Goal: Task Accomplishment & Management: Complete application form

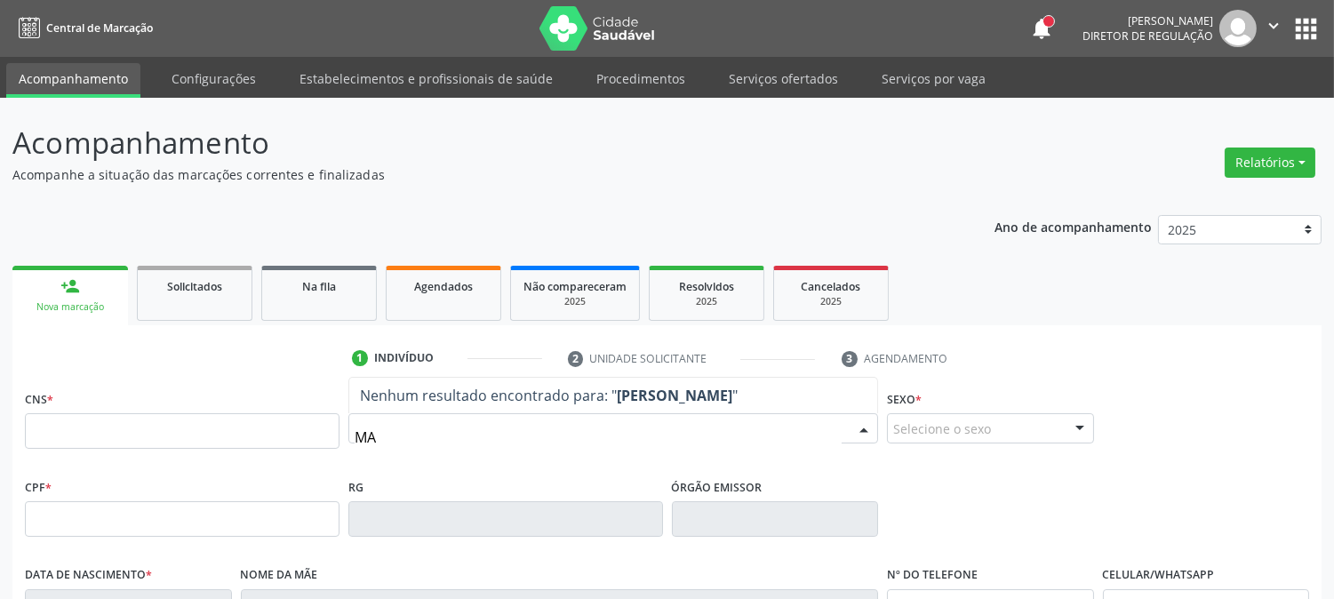
type input "M"
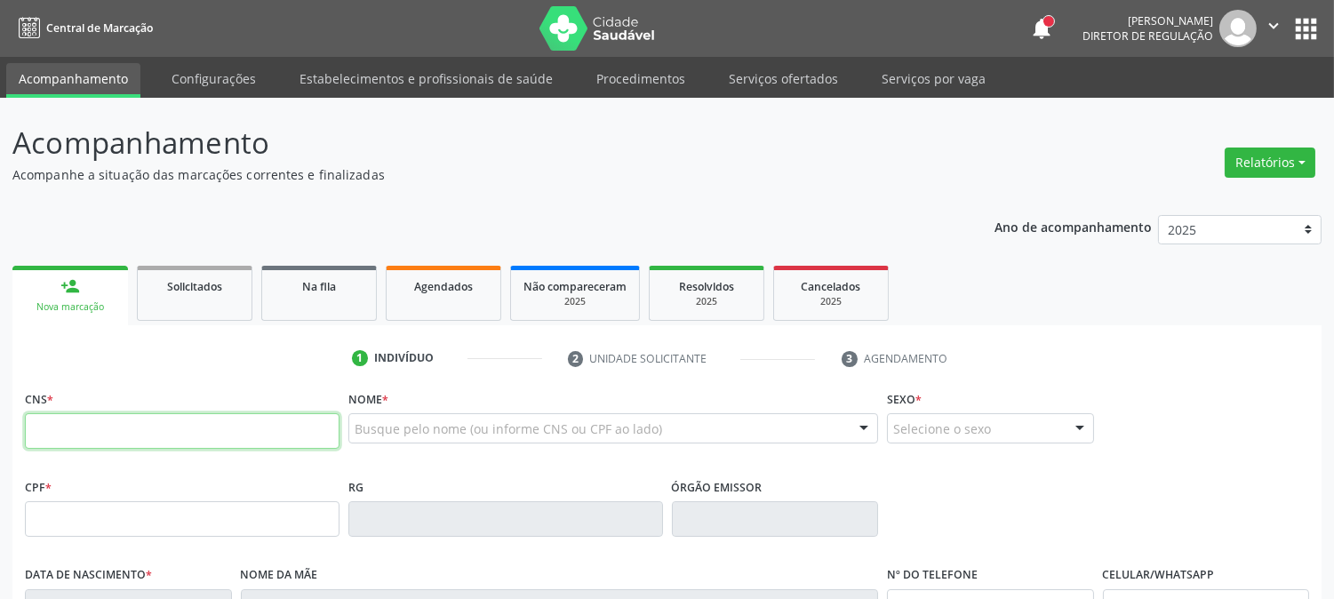
click at [240, 434] on input "text" at bounding box center [182, 431] width 315 height 36
paste input "898 0005 4216 2166"
type input "898 0005 4216 2166"
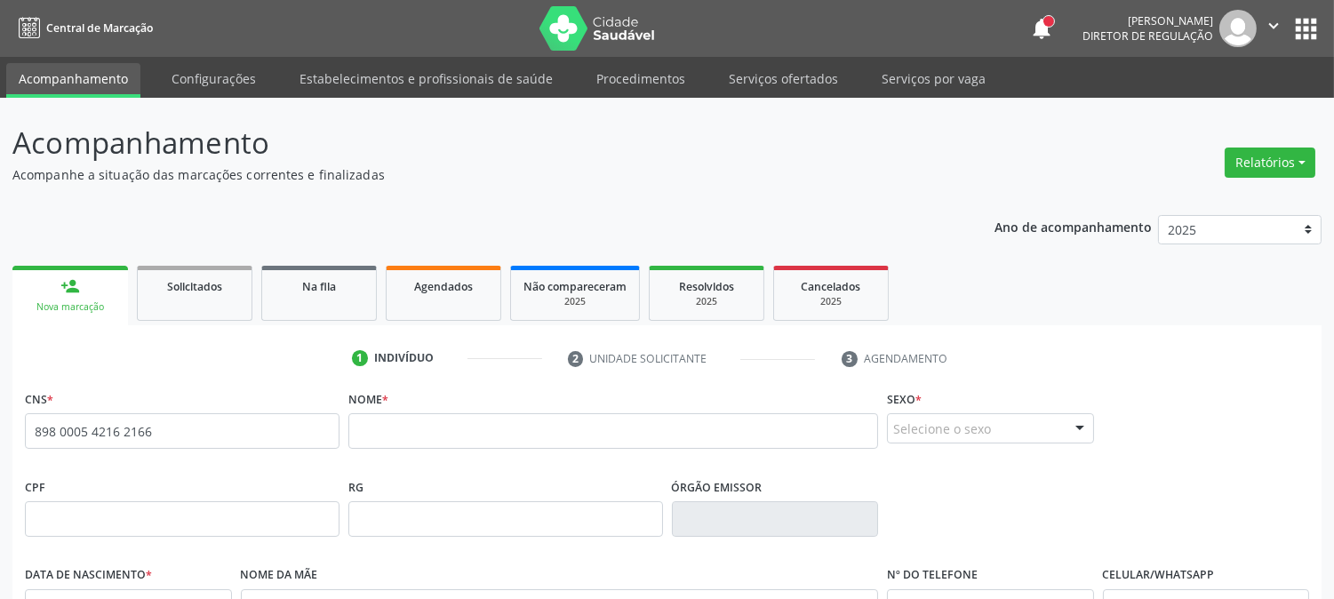
scroll to position [99, 0]
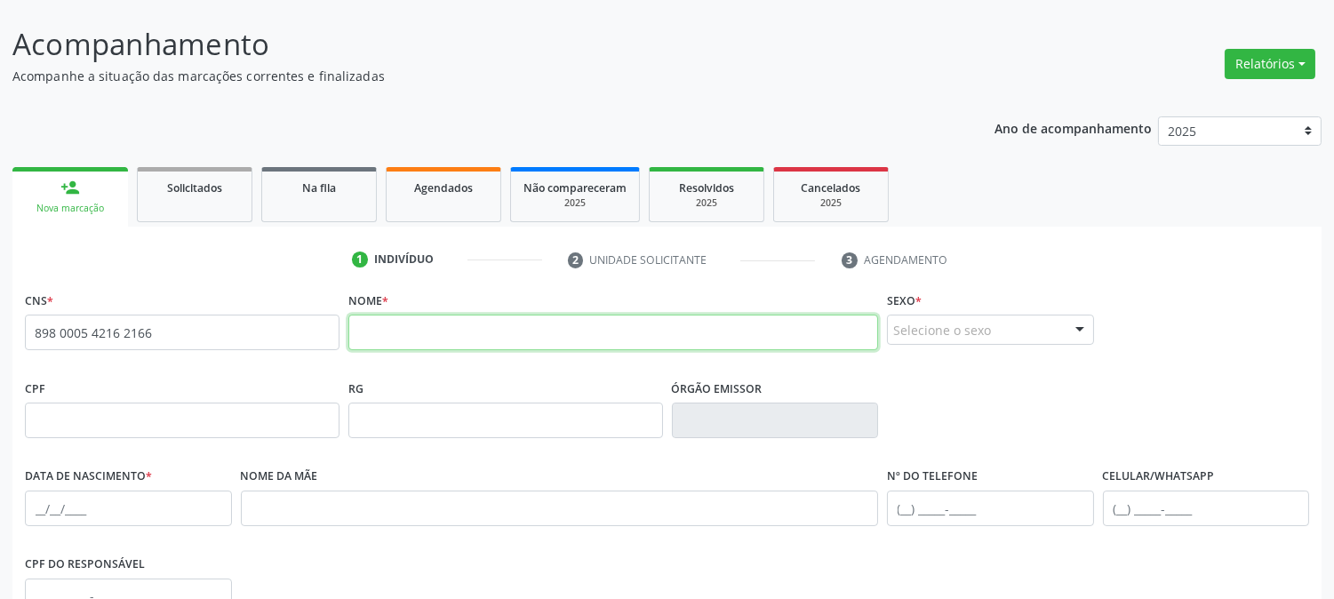
click at [437, 334] on input "text" at bounding box center [613, 333] width 530 height 36
type input "[PERSON_NAME]"
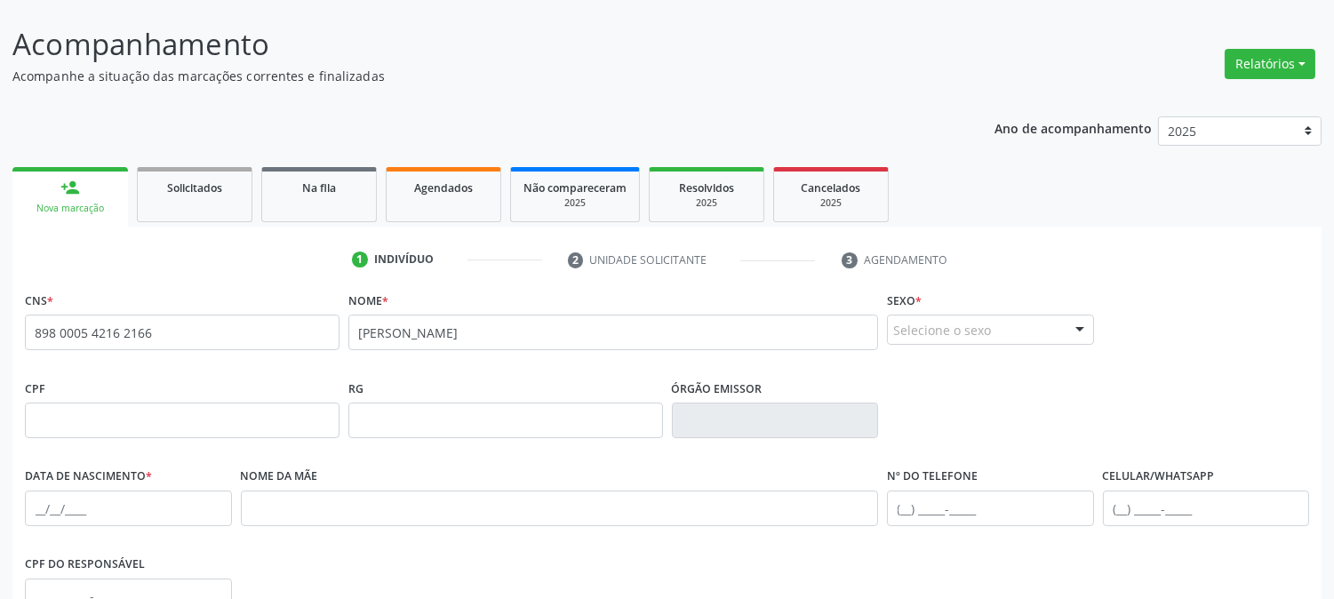
click at [957, 333] on div "Selecione o sexo" at bounding box center [990, 330] width 207 height 30
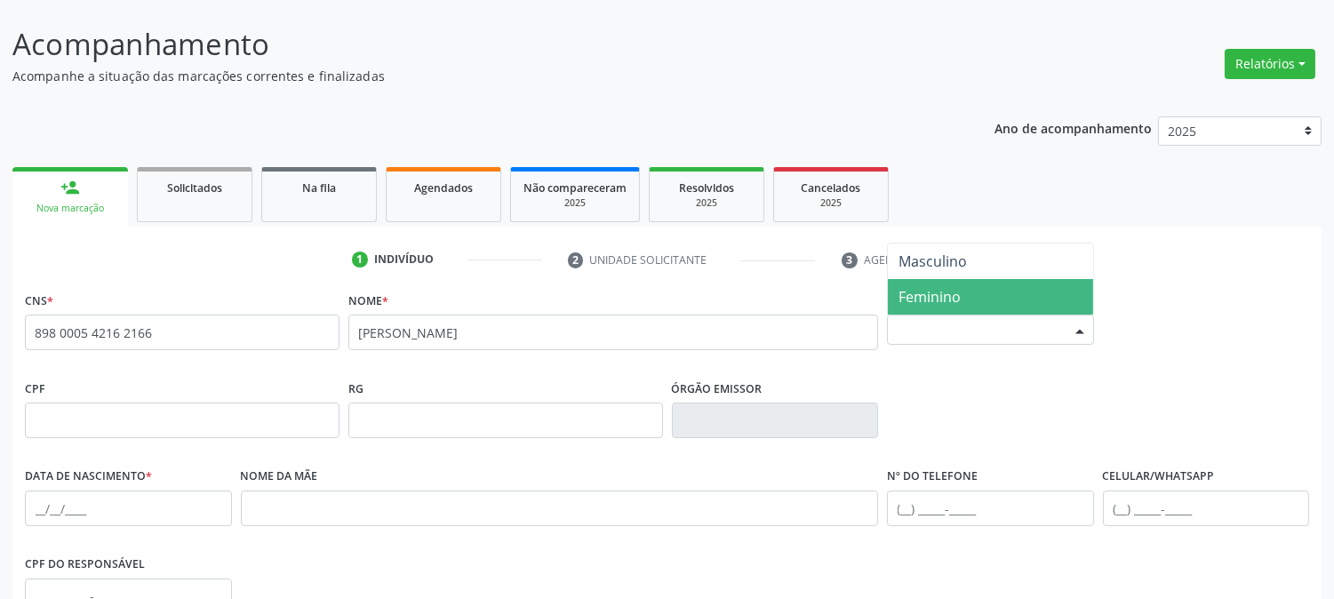
click at [938, 282] on span "Feminino" at bounding box center [990, 297] width 205 height 36
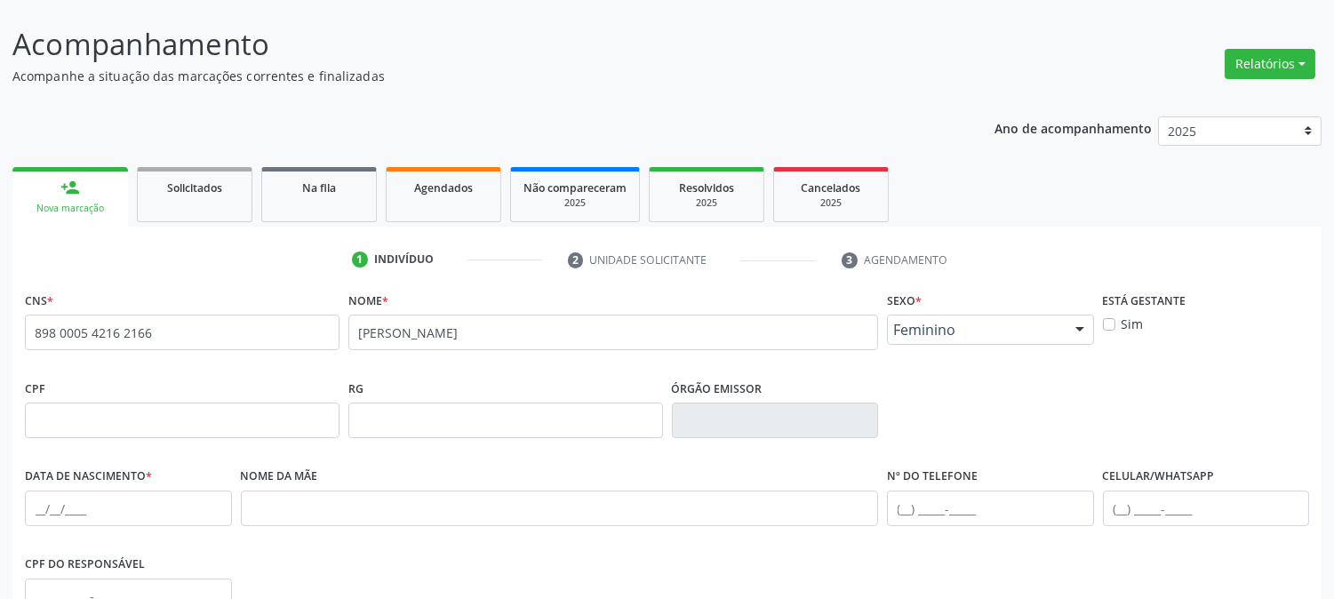
click at [23, 491] on div "Data de nascimento *" at bounding box center [128, 507] width 216 height 88
click at [42, 499] on input "text" at bounding box center [128, 509] width 207 height 36
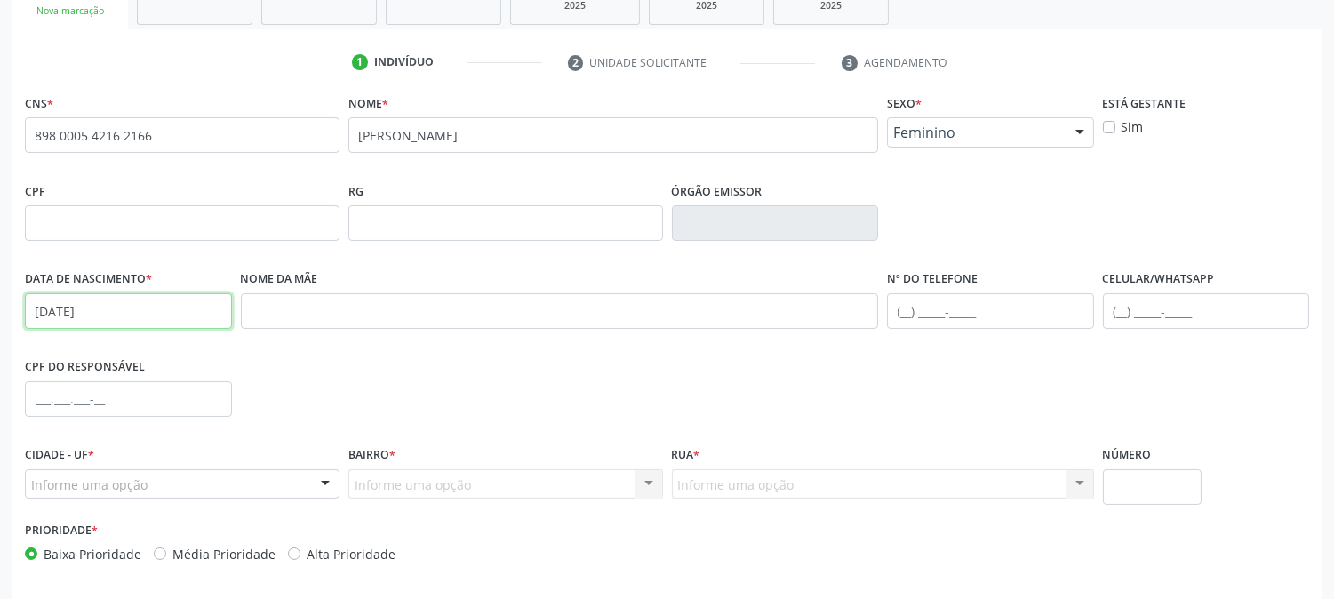
scroll to position [363, 0]
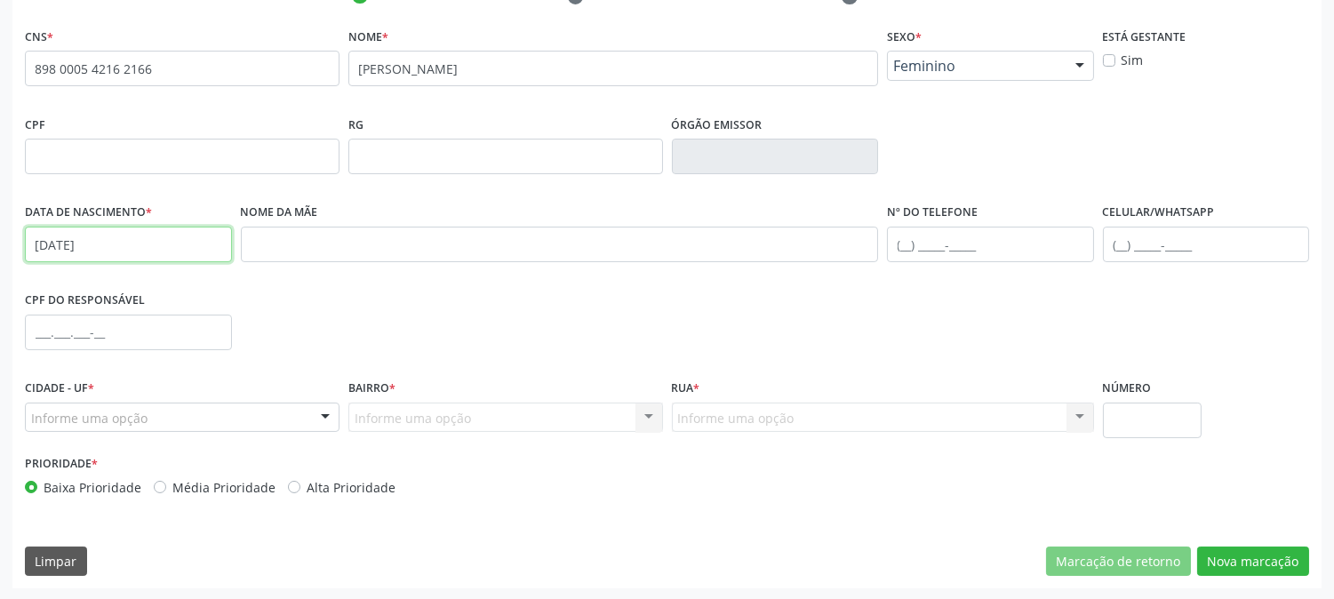
type input "[DATE]"
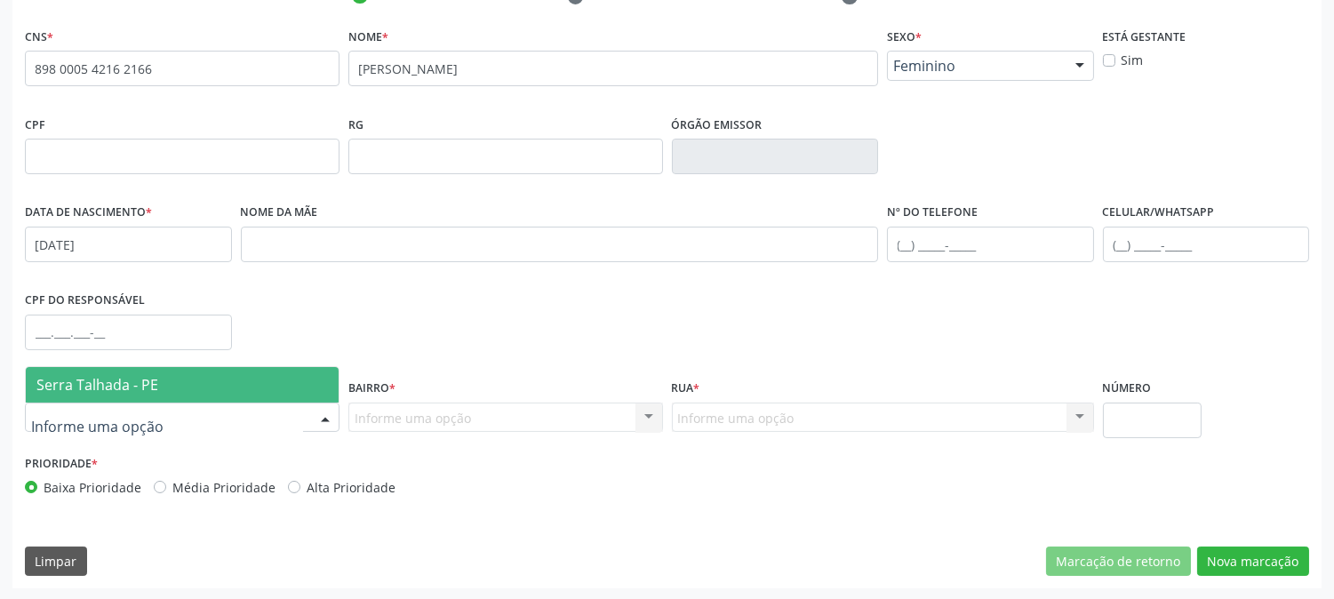
click at [100, 389] on span "Serra Talhada - PE" at bounding box center [97, 385] width 122 height 20
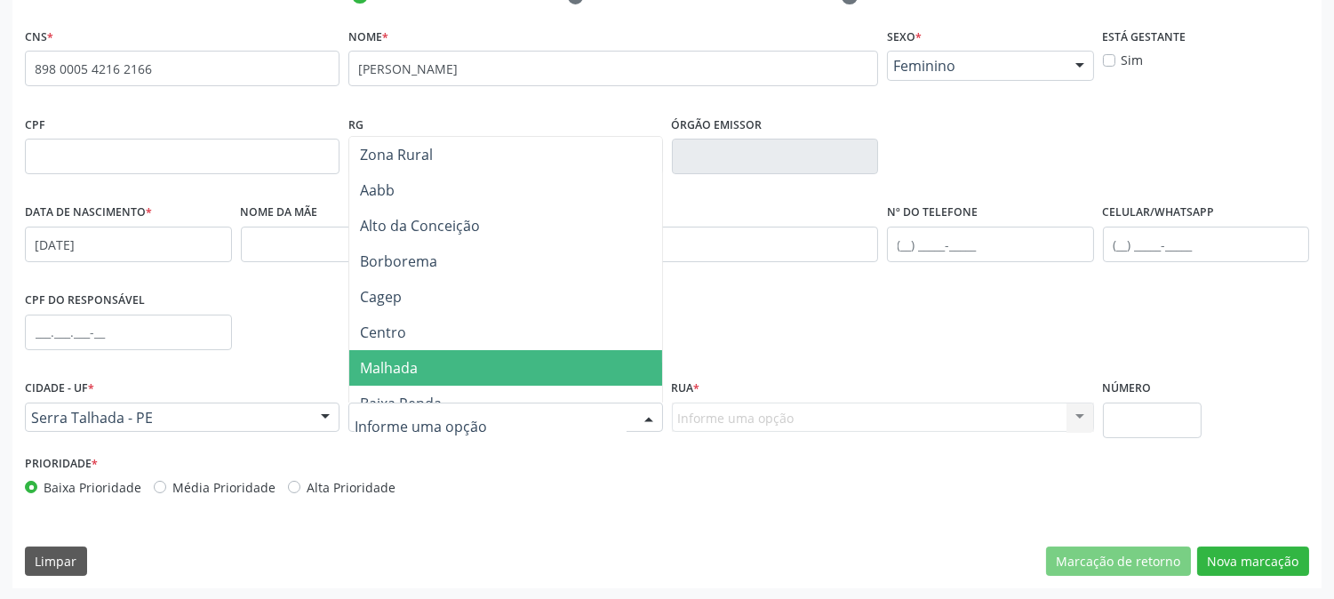
scroll to position [395, 0]
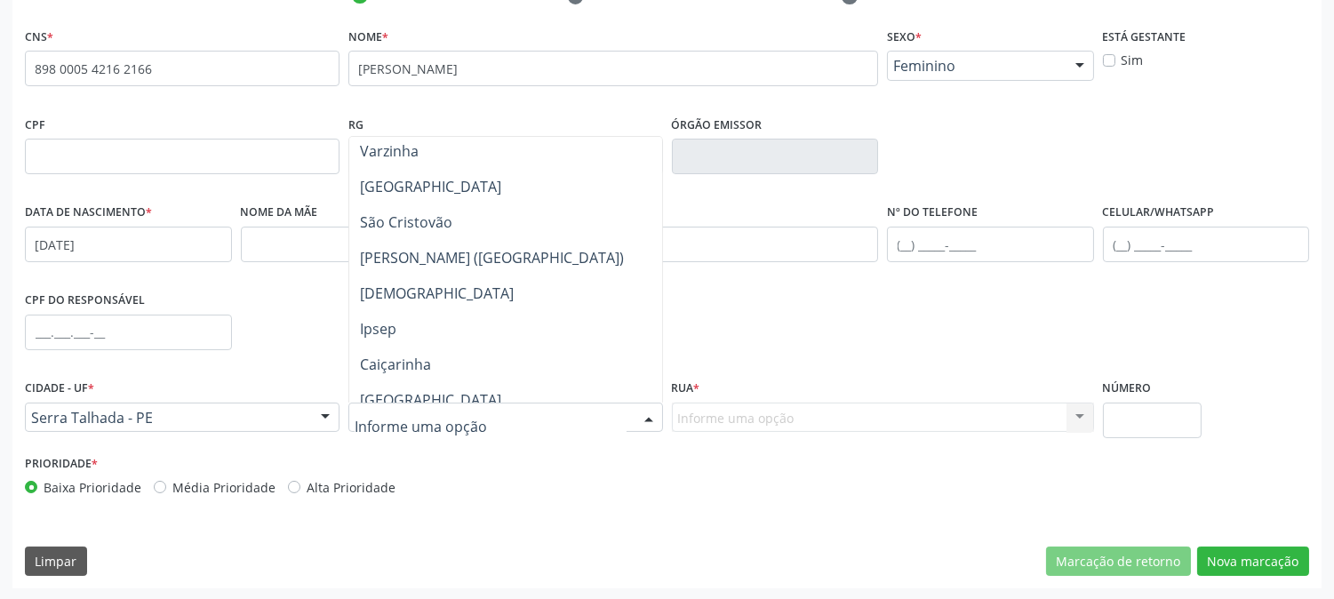
click at [432, 370] on span "Caiçarinha" at bounding box center [505, 365] width 313 height 36
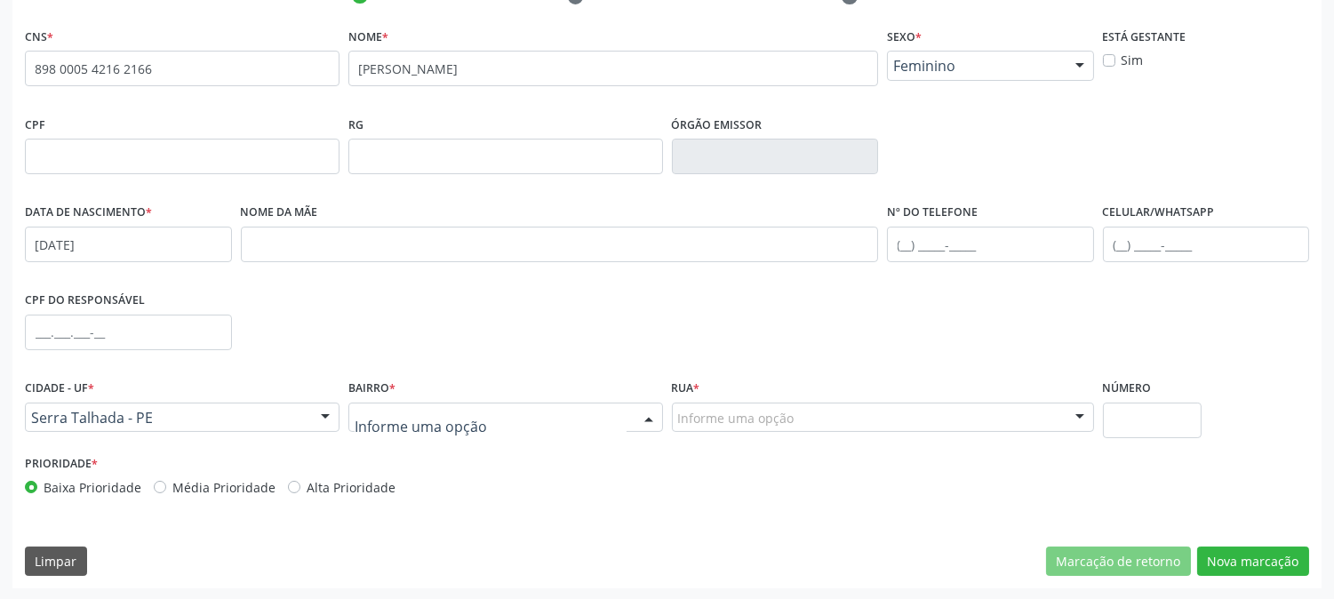
click at [635, 404] on div at bounding box center [648, 418] width 27 height 30
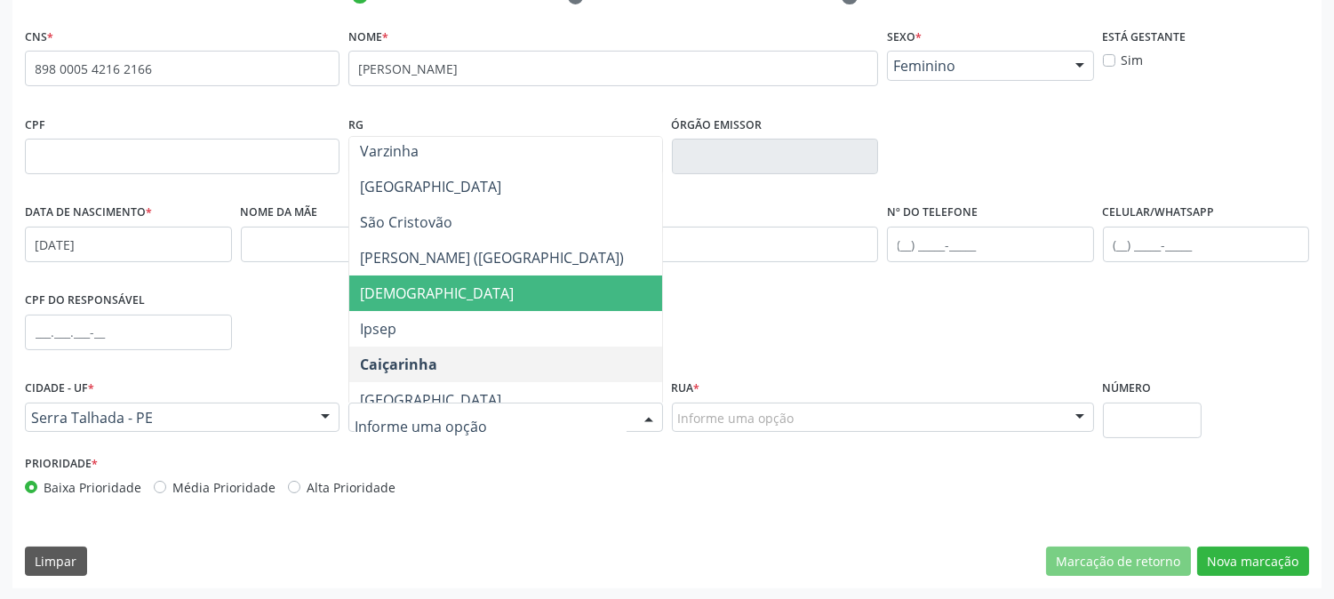
scroll to position [691, 0]
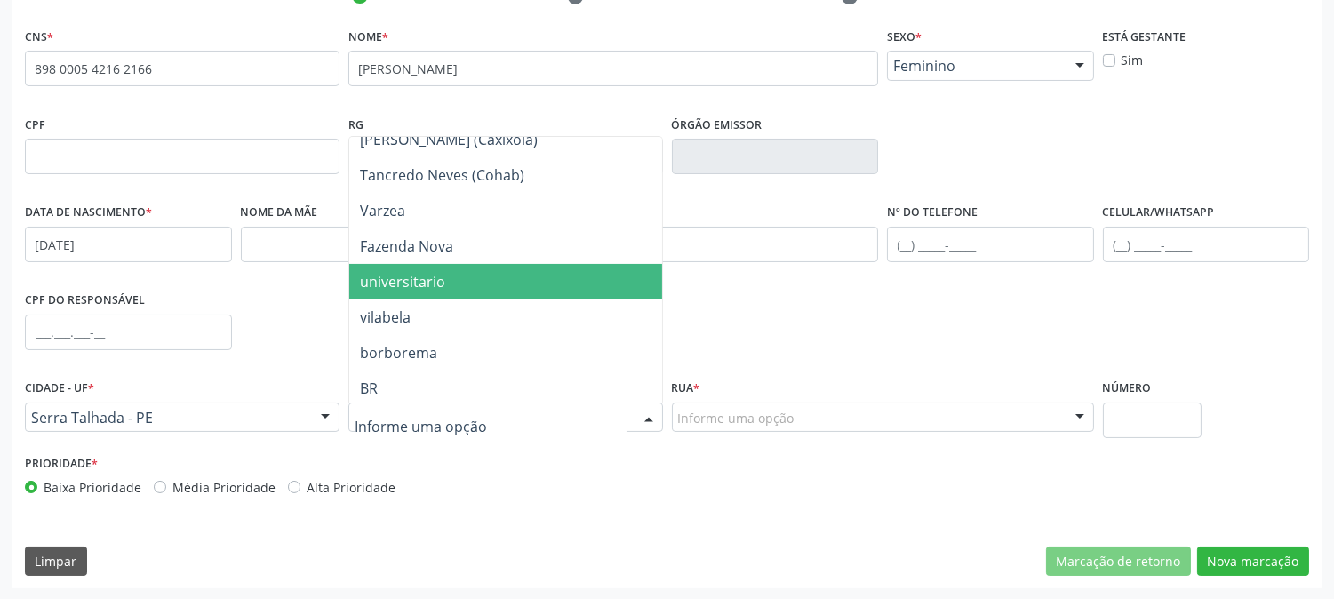
click at [609, 291] on span "universitario" at bounding box center [505, 282] width 313 height 36
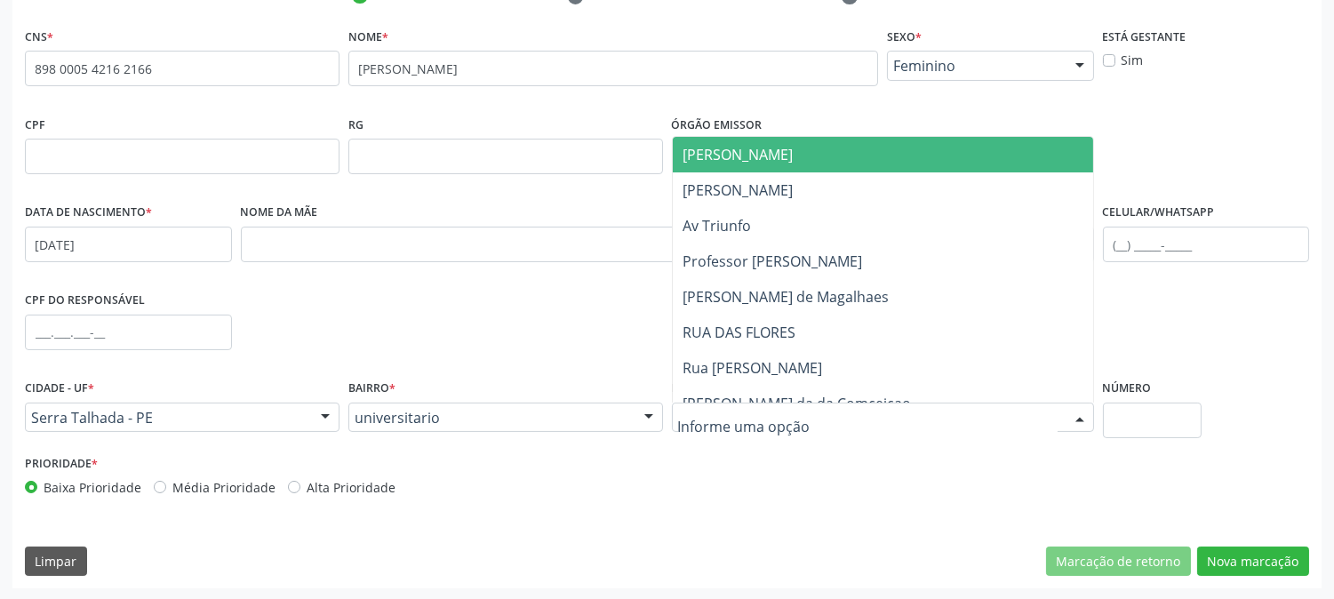
click at [834, 419] on div at bounding box center [883, 418] width 422 height 30
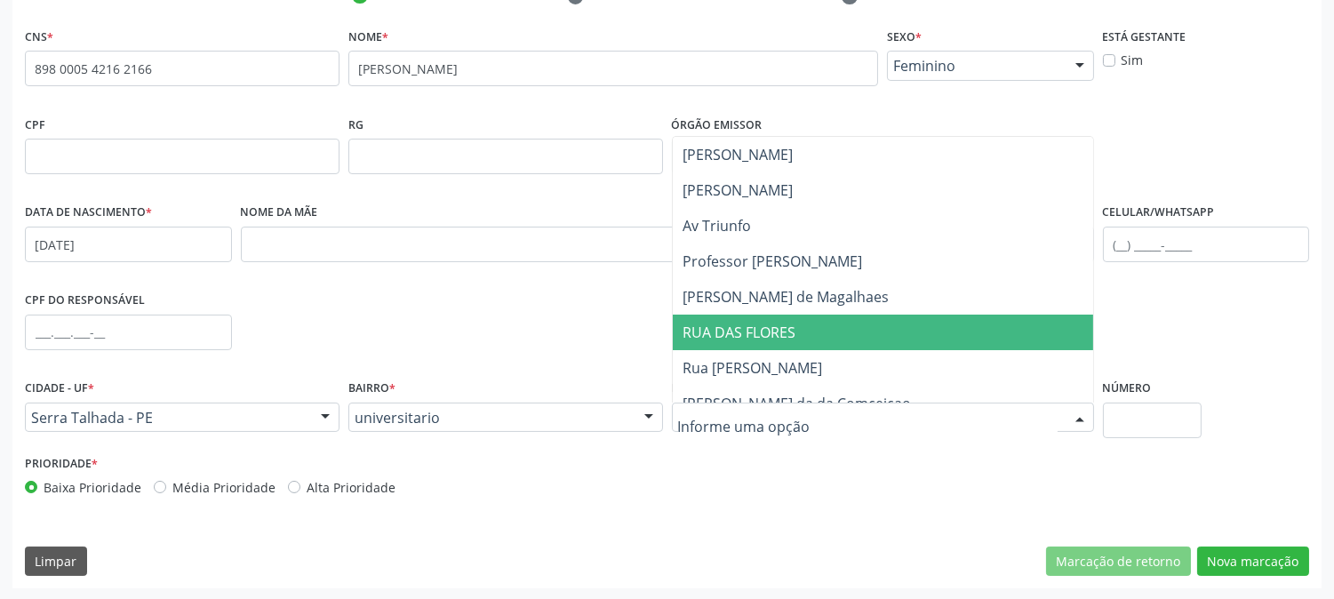
scroll to position [19, 0]
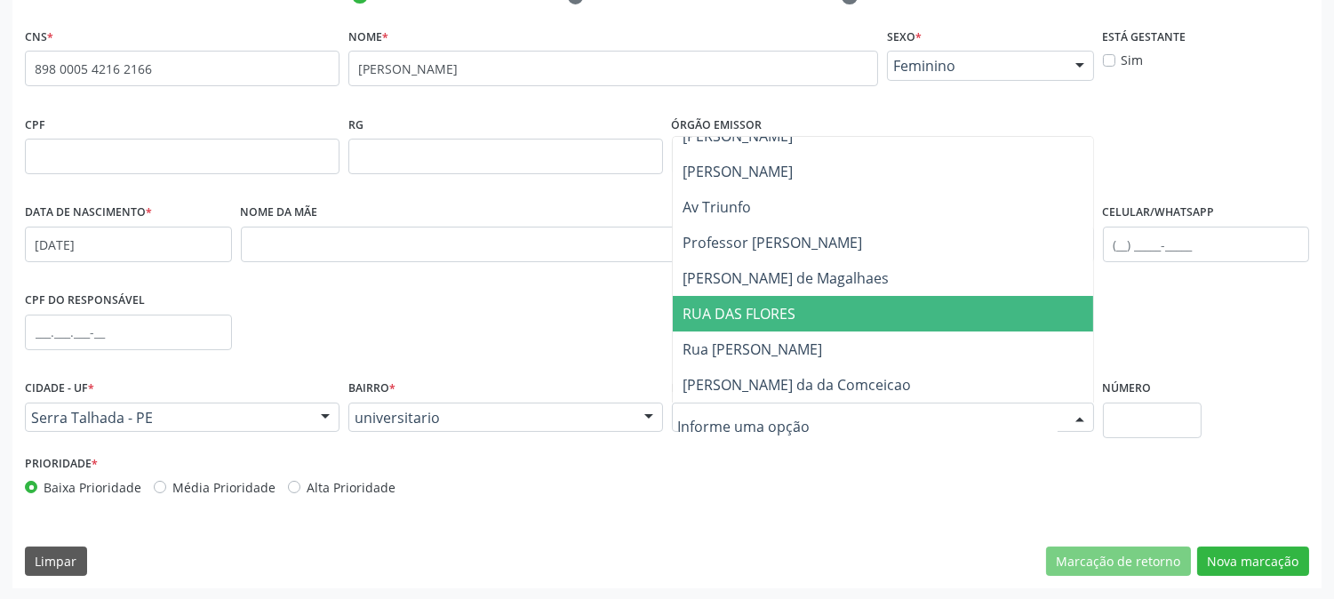
click at [819, 323] on span "RUA DAS FLORES" at bounding box center [883, 314] width 420 height 36
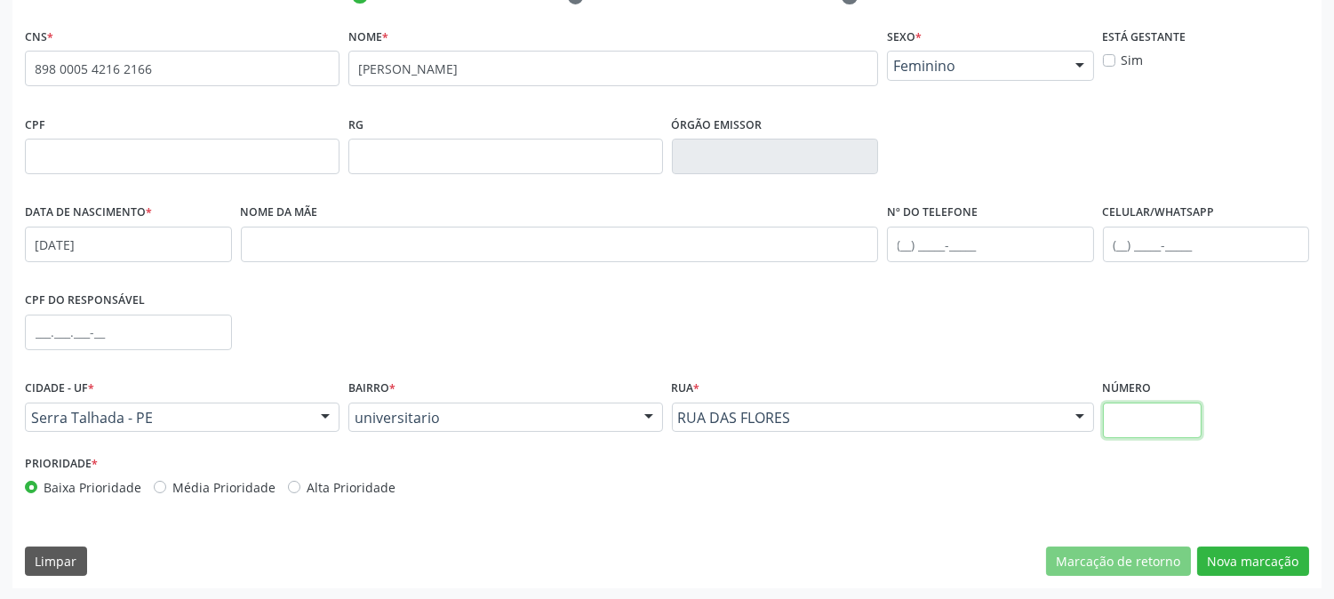
click at [1121, 430] on input "text" at bounding box center [1152, 421] width 99 height 36
type input "SN"
click at [1253, 560] on button "Nova marcação" at bounding box center [1253, 562] width 112 height 30
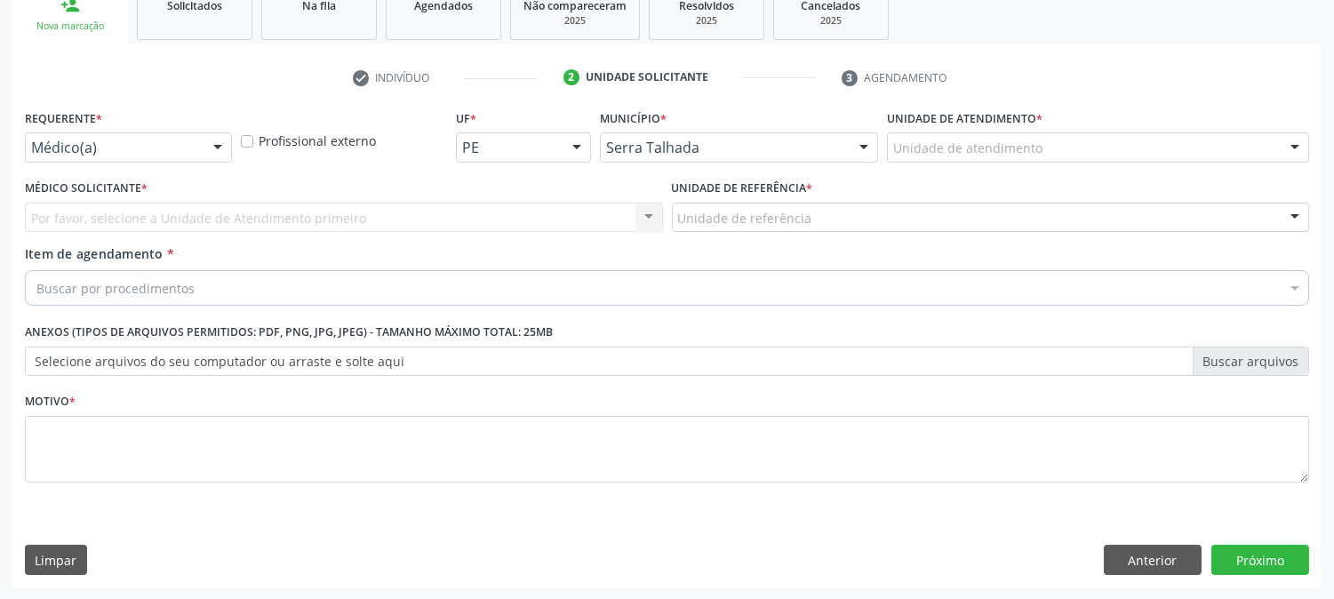
click at [214, 156] on div at bounding box center [217, 148] width 27 height 30
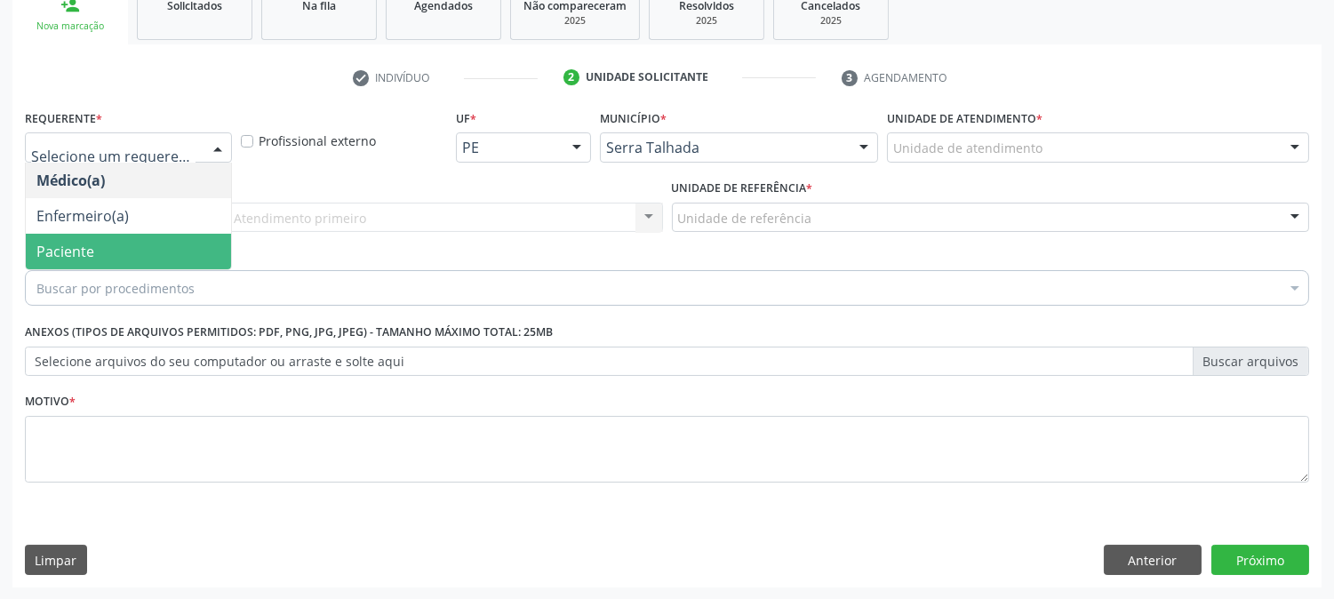
click at [133, 245] on span "Paciente" at bounding box center [128, 252] width 205 height 36
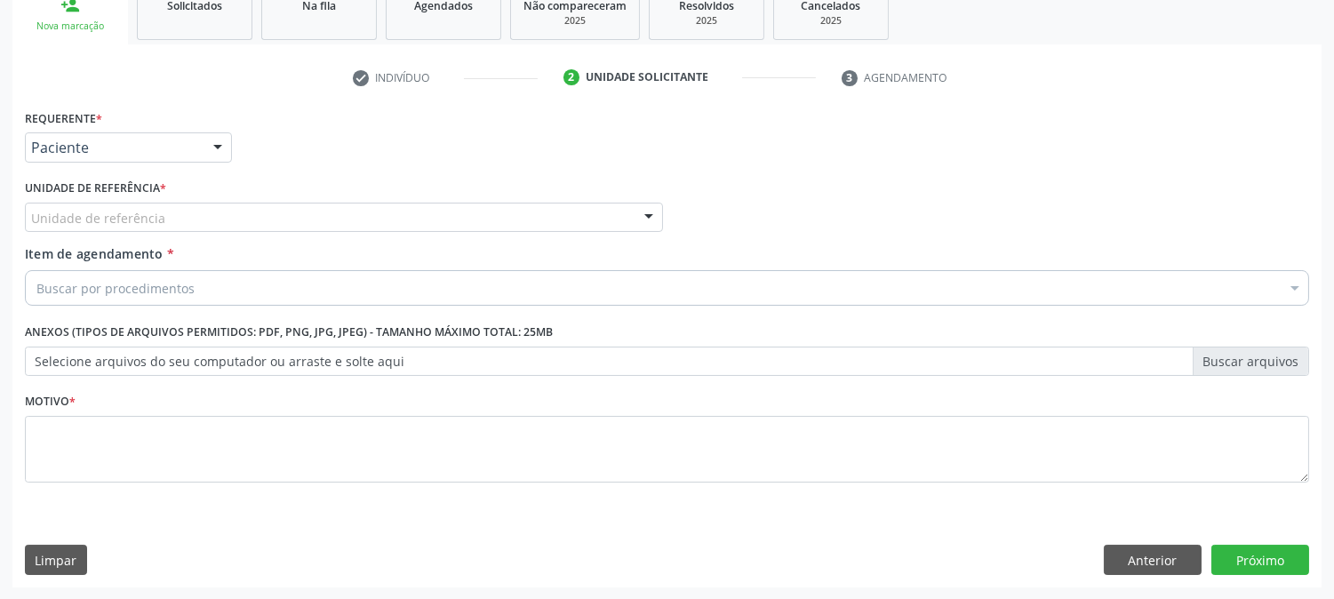
click at [164, 209] on div "Unidade de referência" at bounding box center [344, 218] width 638 height 30
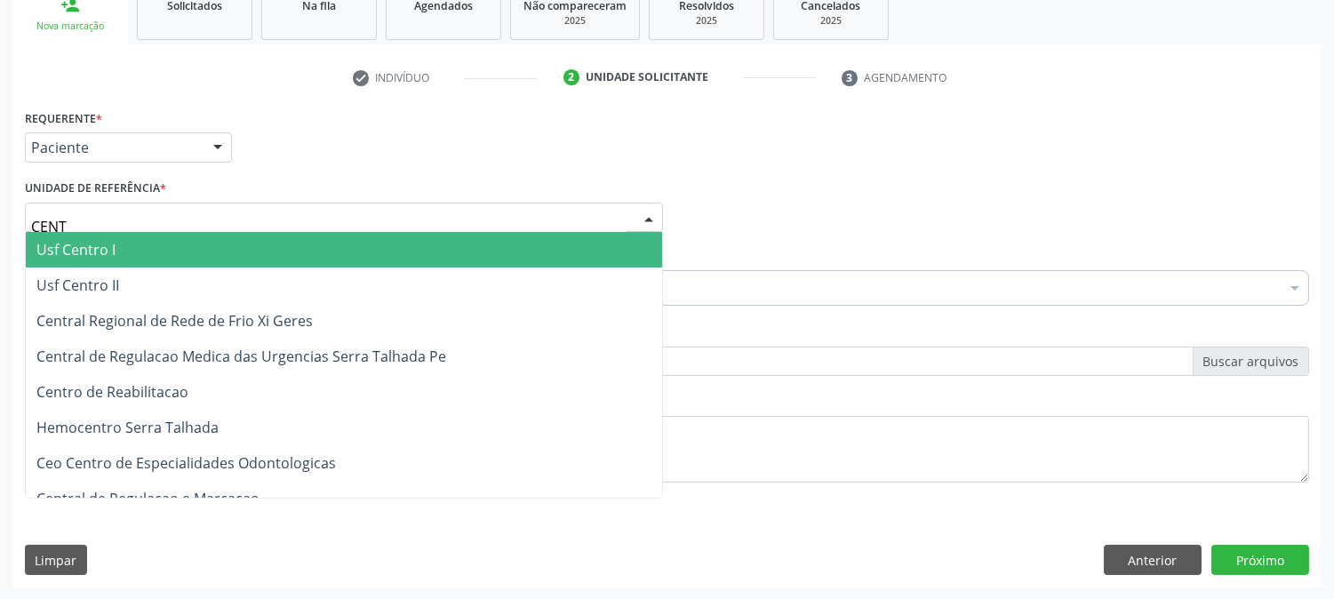
type input "CENTR"
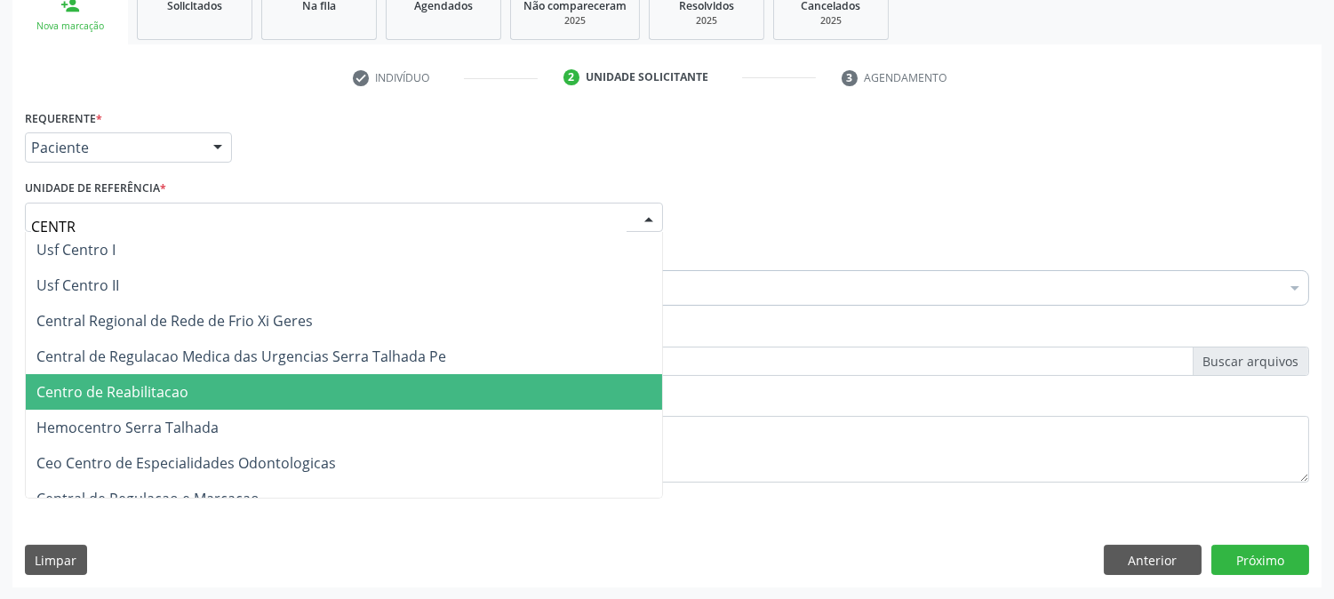
click at [184, 393] on span "Centro de Reabilitacao" at bounding box center [112, 392] width 152 height 20
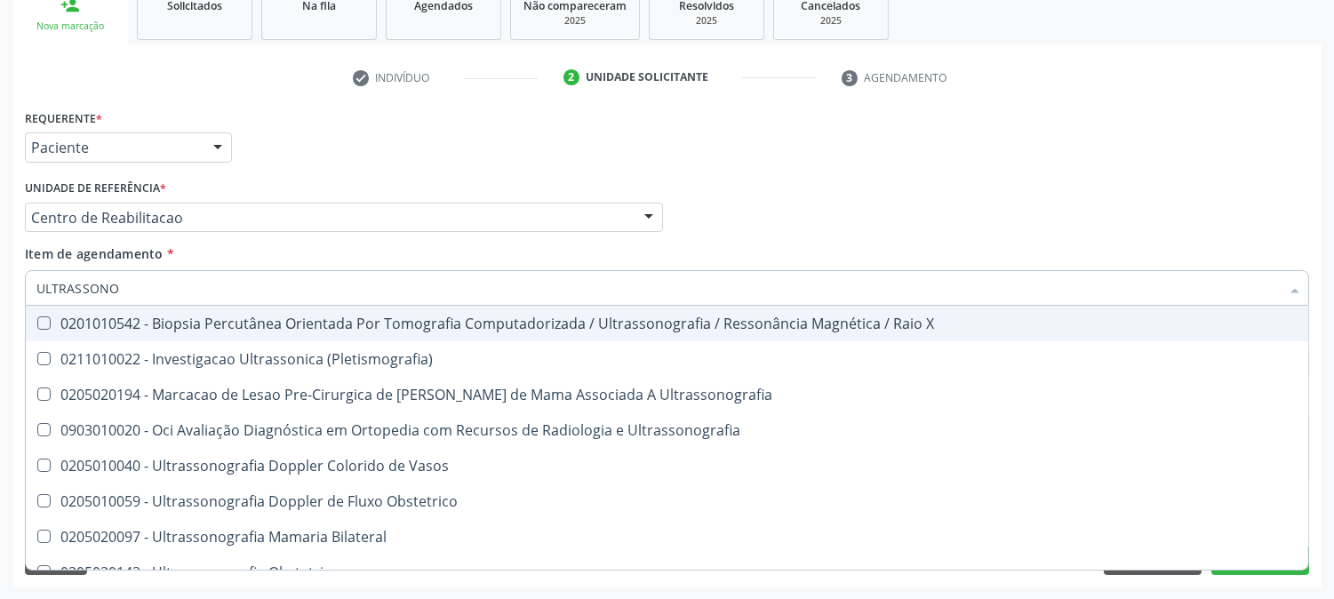
type input "ULTRASSONOG"
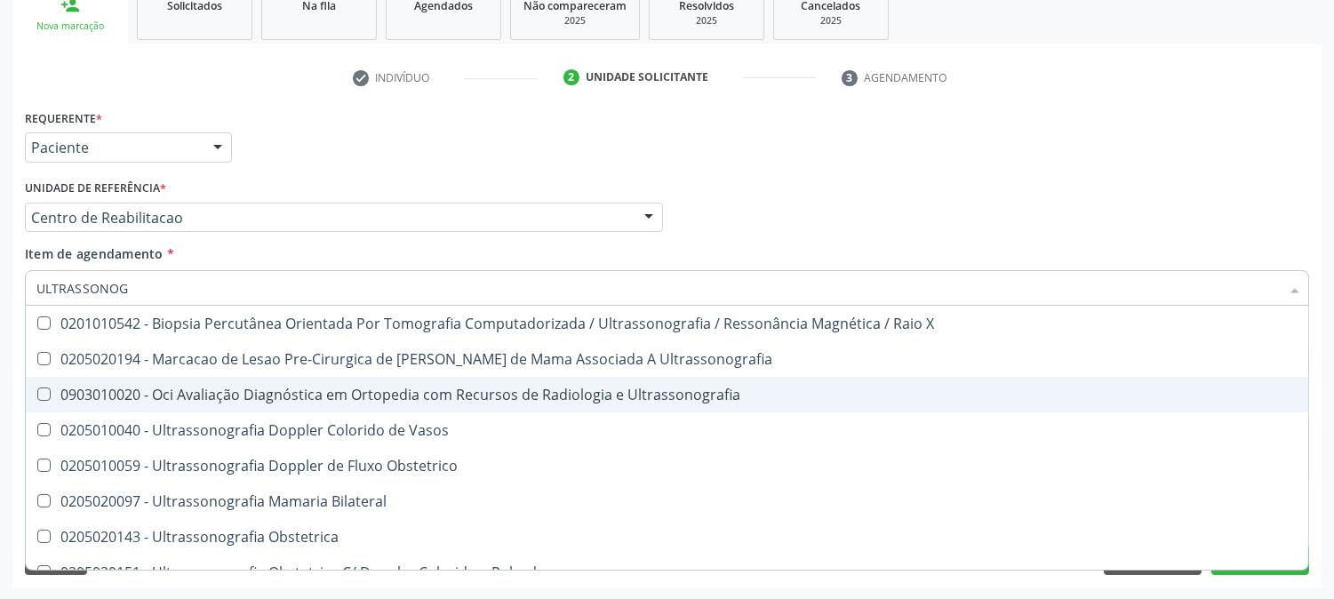
scroll to position [483, 0]
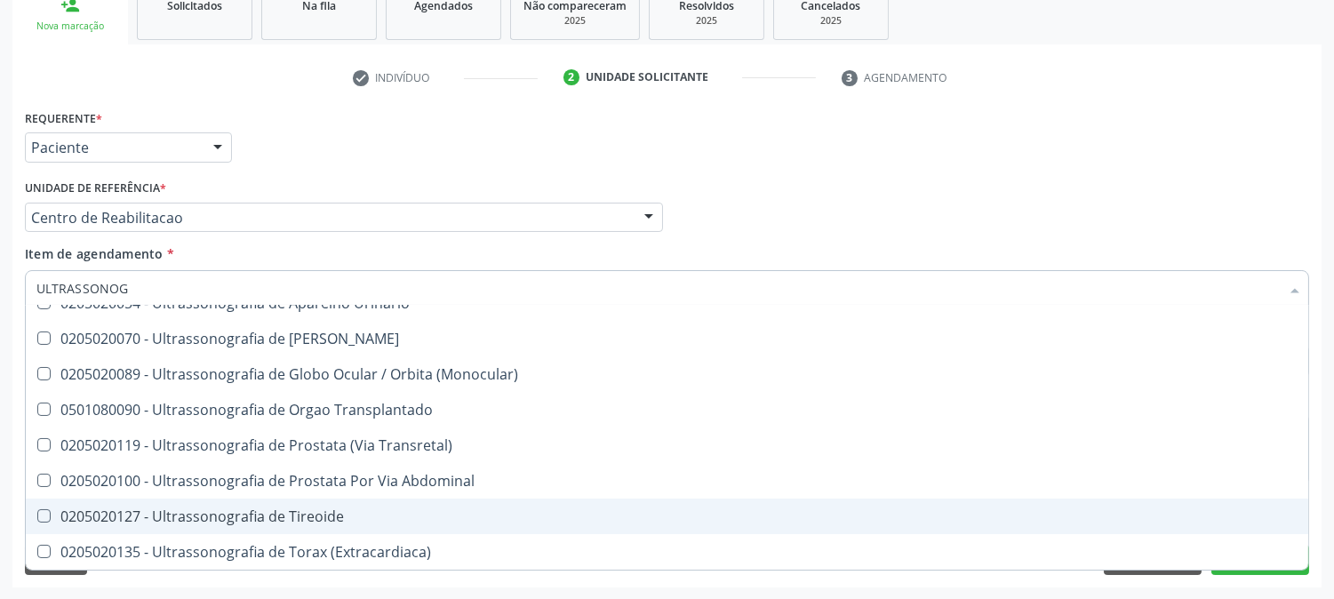
click at [339, 503] on span "0205020127 - Ultrassonografia de Tireoide" at bounding box center [667, 517] width 1282 height 36
checkbox Tireoide "true"
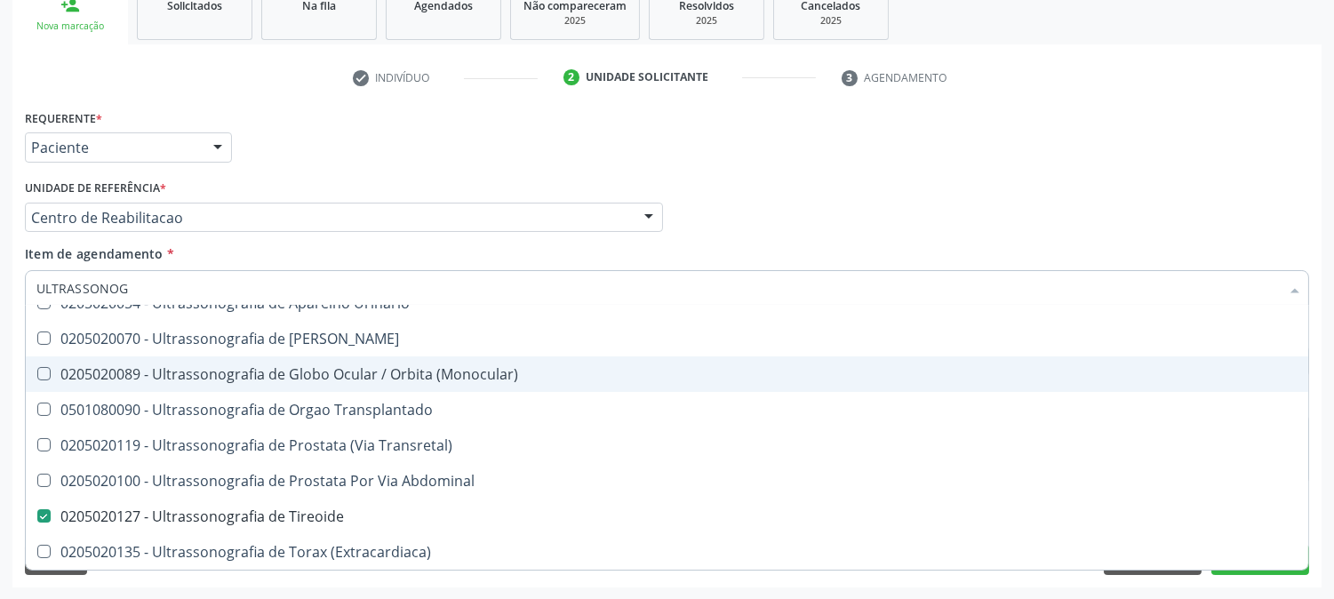
click at [0, 283] on div "Acompanhamento Acompanhe a situação das marcações correntes e finalizadas Relat…" at bounding box center [667, 208] width 1334 height 783
checkbox Ultrassonografia "true"
checkbox Tireoide "false"
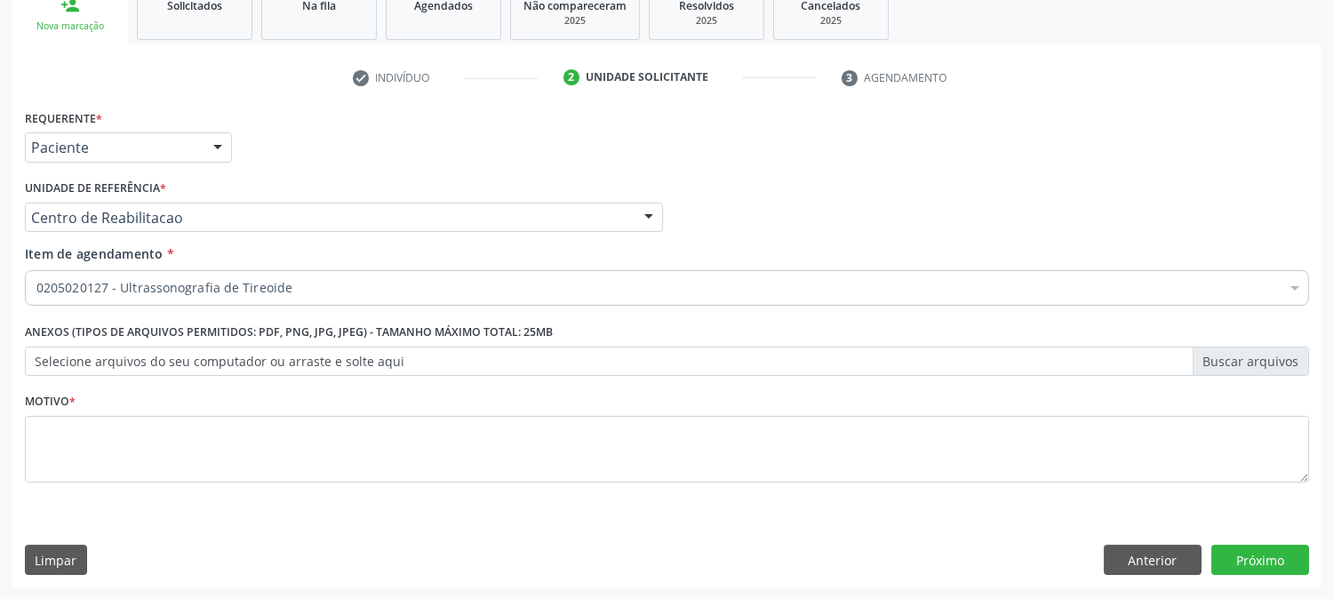
scroll to position [0, 0]
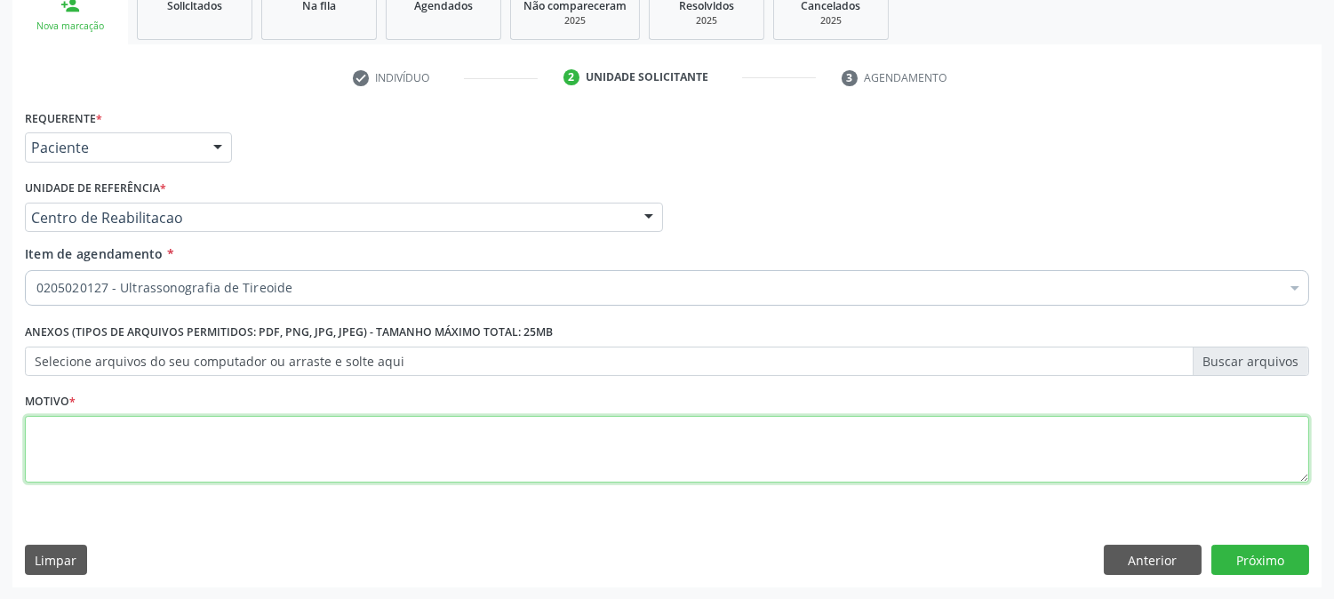
click at [93, 441] on textarea at bounding box center [667, 450] width 1284 height 68
type textarea "."
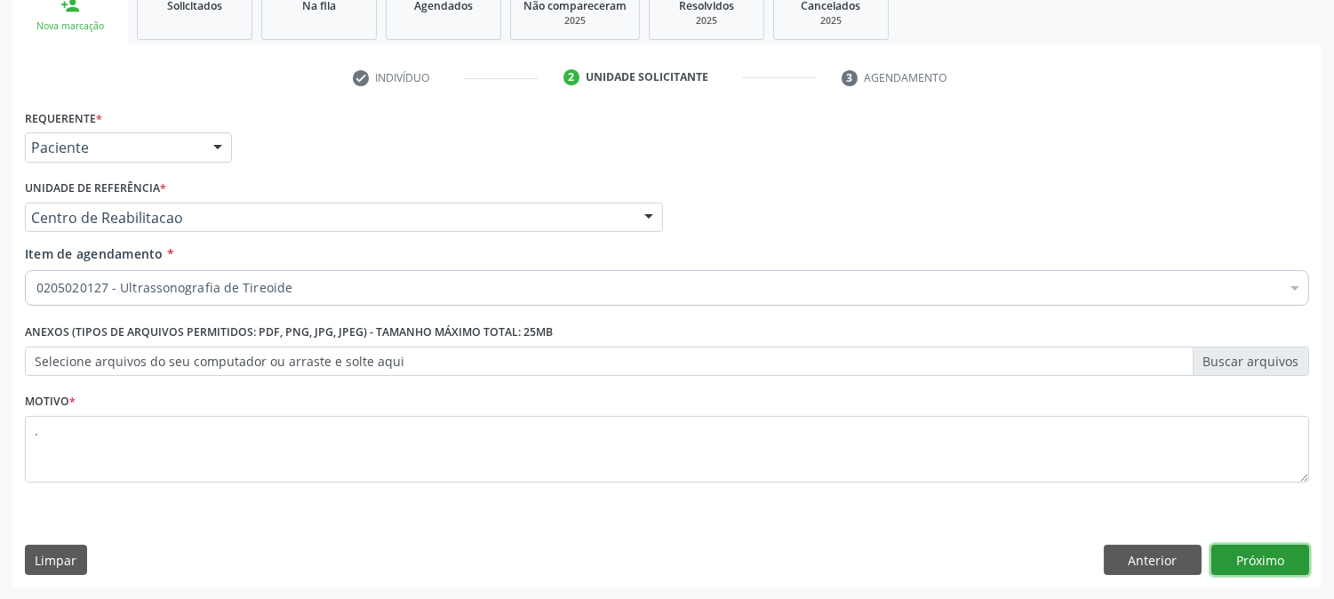
click at [1260, 566] on button "Próximo" at bounding box center [1260, 560] width 98 height 30
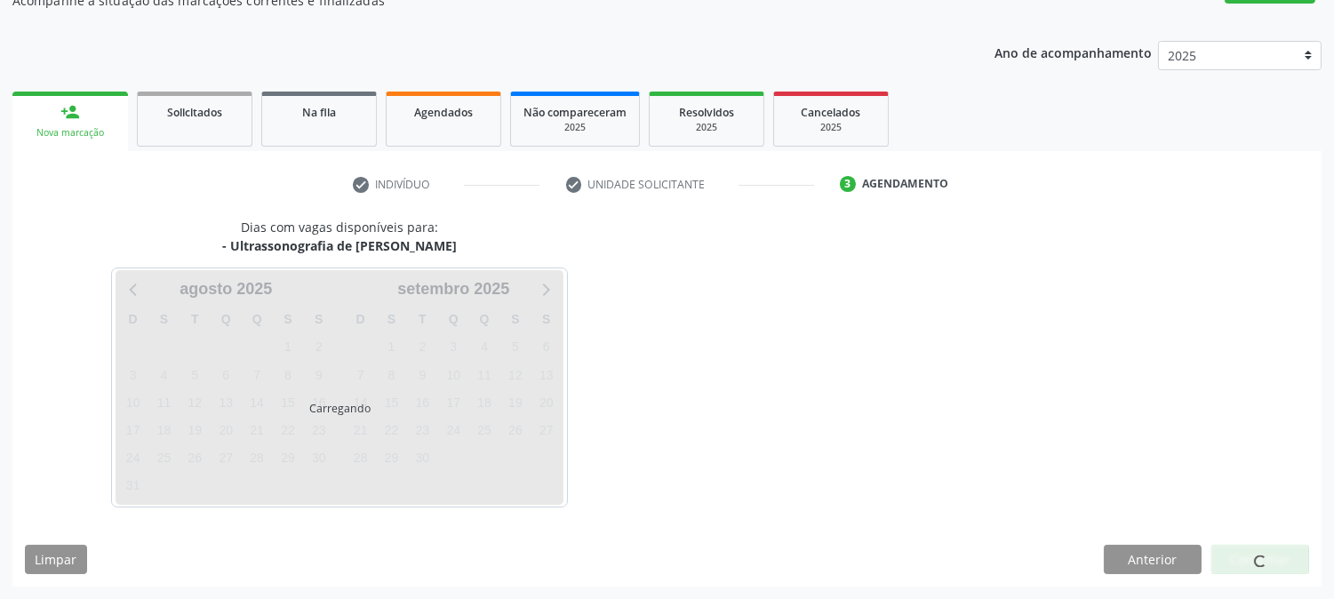
scroll to position [173, 0]
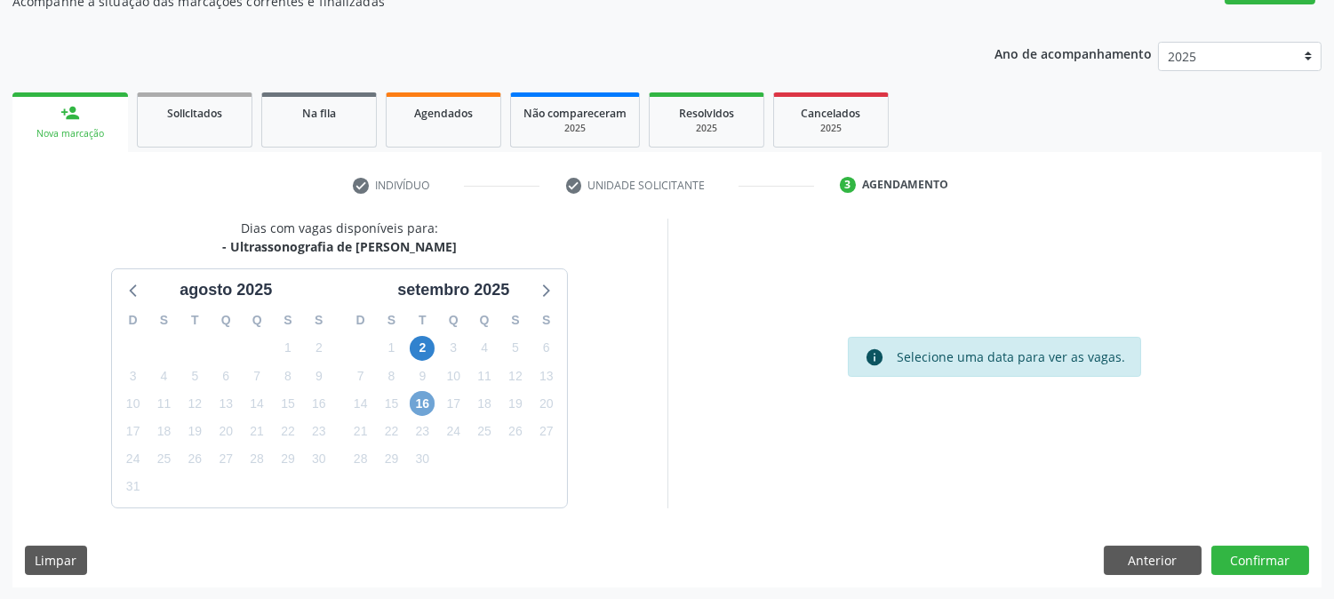
click at [422, 403] on span "16" at bounding box center [422, 403] width 25 height 25
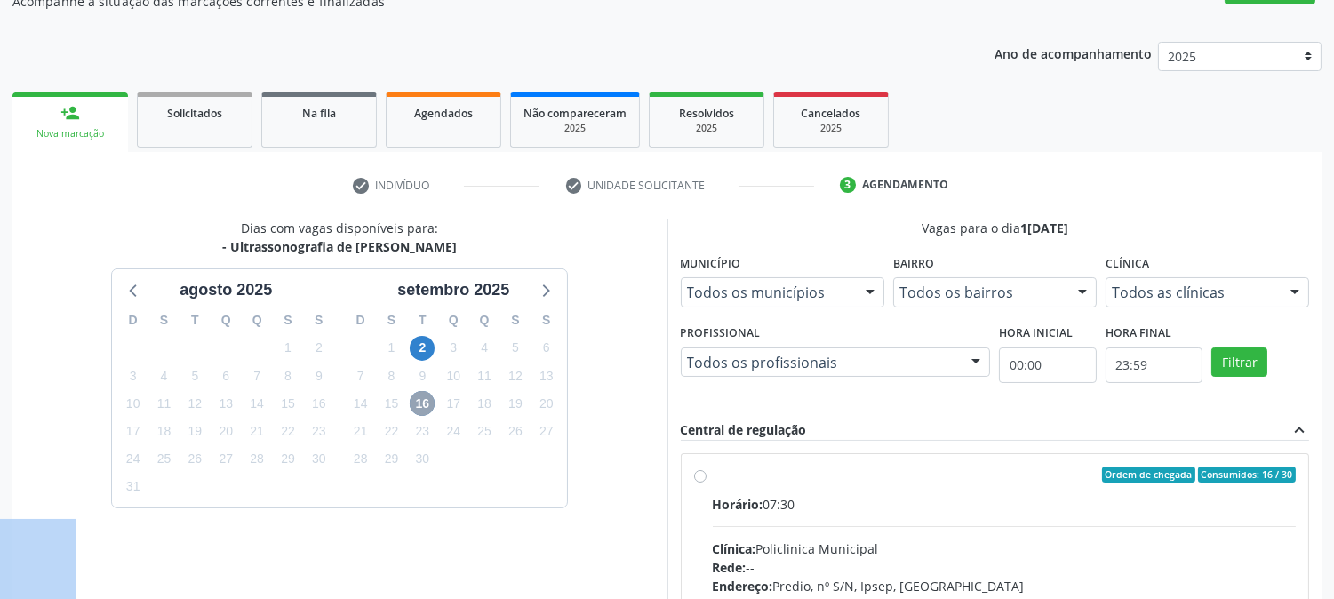
scroll to position [430, 0]
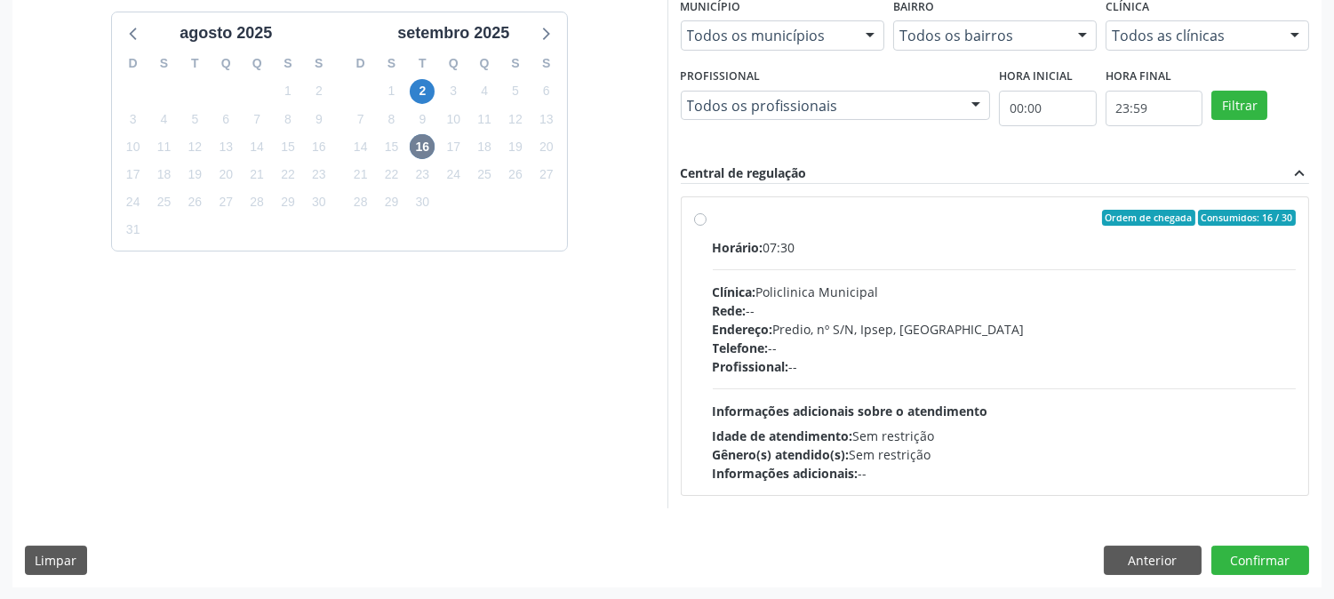
click at [789, 341] on div "Telefone: --" at bounding box center [1005, 348] width 584 height 19
click at [706, 226] on input "Ordem de chegada Consumidos: 16 / 30 Horário: 07:30 Clínica: Policlinica Munici…" at bounding box center [700, 218] width 12 height 16
radio input "true"
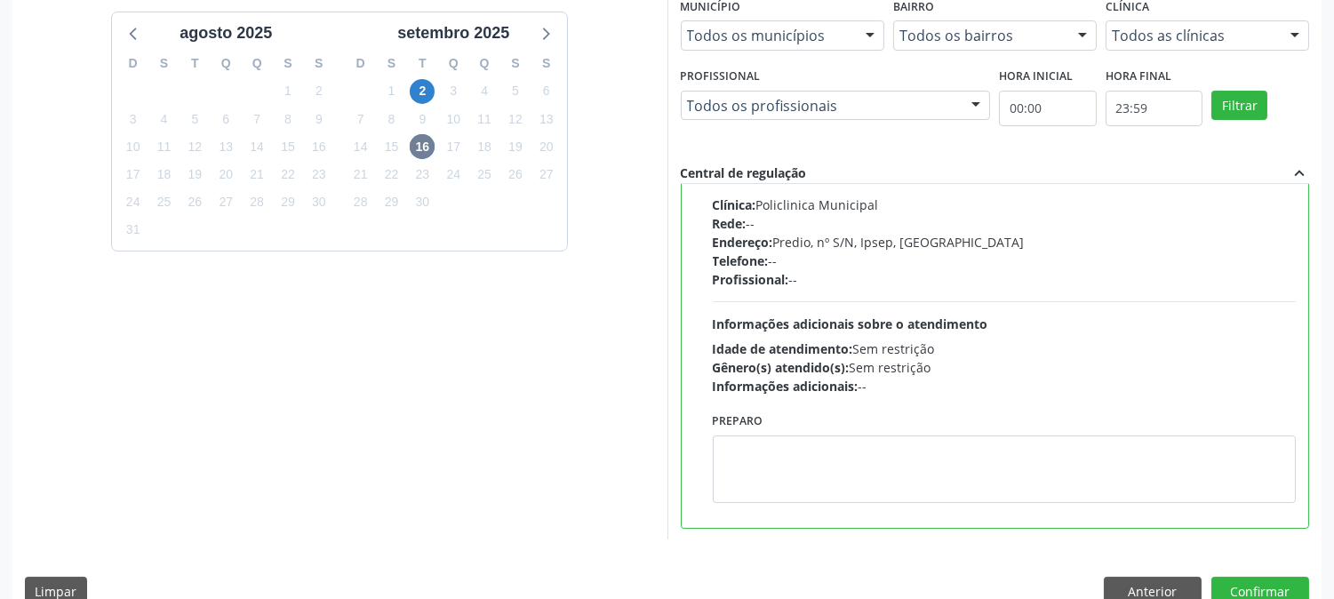
scroll to position [0, 0]
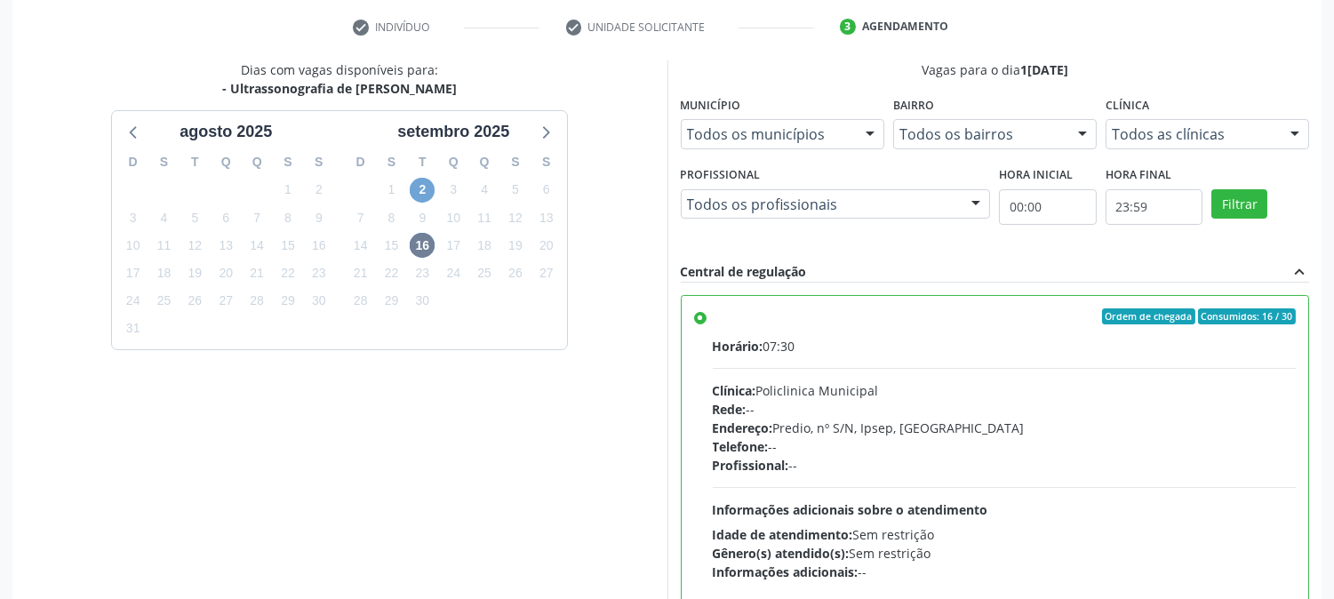
click at [421, 198] on span "2" at bounding box center [422, 190] width 25 height 25
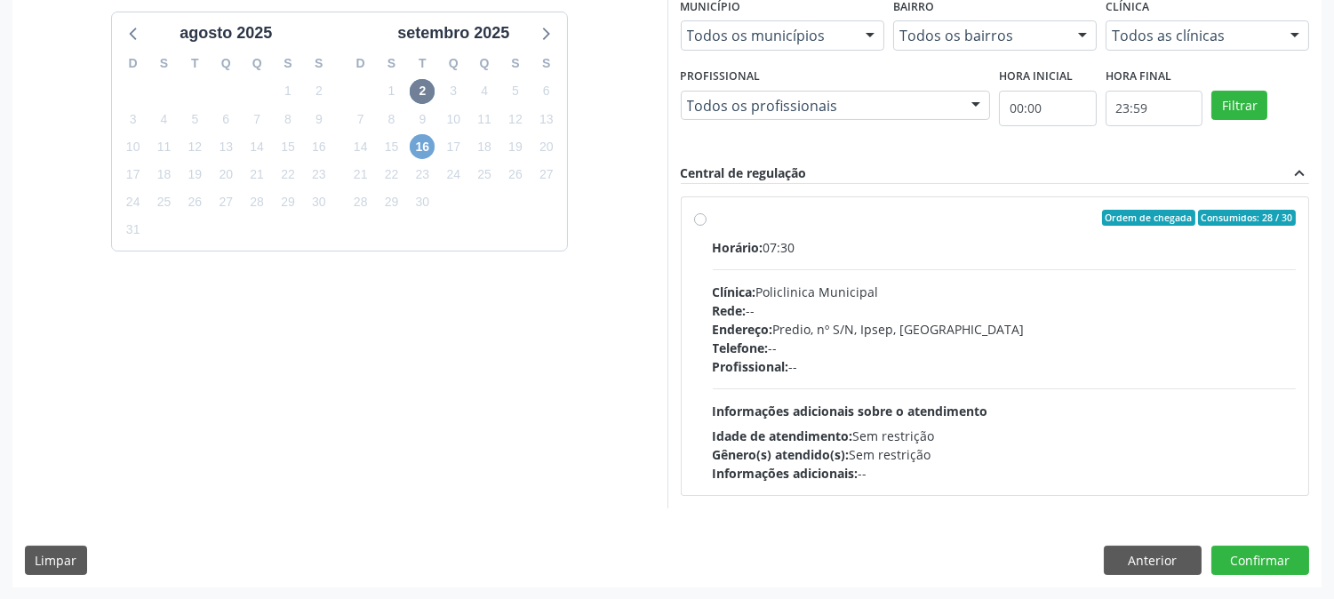
click at [422, 145] on span "16" at bounding box center [422, 146] width 25 height 25
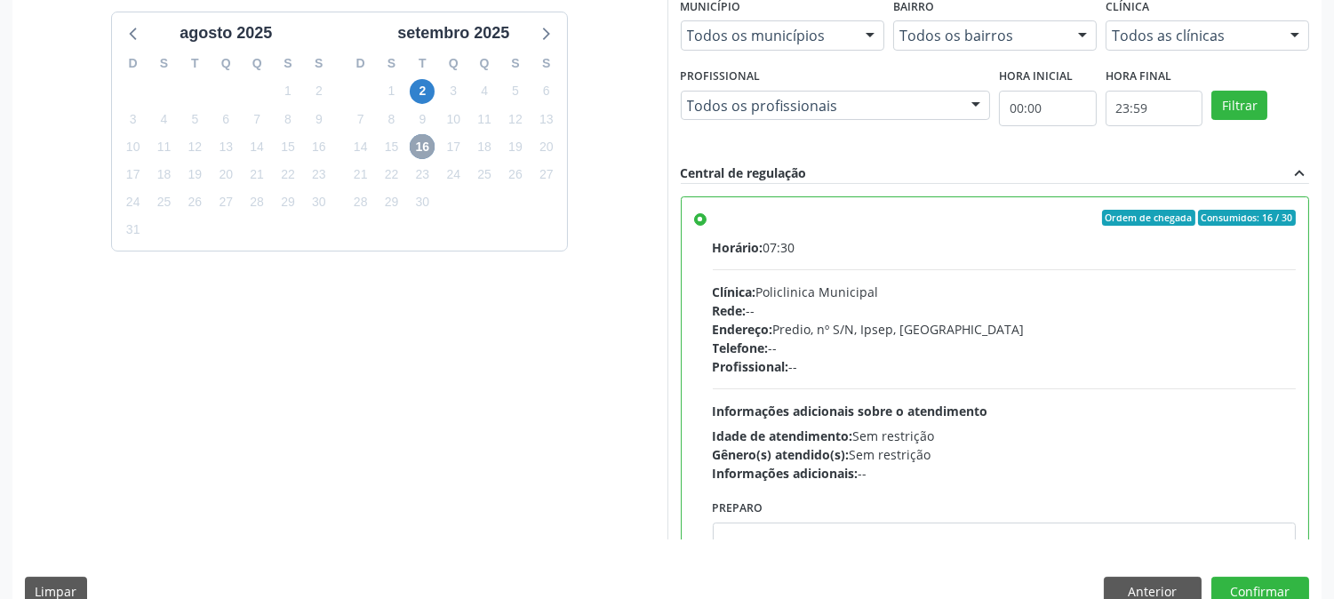
scroll to position [462, 0]
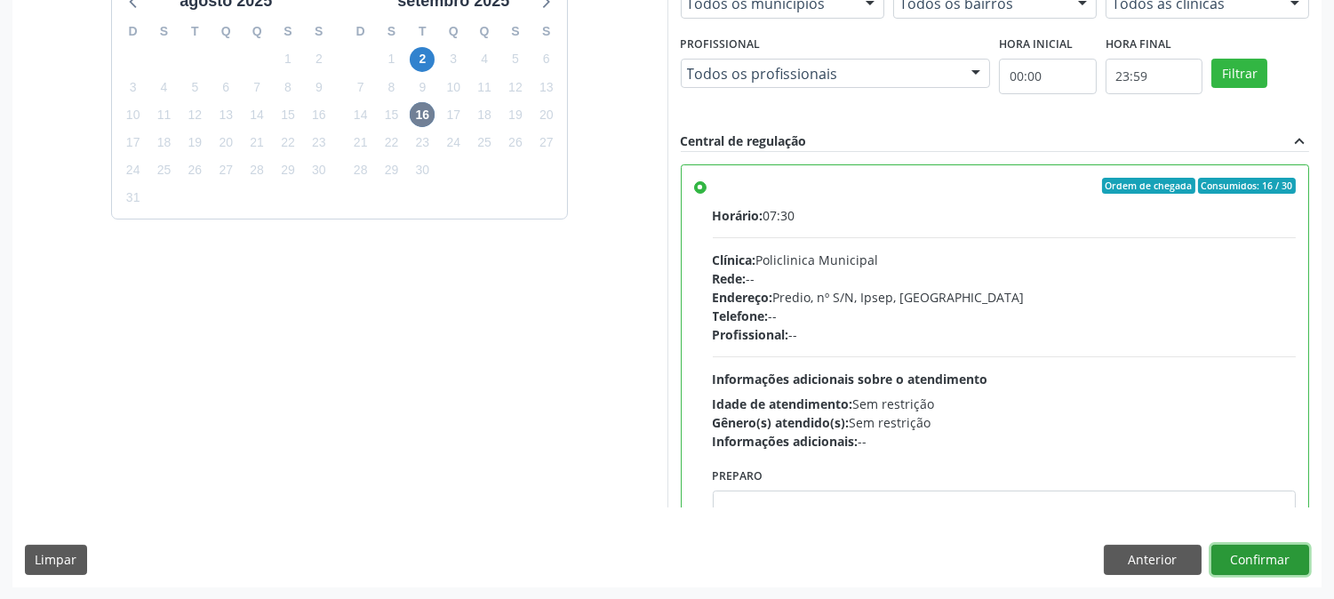
click at [1256, 569] on button "Confirmar" at bounding box center [1260, 560] width 98 height 30
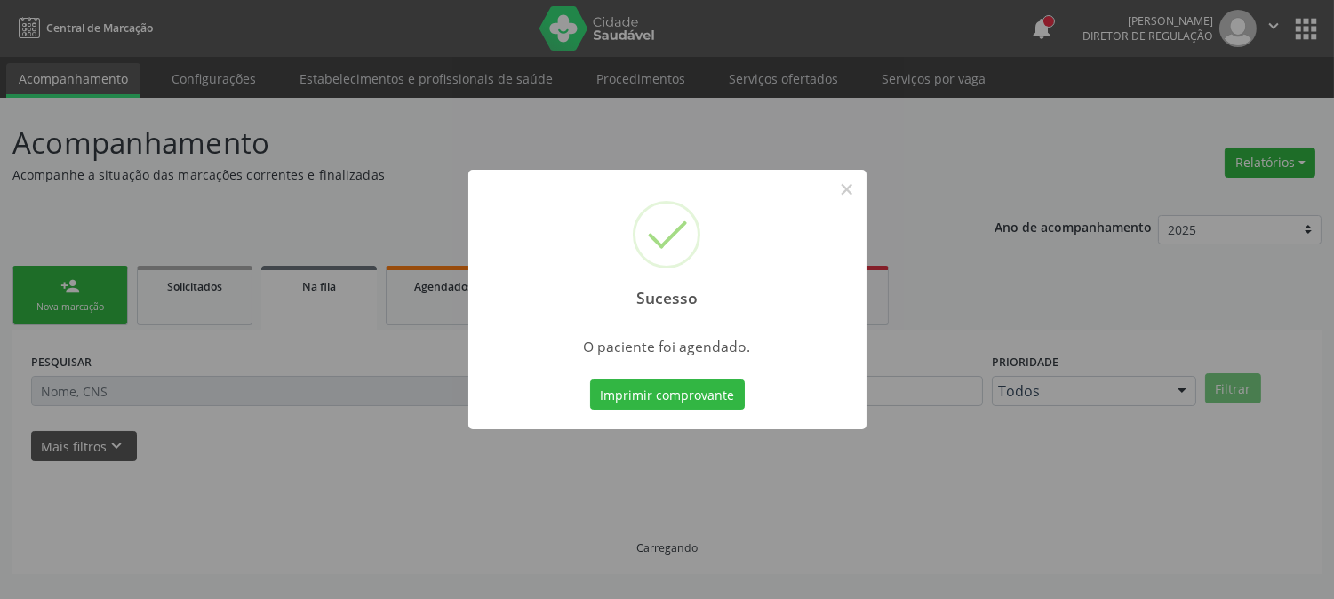
scroll to position [0, 0]
click at [677, 379] on button "Imprimir comprovante" at bounding box center [667, 394] width 155 height 30
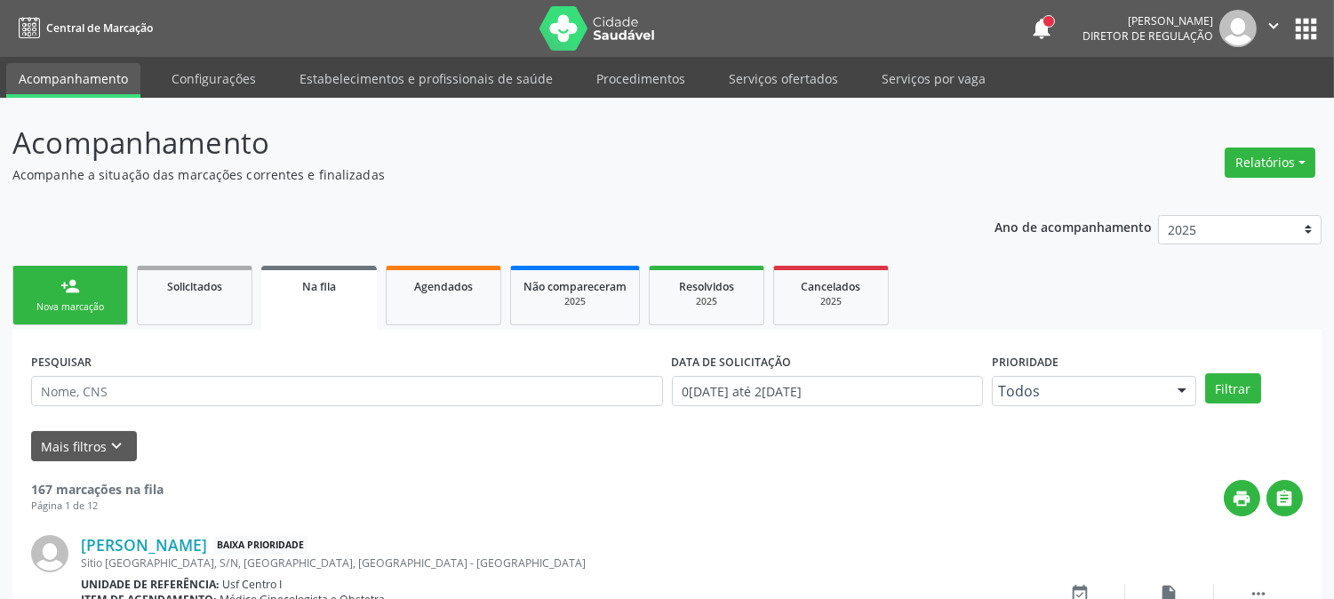
click at [118, 285] on link "person_add Nova marcação" at bounding box center [70, 296] width 116 height 60
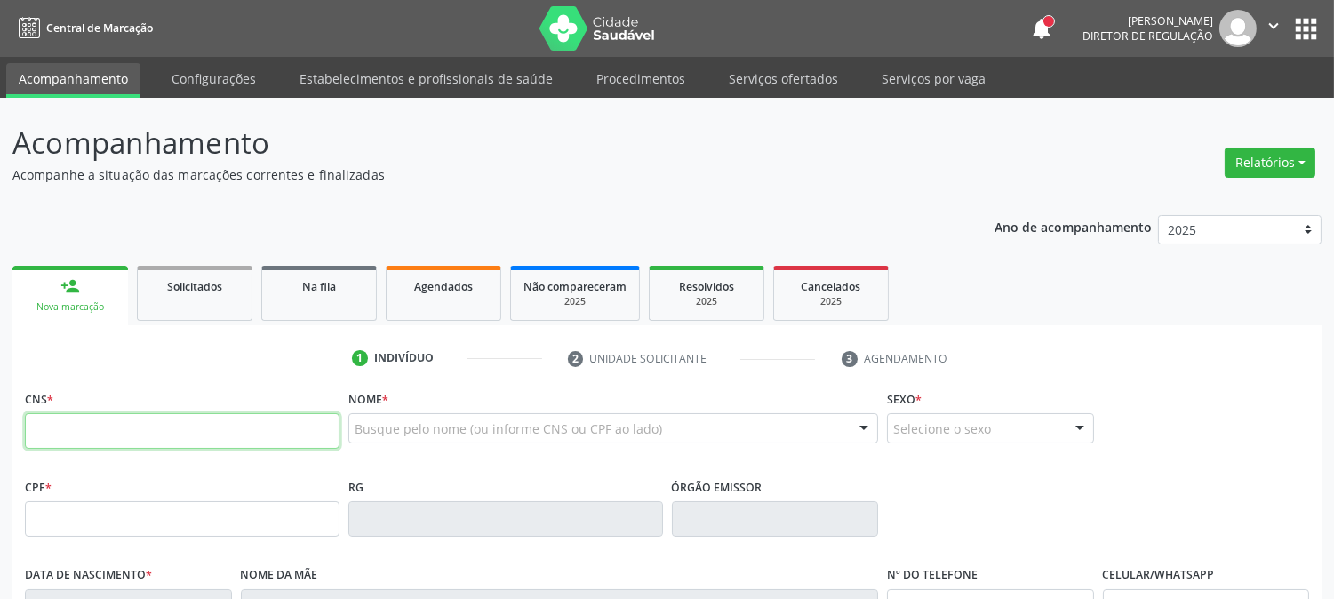
click at [117, 434] on input "text" at bounding box center [182, 431] width 315 height 36
type input "709 6026 8859 4276"
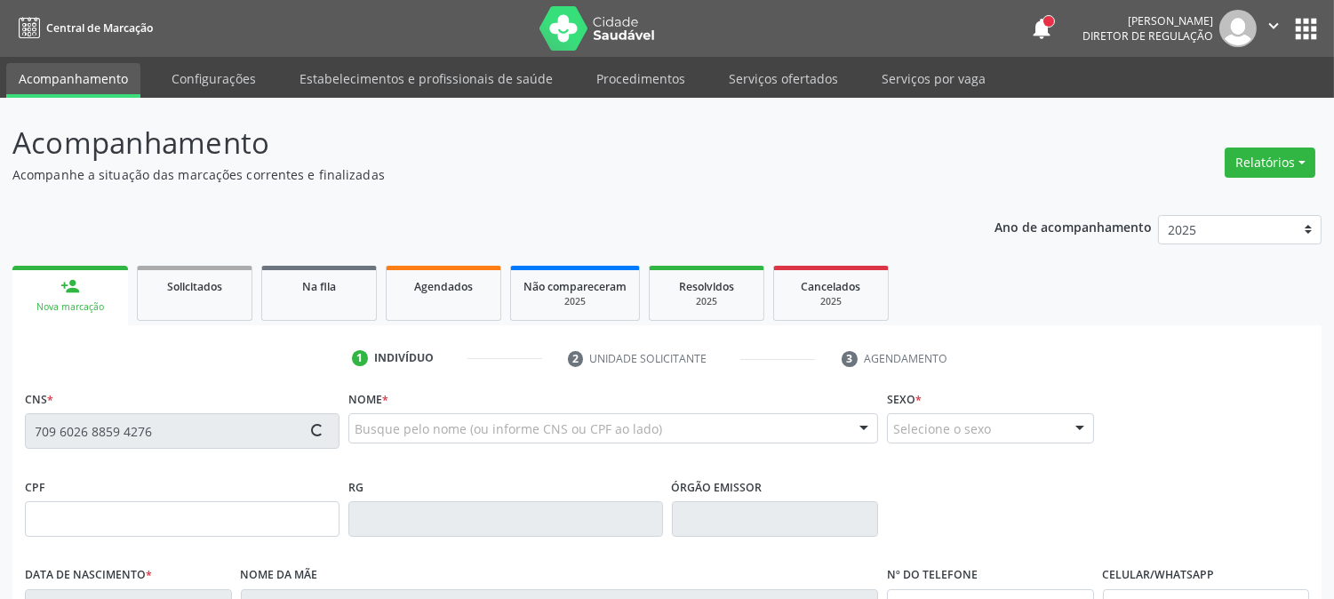
type input "[DATE]"
type input "[PERSON_NAME]"
type input "20"
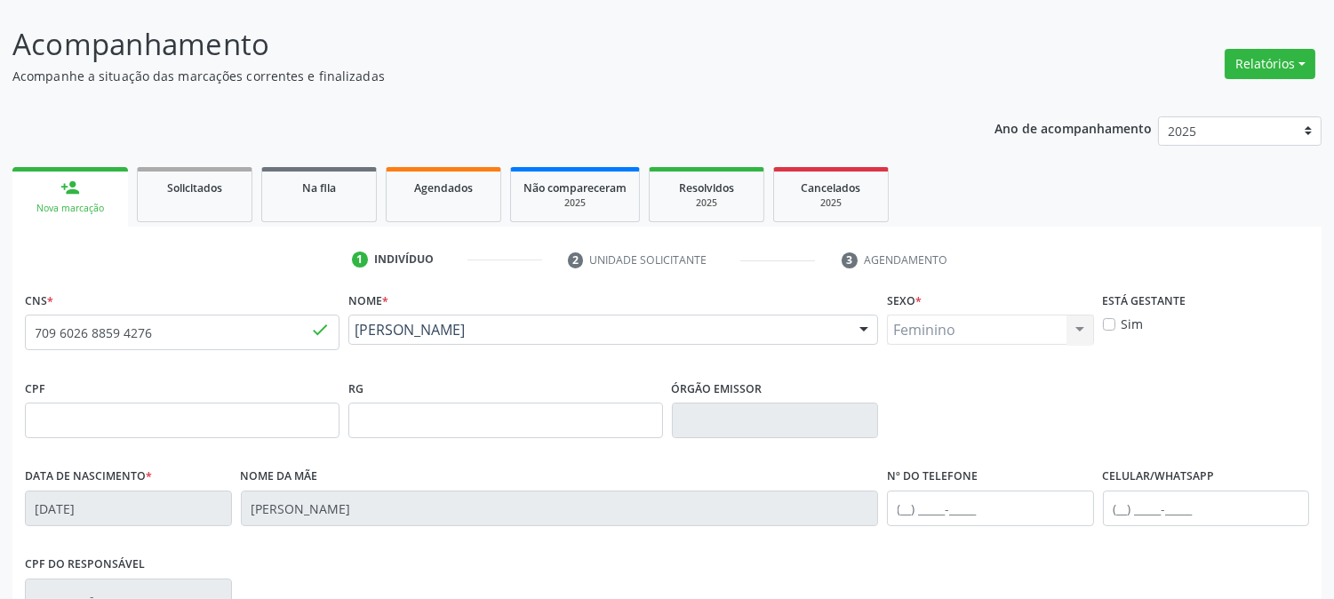
scroll to position [363, 0]
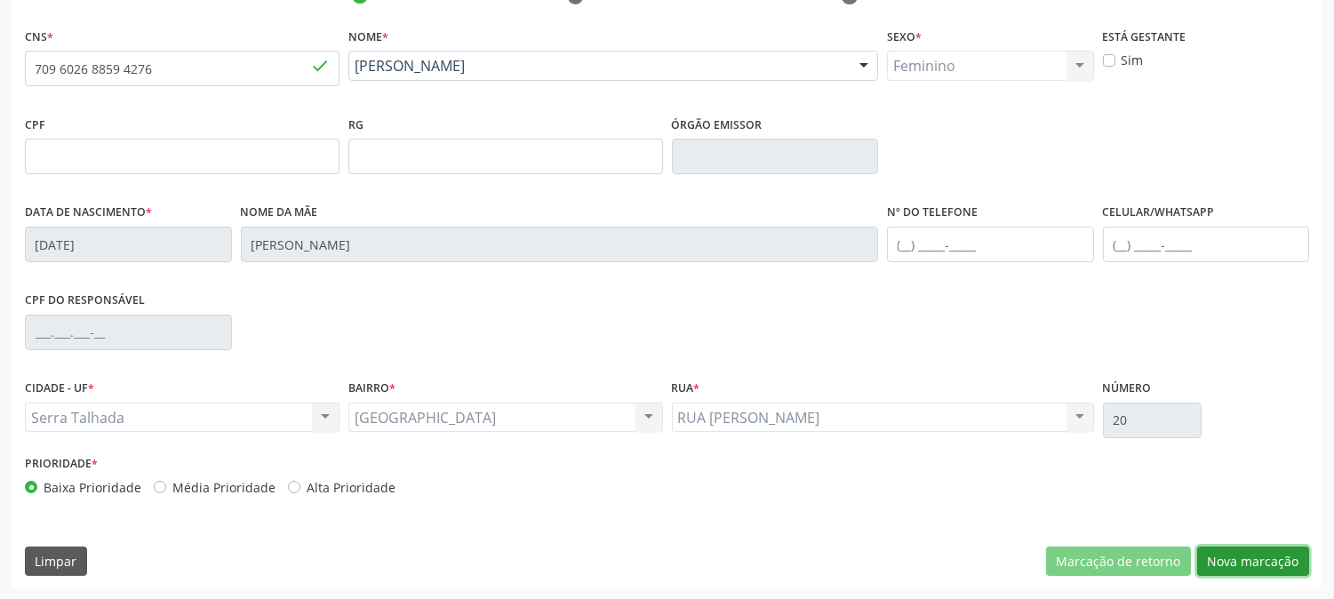
click at [1273, 571] on button "Nova marcação" at bounding box center [1253, 562] width 112 height 30
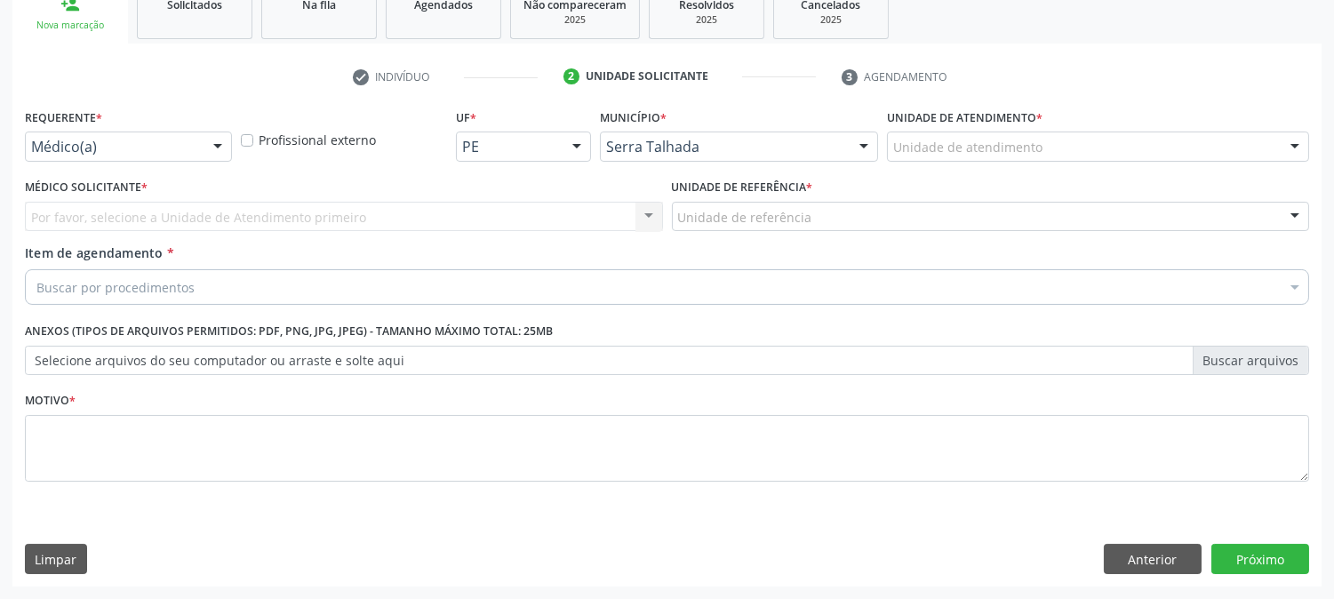
scroll to position [281, 0]
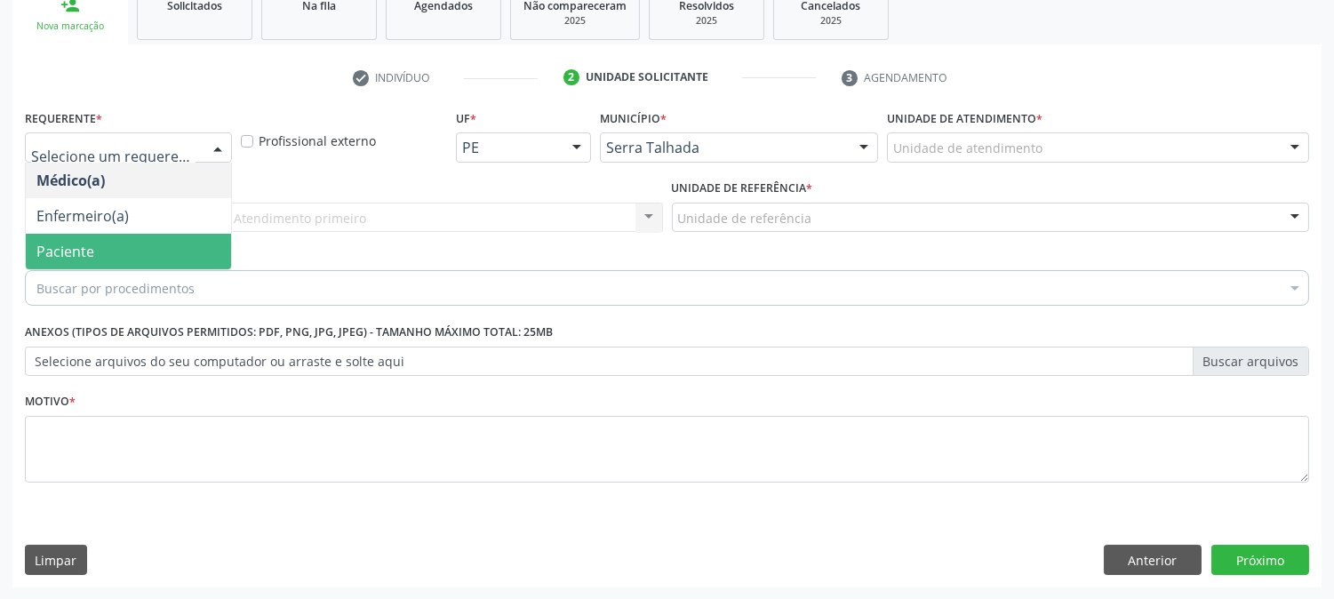
click at [172, 243] on span "Paciente" at bounding box center [128, 252] width 205 height 36
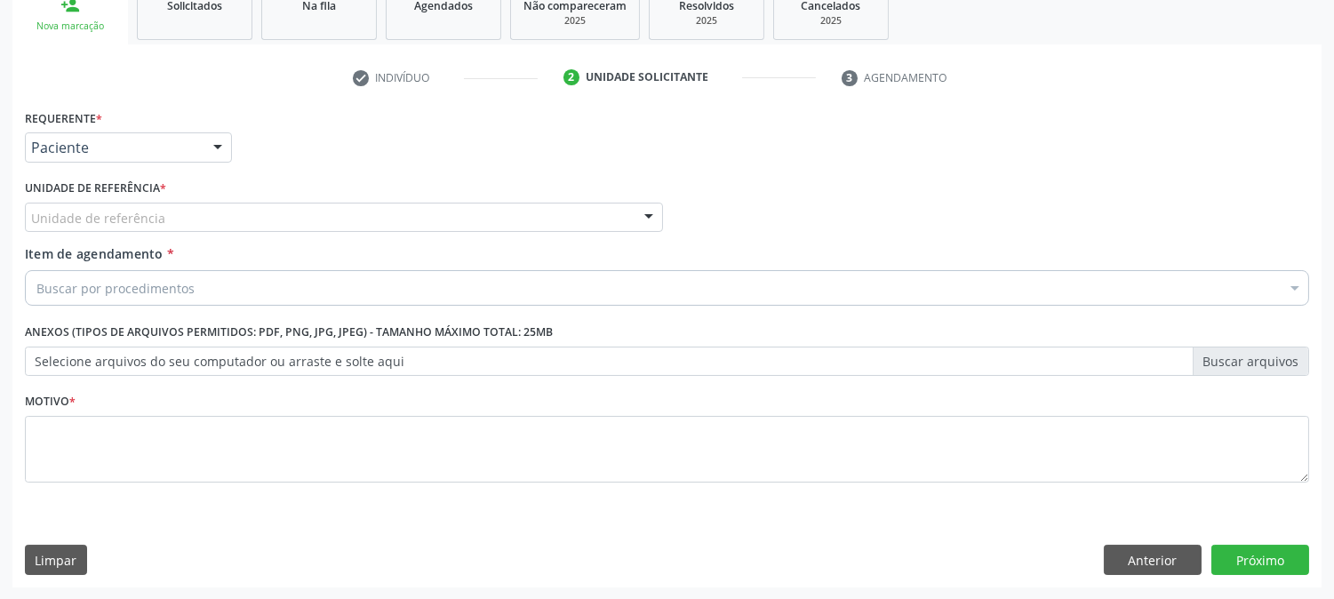
click at [277, 213] on div "Unidade de referência" at bounding box center [344, 218] width 638 height 30
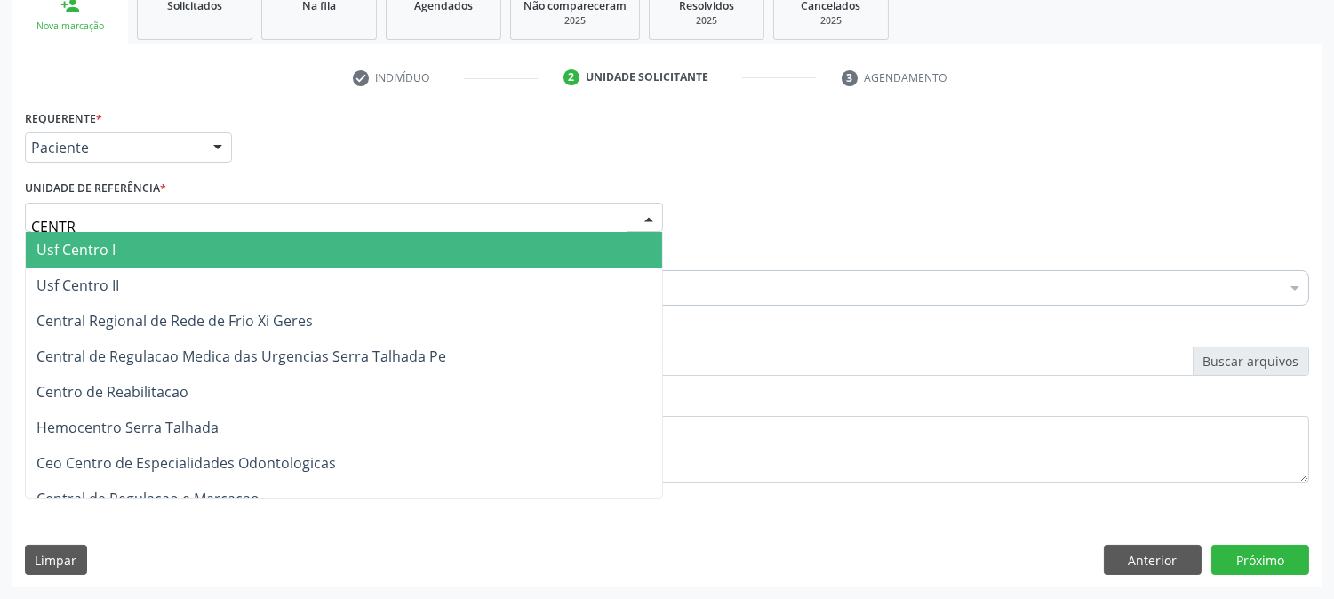
type input "CENTRO"
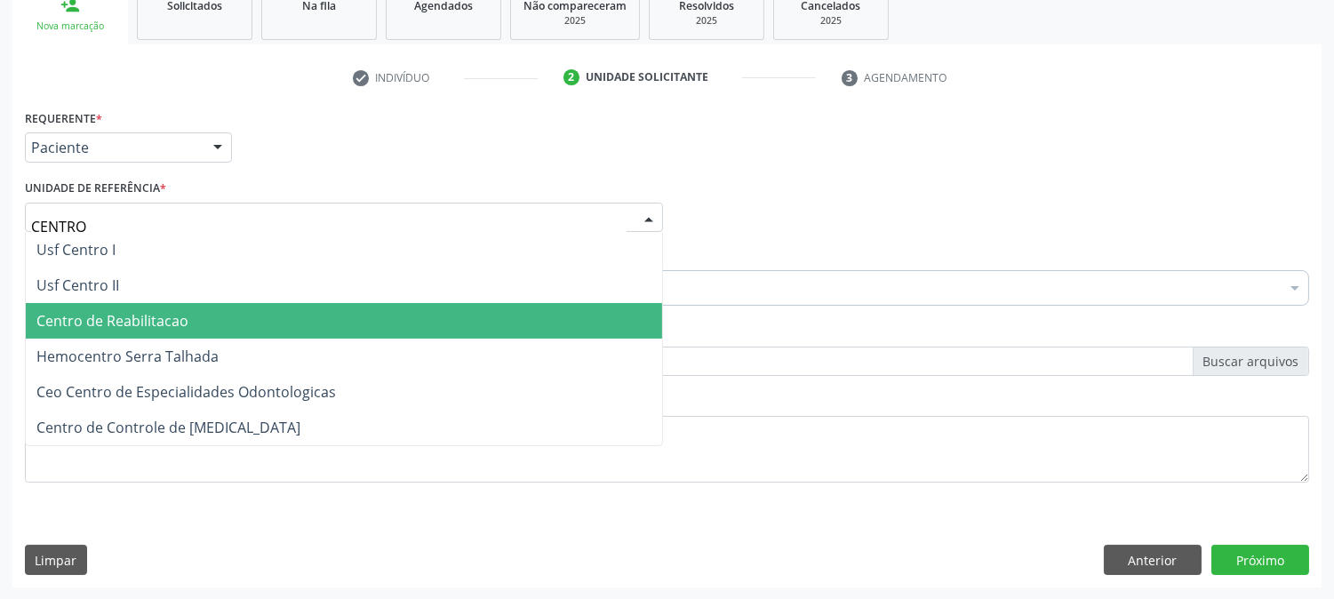
click at [276, 309] on span "Centro de Reabilitacao" at bounding box center [344, 321] width 636 height 36
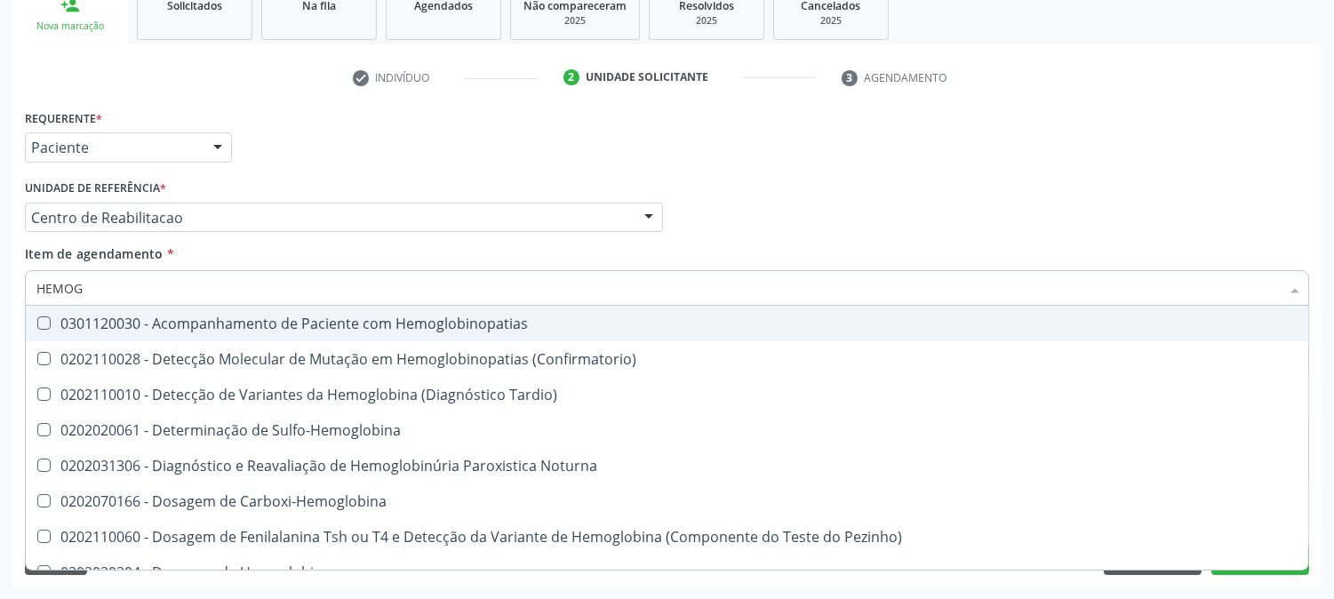
type input "HEMOGR"
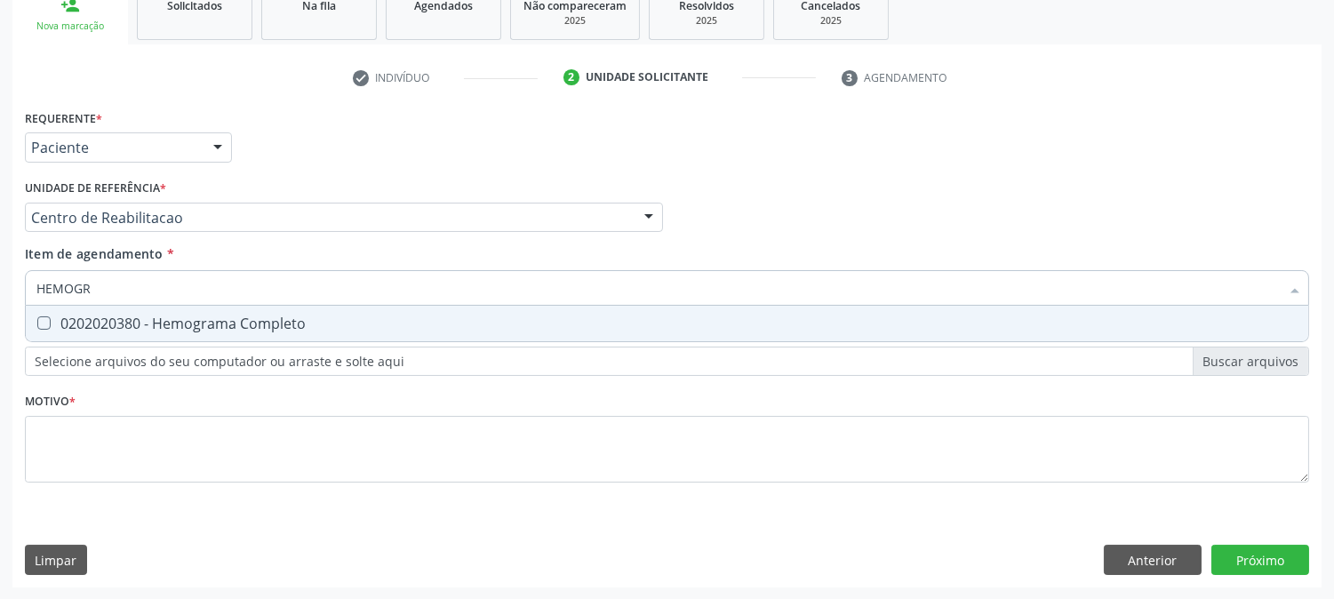
drag, startPoint x: 149, startPoint y: 318, endPoint x: 105, endPoint y: 267, distance: 68.1
click at [145, 316] on div "0202020380 - Hemograma Completo" at bounding box center [666, 323] width 1261 height 14
checkbox Completo "true"
drag, startPoint x: 108, startPoint y: 284, endPoint x: 0, endPoint y: 304, distance: 110.2
click at [0, 304] on div "Acompanhamento Acompanhe a situação das marcações correntes e finalizadas Relat…" at bounding box center [667, 208] width 1334 height 783
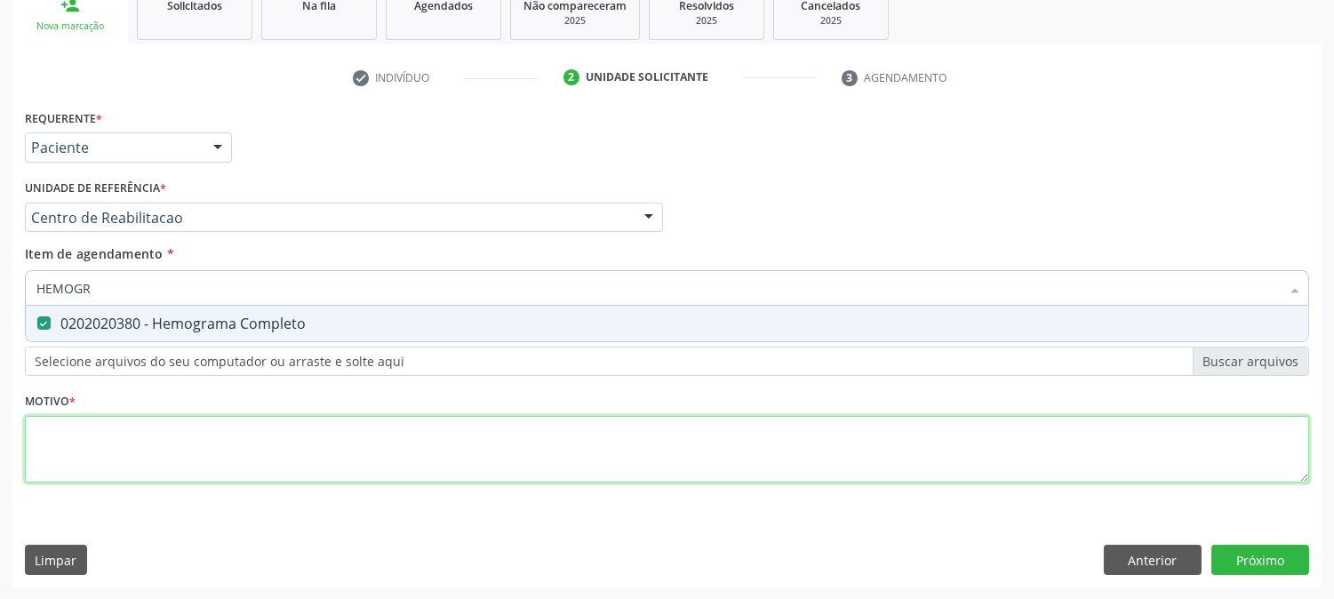
click at [96, 431] on div "Requerente * Paciente Médico(a) Enfermeiro(a) Paciente Nenhum resultado encontr…" at bounding box center [667, 306] width 1284 height 403
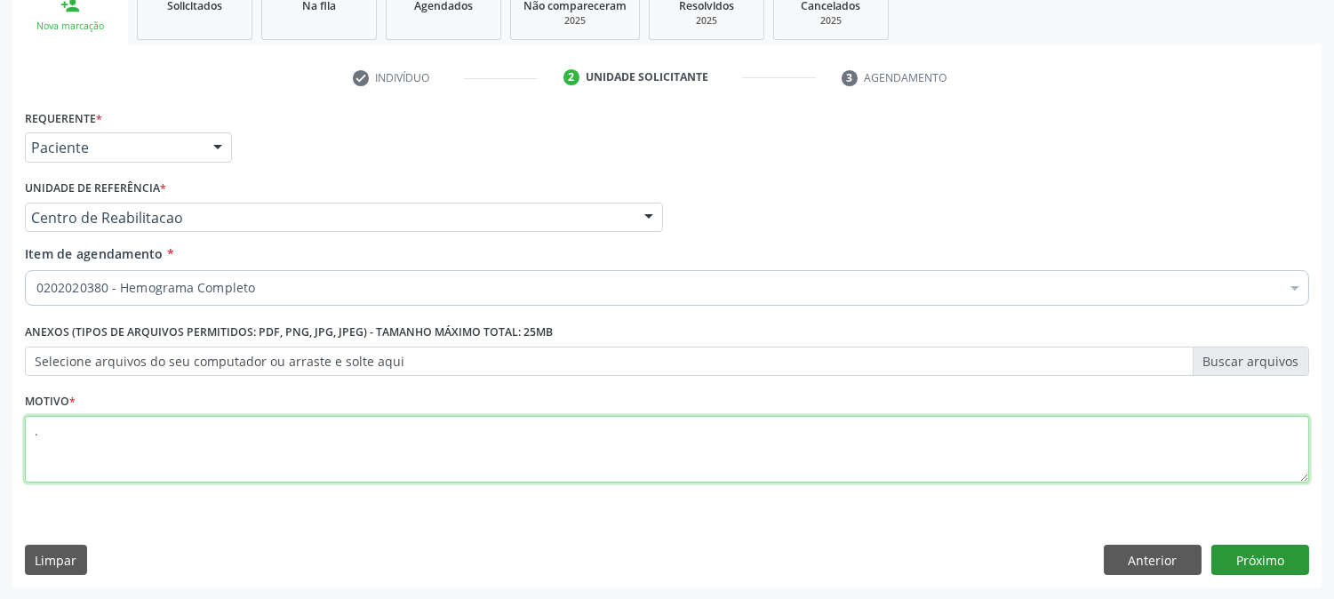
type textarea "."
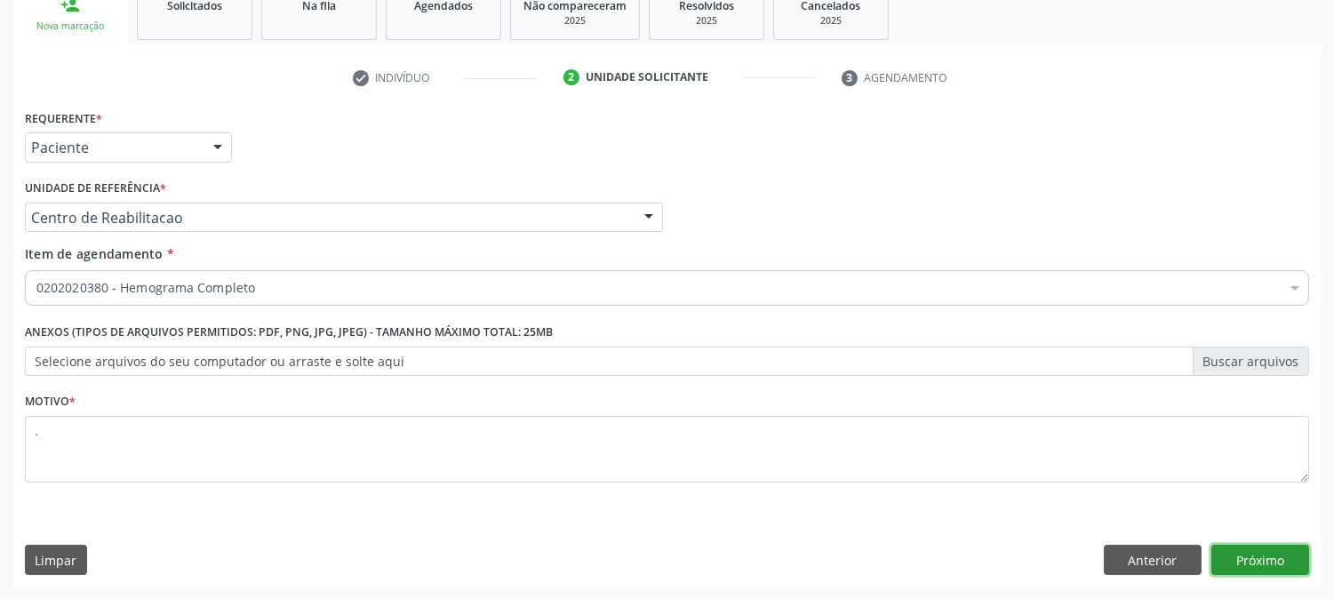
click at [1257, 566] on button "Próximo" at bounding box center [1260, 560] width 98 height 30
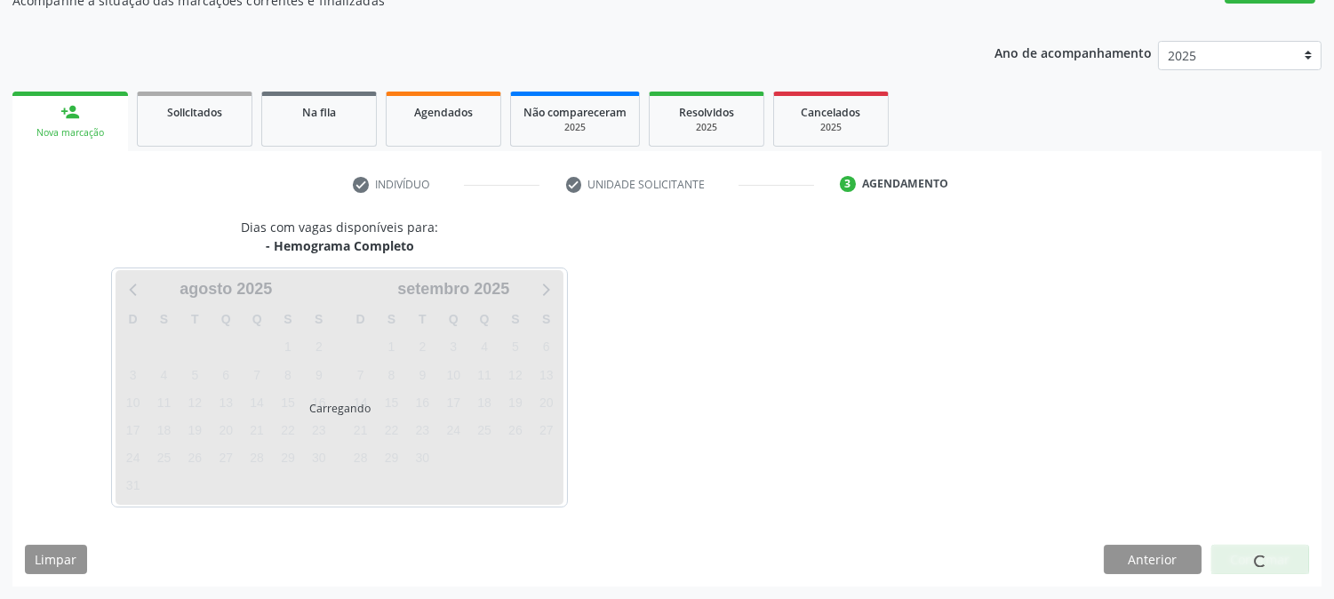
scroll to position [173, 0]
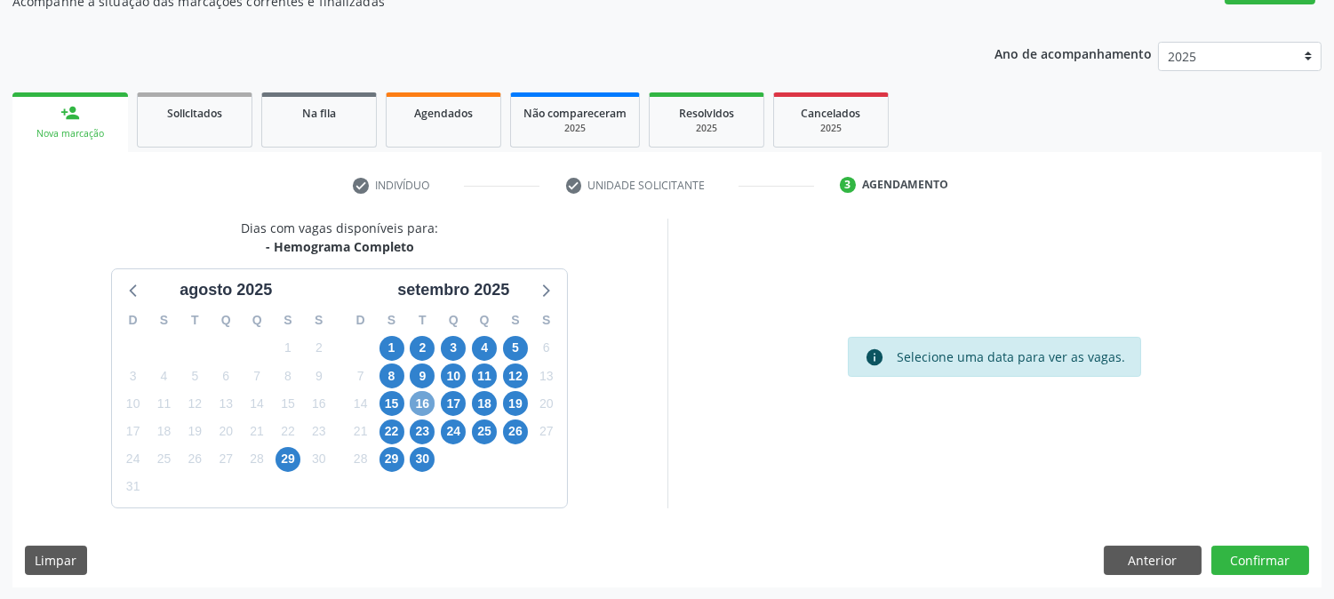
click at [423, 392] on span "16" at bounding box center [422, 403] width 25 height 25
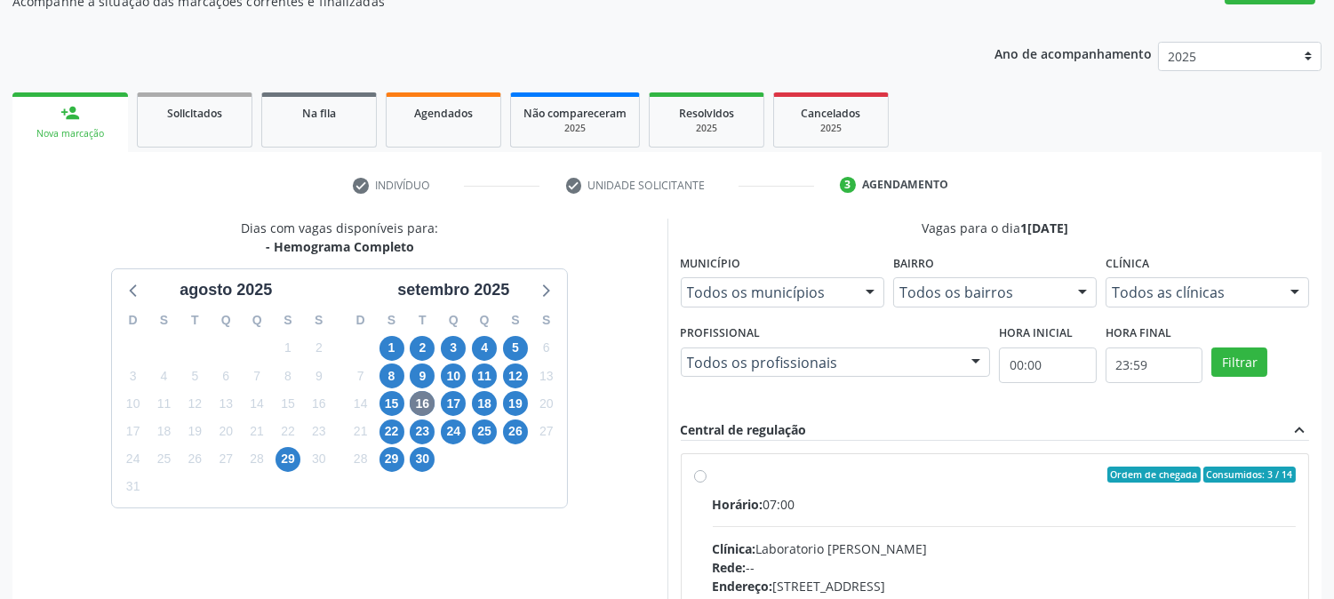
click at [635, 352] on div "Dias com vagas disponíveis para: - Hemograma Completo [DATE] D S T Q Q S S 27 2…" at bounding box center [339, 508] width 655 height 578
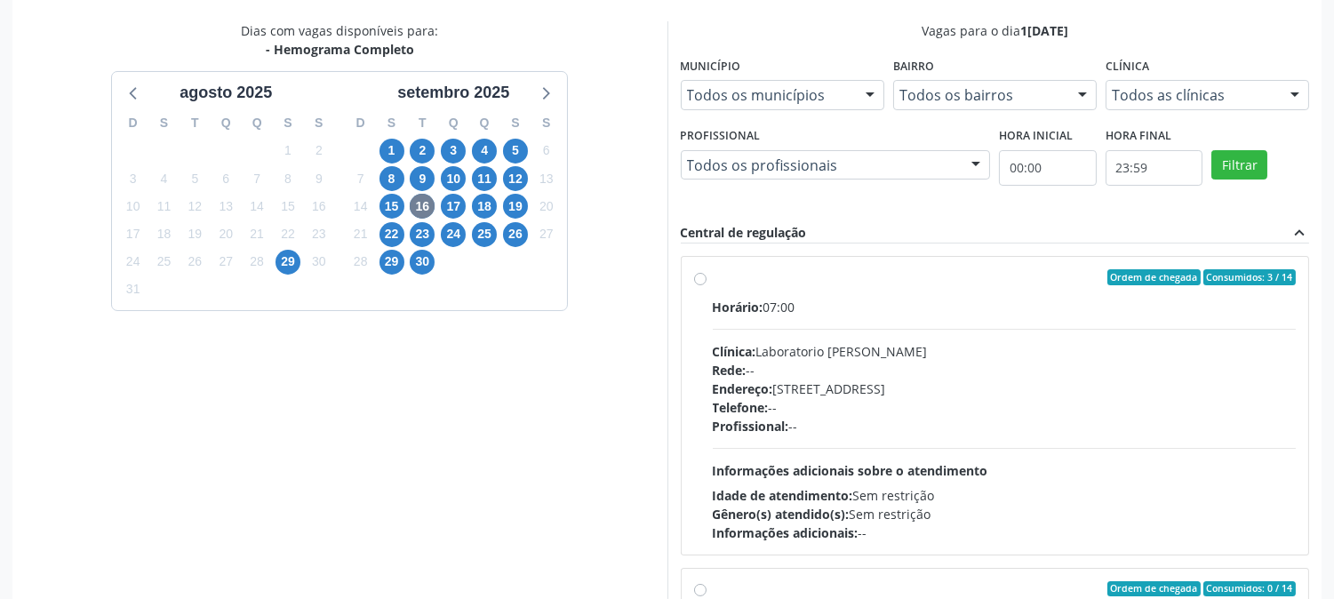
scroll to position [462, 0]
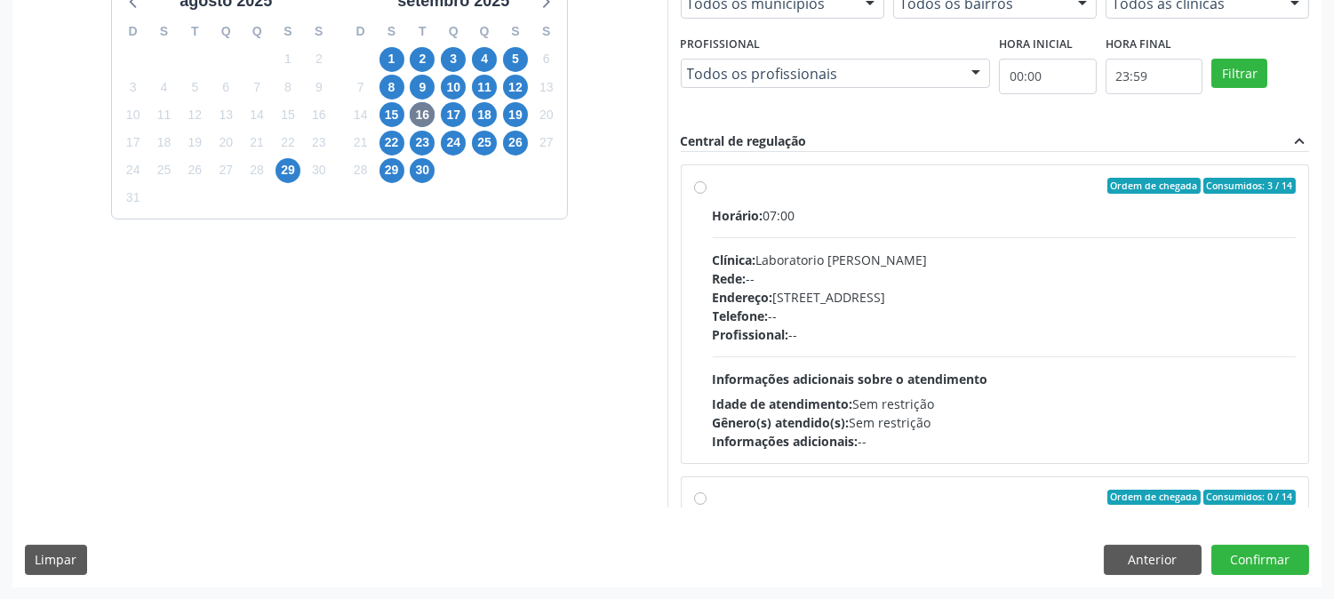
click at [835, 331] on div "Profissional: --" at bounding box center [1005, 334] width 584 height 19
click at [706, 194] on input "Ordem de chegada Consumidos: 3 / 14 Horário: 07:00 Clínica: Laboratorio [PERSON…" at bounding box center [700, 186] width 12 height 16
radio input "true"
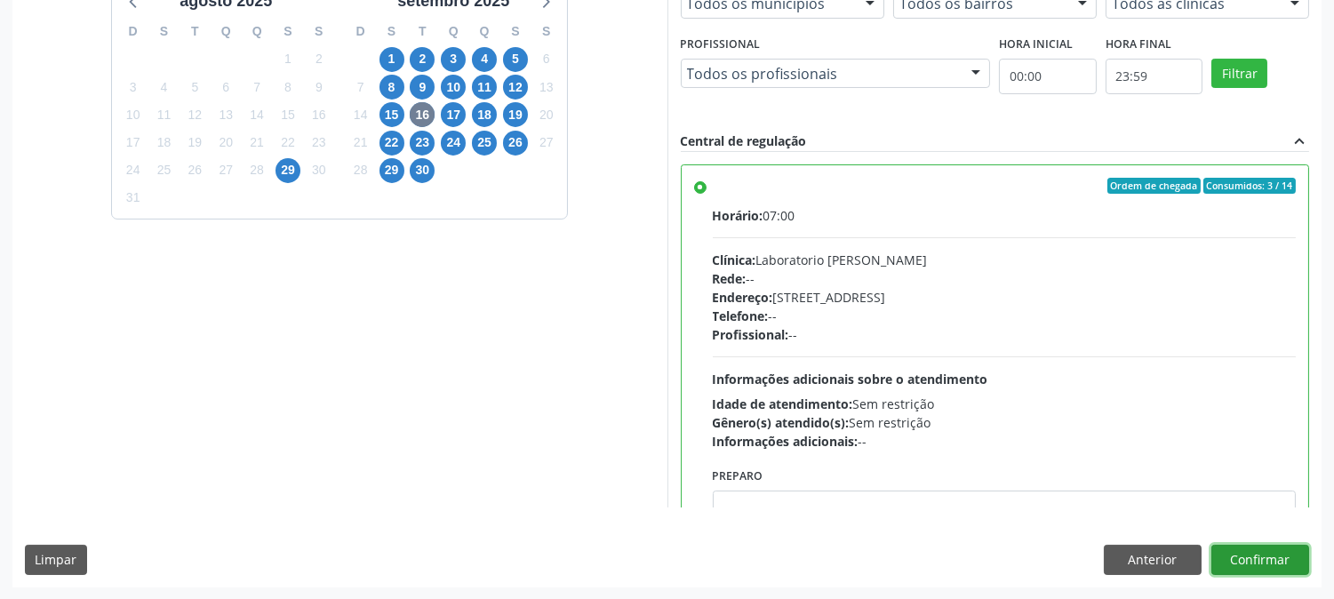
click at [1237, 571] on button "Confirmar" at bounding box center [1260, 560] width 98 height 30
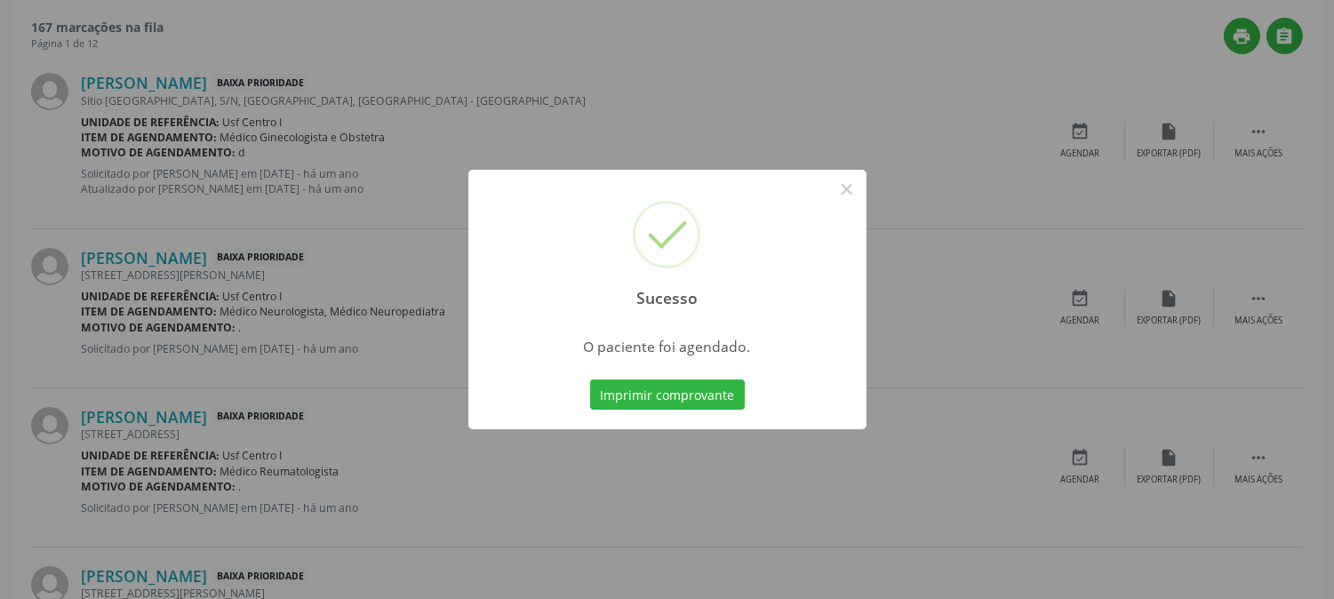
scroll to position [0, 0]
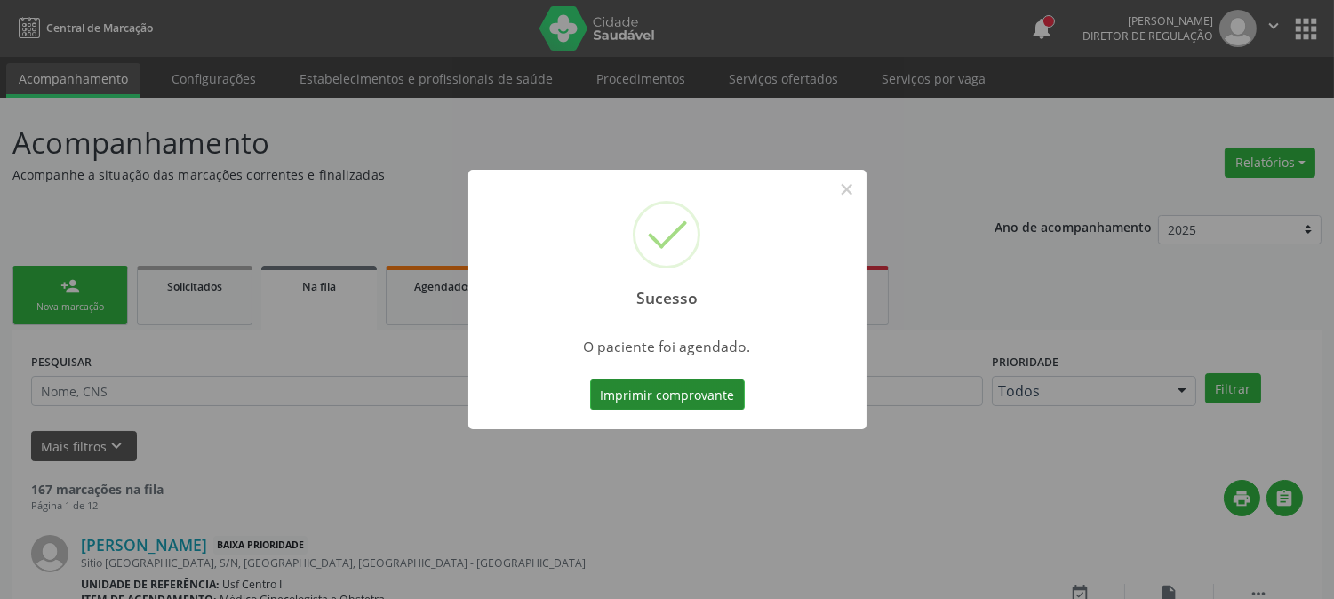
click at [676, 380] on button "Imprimir comprovante" at bounding box center [667, 394] width 155 height 30
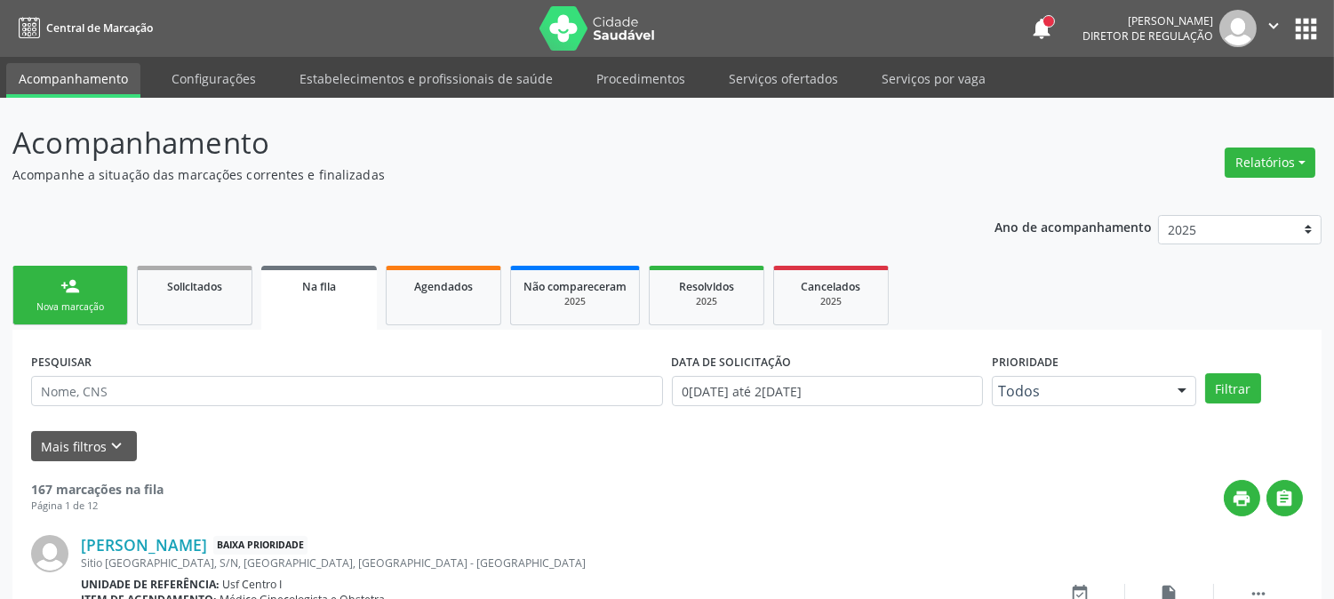
click at [77, 308] on div "Nova marcação" at bounding box center [70, 306] width 89 height 13
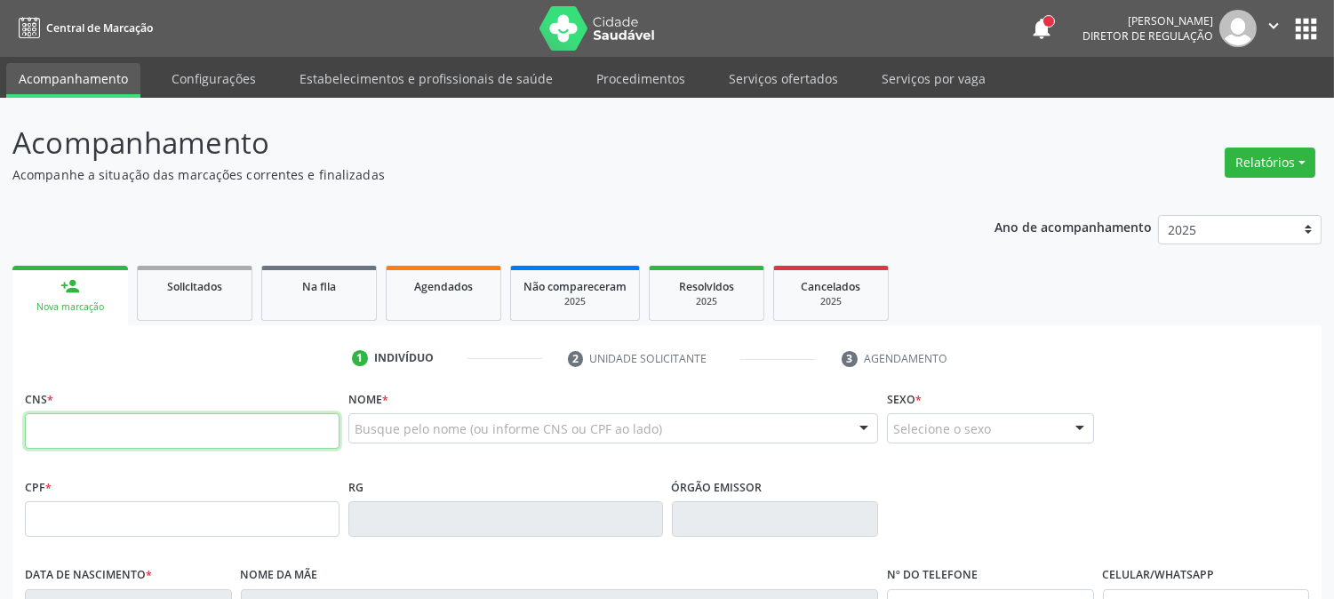
click at [302, 429] on input "text" at bounding box center [182, 431] width 315 height 36
type input "700 1098 9316 3890"
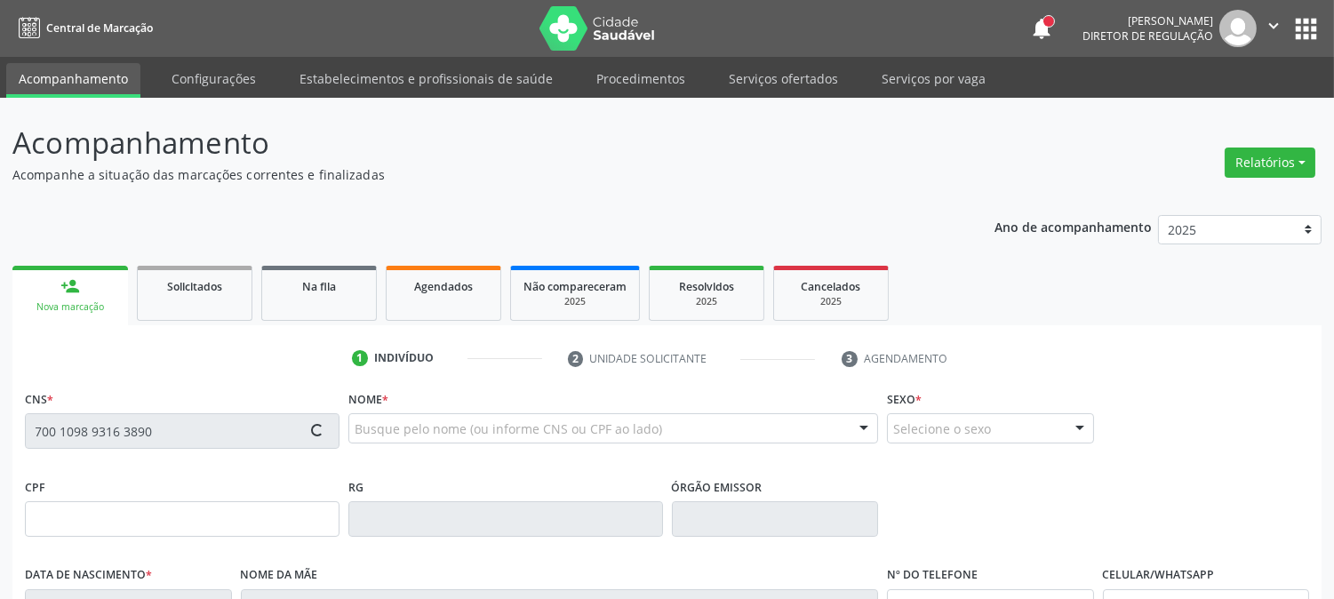
type input "023.800.254-36"
type input "[DATE]"
type input "[PERSON_NAME]"
type input "[PHONE_NUMBER]"
type input "66"
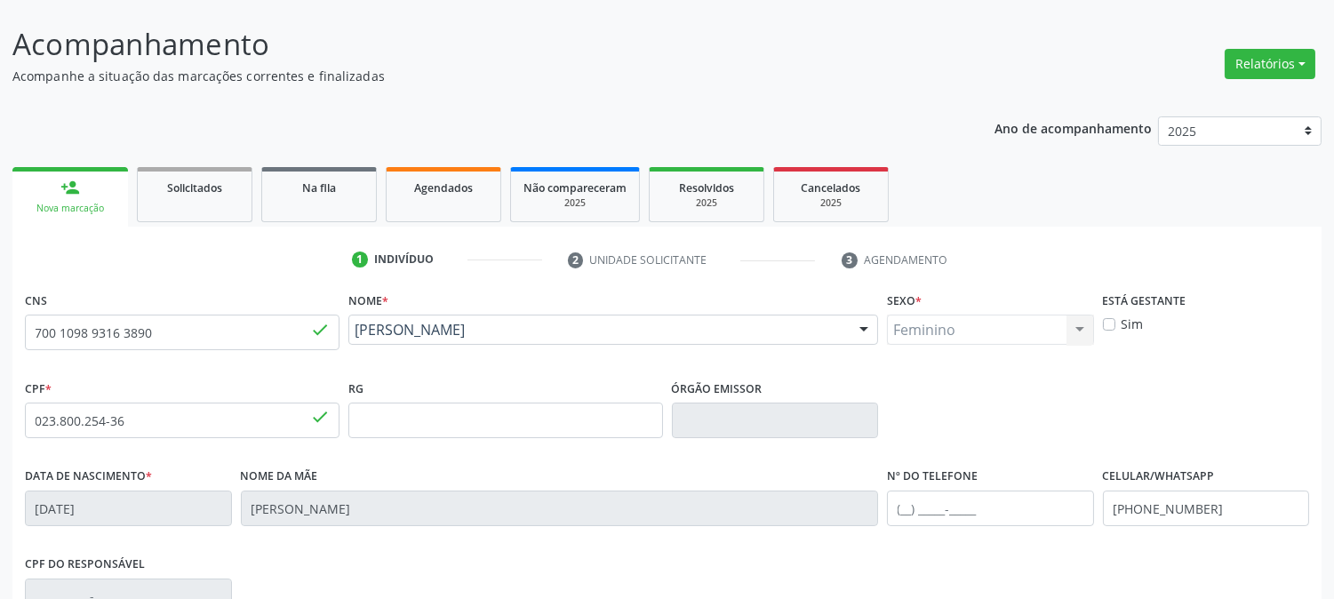
scroll to position [363, 0]
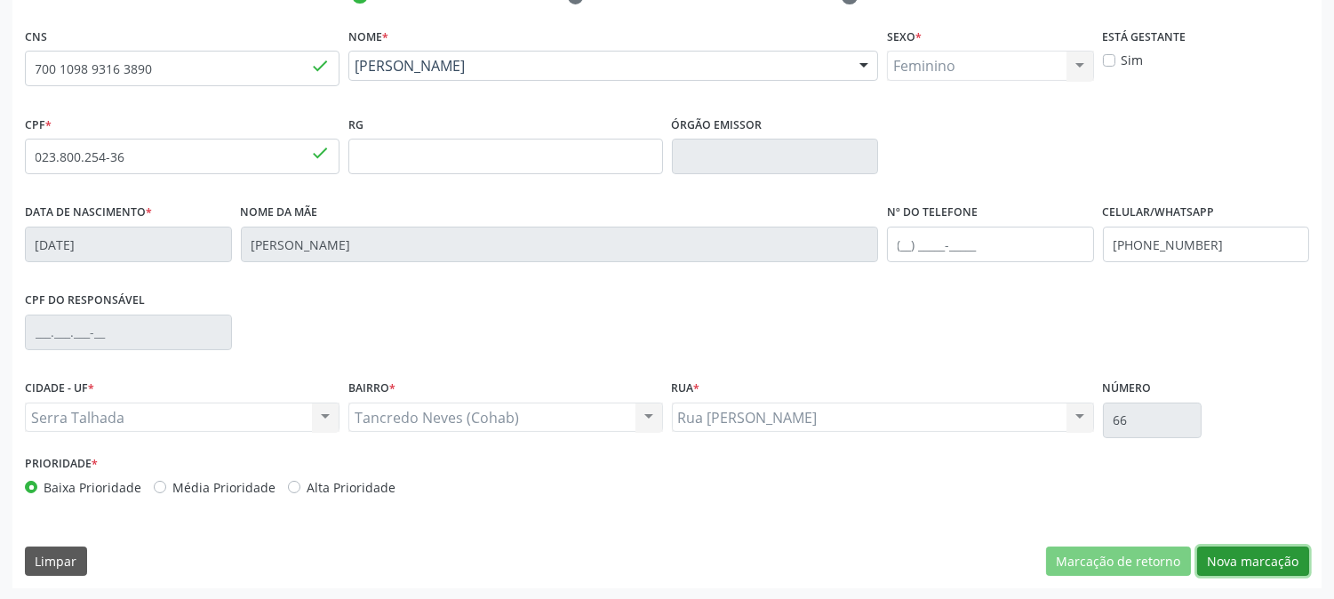
click at [1220, 553] on button "Nova marcação" at bounding box center [1253, 562] width 112 height 30
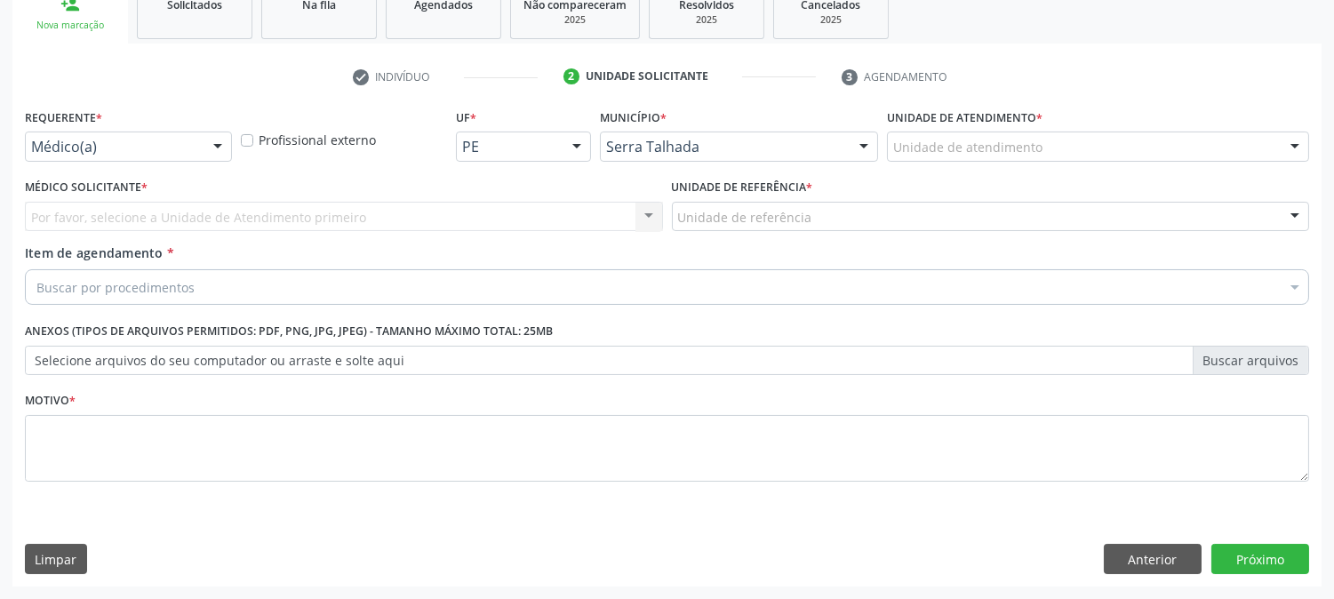
scroll to position [281, 0]
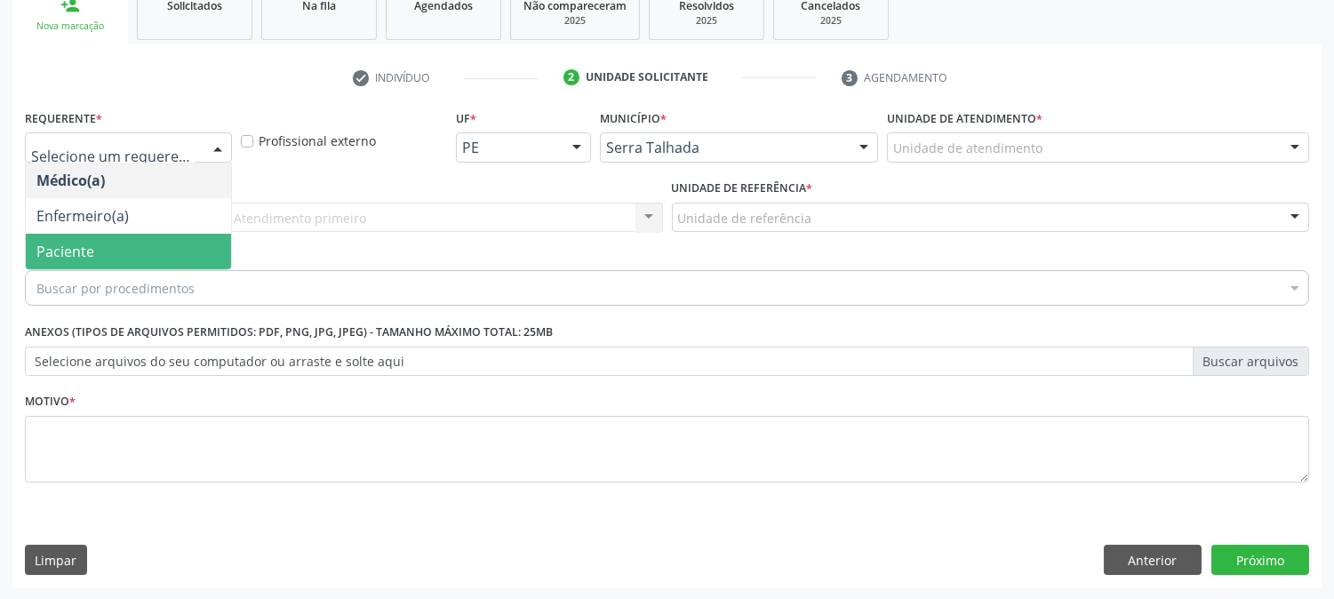
click at [170, 237] on span "Paciente" at bounding box center [128, 252] width 205 height 36
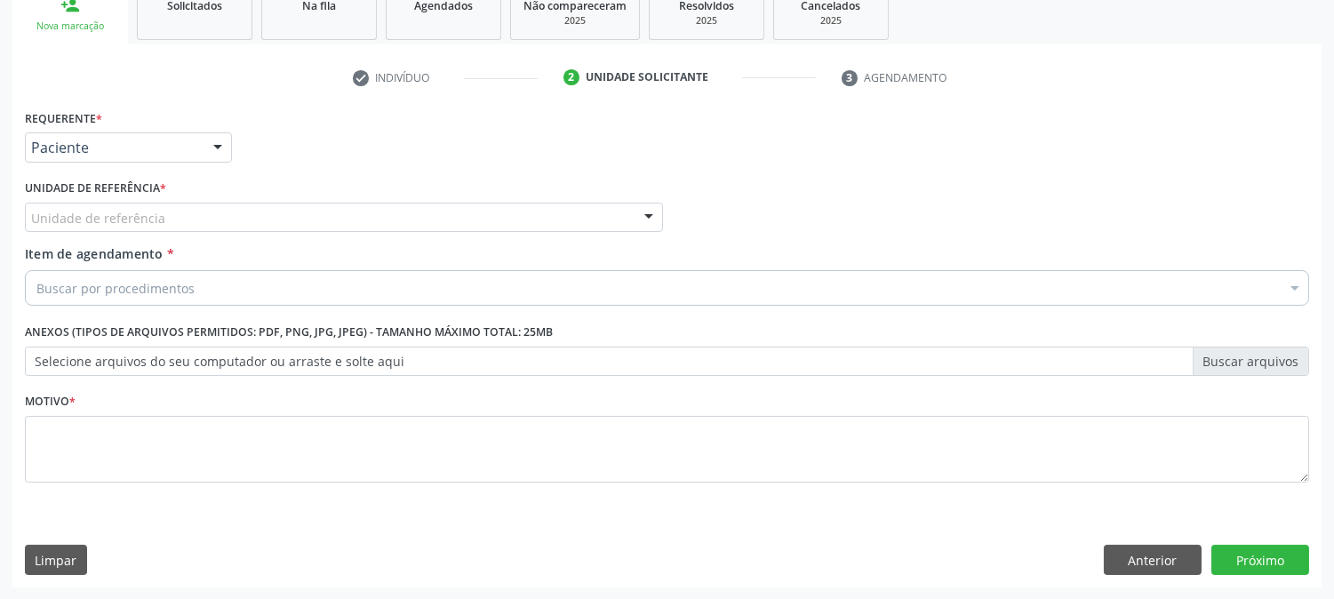
click at [172, 220] on div "Unidade de referência" at bounding box center [344, 218] width 638 height 30
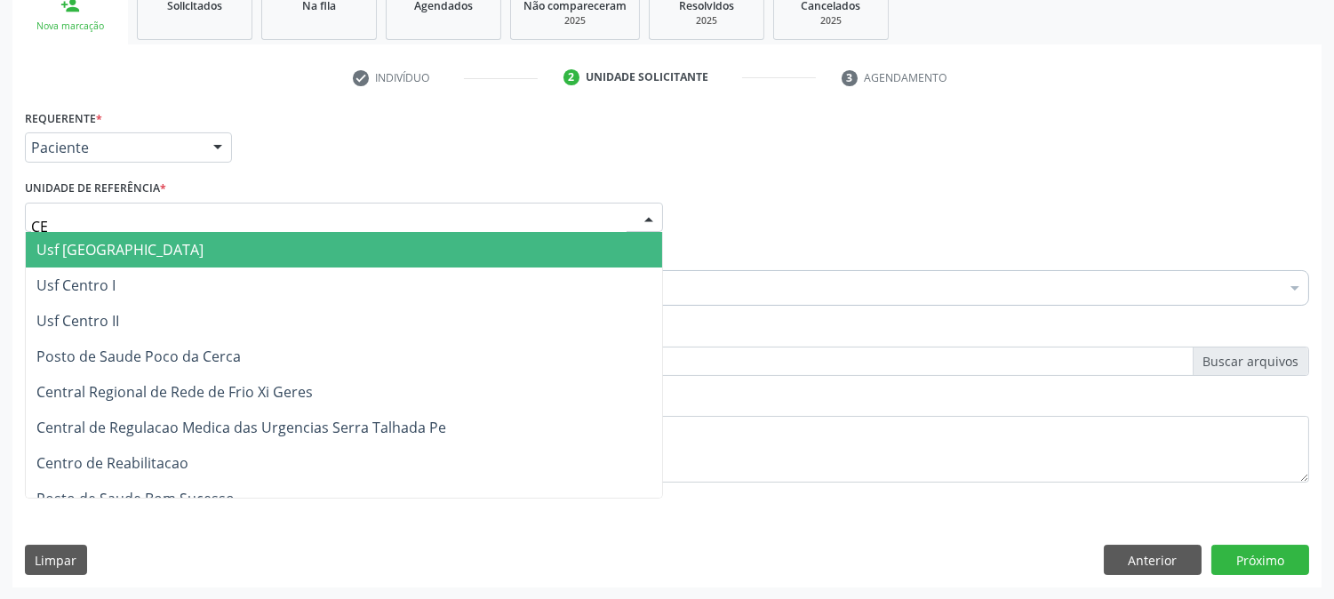
type input "CEN"
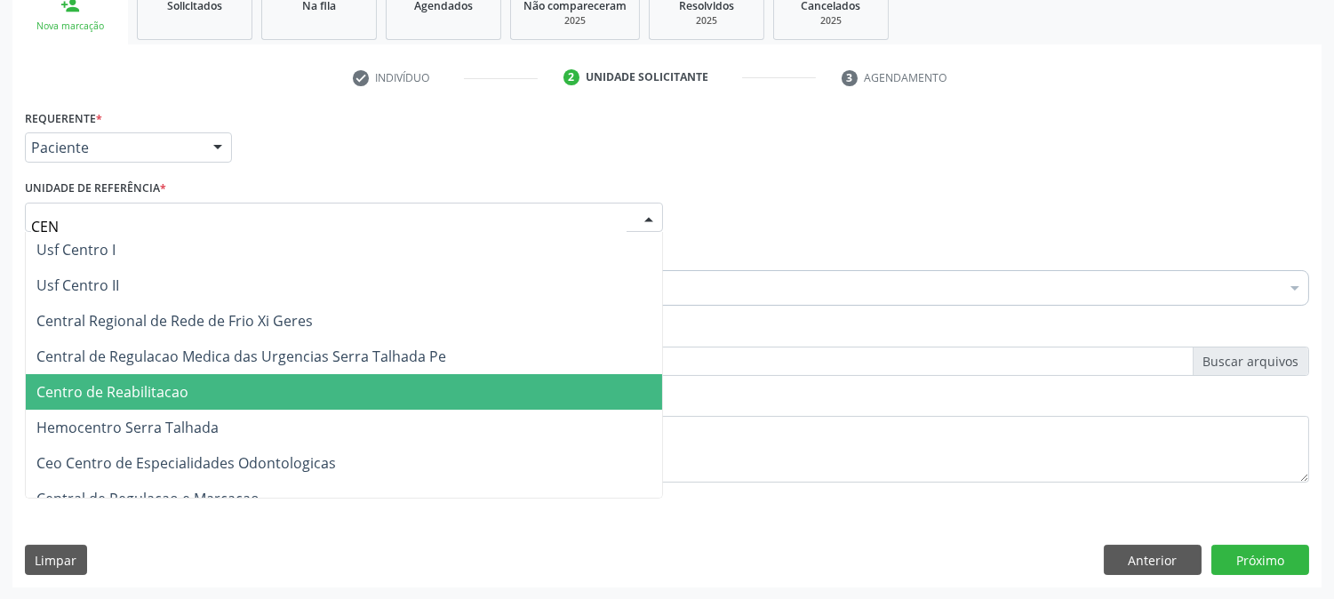
click at [207, 379] on span "Centro de Reabilitacao" at bounding box center [344, 392] width 636 height 36
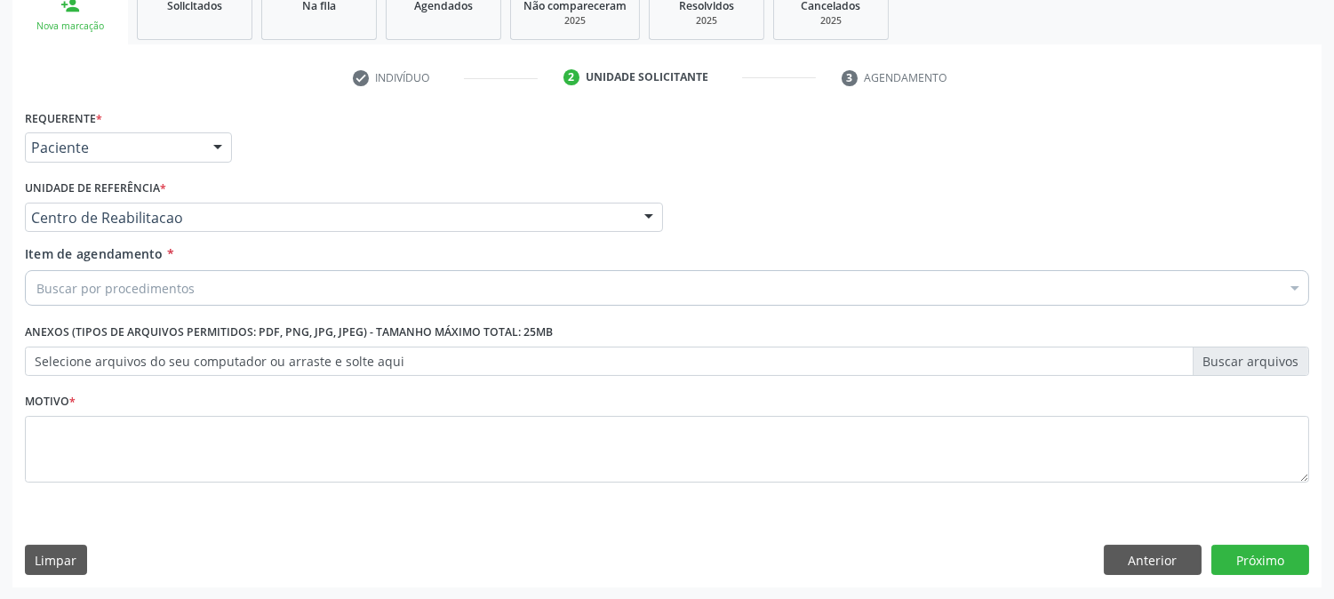
click at [174, 273] on div "Buscar por procedimentos" at bounding box center [667, 288] width 1284 height 36
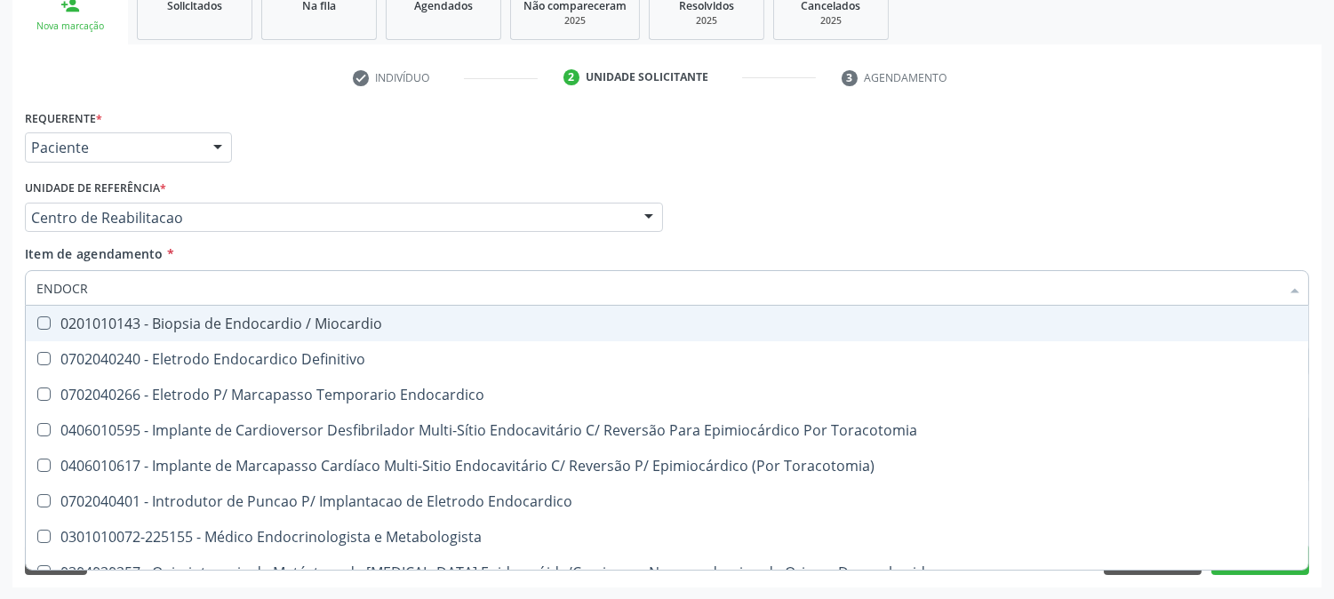
type input "ENDOCRI"
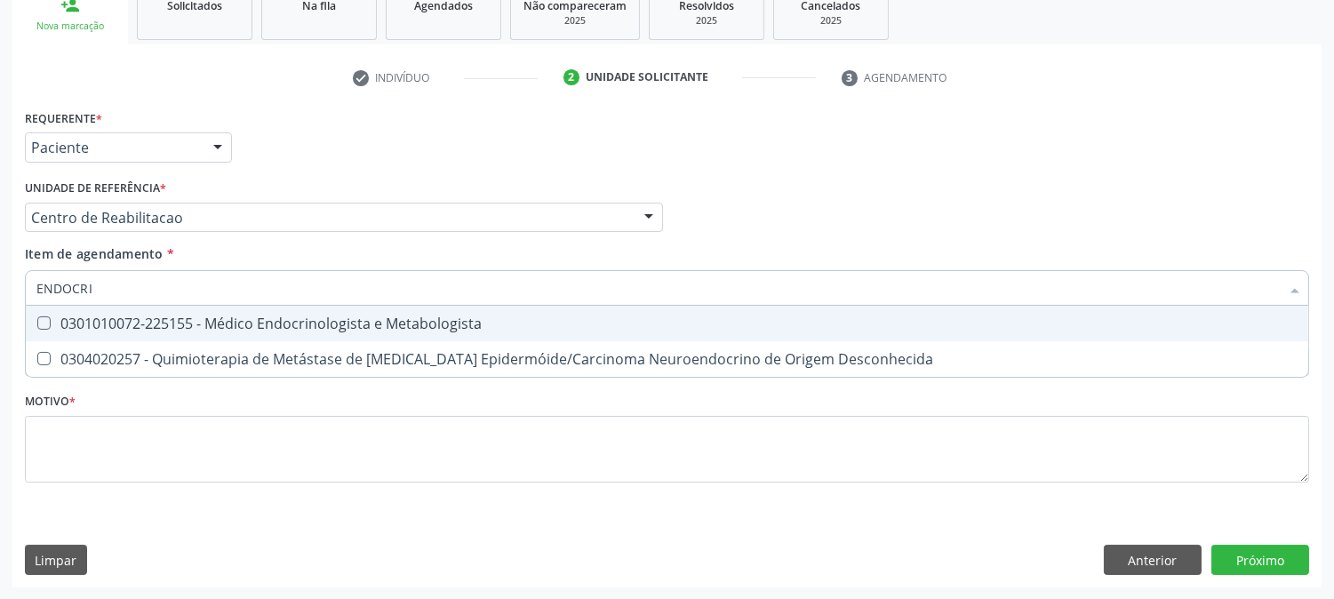
click at [176, 327] on div "0301010072-225155 - Médico Endocrinologista e Metabologista" at bounding box center [666, 323] width 1261 height 14
checkbox Metabologista "true"
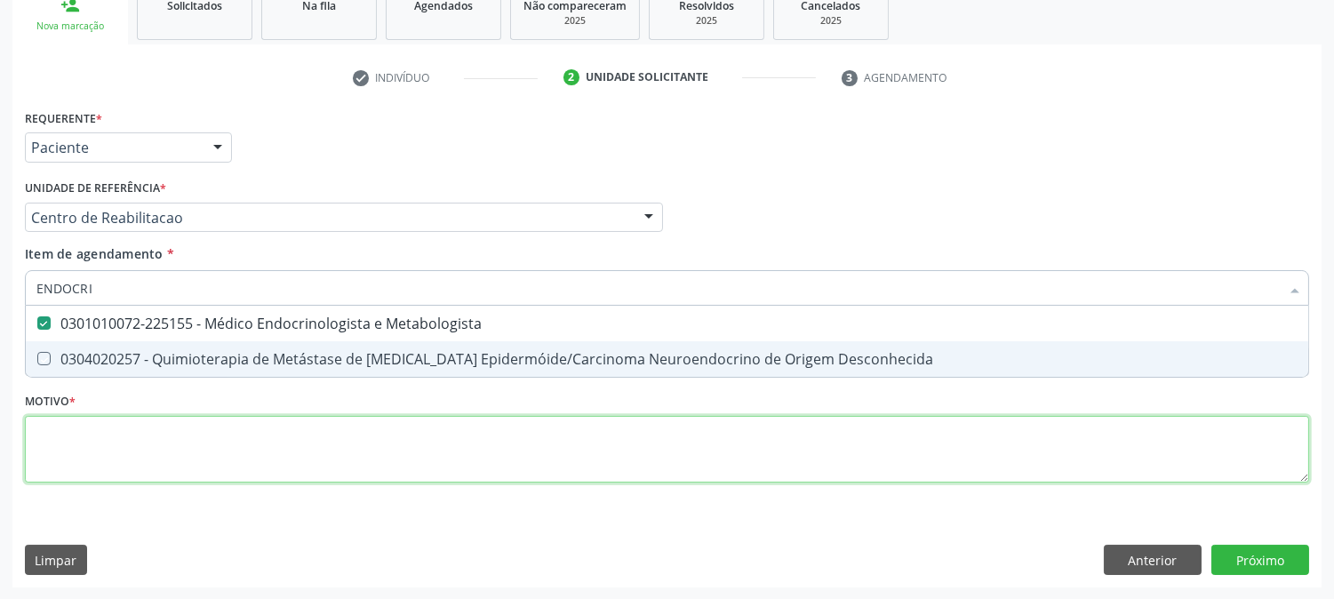
click at [202, 447] on div "Requerente * Paciente Médico(a) Enfermeiro(a) Paciente Nenhum resultado encontr…" at bounding box center [667, 306] width 1284 height 403
checkbox Desconhecida "true"
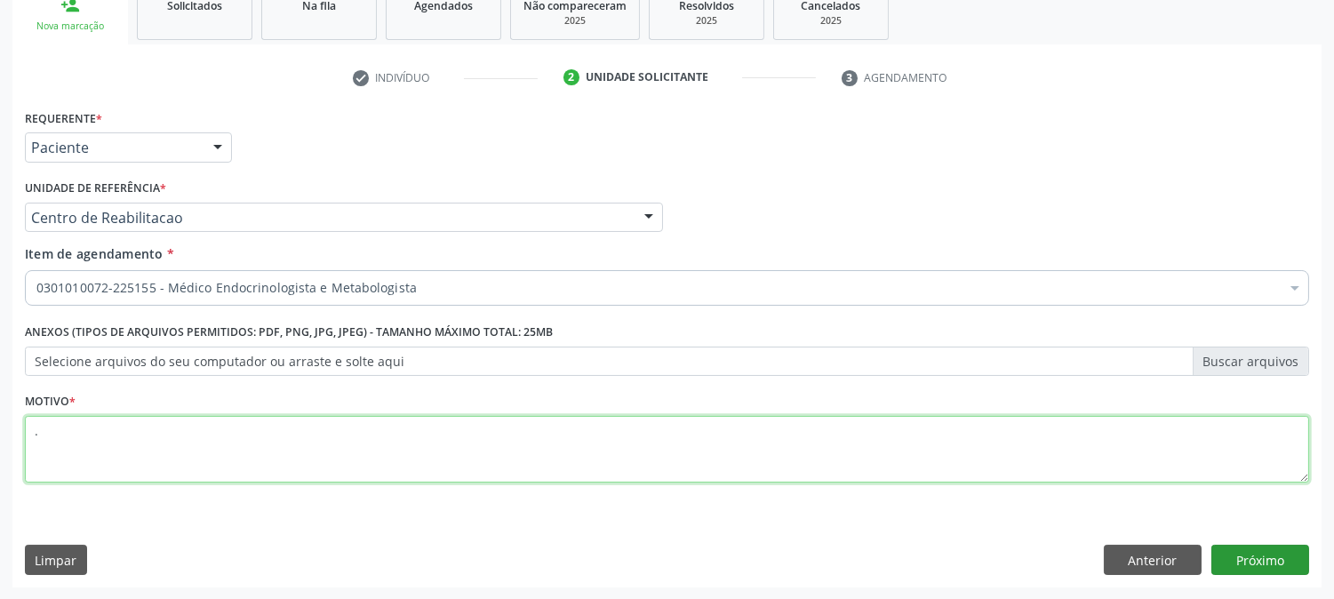
type textarea "."
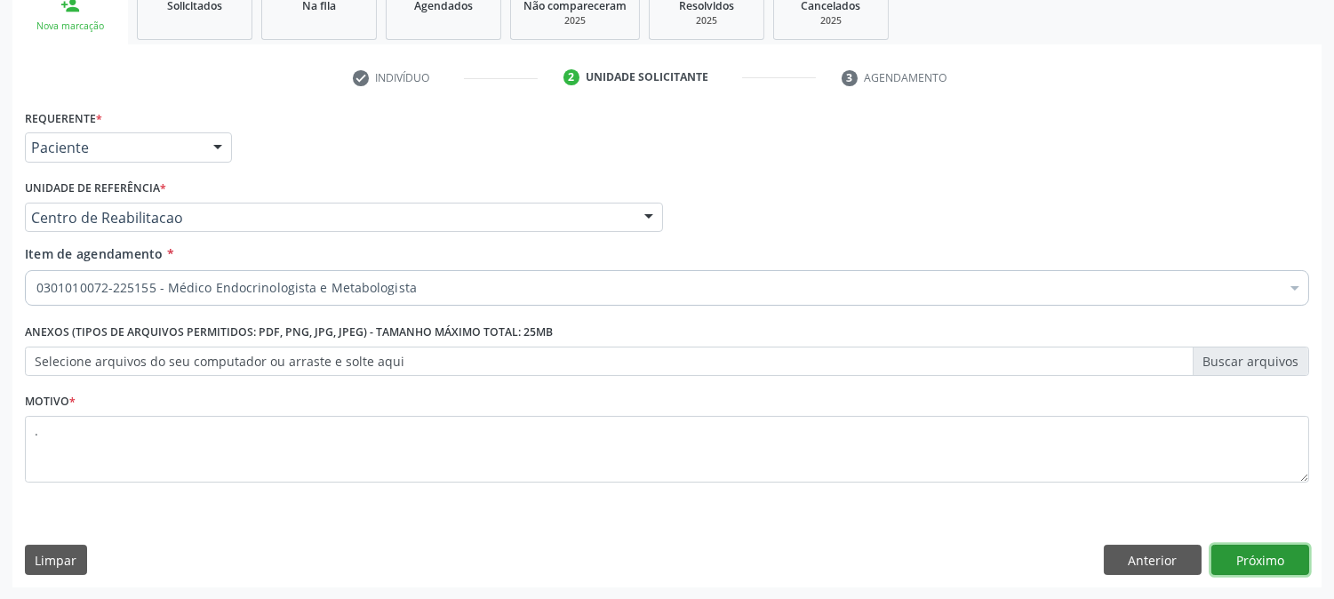
click at [1239, 547] on button "Próximo" at bounding box center [1260, 560] width 98 height 30
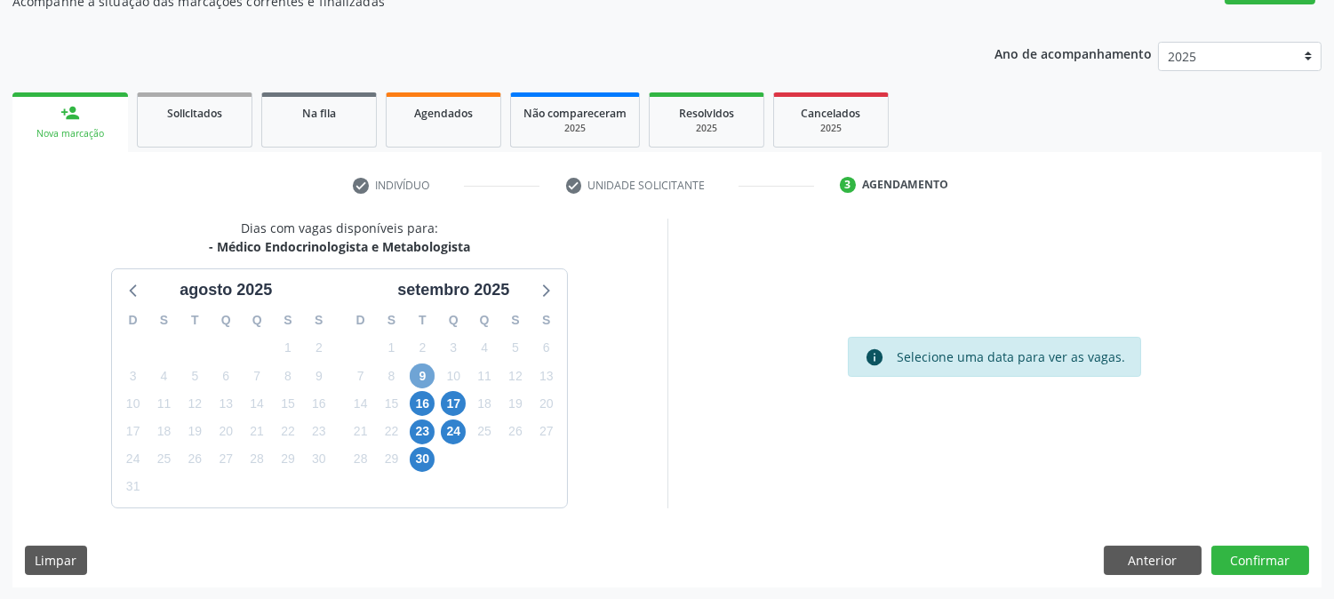
click at [427, 378] on span "9" at bounding box center [422, 375] width 25 height 25
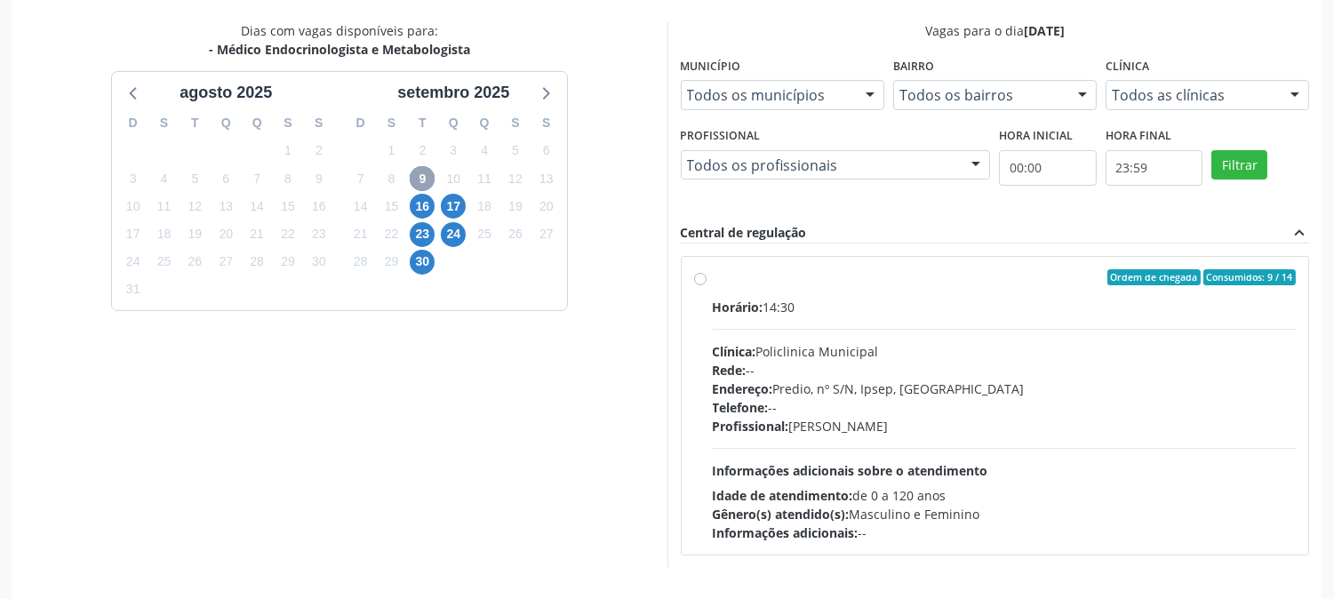
scroll to position [430, 0]
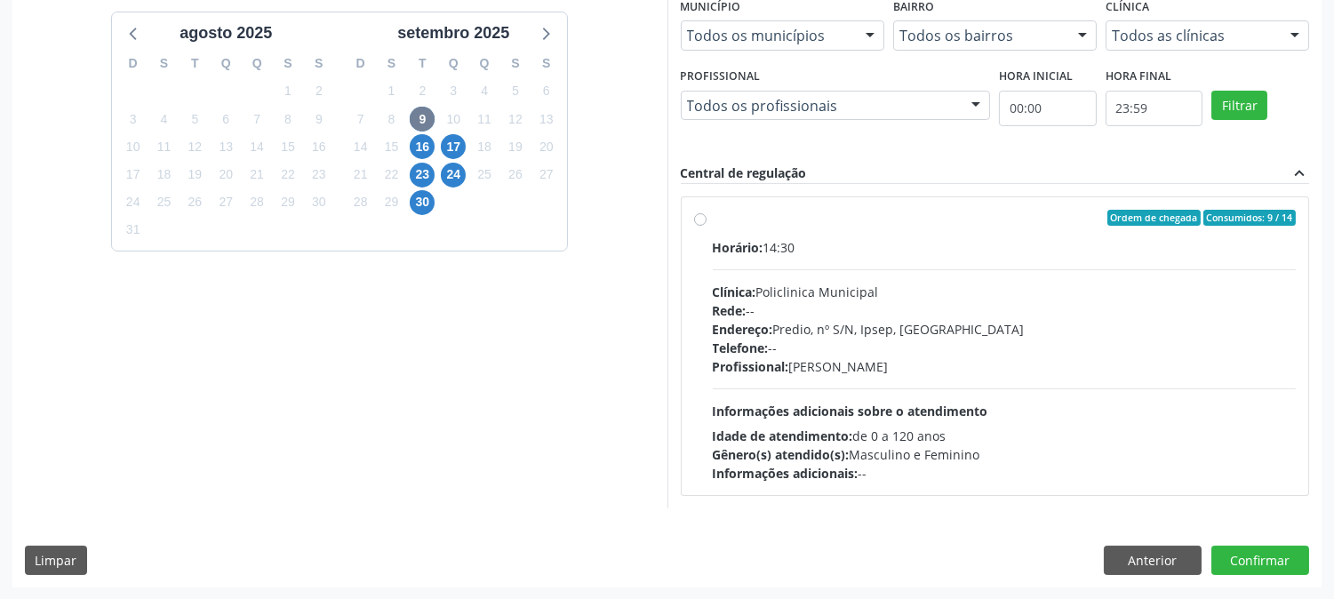
click at [434, 172] on div "23" at bounding box center [422, 175] width 25 height 28
click at [427, 172] on span "23" at bounding box center [422, 175] width 25 height 25
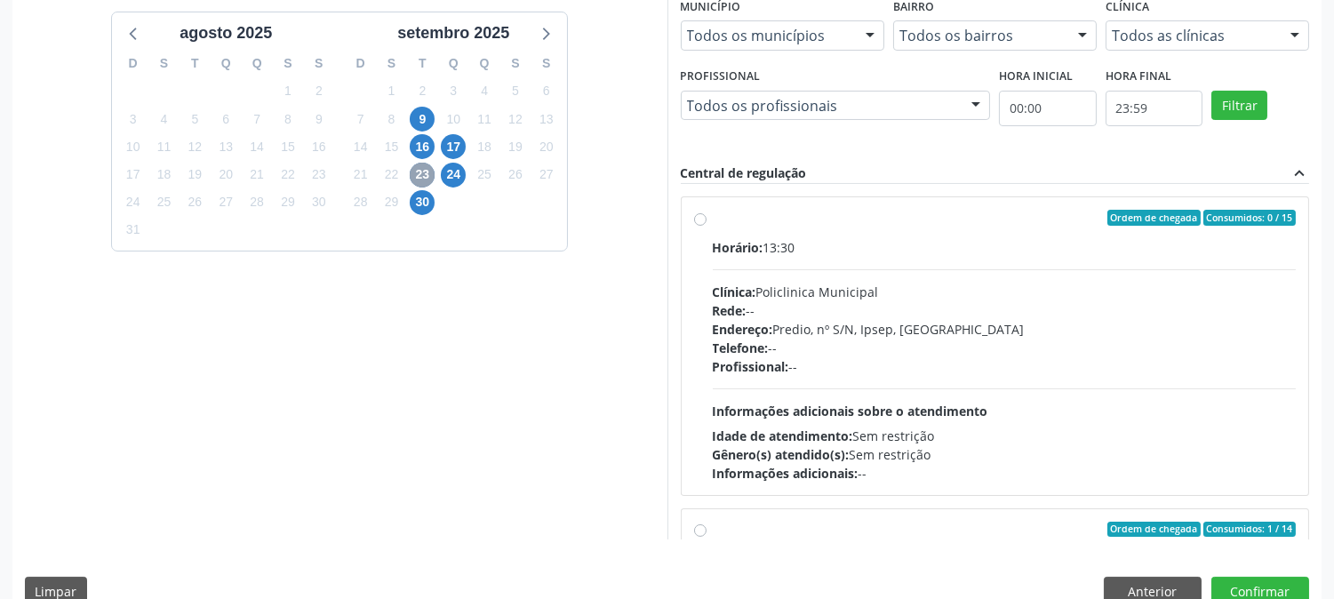
scroll to position [280, 0]
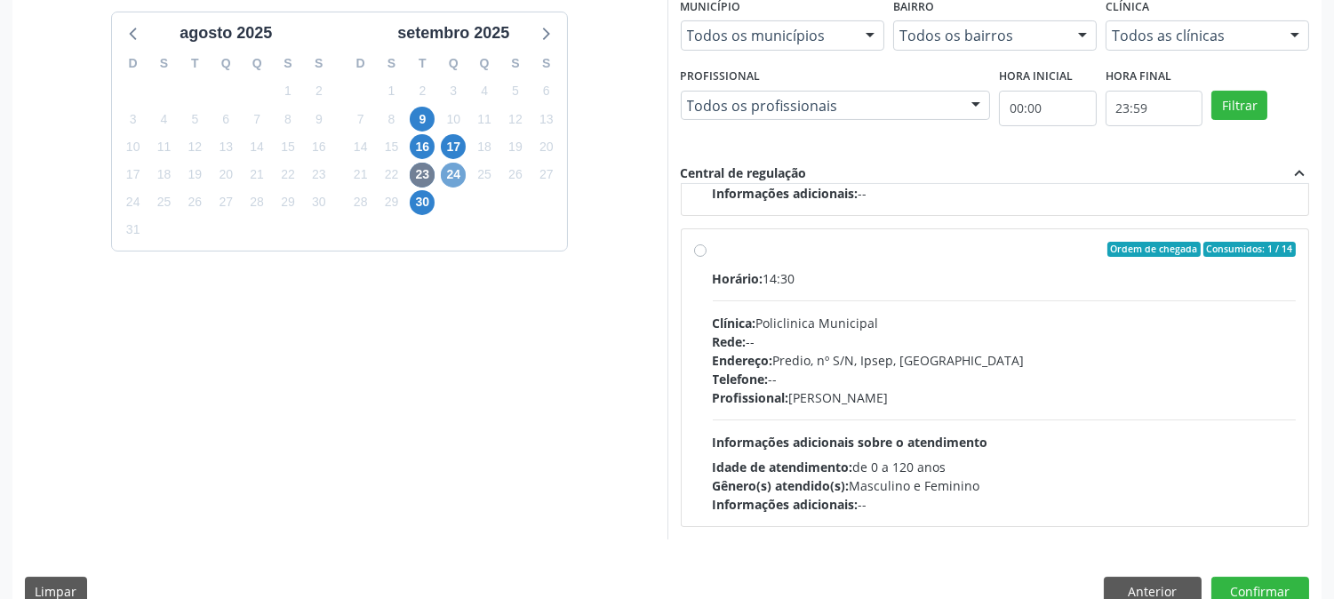
click at [451, 165] on span "24" at bounding box center [453, 175] width 25 height 25
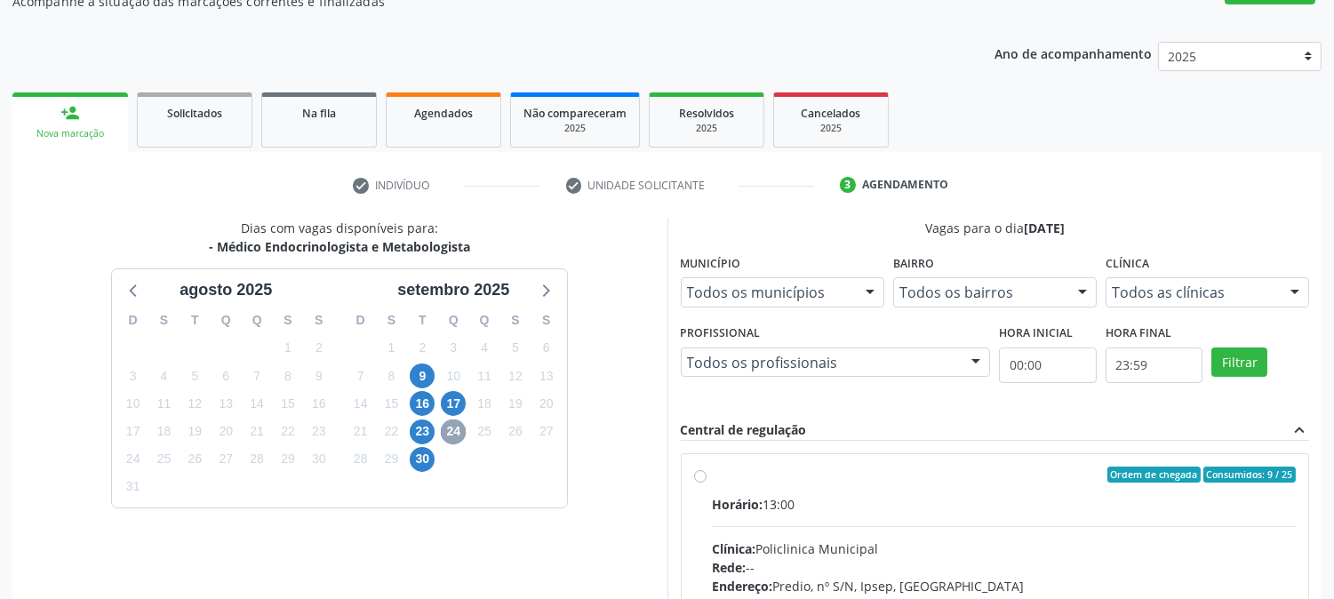
scroll to position [430, 0]
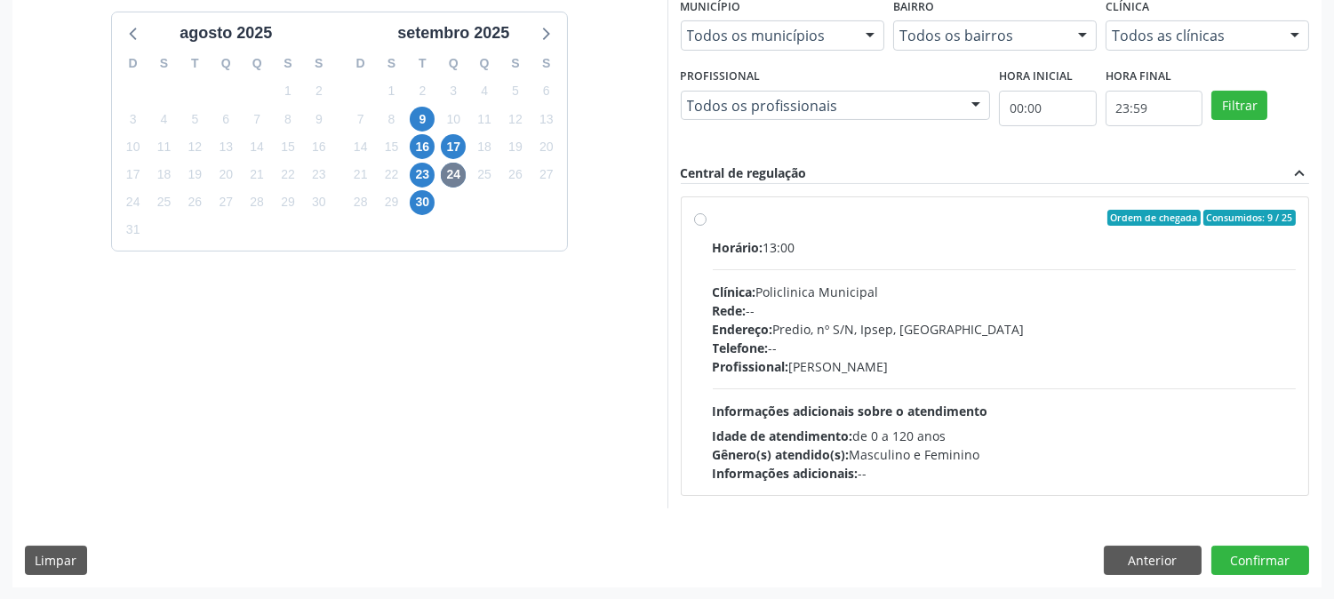
click at [797, 339] on div "Telefone: --" at bounding box center [1005, 348] width 584 height 19
click at [706, 226] on input "Ordem de chegada Consumidos: 9 / 25 Horário: 13:00 Clínica: Policlinica Municip…" at bounding box center [700, 218] width 12 height 16
radio input "true"
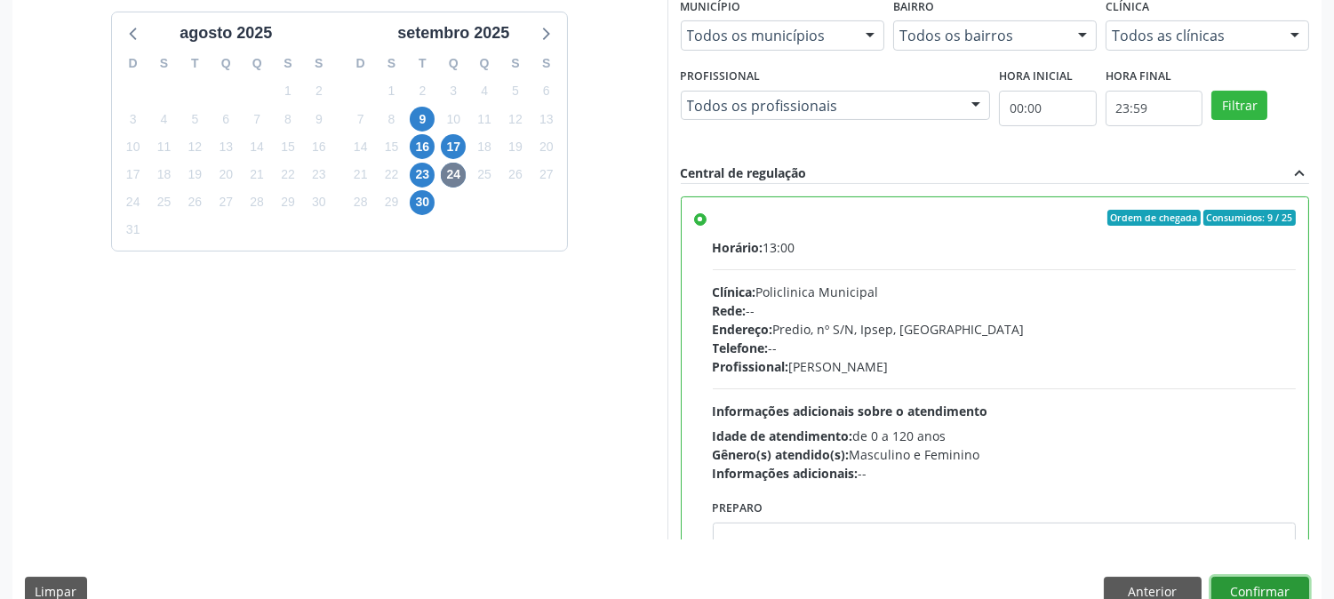
click at [1276, 587] on button "Confirmar" at bounding box center [1260, 592] width 98 height 30
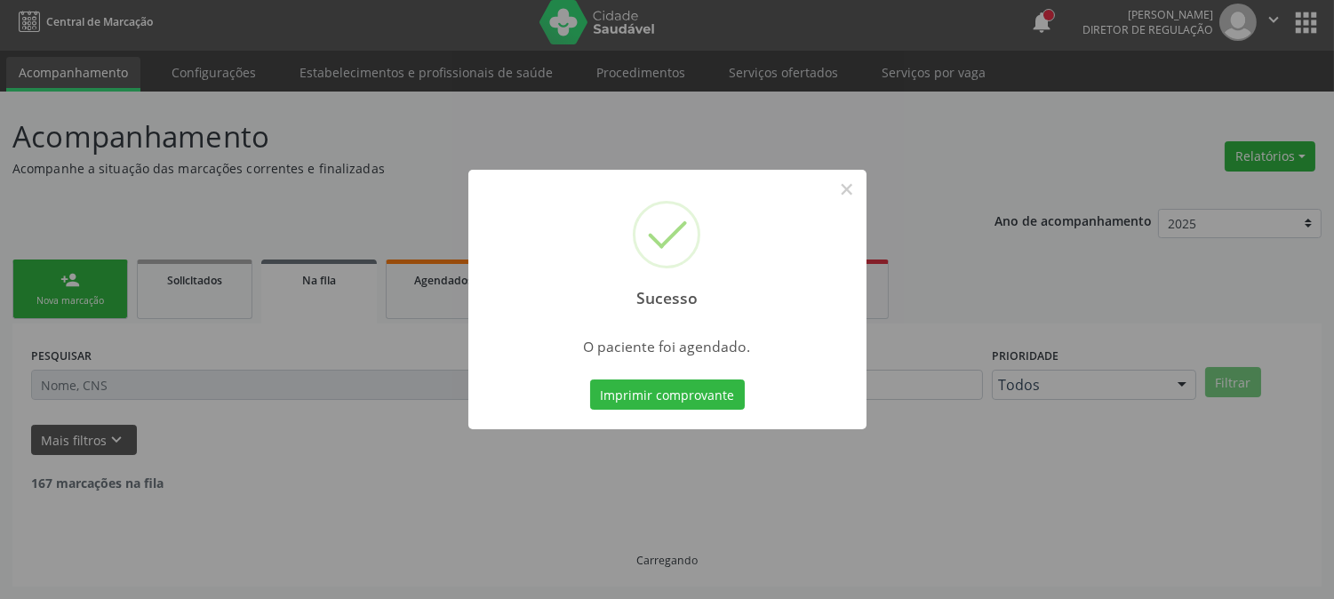
scroll to position [0, 0]
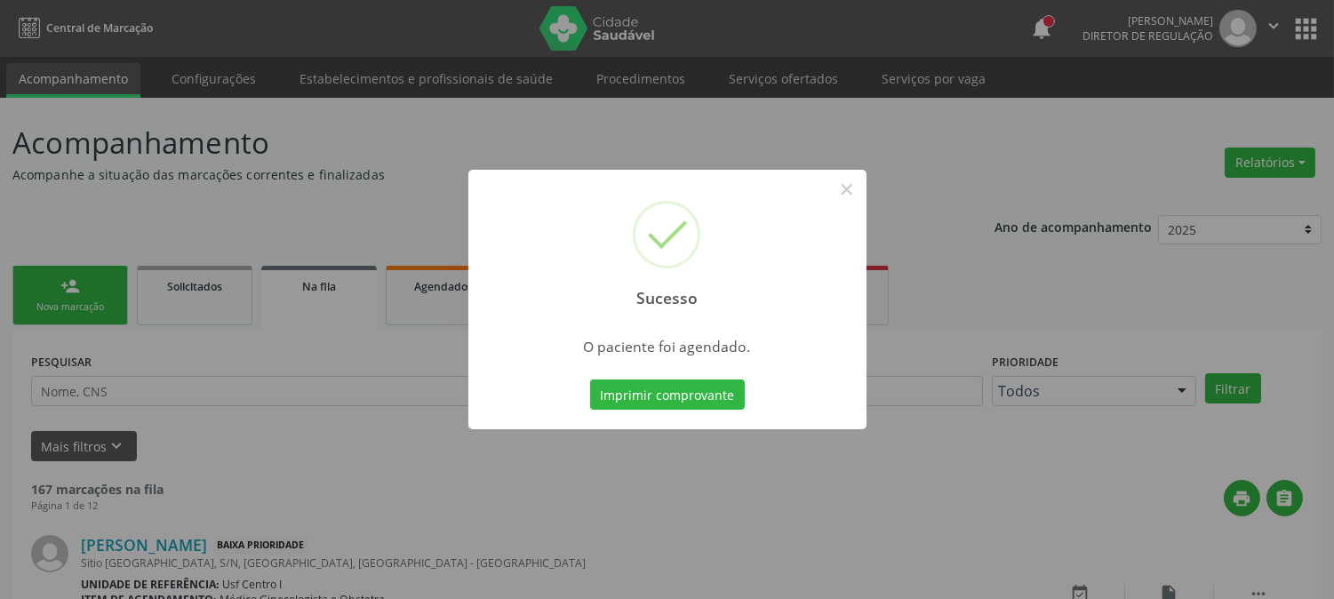
click at [664, 377] on div "Imprimir comprovante Cancel" at bounding box center [667, 394] width 163 height 37
click at [664, 387] on button "Imprimir comprovante" at bounding box center [667, 394] width 155 height 30
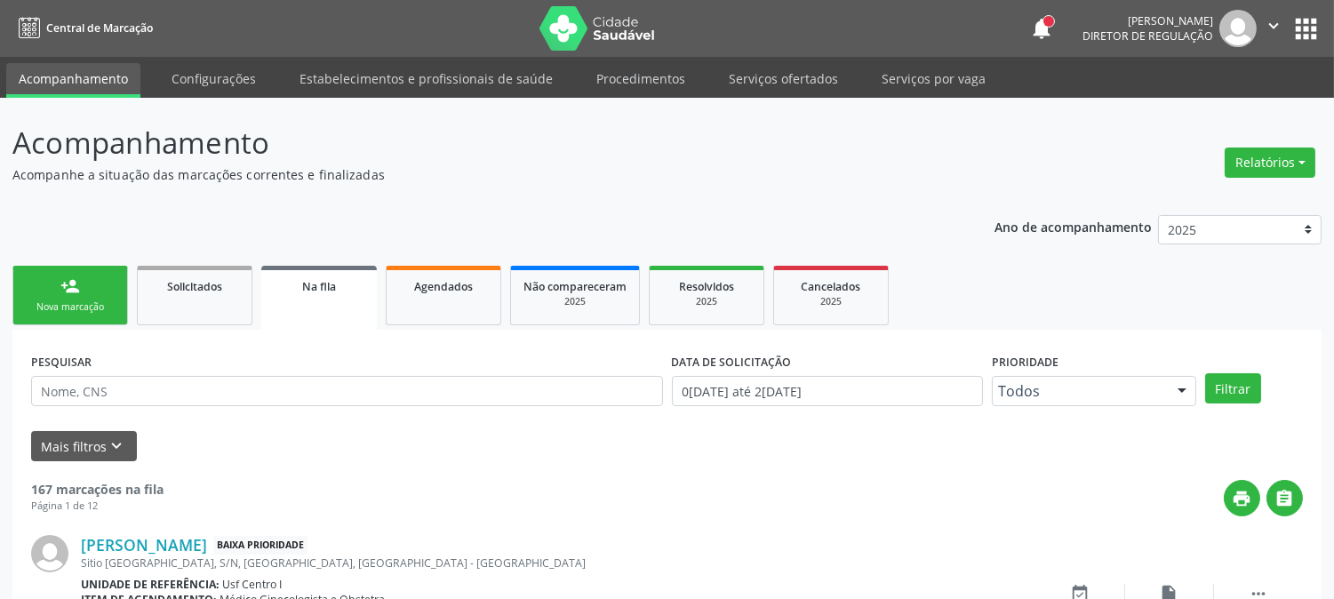
click at [109, 271] on link "person_add Nova marcação" at bounding box center [70, 296] width 116 height 60
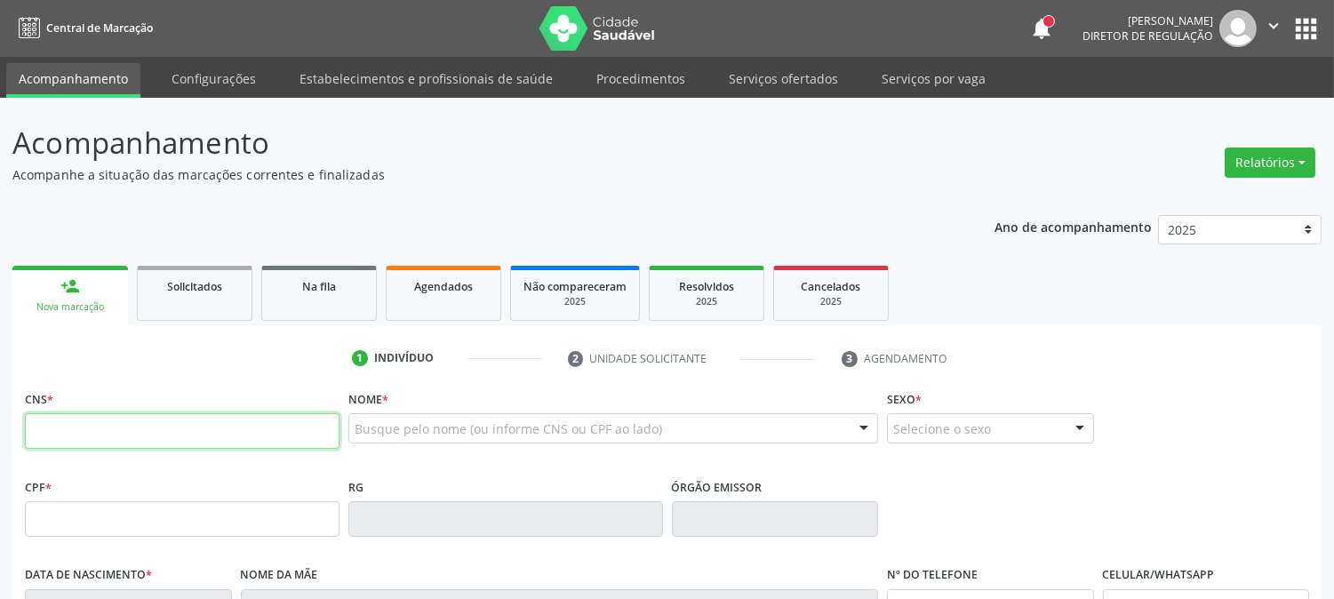
click at [202, 427] on input "text" at bounding box center [182, 431] width 315 height 36
type input "203 1881 6509 0018"
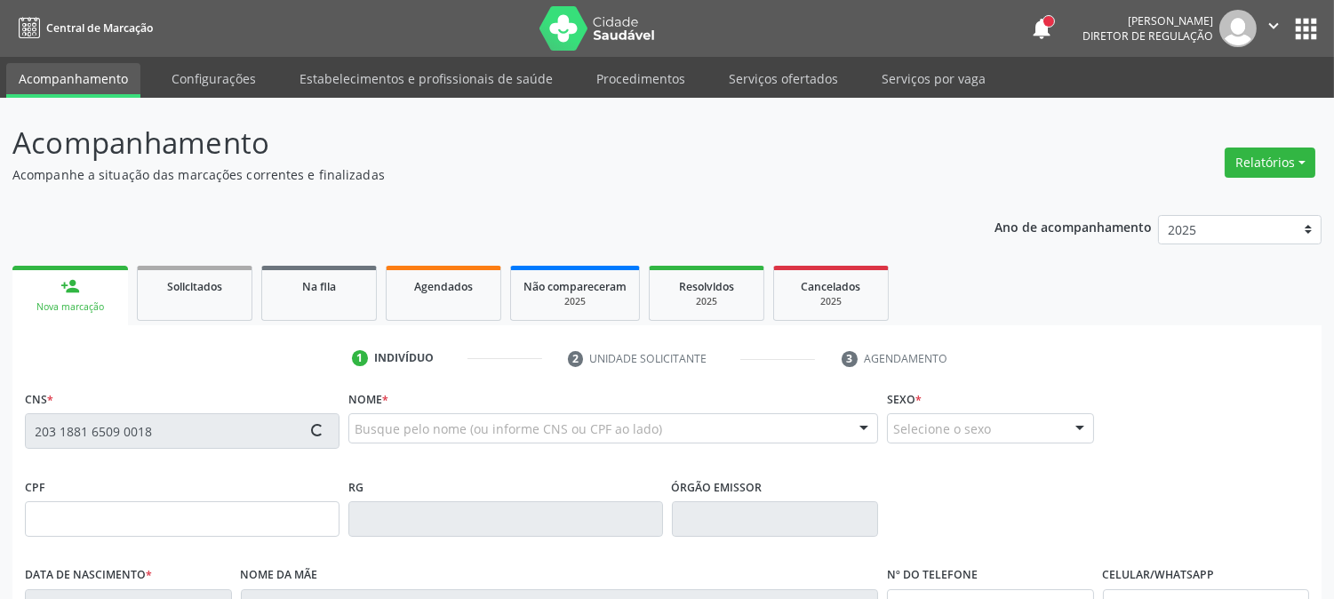
type input "660.693.004-91"
type input "[DATE]"
type input "[PERSON_NAME]"
type input "[PHONE_NUMBER]"
type input "10"
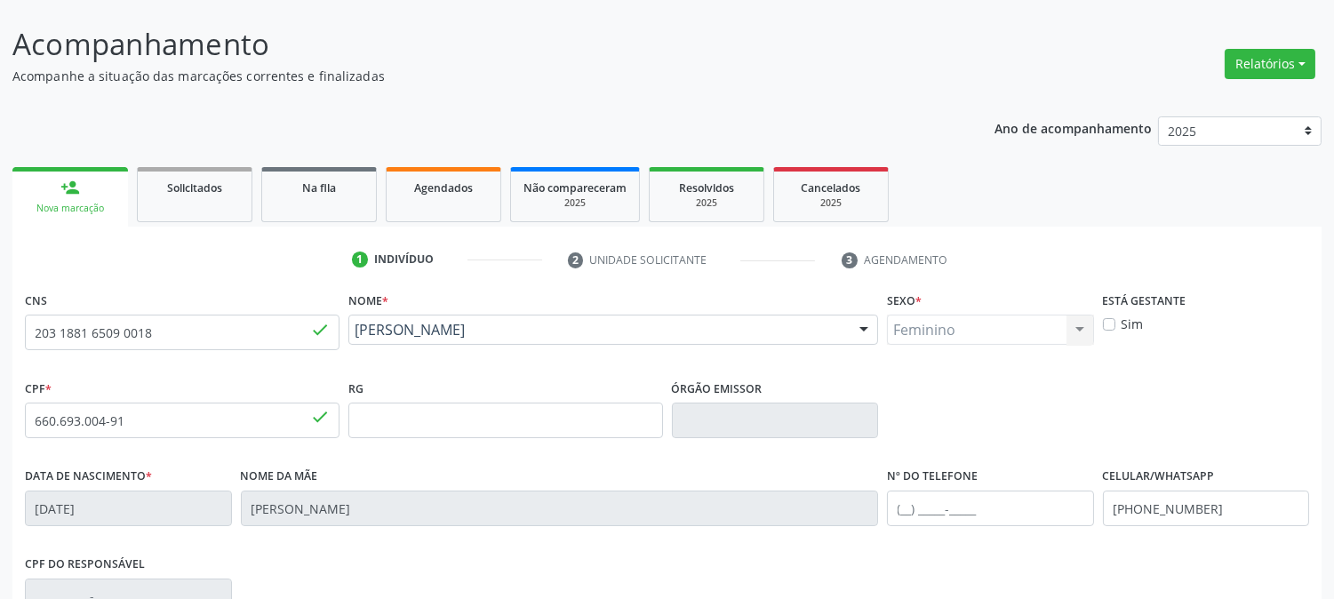
scroll to position [363, 0]
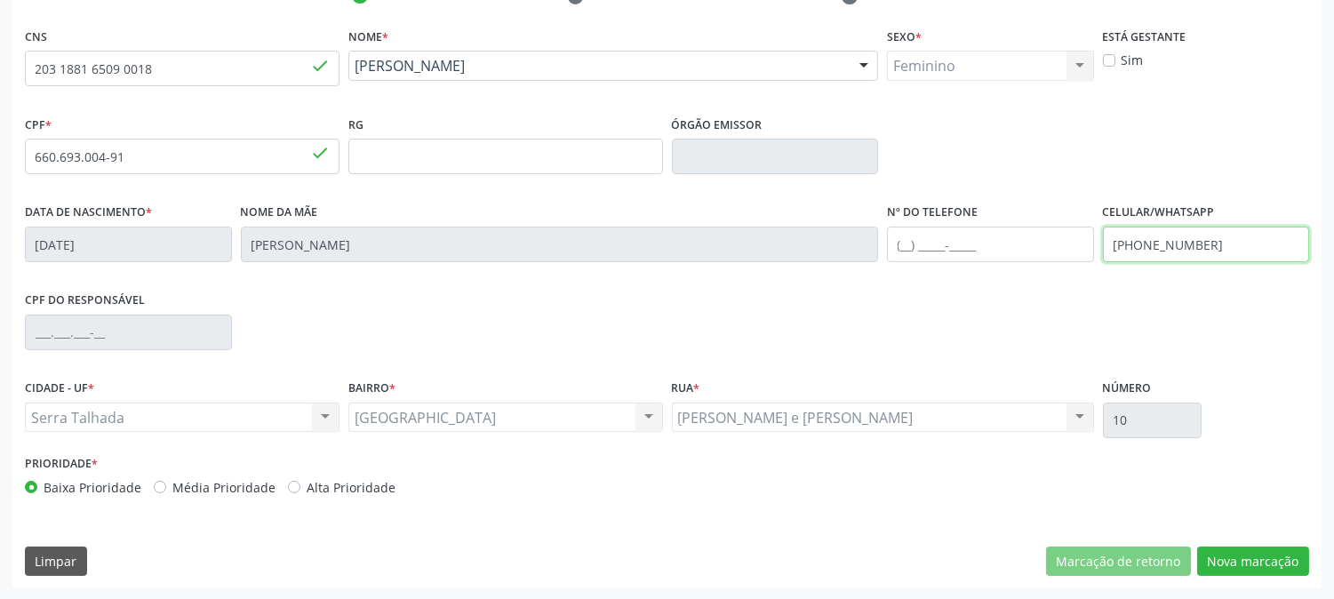
drag, startPoint x: 1217, startPoint y: 252, endPoint x: 1023, endPoint y: 264, distance: 195.0
click at [1023, 264] on div "Data de nascimento * [DATE] Nome da mãe [PERSON_NAME] Nº do Telefone Celular/Wh…" at bounding box center [666, 243] width 1293 height 88
click at [1042, 352] on div "CPF do responsável" at bounding box center [666, 331] width 1293 height 88
click at [1221, 564] on button "Nova marcação" at bounding box center [1253, 562] width 112 height 30
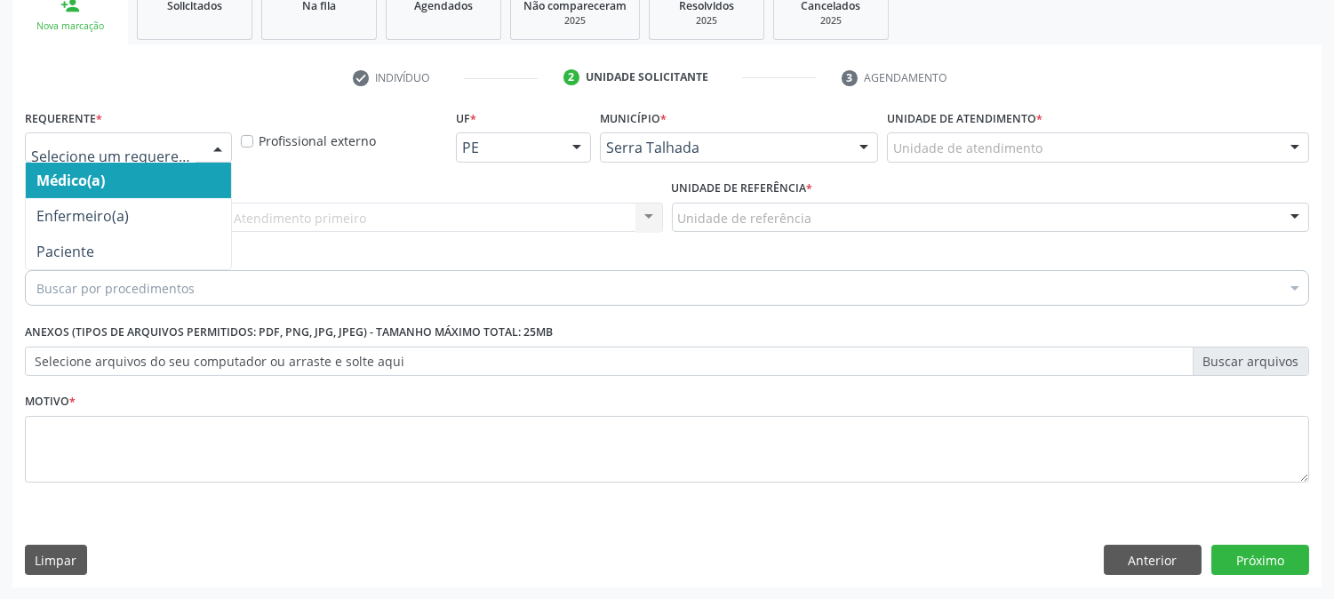
click at [222, 156] on div at bounding box center [217, 148] width 27 height 30
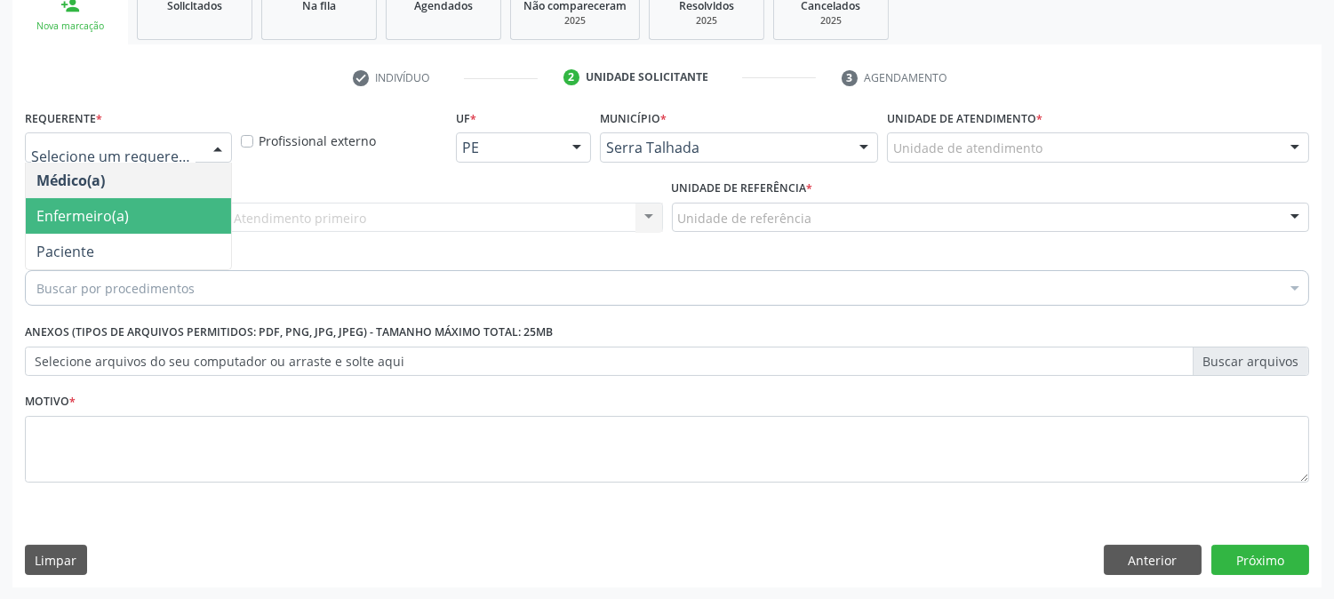
click at [175, 231] on span "Enfermeiro(a)" at bounding box center [128, 216] width 205 height 36
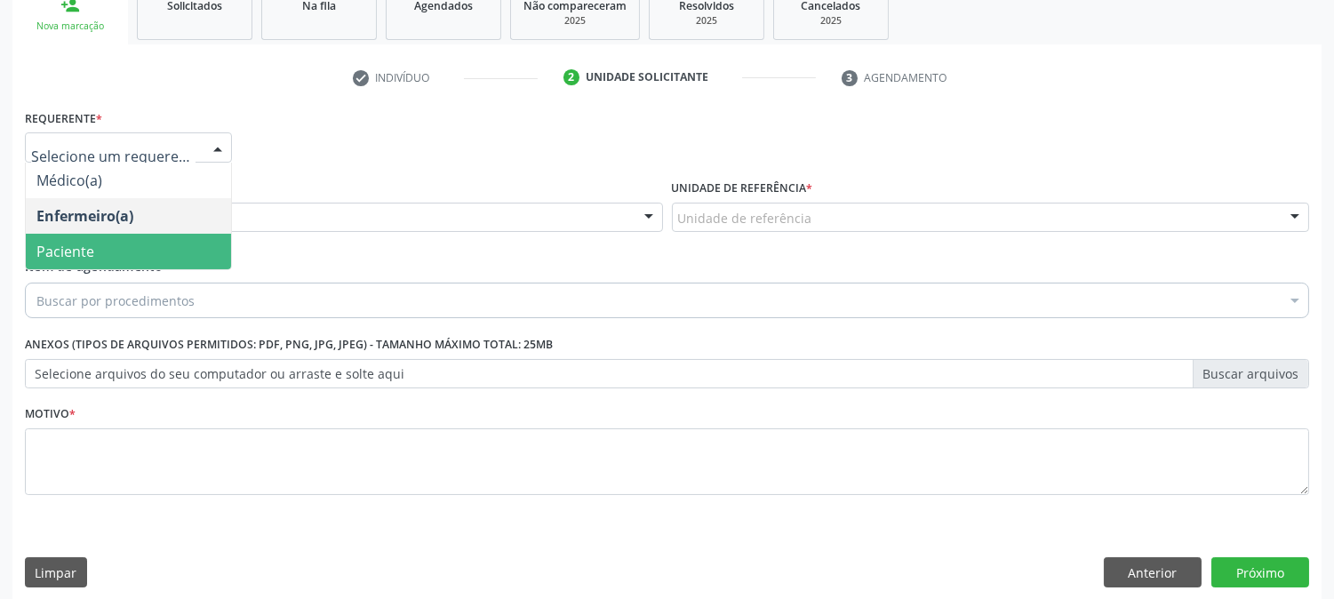
click at [131, 245] on span "Paciente" at bounding box center [128, 252] width 205 height 36
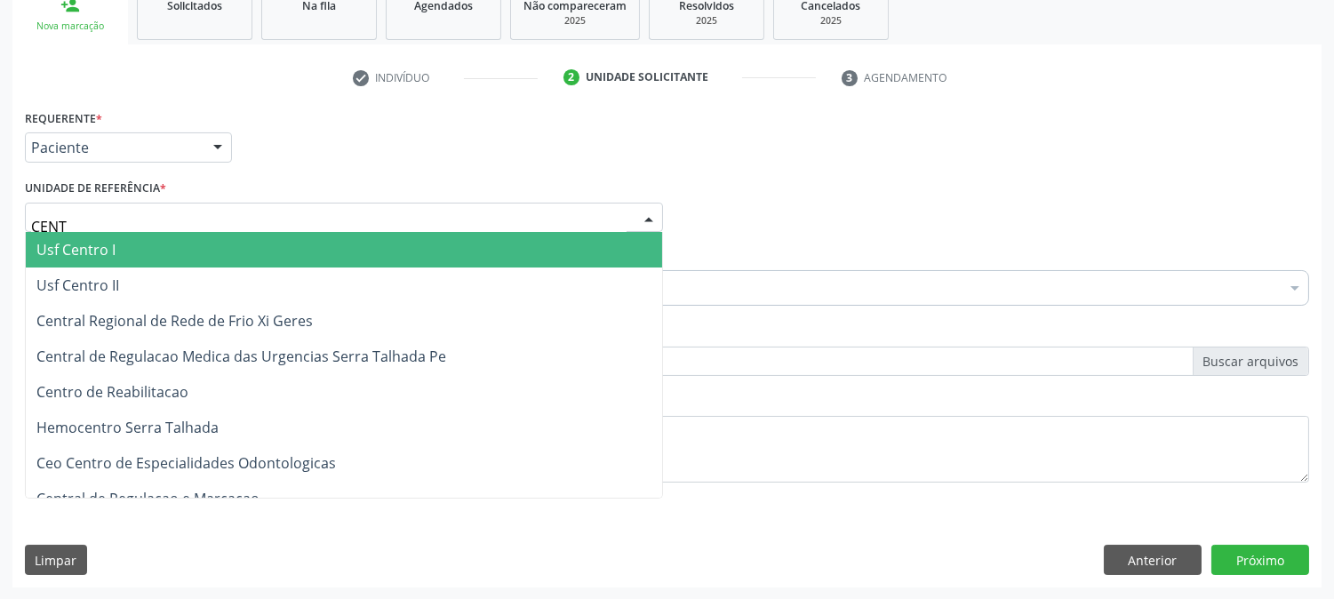
type input "CENTR"
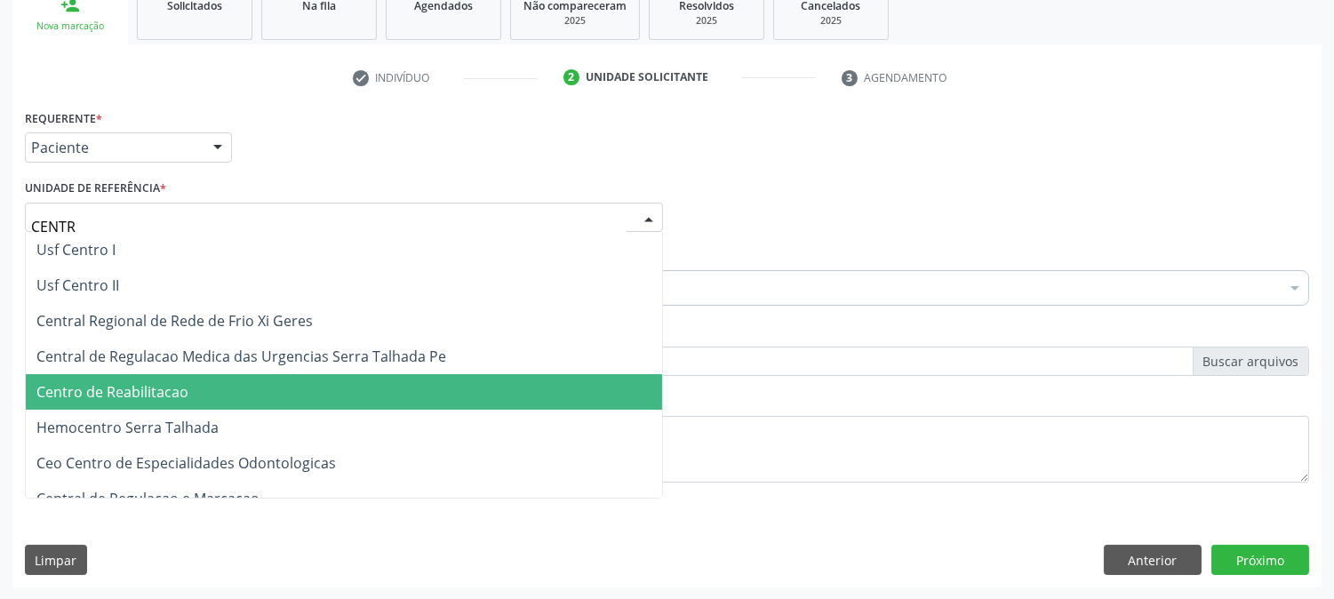
click at [169, 386] on span "Centro de Reabilitacao" at bounding box center [112, 392] width 152 height 20
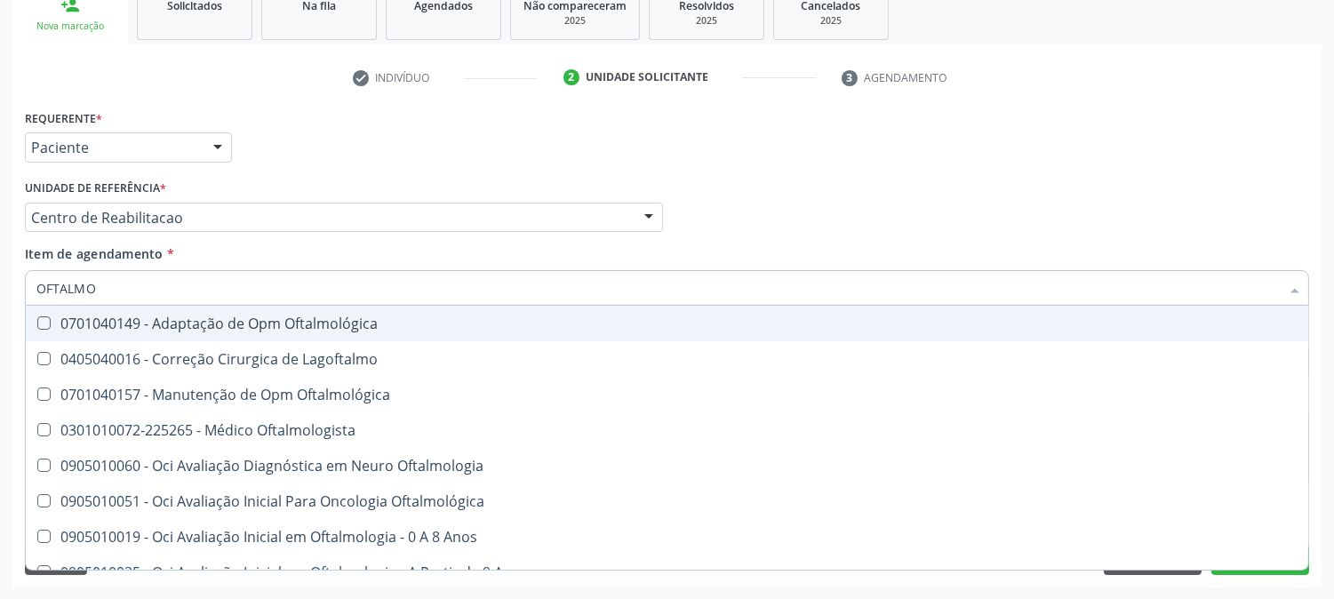
type input "OFTALMOL"
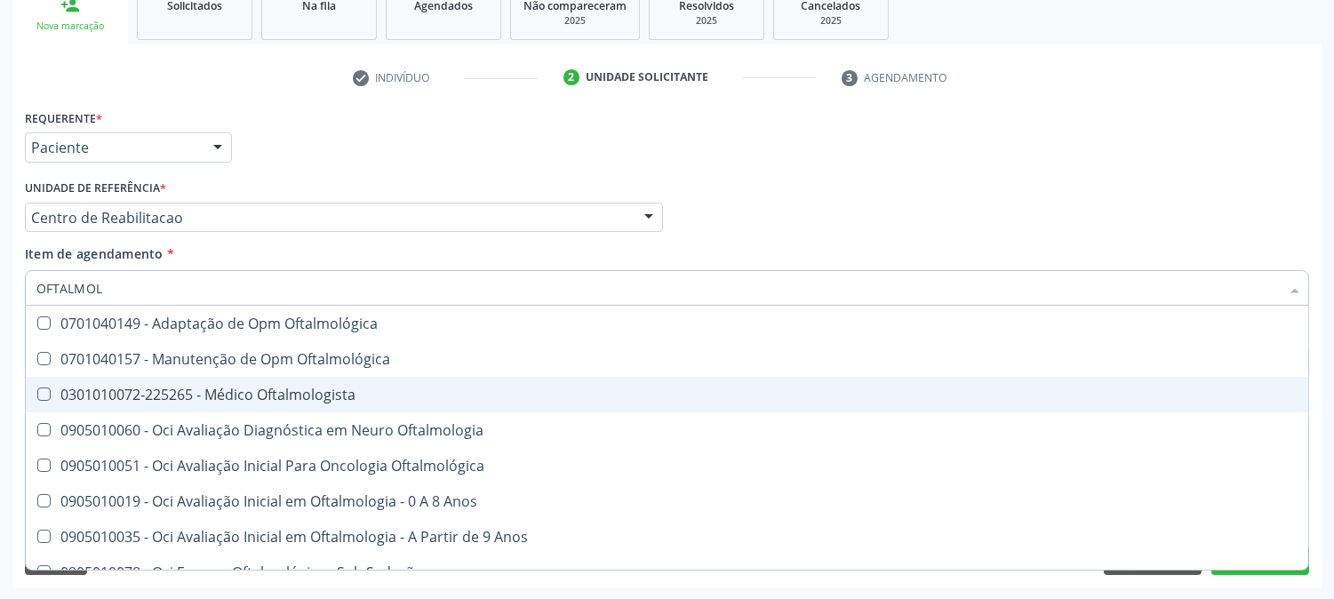
click at [148, 398] on div "0301010072-225265 - Médico Oftalmologista" at bounding box center [666, 394] width 1261 height 14
checkbox Oftalmologista "true"
click at [0, 354] on div "Acompanhamento Acompanhe a situação das marcações correntes e finalizadas Relat…" at bounding box center [667, 208] width 1334 height 783
checkbox Oftalmológica "true"
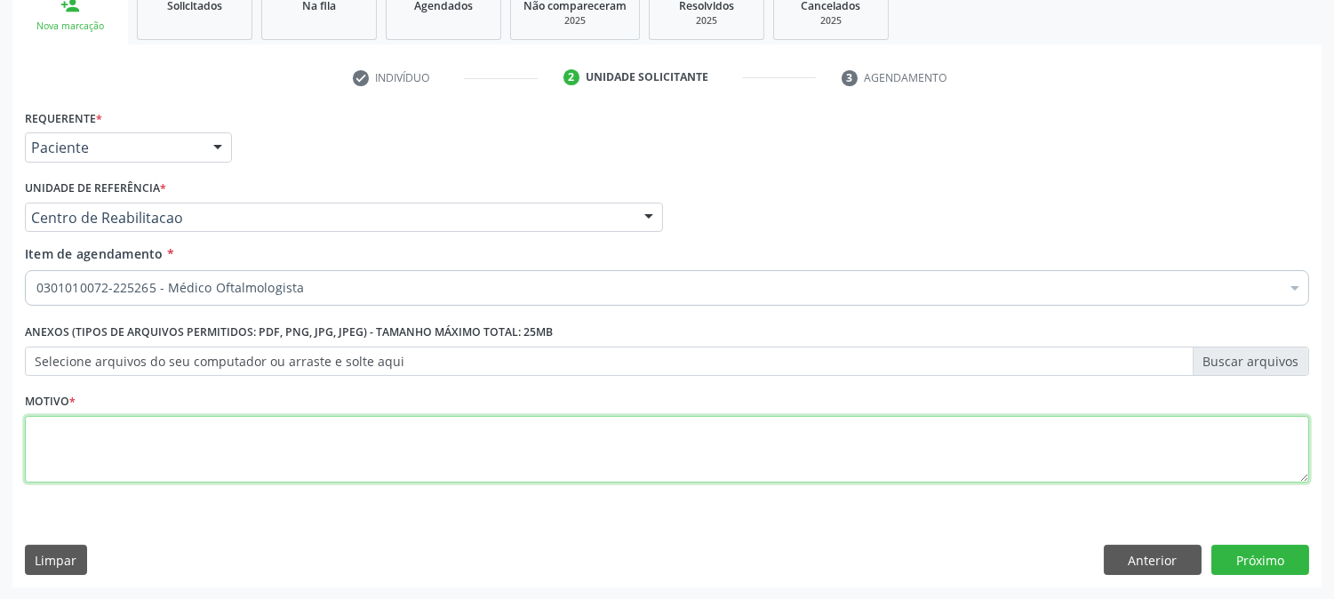
click at [75, 427] on textarea at bounding box center [667, 450] width 1284 height 68
type textarea "."
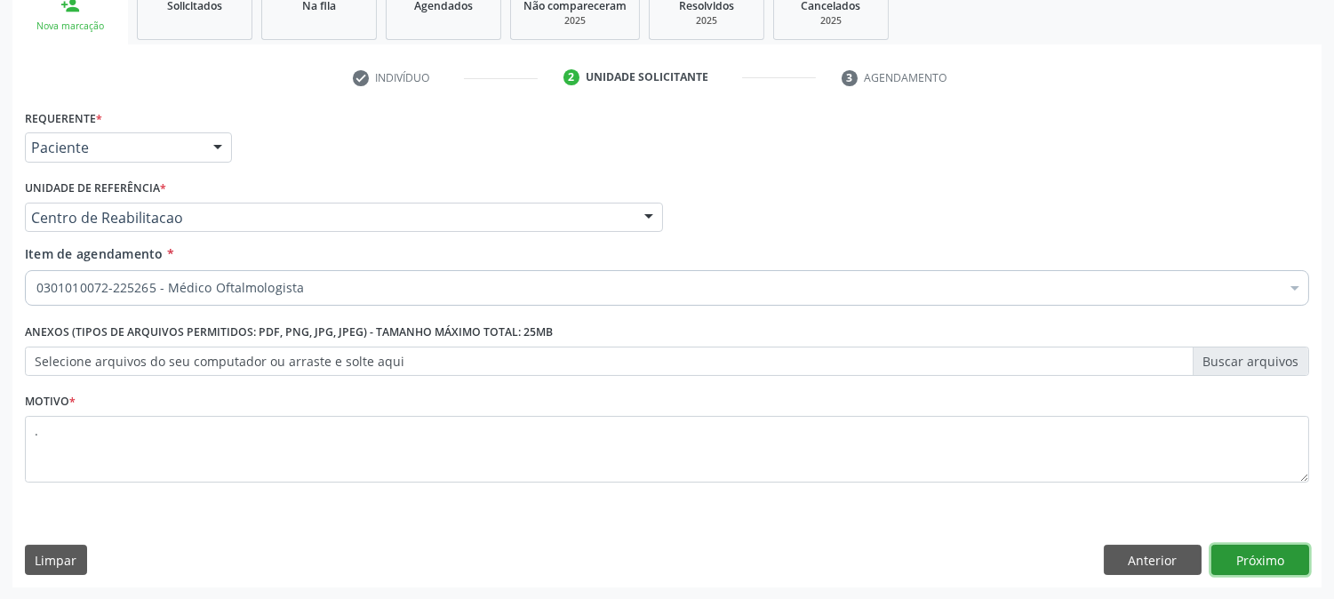
click at [1285, 565] on button "Próximo" at bounding box center [1260, 560] width 98 height 30
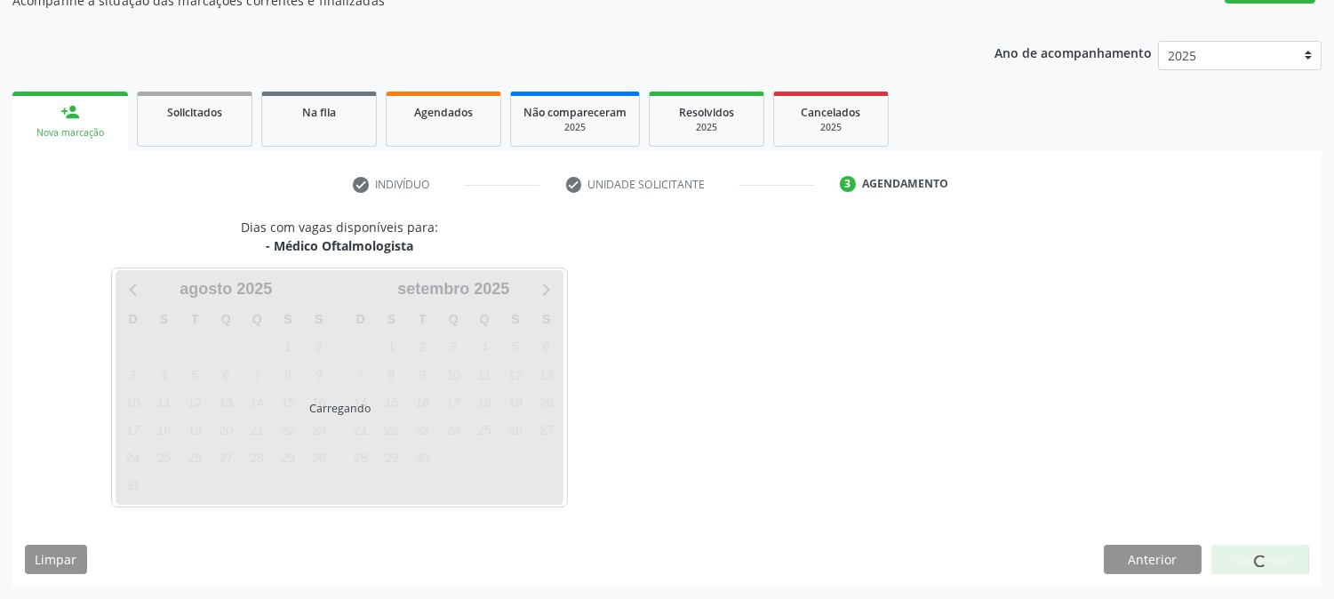
scroll to position [173, 0]
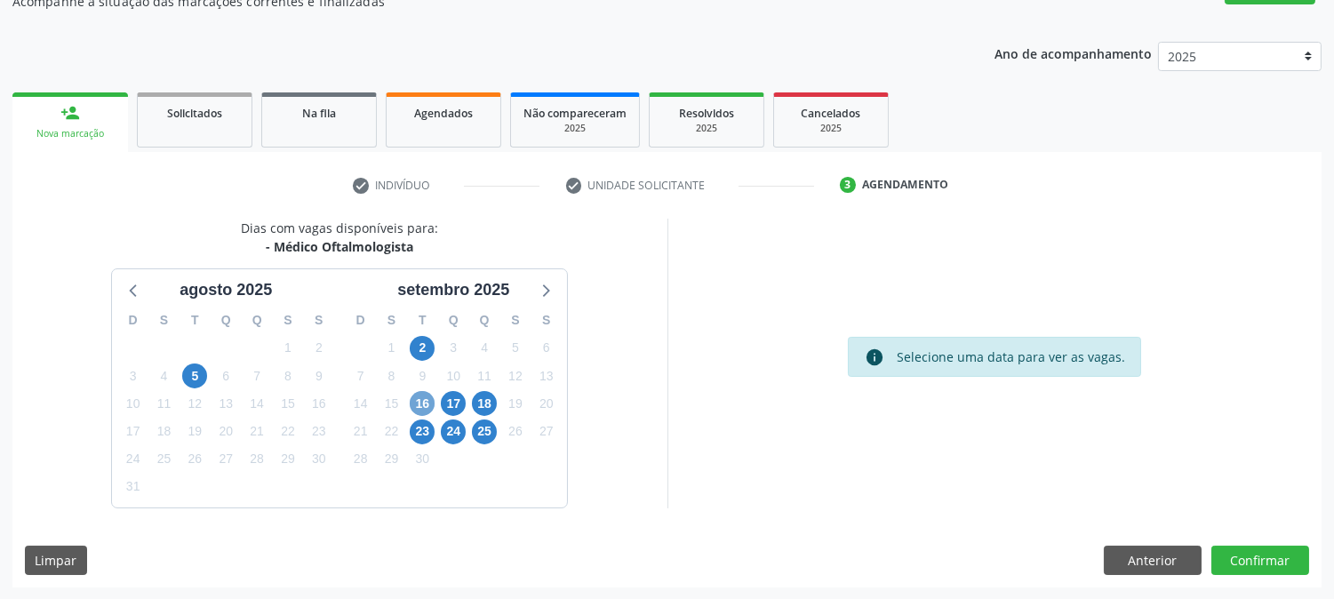
click at [415, 405] on span "16" at bounding box center [422, 403] width 25 height 25
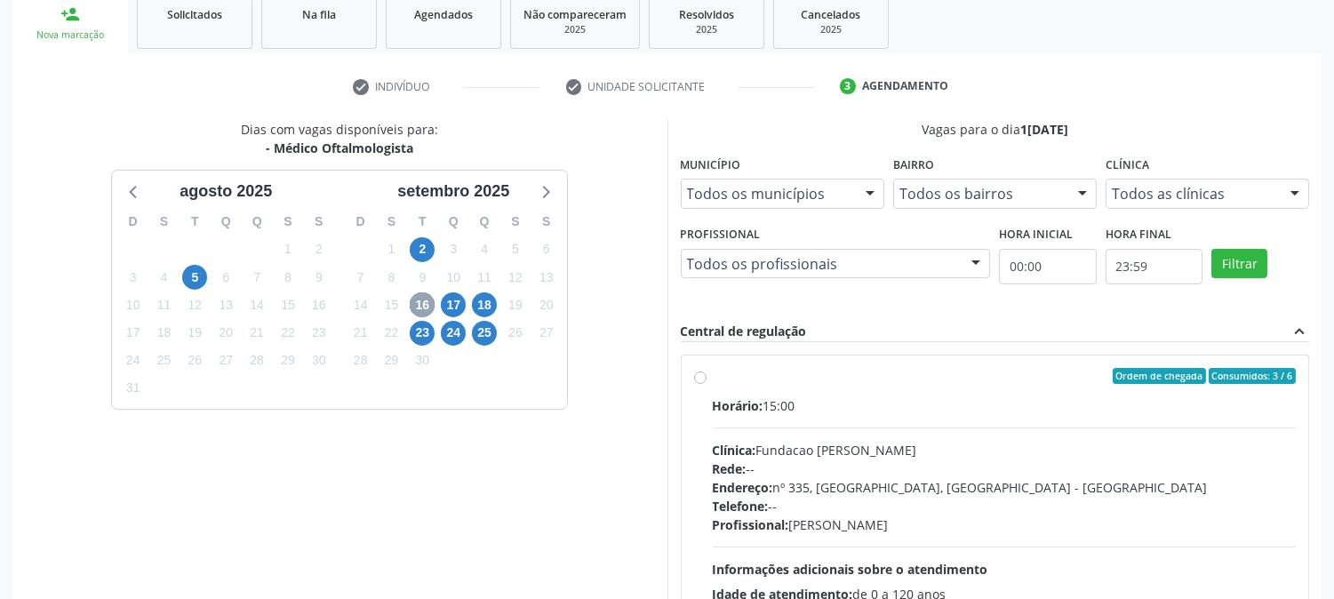
scroll to position [430, 0]
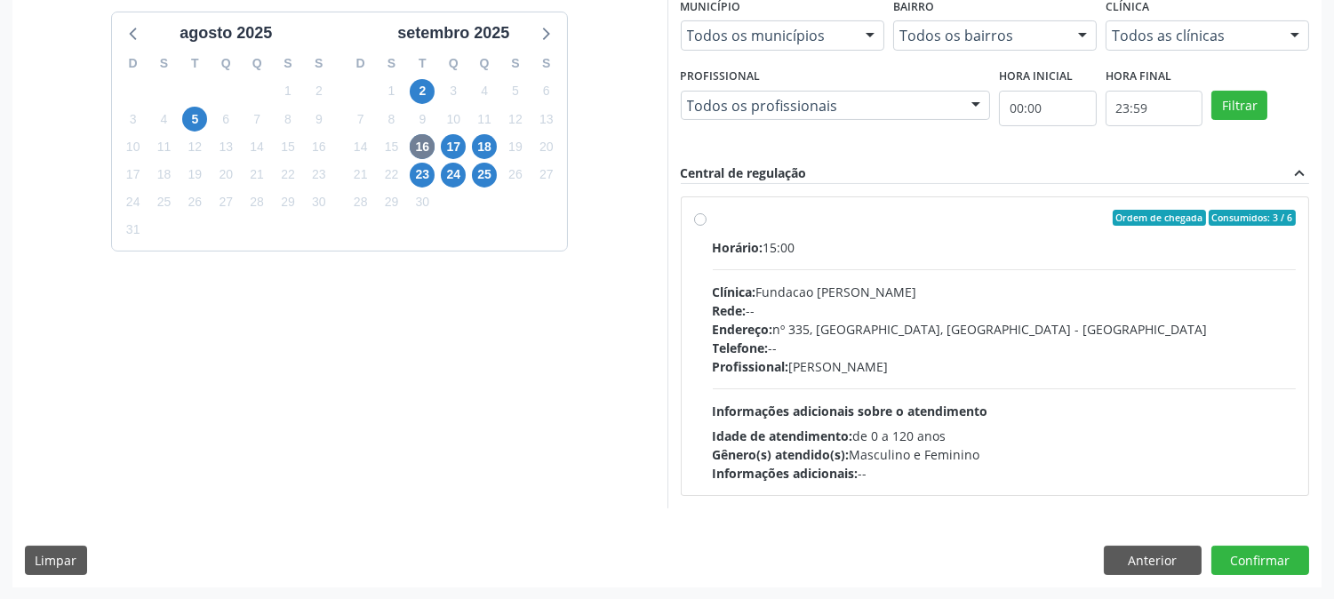
click at [981, 392] on div "Horário: 15:00 Clínica: Fundacao [PERSON_NAME] Rede: -- Endereço: [STREET_ADDRE…" at bounding box center [1005, 360] width 584 height 244
click at [706, 226] on input "Ordem de chegada Consumidos: 3 / 6 Horário: 15:00 Clínica: Fundacao [PERSON_NAM…" at bounding box center [700, 218] width 12 height 16
radio input "true"
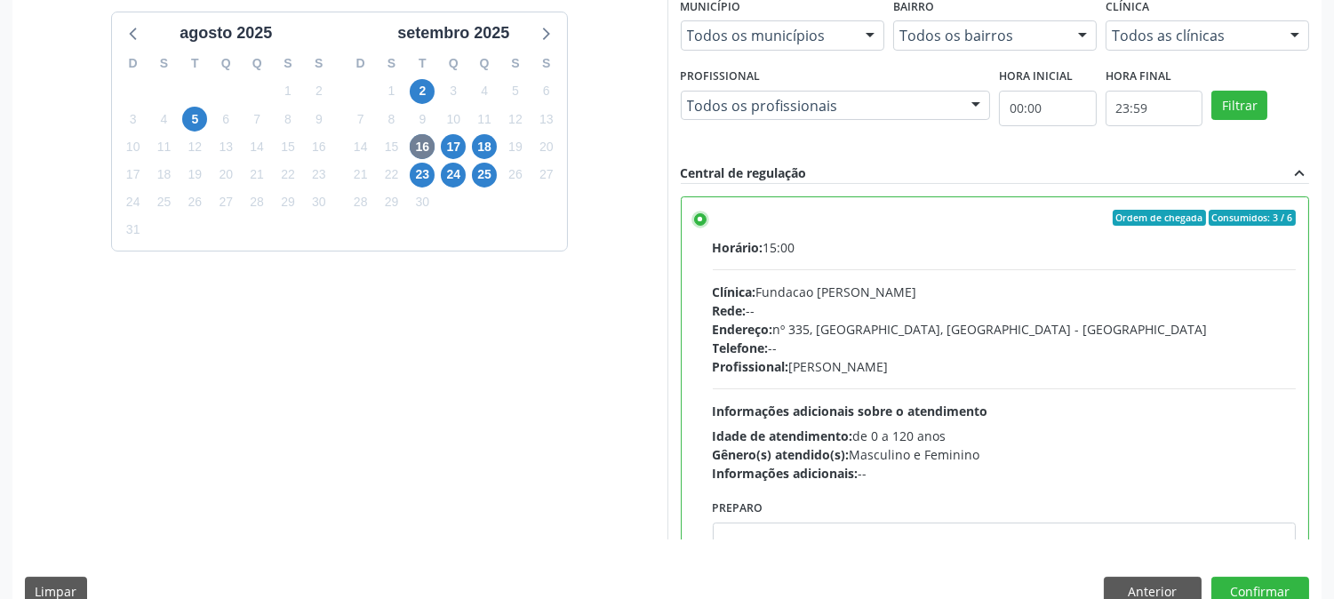
scroll to position [87, 0]
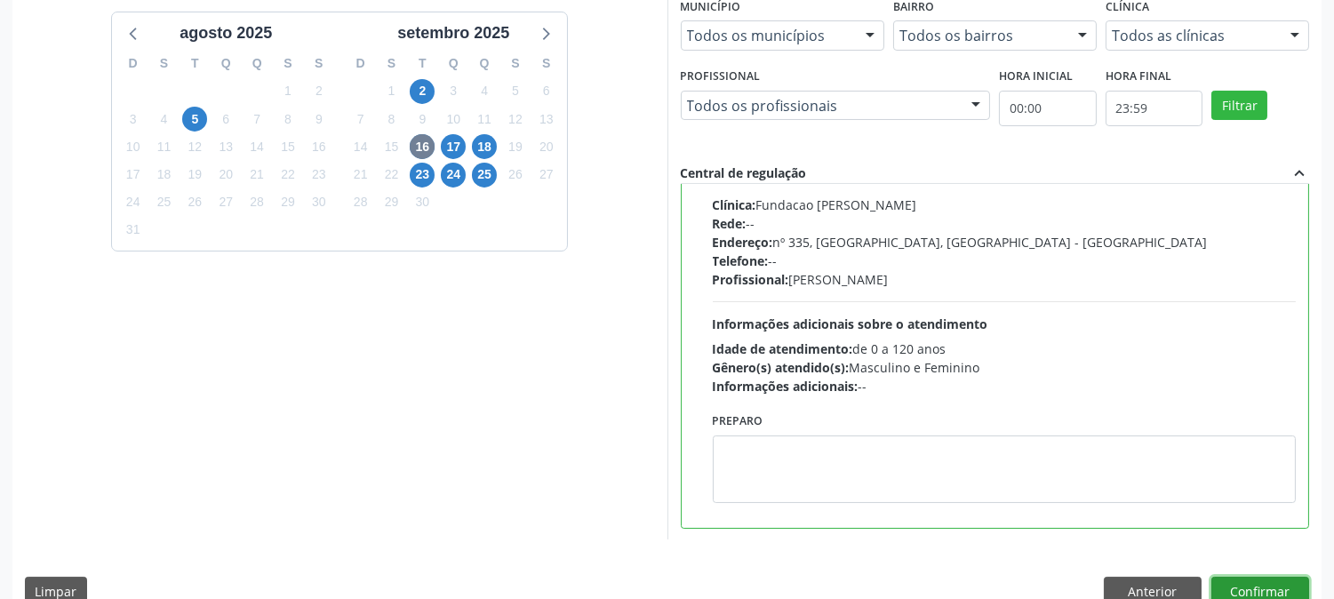
click at [1250, 587] on button "Confirmar" at bounding box center [1260, 592] width 98 height 30
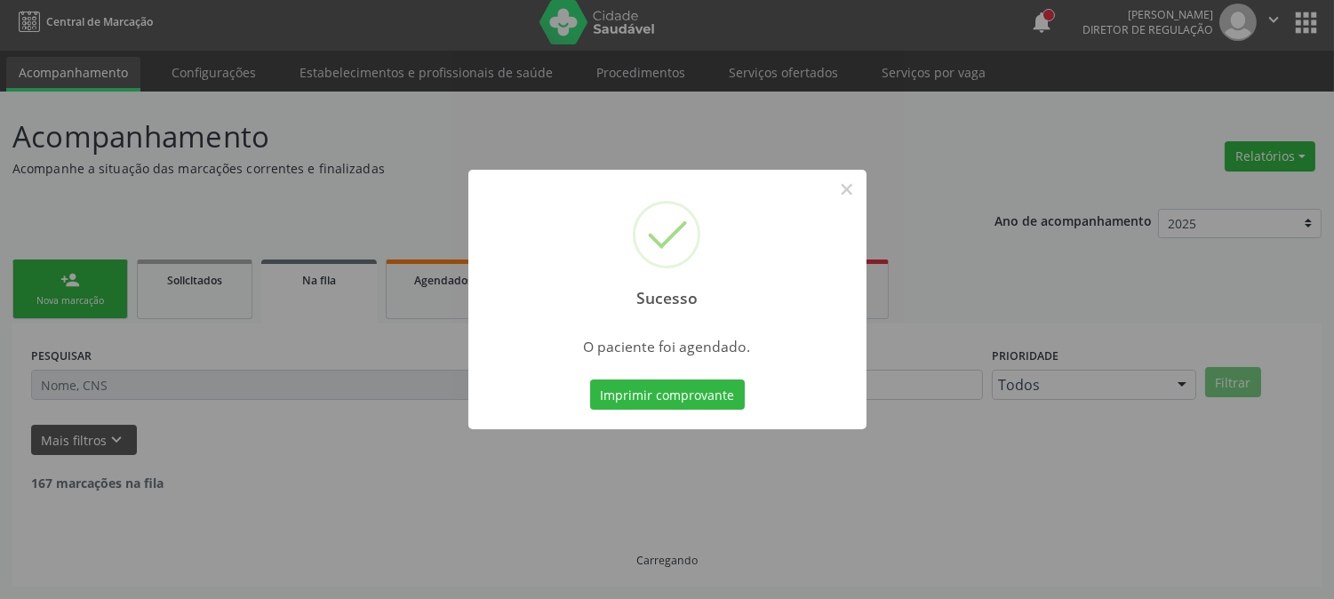
scroll to position [0, 0]
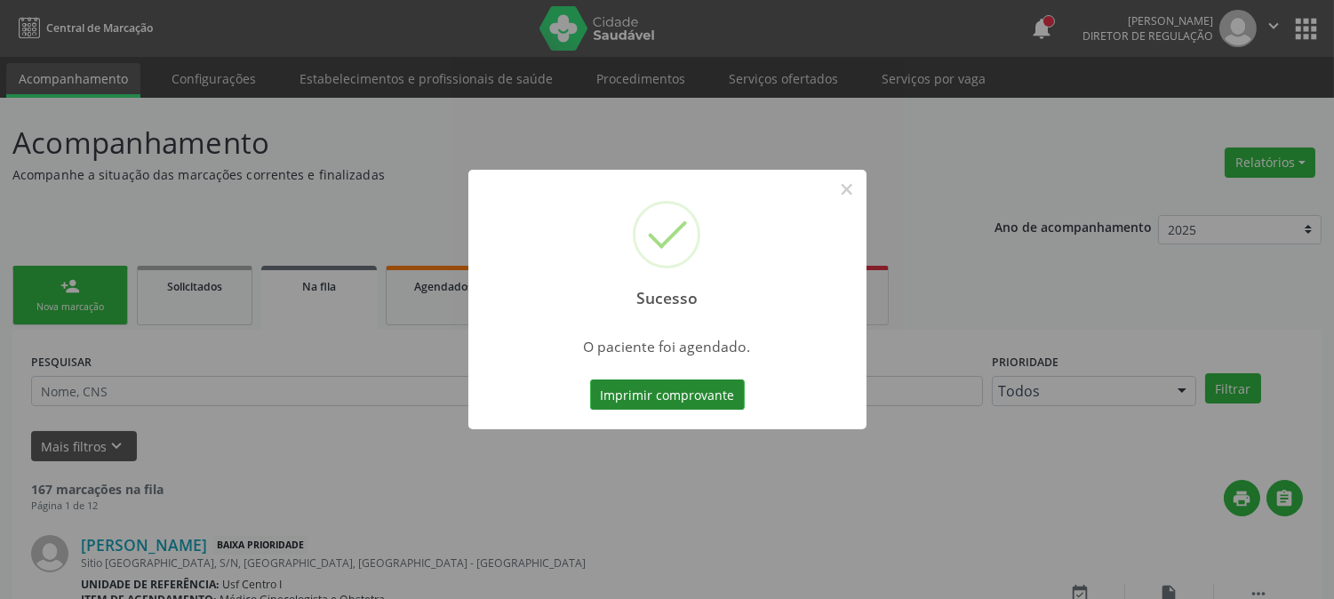
click at [712, 400] on button "Imprimir comprovante" at bounding box center [667, 394] width 155 height 30
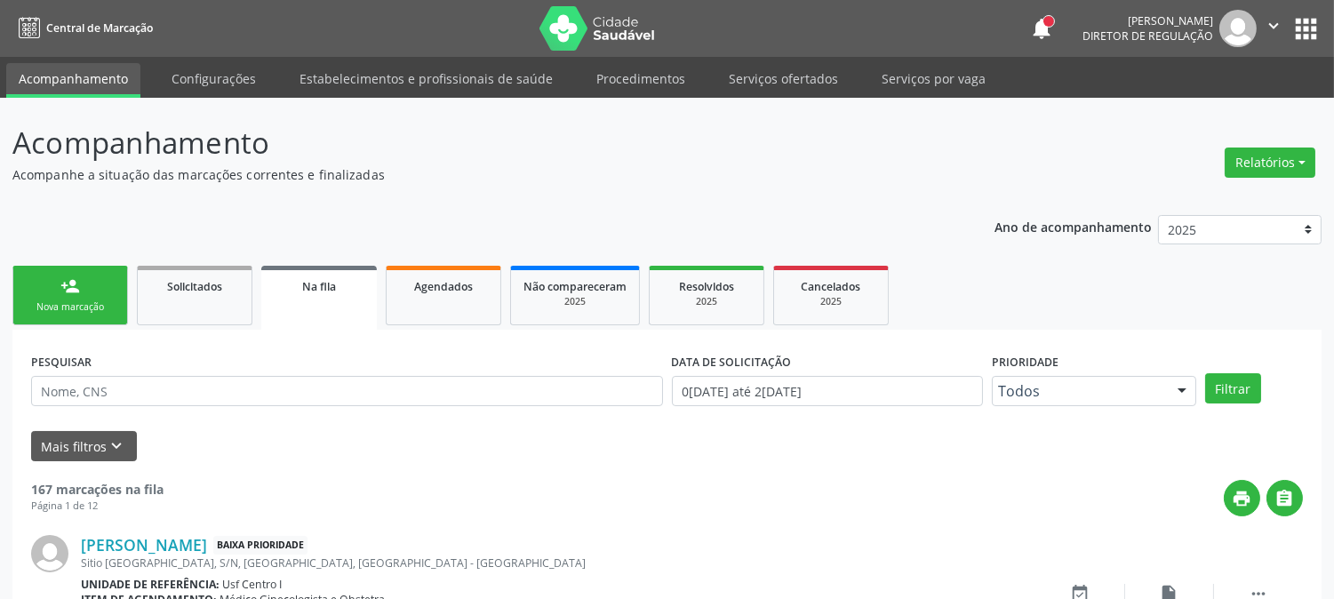
click at [68, 313] on div "Nova marcação" at bounding box center [70, 306] width 89 height 13
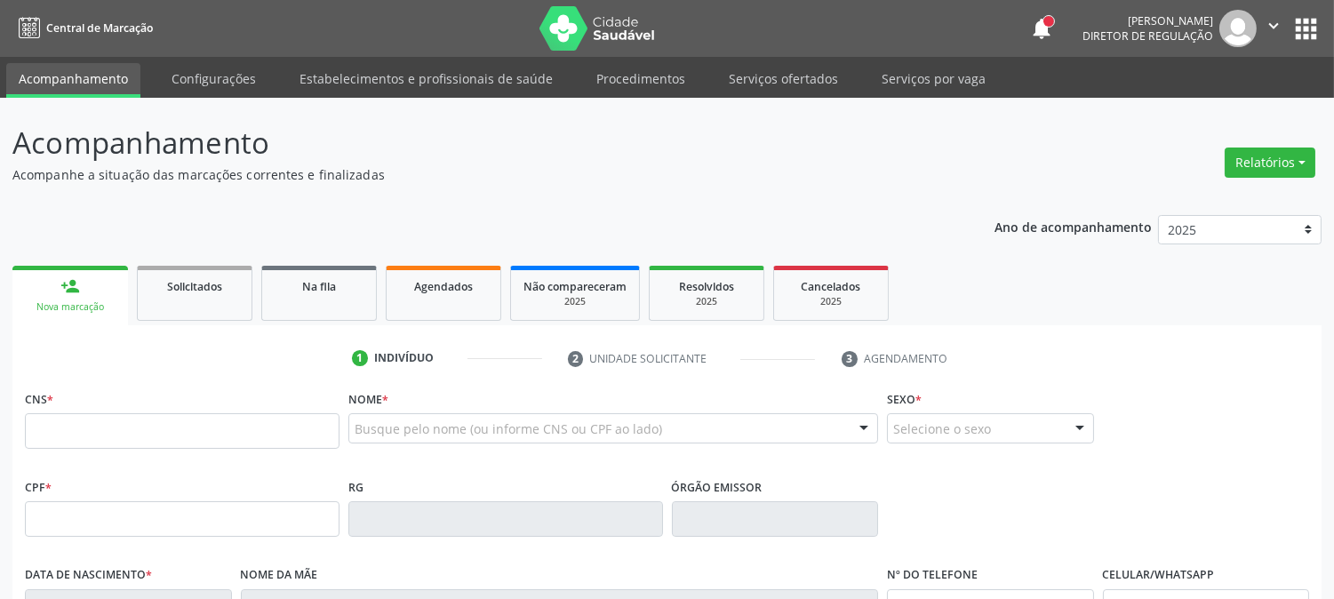
click at [99, 288] on link "person_add Nova marcação" at bounding box center [70, 296] width 116 height 60
click at [238, 443] on input "text" at bounding box center [182, 431] width 315 height 36
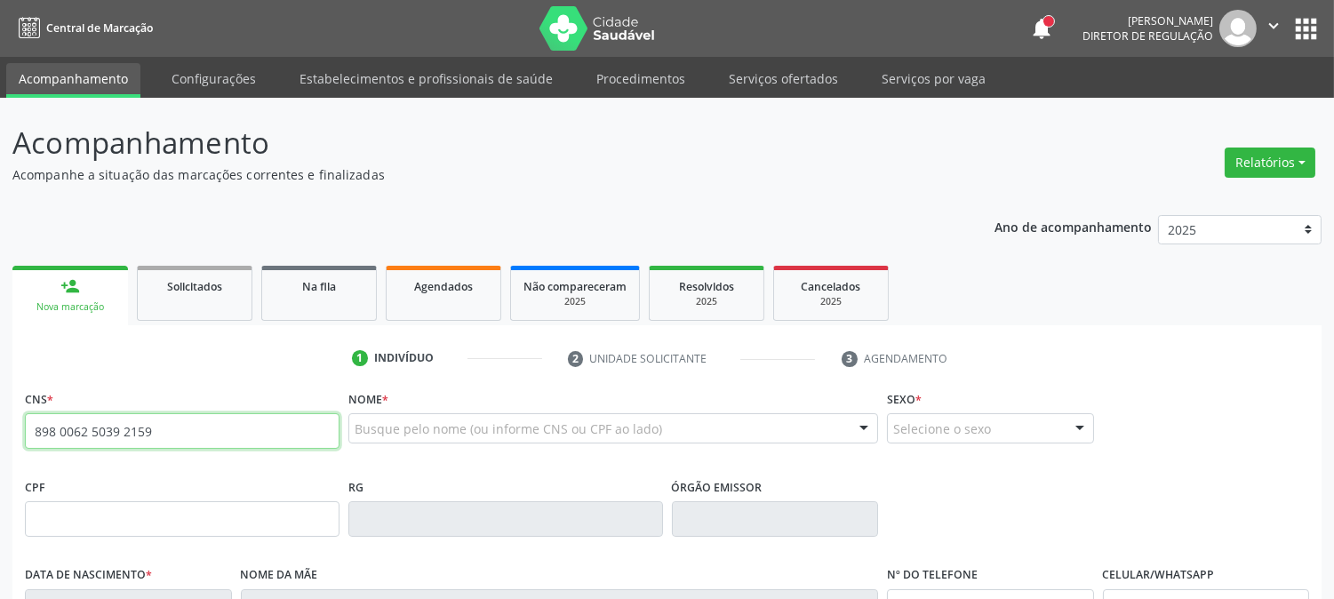
type input "898 0062 5039 2159"
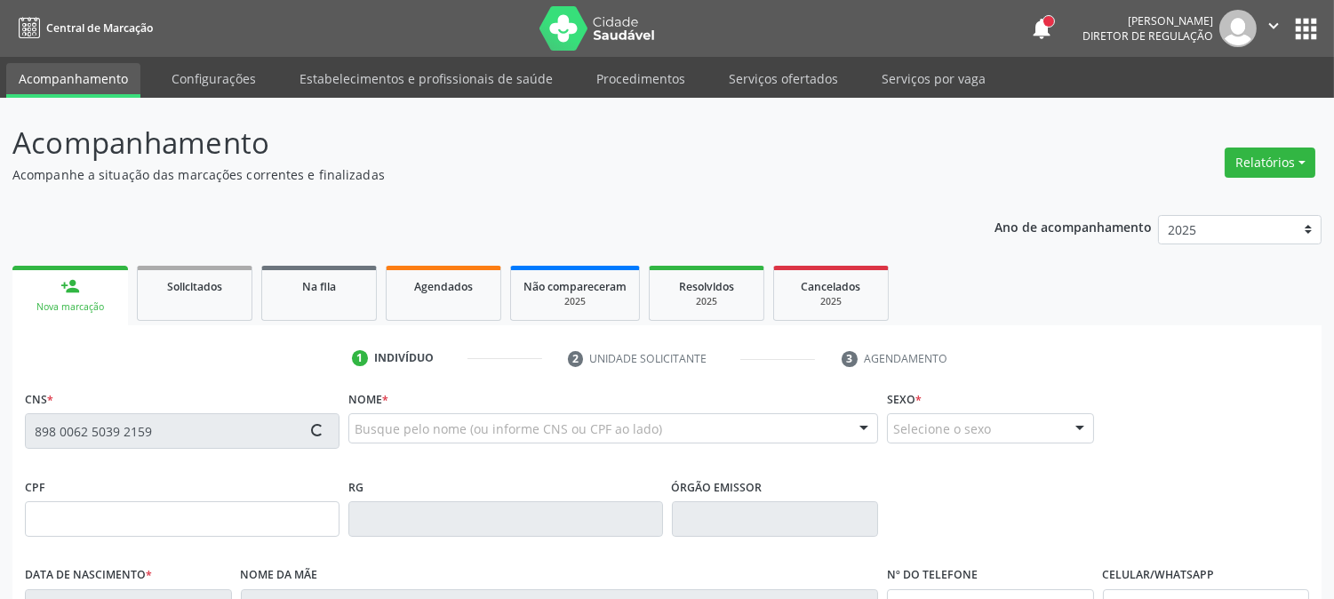
type input "177.646.994-11"
type input "[DATE]"
type input "[PERSON_NAME]"
type input "[PHONE_NUMBER]"
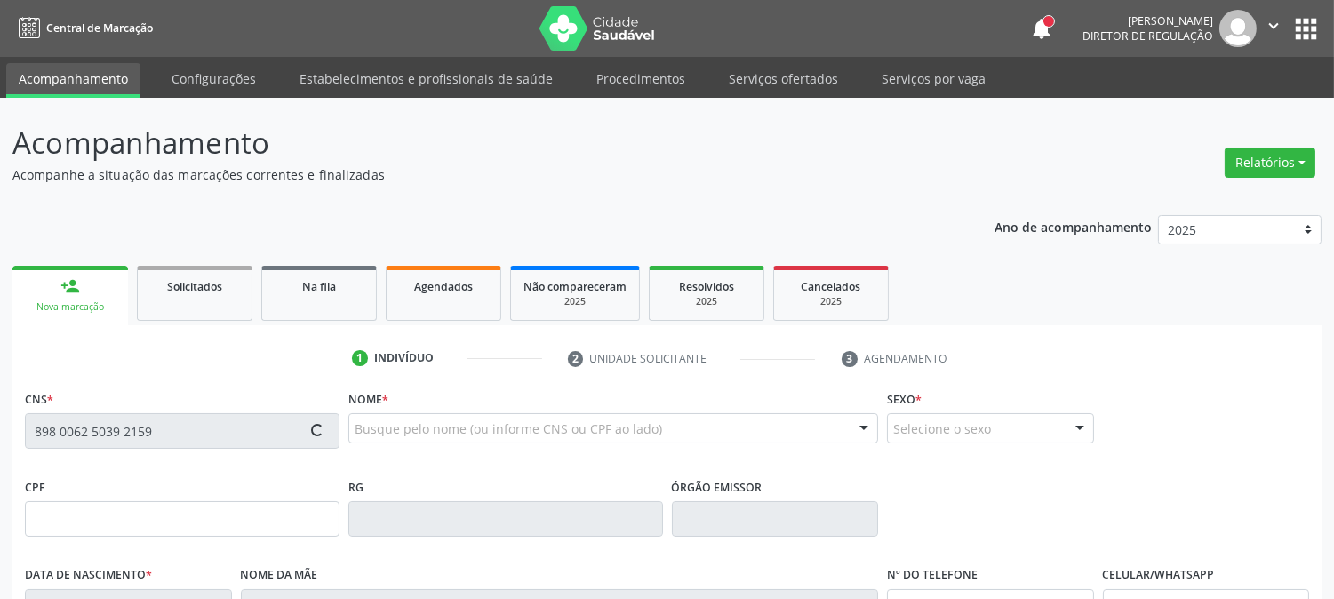
type input "093.242.894-03"
type input "35"
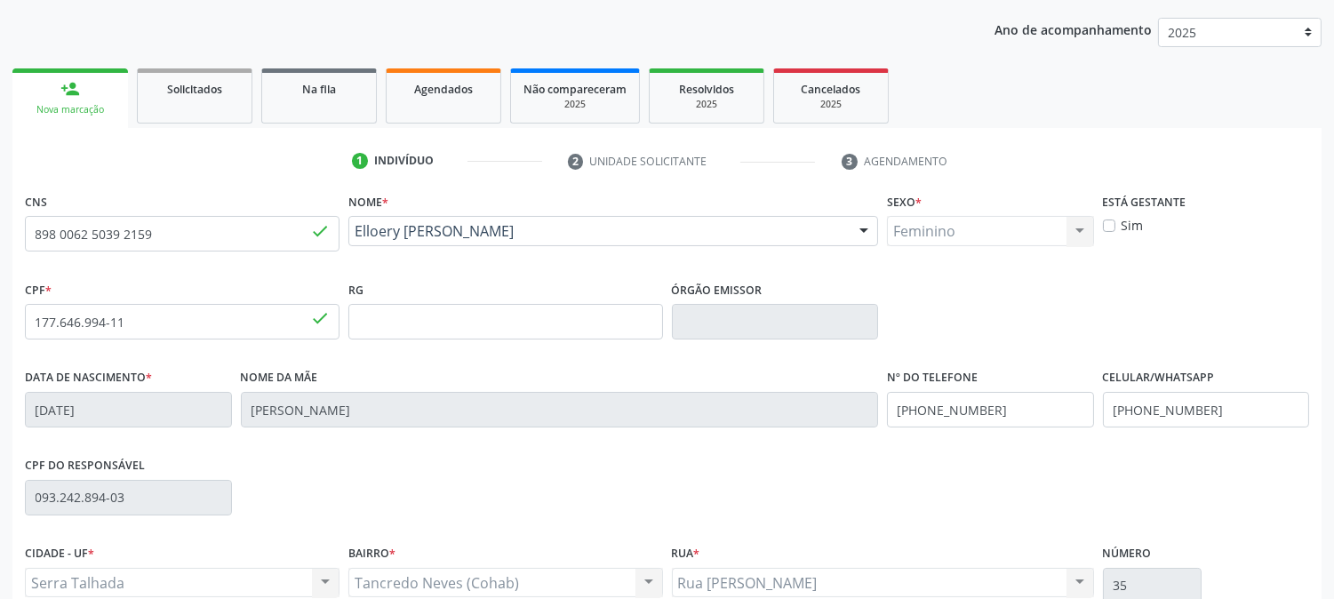
scroll to position [296, 0]
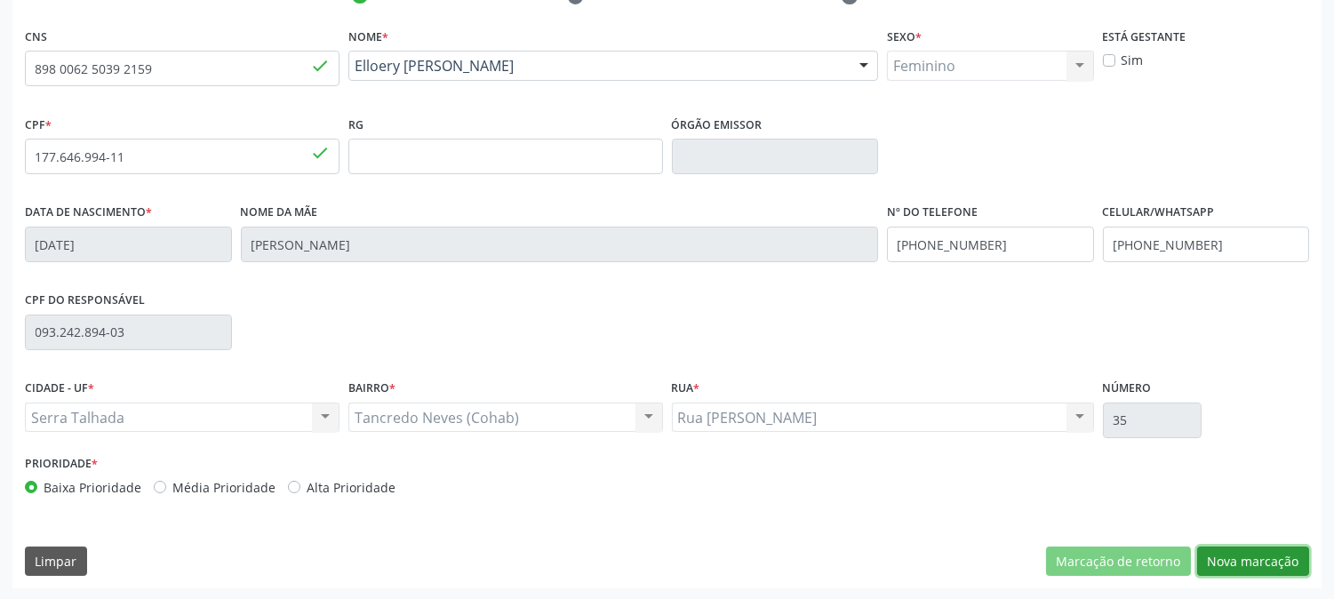
click at [1239, 566] on button "Nova marcação" at bounding box center [1253, 562] width 112 height 30
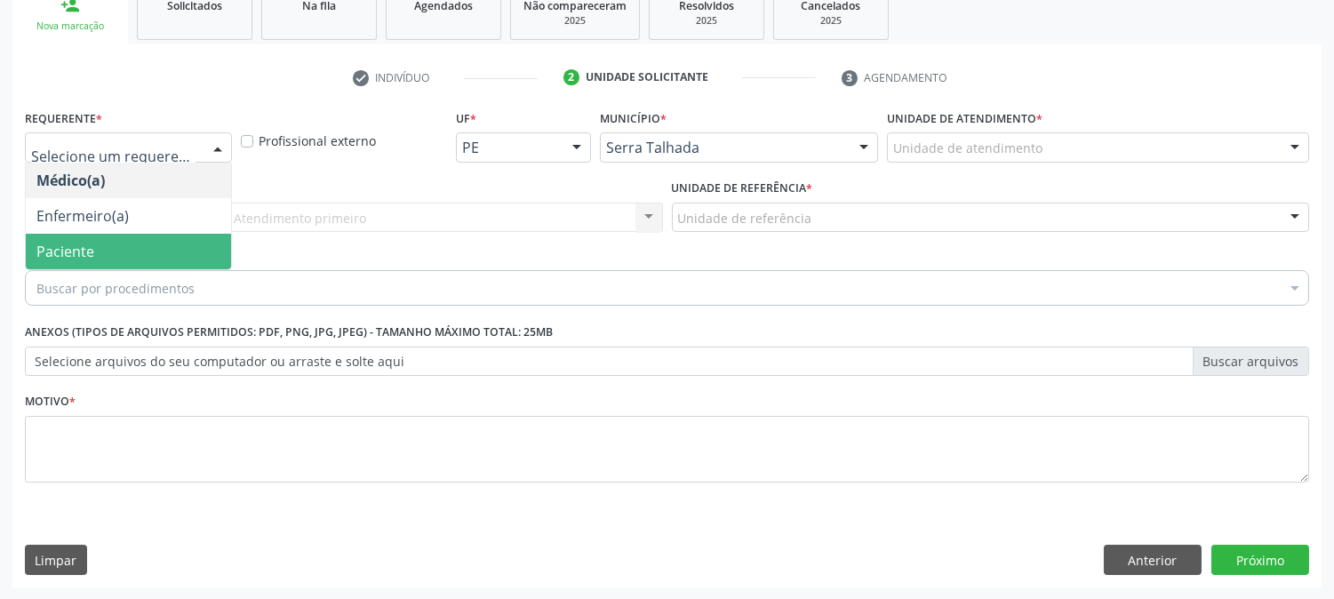
click at [152, 245] on span "Paciente" at bounding box center [128, 252] width 205 height 36
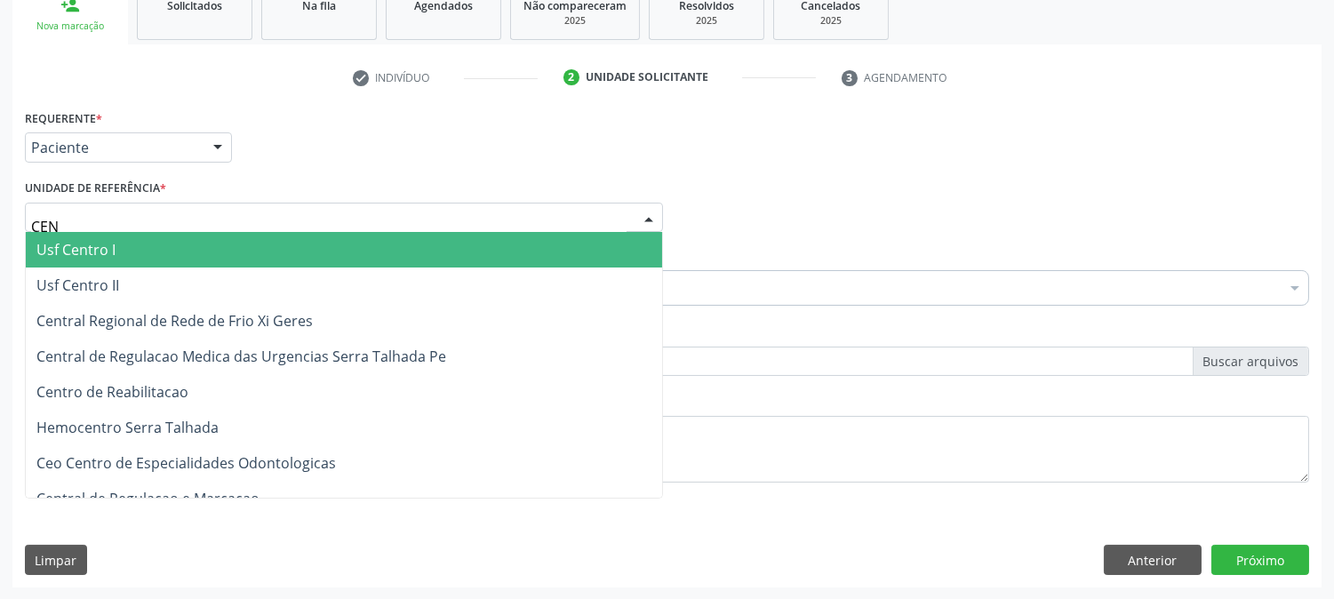
type input "CENT"
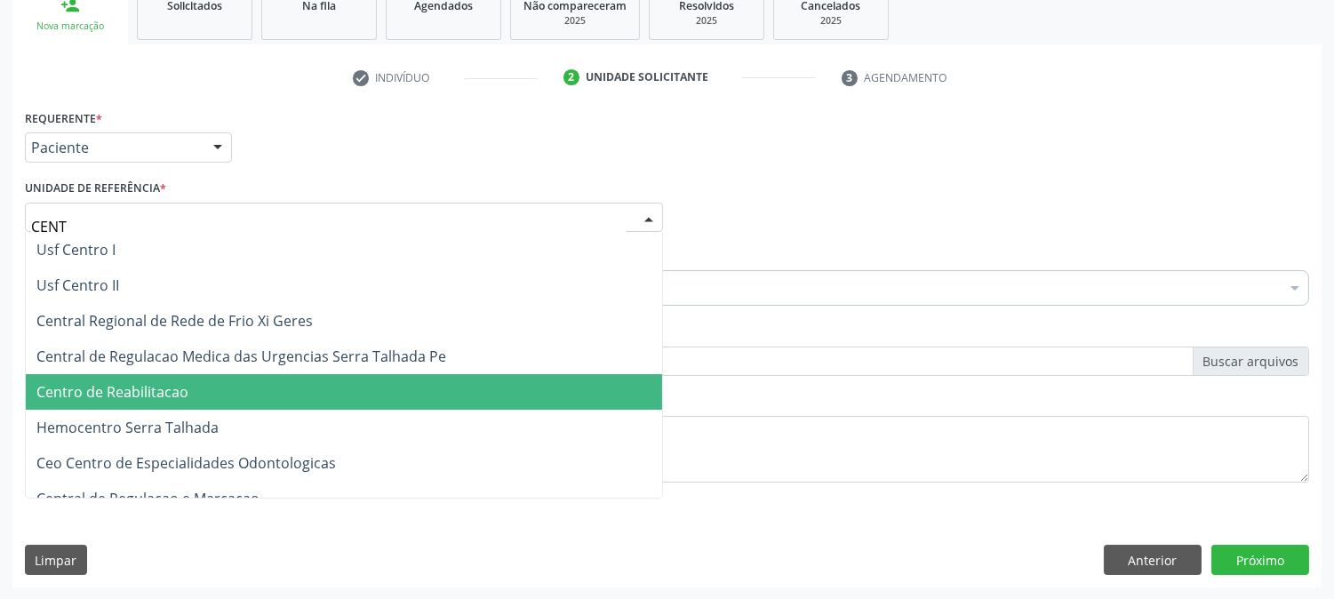
click at [151, 375] on span "Centro de Reabilitacao" at bounding box center [344, 392] width 636 height 36
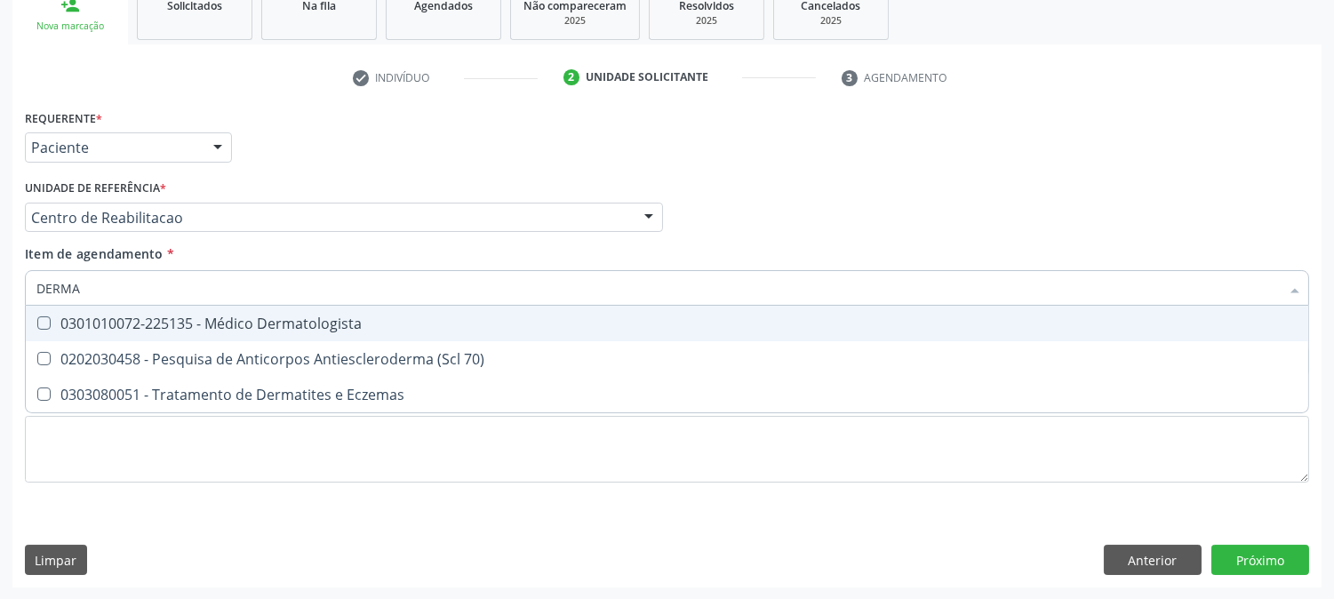
type input "DERMAT"
click at [164, 317] on div "0301010072-225135 - Médico Dermatologista" at bounding box center [666, 323] width 1261 height 14
checkbox Dermatologista "true"
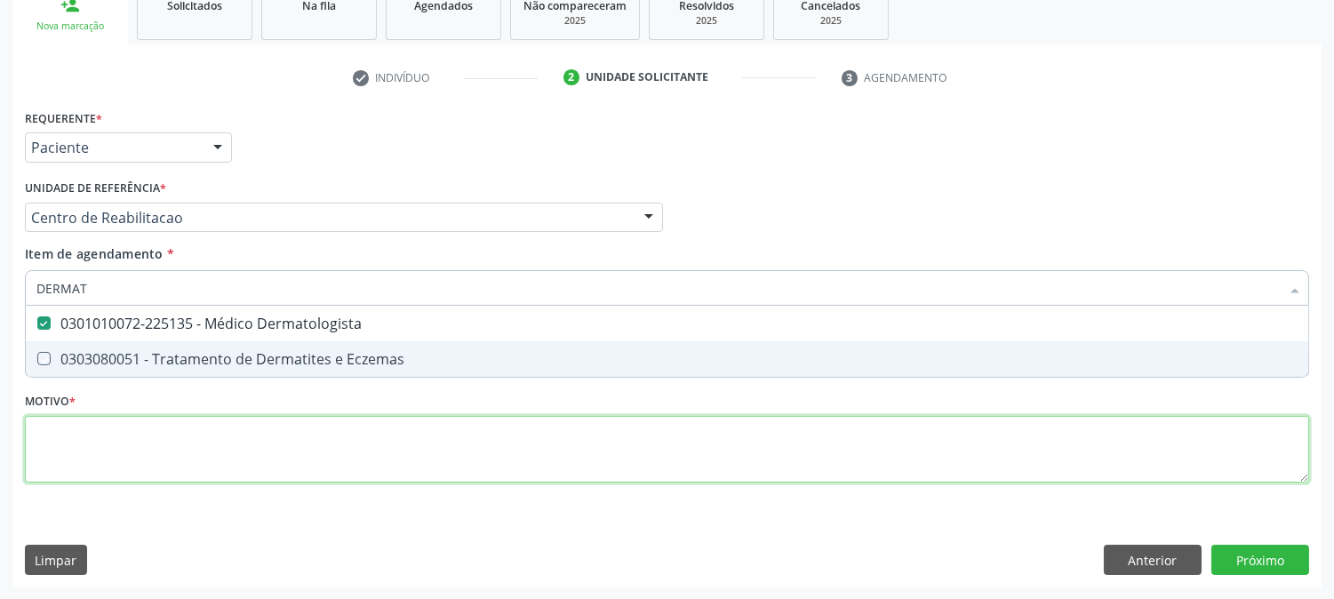
click at [148, 436] on div "Requerente * Paciente Médico(a) Enfermeiro(a) Paciente Nenhum resultado encontr…" at bounding box center [667, 306] width 1284 height 403
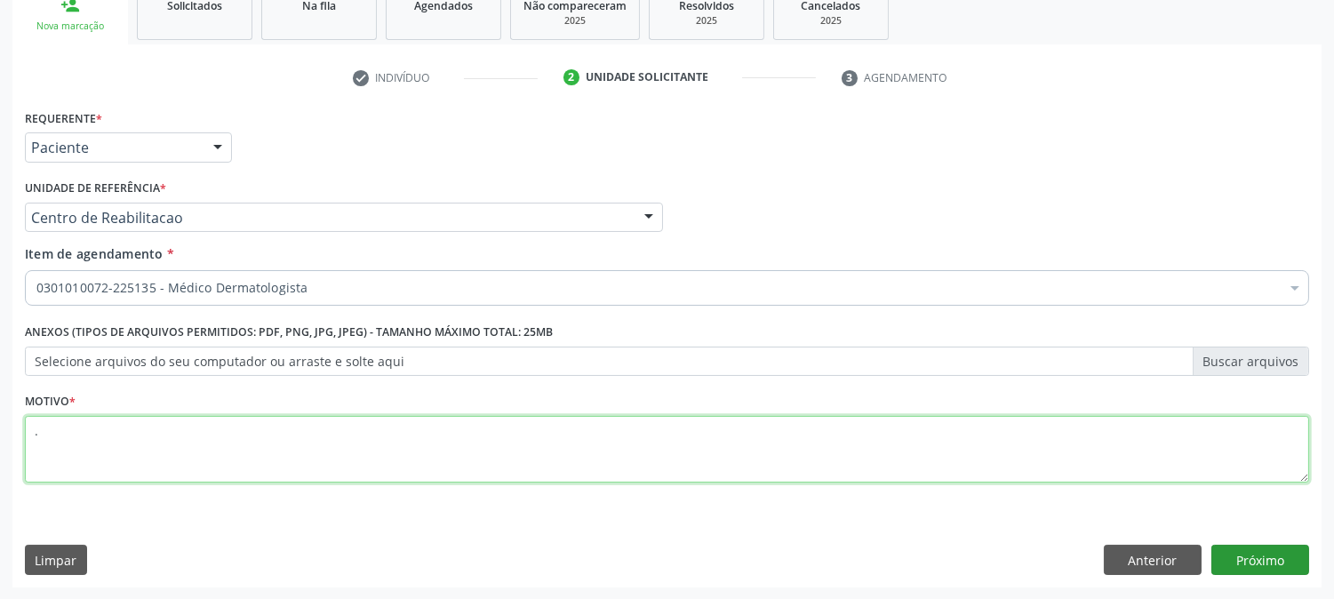
type textarea "."
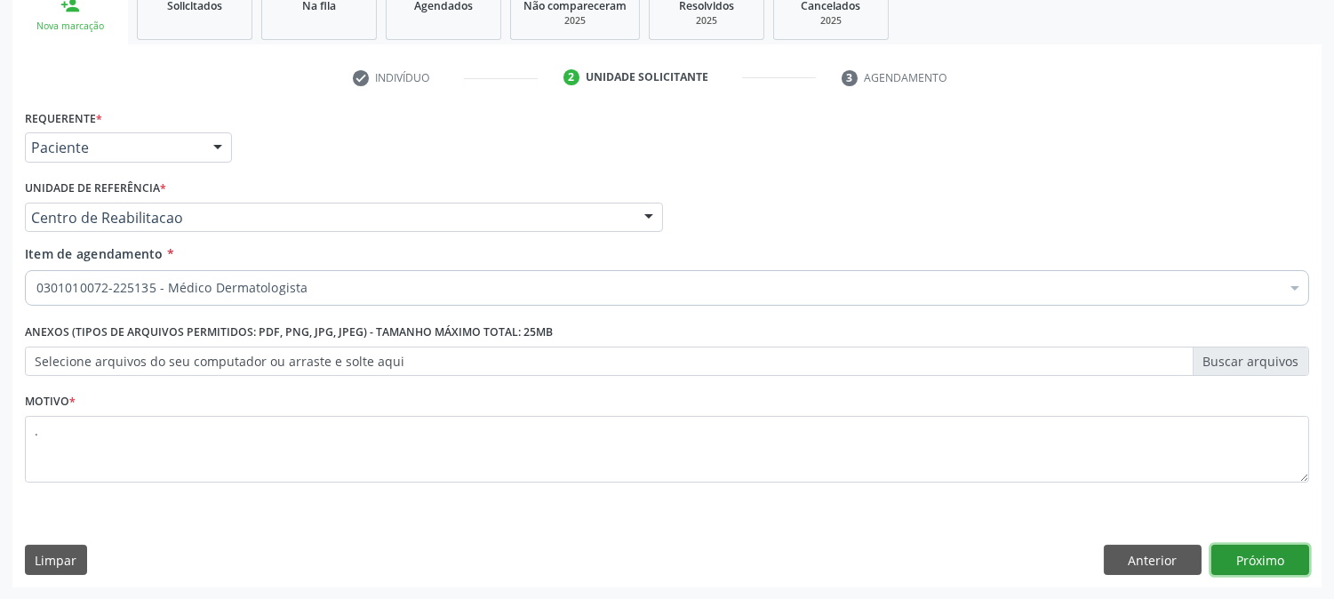
click at [1242, 551] on button "Próximo" at bounding box center [1260, 560] width 98 height 30
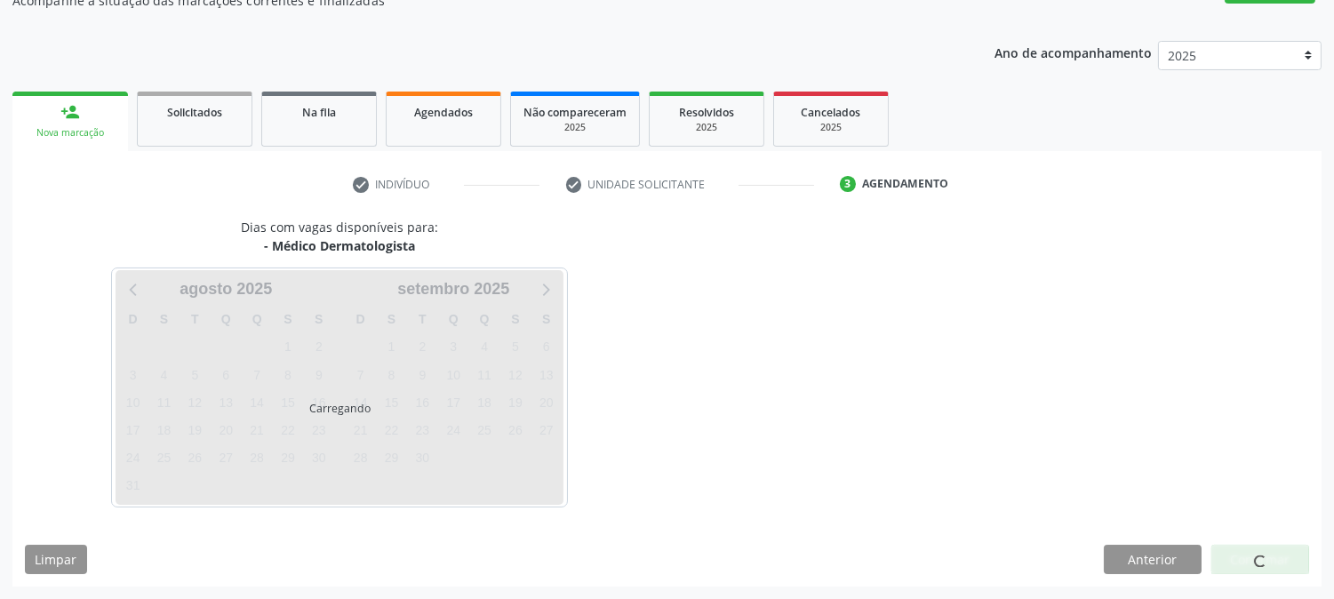
scroll to position [173, 0]
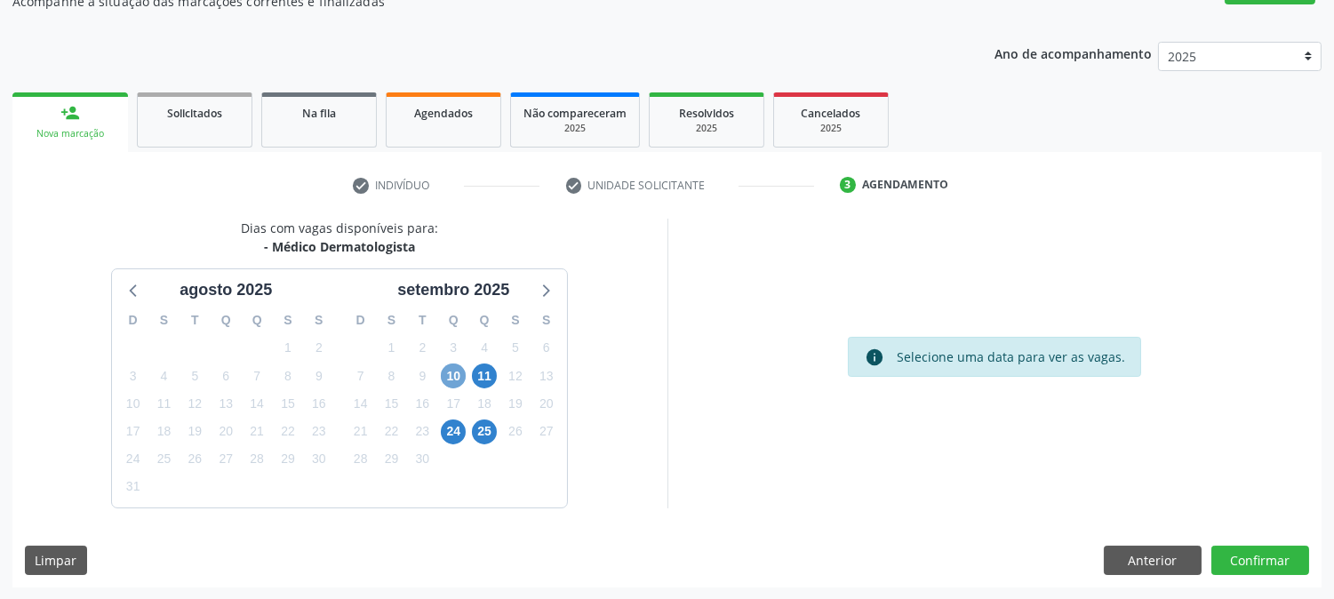
click at [453, 371] on span "10" at bounding box center [453, 375] width 25 height 25
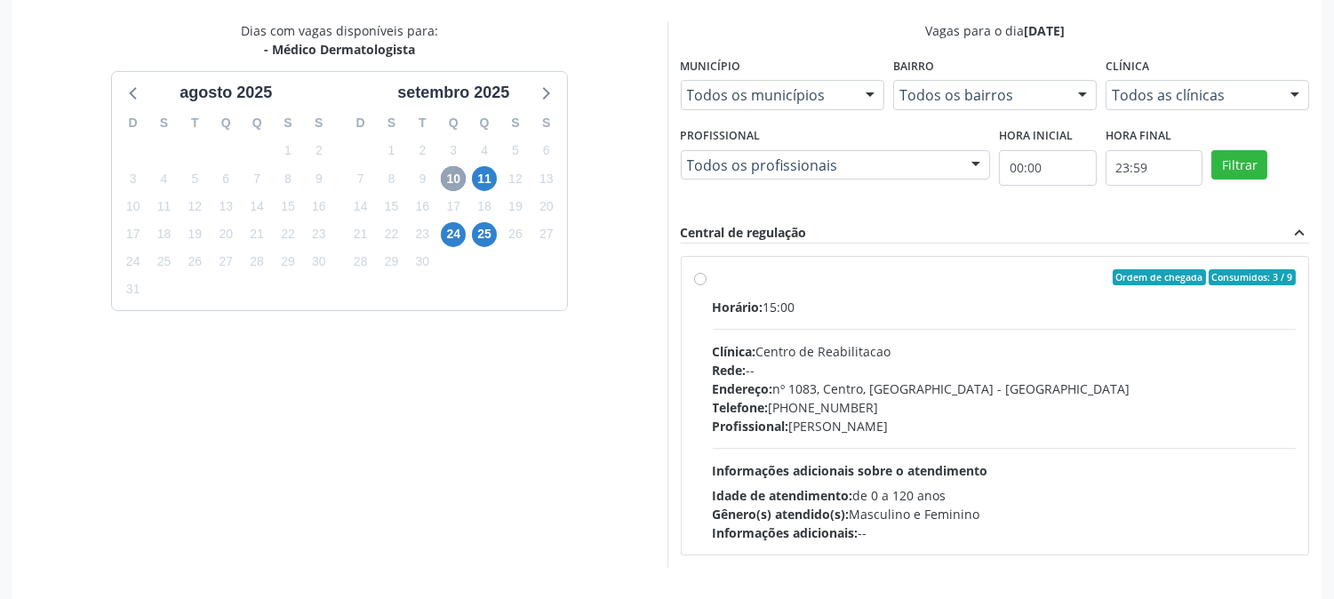
scroll to position [430, 0]
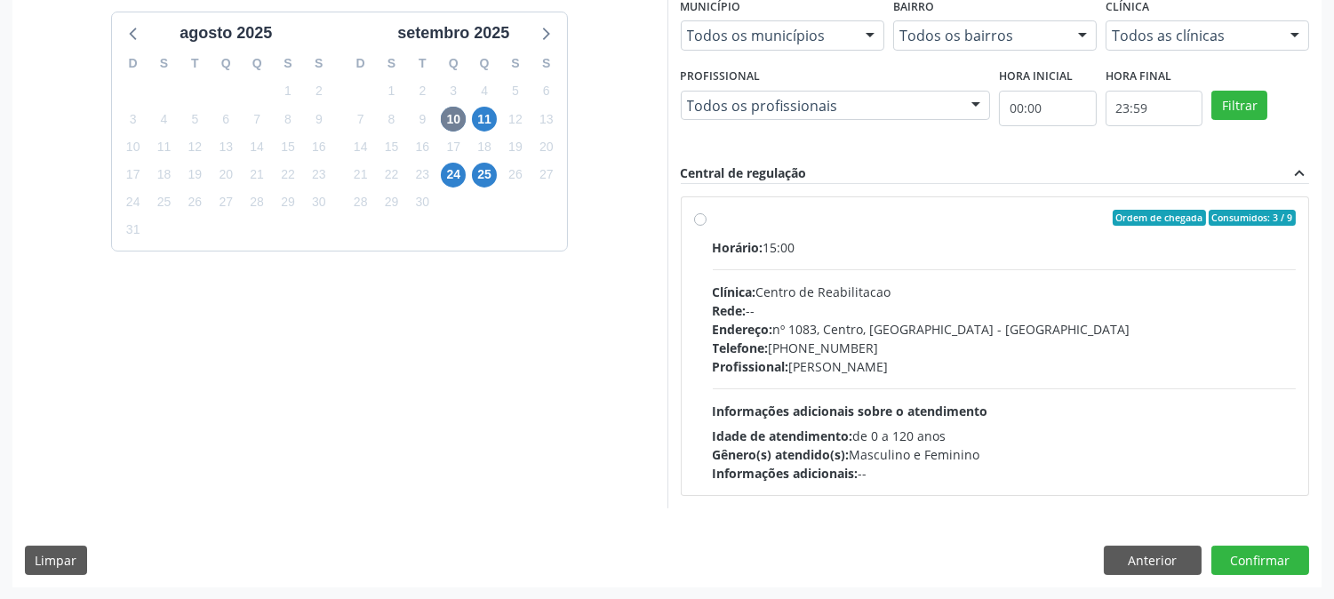
click at [898, 322] on div "Endereço: [STREET_ADDRESS]" at bounding box center [1005, 329] width 584 height 19
click at [706, 226] on input "Ordem de chegada Consumidos: 3 / 9 Horário: 15:00 Clínica: Centro de Reabilitac…" at bounding box center [700, 218] width 12 height 16
radio input "true"
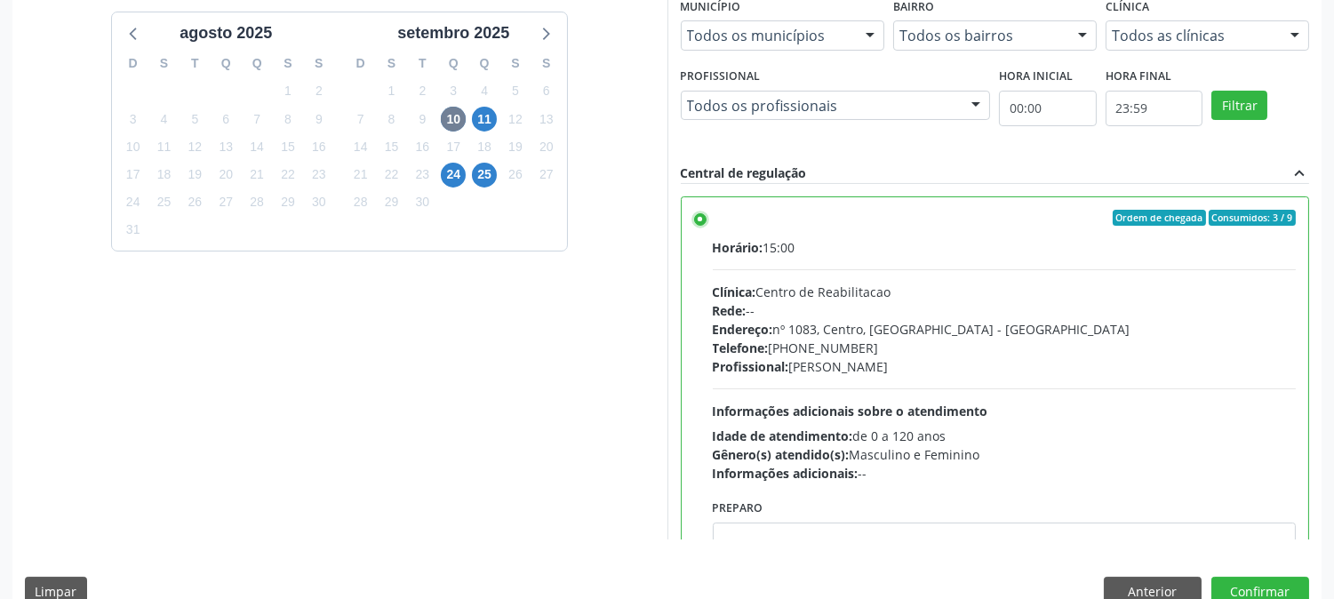
scroll to position [462, 0]
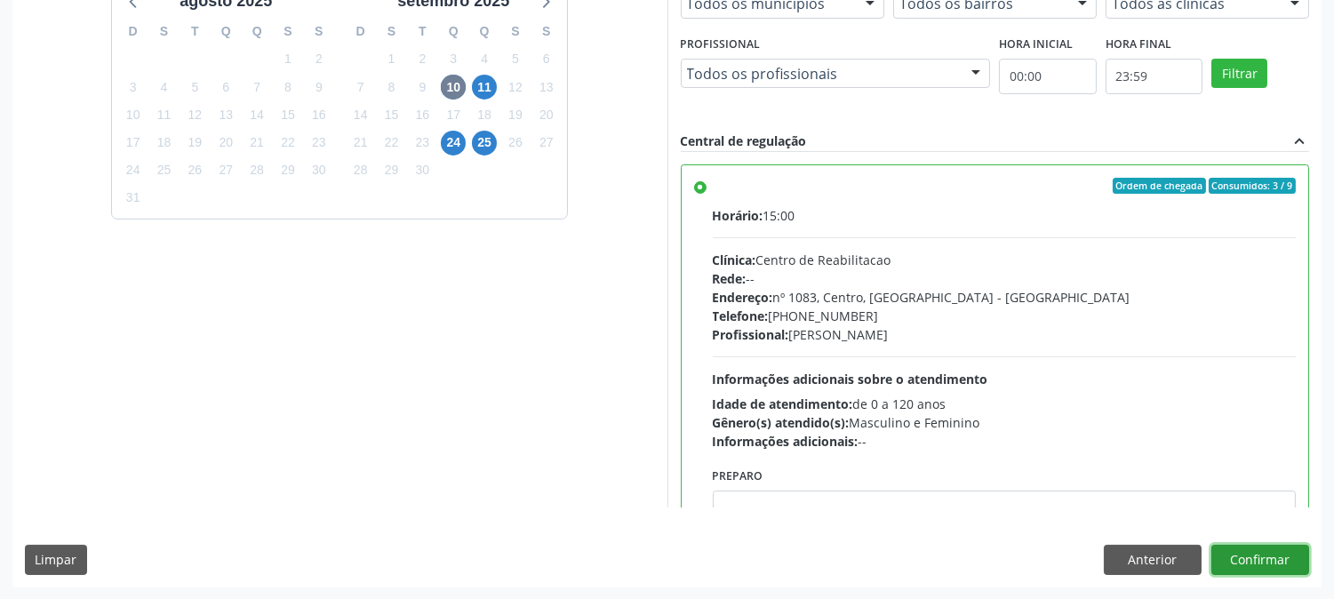
click at [1281, 571] on button "Confirmar" at bounding box center [1260, 560] width 98 height 30
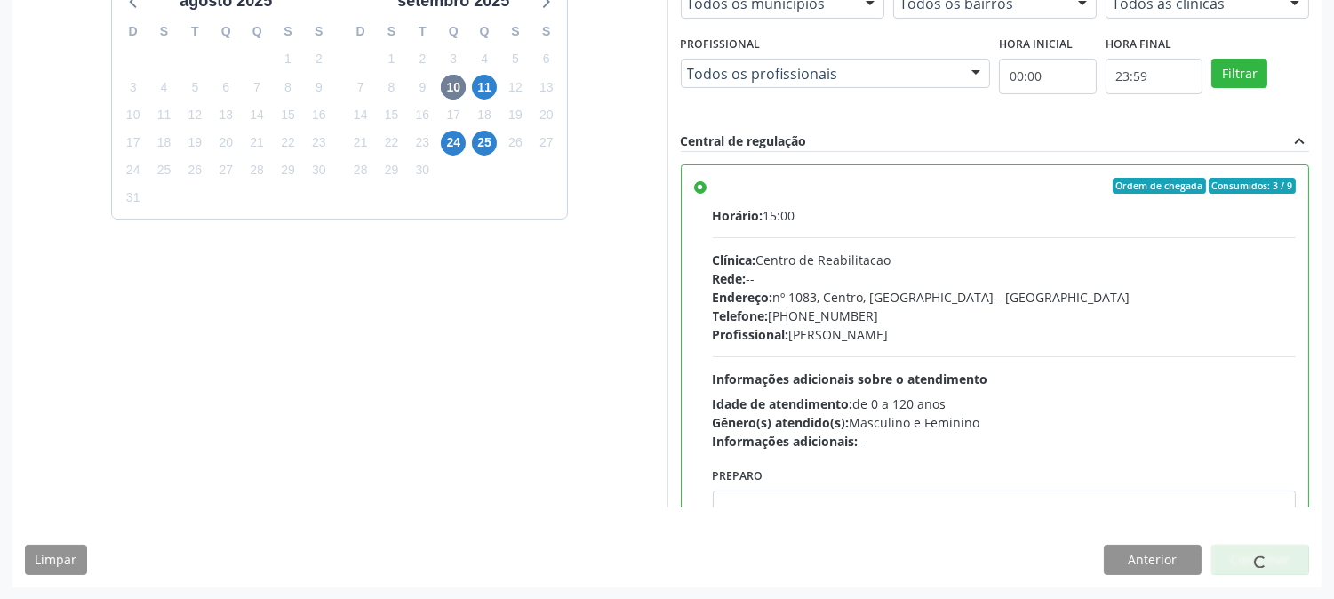
scroll to position [0, 0]
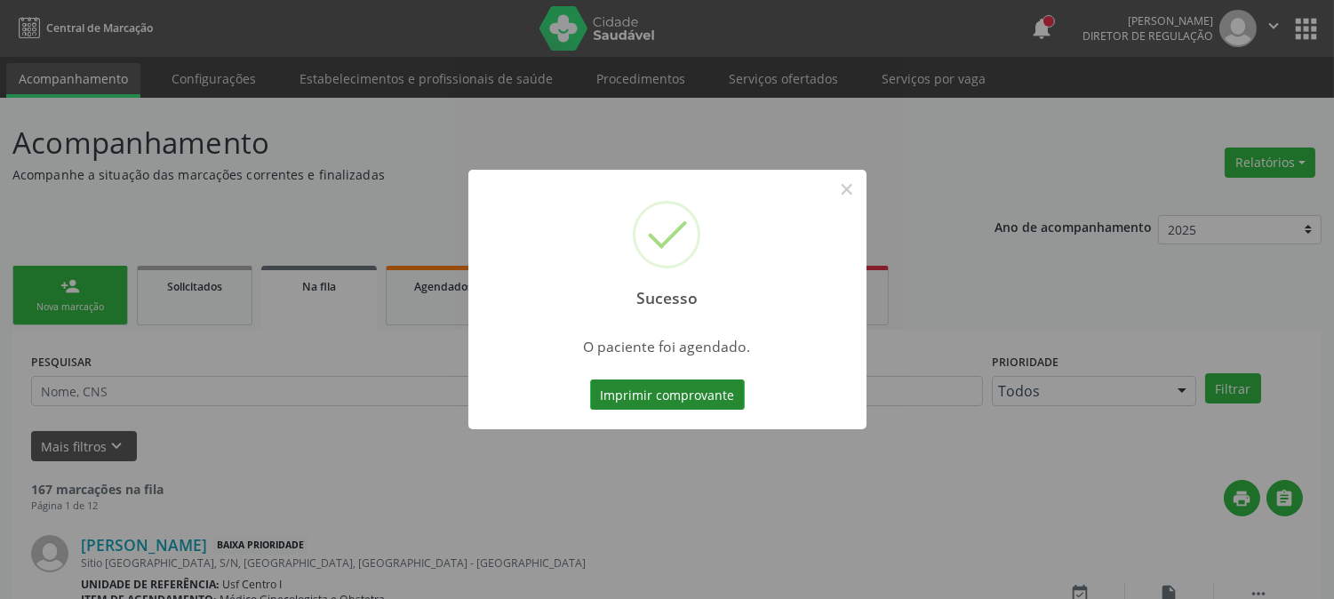
click at [626, 389] on button "Imprimir comprovante" at bounding box center [667, 394] width 155 height 30
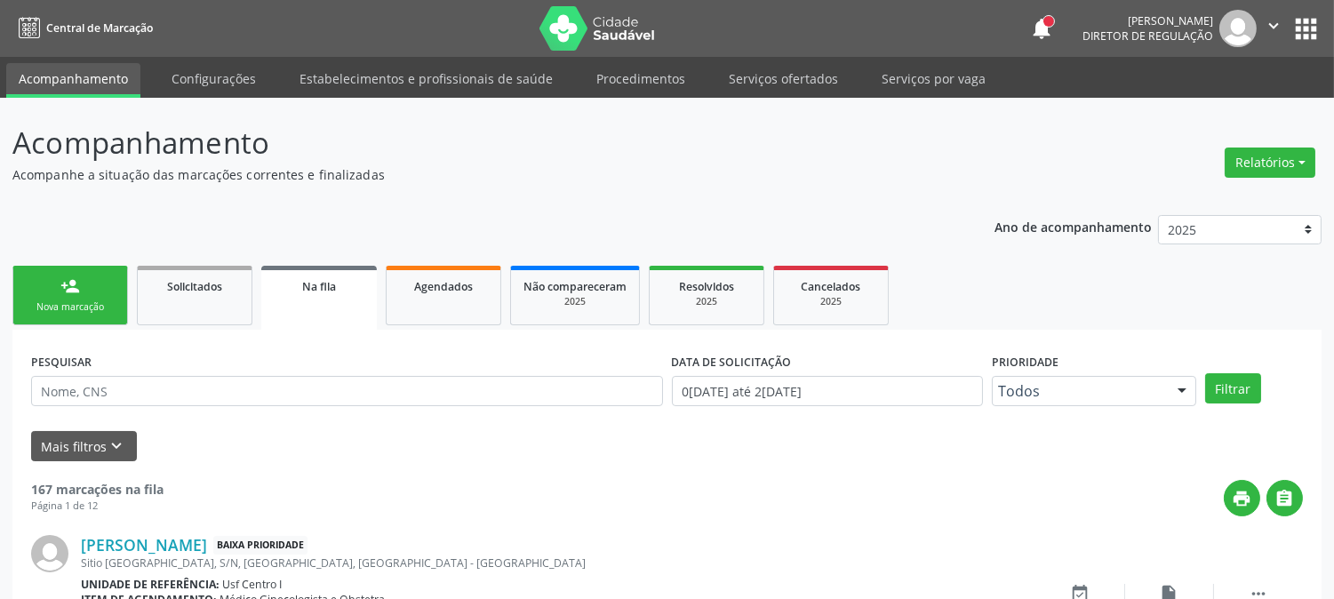
click at [72, 296] on link "person_add Nova marcação" at bounding box center [70, 296] width 116 height 60
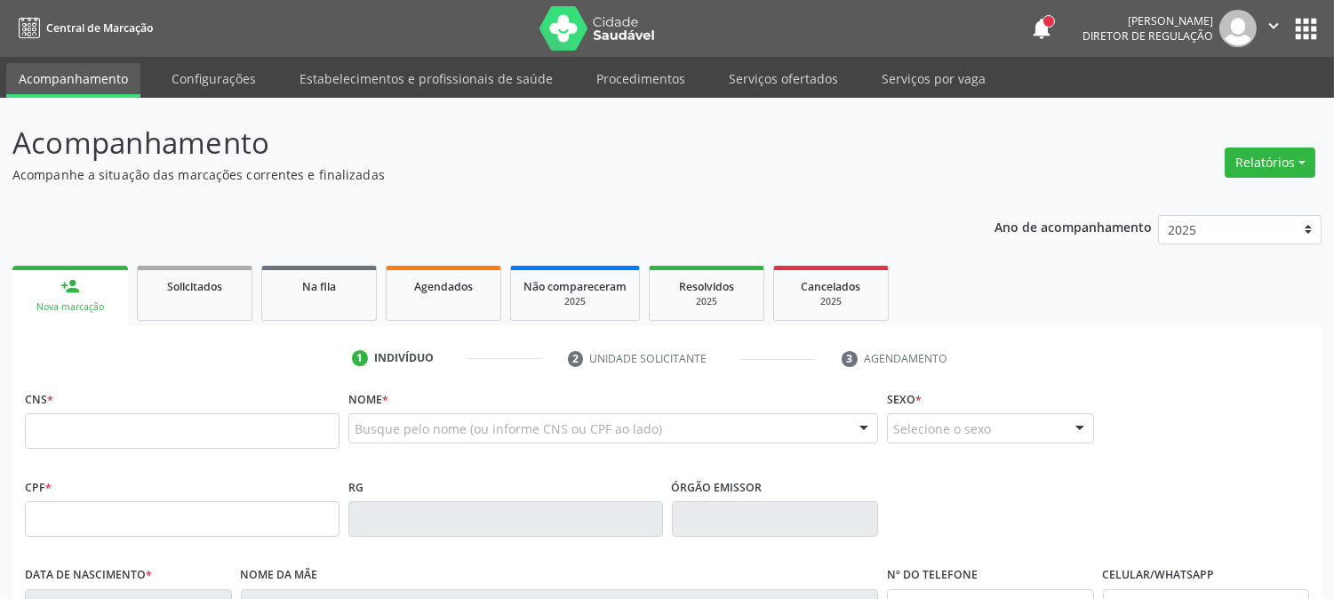
click at [192, 472] on div "CNS *" at bounding box center [181, 430] width 323 height 88
click at [192, 418] on input "text" at bounding box center [182, 431] width 315 height 36
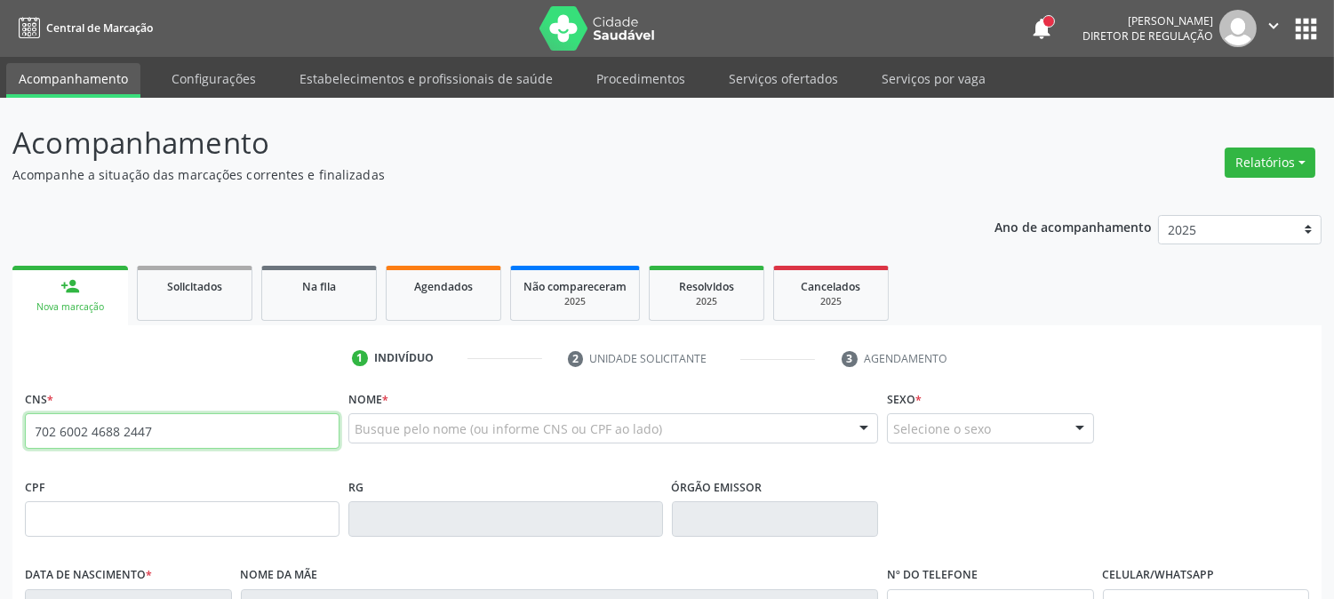
type input "702 6002 4688 2447"
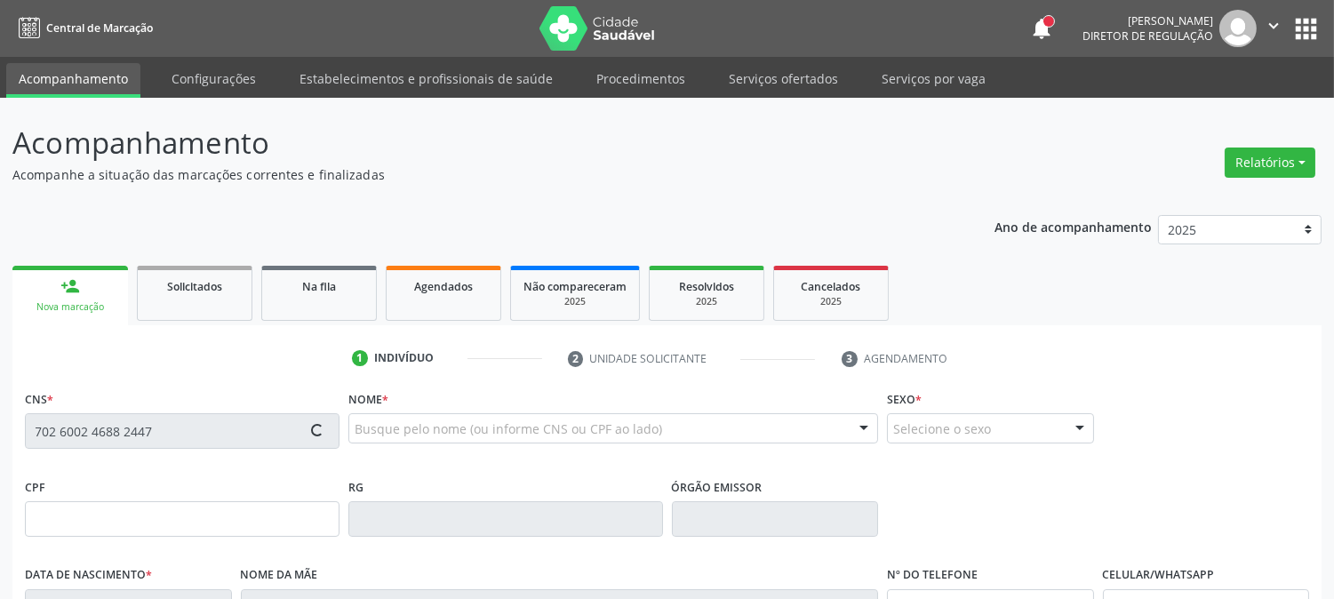
type input "116.429.214-59"
type input "[DATE]"
type input "[PERSON_NAME]"
type input "[PHONE_NUMBER]"
type input "605"
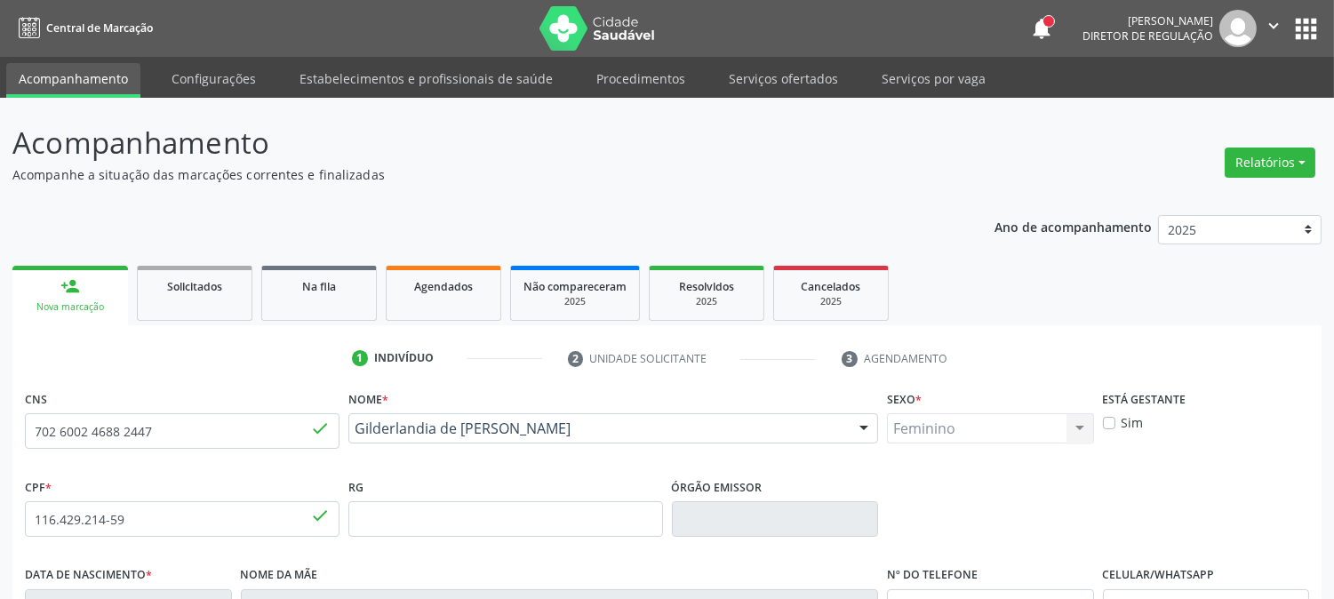
scroll to position [363, 0]
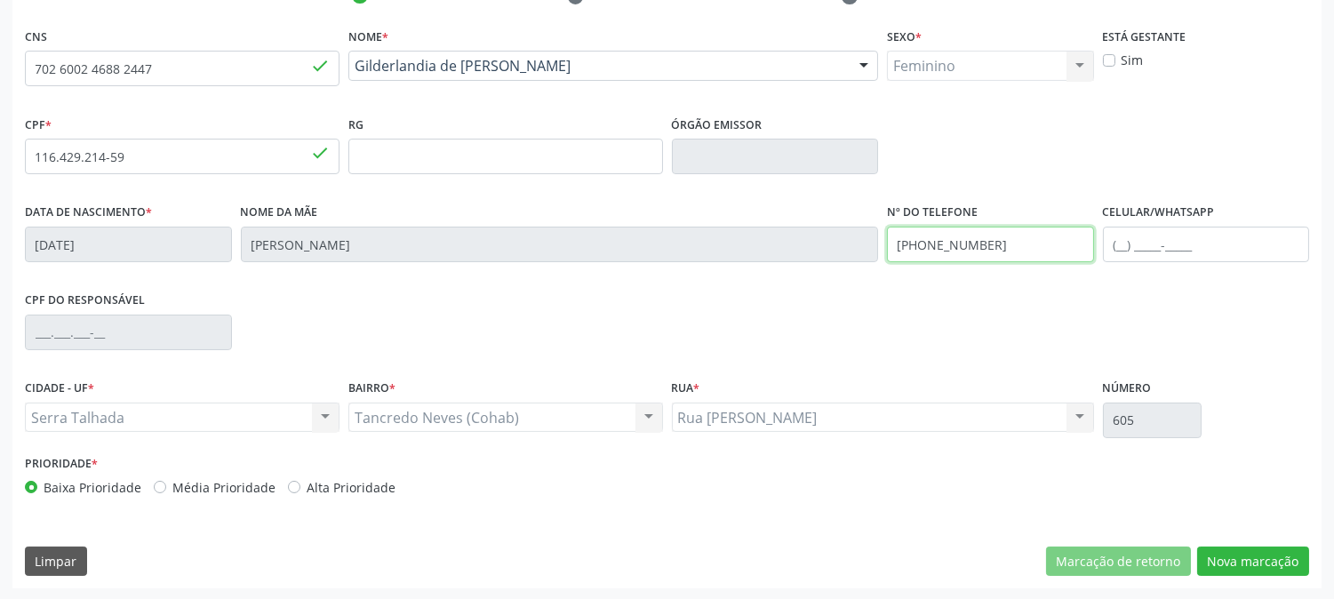
drag, startPoint x: 1004, startPoint y: 244, endPoint x: 850, endPoint y: 224, distance: 155.1
click at [850, 224] on div "Data de nascimento * [DATE] Nome da mãe [PERSON_NAME] Filha Nº do Telefone [PHO…" at bounding box center [666, 243] width 1293 height 88
click at [1195, 355] on div "CPF do responsável" at bounding box center [666, 331] width 1293 height 88
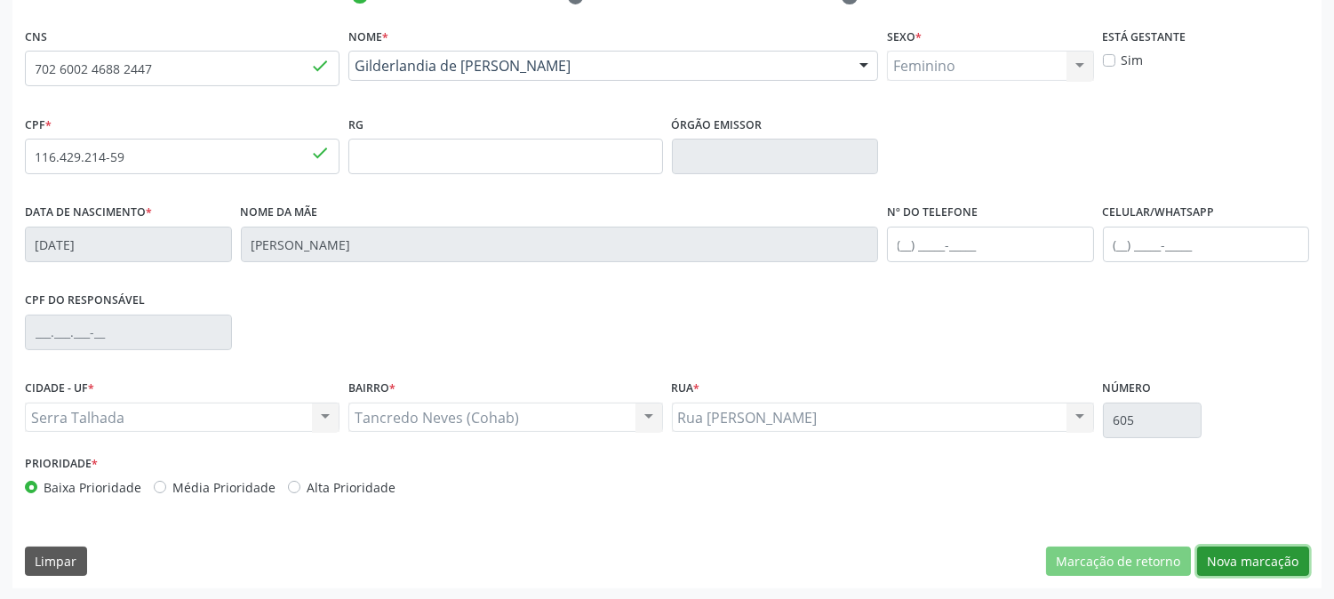
click at [1235, 565] on button "Nova marcação" at bounding box center [1253, 562] width 112 height 30
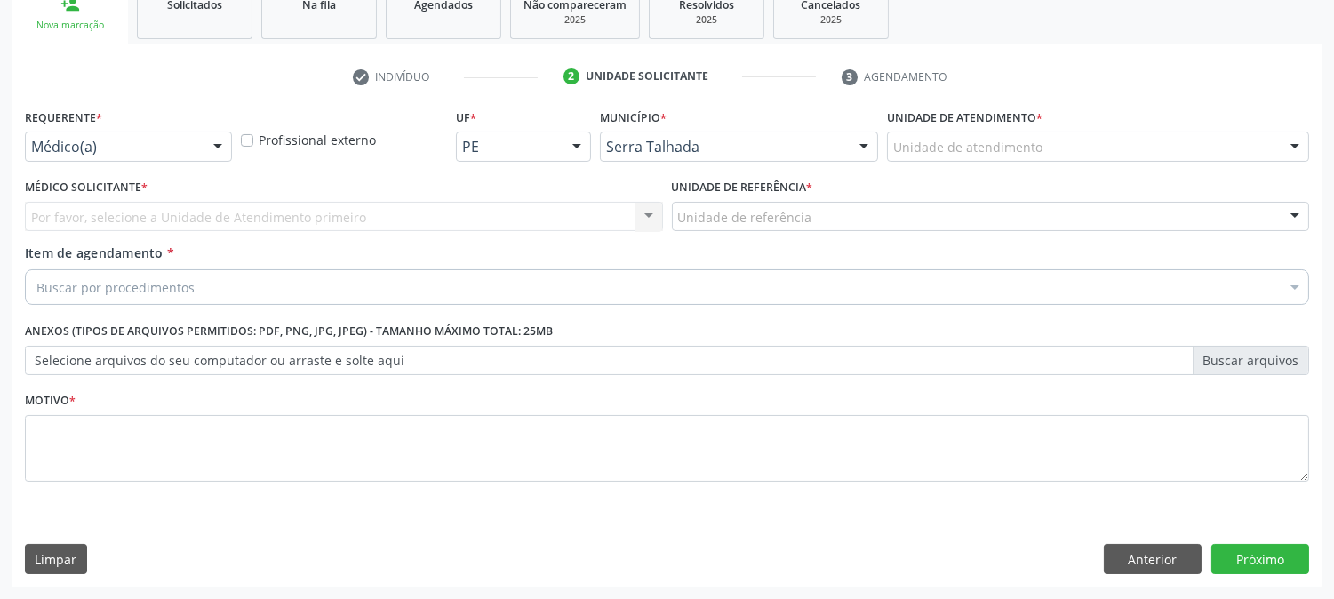
scroll to position [281, 0]
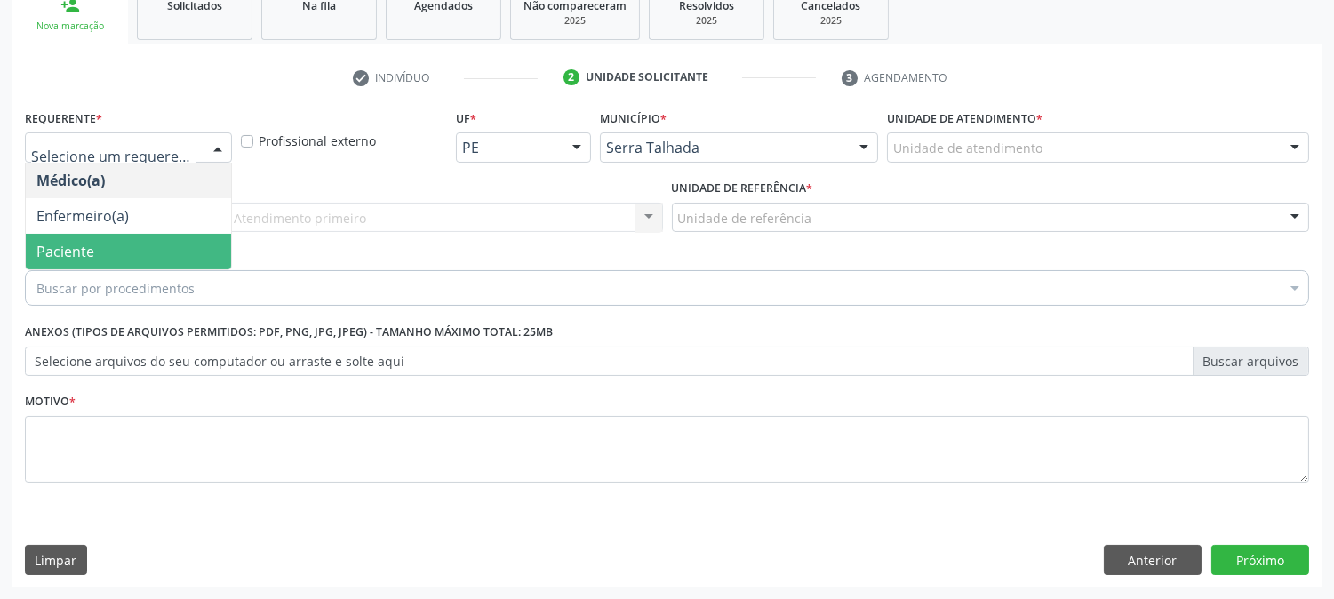
click at [118, 251] on span "Paciente" at bounding box center [128, 252] width 205 height 36
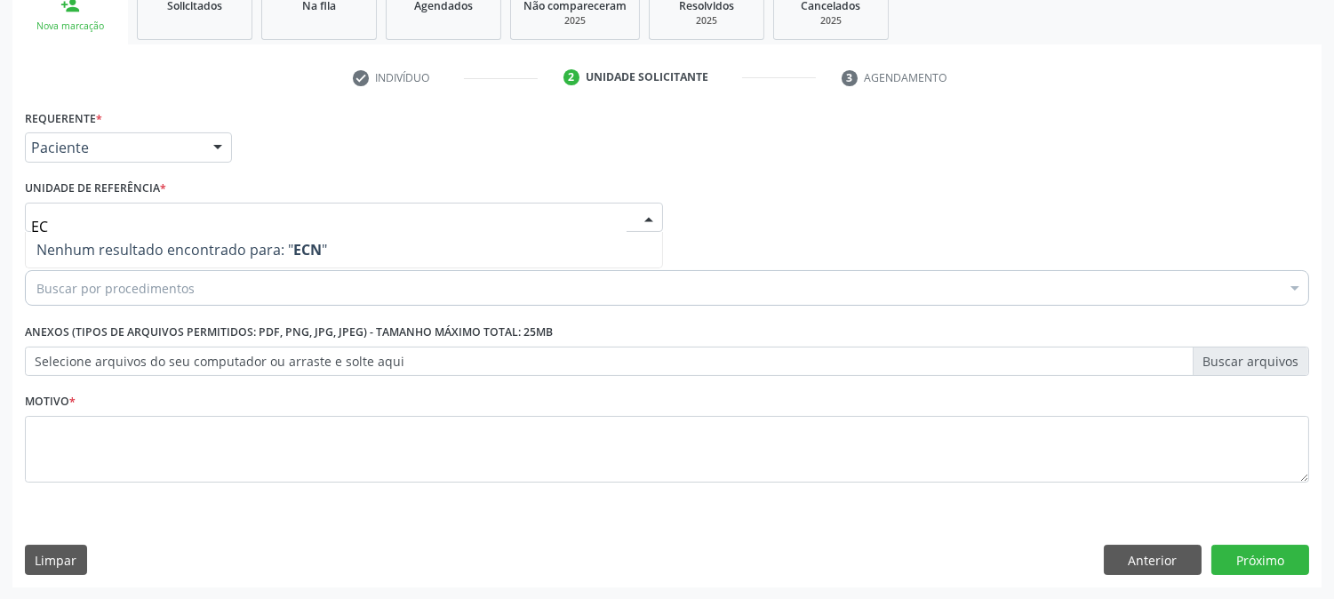
type input "E"
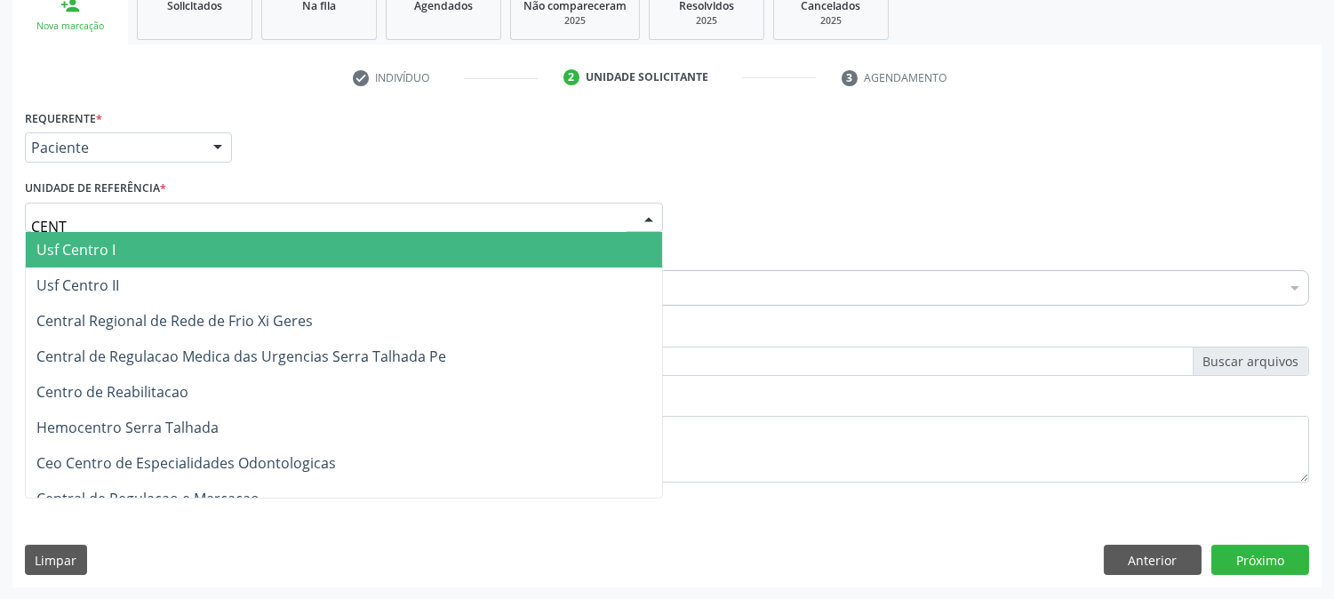
type input "CENTR"
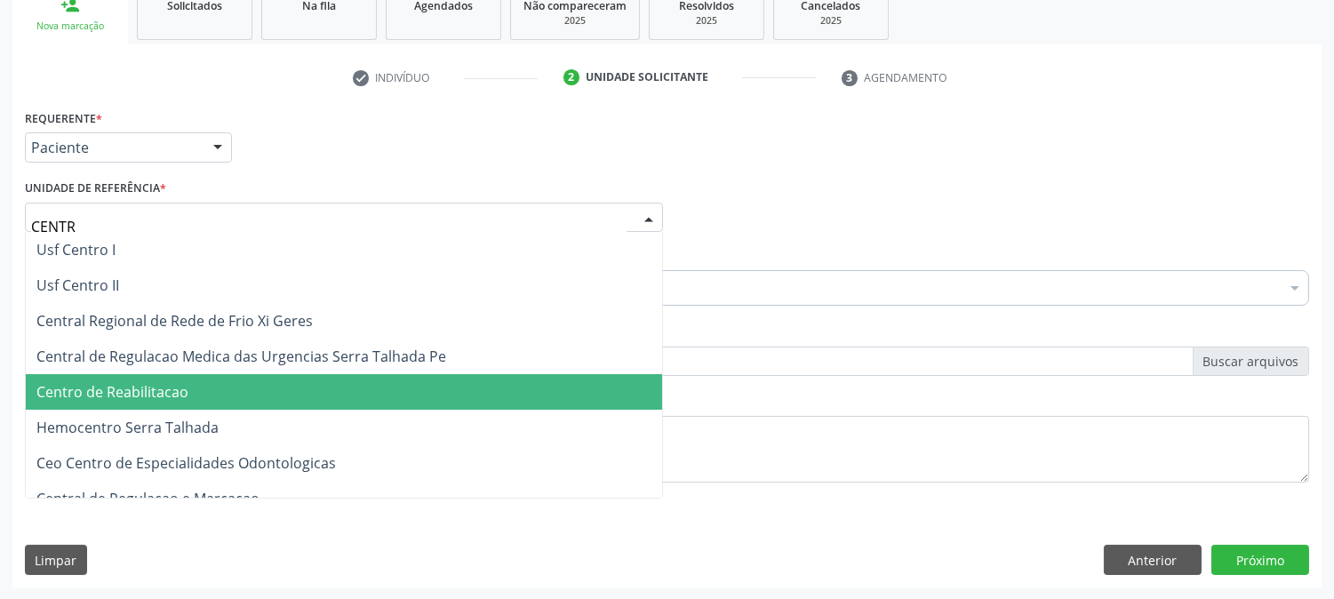
click at [164, 387] on span "Centro de Reabilitacao" at bounding box center [112, 392] width 152 height 20
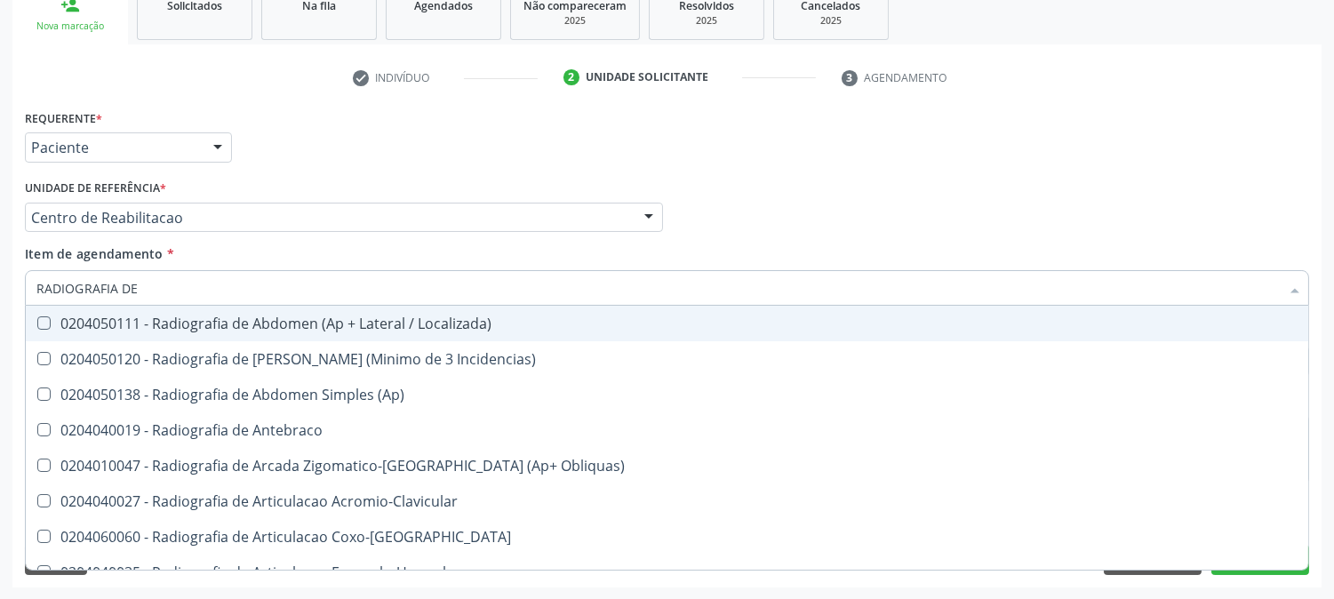
type input "RADIOGRAFIA DE T"
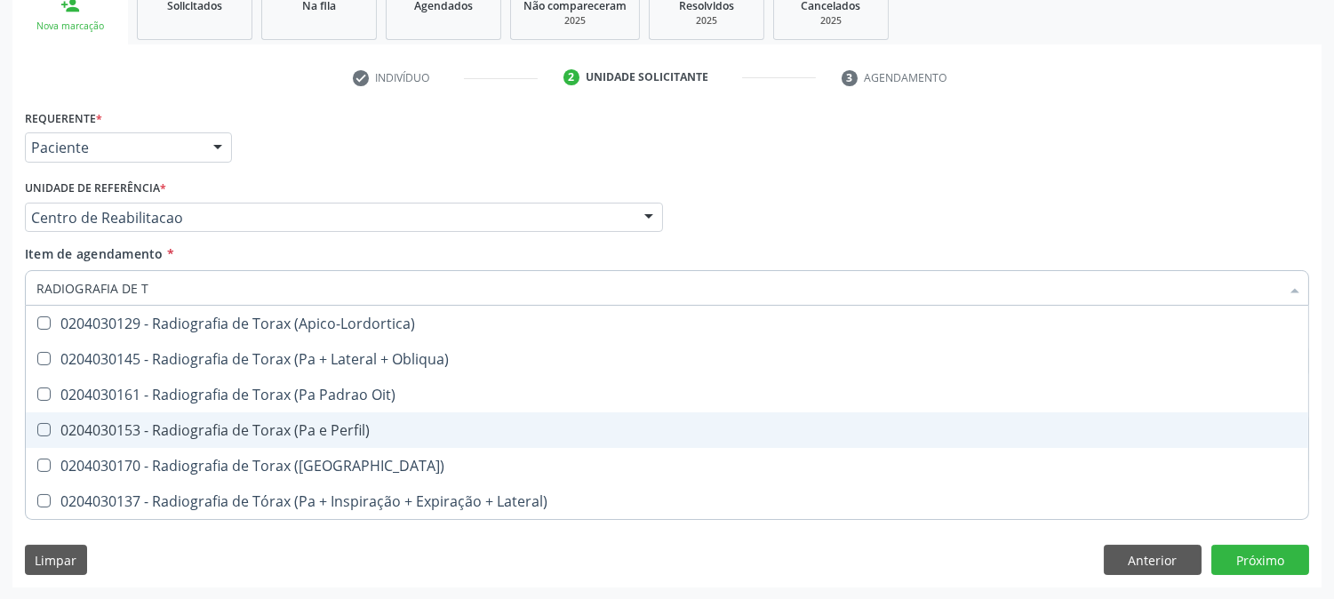
click at [246, 424] on div "0204030153 - Radiografia de Torax (Pa e Perfil)" at bounding box center [666, 430] width 1261 height 14
checkbox Perfil\) "true"
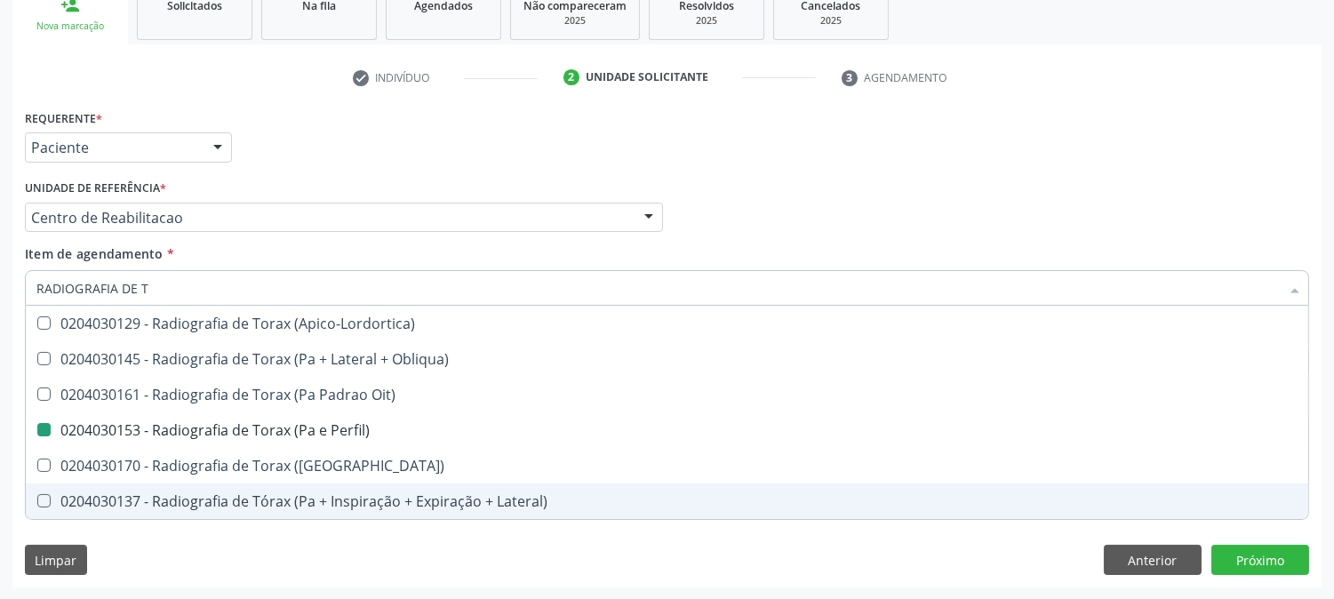
click at [228, 547] on div "Requerente * Paciente Médico(a) Enfermeiro(a) Paciente Nenhum resultado encontr…" at bounding box center [666, 346] width 1309 height 483
checkbox Obliqua\) "true"
checkbox Perfil\) "false"
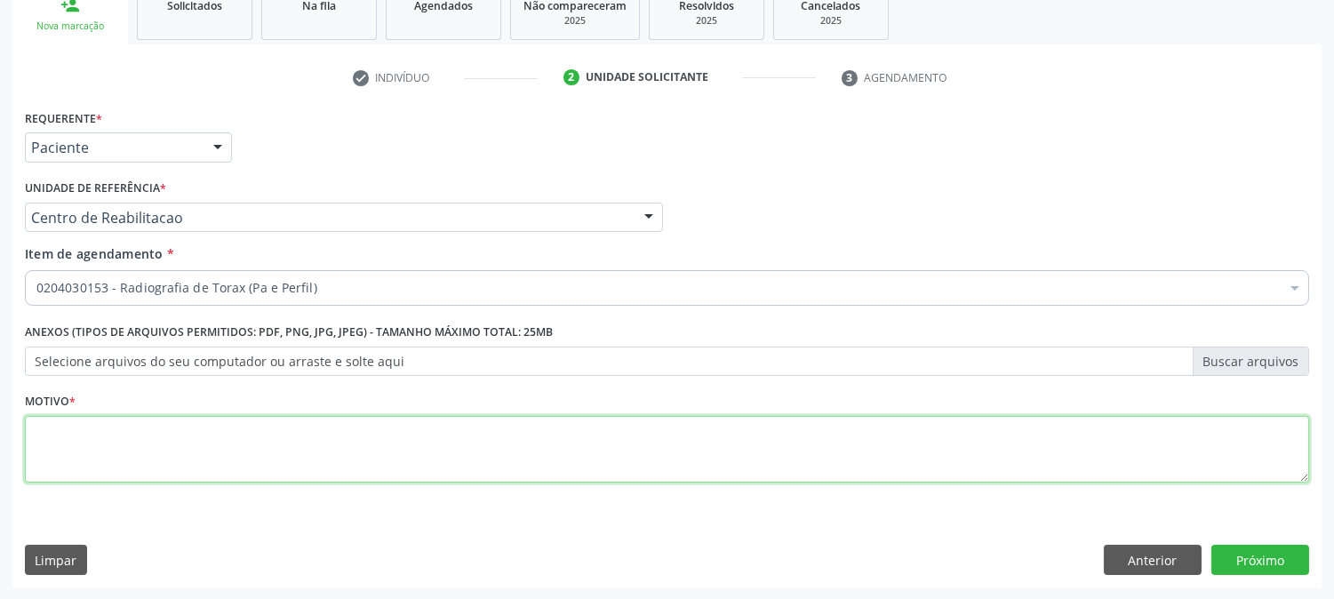
click at [243, 456] on textarea at bounding box center [667, 450] width 1284 height 68
type textarea "."
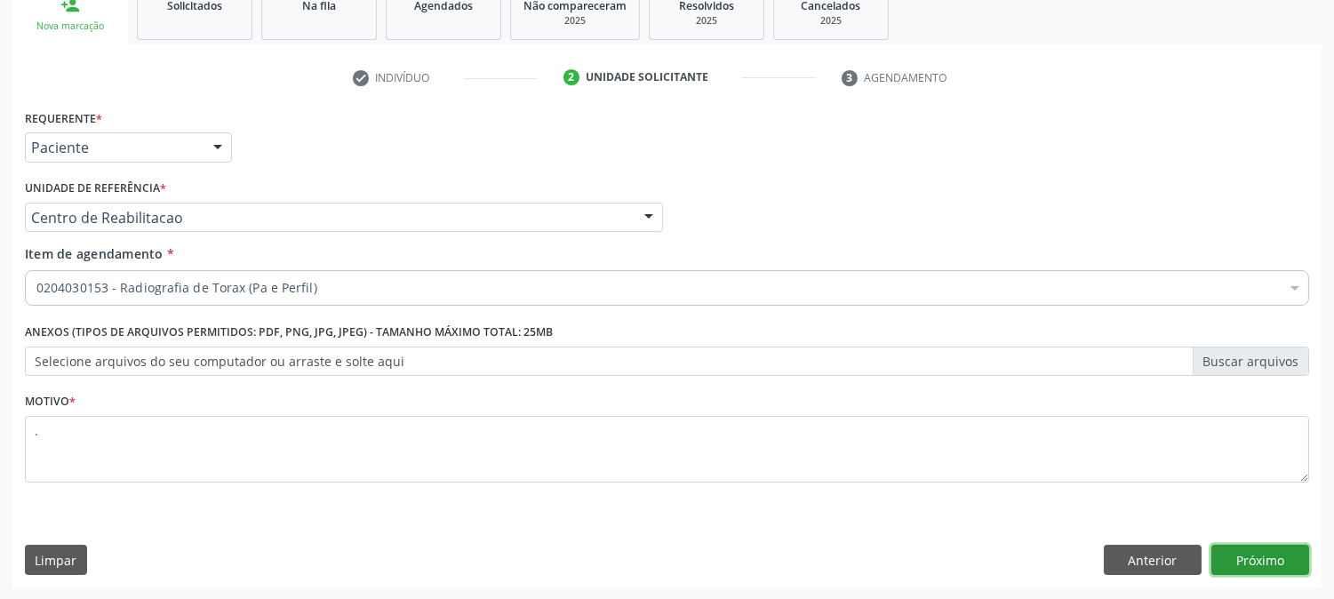
click at [1281, 556] on button "Próximo" at bounding box center [1260, 560] width 98 height 30
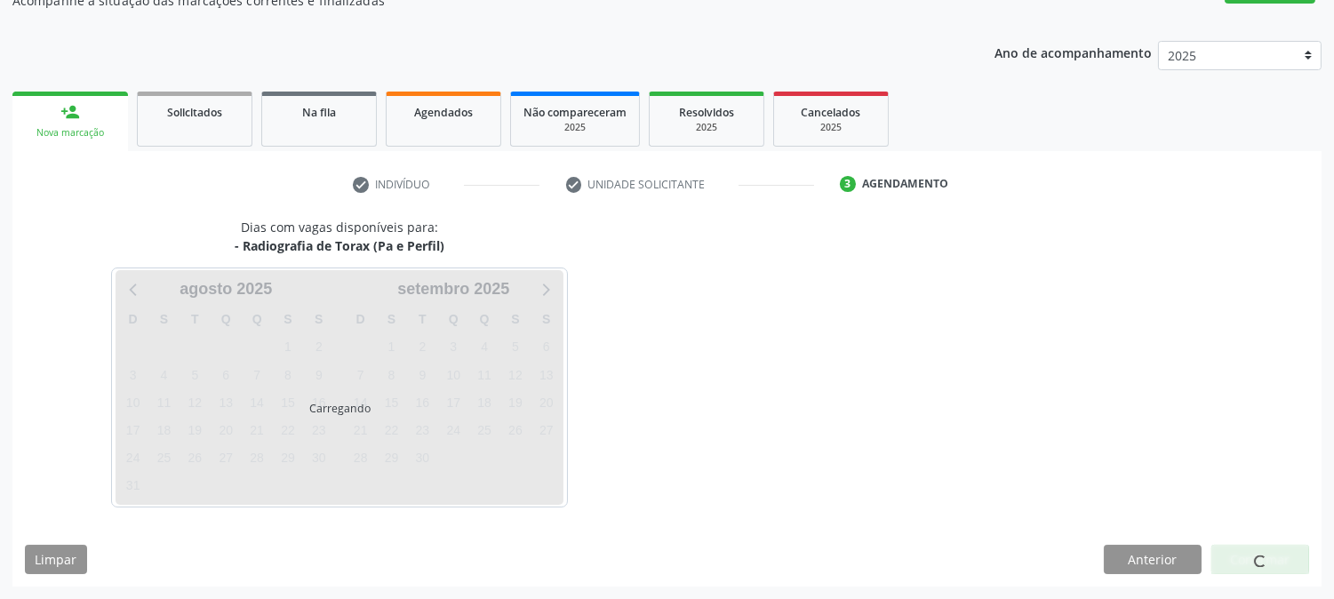
scroll to position [173, 0]
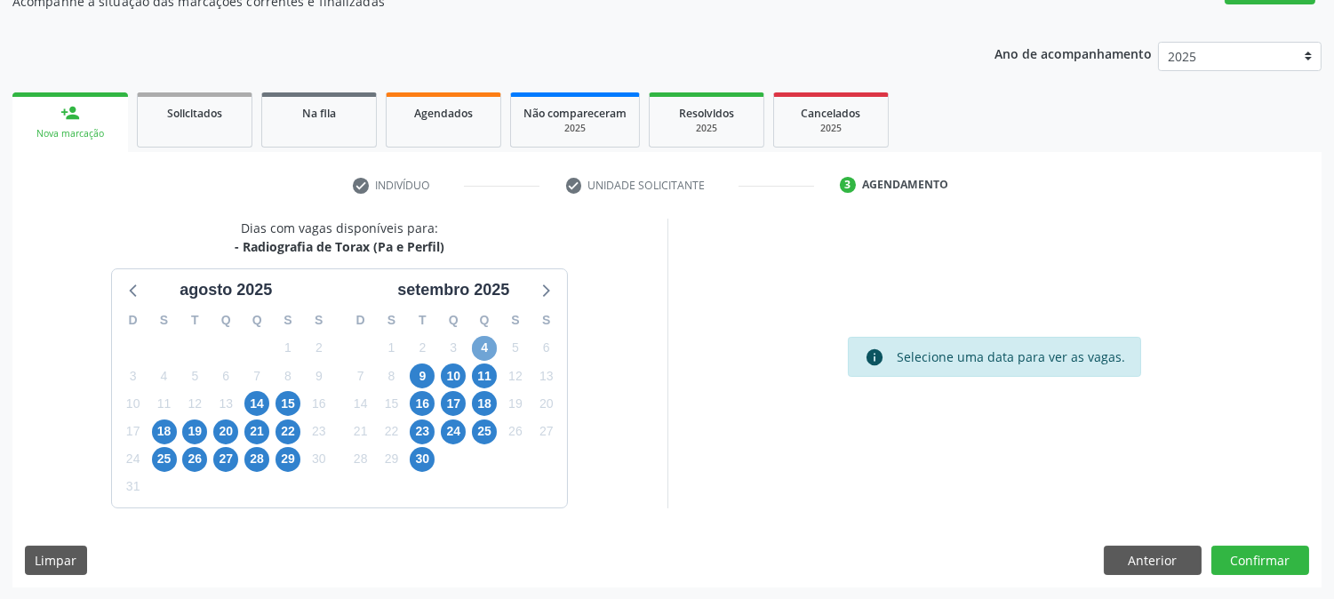
click at [476, 343] on span "4" at bounding box center [484, 348] width 25 height 25
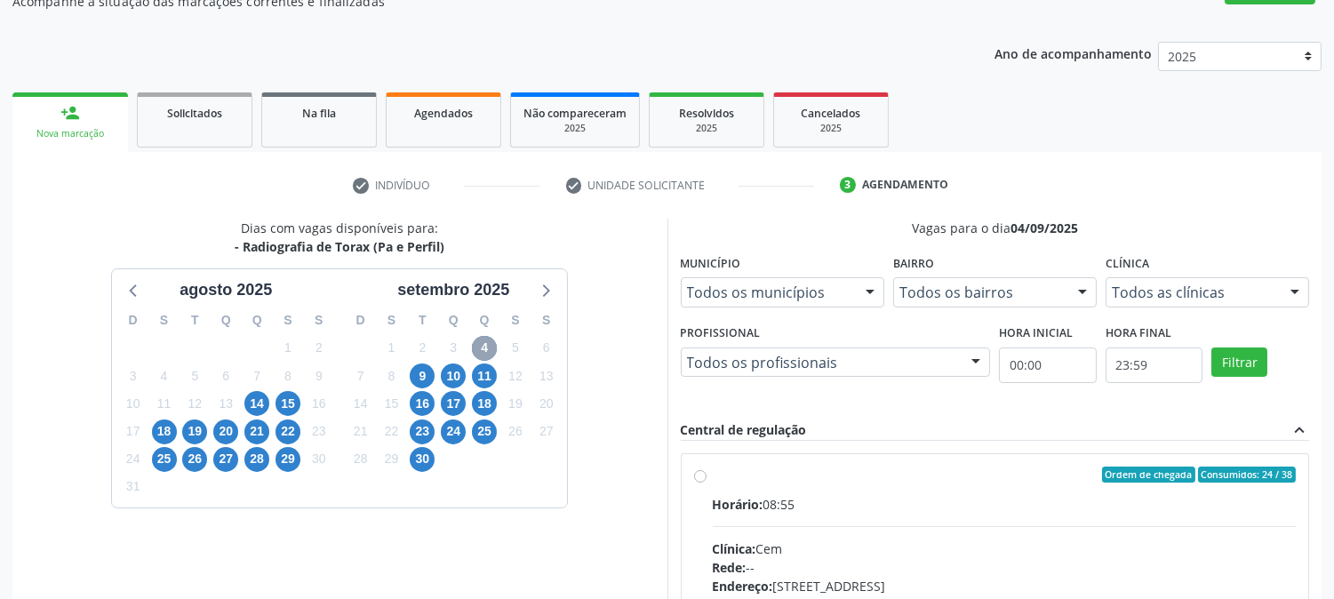
scroll to position [430, 0]
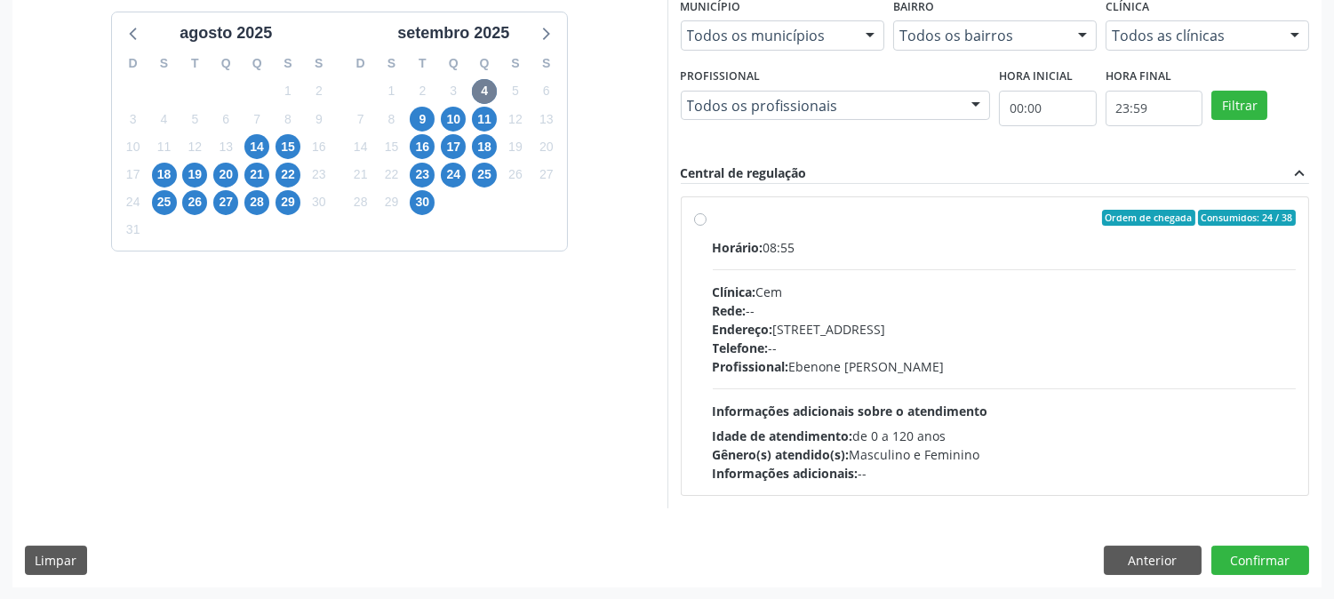
click at [1051, 458] on div "Gênero(s) atendido(s): Masculino e Feminino" at bounding box center [1005, 454] width 584 height 19
click at [706, 226] on input "Ordem de chegada Consumidos: 24 / 38 Horário: 08:55 Clínica: Cem Rede: -- Ender…" at bounding box center [700, 218] width 12 height 16
radio input "true"
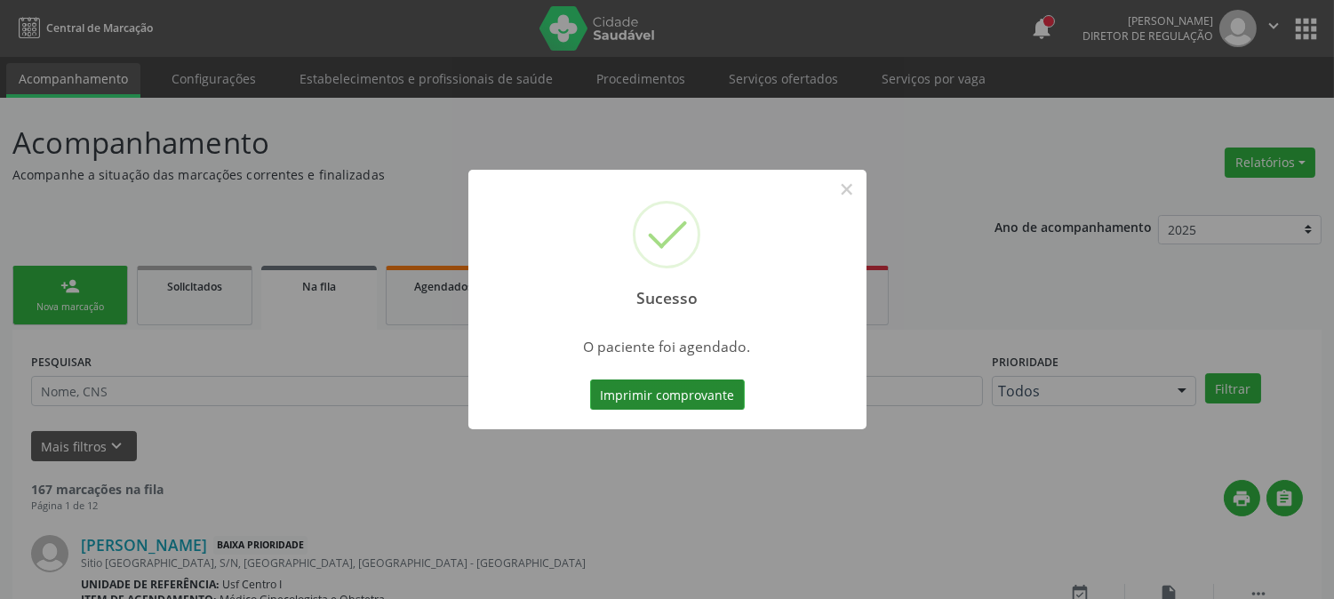
click at [683, 400] on button "Imprimir comprovante" at bounding box center [667, 394] width 155 height 30
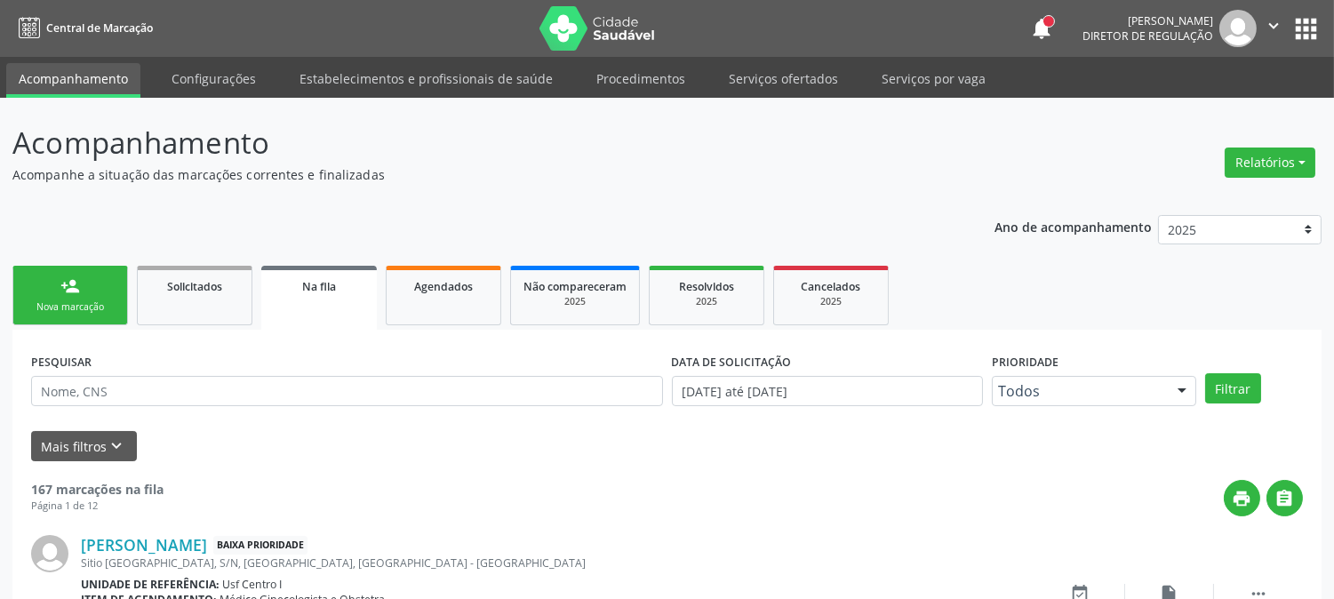
click at [71, 283] on div "person_add" at bounding box center [70, 286] width 20 height 20
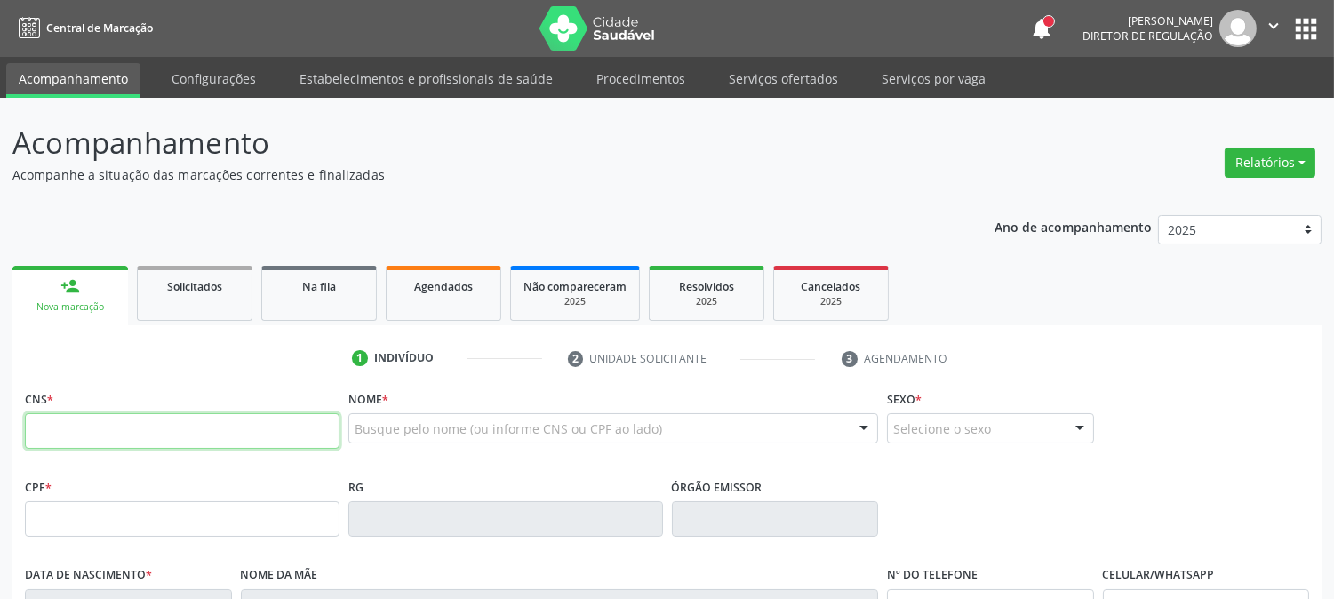
click at [260, 440] on input "text" at bounding box center [182, 431] width 315 height 36
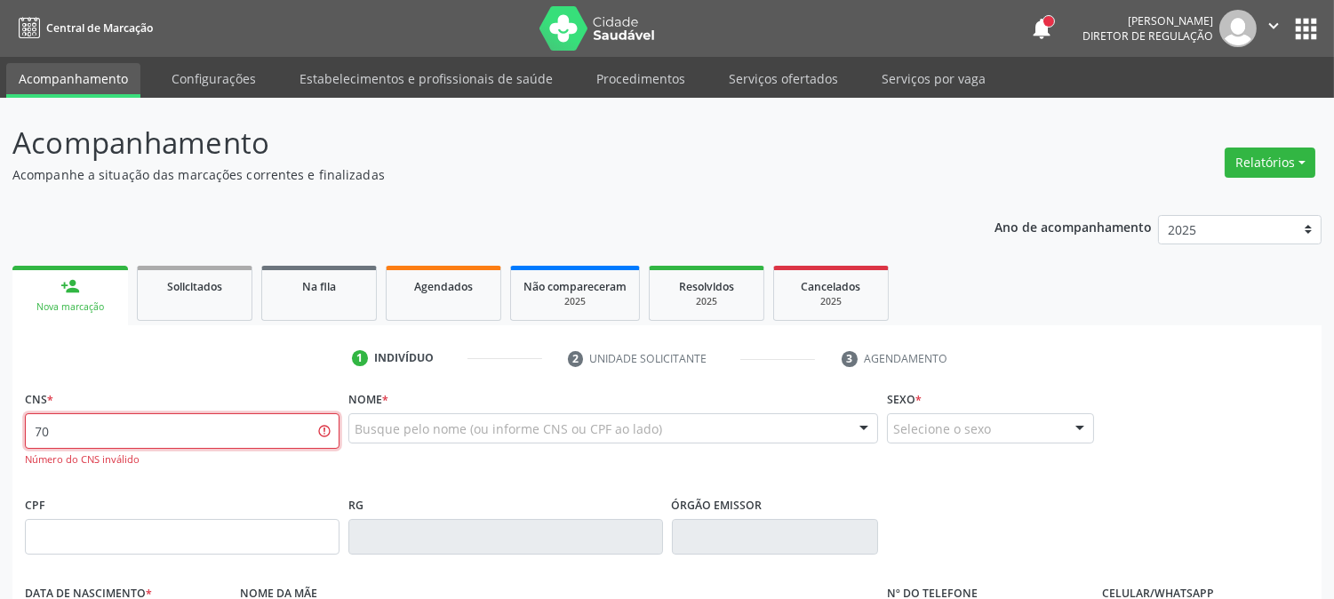
type input "7"
type input "EVANIA RODRI"
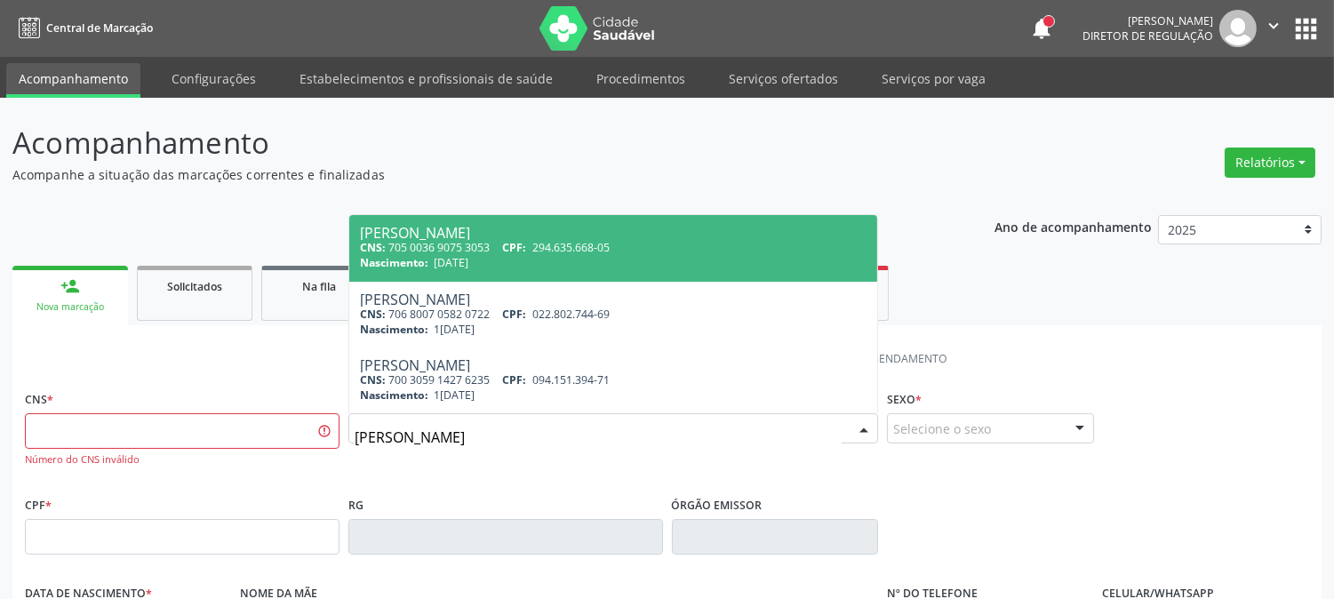
click at [500, 256] on div "Nascimento: 12/06/1980" at bounding box center [613, 262] width 507 height 15
type input "705 0036 9075 3053"
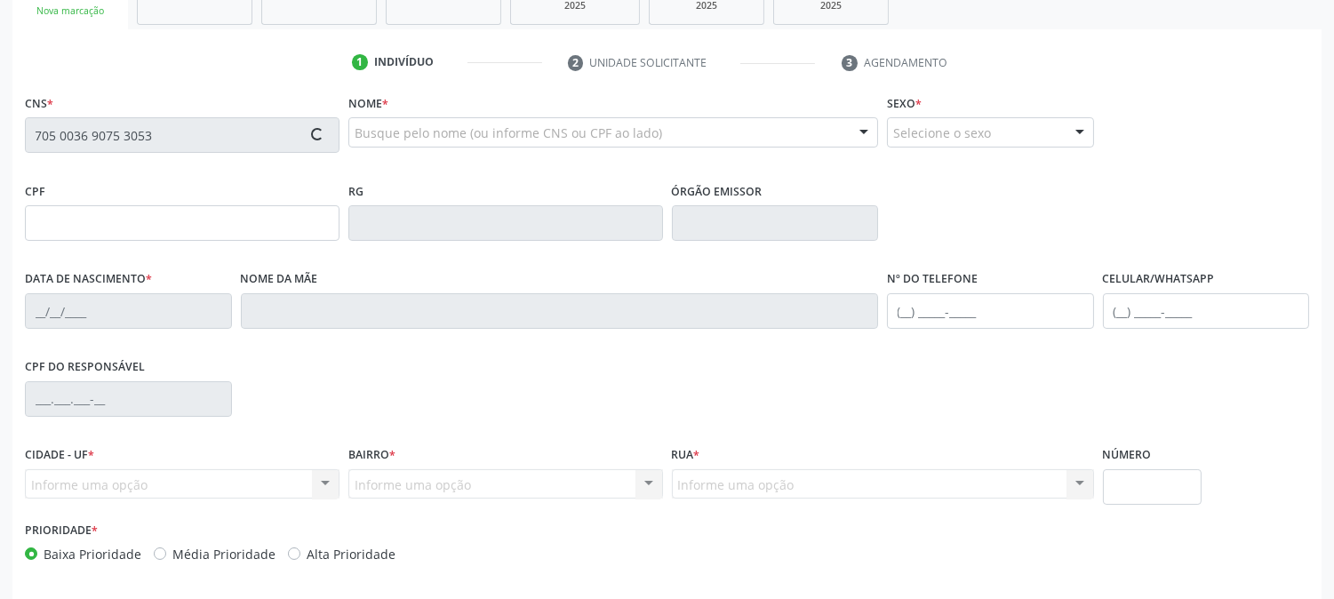
scroll to position [363, 0]
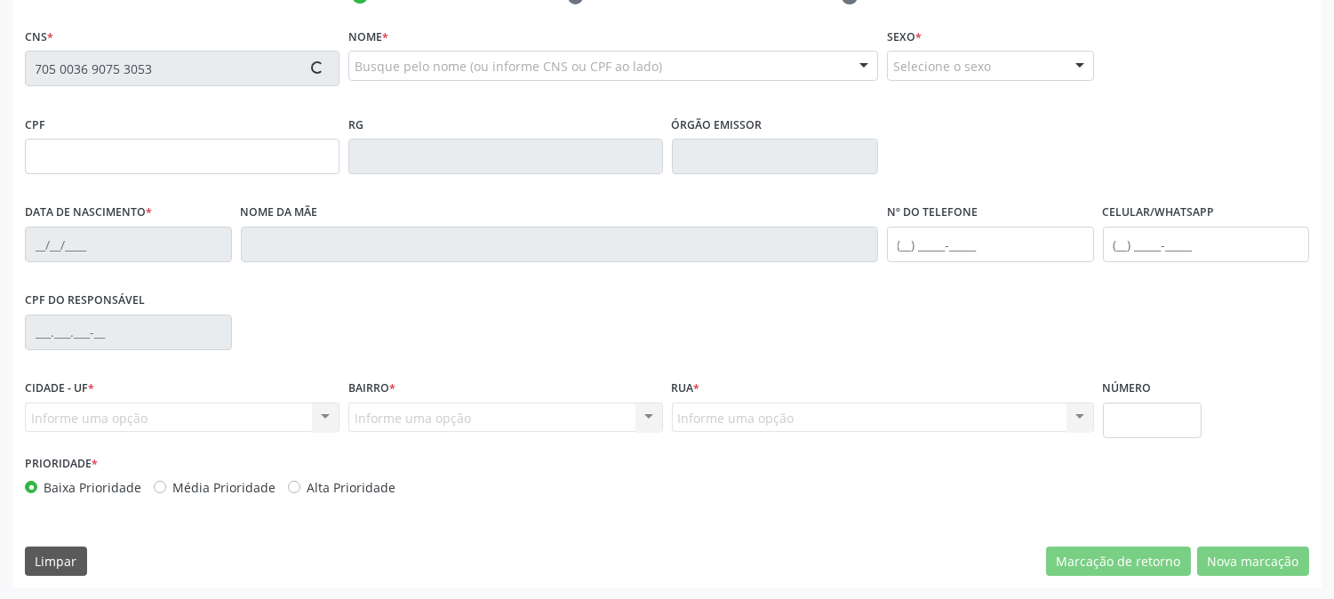
type input "294.635.668-05"
type input "12/06/1980"
type input "Maria Laura Rodrigues Bezerra"
type input "(87) 3831-6224"
type input "490"
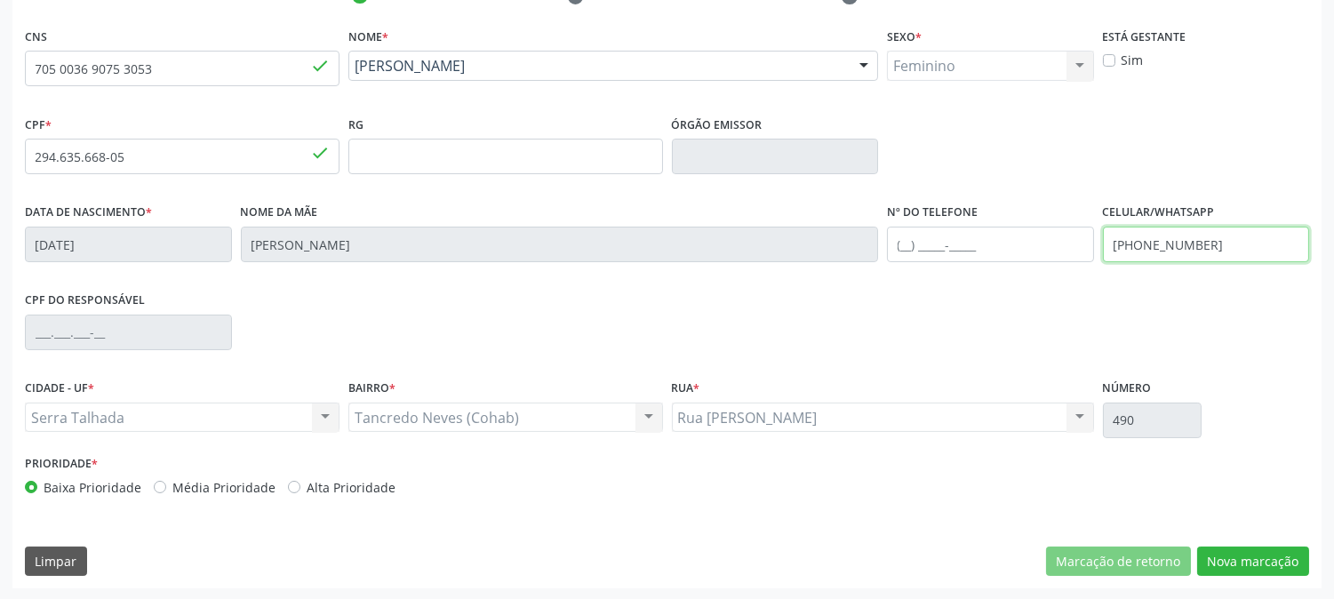
drag, startPoint x: 1209, startPoint y: 243, endPoint x: 1032, endPoint y: 224, distance: 177.9
click at [1032, 224] on div "Data de nascimento * 12/06/1980 Nome da mãe Maria Laura Rodrigues Bezerra Nº do…" at bounding box center [666, 243] width 1293 height 88
click at [1233, 354] on div "CPF do responsável" at bounding box center [666, 331] width 1293 height 88
click at [1246, 555] on button "Nova marcação" at bounding box center [1253, 562] width 112 height 30
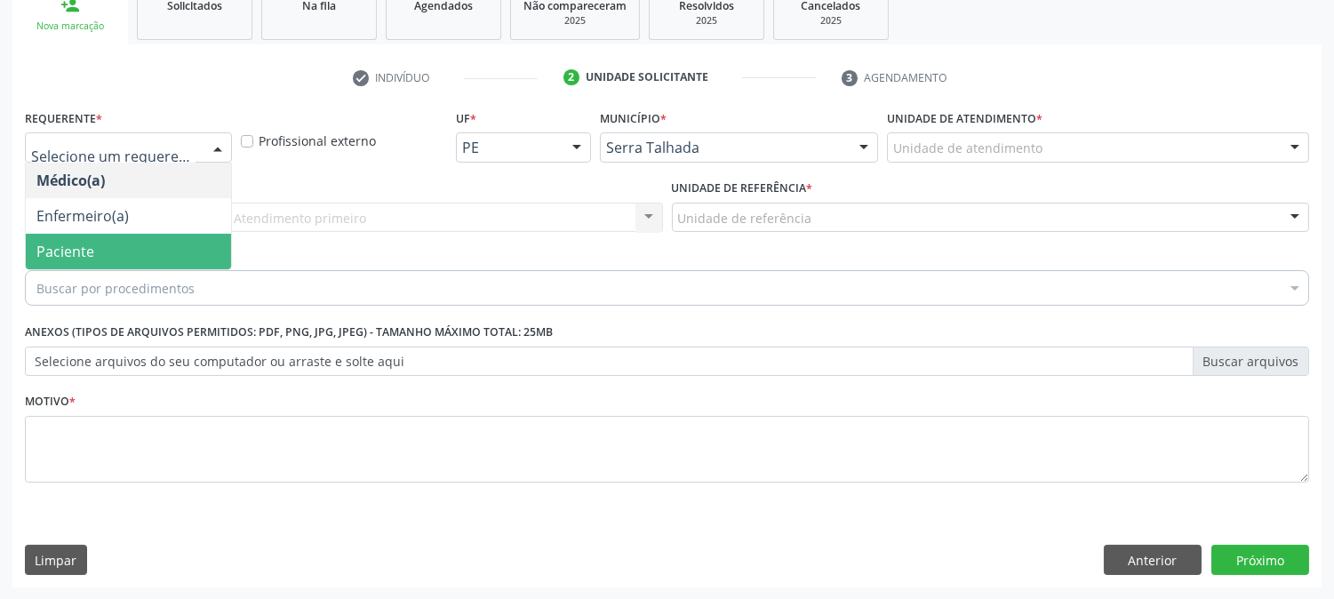
click at [72, 236] on span "Paciente" at bounding box center [128, 252] width 205 height 36
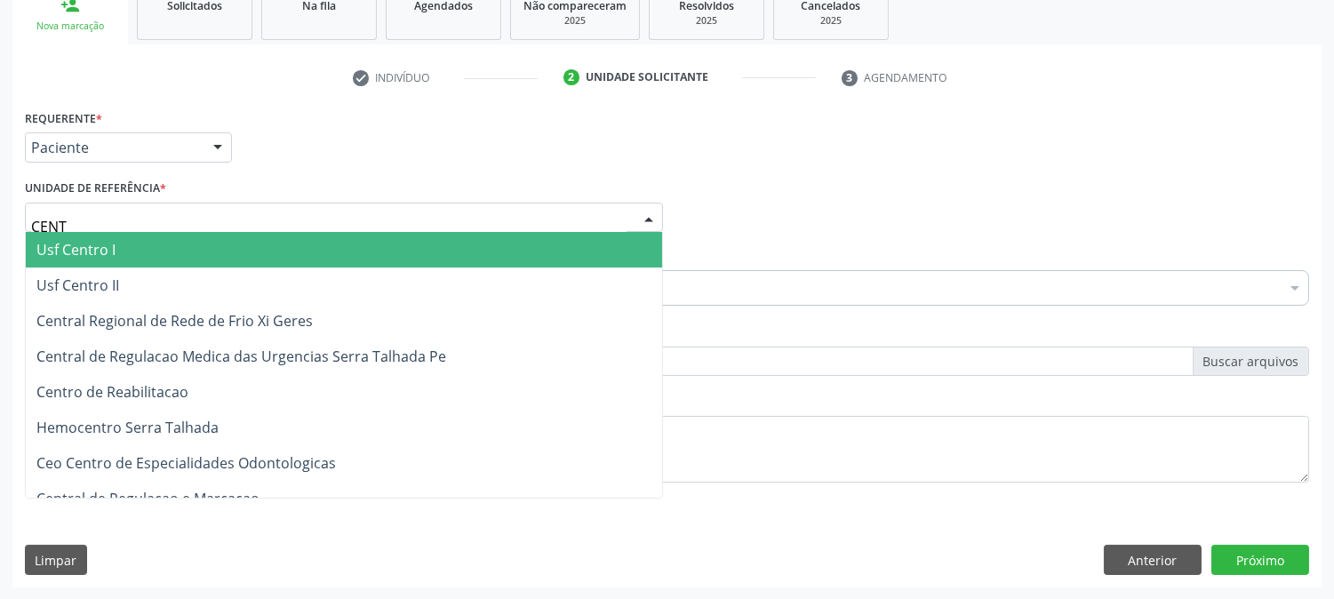
type input "CENTR"
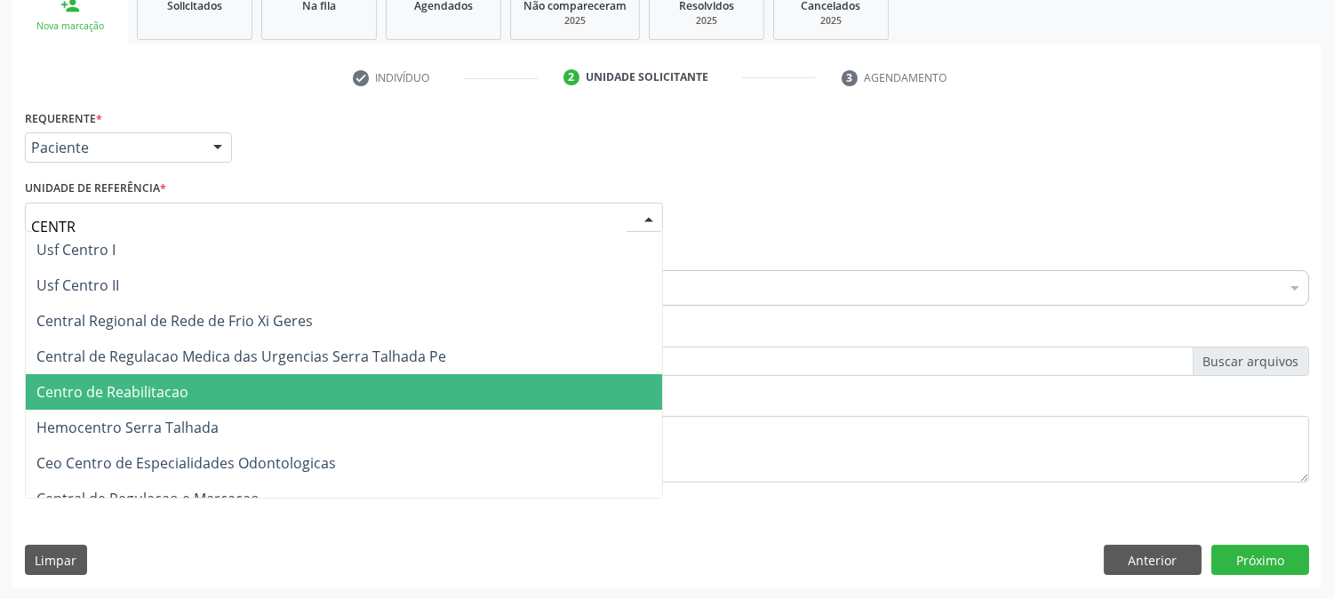
click at [151, 386] on span "Centro de Reabilitacao" at bounding box center [112, 392] width 152 height 20
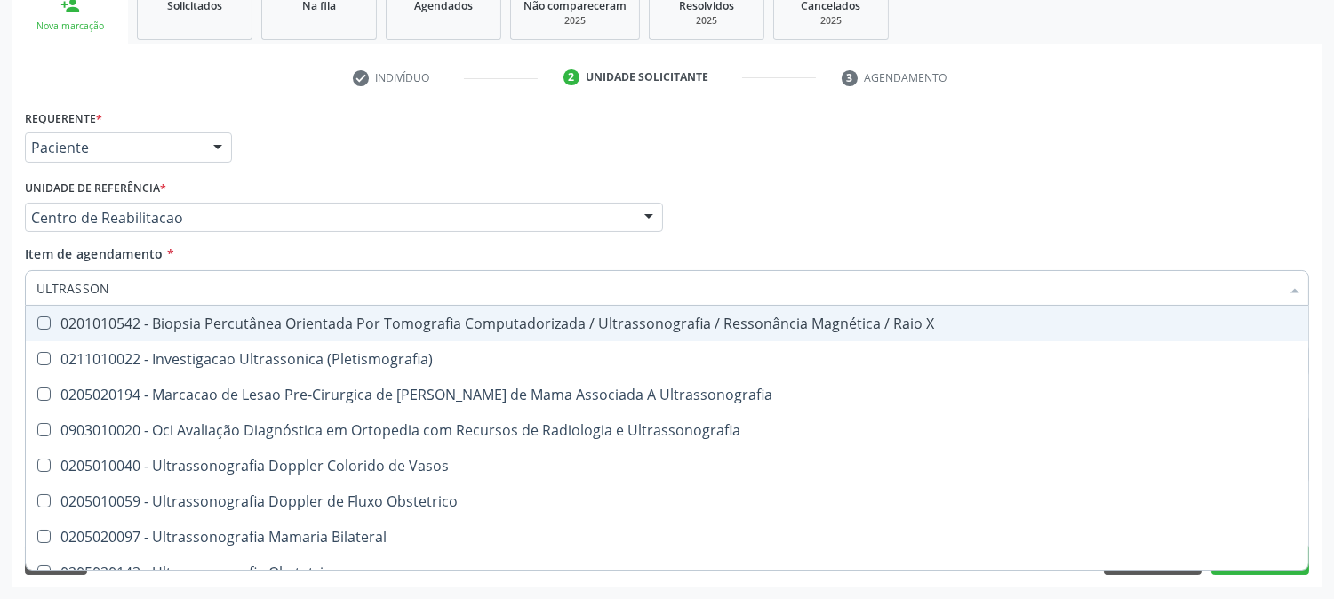
type input "ULTRASSONO"
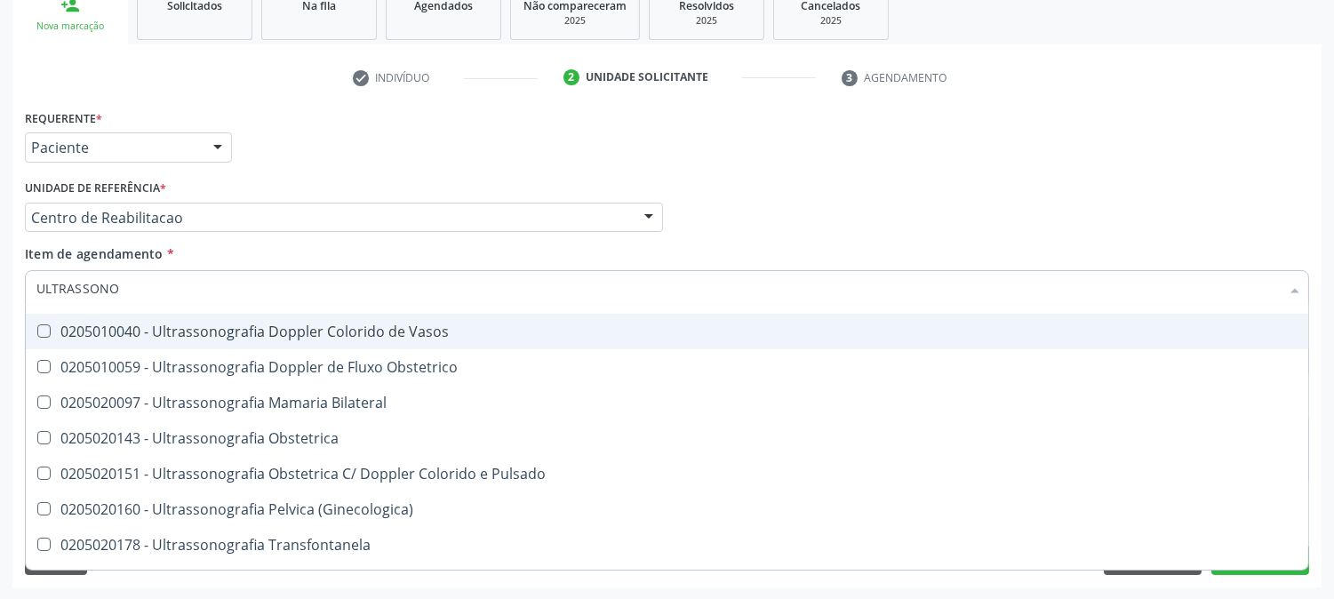
scroll to position [197, 0]
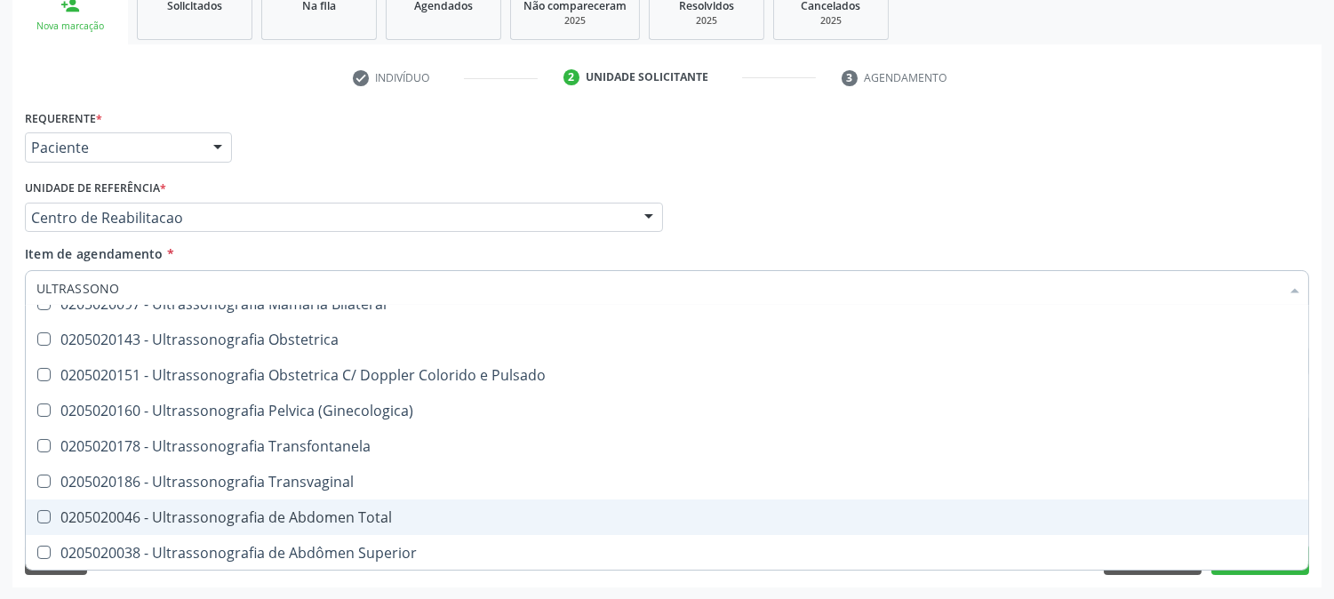
click at [228, 504] on span "0205020046 - Ultrassonografia de Abdomen Total" at bounding box center [667, 517] width 1282 height 36
checkbox Total "true"
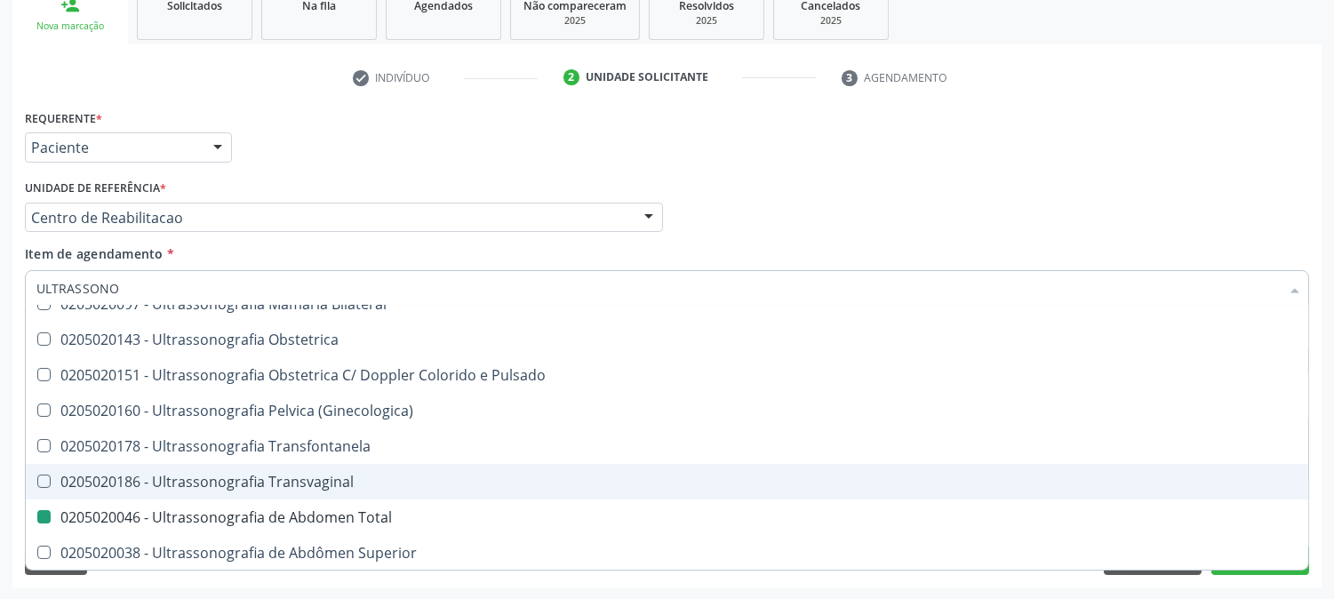
click at [0, 438] on div "Acompanhamento Acompanhe a situação das marcações correntes e finalizadas Relat…" at bounding box center [667, 208] width 1334 height 783
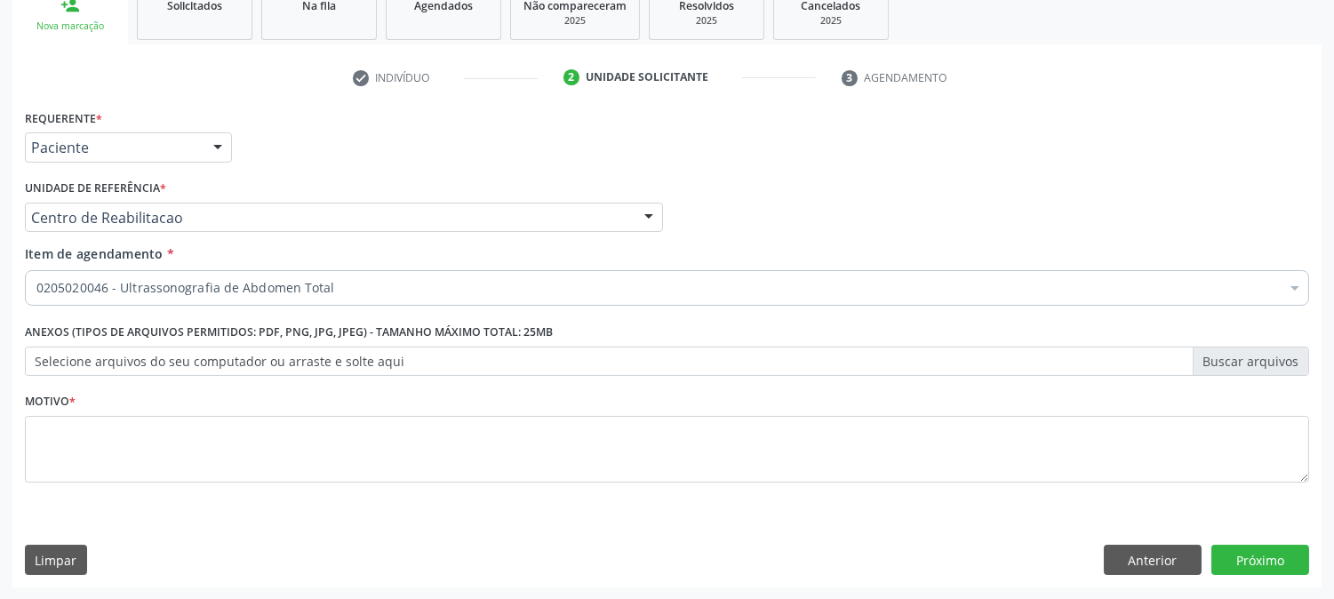
scroll to position [0, 0]
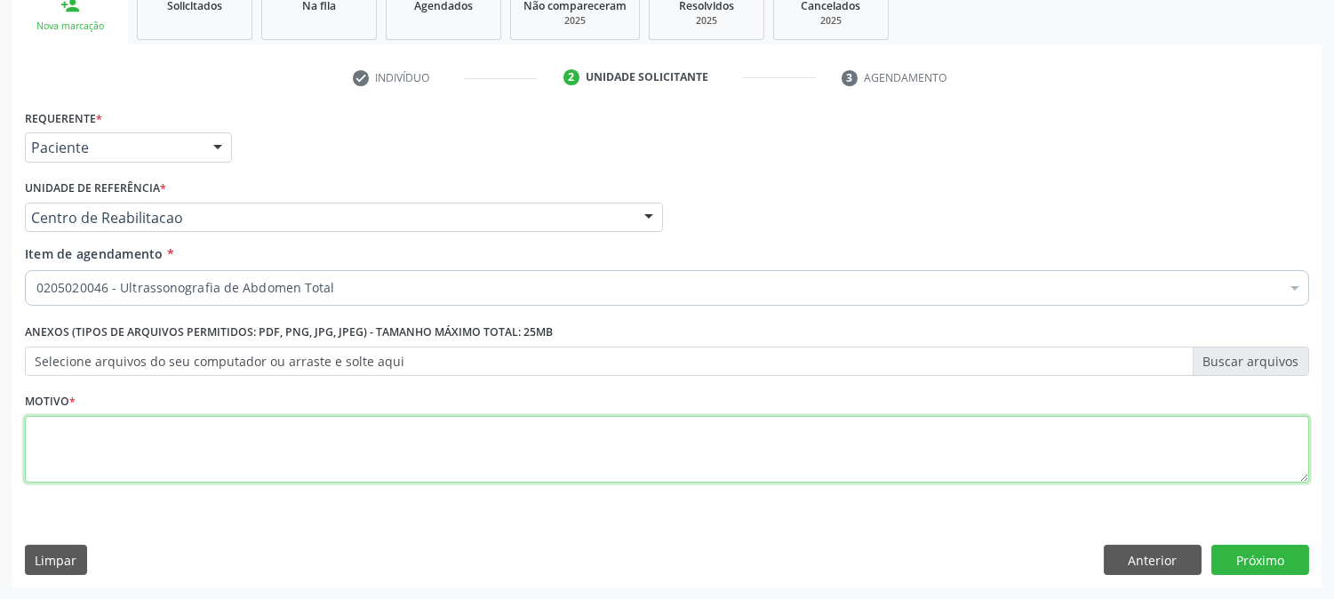
click at [66, 460] on textarea at bounding box center [667, 450] width 1284 height 68
type textarea "."
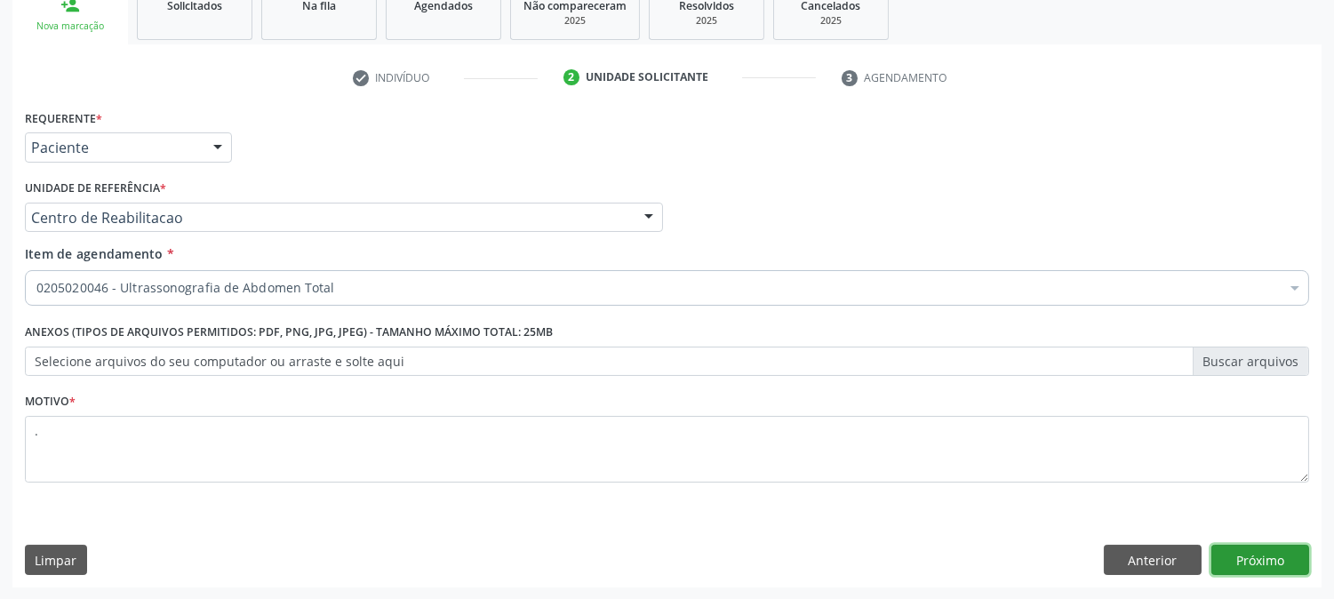
click at [1237, 552] on button "Próximo" at bounding box center [1260, 560] width 98 height 30
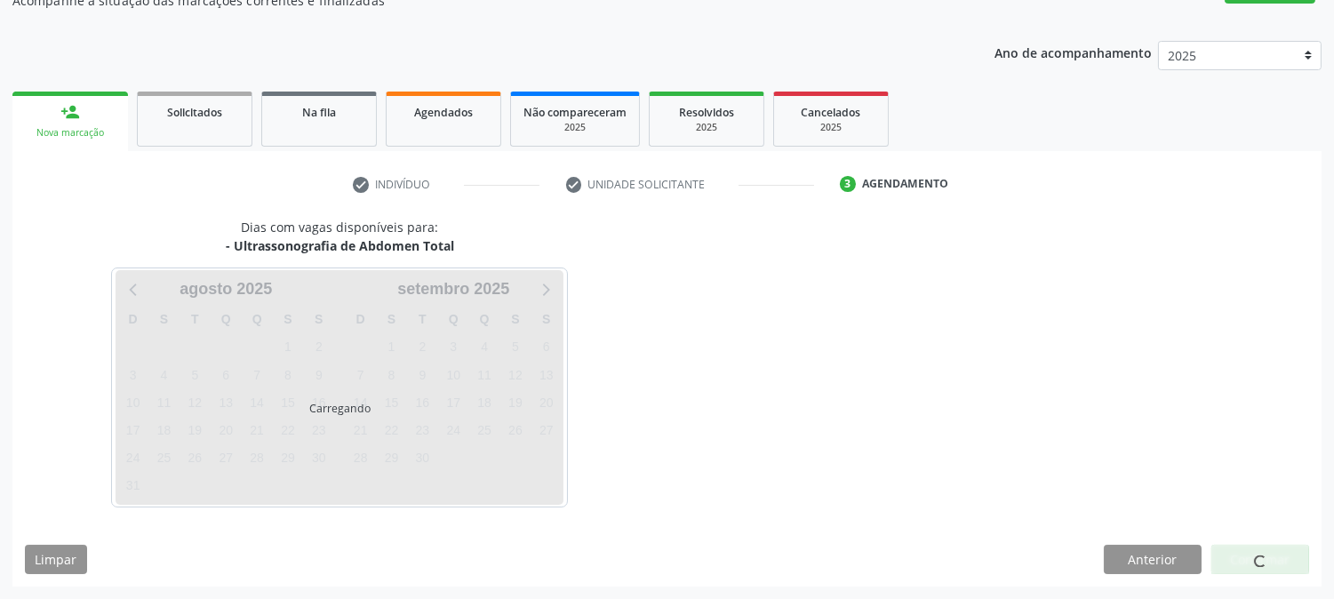
scroll to position [173, 0]
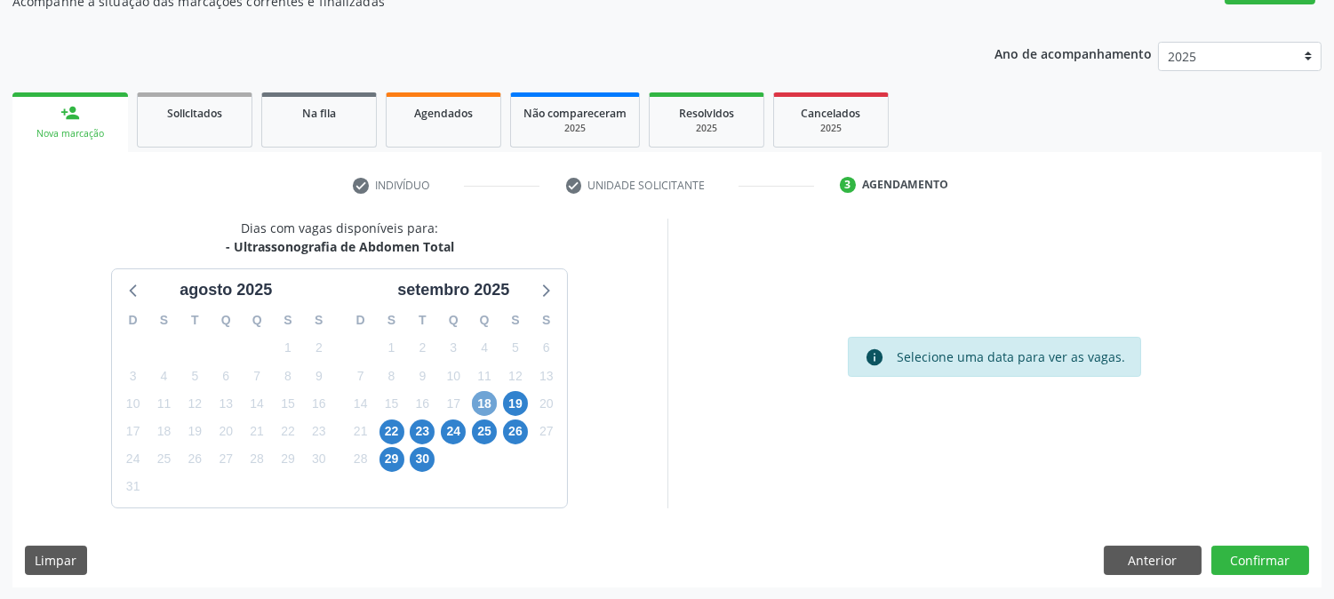
drag, startPoint x: 483, startPoint y: 403, endPoint x: 642, endPoint y: 379, distance: 160.0
click at [483, 403] on span "18" at bounding box center [484, 403] width 25 height 25
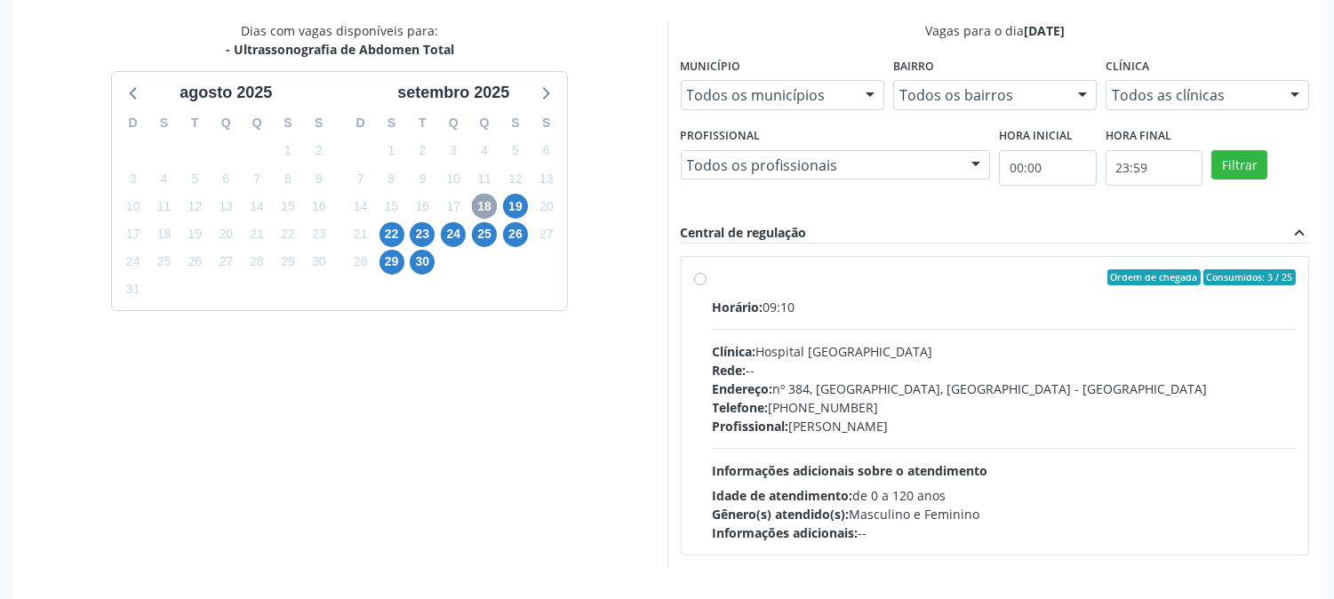
scroll to position [430, 0]
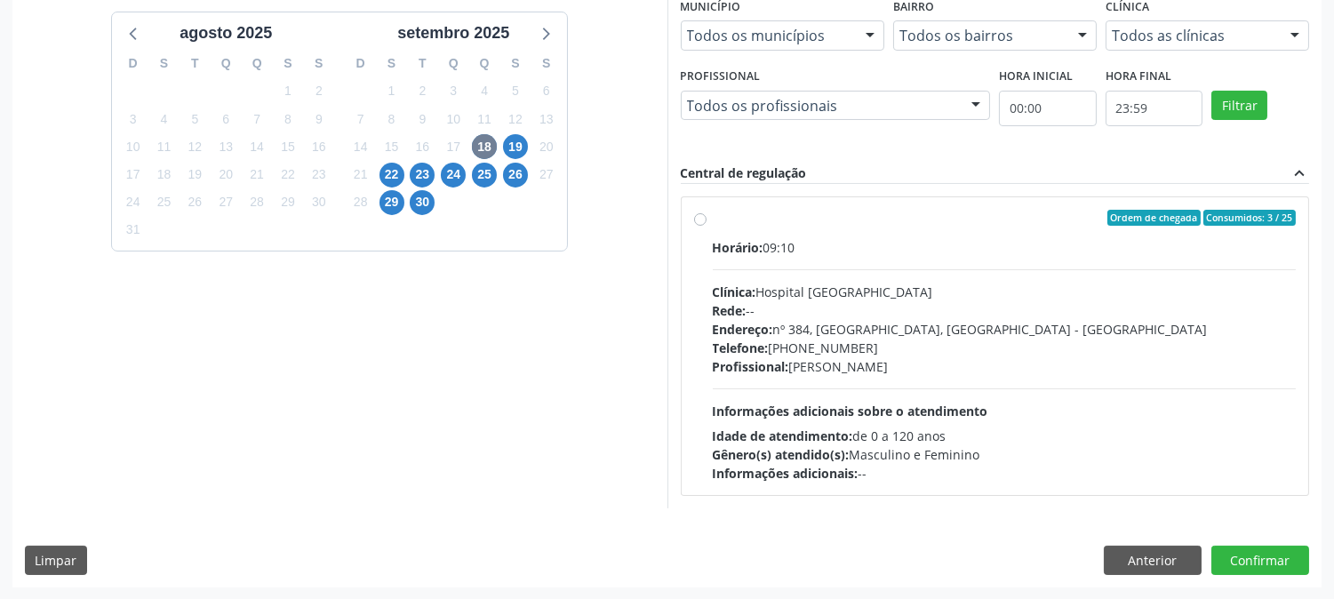
click at [800, 423] on div "Horário: 09:10 Clínica: Hospital Sao Francisco Rede: -- Endereço: nº 384, Varze…" at bounding box center [1005, 360] width 584 height 244
click at [706, 226] on input "Ordem de chegada Consumidos: 3 / 25 Horário: 09:10 Clínica: Hospital Sao Franci…" at bounding box center [700, 218] width 12 height 16
radio input "true"
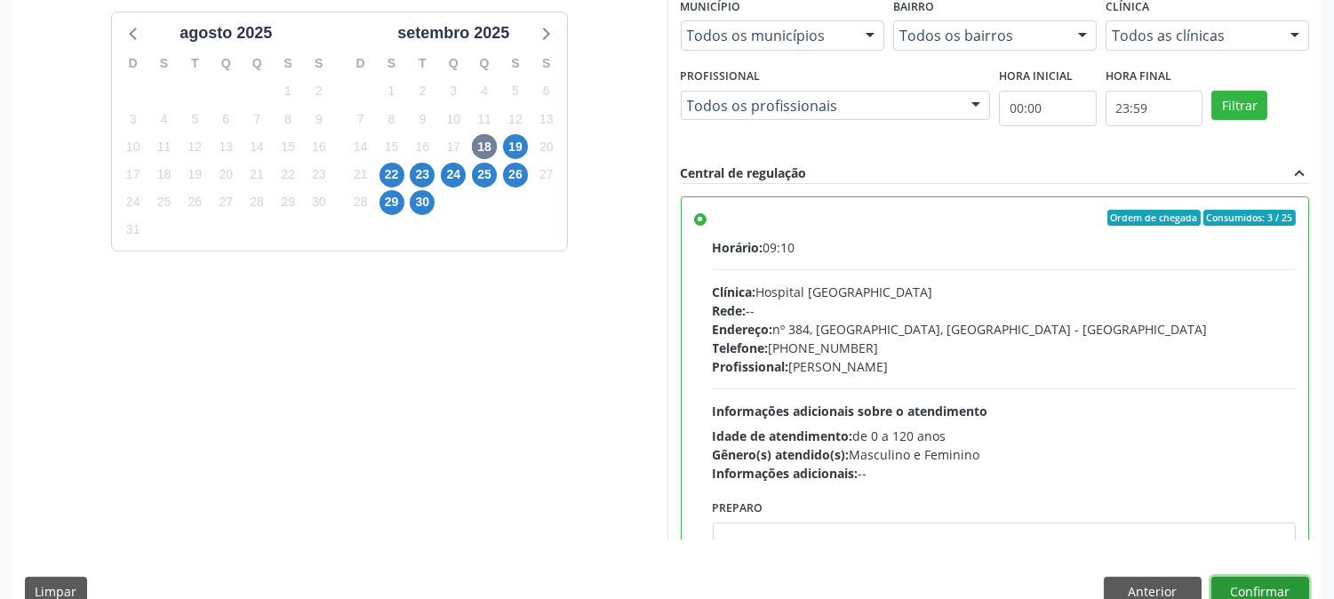
click at [1236, 585] on button "Confirmar" at bounding box center [1260, 592] width 98 height 30
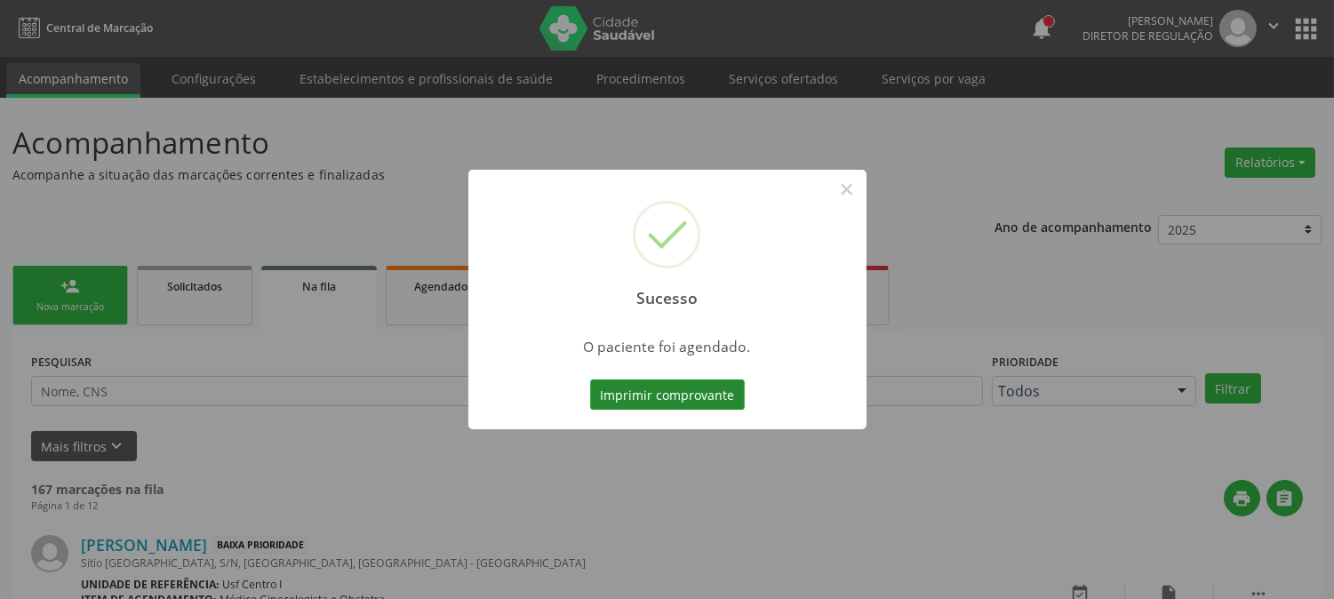
click at [693, 379] on button "Imprimir comprovante" at bounding box center [667, 394] width 155 height 30
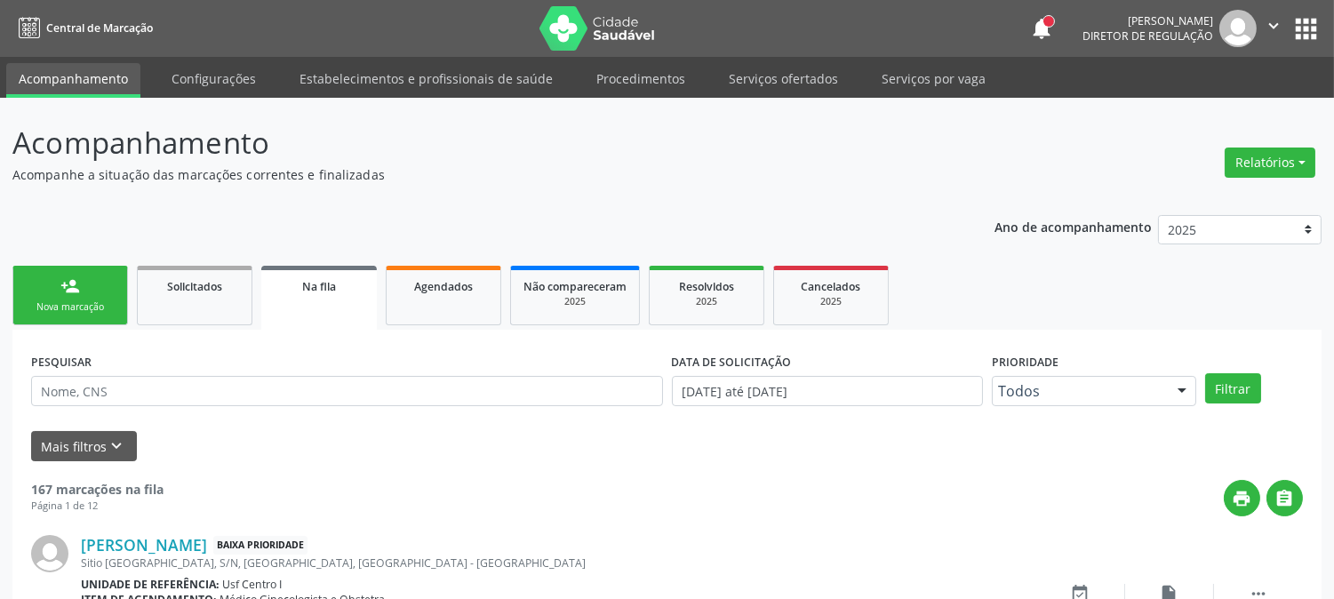
click at [72, 282] on div "person_add" at bounding box center [70, 286] width 20 height 20
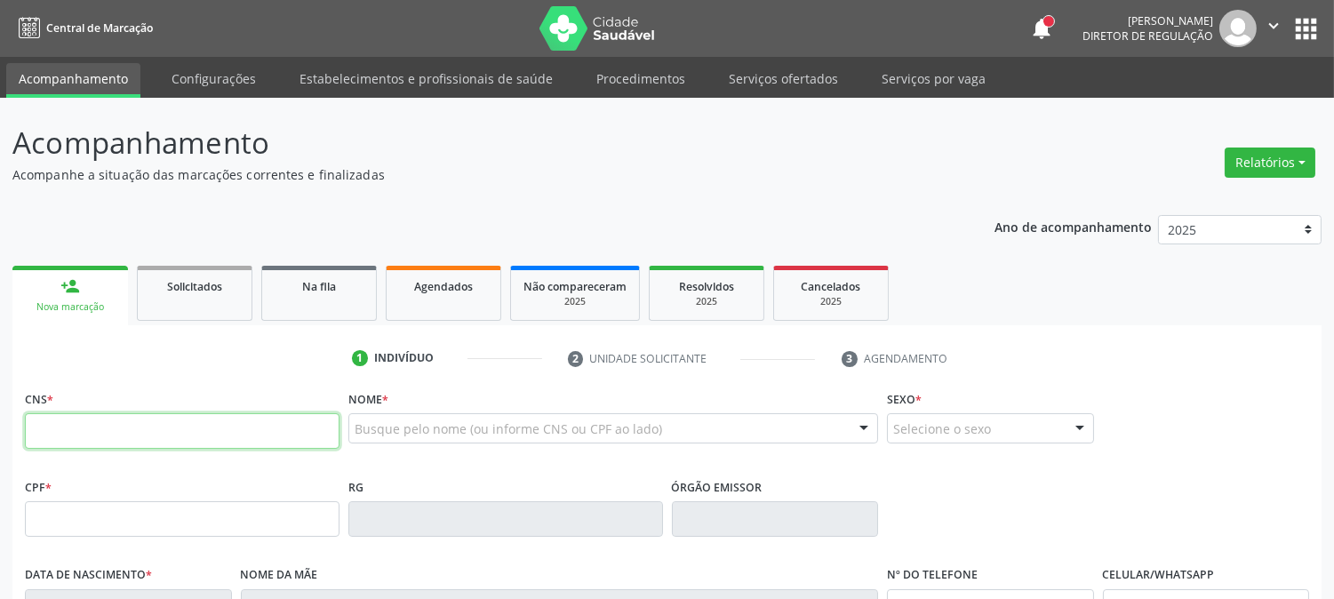
click at [110, 427] on input "text" at bounding box center [182, 431] width 315 height 36
paste input "705 0036 9075 3053"
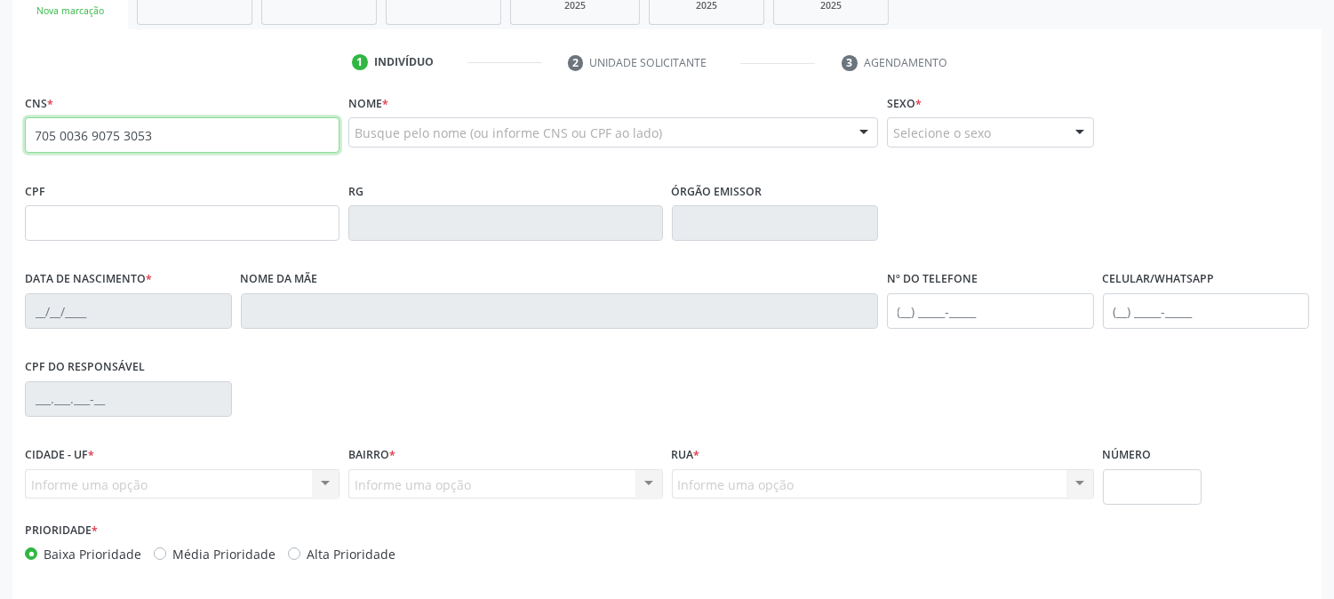
scroll to position [363, 0]
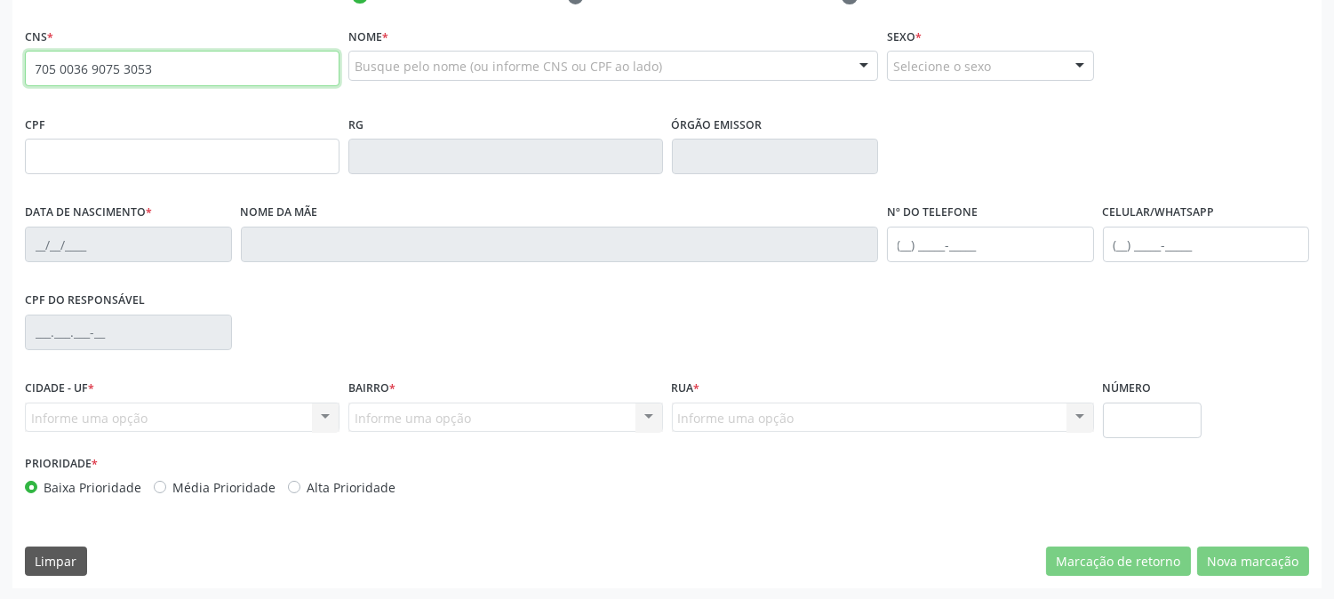
type input "705 0036 9075 3053"
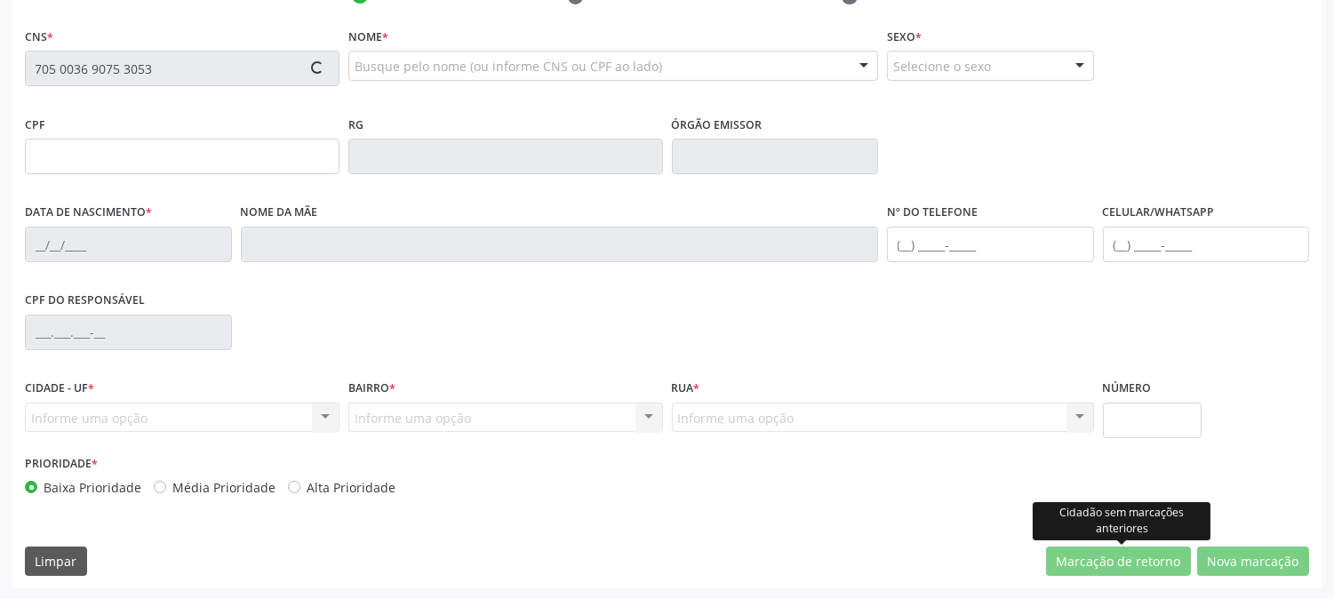
type input "294.635.668-05"
type input "12/06/1980"
type input "Maria Laura Rodrigues Bezerra"
type input "(87) 3831-6224"
type input "490"
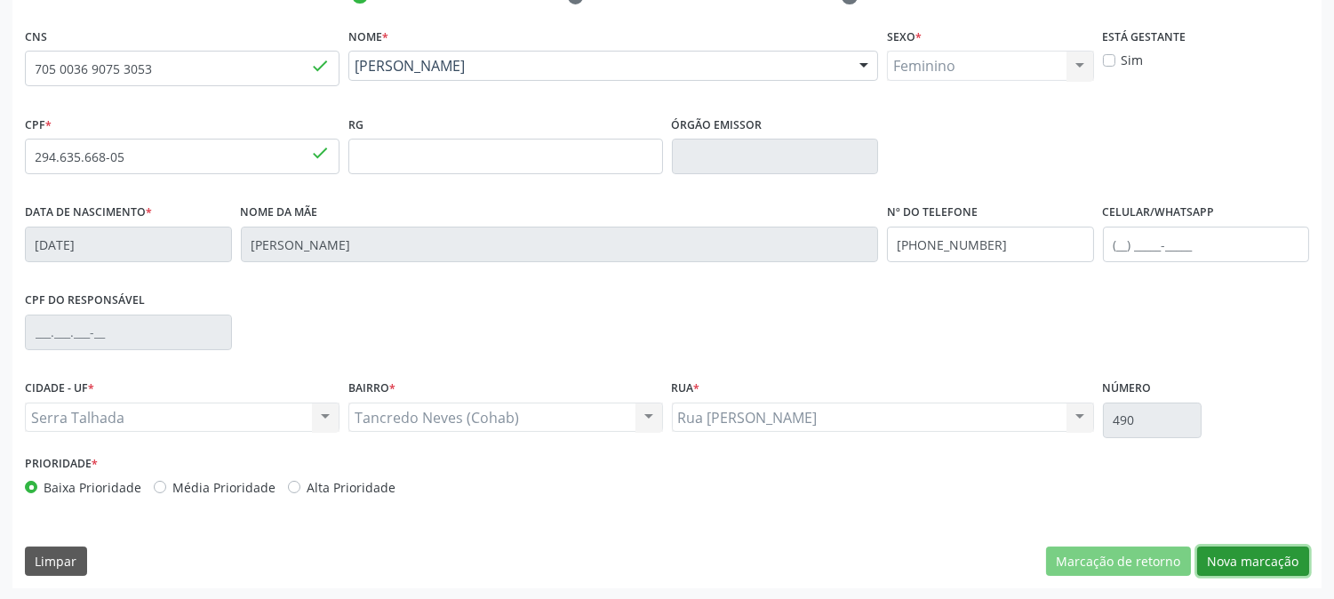
click at [1227, 570] on button "Nova marcação" at bounding box center [1253, 562] width 112 height 30
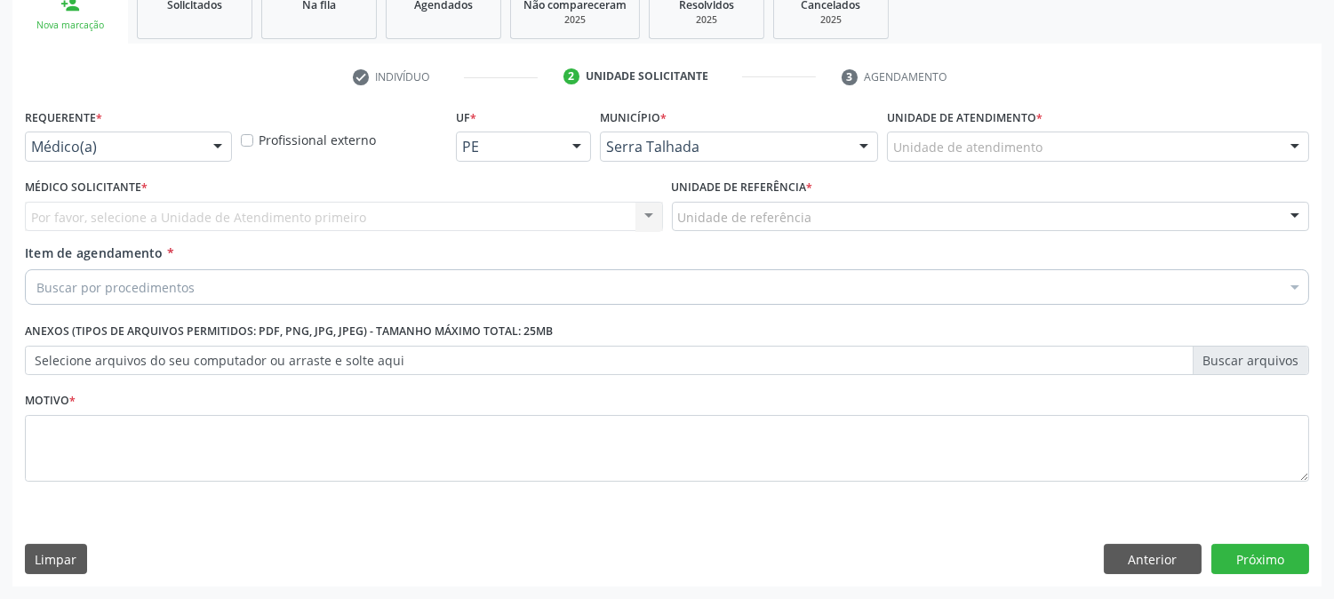
scroll to position [281, 0]
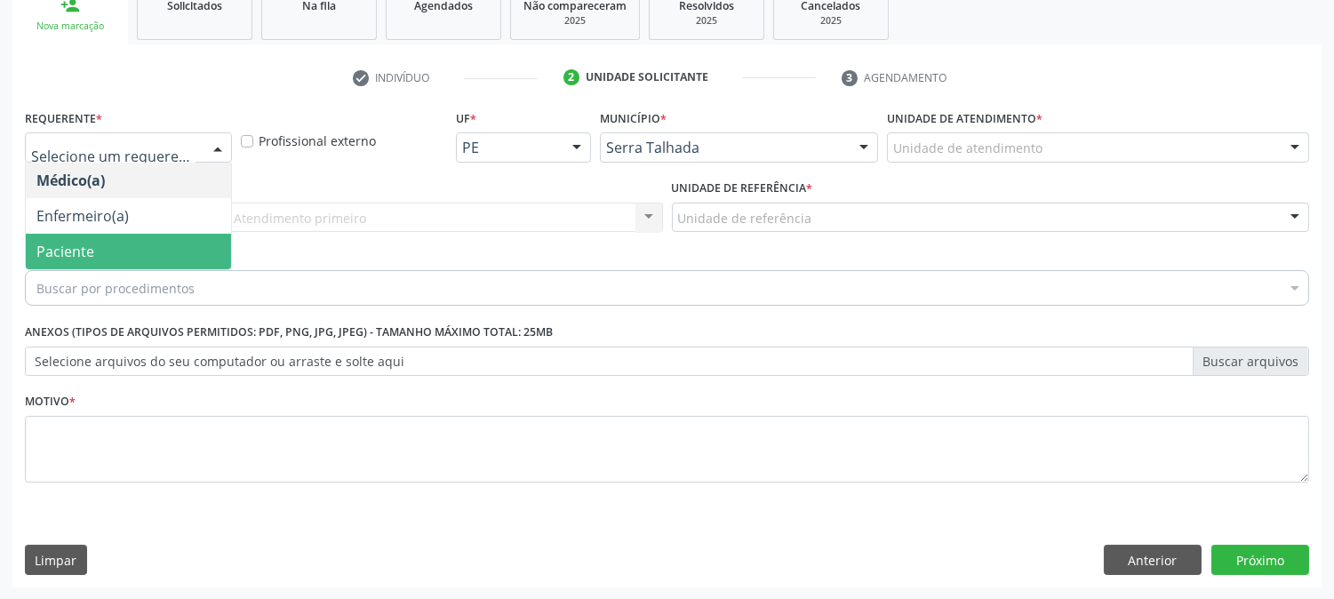
click at [86, 246] on span "Paciente" at bounding box center [65, 252] width 58 height 20
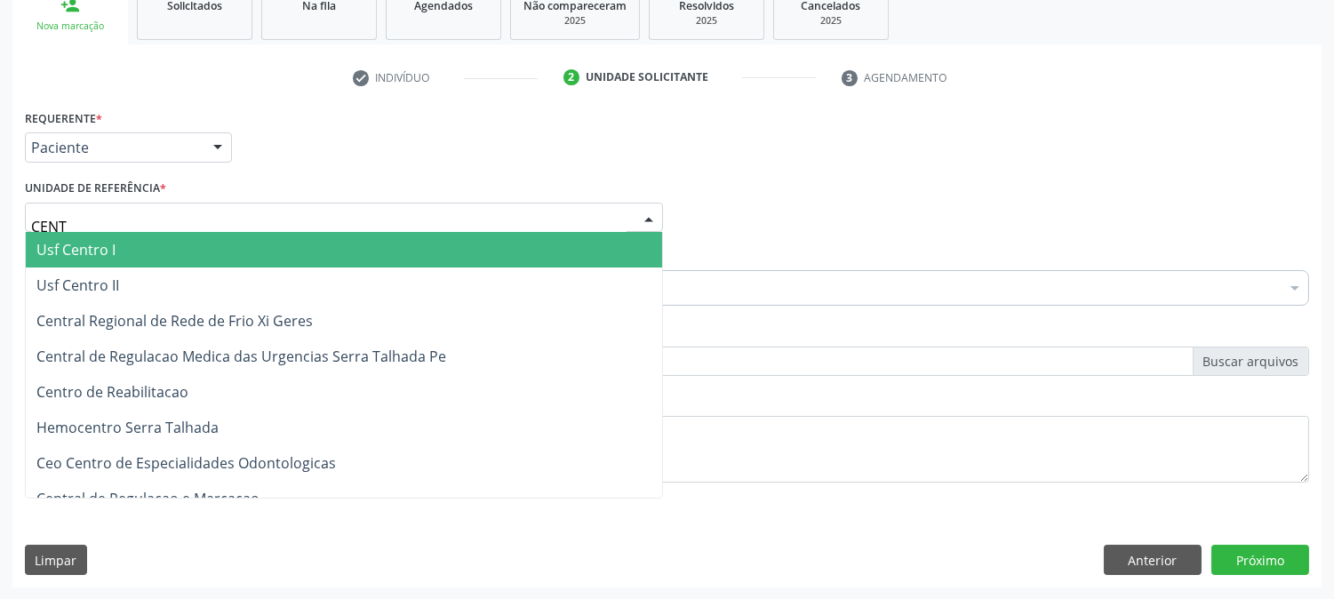
type input "CENTR"
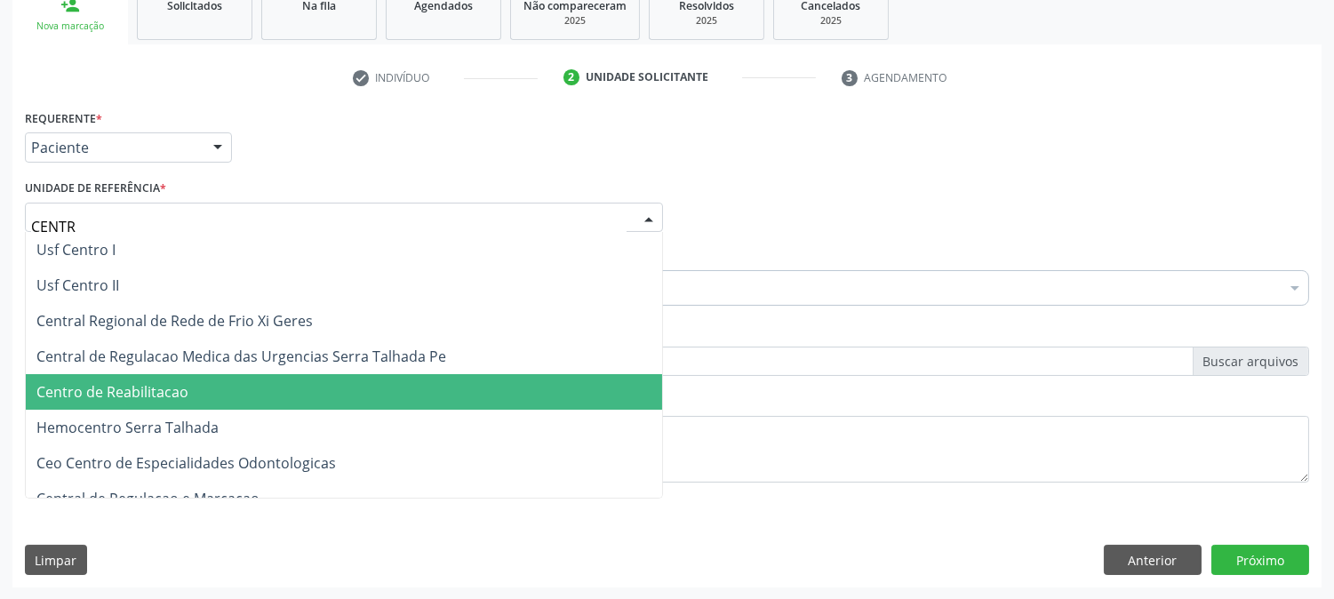
click at [142, 403] on span "Centro de Reabilitacao" at bounding box center [344, 392] width 636 height 36
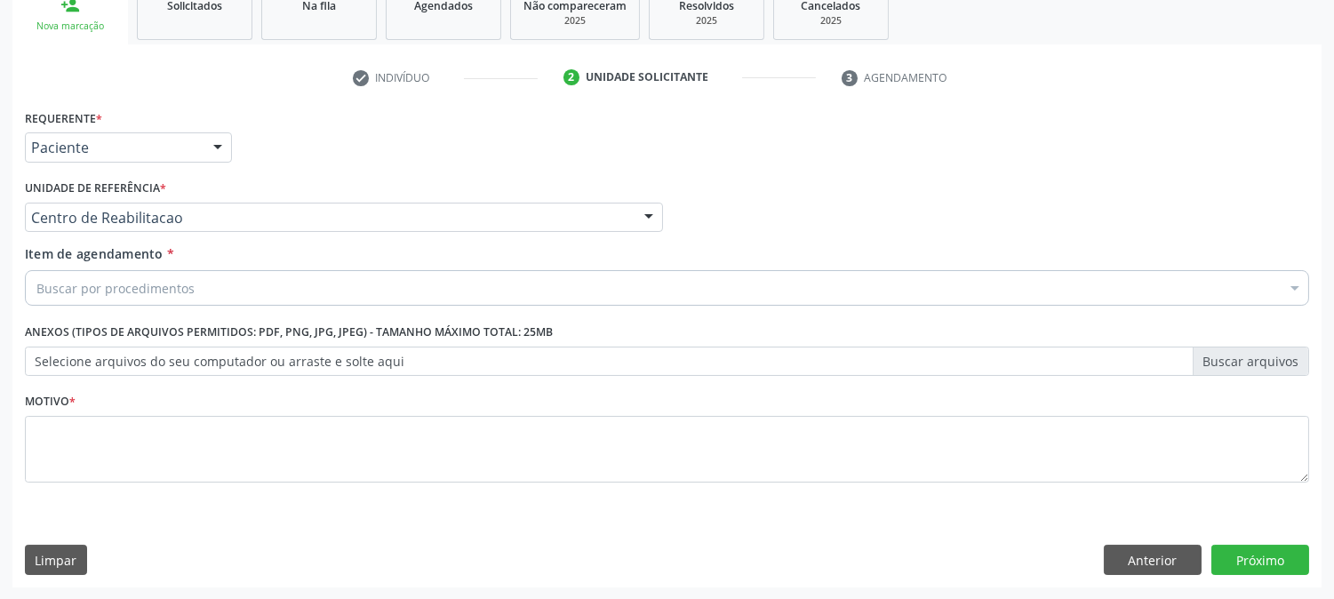
click at [212, 295] on div "Buscar por procedimentos" at bounding box center [667, 288] width 1284 height 36
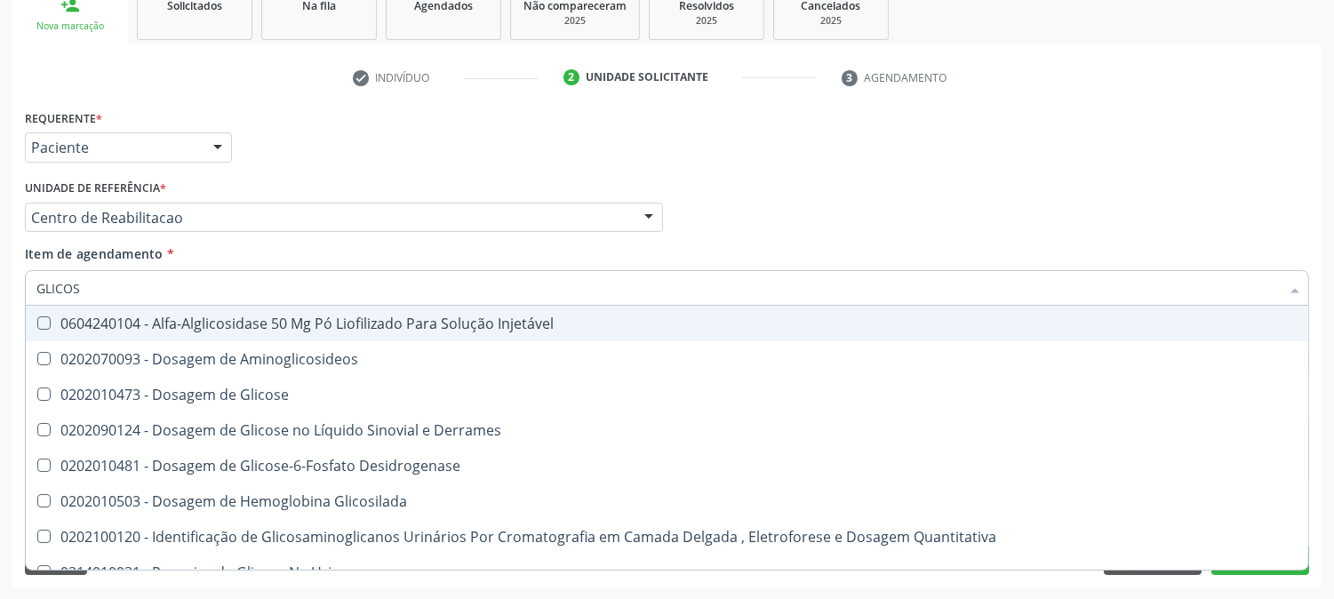
type input "GLICOSE"
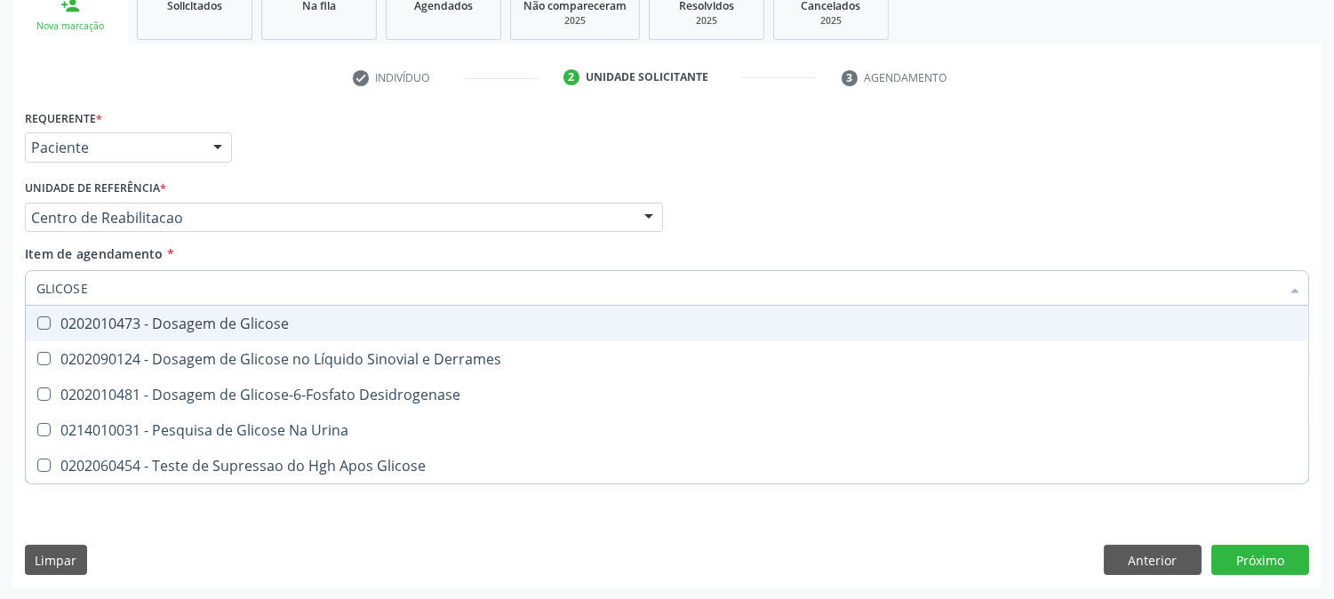
click at [232, 335] on span "0202010473 - Dosagem de Glicose" at bounding box center [667, 324] width 1282 height 36
checkbox Glicose "true"
drag, startPoint x: 127, startPoint y: 289, endPoint x: 0, endPoint y: 274, distance: 128.0
click at [0, 274] on div "Acompanhamento Acompanhe a situação das marcações correntes e finalizadas Relat…" at bounding box center [667, 208] width 1334 height 783
type input "C"
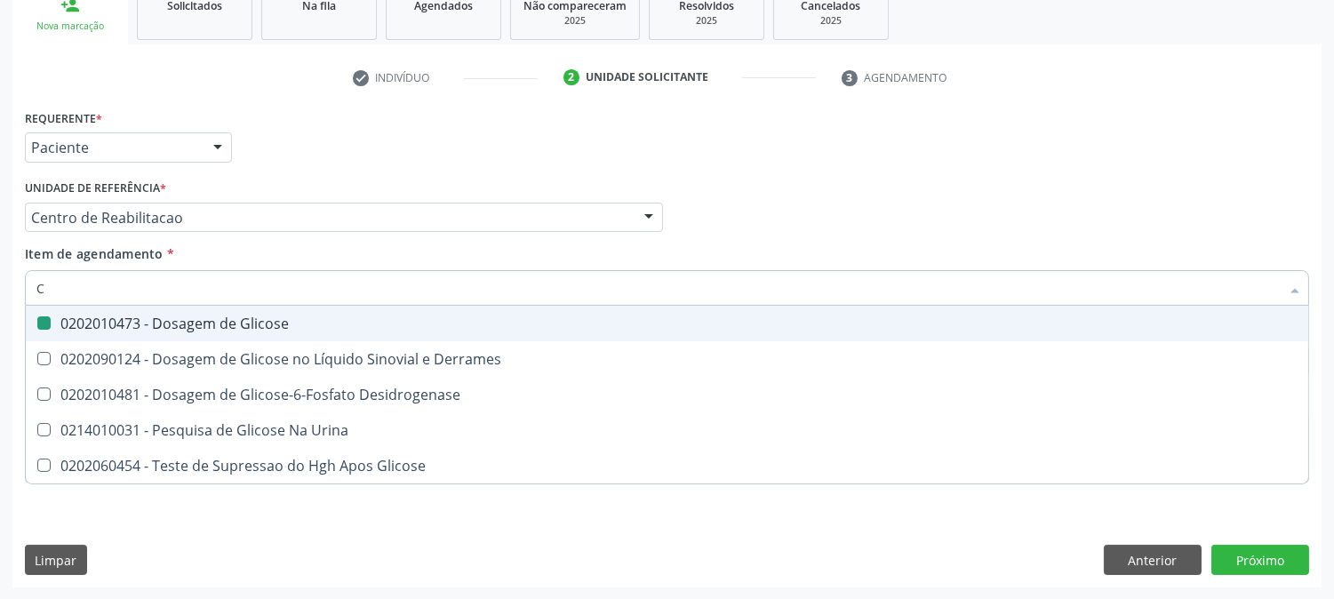
checkbox Glicose "false"
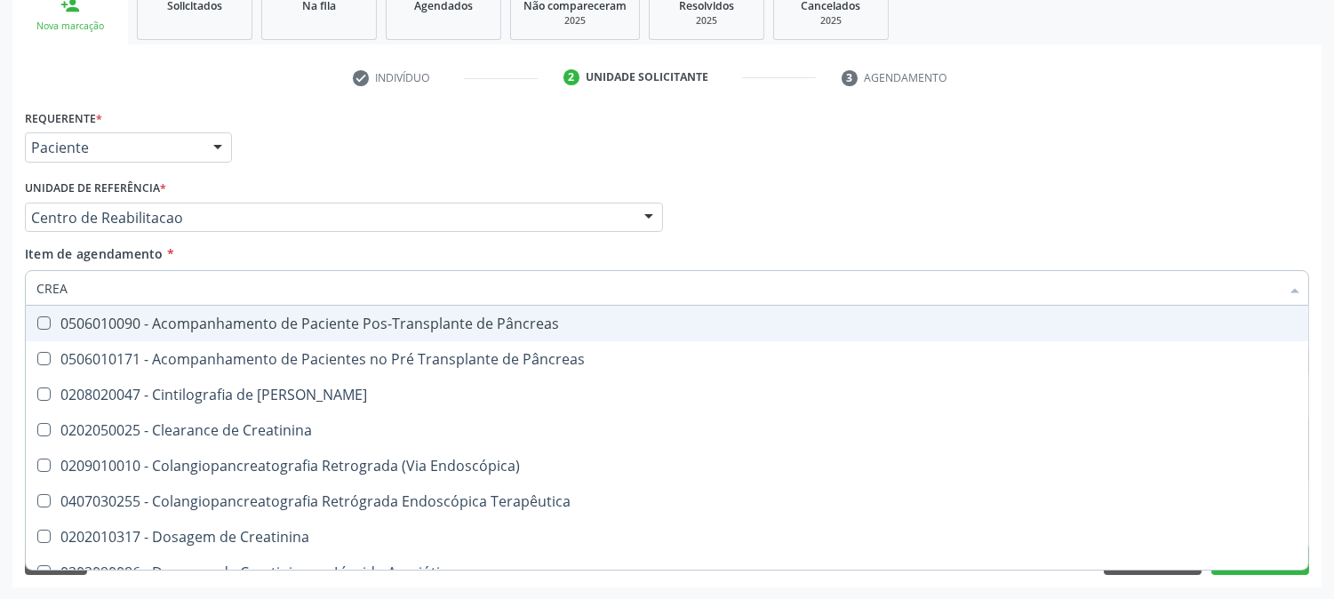
type input "CREAT"
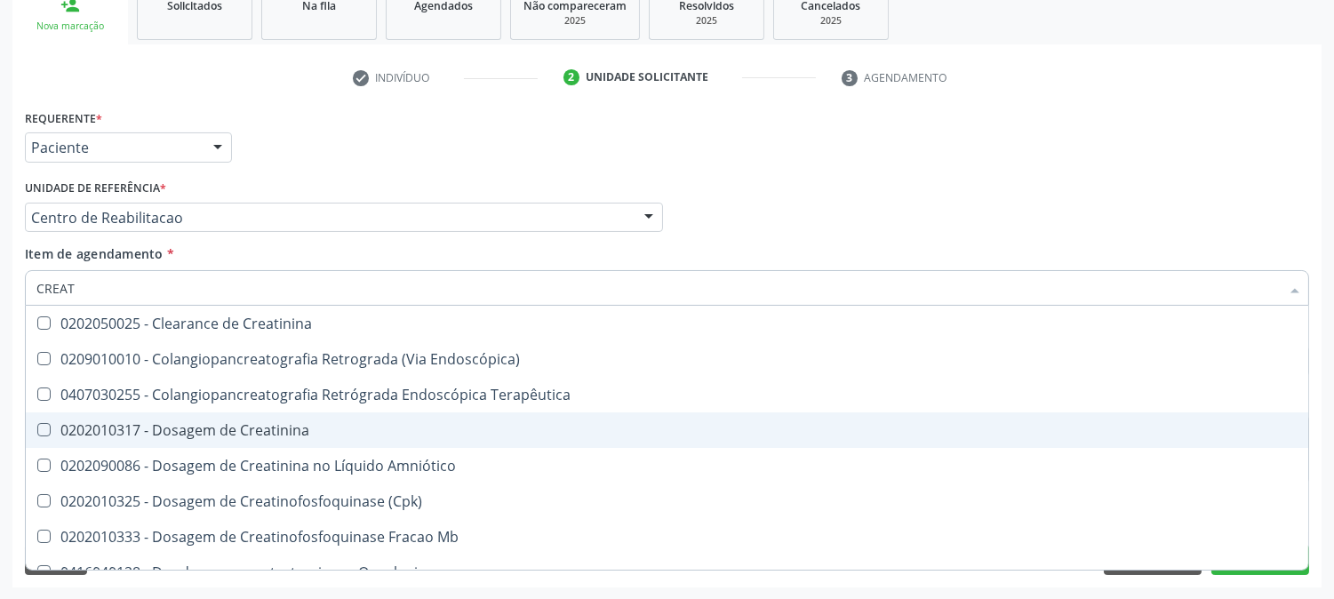
drag, startPoint x: 116, startPoint y: 424, endPoint x: 109, endPoint y: 360, distance: 64.4
click at [117, 424] on div "0202010317 - Dosagem de Creatinina" at bounding box center [666, 430] width 1261 height 14
checkbox Creatinina "true"
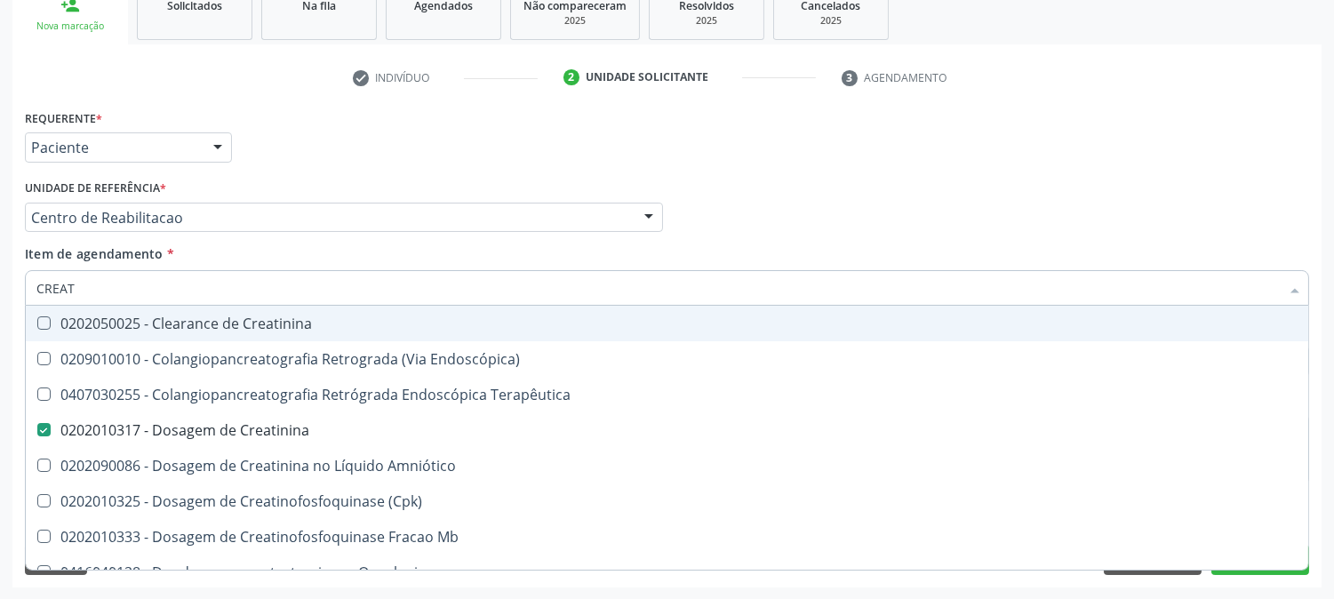
drag, startPoint x: 95, startPoint y: 287, endPoint x: 0, endPoint y: 262, distance: 98.3
click at [0, 262] on div "Acompanhamento Acompanhe a situação das marcações correntes e finalizadas Relat…" at bounding box center [667, 208] width 1334 height 783
type input "A"
checkbox Creatinina "false"
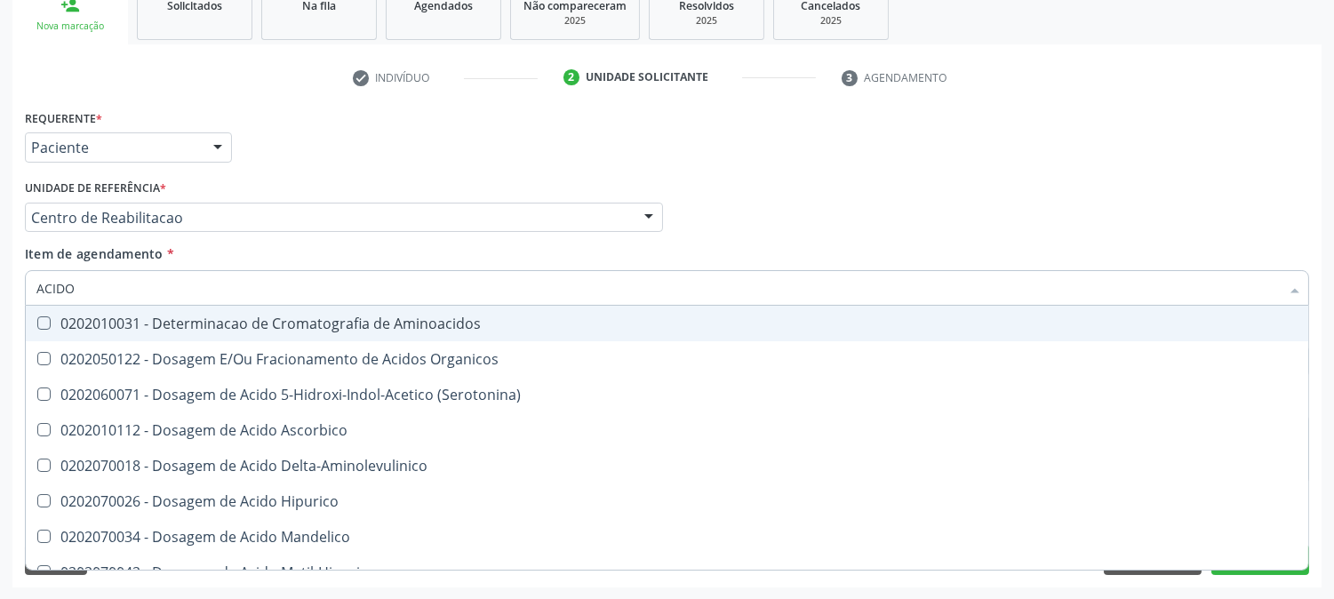
type input "ACIDO U"
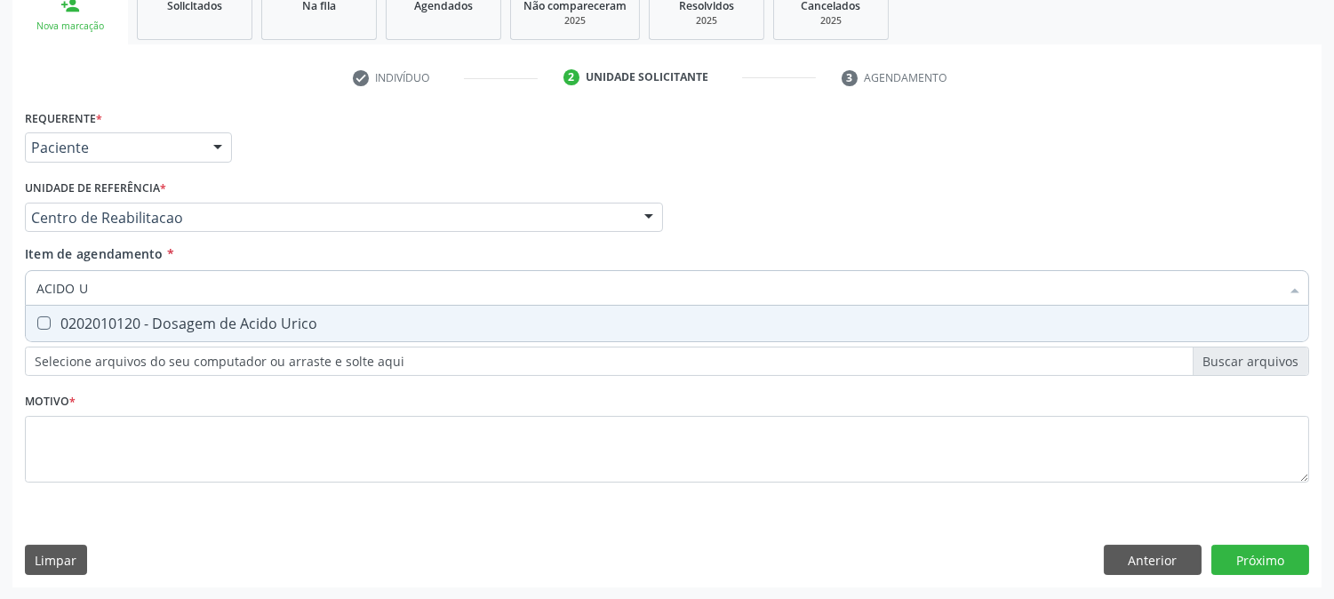
click at [85, 316] on div "0202010120 - Dosagem de Acido Urico" at bounding box center [666, 323] width 1261 height 14
checkbox Urico "true"
drag, startPoint x: 94, startPoint y: 295, endPoint x: 0, endPoint y: 288, distance: 94.5
click at [0, 288] on div "Acompanhamento Acompanhe a situação das marcações correntes e finalizadas Relat…" at bounding box center [667, 208] width 1334 height 783
type input "UREI"
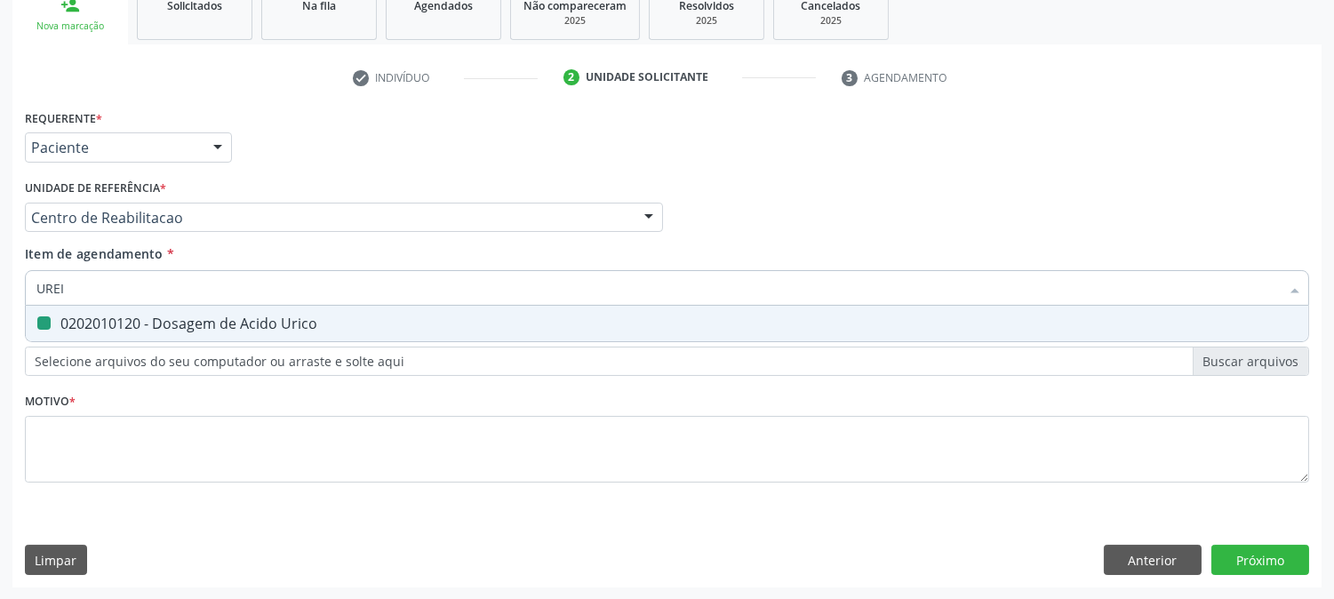
checkbox Urico "false"
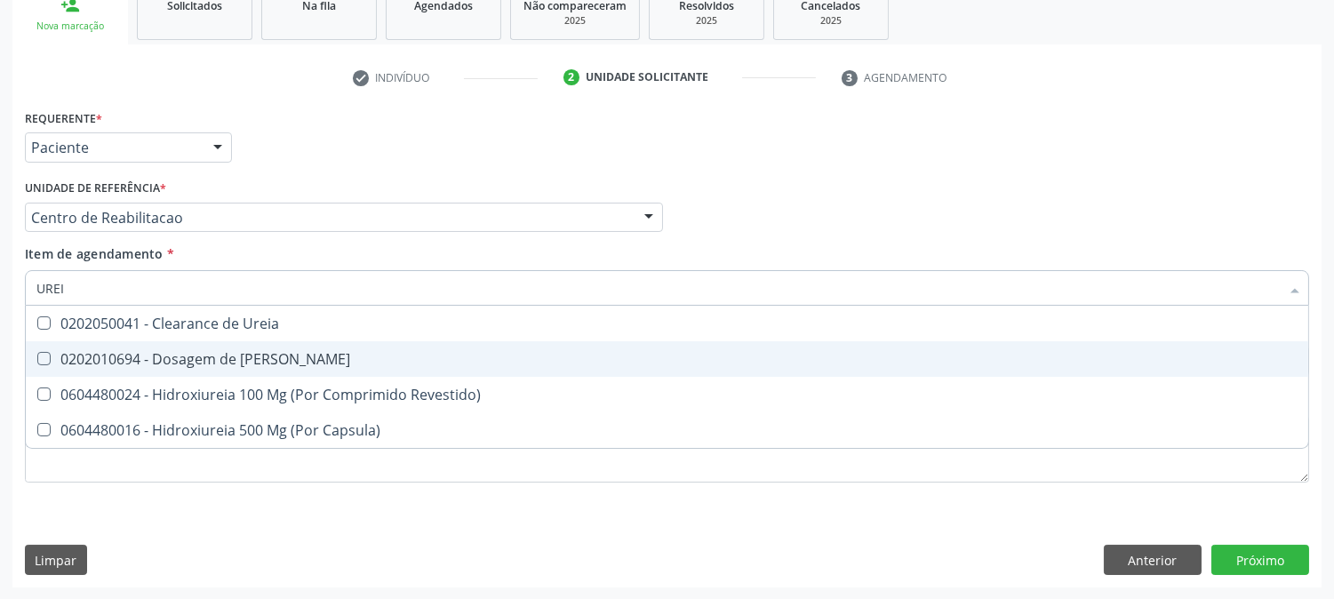
click at [136, 353] on div "0202010694 - Dosagem de [PERSON_NAME]" at bounding box center [666, 359] width 1261 height 14
checkbox Ureia "true"
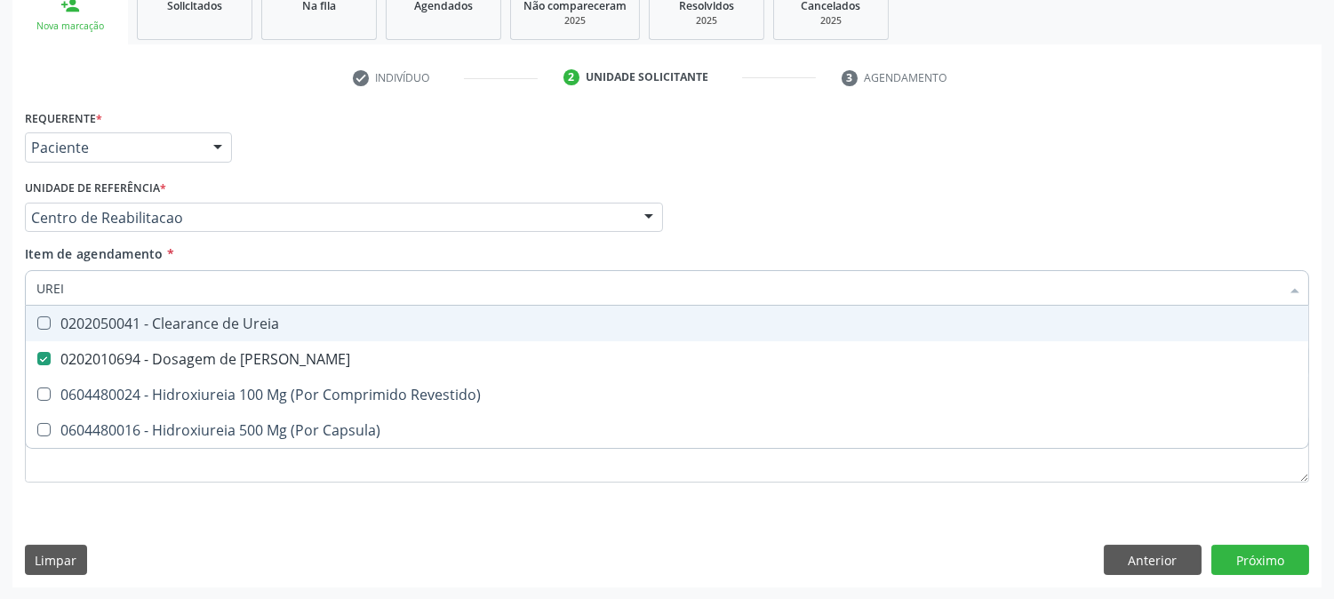
drag, startPoint x: 68, startPoint y: 285, endPoint x: 3, endPoint y: 287, distance: 64.9
click at [3, 287] on div "Acompanhamento Acompanhe a situação das marcações correntes e finalizadas Relat…" at bounding box center [667, 208] width 1334 height 783
type input "TR"
checkbox Ureia "false"
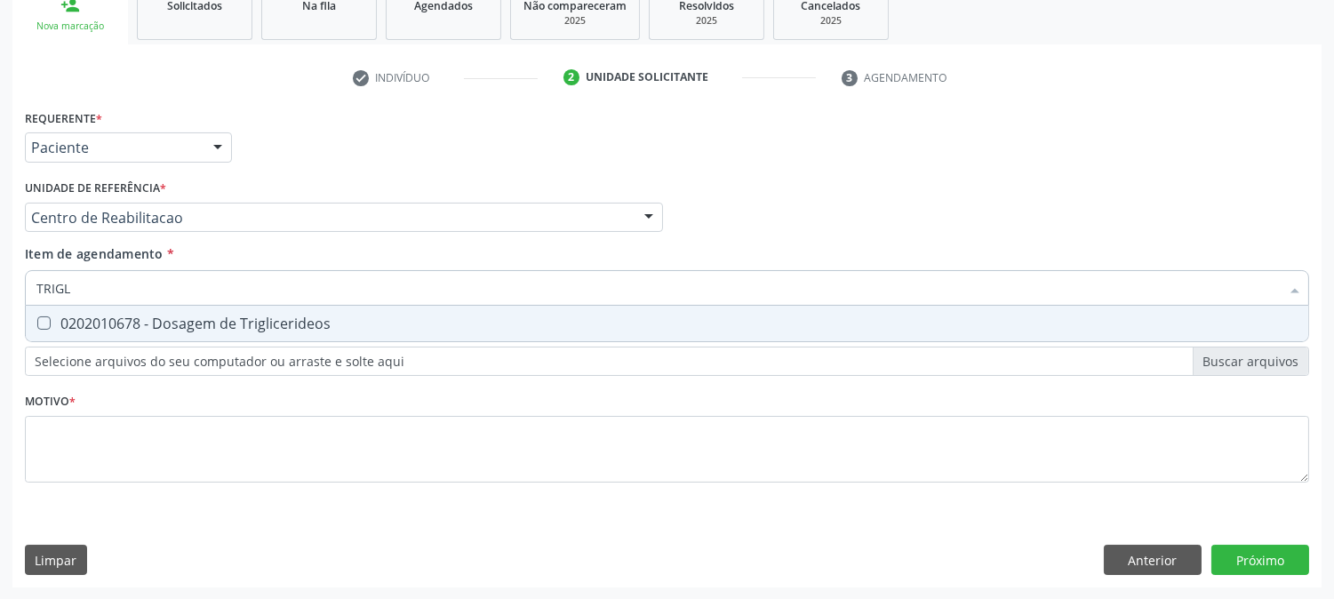
type input "TRIGLI"
click at [39, 306] on span "0202010678 - Dosagem de Triglicerideos" at bounding box center [667, 324] width 1282 height 36
checkbox Triglicerideos "true"
drag, startPoint x: 137, startPoint y: 275, endPoint x: 12, endPoint y: 285, distance: 125.7
click at [12, 285] on div "Requerente * Paciente Médico(a) Enfermeiro(a) Paciente Nenhum resultado encontr…" at bounding box center [666, 346] width 1309 height 483
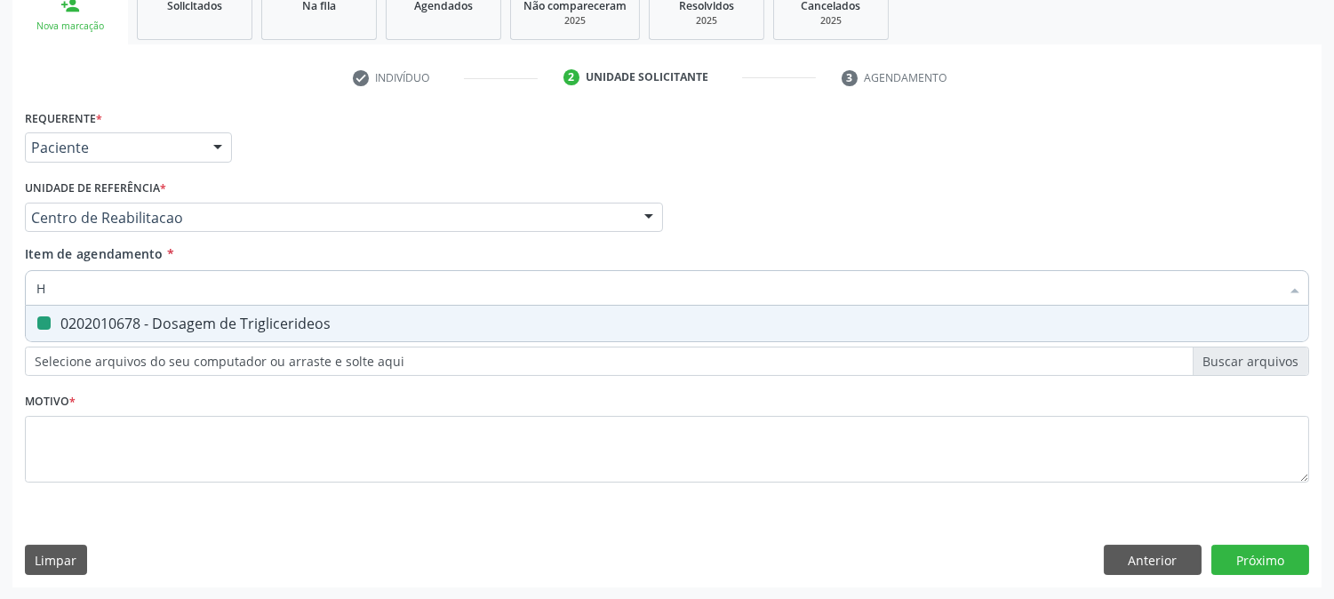
type input "HE"
checkbox Triglicerideos "false"
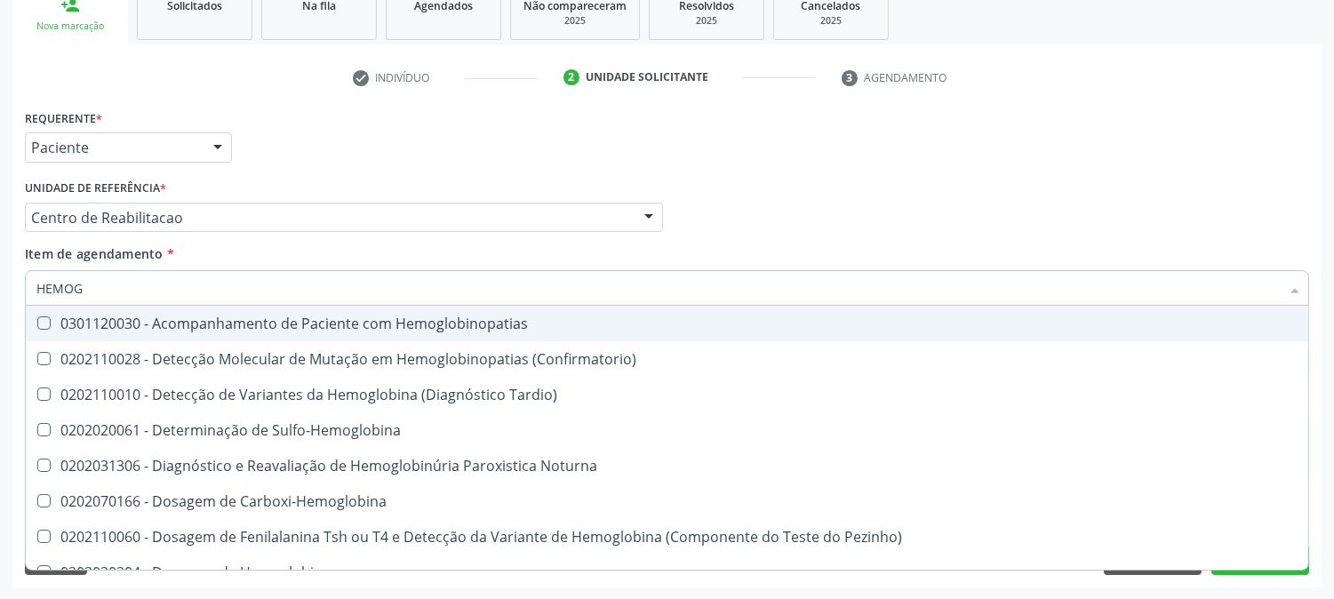
type input "HEMOGR"
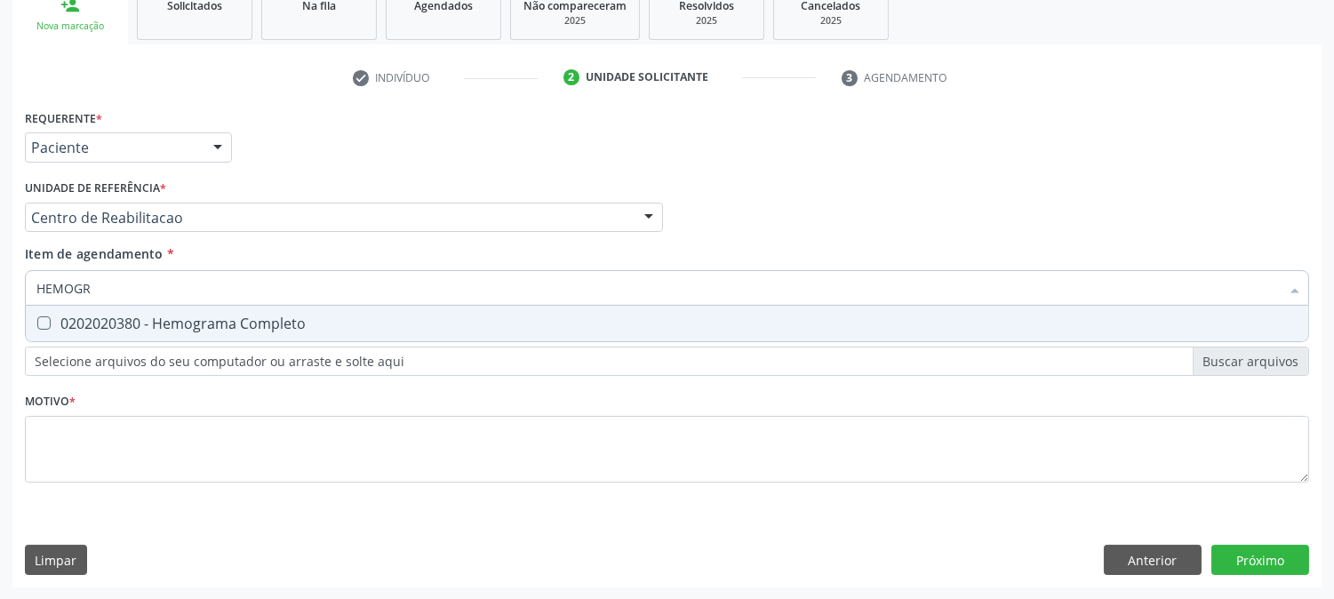
click at [68, 329] on div "0202020380 - Hemograma Completo" at bounding box center [666, 323] width 1261 height 14
checkbox Completo "true"
drag, startPoint x: 96, startPoint y: 288, endPoint x: 15, endPoint y: 269, distance: 83.0
click at [15, 269] on div "Requerente * Paciente Médico(a) Enfermeiro(a) Paciente Nenhum resultado encontr…" at bounding box center [666, 346] width 1309 height 483
type input "URI"
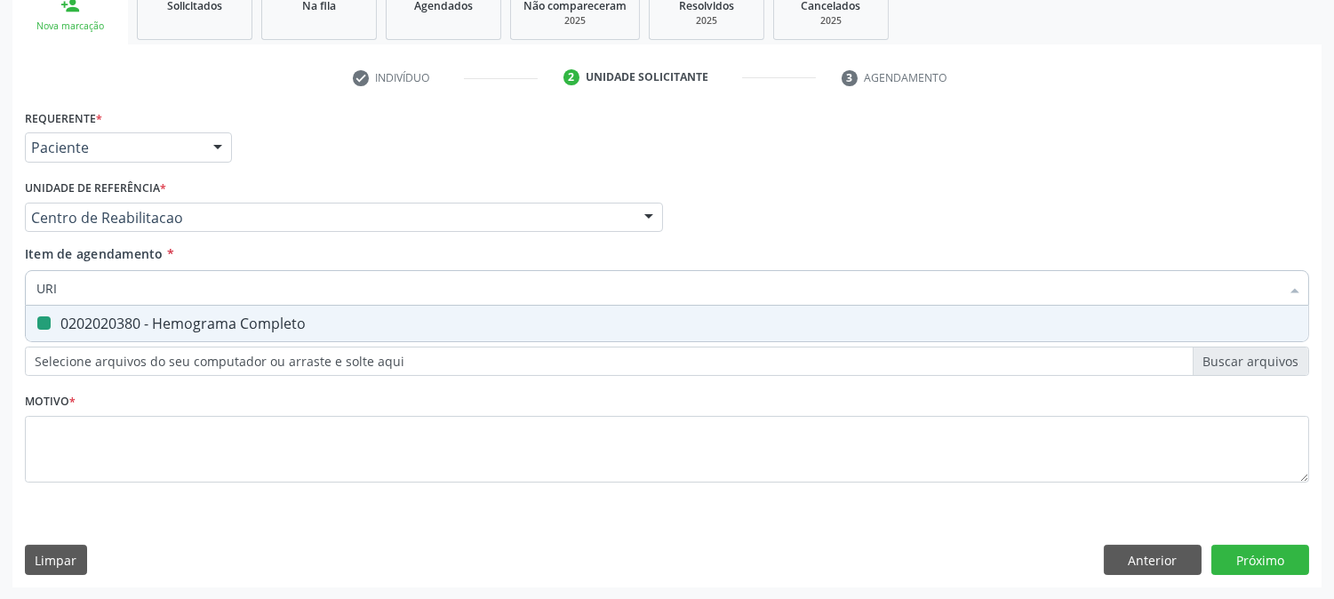
checkbox Completo "false"
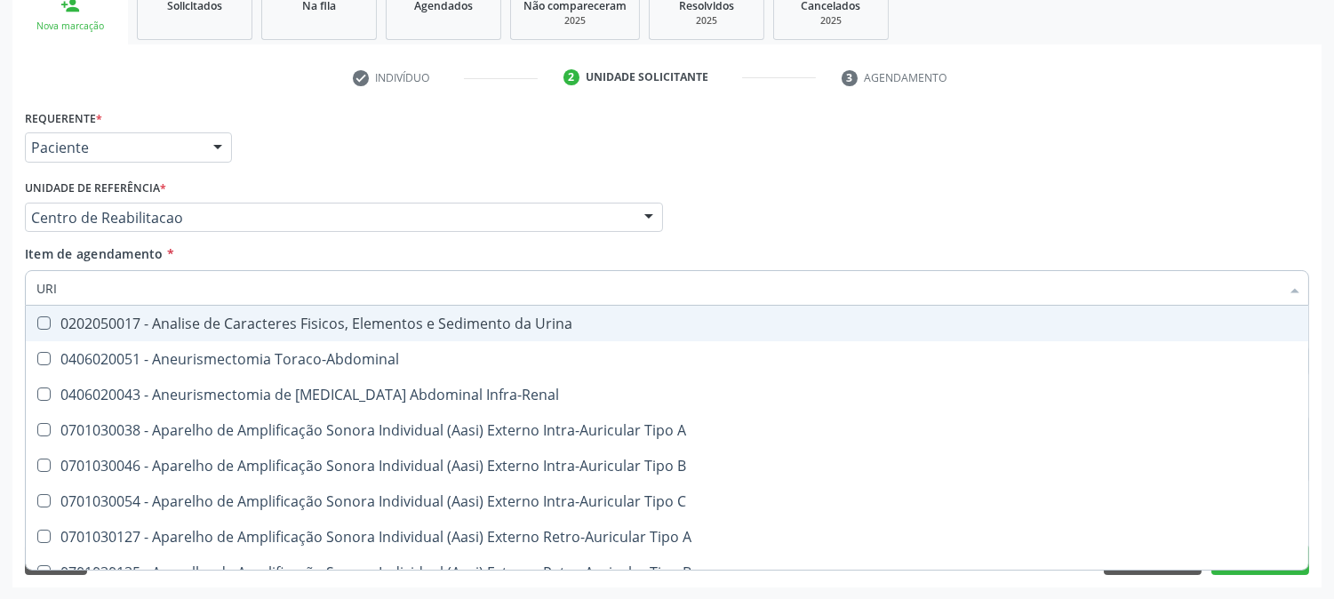
type input "URIN"
checkbox Urico "false"
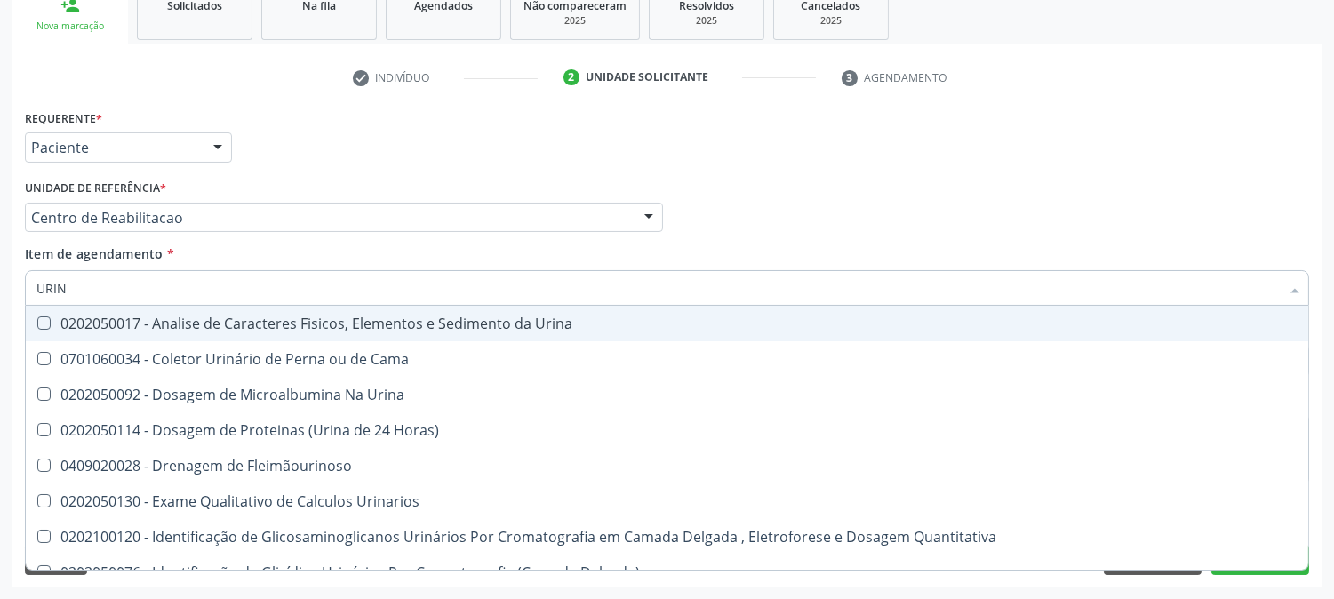
type input "URINA"
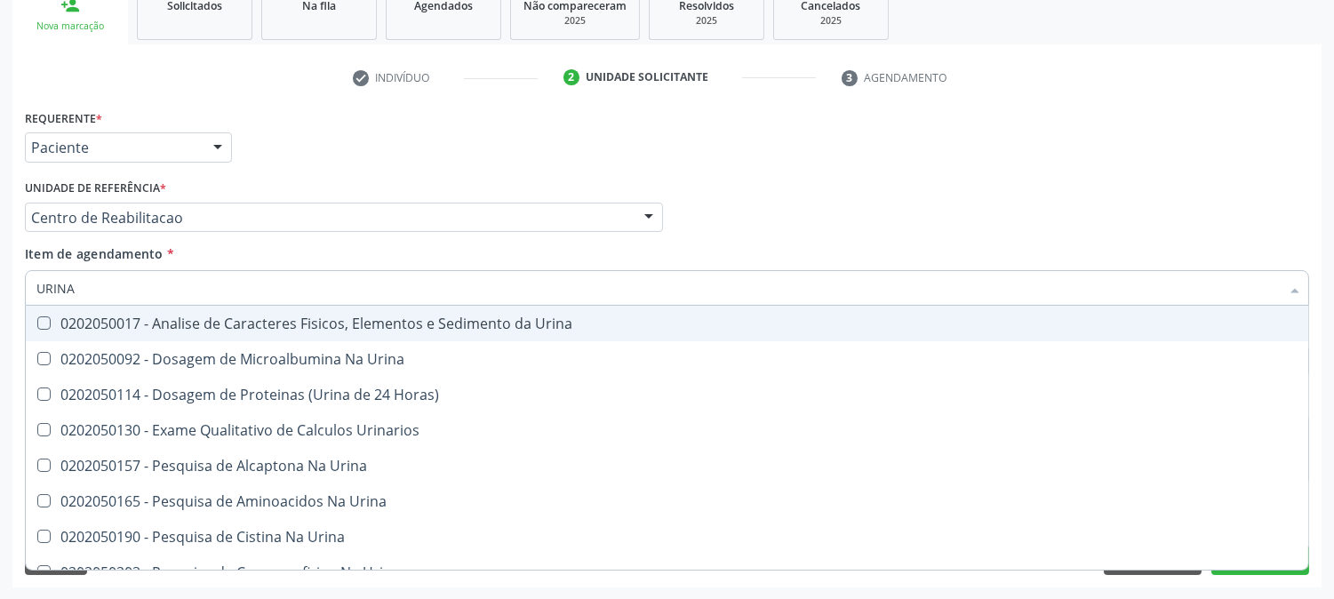
click at [47, 311] on span "0202050017 - Analise de Caracteres Fisicos, Elementos e Sedimento da Urina" at bounding box center [667, 324] width 1282 height 36
checkbox Urina "true"
click at [0, 306] on div "Acompanhamento Acompanhe a situação das marcações correntes e finalizadas Relat…" at bounding box center [667, 208] width 1334 height 783
checkbox Urina "true"
checkbox Horas\) "true"
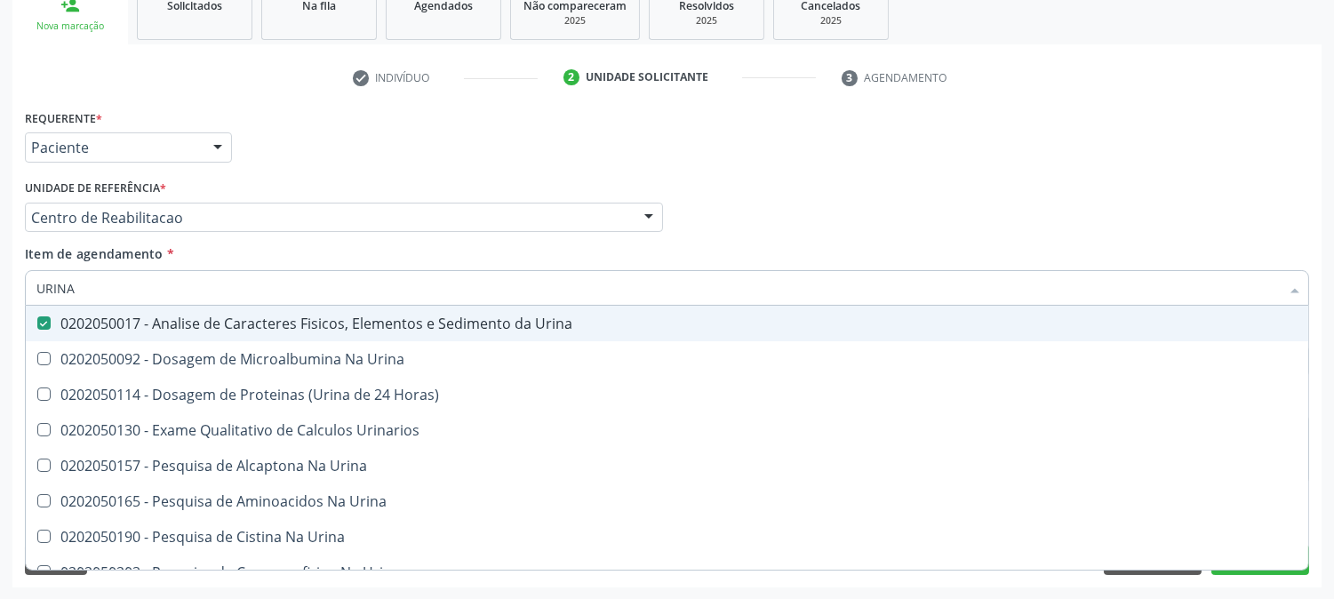
checkbox Urinarios "true"
checkbox Urina "true"
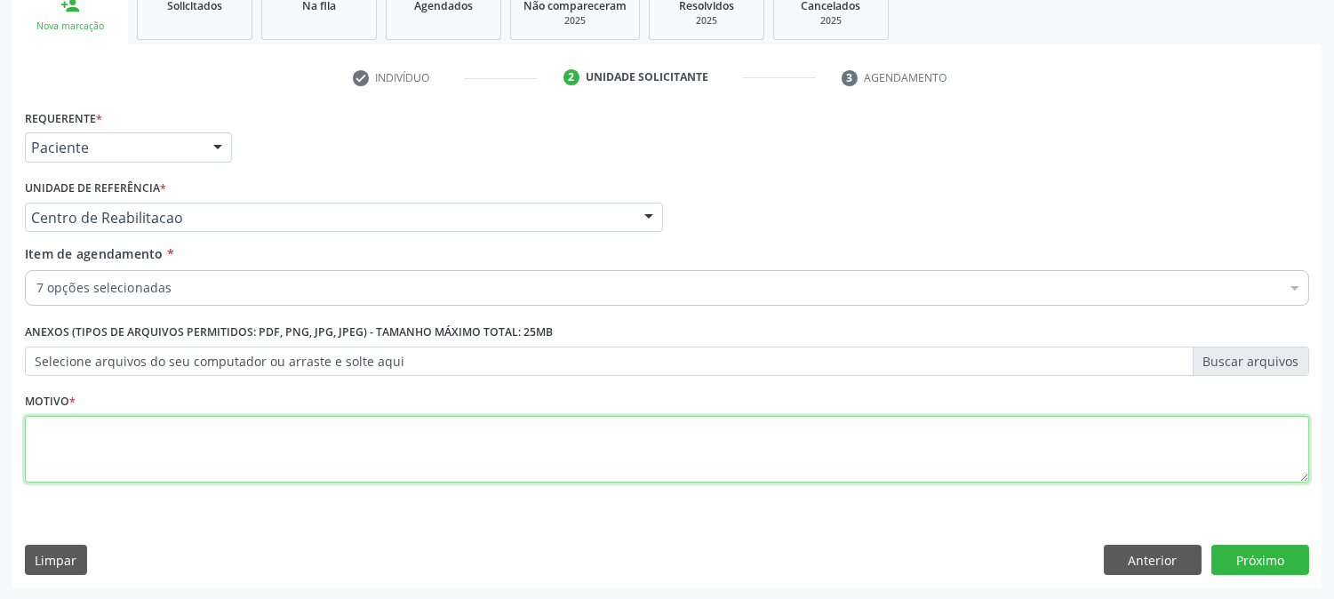
click at [129, 419] on textarea at bounding box center [667, 450] width 1284 height 68
type textarea "."
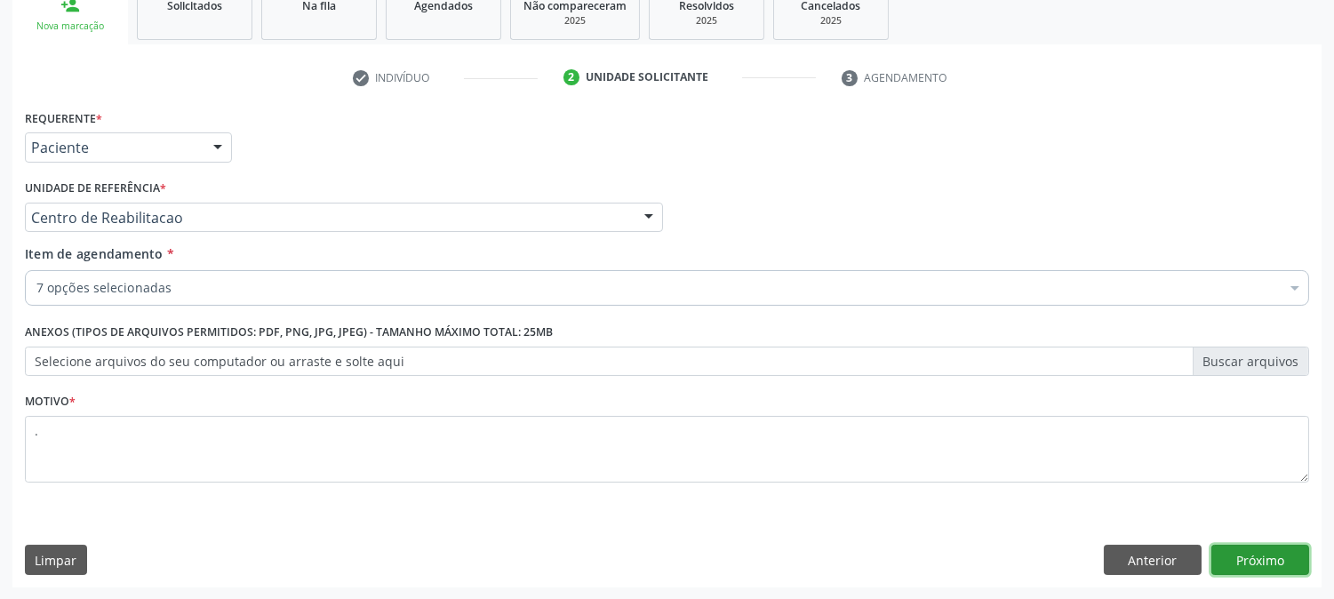
click at [1264, 555] on button "Próximo" at bounding box center [1260, 560] width 98 height 30
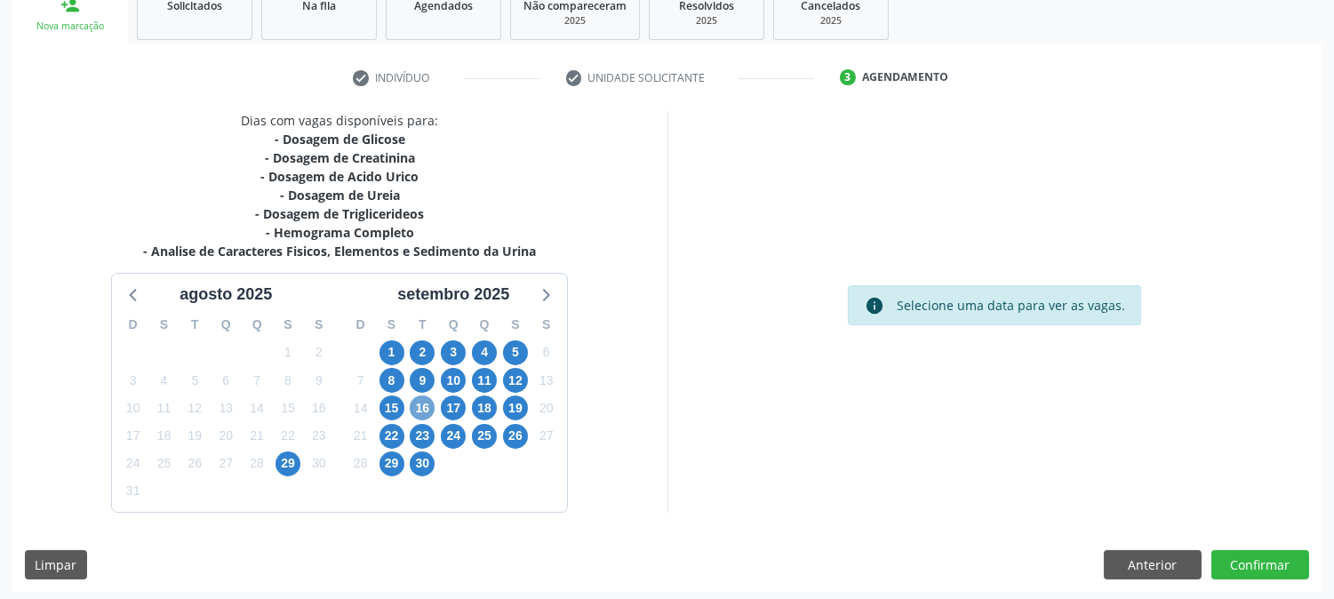
click at [420, 413] on span "16" at bounding box center [422, 407] width 25 height 25
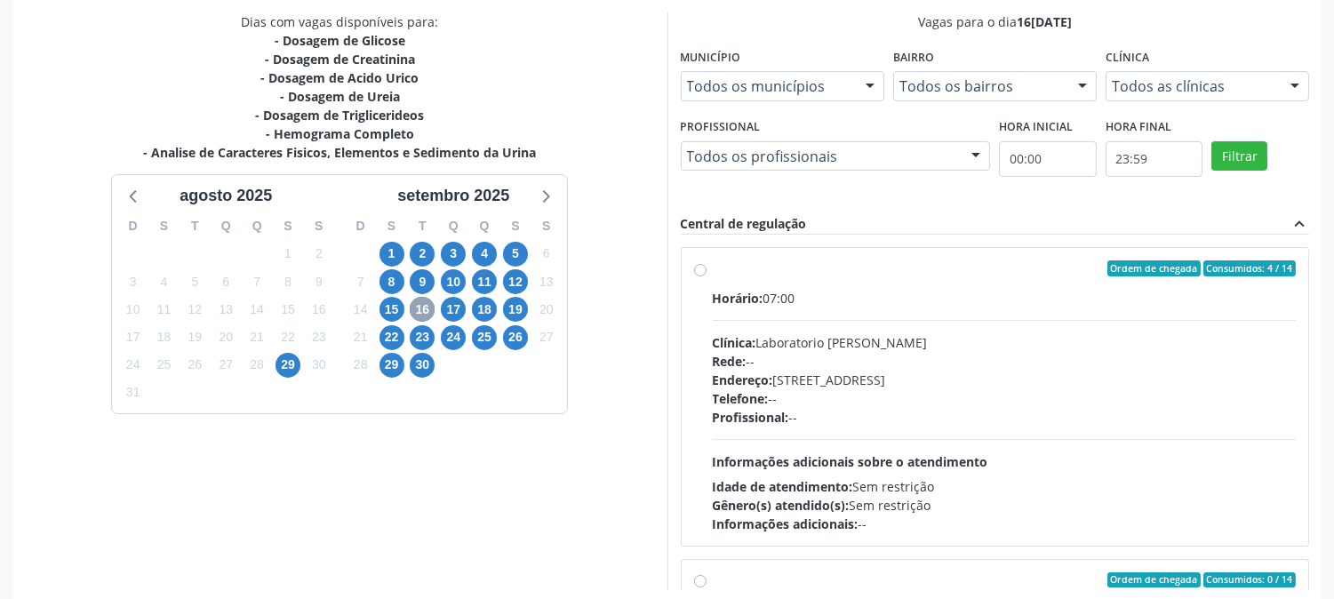
scroll to position [462, 0]
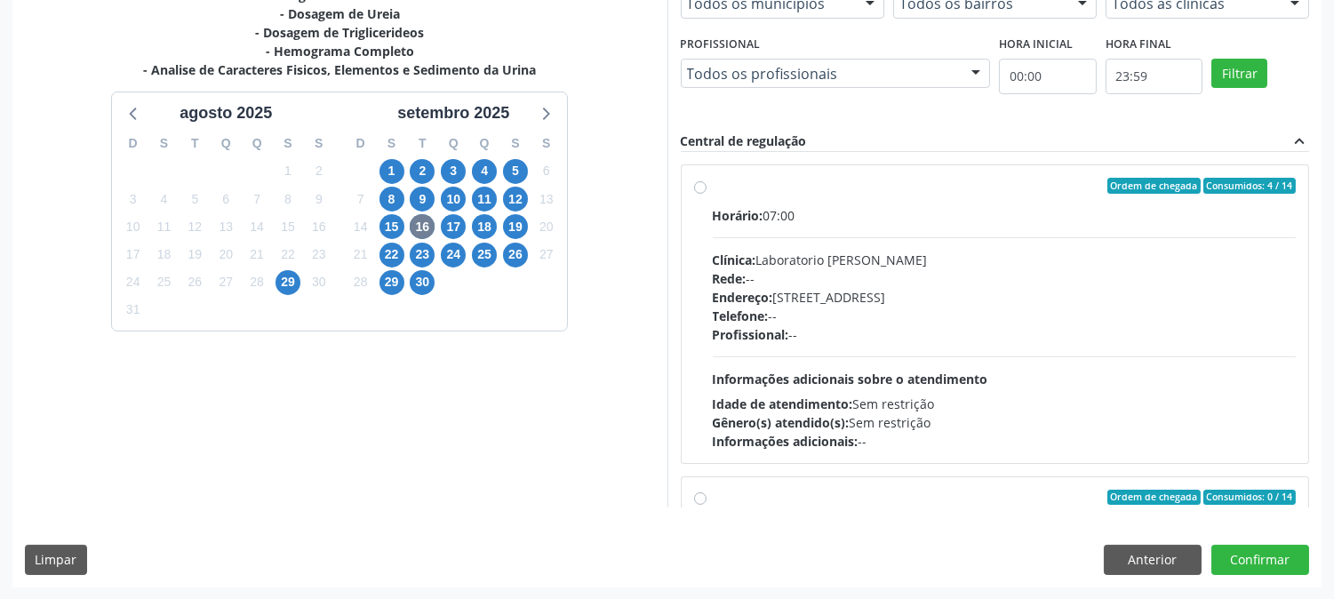
click at [898, 403] on div "Idade de atendimento: Sem restrição" at bounding box center [1005, 404] width 584 height 19
click at [706, 194] on input "Ordem de chegada Consumidos: 4 / 14 Horário: 07:00 Clínica: Laboratorio Jose Pa…" at bounding box center [700, 186] width 12 height 16
radio input "true"
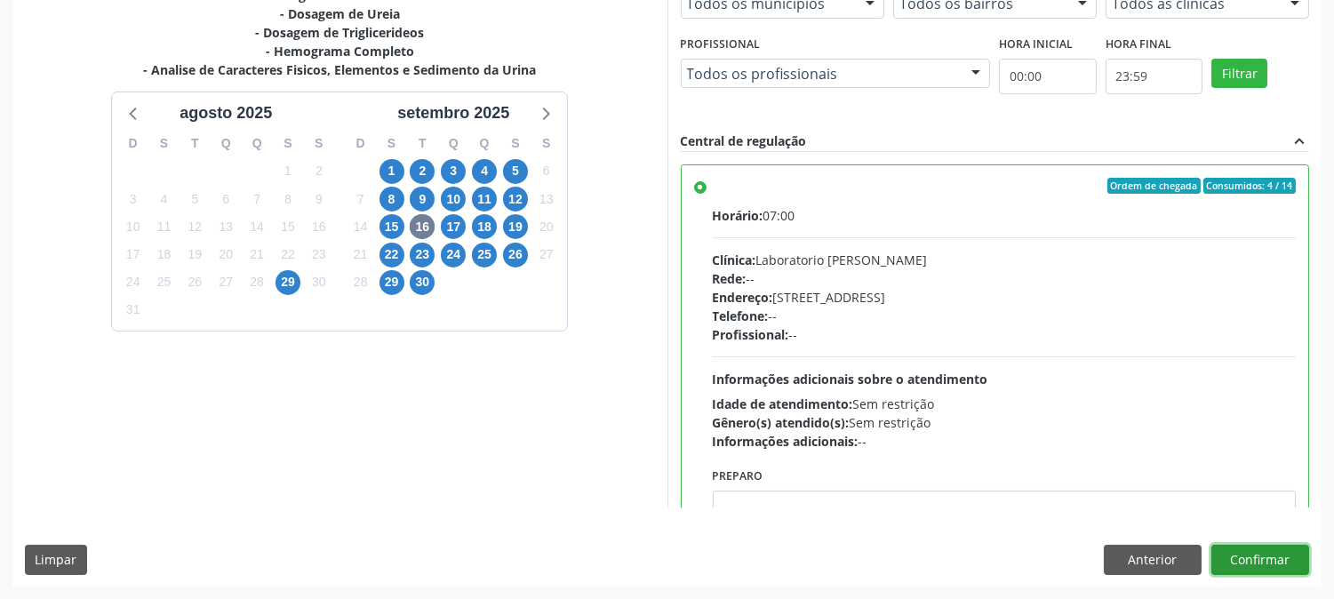
click at [1235, 549] on button "Confirmar" at bounding box center [1260, 560] width 98 height 30
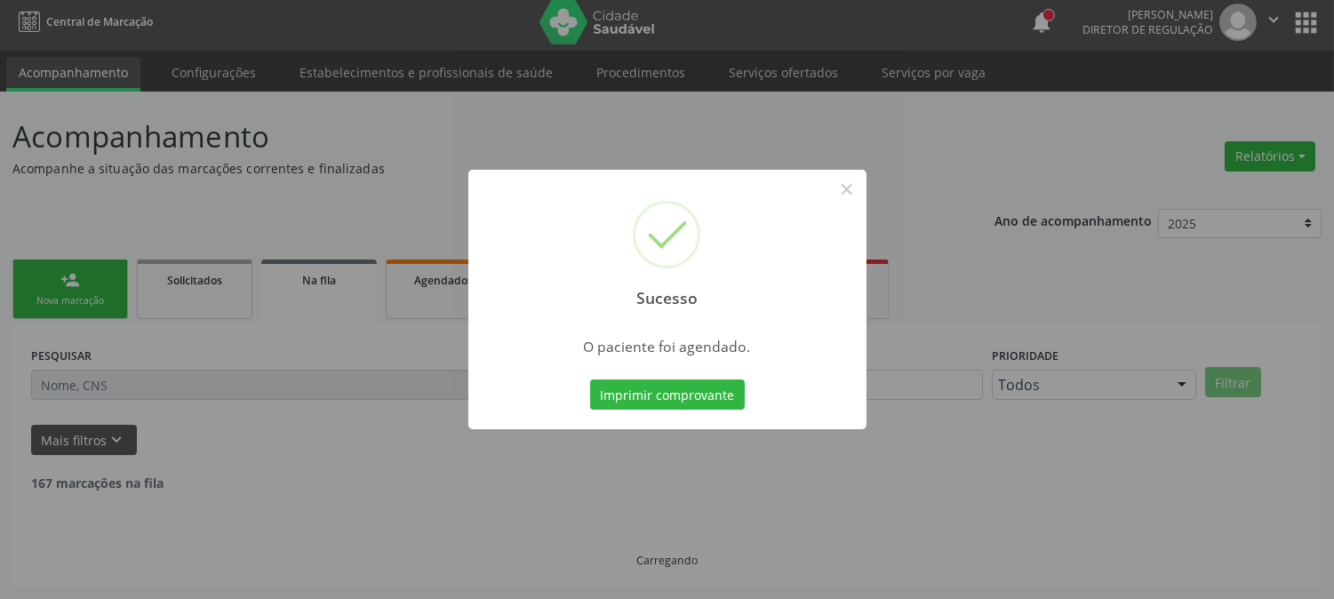
scroll to position [0, 0]
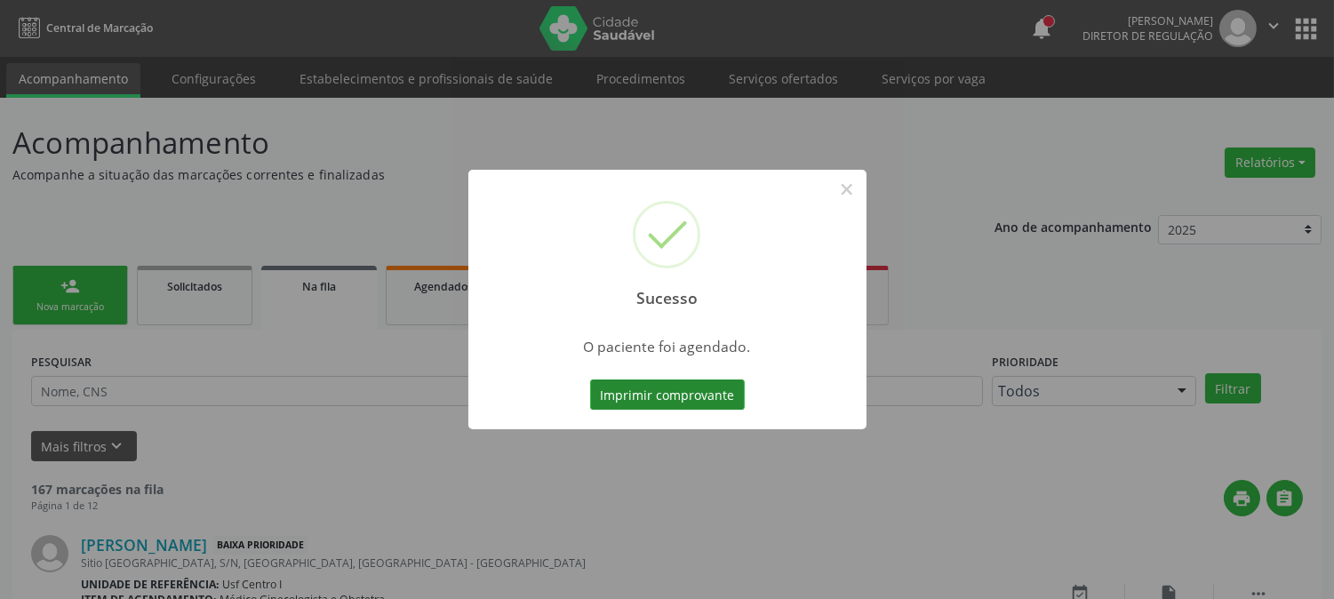
click at [611, 403] on button "Imprimir comprovante" at bounding box center [667, 394] width 155 height 30
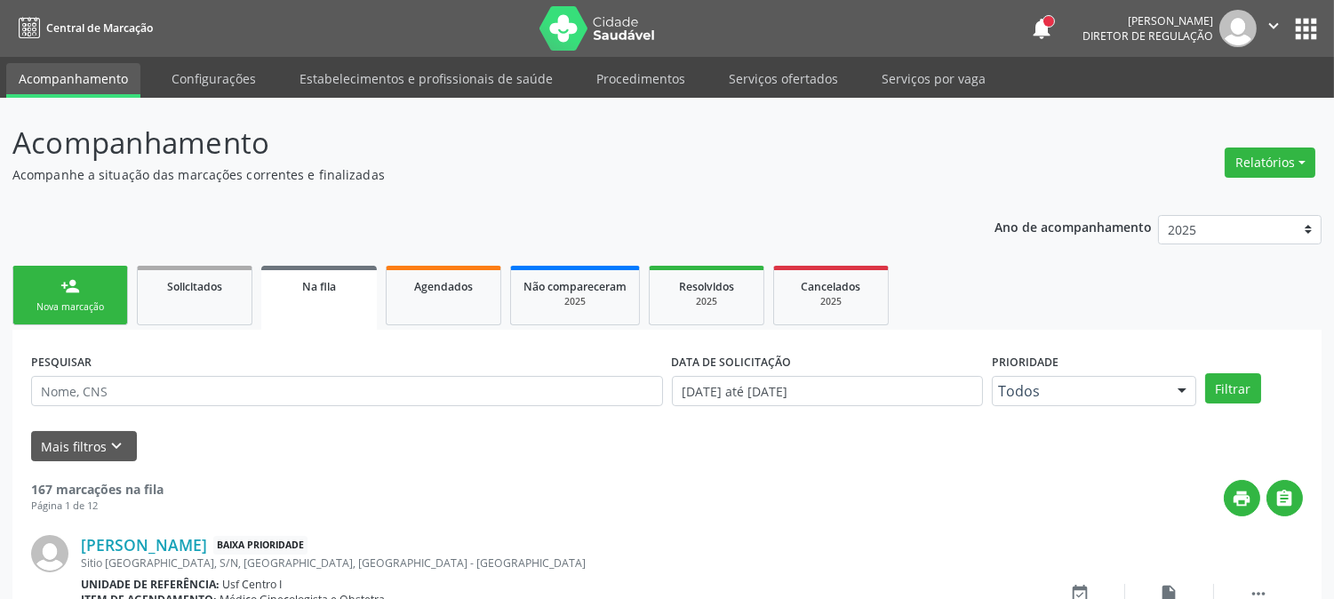
click at [89, 272] on link "person_add Nova marcação" at bounding box center [70, 296] width 116 height 60
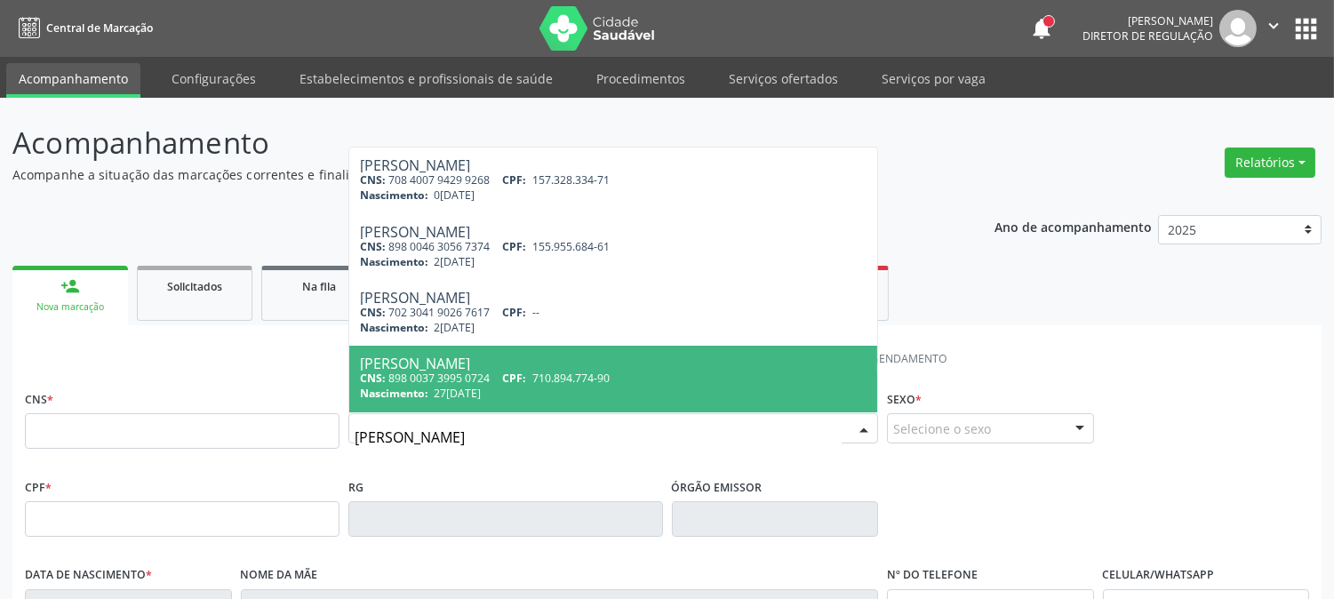
type input "LETICIA RODRIGUES BE"
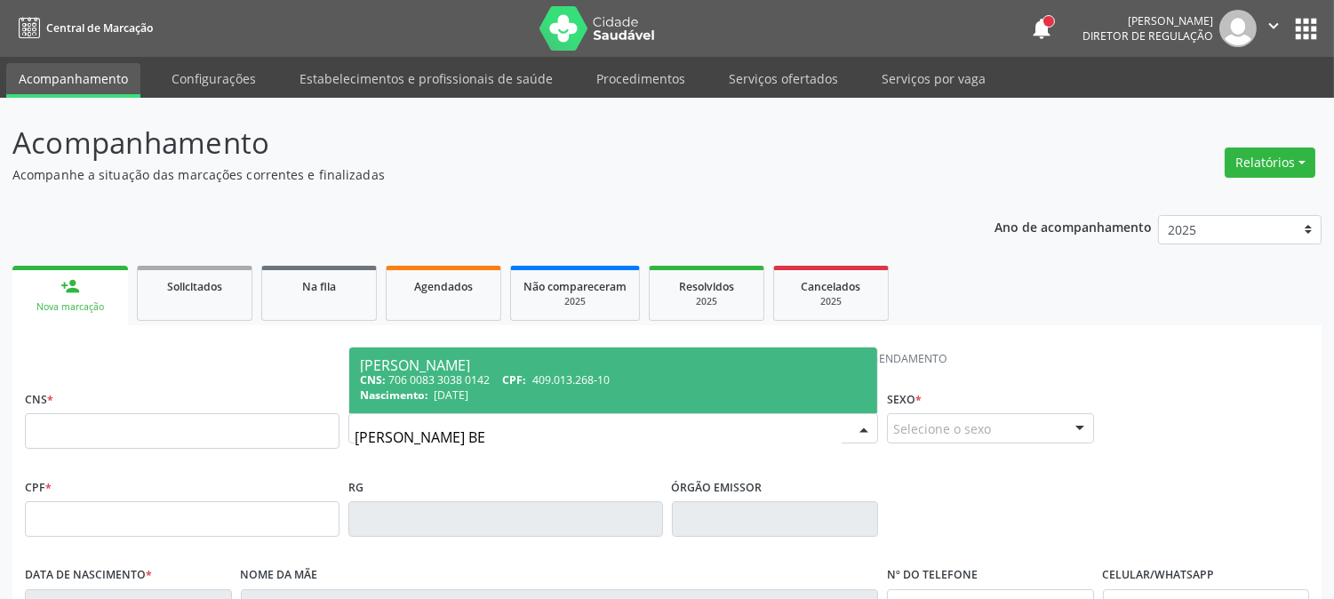
click at [570, 386] on span "409.013.268-10" at bounding box center [570, 379] width 77 height 15
type input "706 0083 3038 0142"
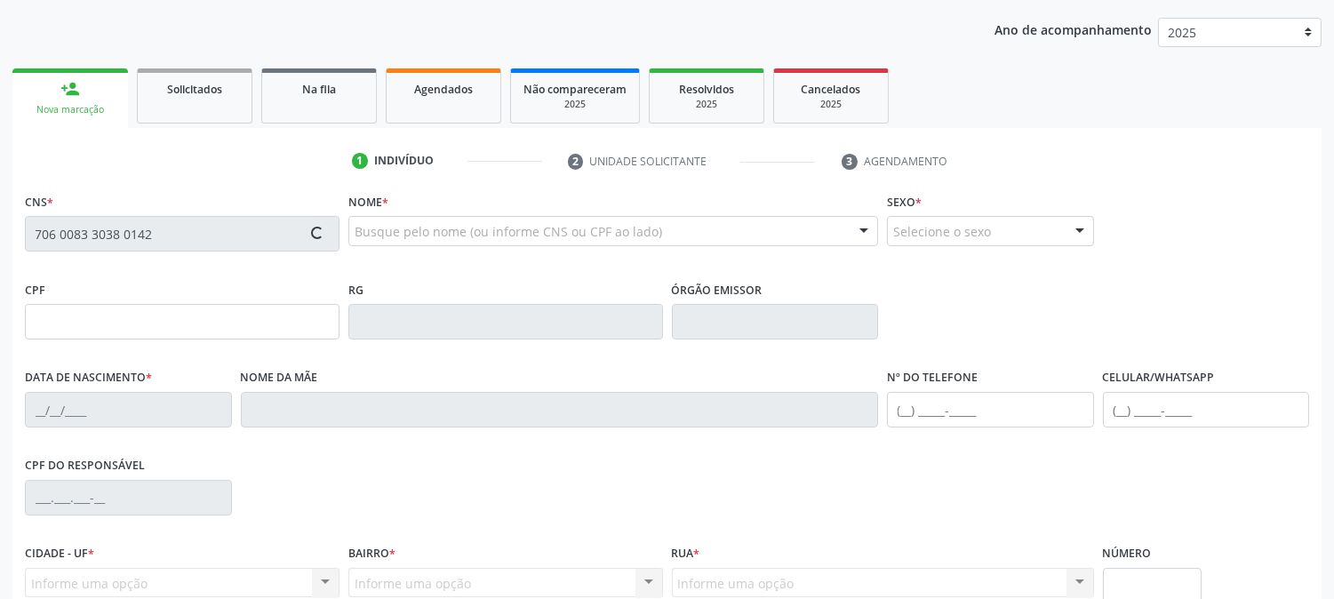
scroll to position [363, 0]
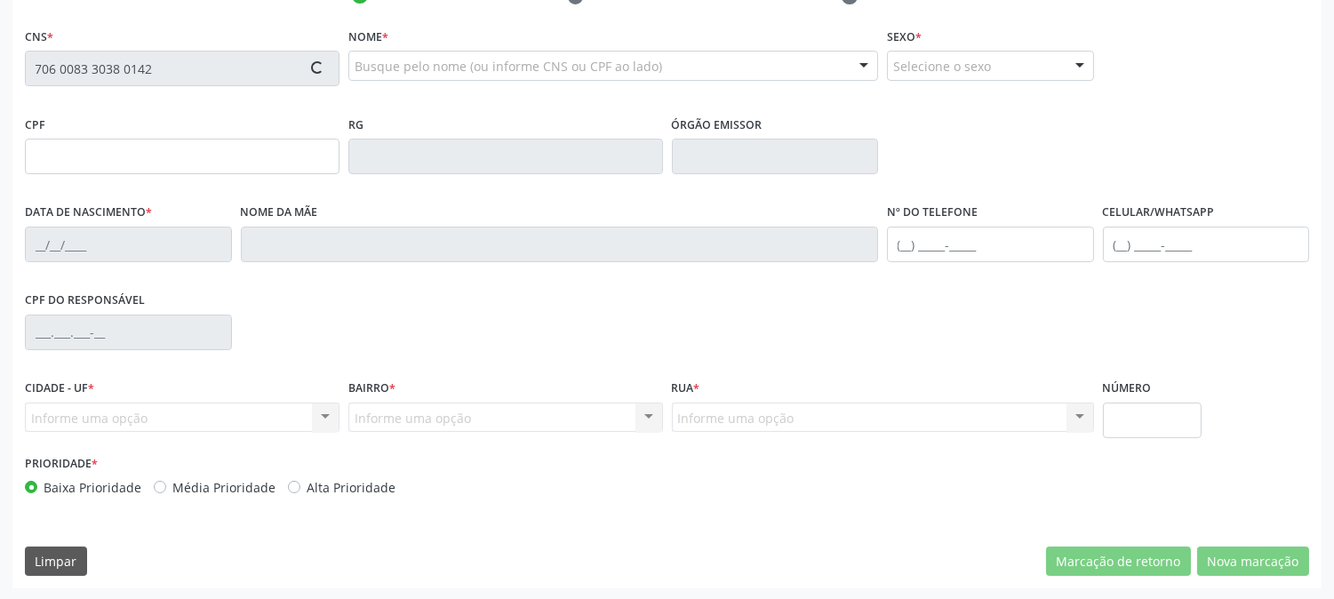
type input "409.013.268-10"
type input "04/04/2007"
type input "Evania Rodrigues Bezerra"
type input "(87) 3831-6224"
type input "294.635.668-05"
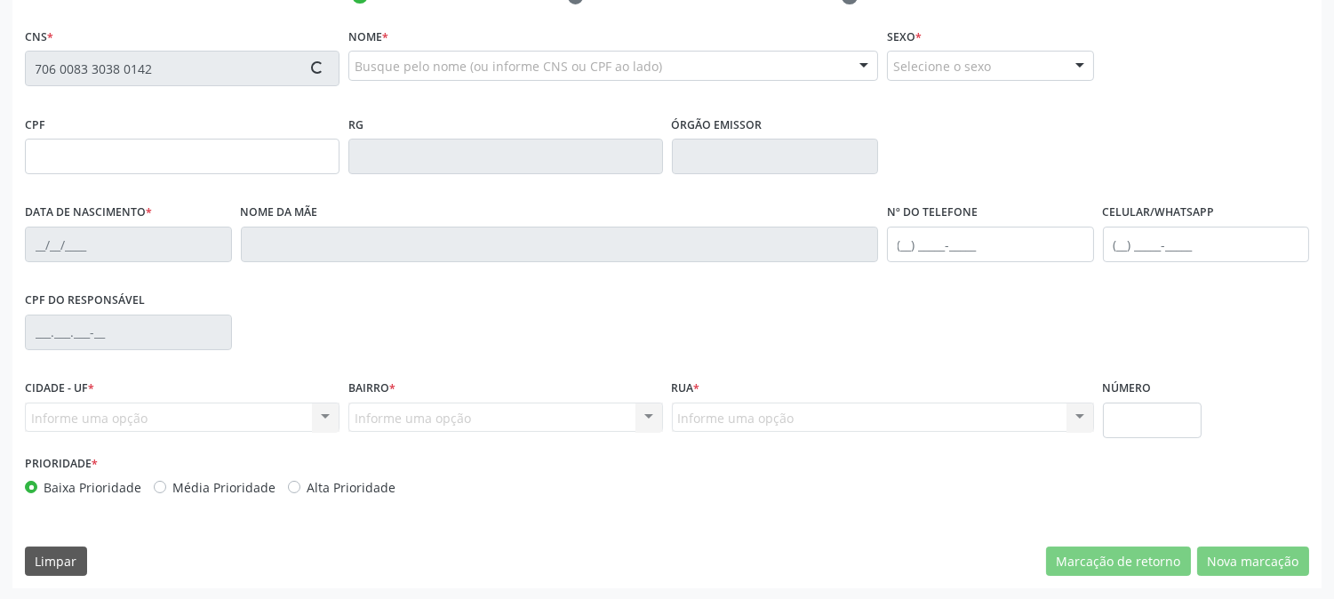
type input "490"
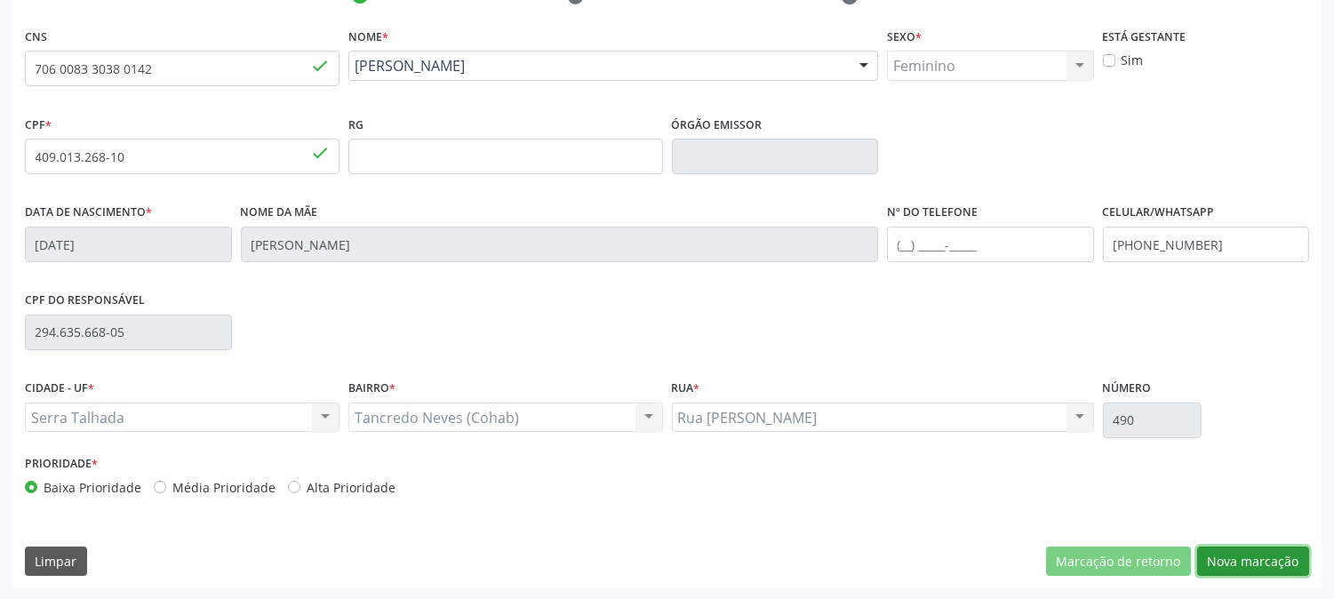
click at [1237, 551] on button "Nova marcação" at bounding box center [1253, 562] width 112 height 30
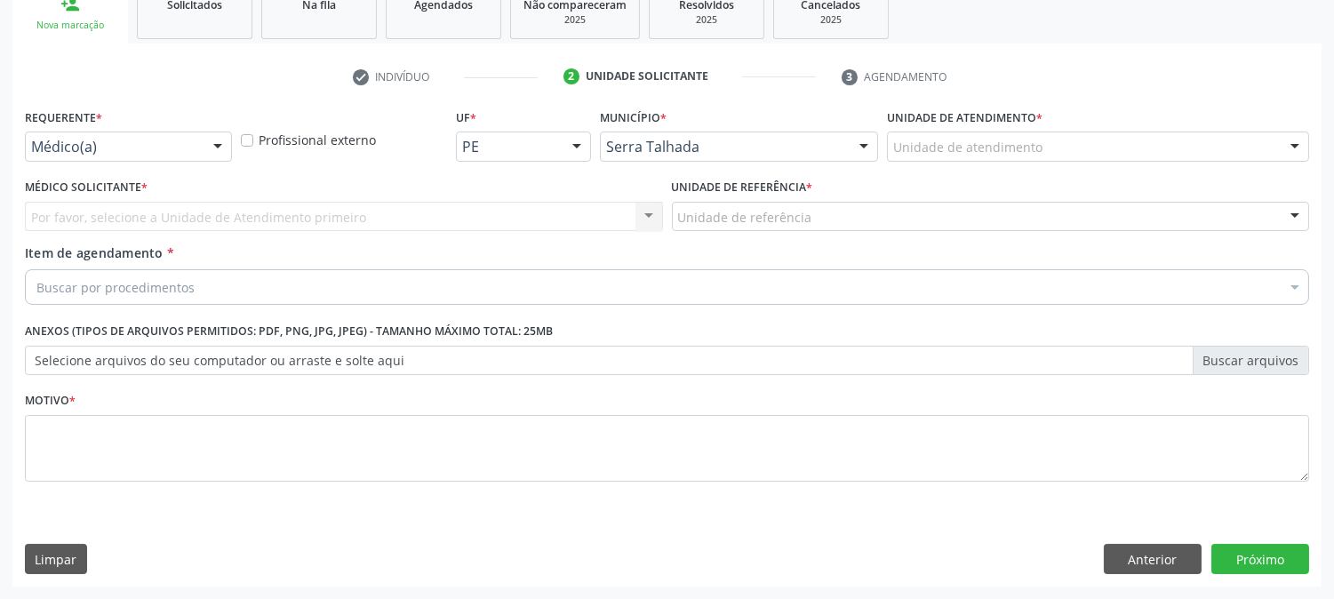
scroll to position [281, 0]
click at [196, 144] on div "Médico(a)" at bounding box center [128, 147] width 207 height 30
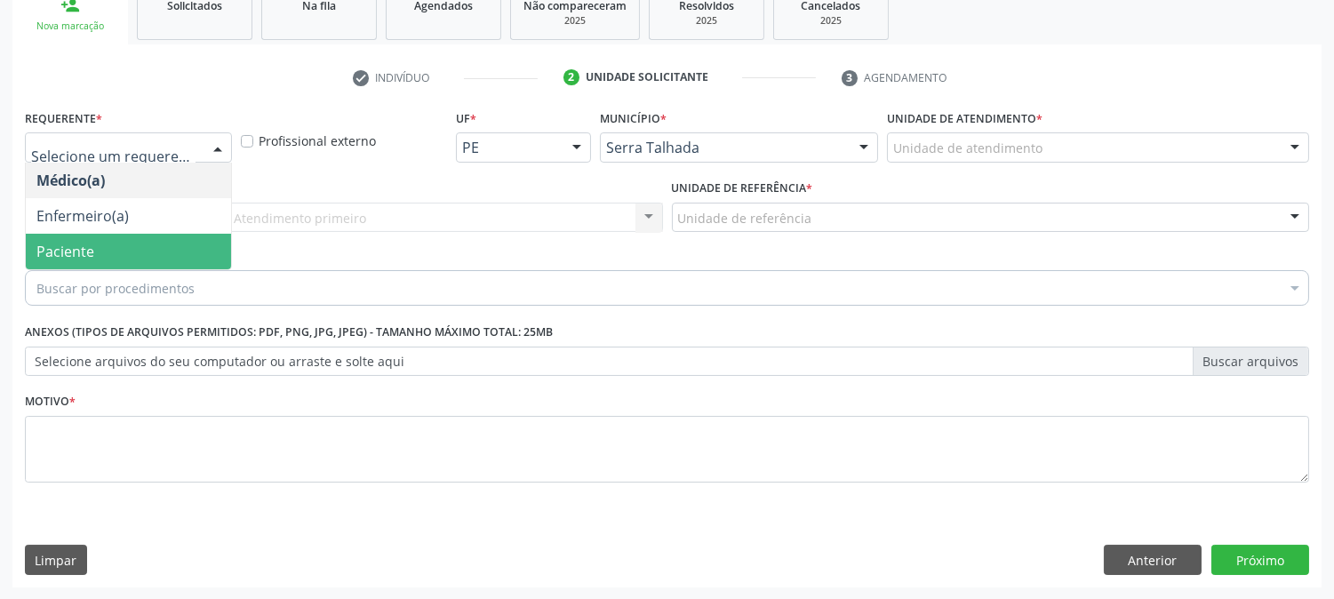
click at [215, 258] on span "Paciente" at bounding box center [128, 252] width 205 height 36
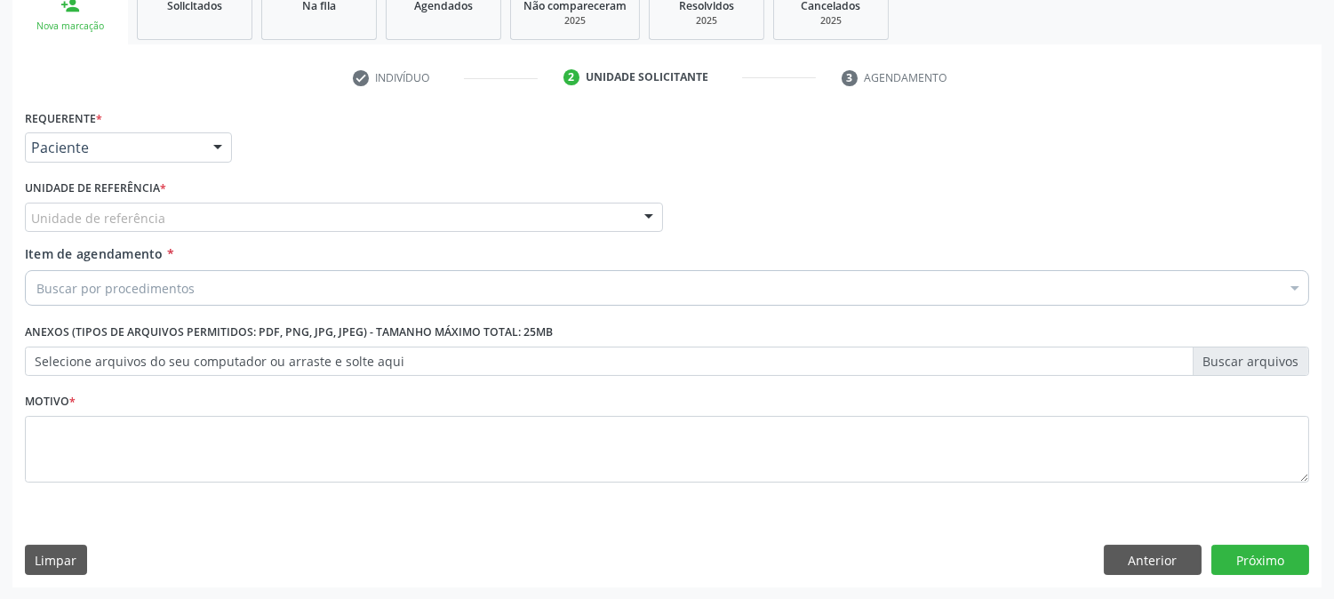
click at [235, 217] on div "Unidade de referência" at bounding box center [344, 218] width 638 height 30
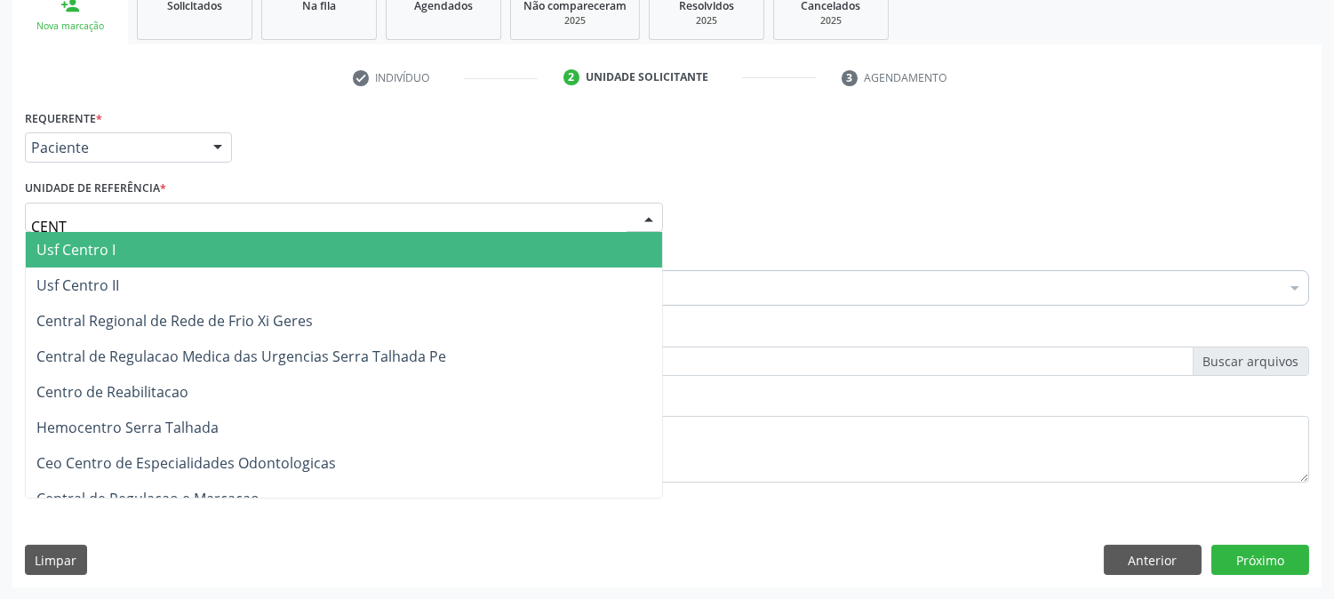
type input "CENTR"
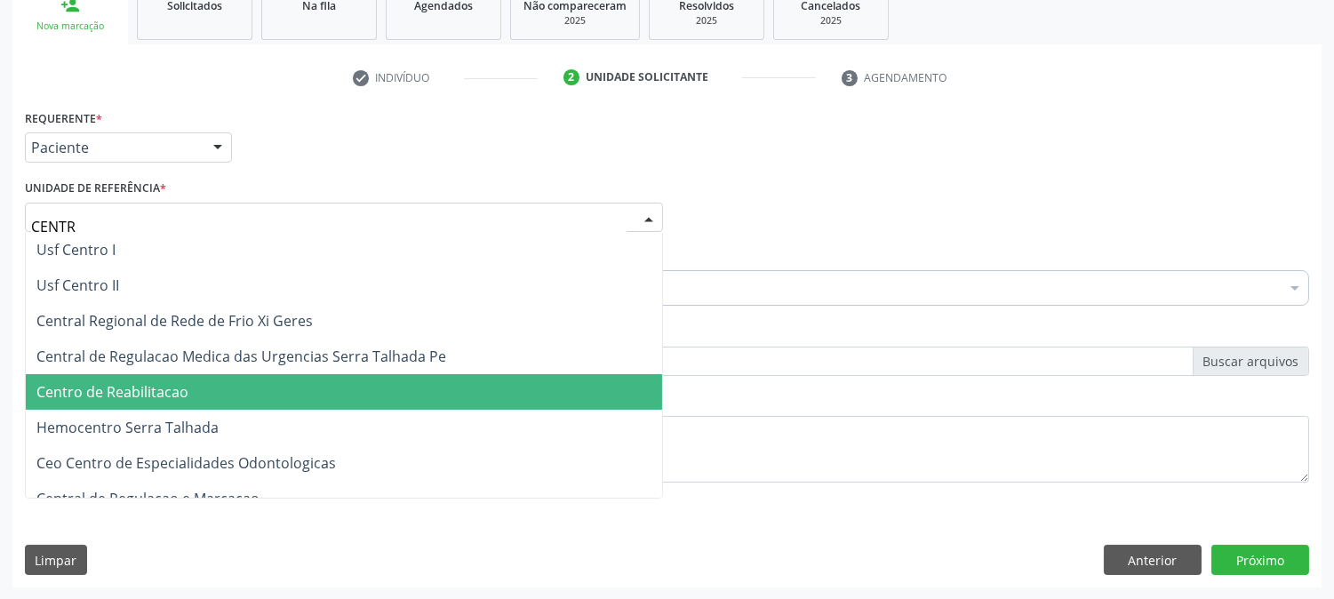
click at [251, 395] on span "Centro de Reabilitacao" at bounding box center [344, 392] width 636 height 36
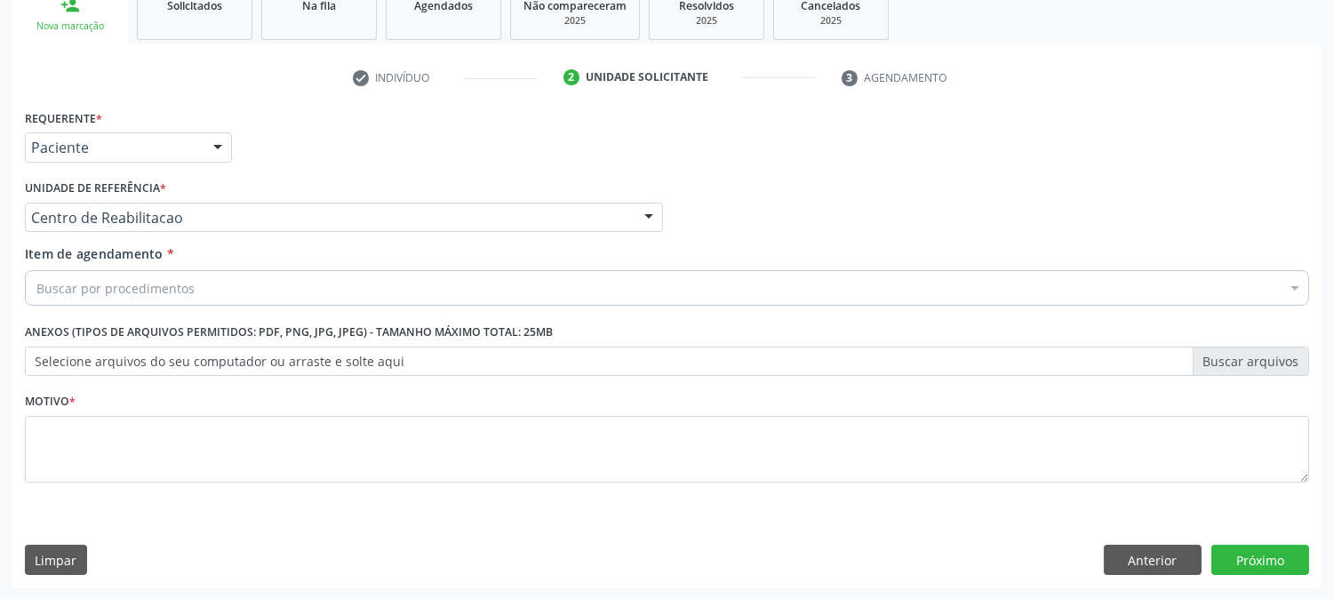
click at [220, 288] on div "Buscar por procedimentos" at bounding box center [667, 288] width 1284 height 36
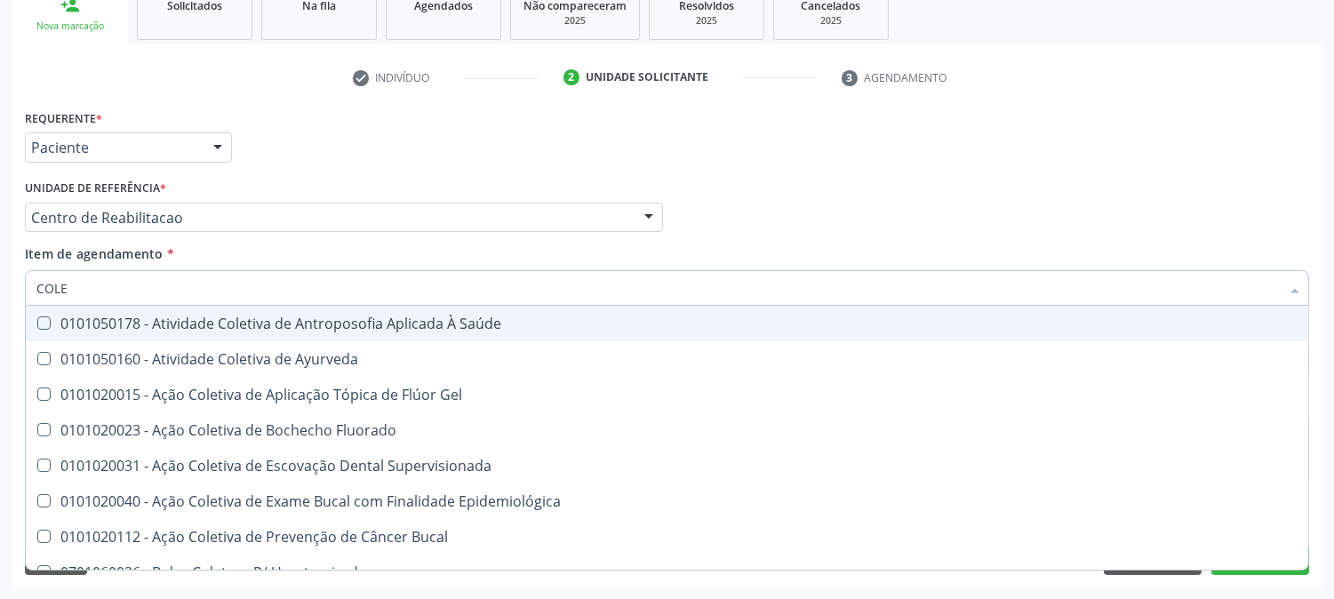
type input "COLES"
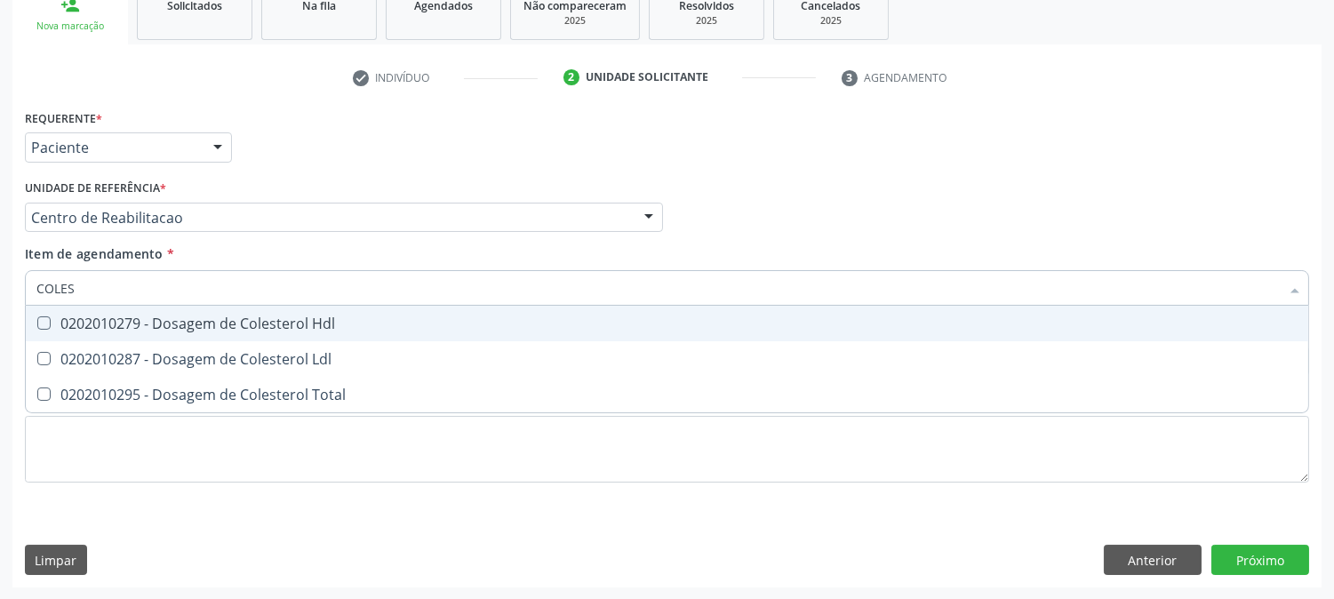
click at [182, 322] on div "0202010279 - Dosagem de Colesterol Hdl" at bounding box center [666, 323] width 1261 height 14
checkbox Hdl "true"
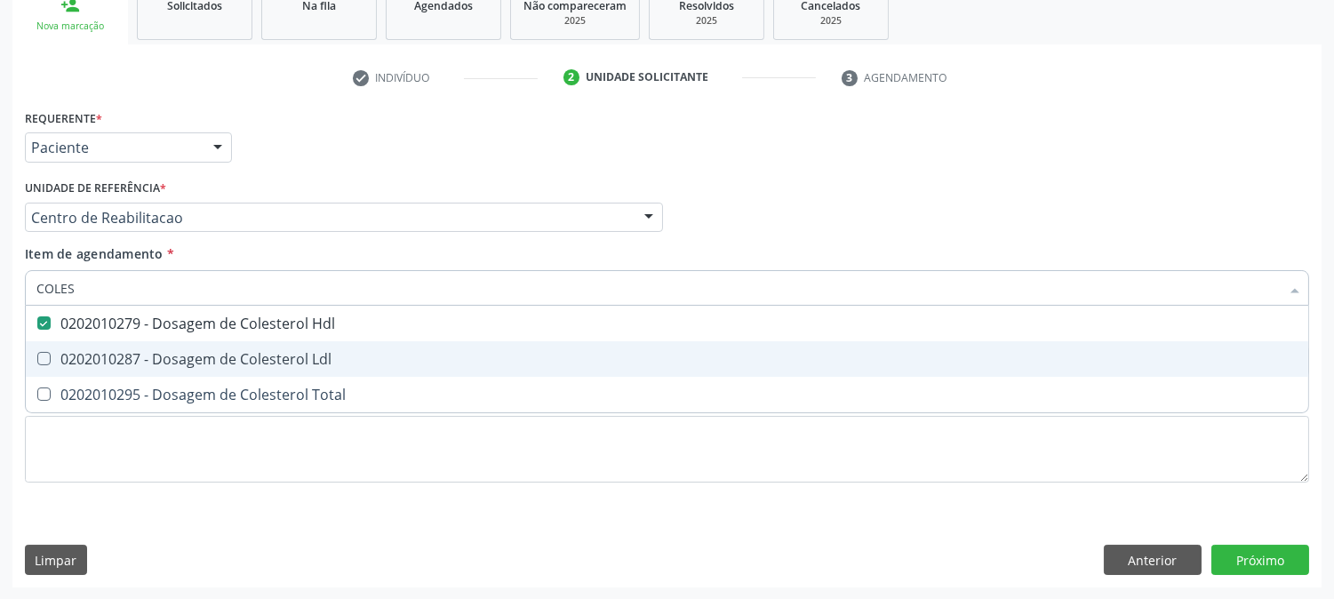
click at [180, 358] on div "0202010287 - Dosagem de Colesterol Ldl" at bounding box center [666, 359] width 1261 height 14
checkbox Ldl "true"
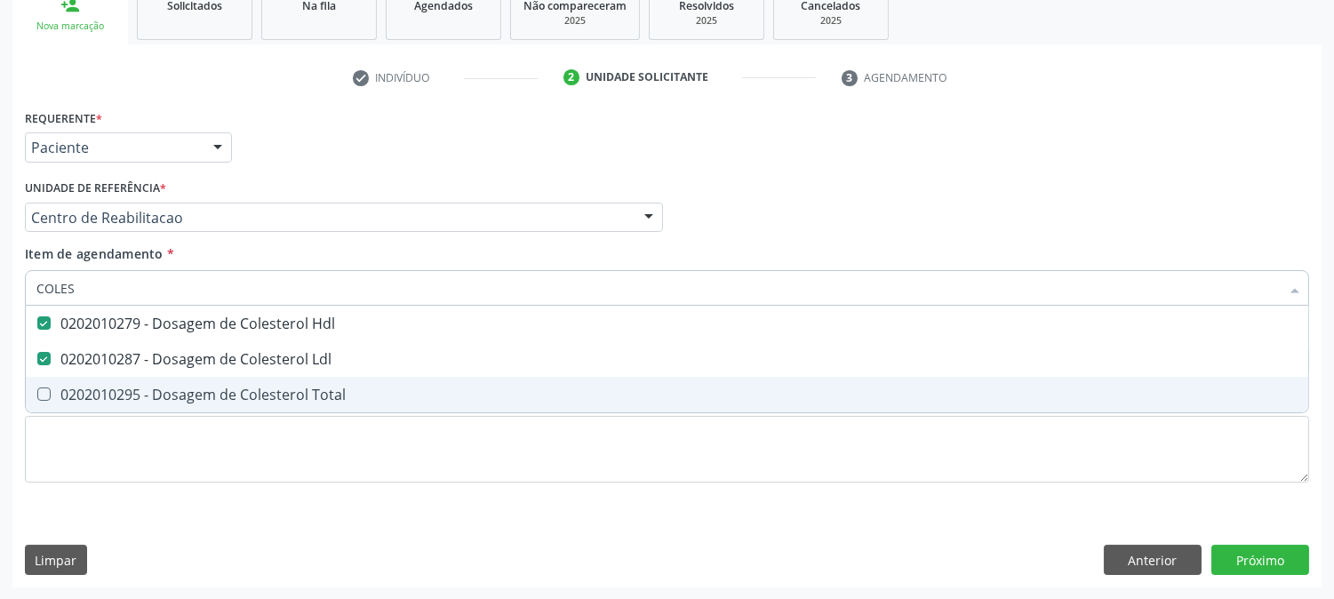
click at [175, 387] on div "0202010295 - Dosagem de Colesterol Total" at bounding box center [666, 394] width 1261 height 14
checkbox Total "true"
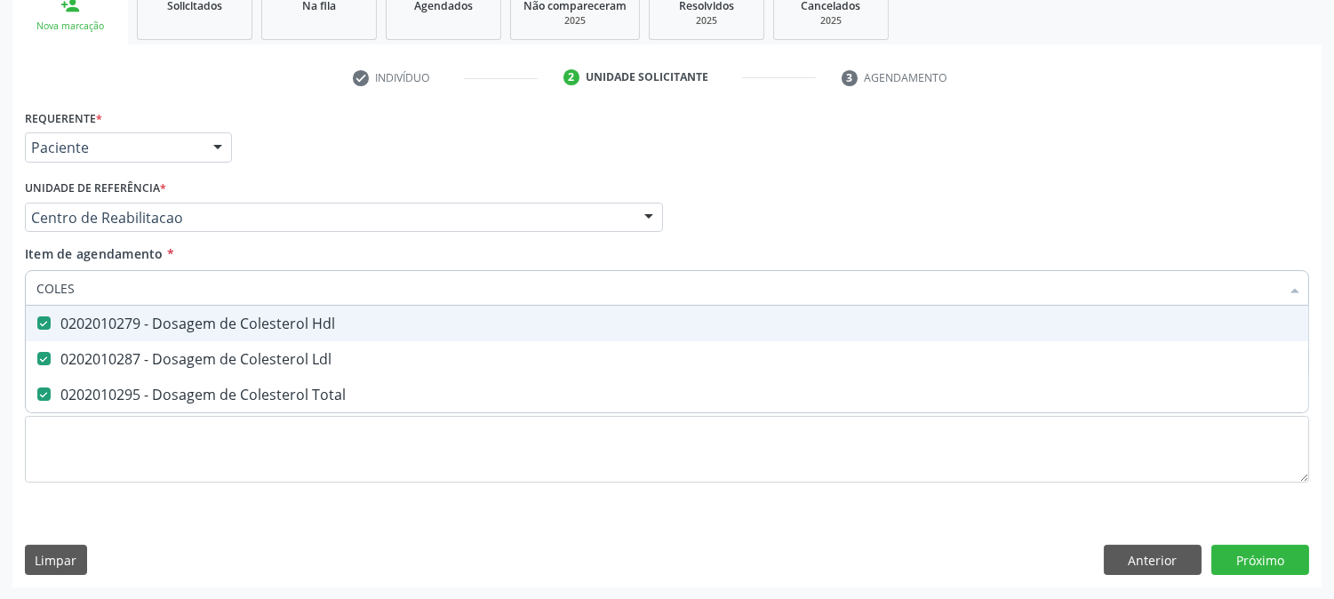
drag, startPoint x: 90, startPoint y: 291, endPoint x: 9, endPoint y: 285, distance: 81.0
click at [12, 285] on div "Requerente * Paciente Médico(a) Enfermeiro(a) Paciente Nenhum resultado encontr…" at bounding box center [666, 346] width 1309 height 483
type input "C"
checkbox Hdl "false"
checkbox Ldl "false"
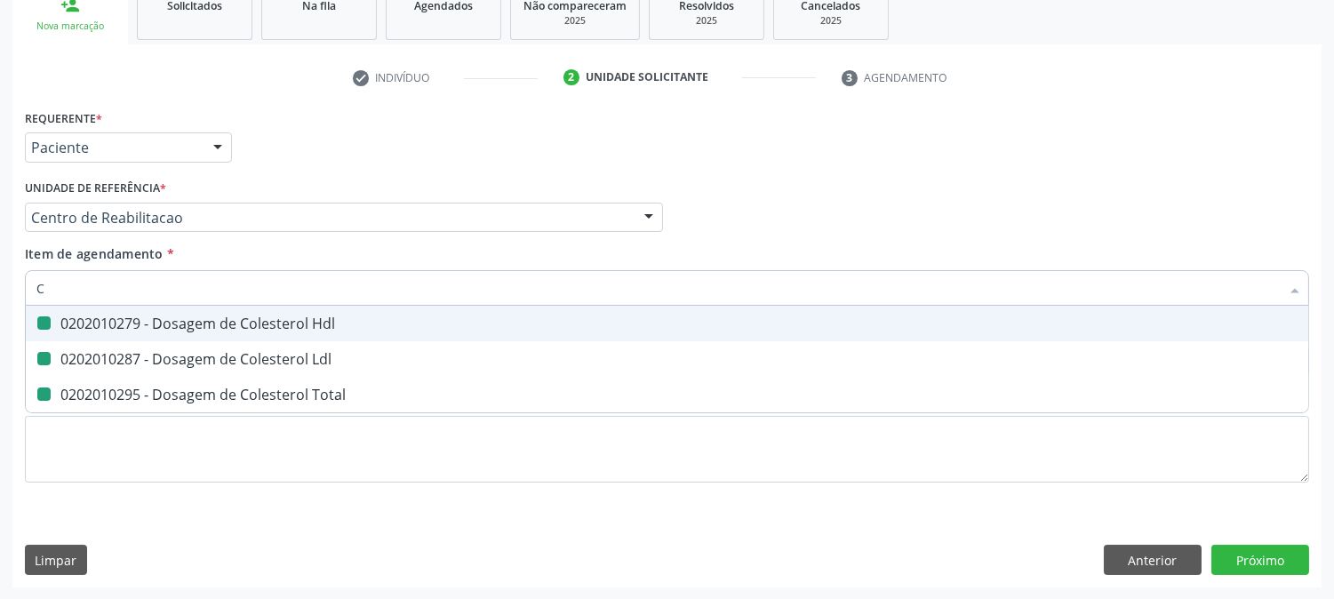
checkbox Total "false"
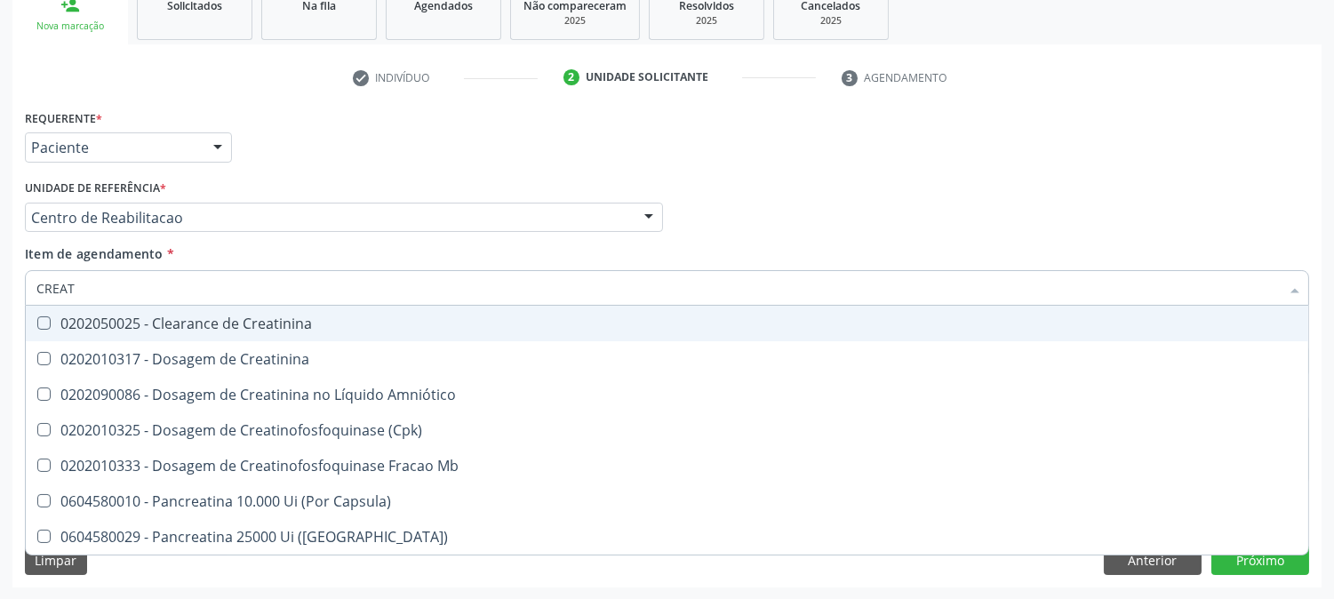
type input "CREATI"
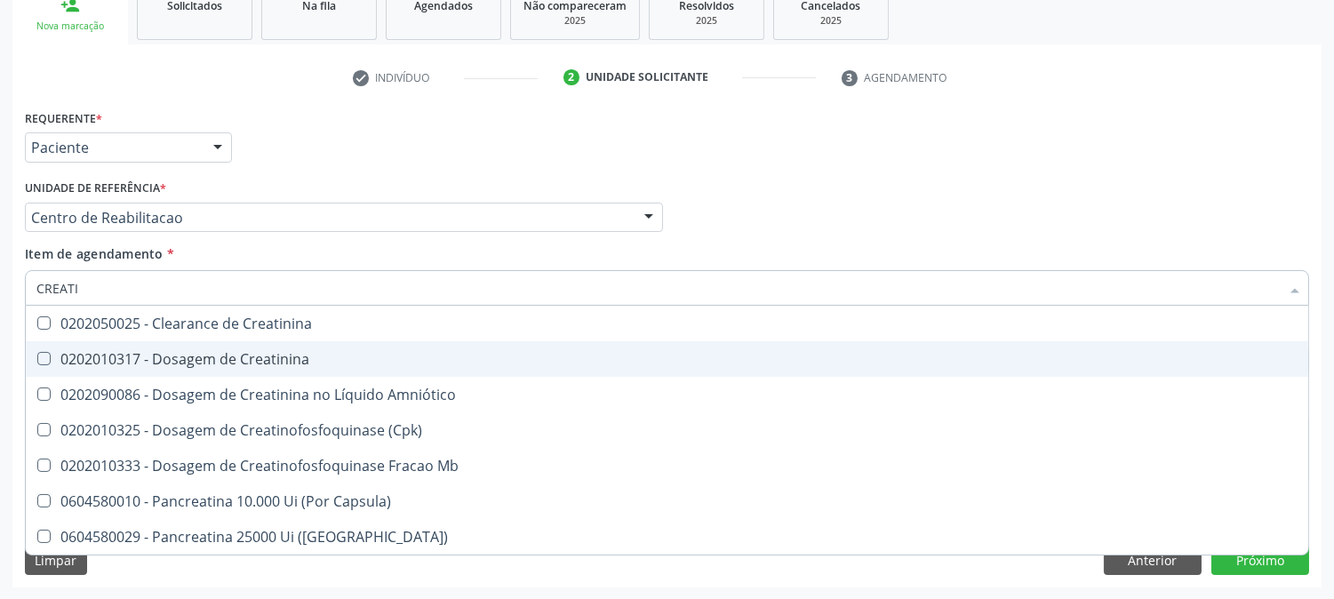
click at [127, 353] on div "0202010317 - Dosagem de Creatinina" at bounding box center [666, 359] width 1261 height 14
checkbox Creatinina "true"
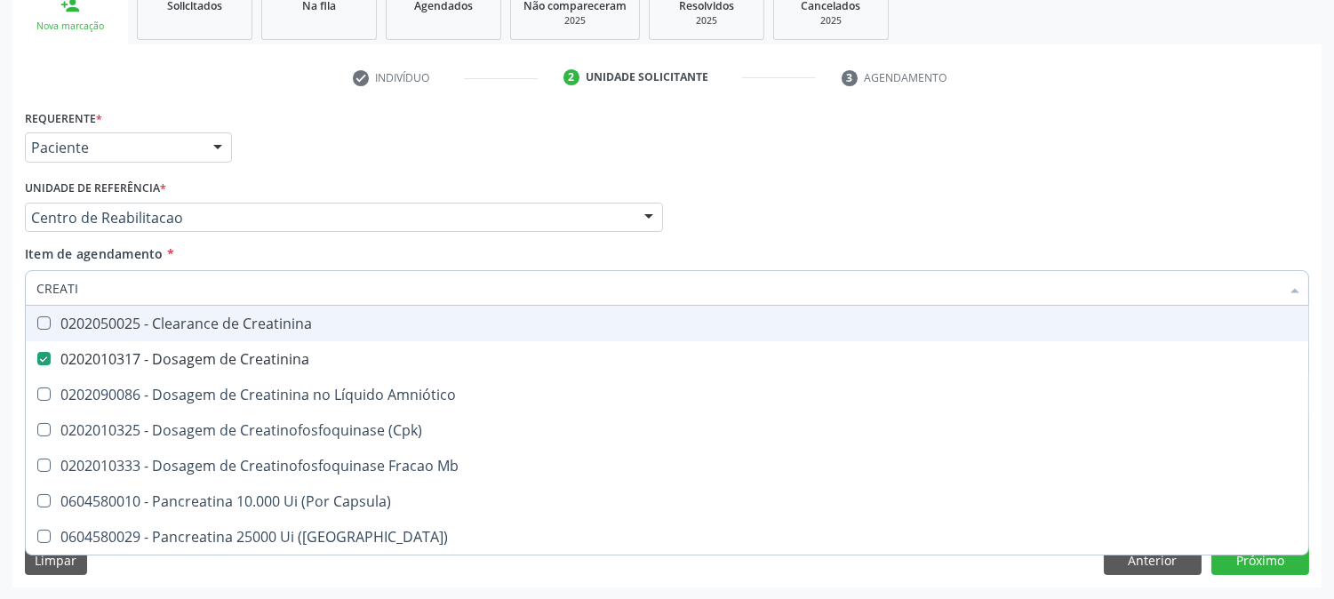
drag, startPoint x: 92, startPoint y: 296, endPoint x: 3, endPoint y: 285, distance: 90.4
click at [3, 285] on div "Acompanhamento Acompanhe a situação das marcações correntes e finalizadas Relat…" at bounding box center [667, 208] width 1334 height 783
type input "TR"
checkbox Creatinina "false"
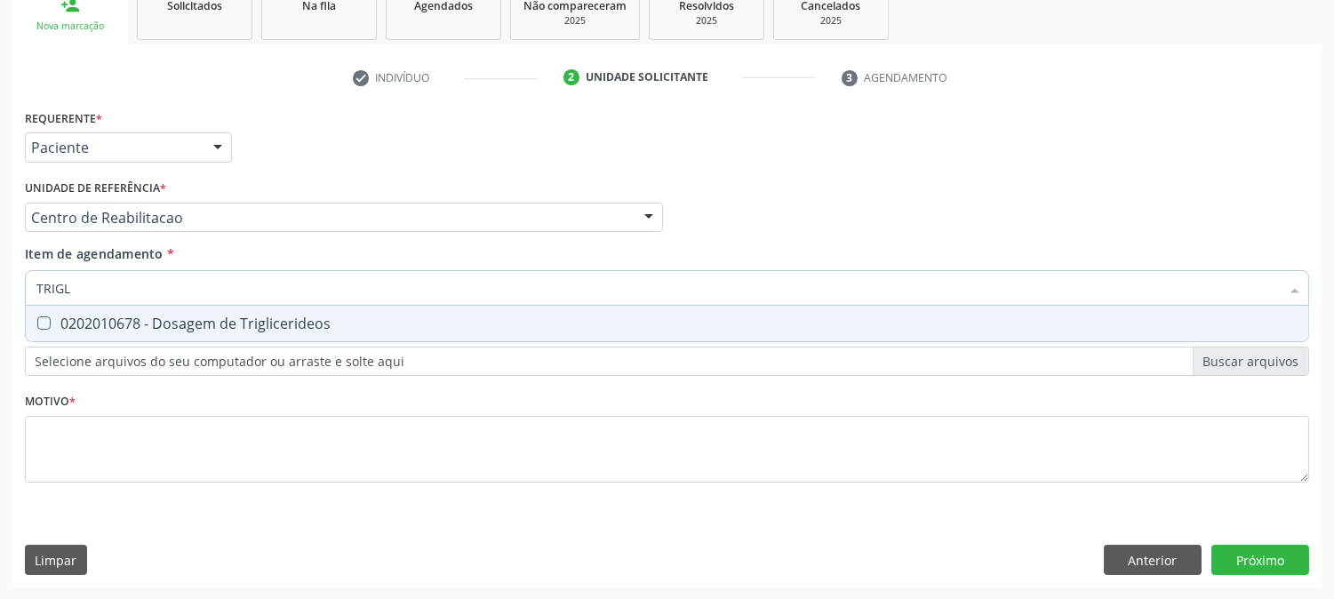
type input "TRIGLI"
click at [121, 316] on div "0202010678 - Dosagem de Triglicerideos" at bounding box center [666, 323] width 1261 height 14
checkbox Triglicerideos "true"
drag, startPoint x: 100, startPoint y: 291, endPoint x: 6, endPoint y: 289, distance: 93.3
click at [6, 289] on div "Acompanhamento Acompanhe a situação das marcações correntes e finalizadas Relat…" at bounding box center [667, 208] width 1334 height 783
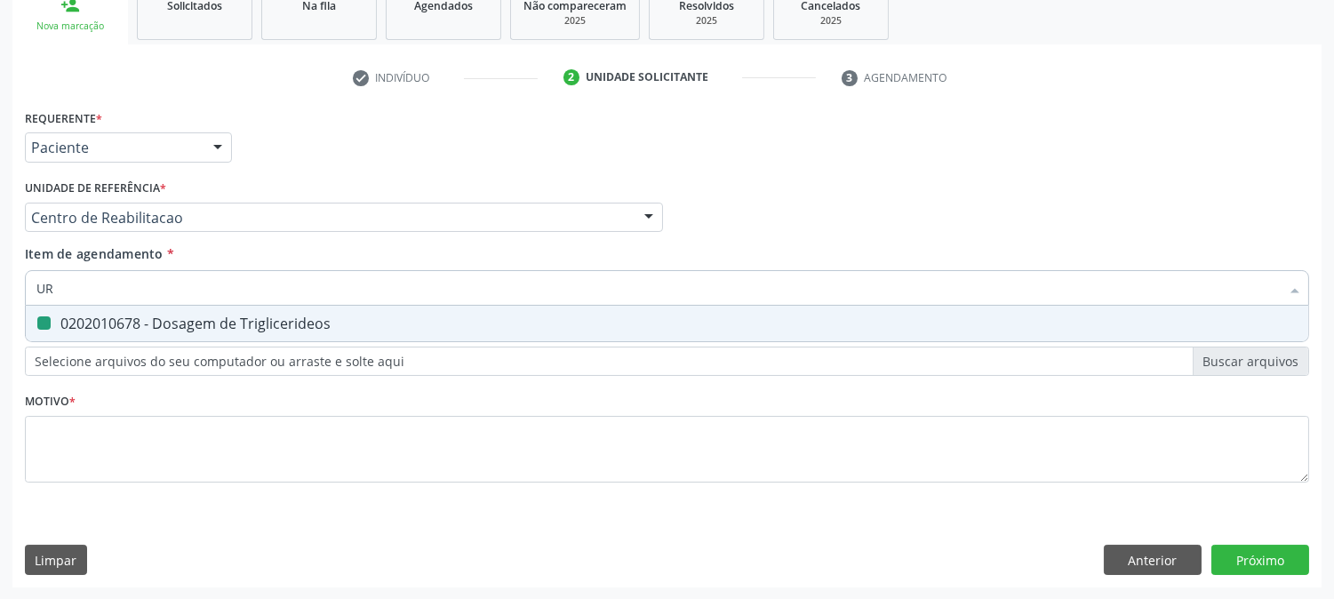
type input "URI"
checkbox Triglicerideos "false"
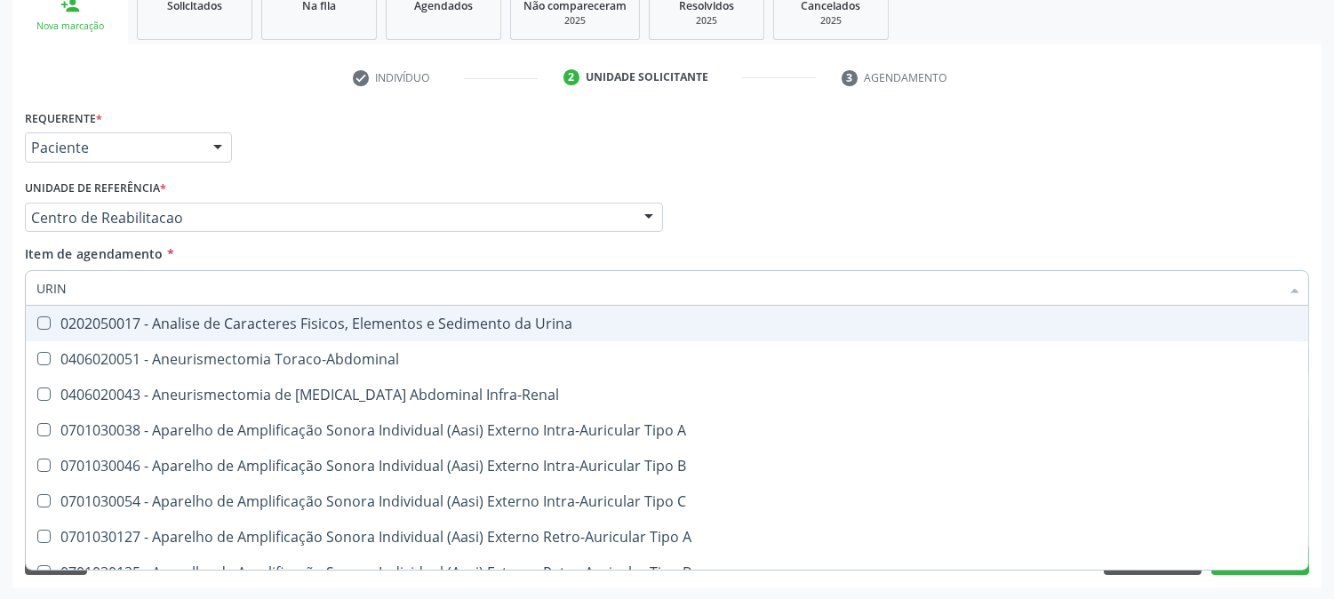
type input "URINA"
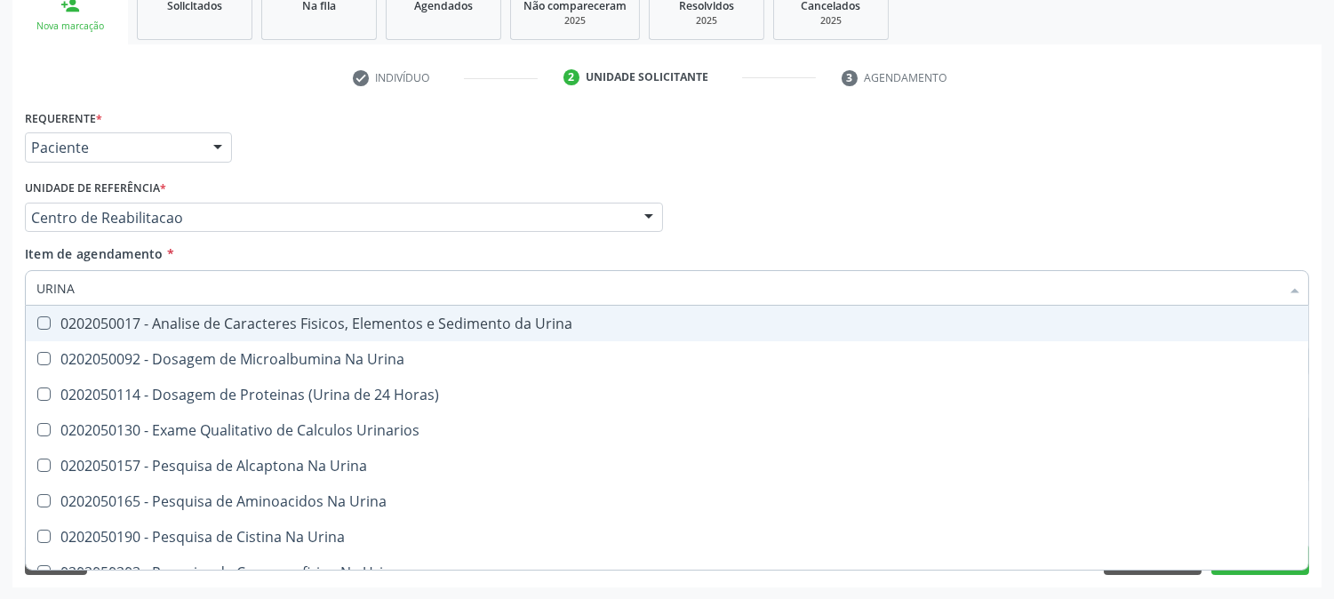
drag, startPoint x: 108, startPoint y: 325, endPoint x: 91, endPoint y: 287, distance: 41.8
click at [108, 324] on div "0202050017 - Analise de Caracteres Fisicos, Elementos e Sedimento da Urina" at bounding box center [666, 323] width 1261 height 14
checkbox Urina "true"
drag, startPoint x: 87, startPoint y: 283, endPoint x: 12, endPoint y: 283, distance: 75.5
click at [12, 283] on div "Requerente * Paciente Médico(a) Enfermeiro(a) Paciente Nenhum resultado encontr…" at bounding box center [666, 346] width 1309 height 483
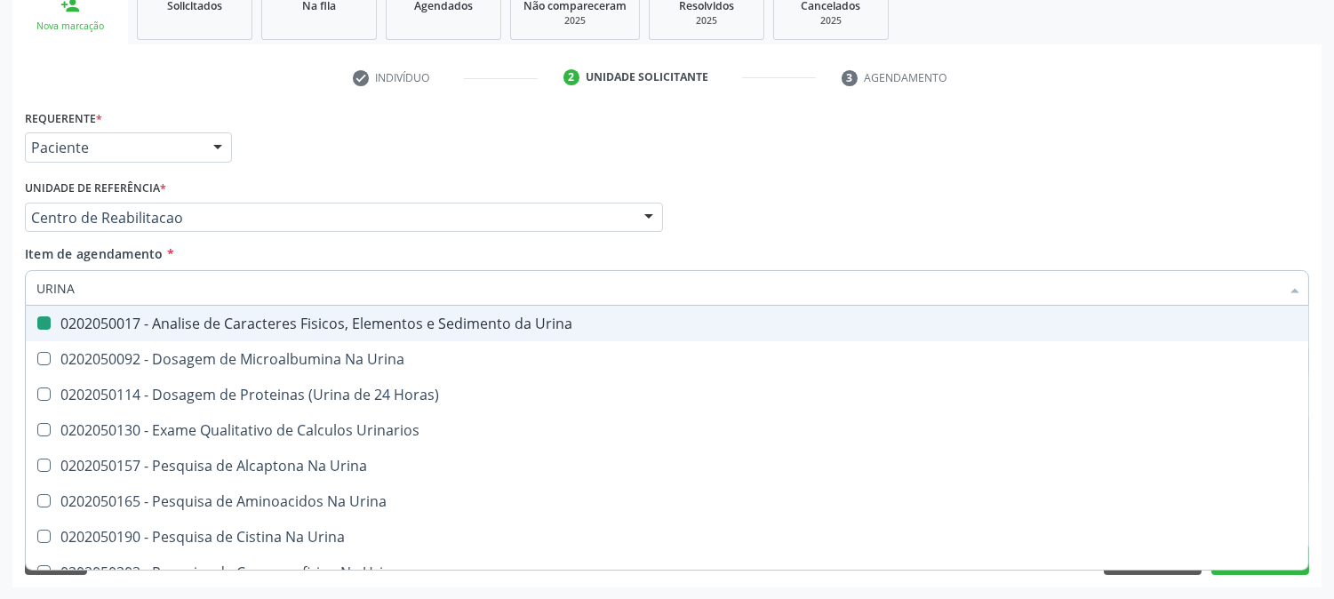
type input "G"
checkbox Urina "false"
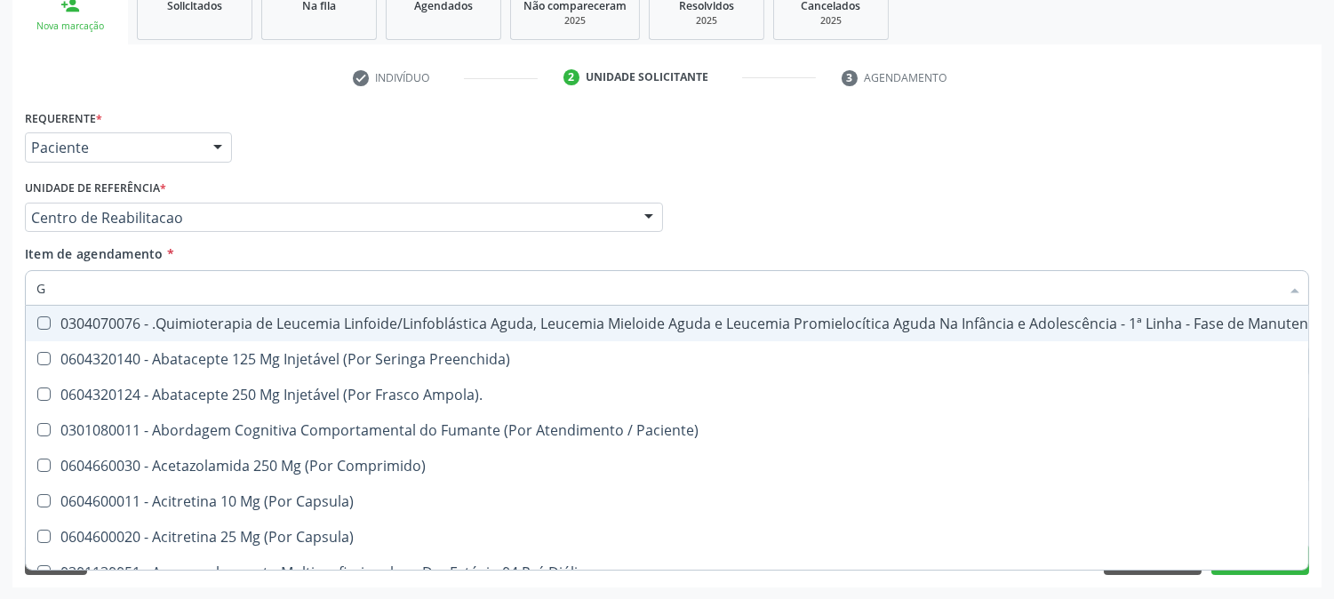
type input "GL"
checkbox Pé "true"
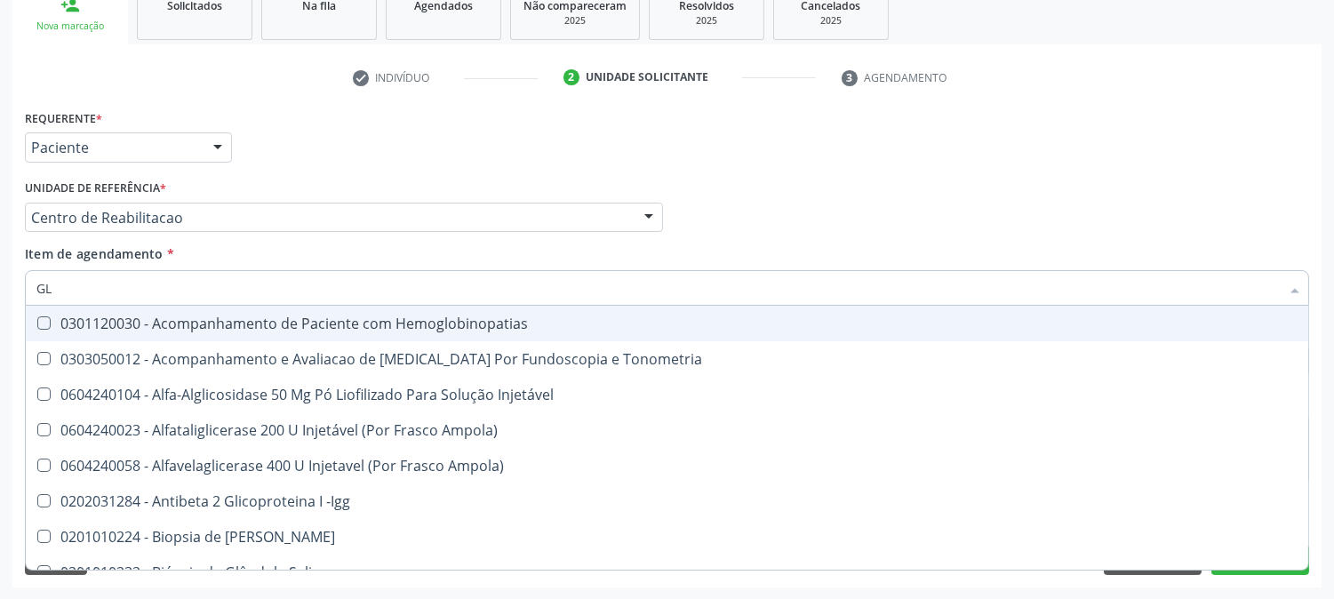
type input "GLI"
checkbox Glomerular "true"
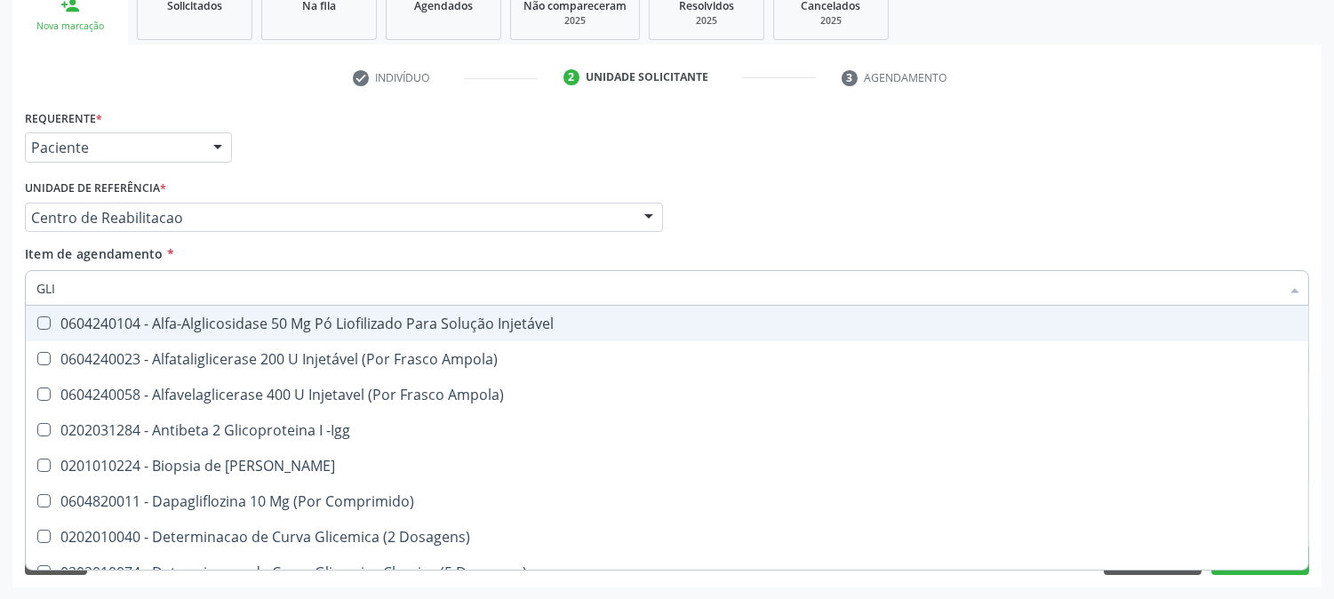
type input "GLIC"
checkbox Derrames "true"
checkbox Triglicerideos "false"
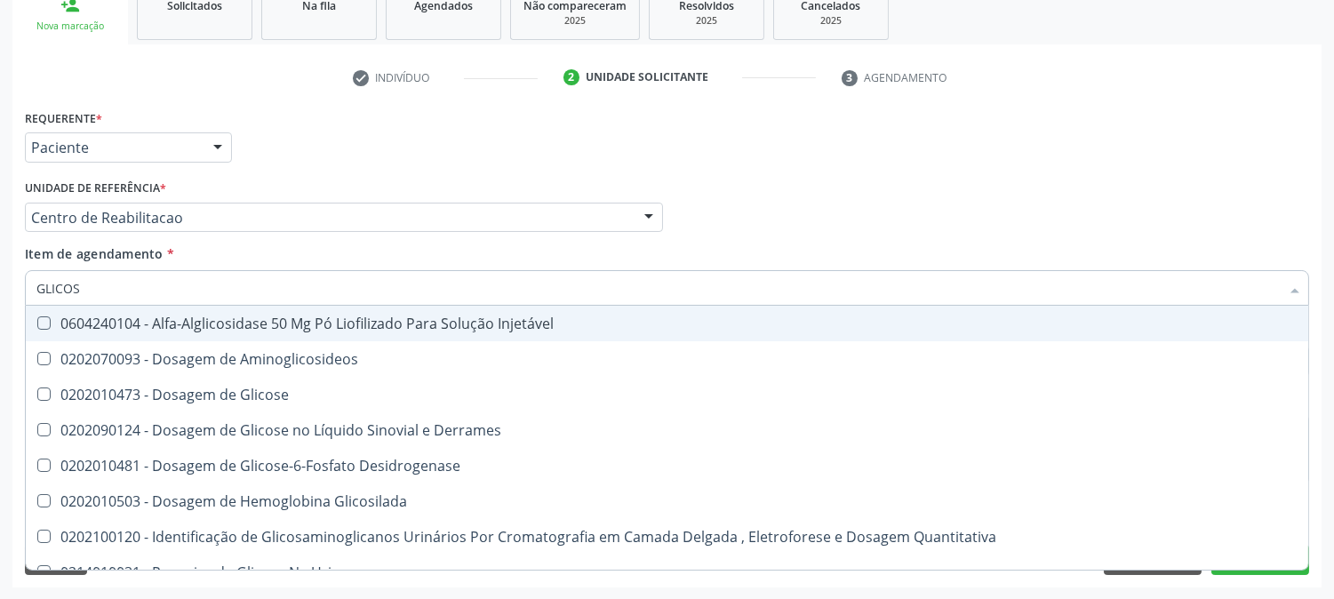
type input "GLICOSE"
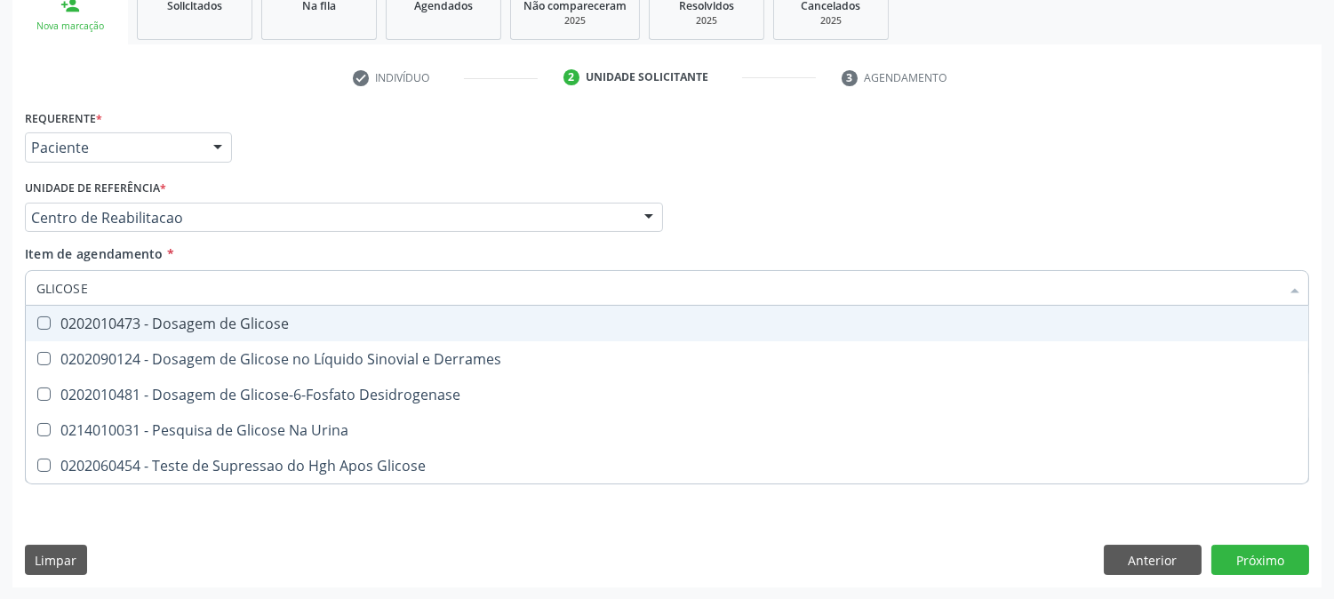
click at [76, 324] on div "0202010473 - Dosagem de Glicose" at bounding box center [666, 323] width 1261 height 14
checkbox Glicose "true"
drag, startPoint x: 99, startPoint y: 290, endPoint x: 0, endPoint y: 259, distance: 103.4
click at [0, 259] on div "Acompanhamento Acompanhe a situação das marcações correntes e finalizadas Relat…" at bounding box center [667, 208] width 1334 height 783
type input "HE"
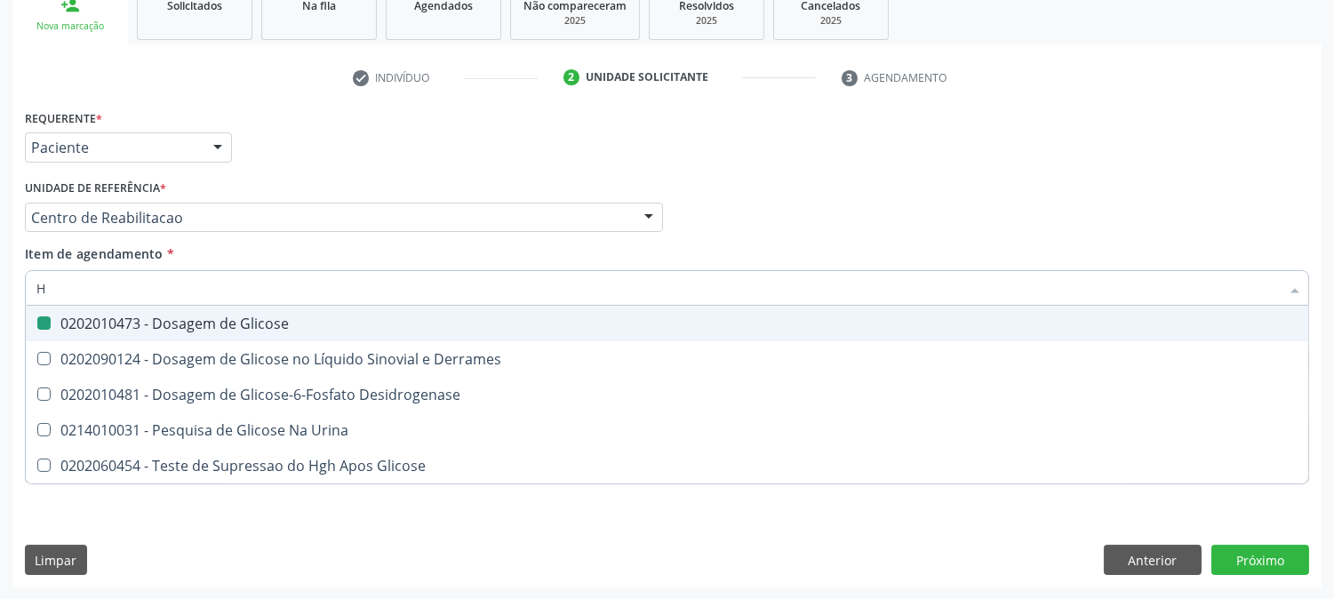
checkbox Glicose "false"
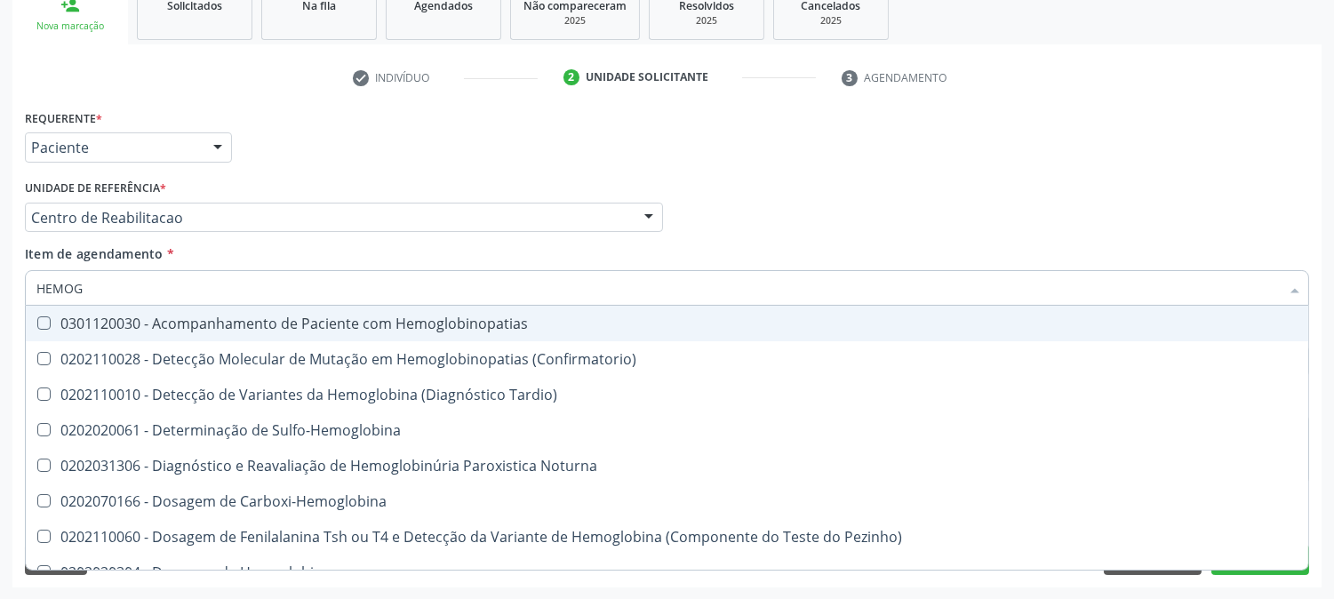
type input "HEMOGR"
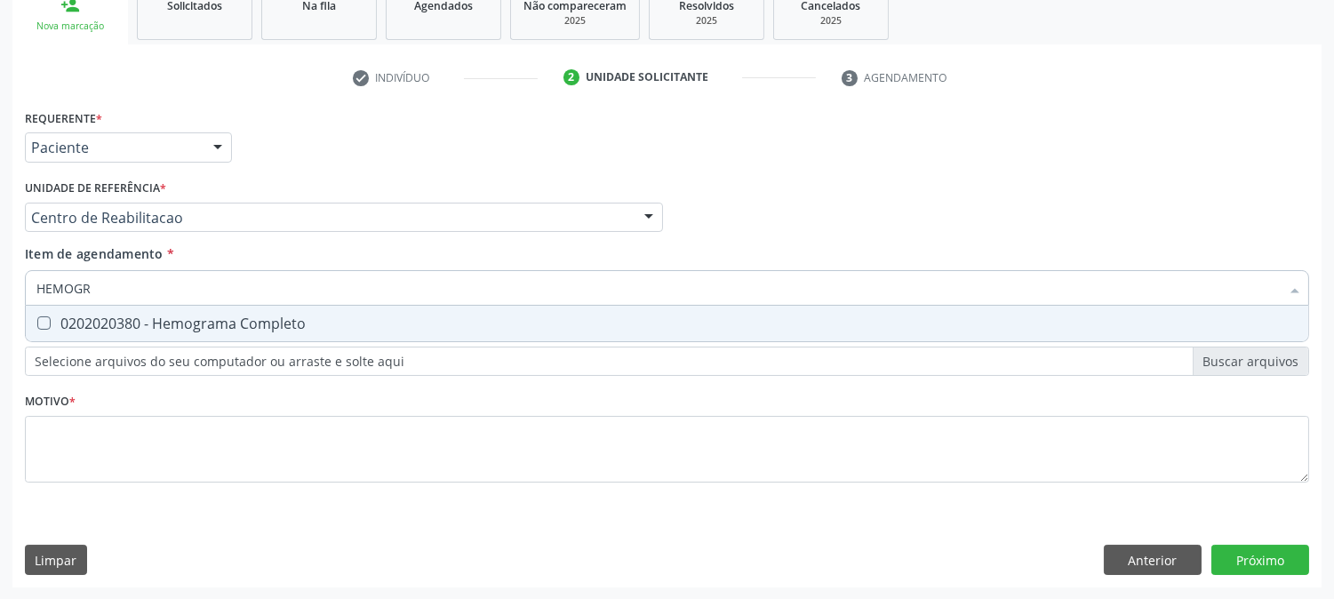
click at [87, 331] on span "0202020380 - Hemograma Completo" at bounding box center [667, 324] width 1282 height 36
checkbox Completo "true"
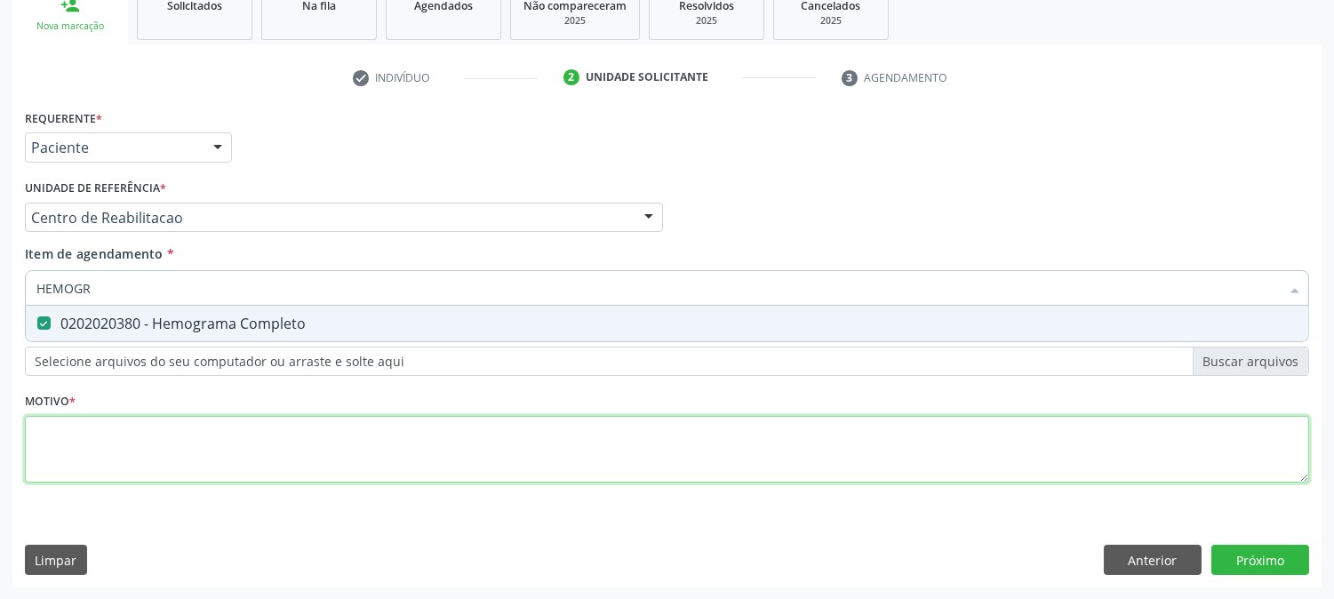
click at [128, 450] on div "Requerente * Paciente Médico(a) Enfermeiro(a) Paciente Nenhum resultado encontr…" at bounding box center [667, 306] width 1284 height 403
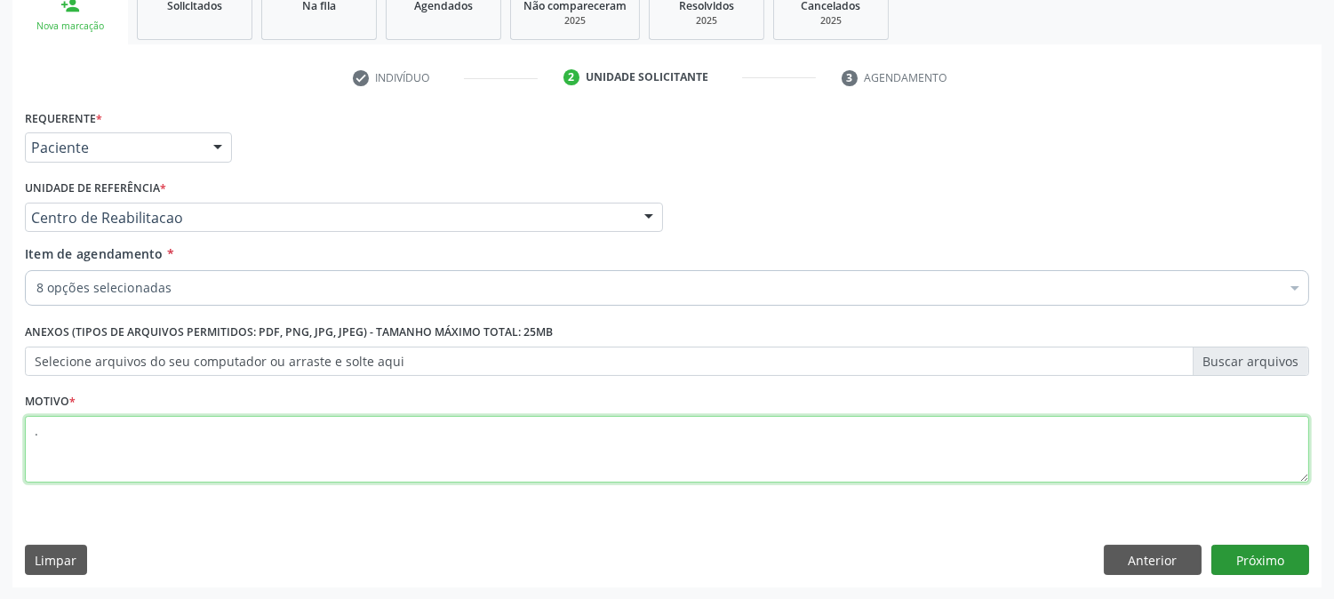
type textarea "."
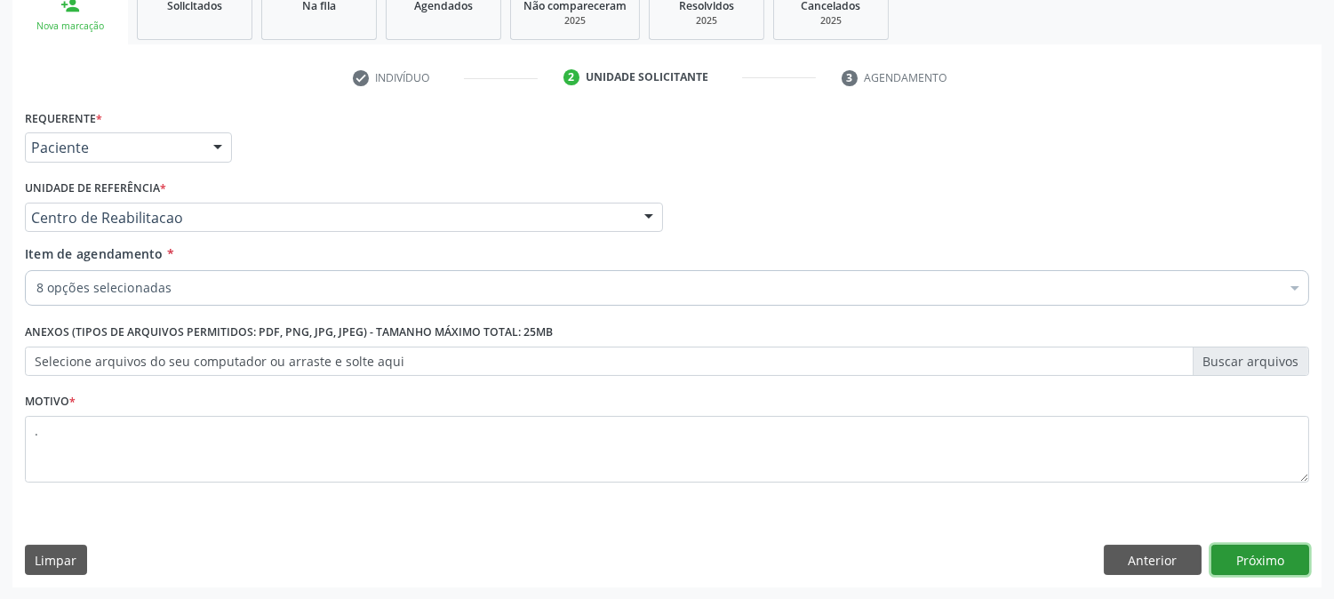
click at [1277, 554] on button "Próximo" at bounding box center [1260, 560] width 98 height 30
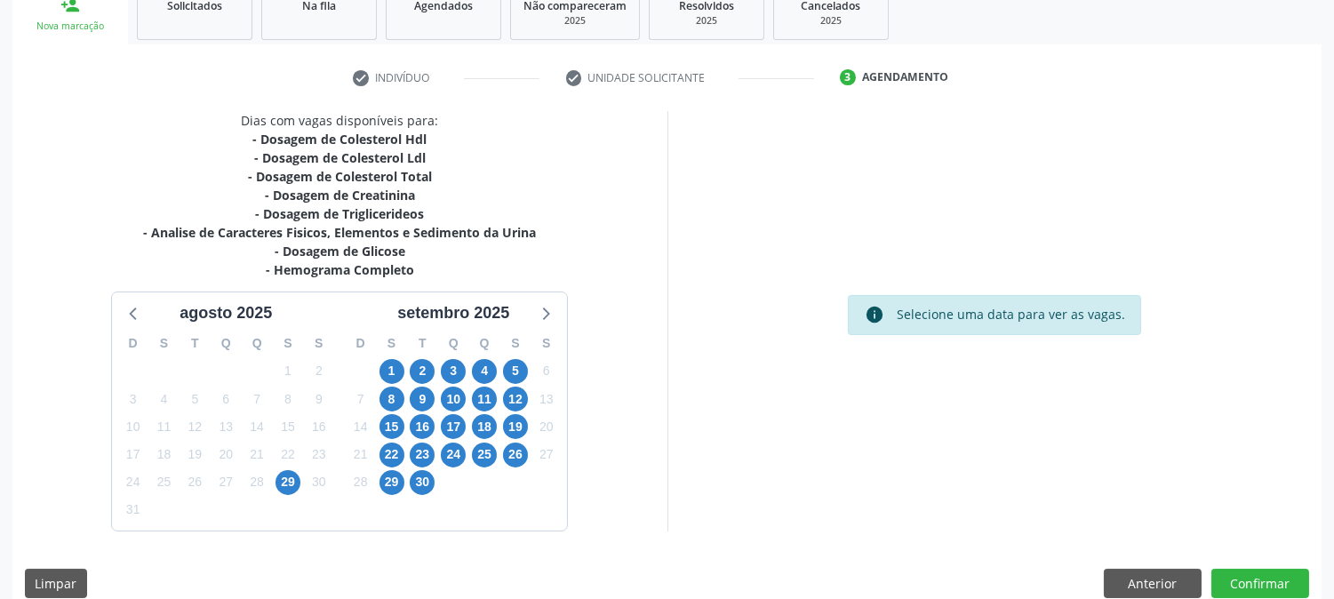
click at [433, 419] on div "16" at bounding box center [422, 427] width 25 height 28
click at [427, 419] on span "16" at bounding box center [422, 426] width 25 height 25
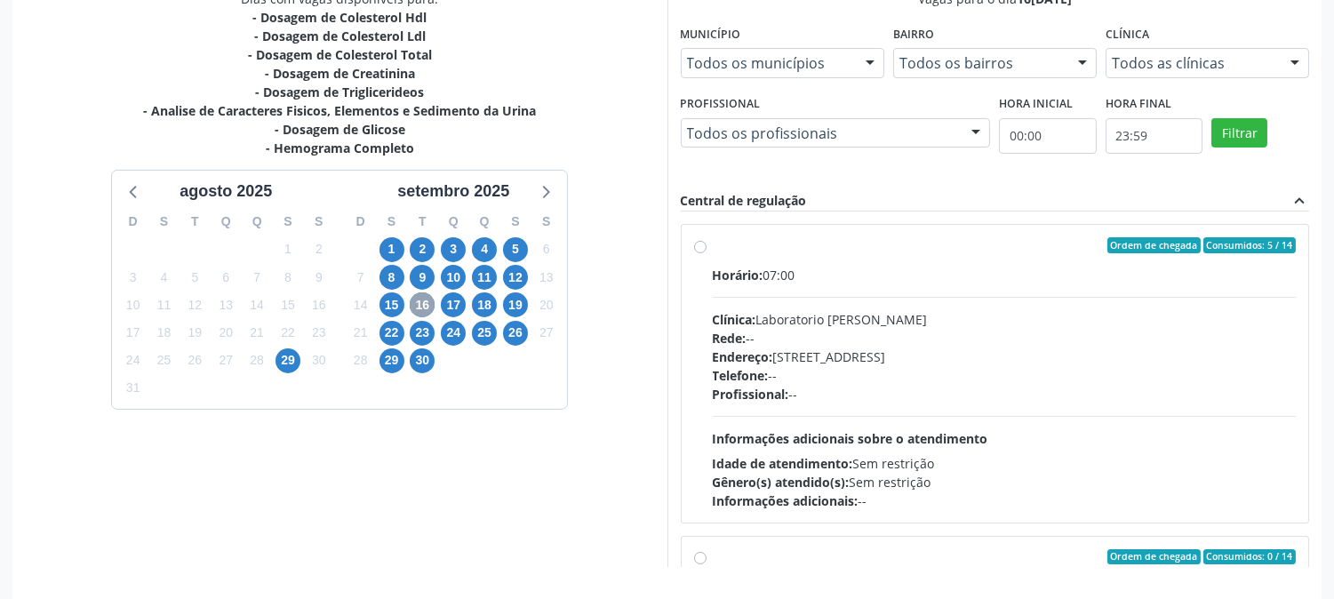
scroll to position [462, 0]
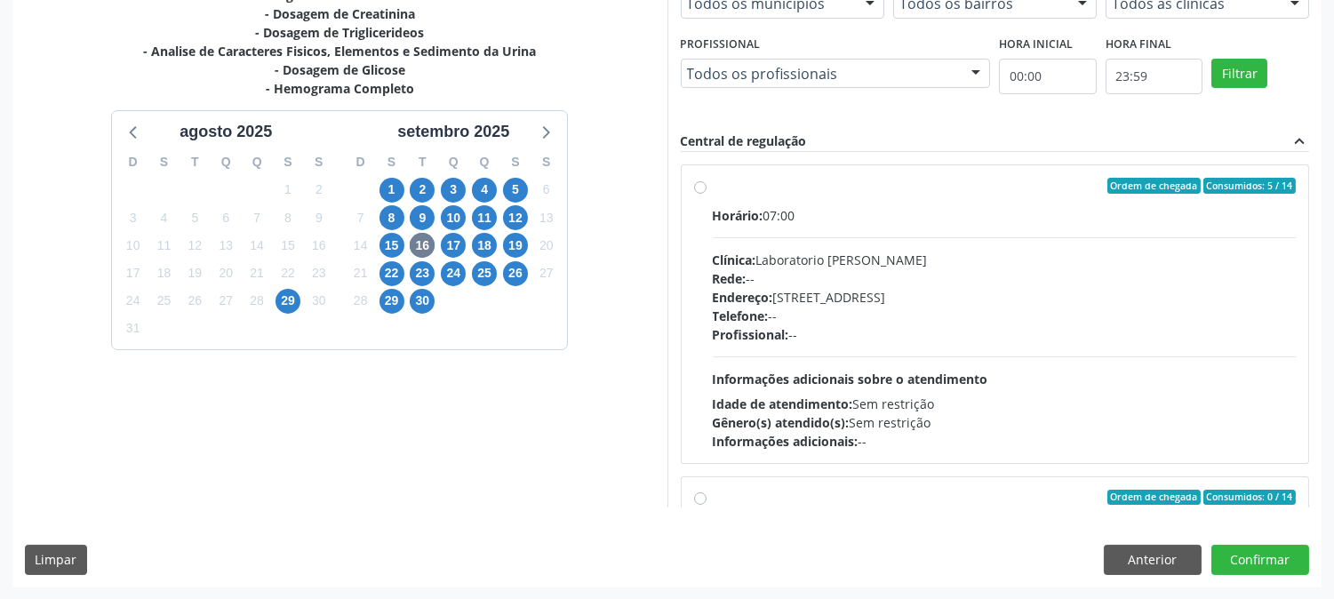
click at [829, 341] on div "Profissional: --" at bounding box center [1005, 334] width 584 height 19
click at [706, 194] on input "Ordem de chegada Consumidos: 5 / 14 Horário: 07:00 Clínica: Laboratorio Jose Pa…" at bounding box center [700, 186] width 12 height 16
radio input "true"
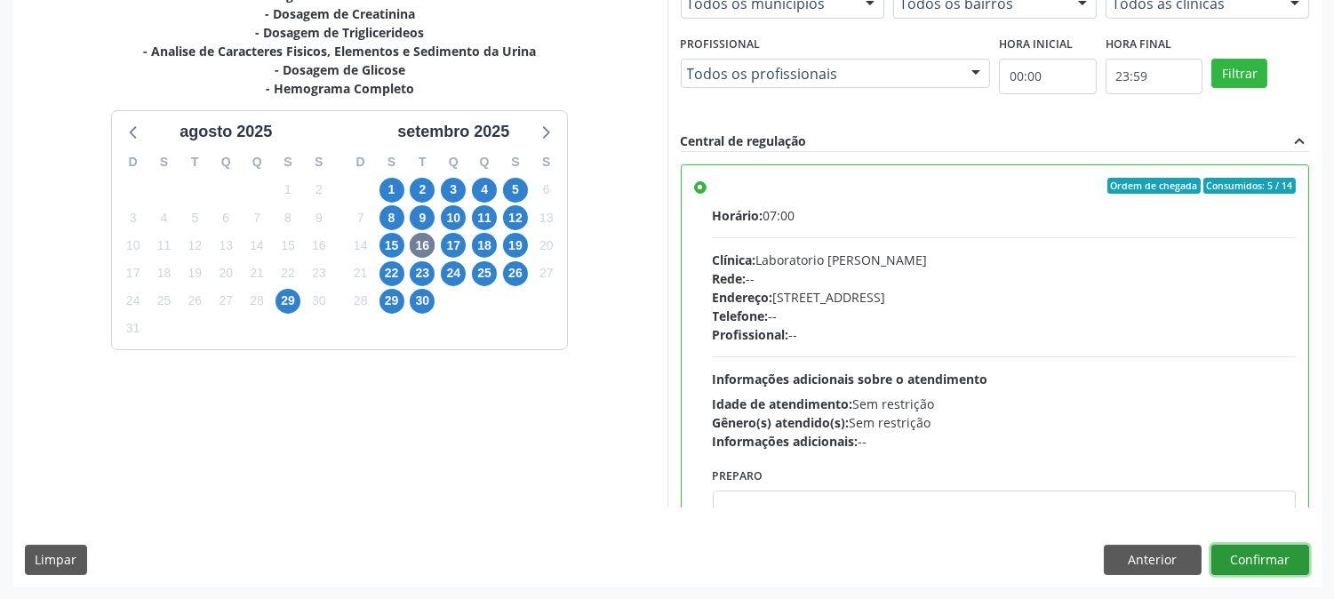
click at [1265, 557] on button "Confirmar" at bounding box center [1260, 560] width 98 height 30
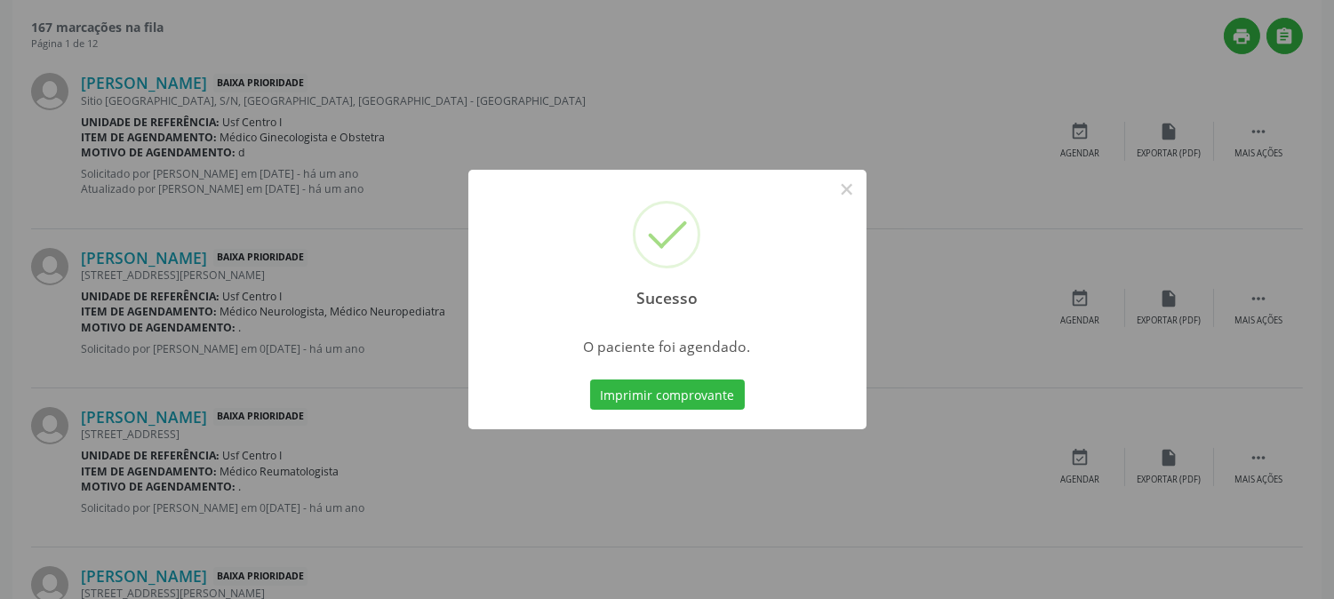
scroll to position [0, 0]
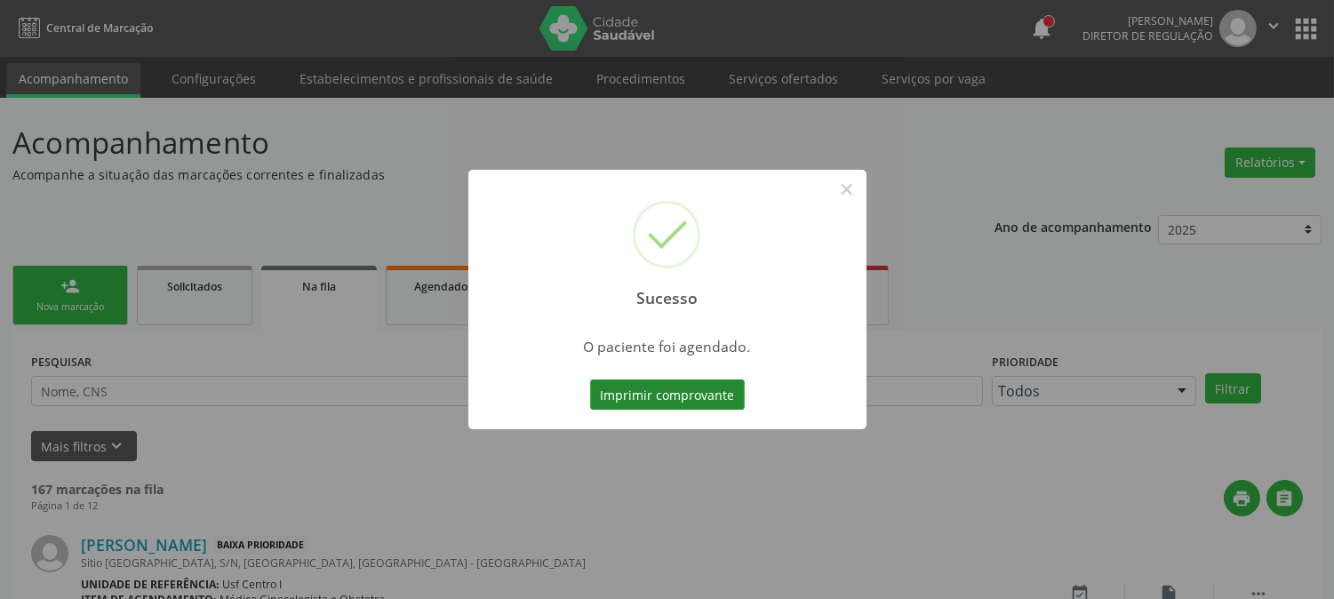
click at [712, 386] on button "Imprimir comprovante" at bounding box center [667, 394] width 155 height 30
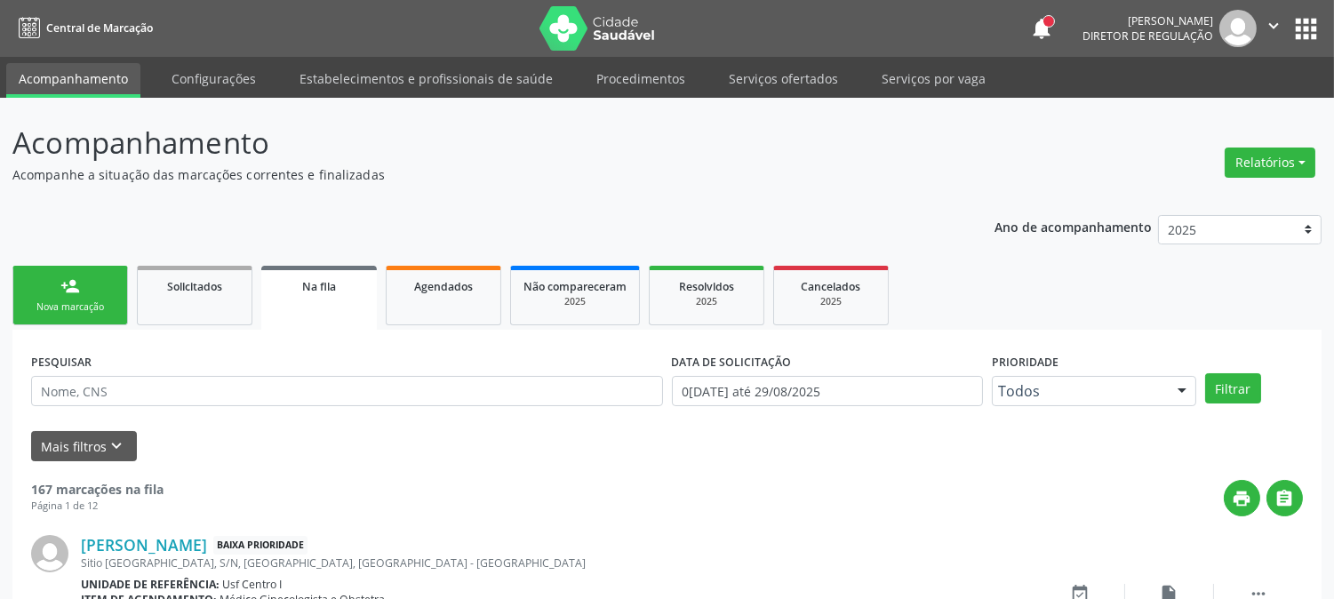
click at [85, 318] on link "person_add Nova marcação" at bounding box center [70, 296] width 116 height 60
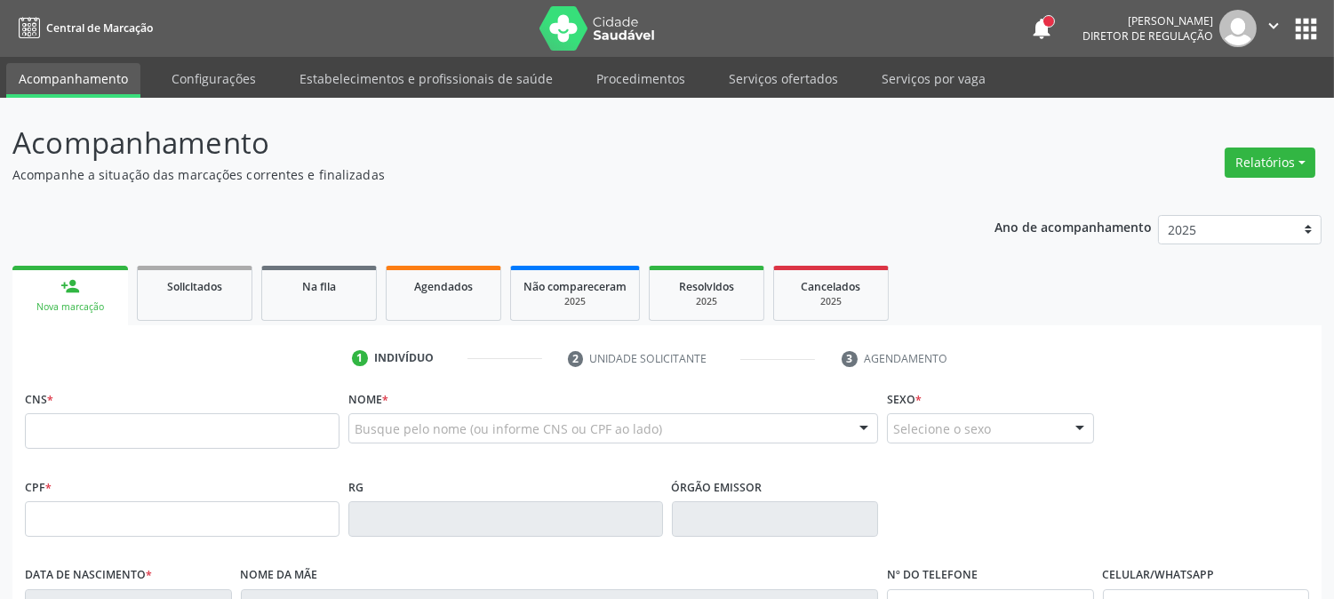
click at [82, 279] on link "person_add Nova marcação" at bounding box center [70, 296] width 116 height 60
click at [147, 418] on input "text" at bounding box center [182, 431] width 315 height 36
paste input "706 0083 3038 0142"
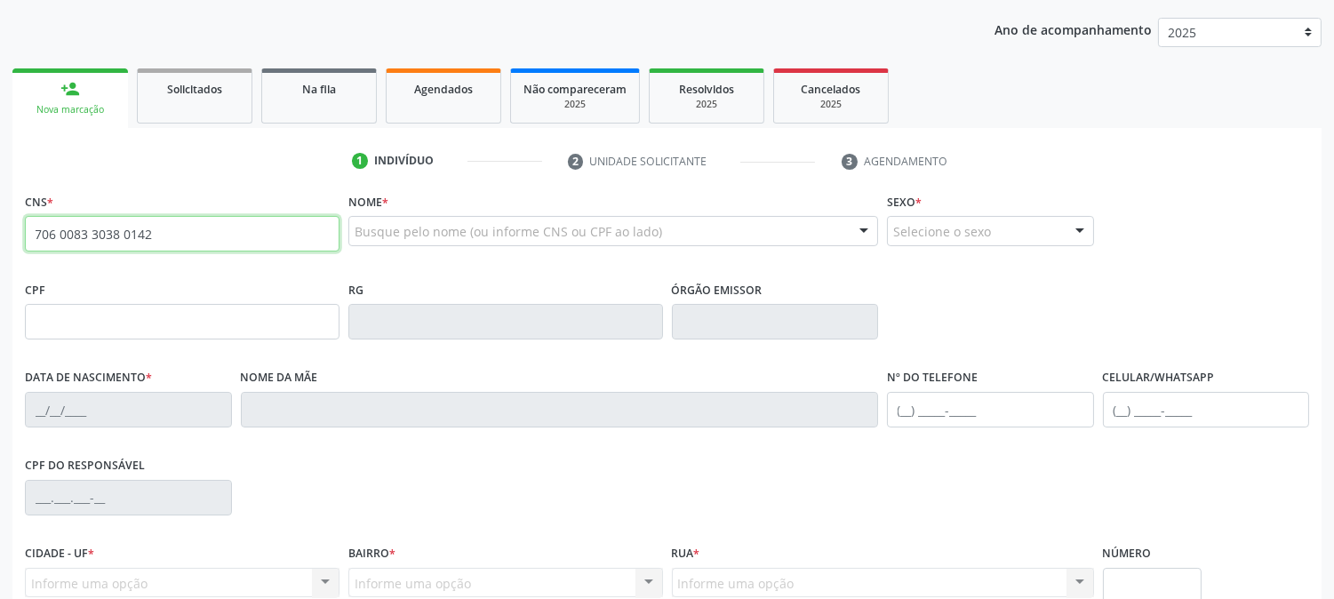
type input "706 0083 3038 0142"
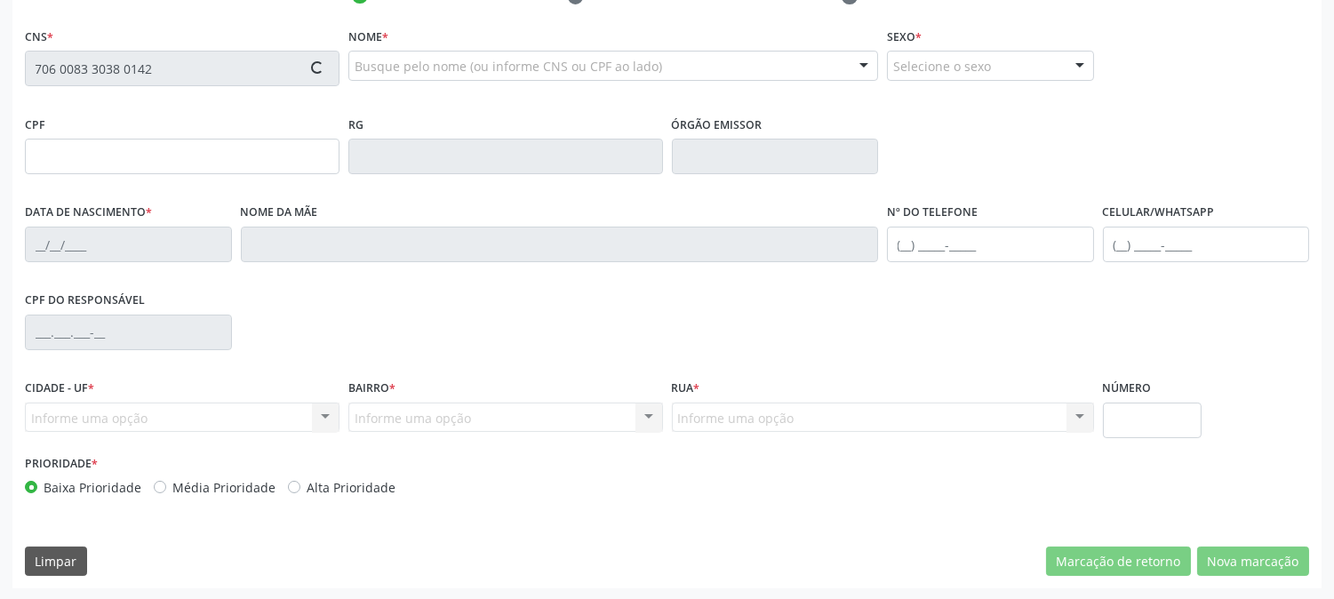
type input "409.013.268-10"
type input "04/04/2007"
type input "Evania Rodrigues Bezerra"
type input "(87) 3831-6224"
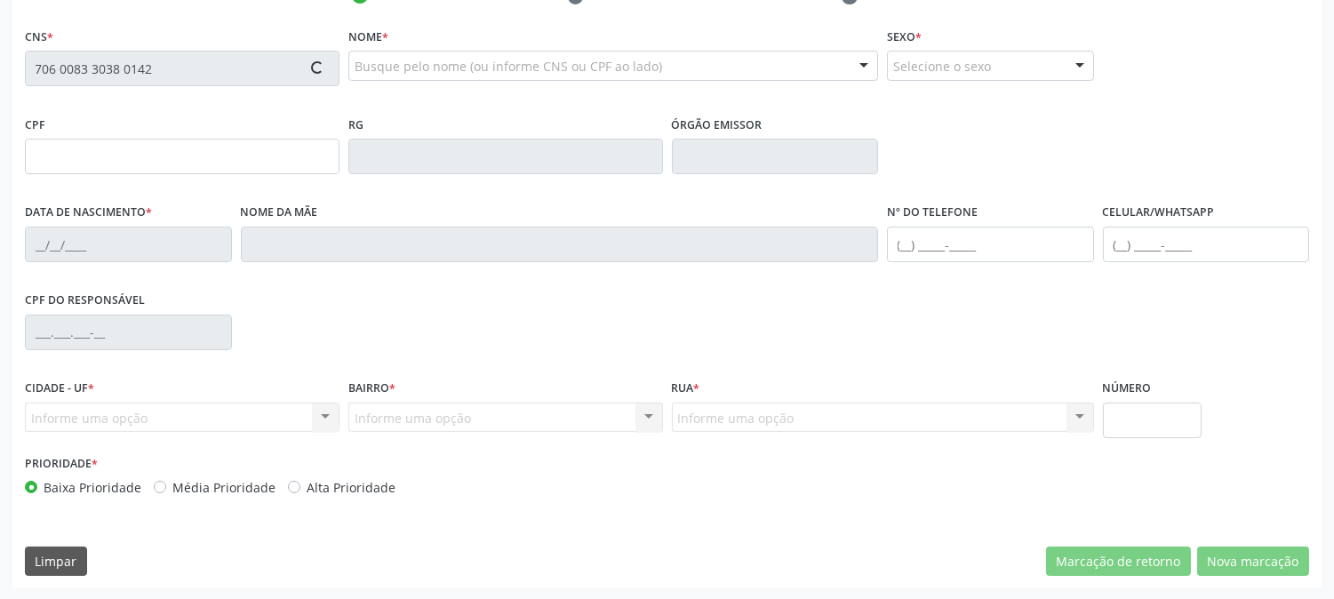
type input "294.635.668-05"
type input "490"
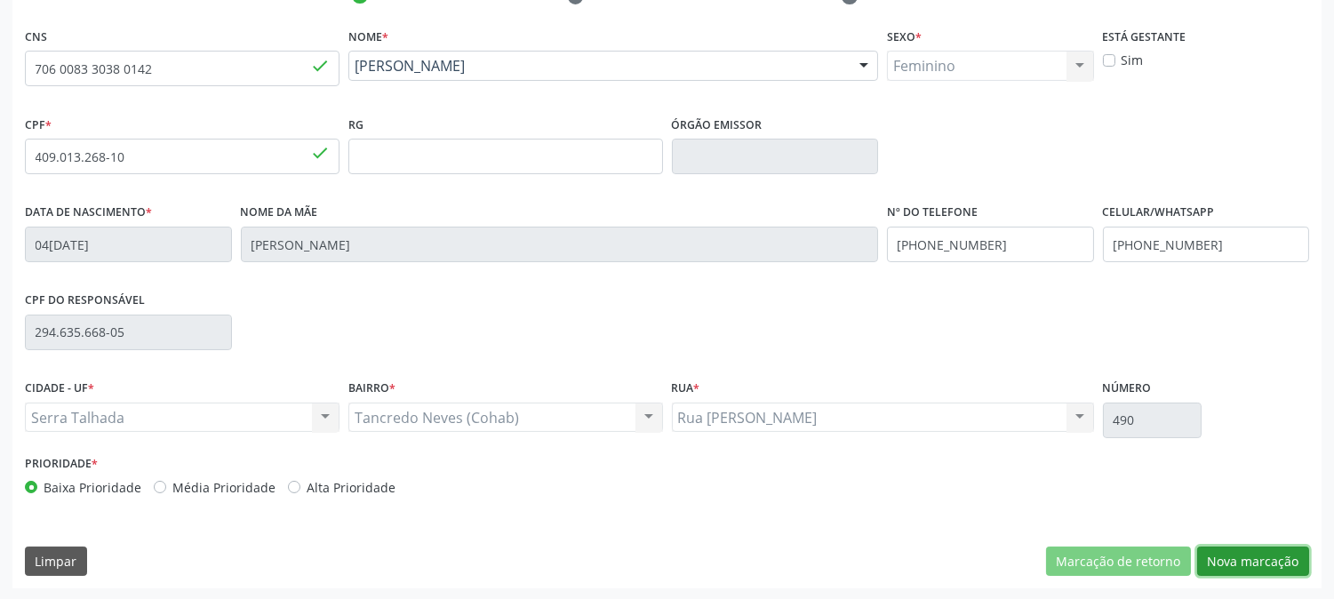
click at [1231, 562] on button "Nova marcação" at bounding box center [1253, 562] width 112 height 30
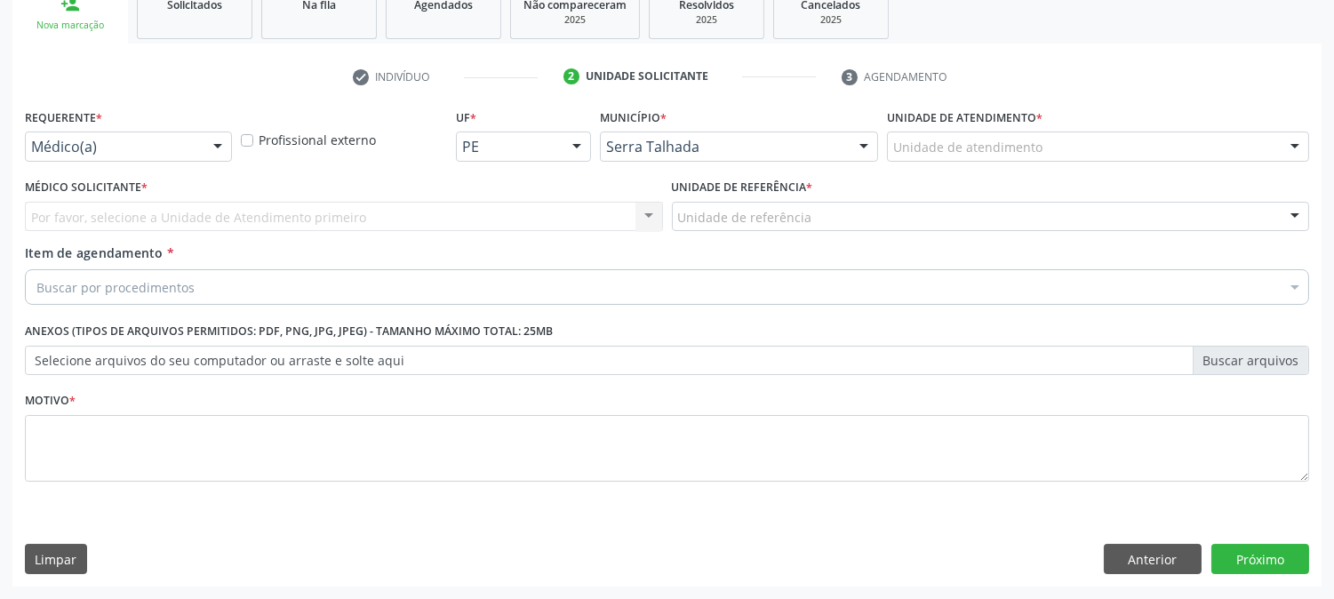
scroll to position [281, 0]
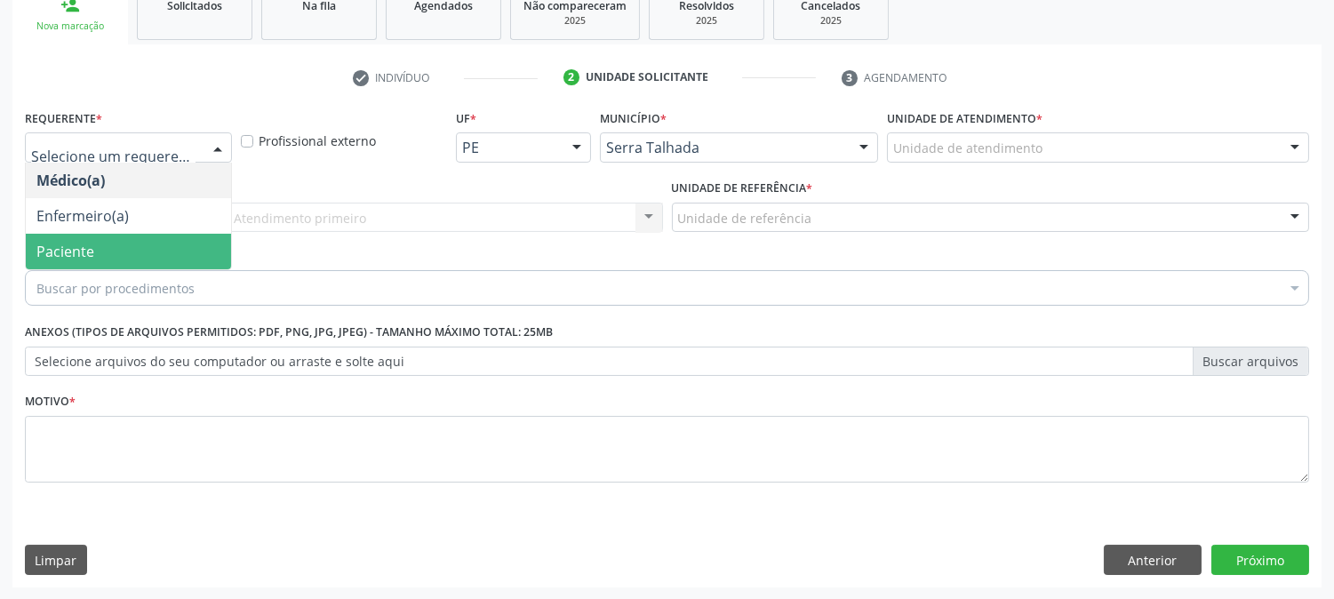
click at [148, 254] on span "Paciente" at bounding box center [128, 252] width 205 height 36
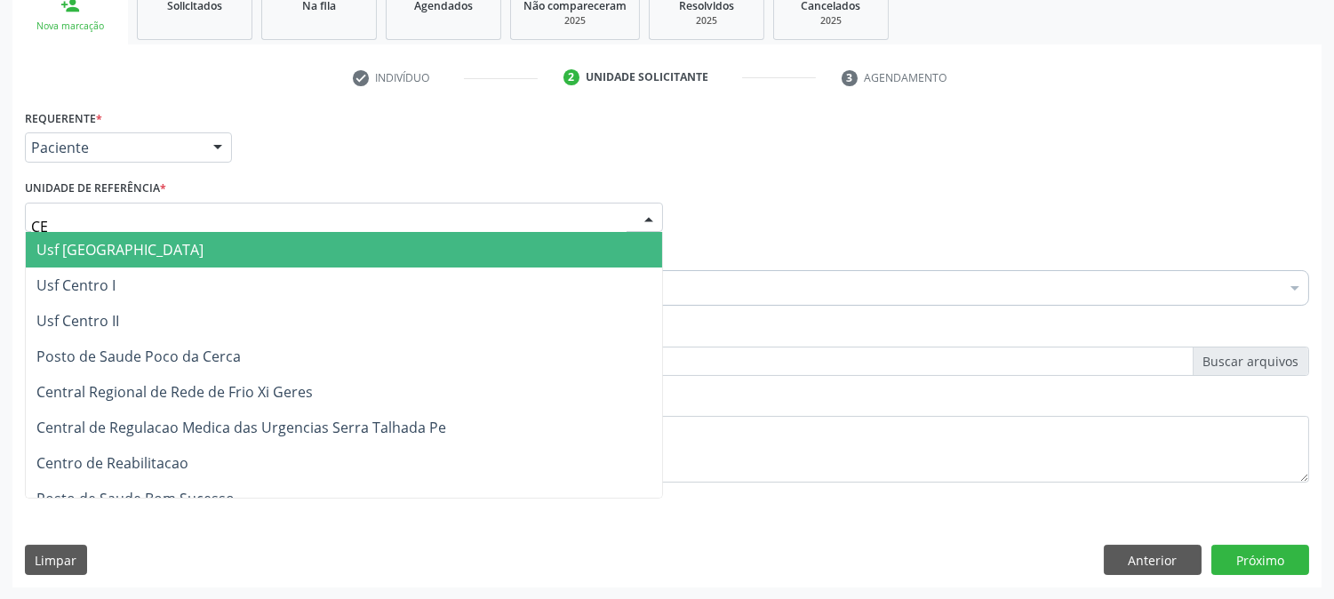
type input "CEN"
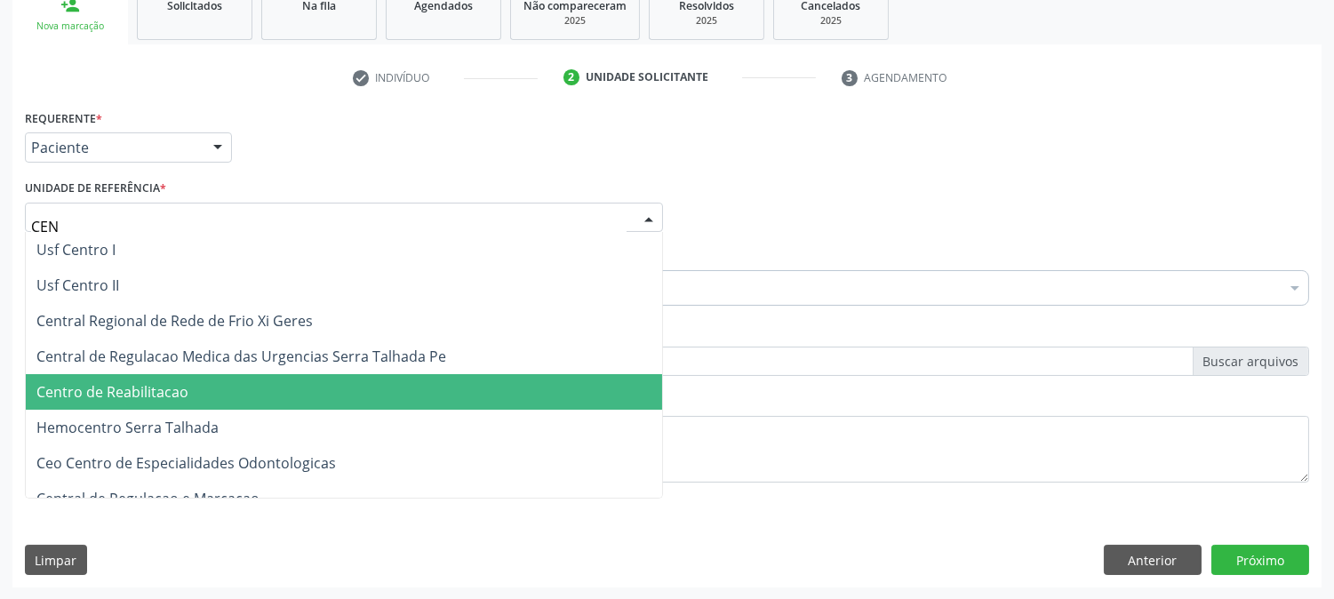
click at [183, 393] on span "Centro de Reabilitacao" at bounding box center [112, 392] width 152 height 20
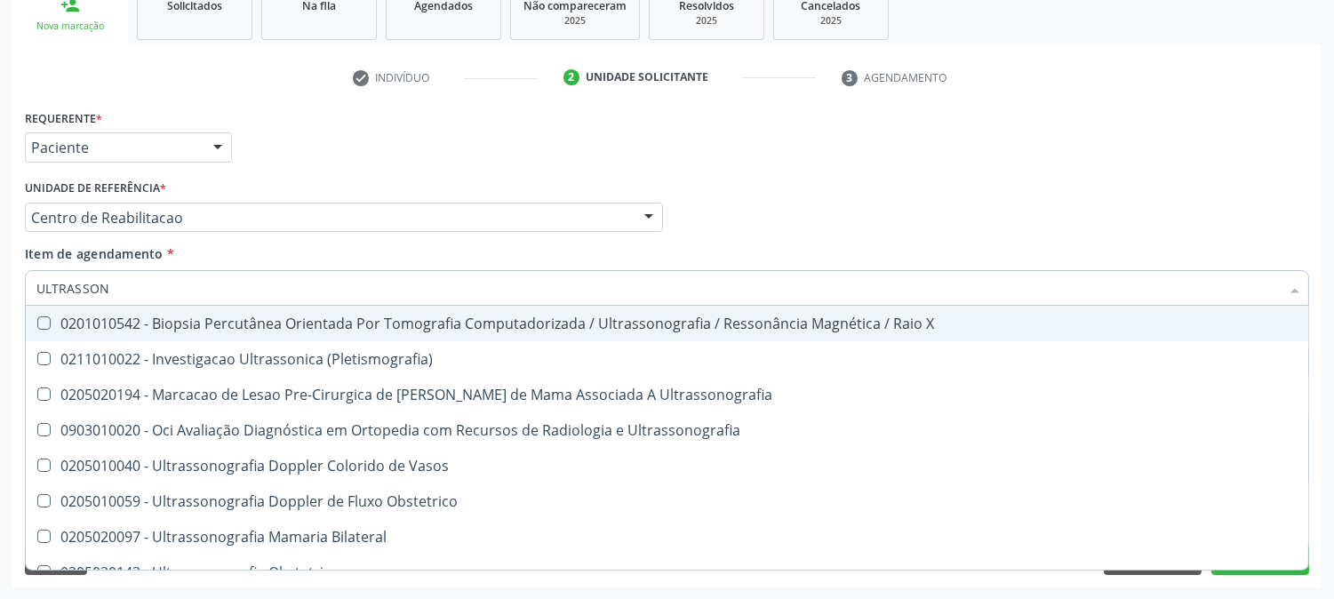
type input "ULTRASSONO"
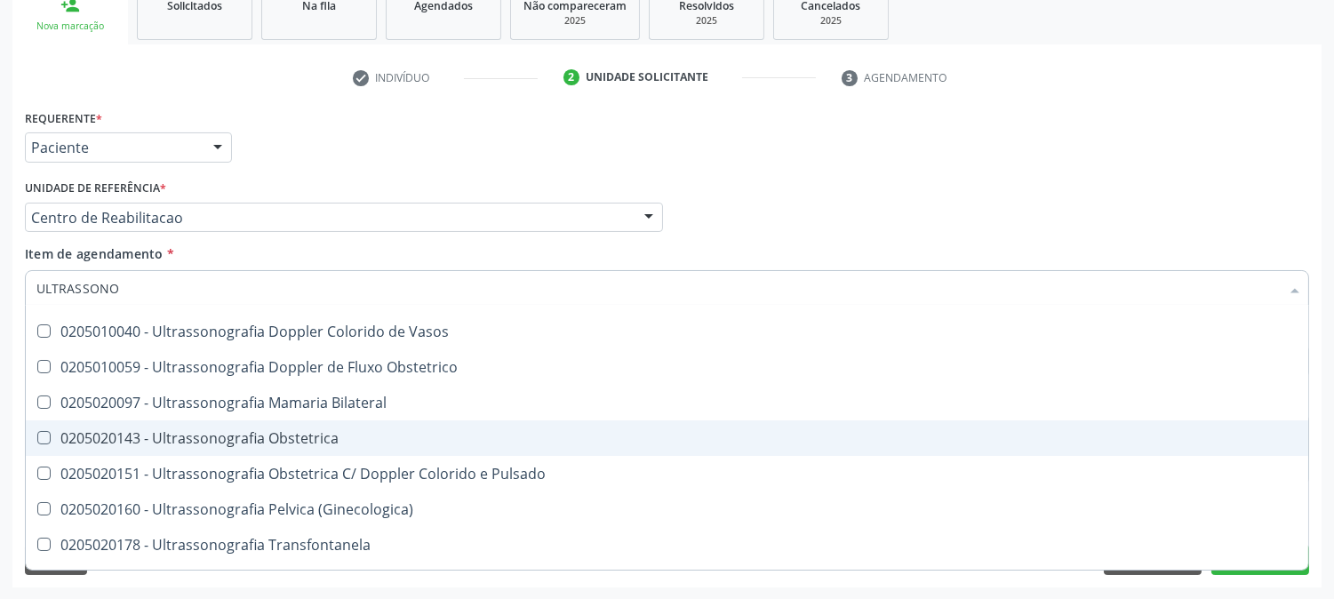
scroll to position [197, 0]
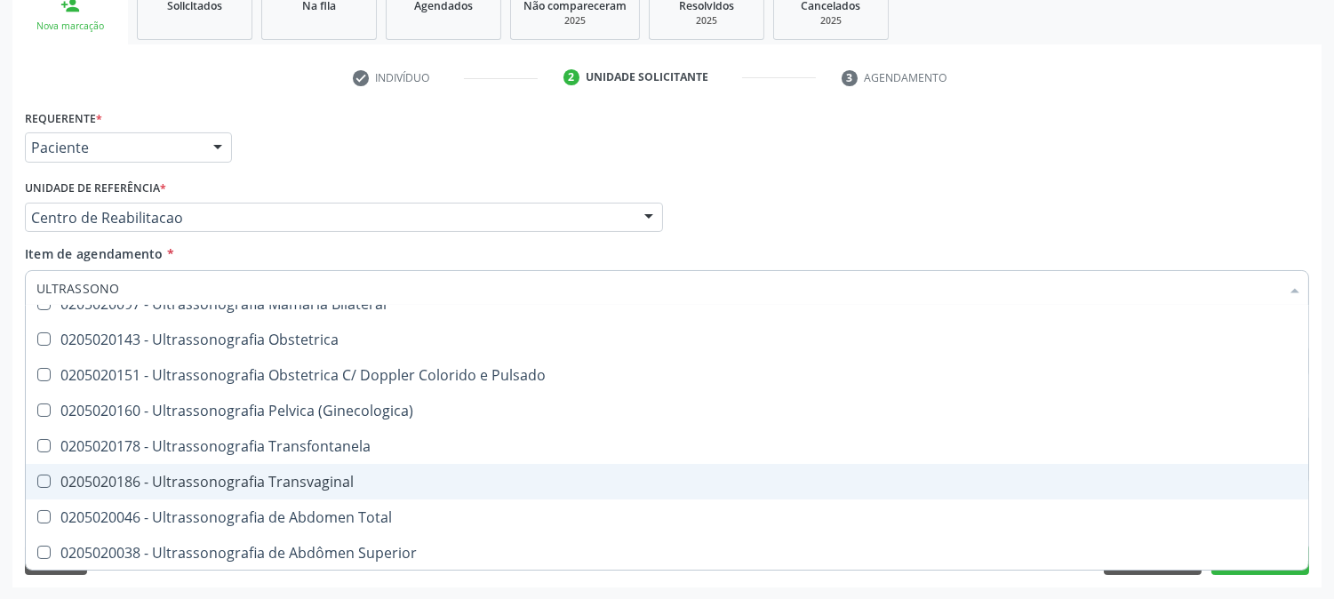
click at [324, 475] on div "0205020186 - Ultrassonografia Transvaginal" at bounding box center [666, 482] width 1261 height 14
checkbox Transvaginal "true"
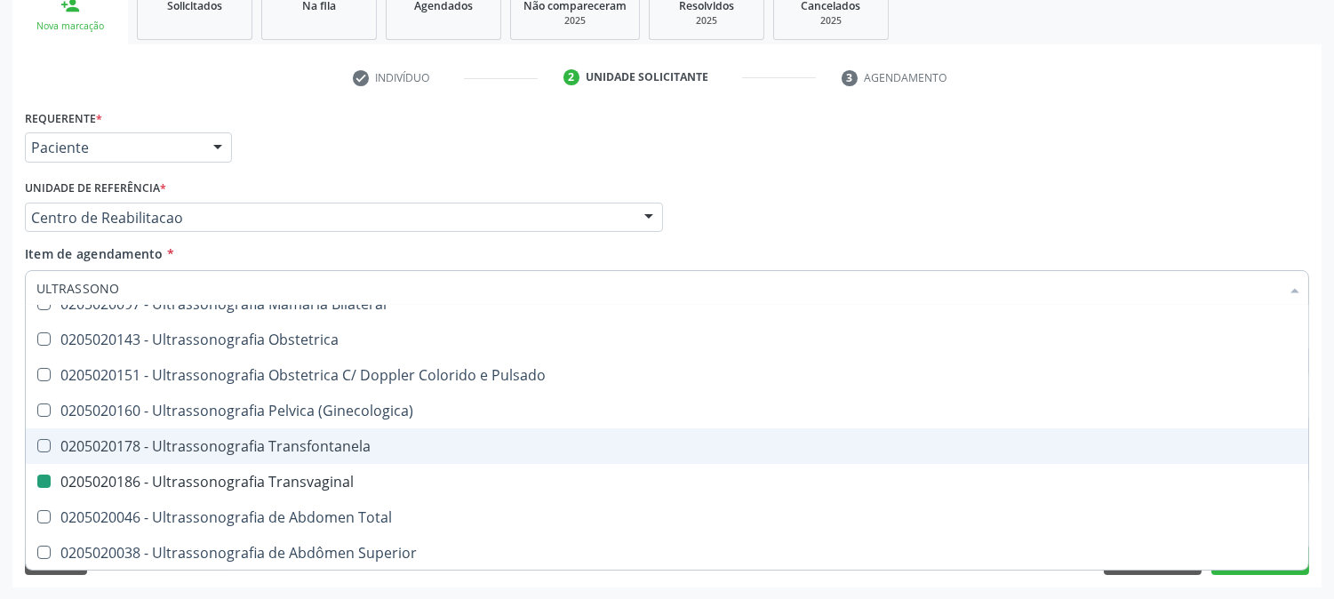
click at [0, 407] on div "Acompanhamento Acompanhe a situação das marcações correntes e finalizadas Relat…" at bounding box center [667, 208] width 1334 height 783
checkbox Ultrassonografia "true"
checkbox Transvaginal "false"
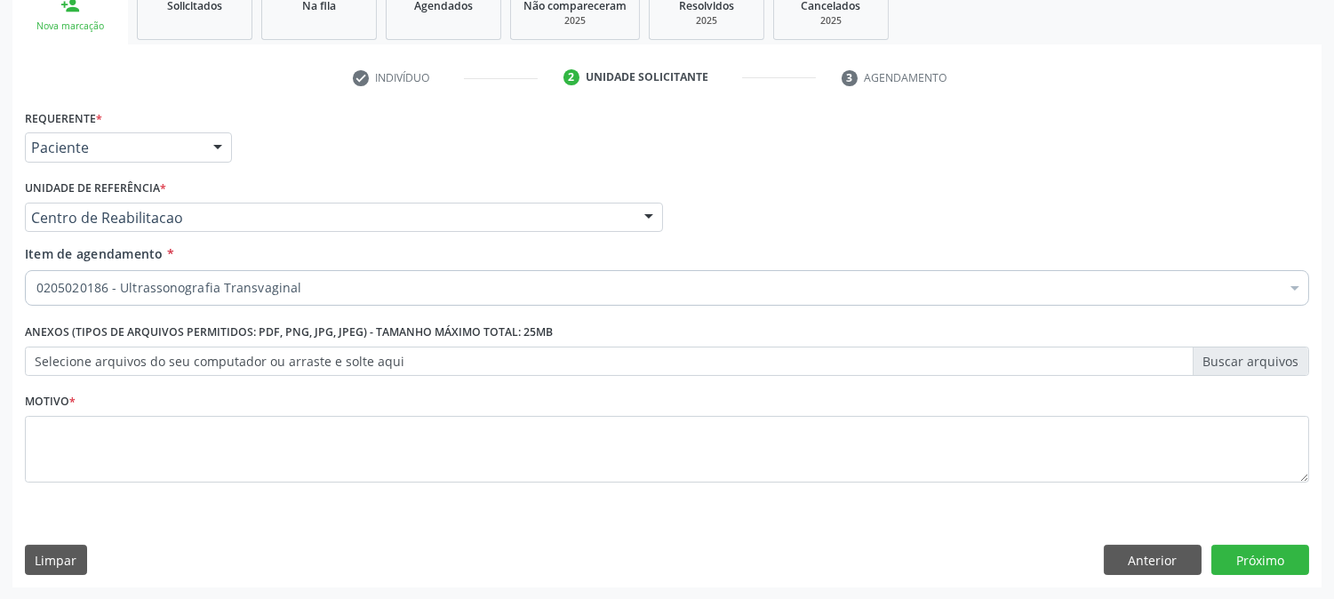
scroll to position [0, 0]
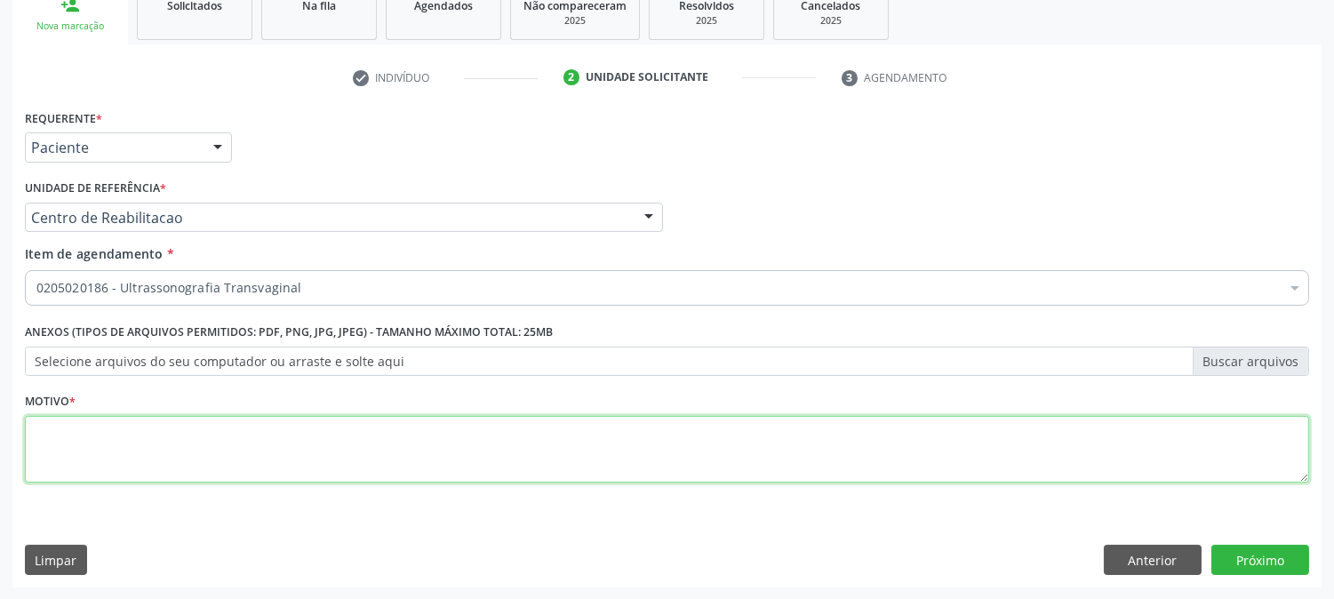
click at [518, 469] on textarea at bounding box center [667, 450] width 1284 height 68
type textarea "."
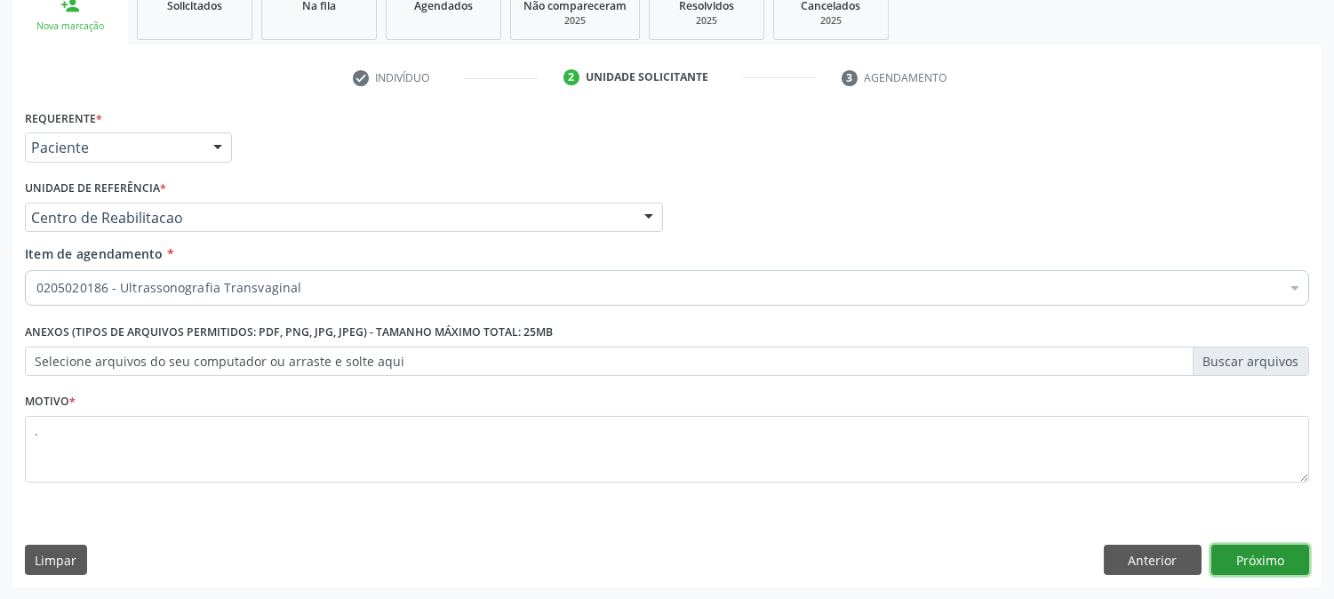
click at [1277, 571] on button "Próximo" at bounding box center [1260, 560] width 98 height 30
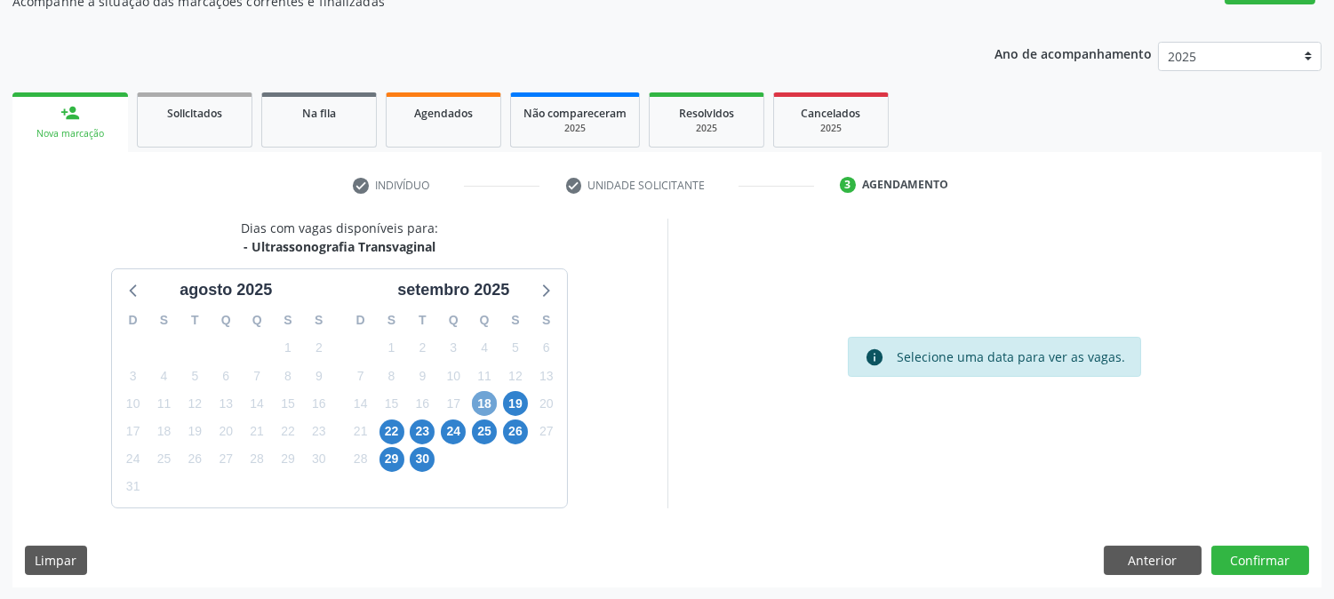
click at [484, 403] on span "18" at bounding box center [484, 403] width 25 height 25
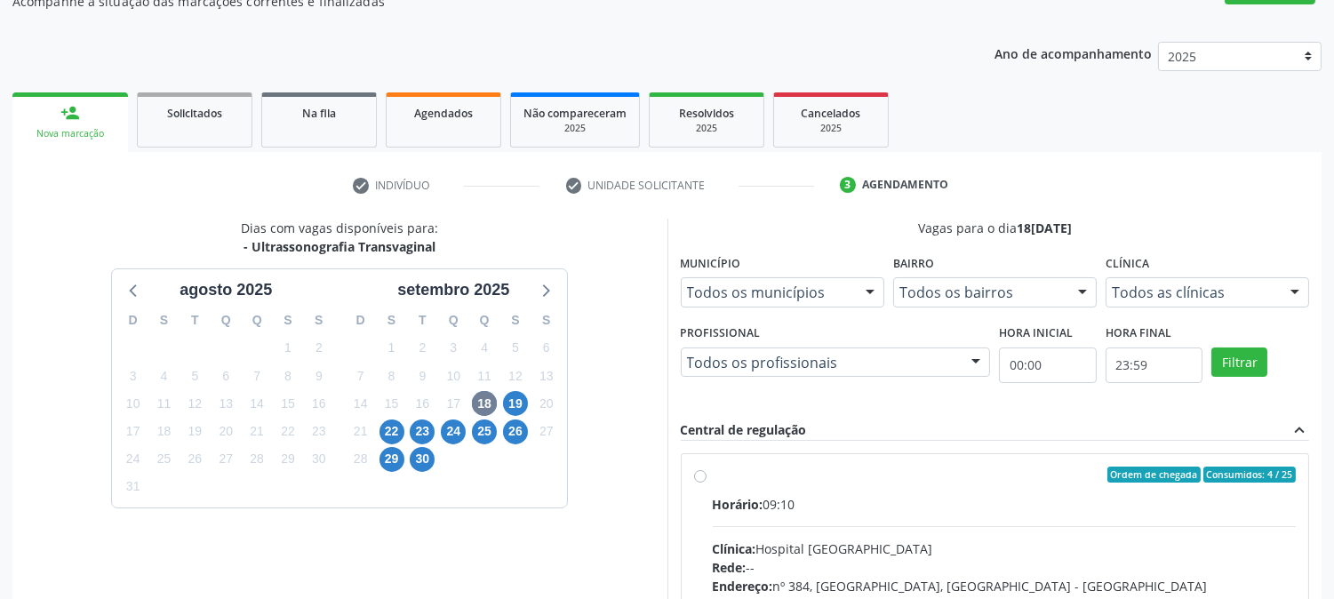
click at [853, 478] on div "Ordem de chegada Consumidos: 4 / 25" at bounding box center [1005, 475] width 584 height 16
click at [706, 478] on input "Ordem de chegada Consumidos: 4 / 25 Horário: 09:10 Clínica: Hospital Sao Franci…" at bounding box center [700, 475] width 12 height 16
radio input "true"
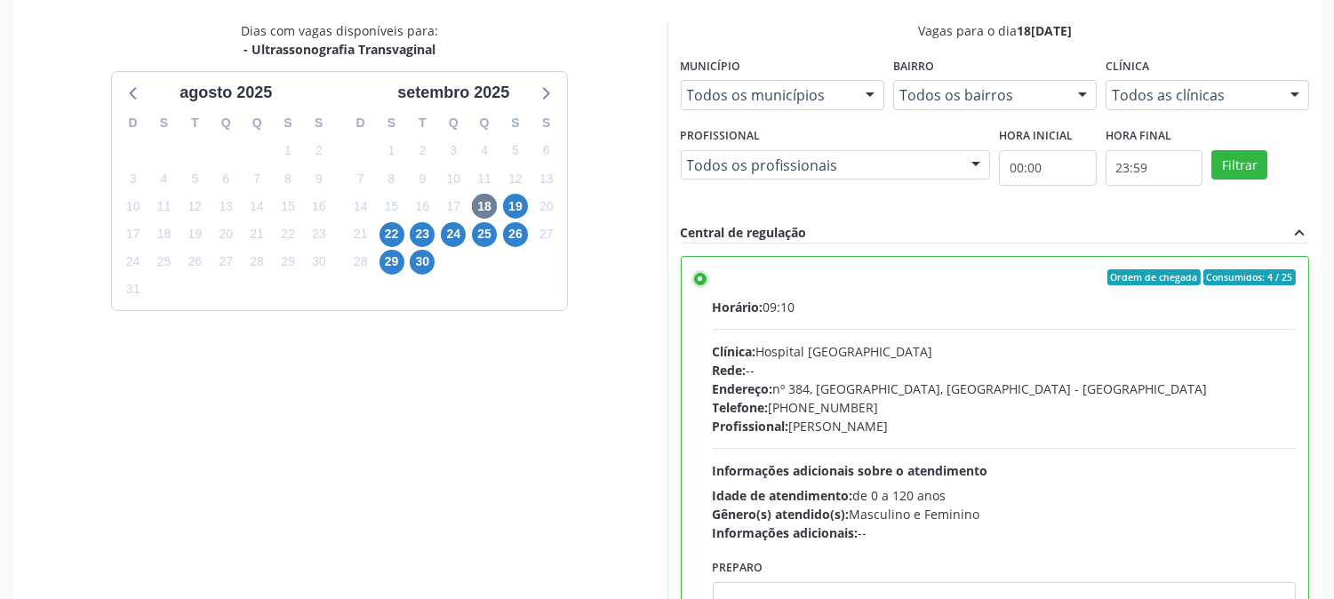
scroll to position [462, 0]
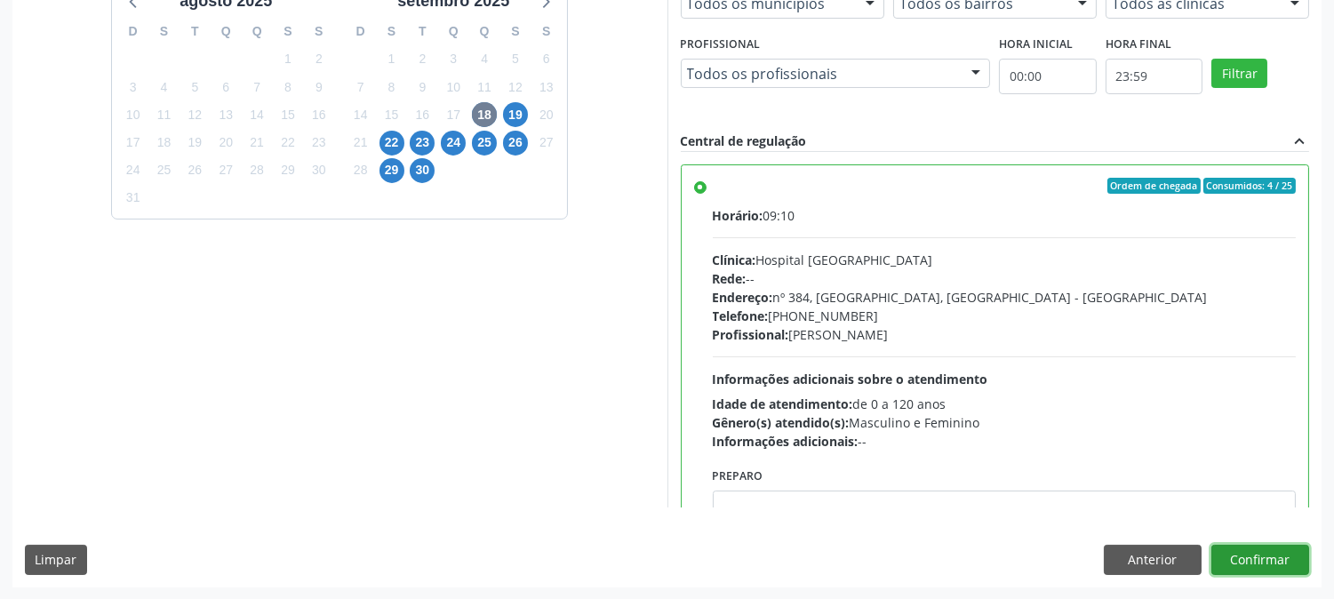
click at [1305, 563] on button "Confirmar" at bounding box center [1260, 560] width 98 height 30
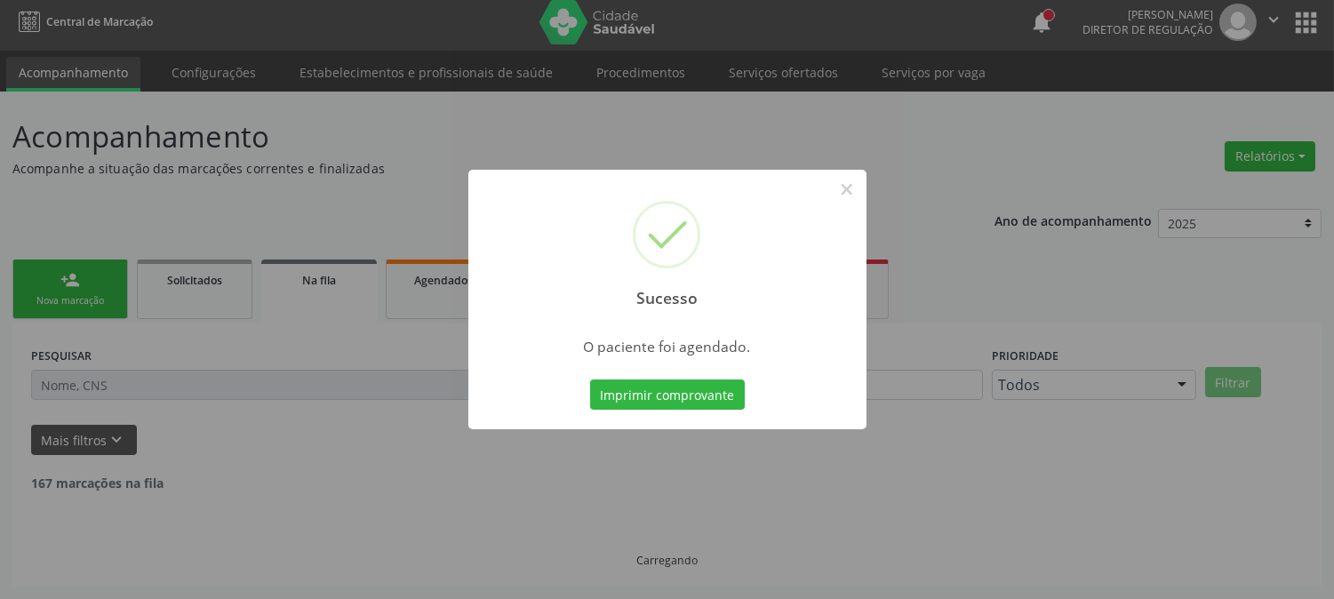
scroll to position [0, 0]
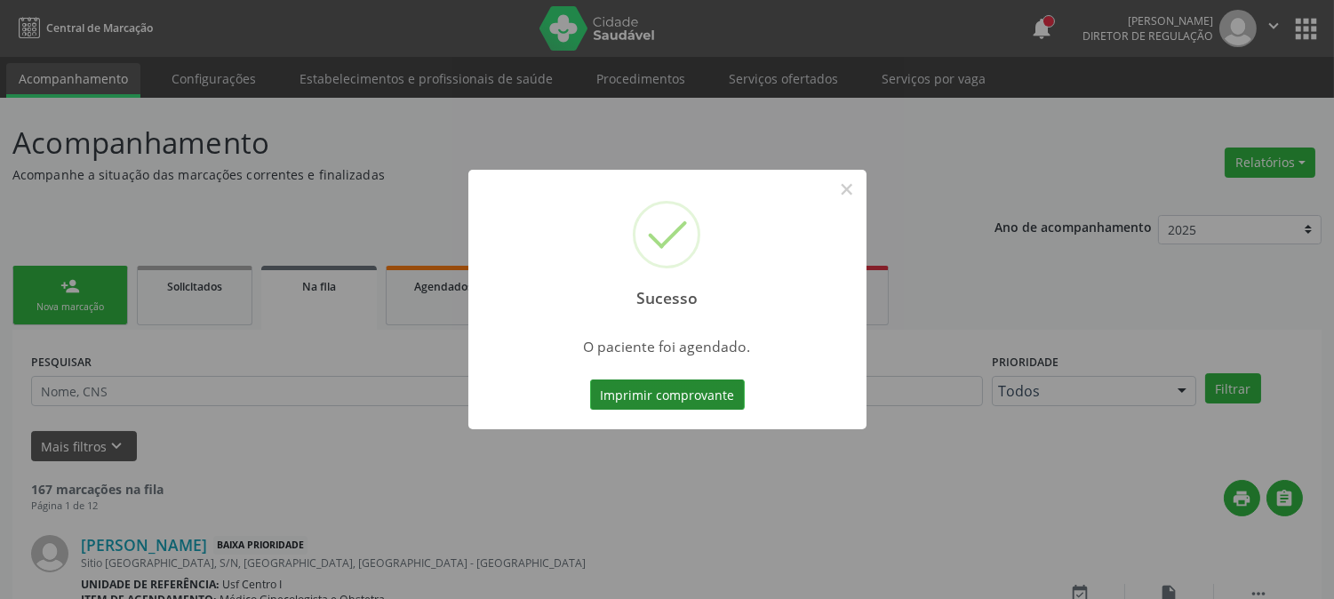
click at [714, 393] on button "Imprimir comprovante" at bounding box center [667, 394] width 155 height 30
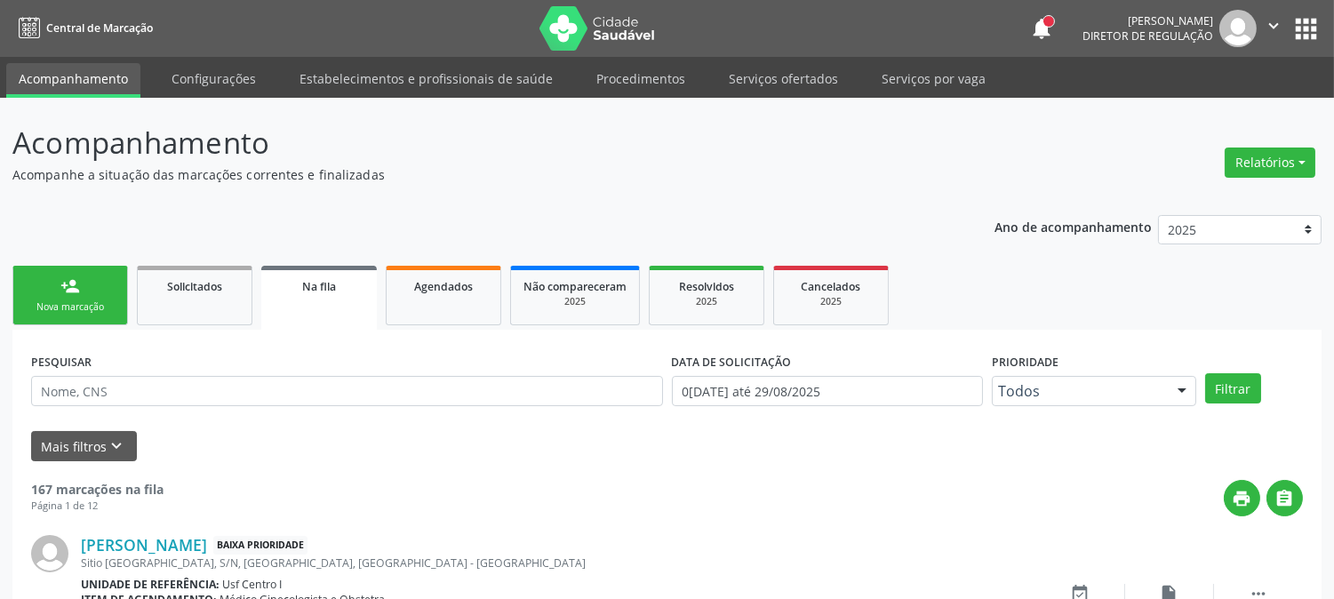
click at [109, 287] on link "person_add Nova marcação" at bounding box center [70, 296] width 116 height 60
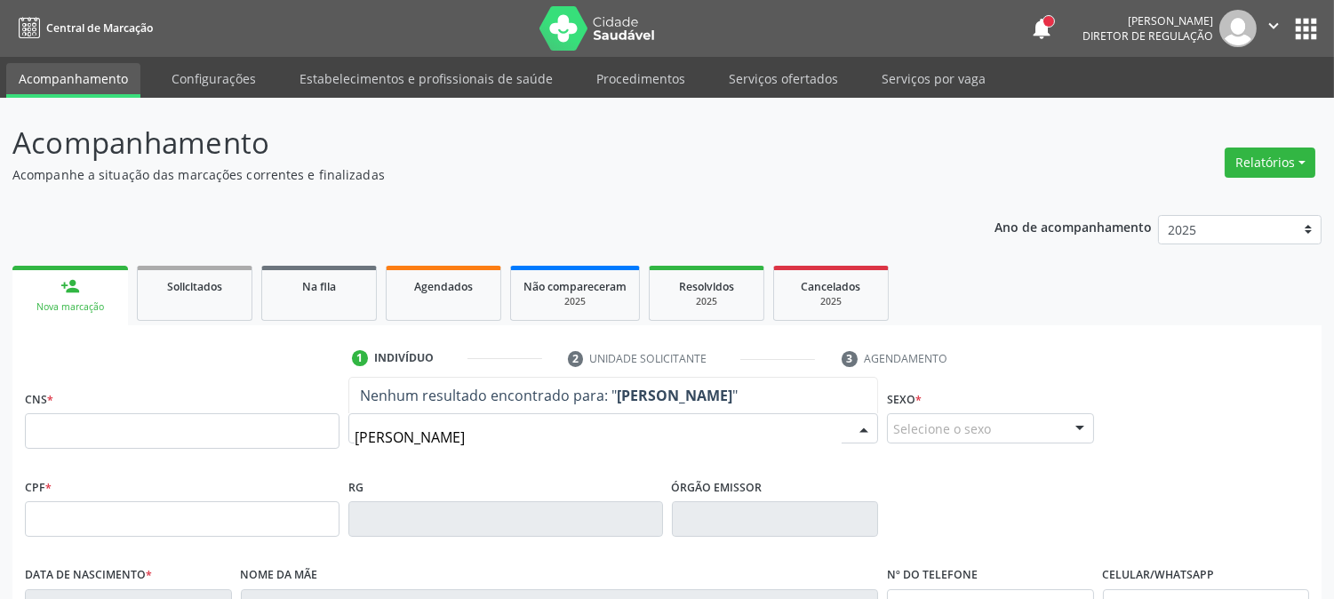
type input "ISAIANE JO"
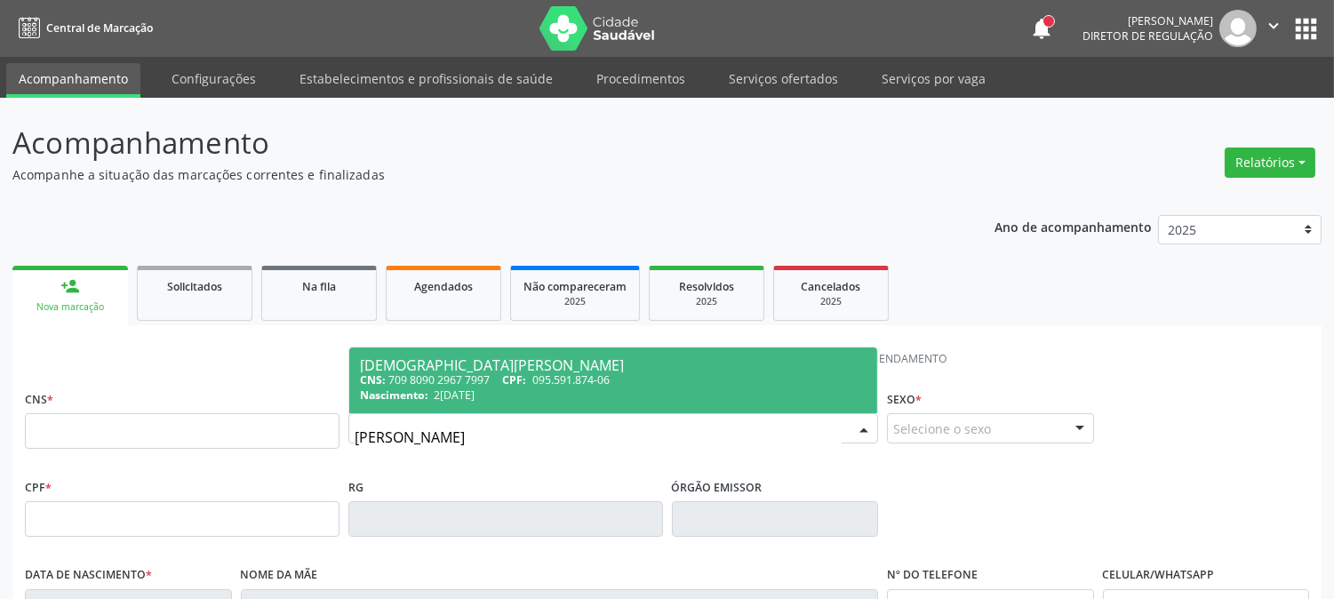
click at [475, 397] on span "22/06/1996" at bounding box center [454, 394] width 41 height 15
type input "709 8090 2967 7997"
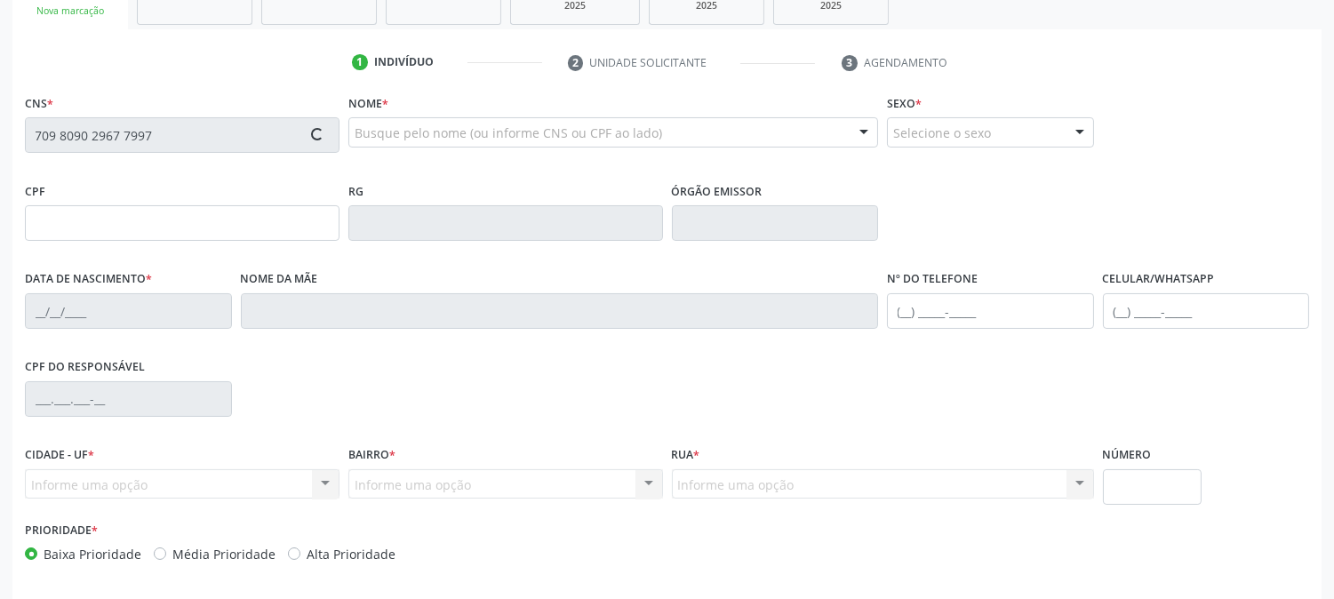
type input "095.591.874-06"
type input "22/06/1996"
type input "Terezinha Maria de Lima Pereira"
type input "(87) 98171-0727"
type input "120"
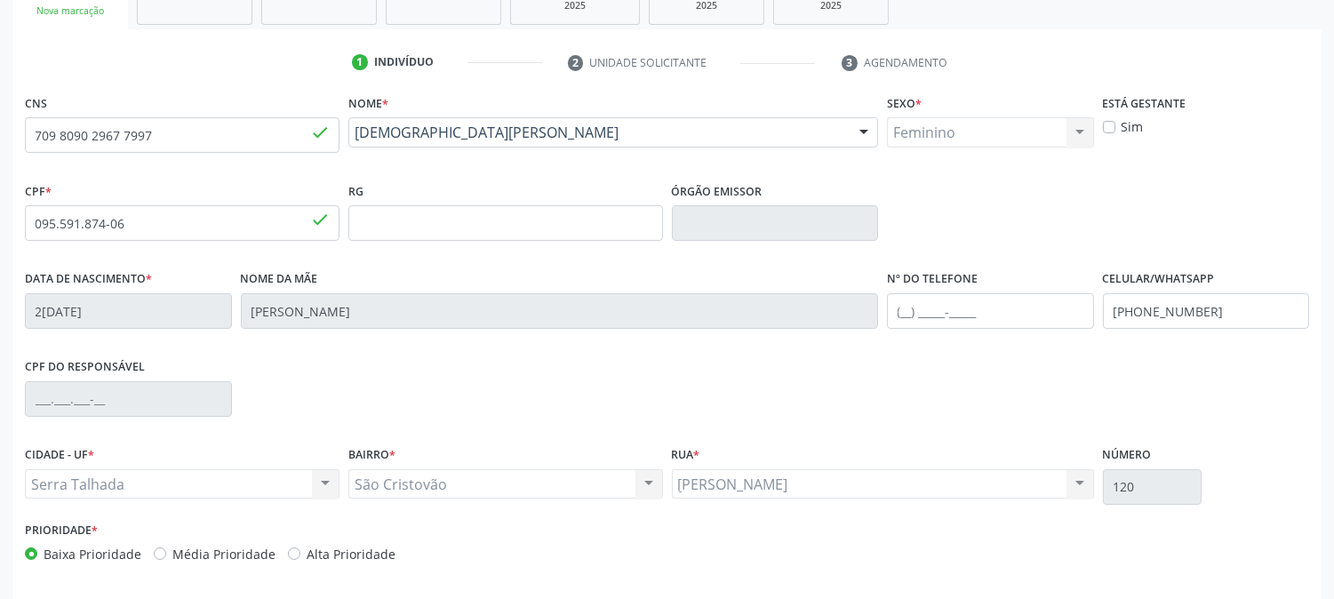
scroll to position [363, 0]
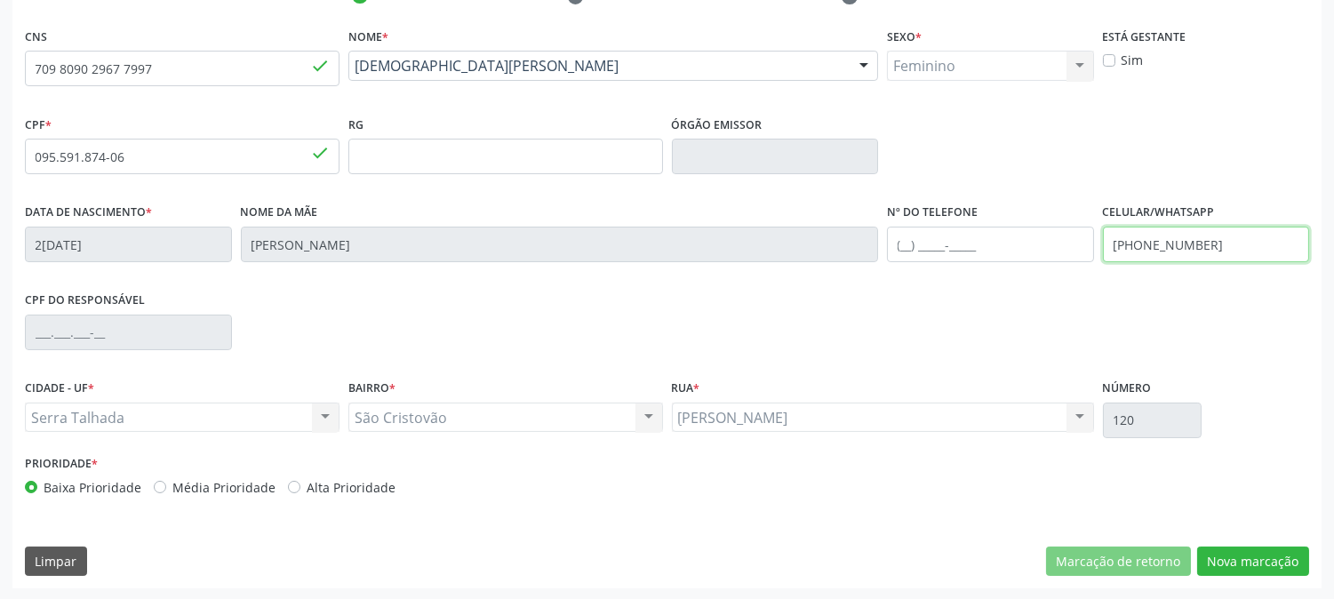
drag, startPoint x: 1206, startPoint y: 245, endPoint x: 1098, endPoint y: 224, distance: 109.6
click at [1098, 224] on div "Celular/WhatsApp (87) 98171-0727" at bounding box center [1206, 243] width 216 height 88
click at [1259, 570] on button "Nova marcação" at bounding box center [1253, 562] width 112 height 30
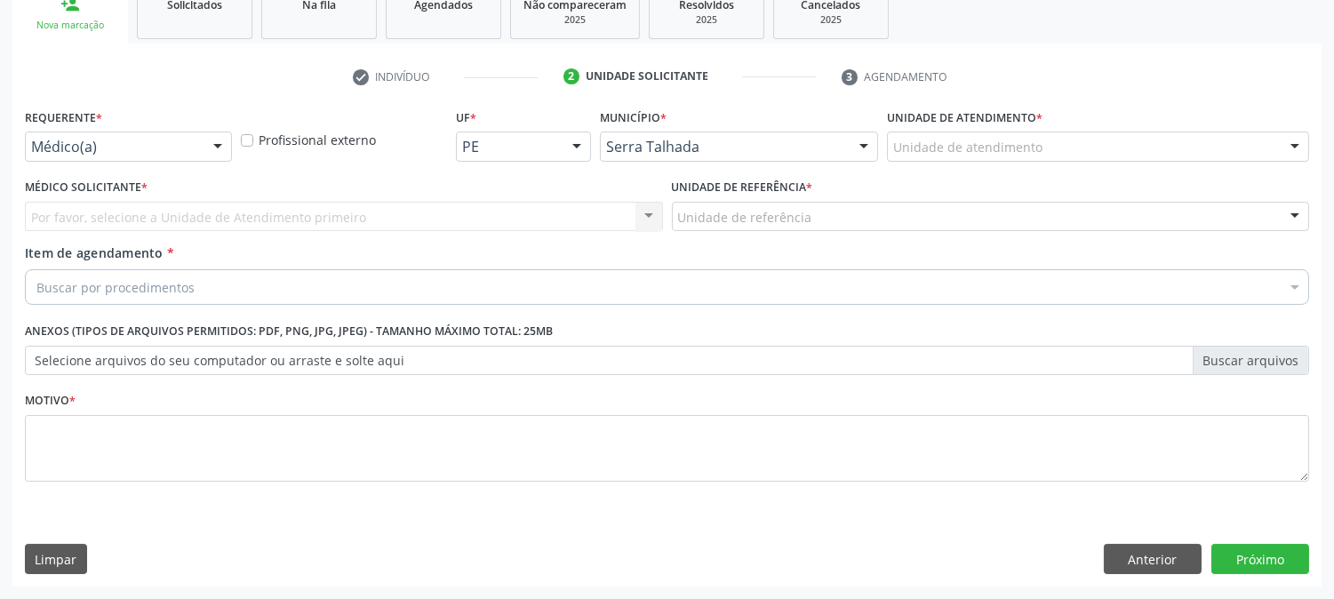
scroll to position [281, 0]
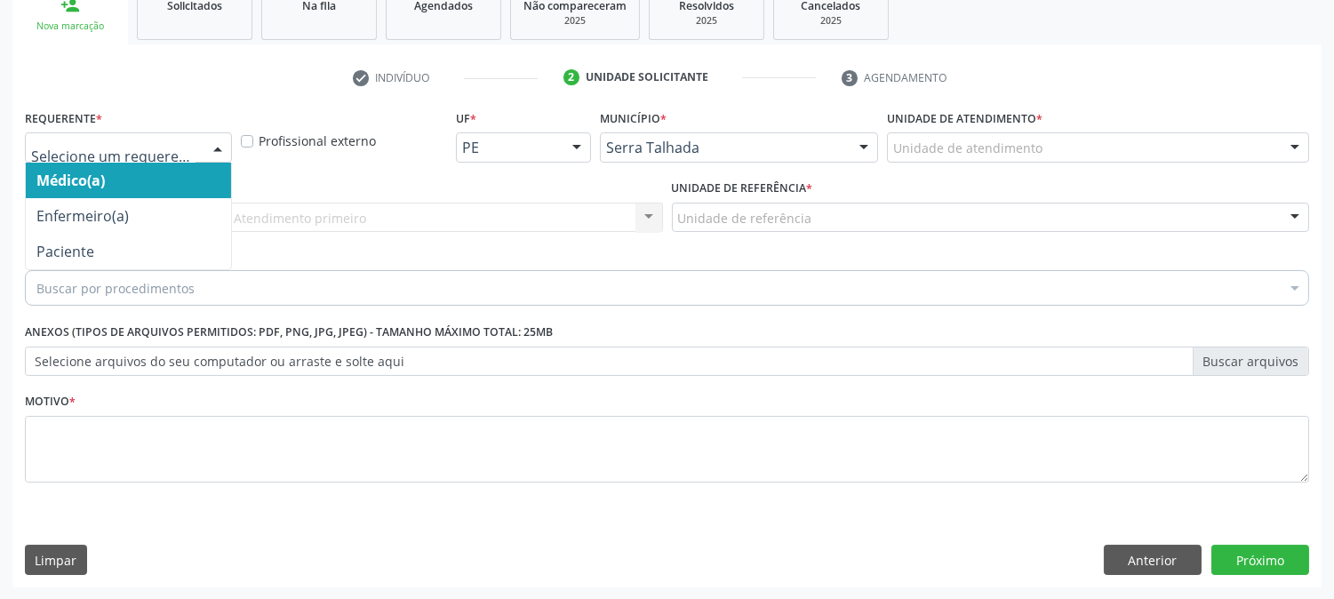
click at [196, 147] on div at bounding box center [128, 147] width 207 height 30
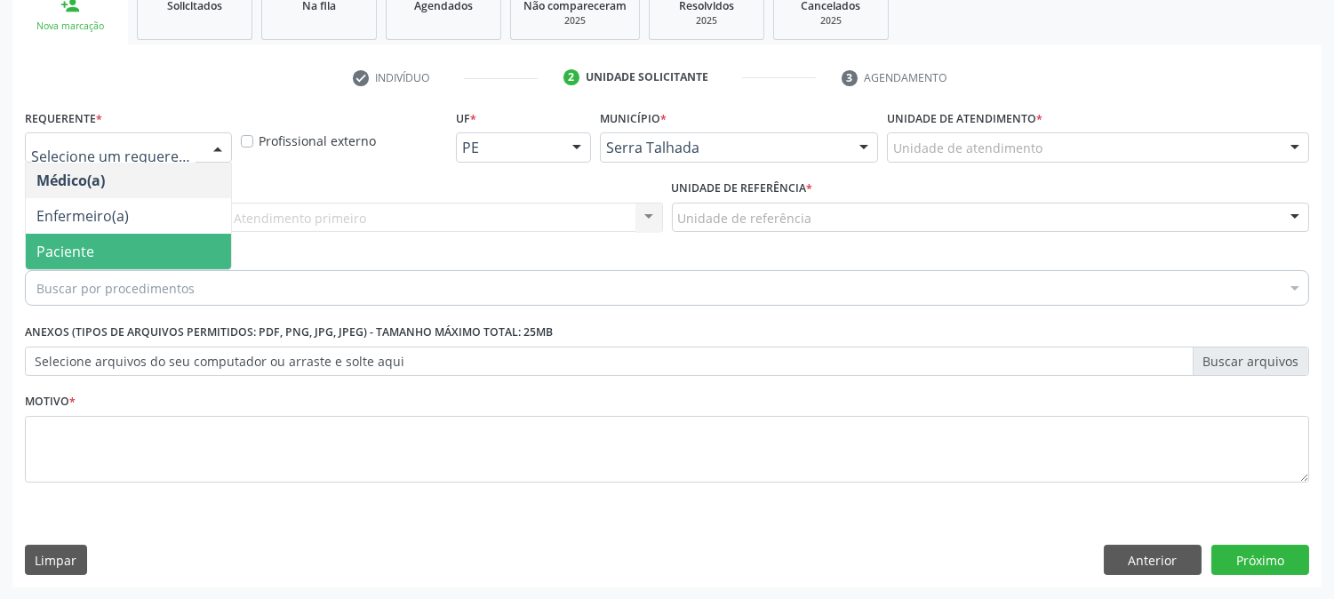
click at [181, 238] on span "Paciente" at bounding box center [128, 252] width 205 height 36
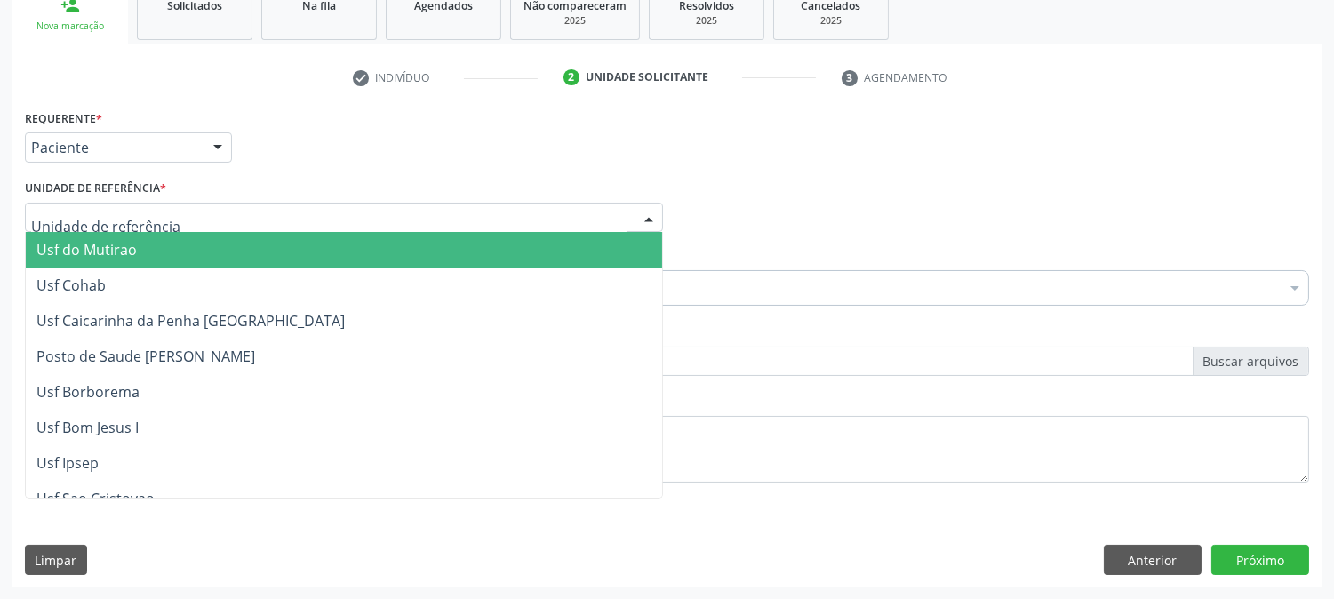
click at [192, 215] on div at bounding box center [344, 218] width 638 height 30
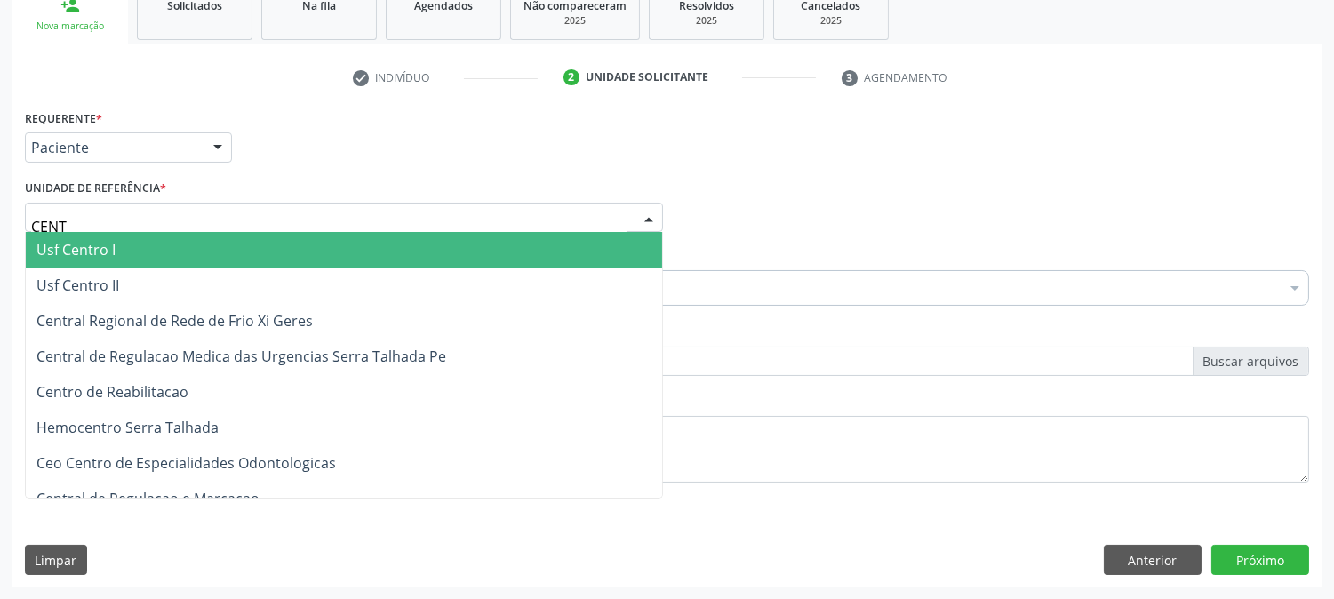
type input "CENTR"
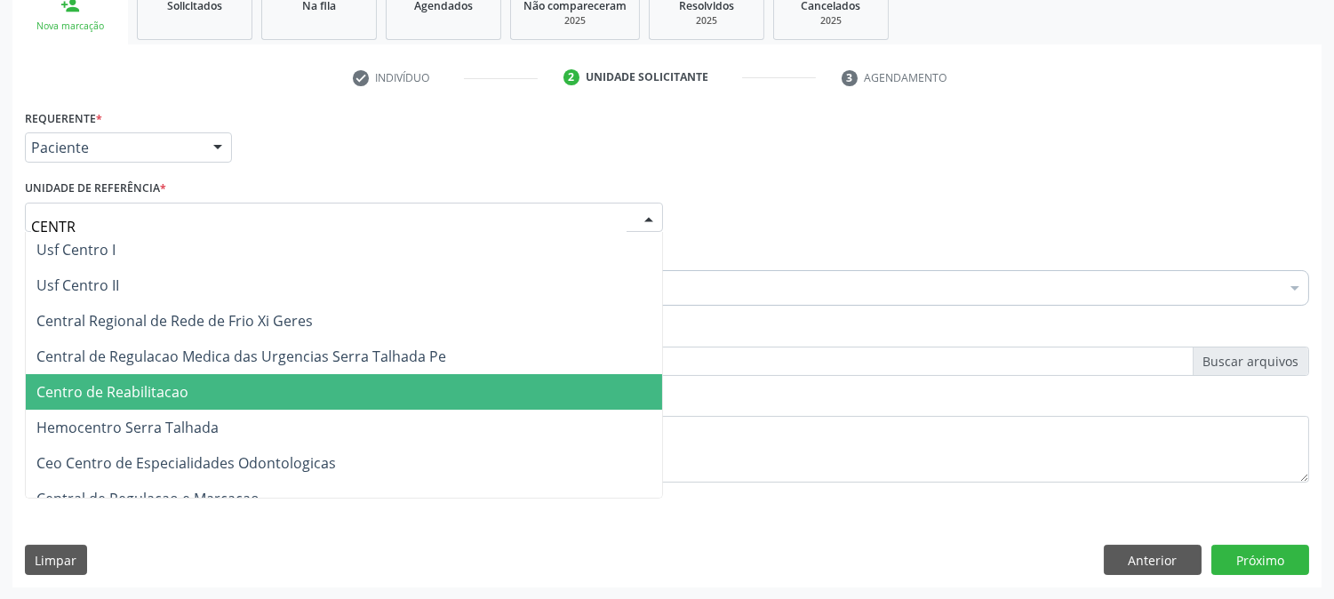
click at [212, 394] on span "Centro de Reabilitacao" at bounding box center [344, 392] width 636 height 36
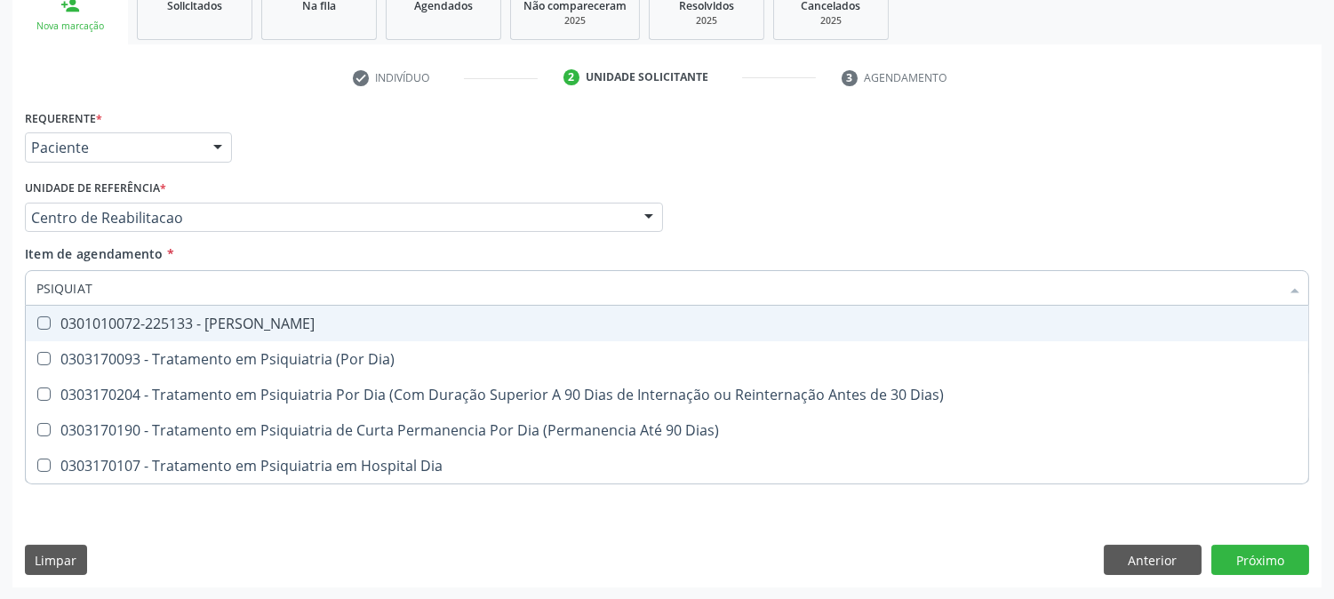
type input "PSIQUIATR"
click at [187, 306] on span "0301010072-225133 - Médico Psiquiatra" at bounding box center [667, 324] width 1282 height 36
checkbox Psiquiatra "true"
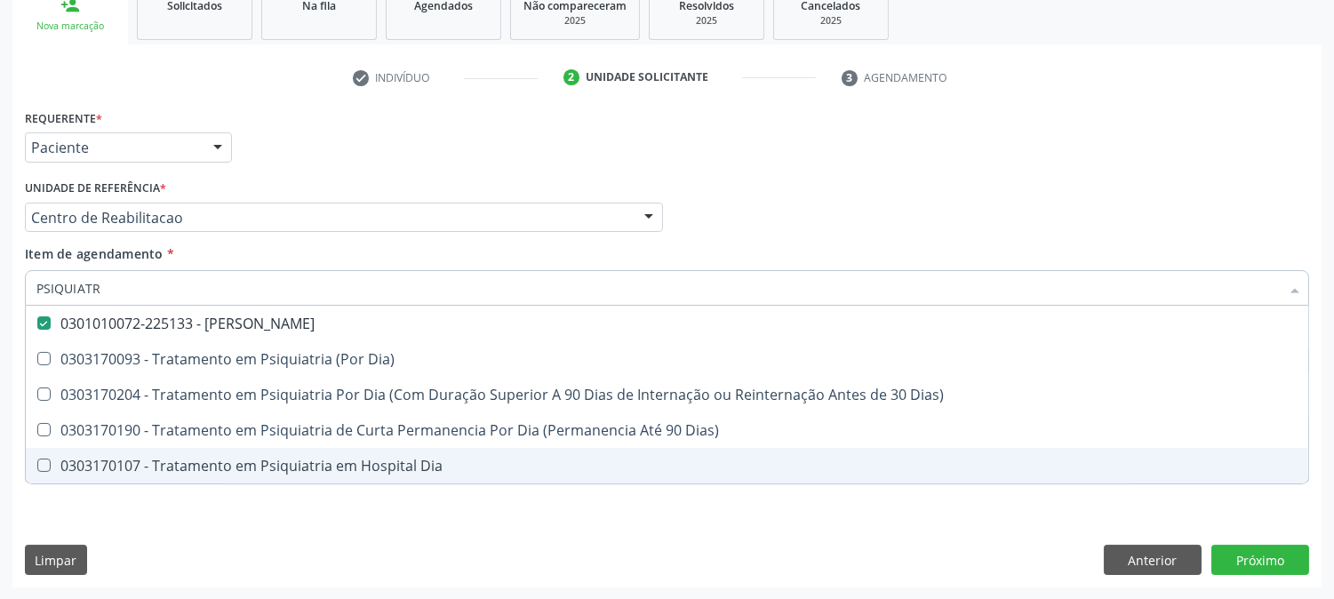
click at [178, 553] on div "Requerente * Paciente Médico(a) Enfermeiro(a) Paciente Nenhum resultado encontr…" at bounding box center [666, 346] width 1309 height 483
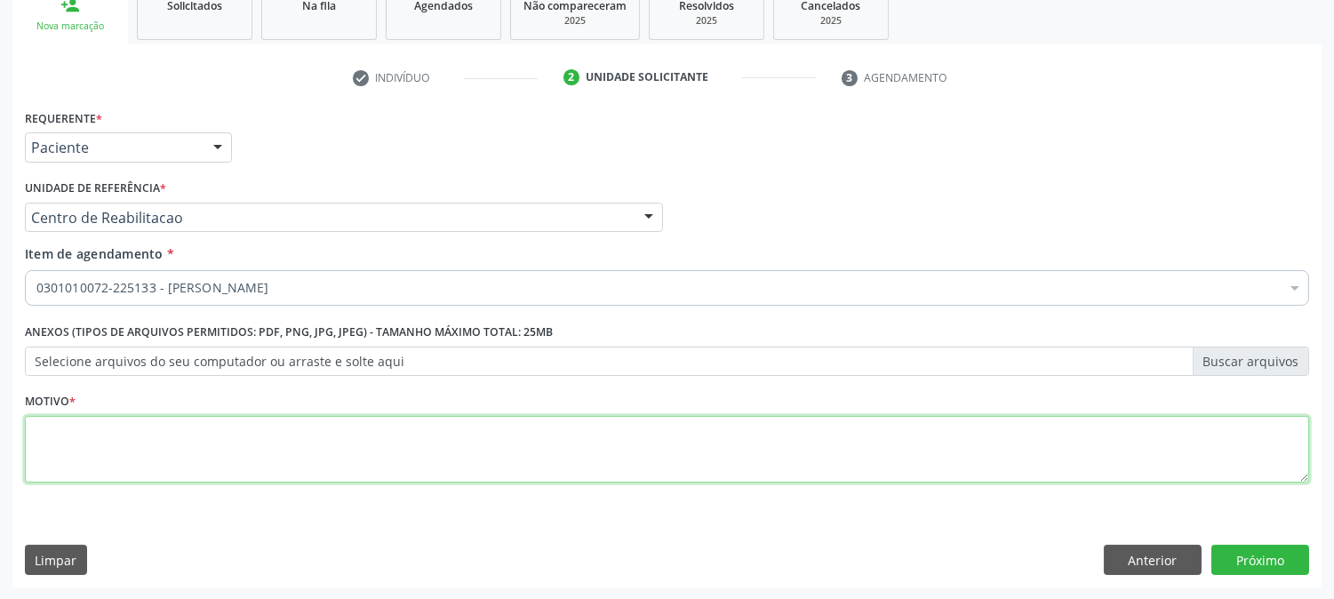
click at [179, 441] on textarea at bounding box center [667, 450] width 1284 height 68
type textarea "."
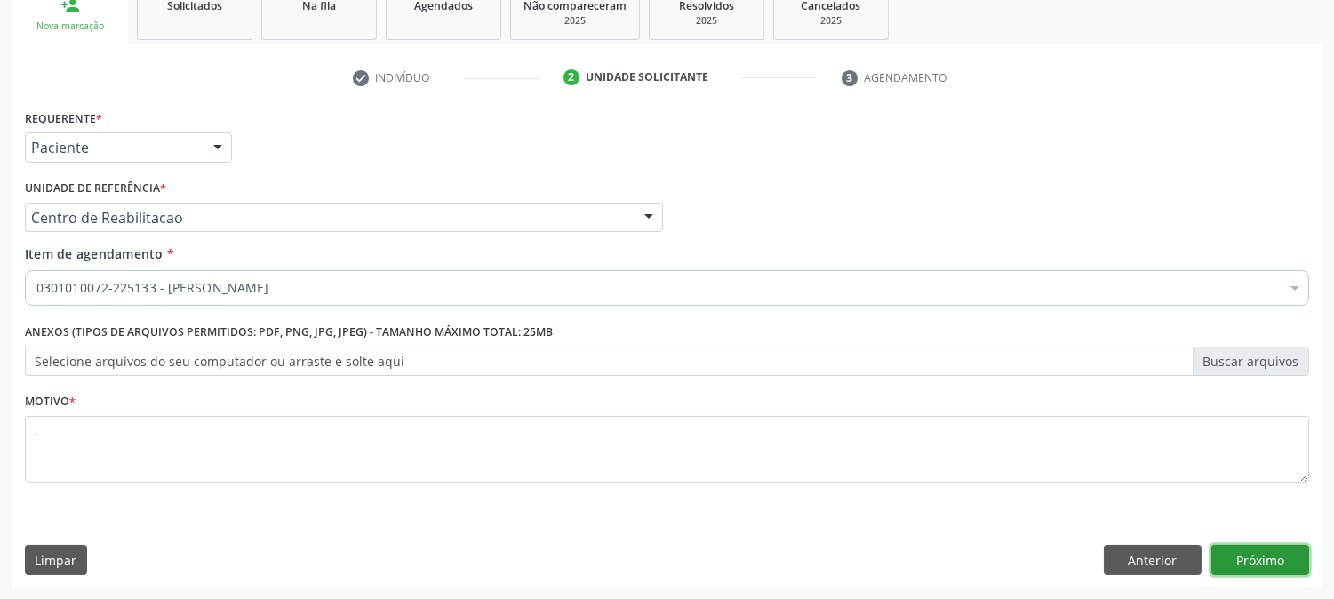
click at [1239, 571] on button "Próximo" at bounding box center [1260, 560] width 98 height 30
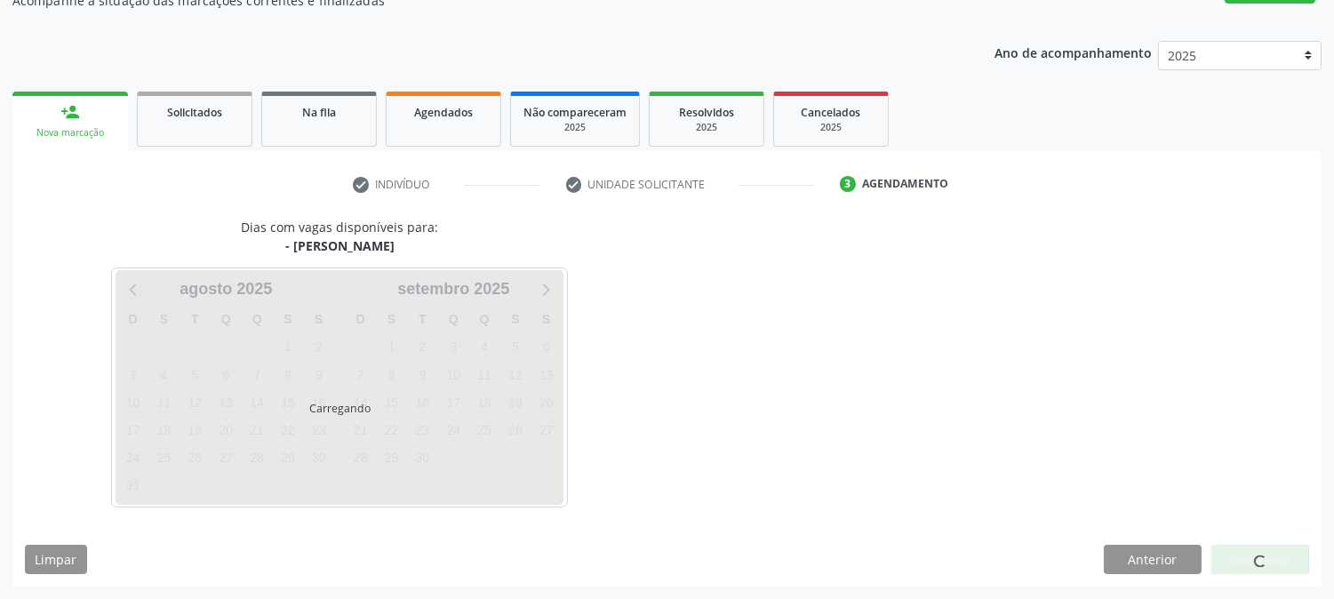
scroll to position [173, 0]
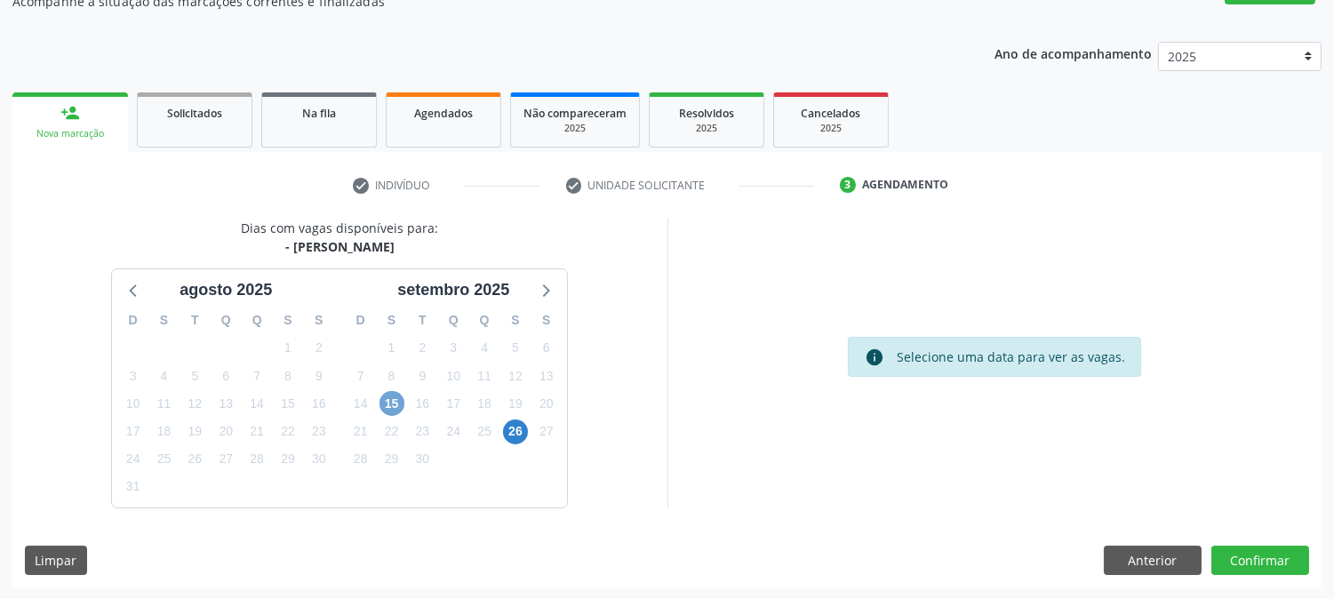
click at [386, 401] on span "15" at bounding box center [391, 403] width 25 height 25
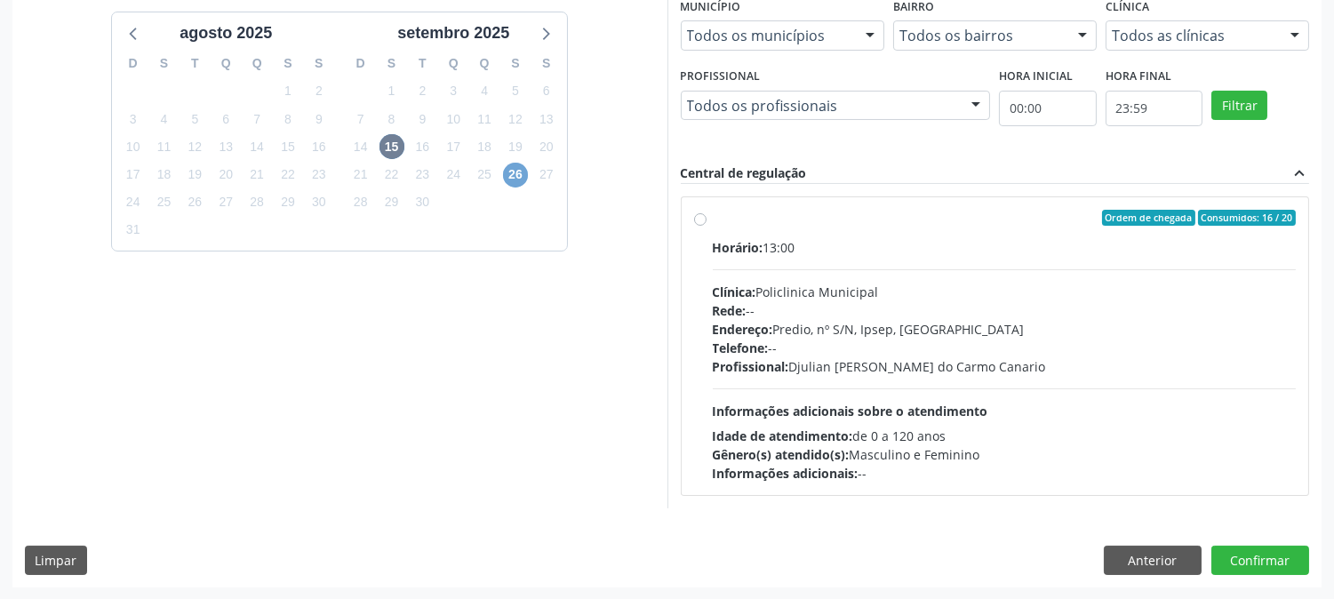
click at [508, 165] on span "26" at bounding box center [515, 175] width 25 height 25
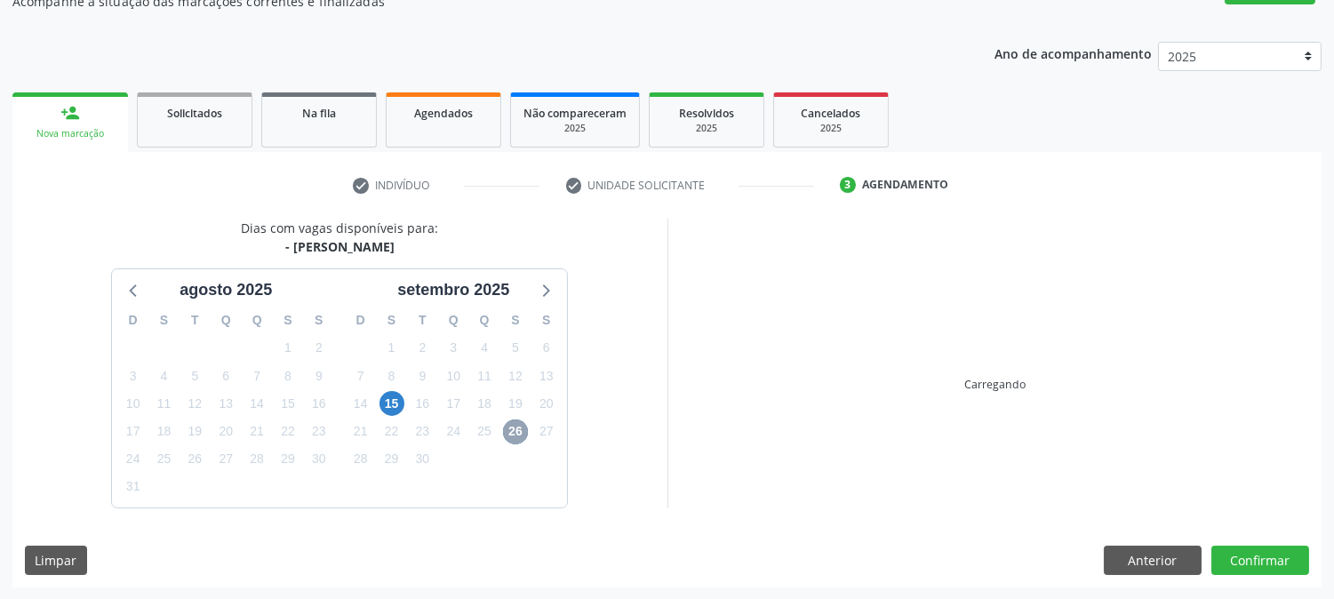
scroll to position [430, 0]
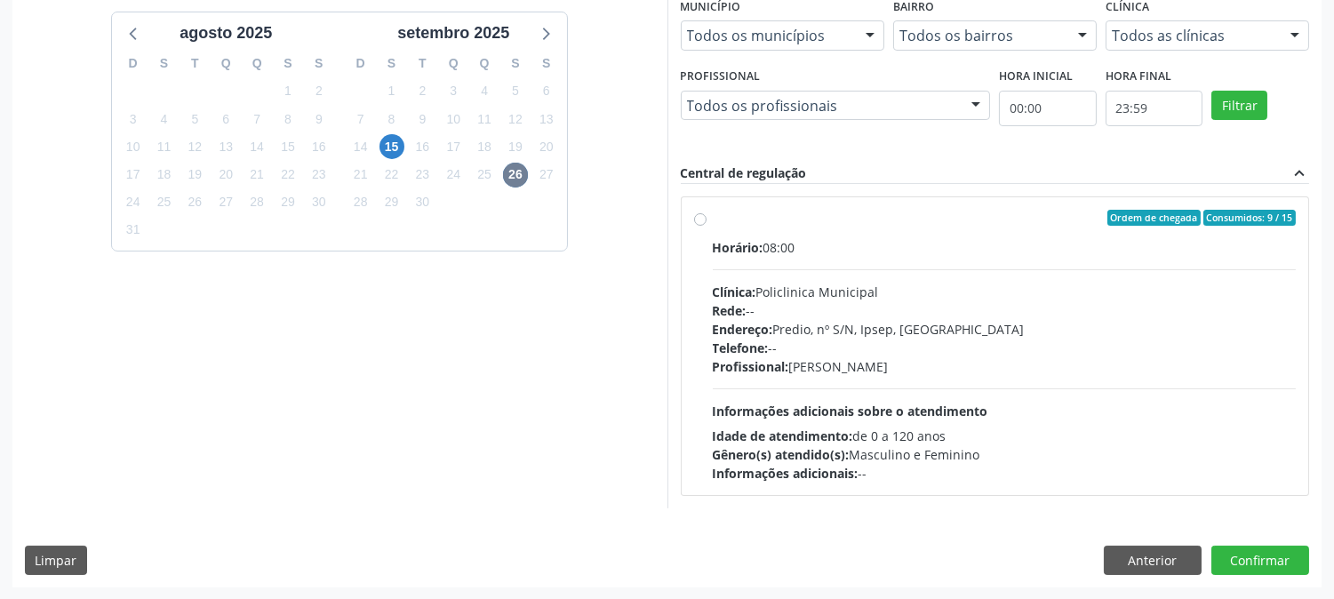
click at [850, 392] on div "Horário: 08:00 Clínica: Policlinica Municipal Rede: -- Endereço: Predio, nº S/N…" at bounding box center [1005, 360] width 584 height 244
click at [706, 226] on input "Ordem de chegada Consumidos: 9 / 15 Horário: 08:00 Clínica: Policlinica Municip…" at bounding box center [700, 218] width 12 height 16
radio input "true"
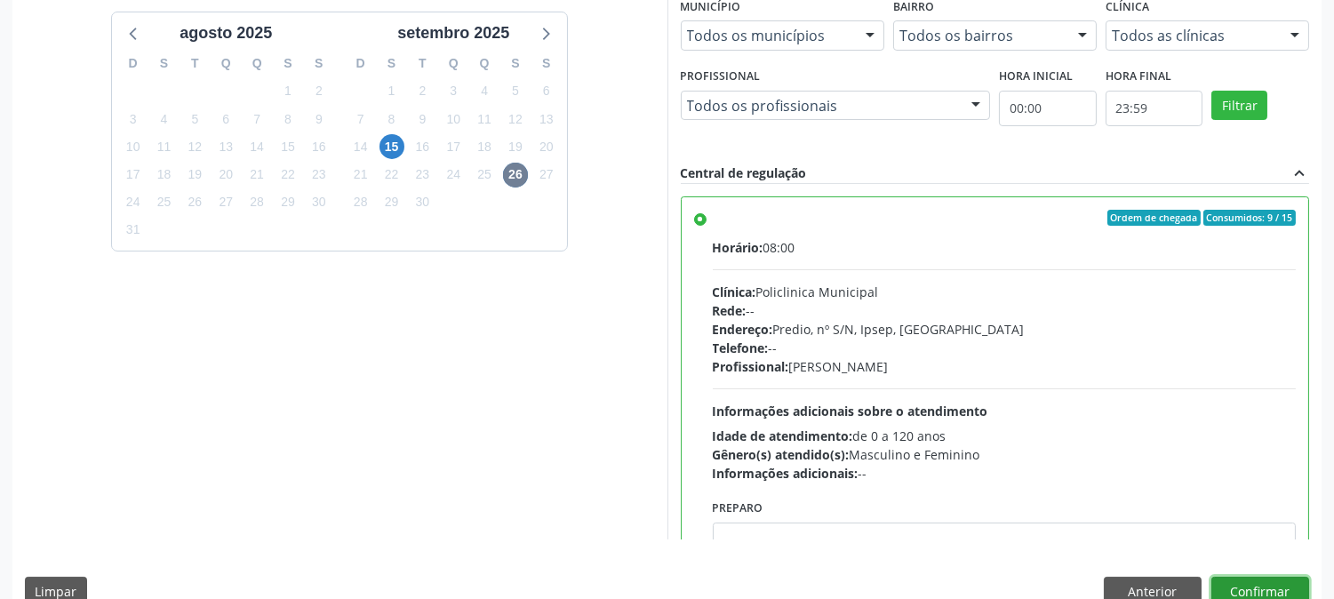
click at [1241, 582] on button "Confirmar" at bounding box center [1260, 592] width 98 height 30
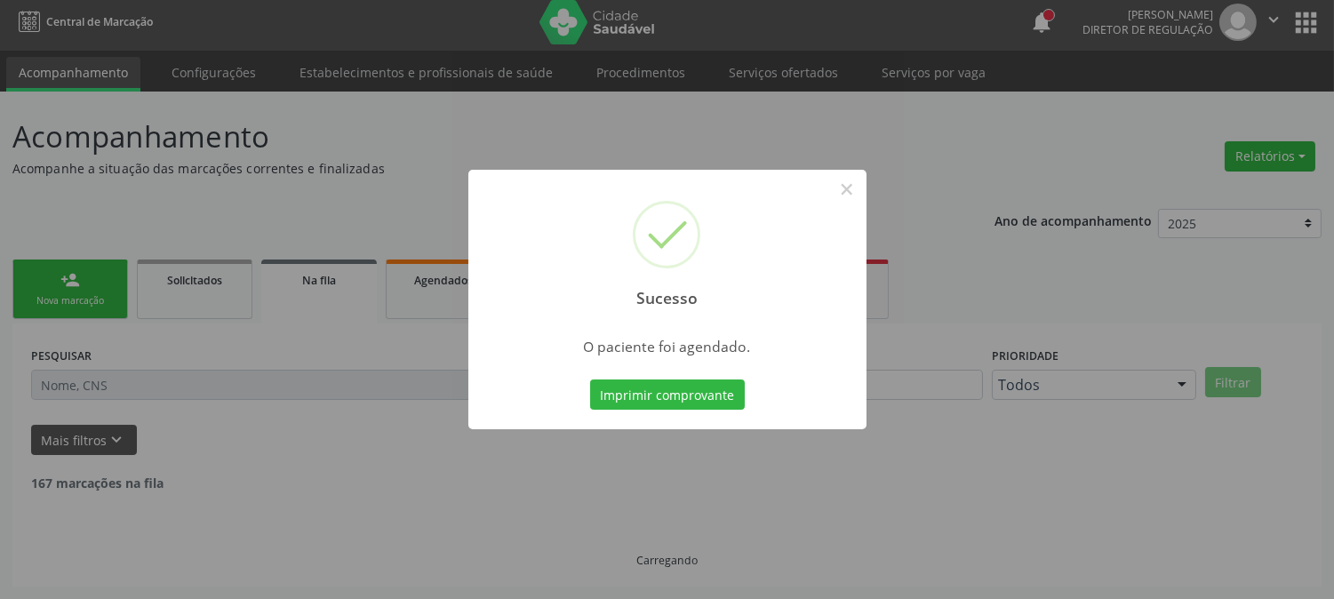
scroll to position [0, 0]
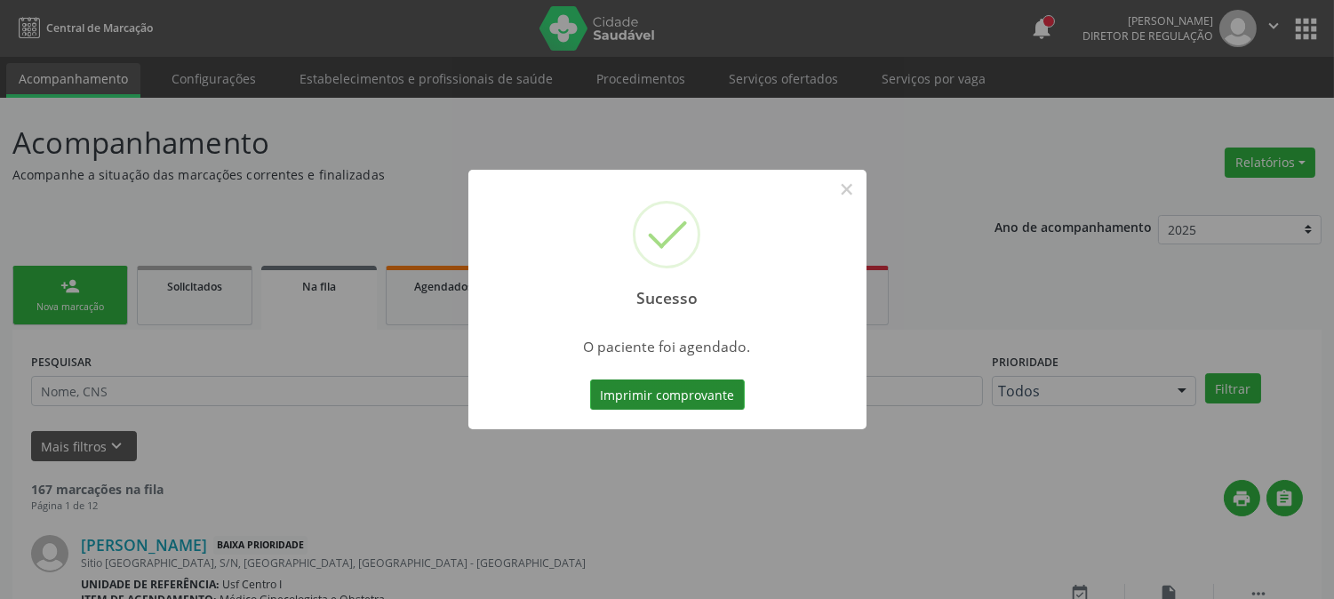
click at [718, 385] on button "Imprimir comprovante" at bounding box center [667, 394] width 155 height 30
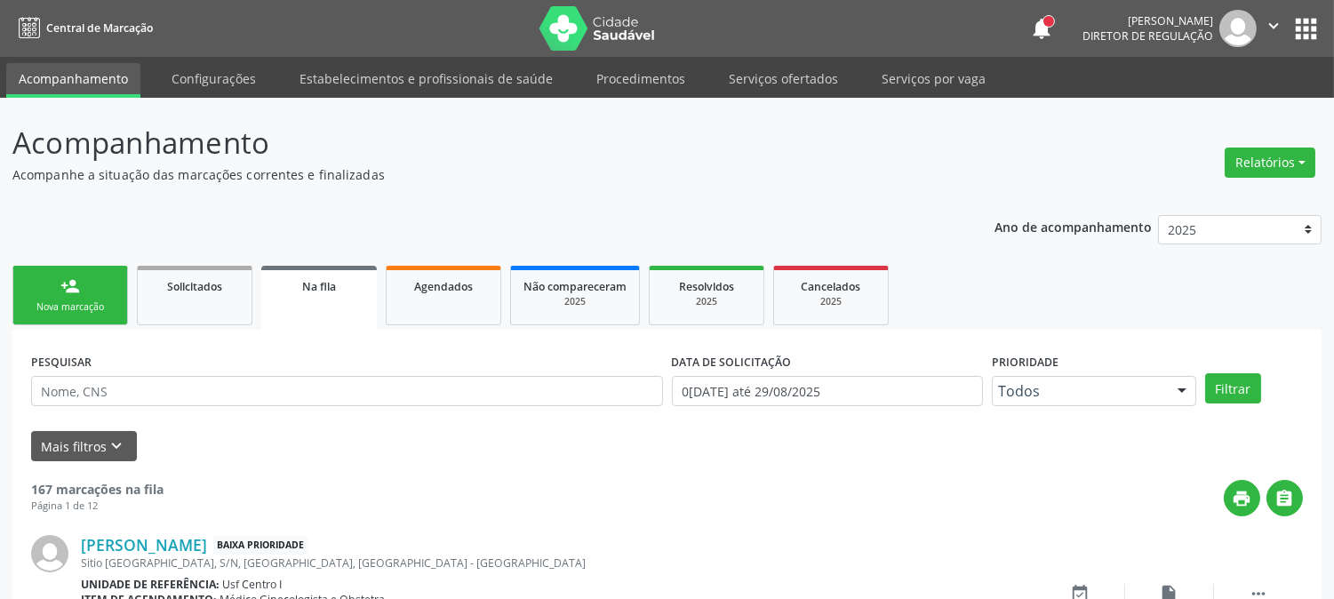
click at [98, 289] on link "person_add Nova marcação" at bounding box center [70, 296] width 116 height 60
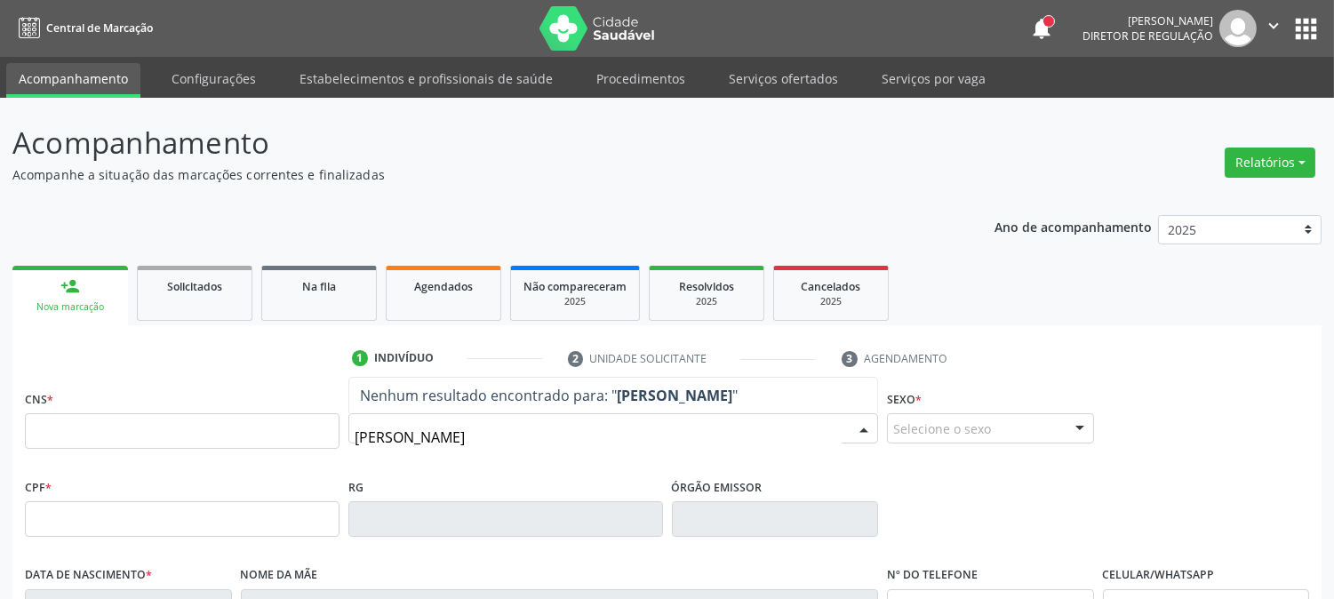
type input "INGRID LAIS P"
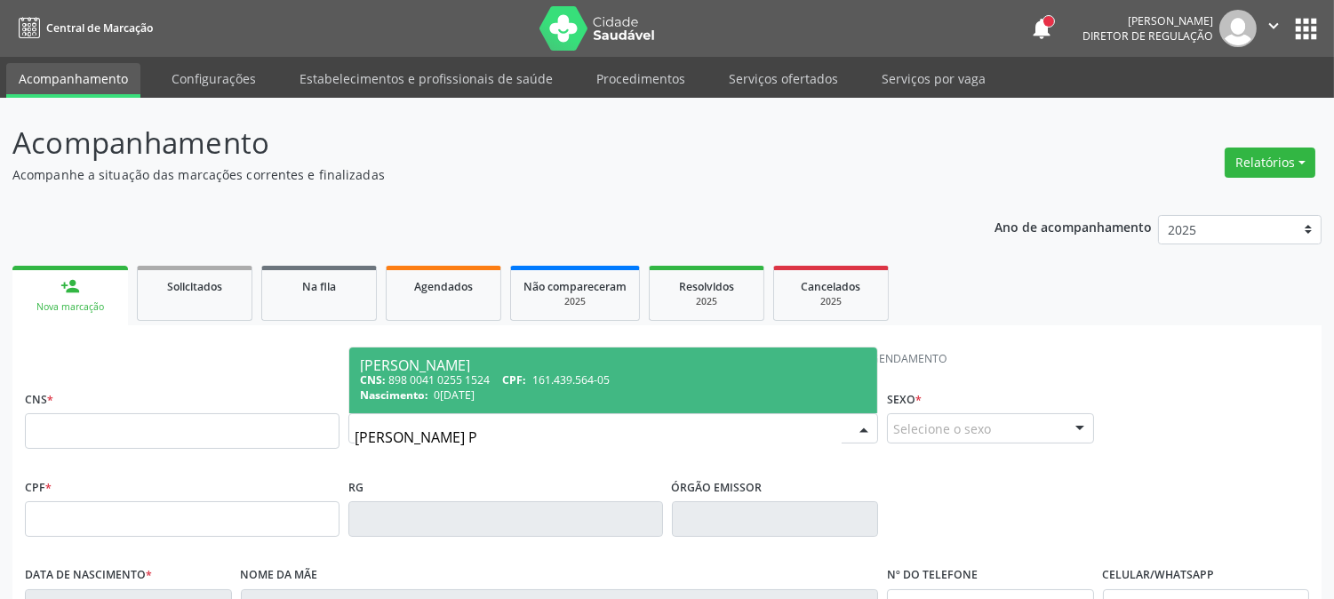
click at [527, 361] on div "Ingrid Lais Pereira Lopes" at bounding box center [613, 365] width 507 height 14
type input "898 0041 0255 1524"
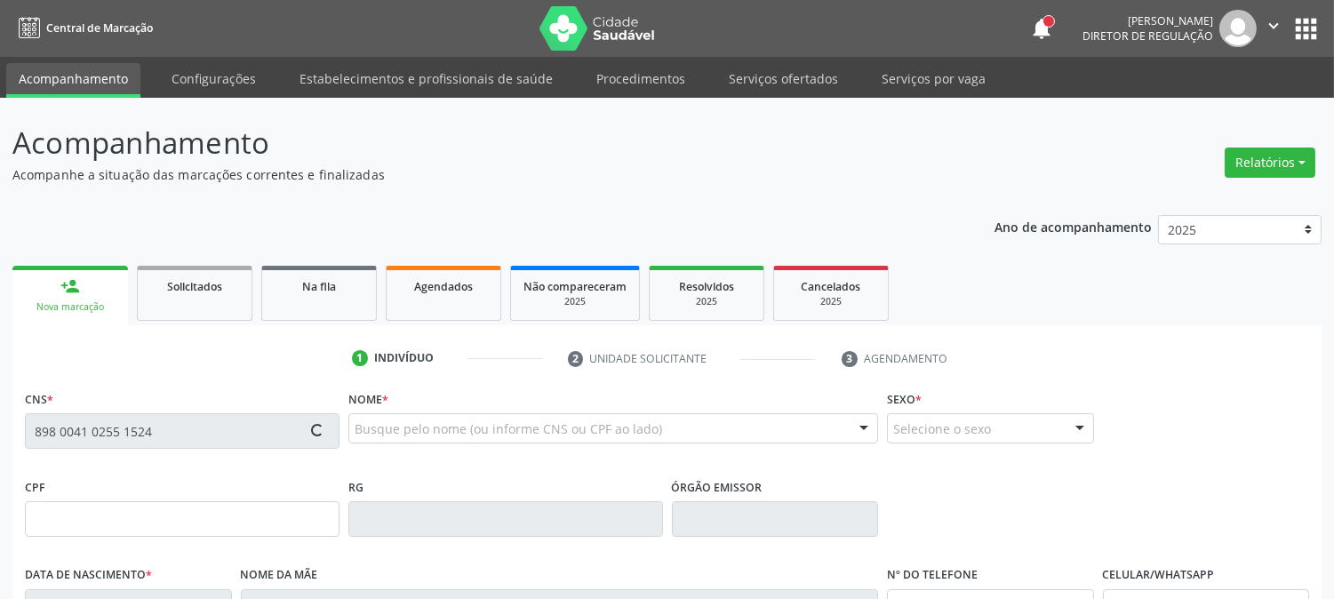
type input "09/08/2006"
type input "Joselma Lopes da Silva"
type input "[PHONE_NUMBER]"
type input "(81) 97110-1117"
type input "078.472.534-96"
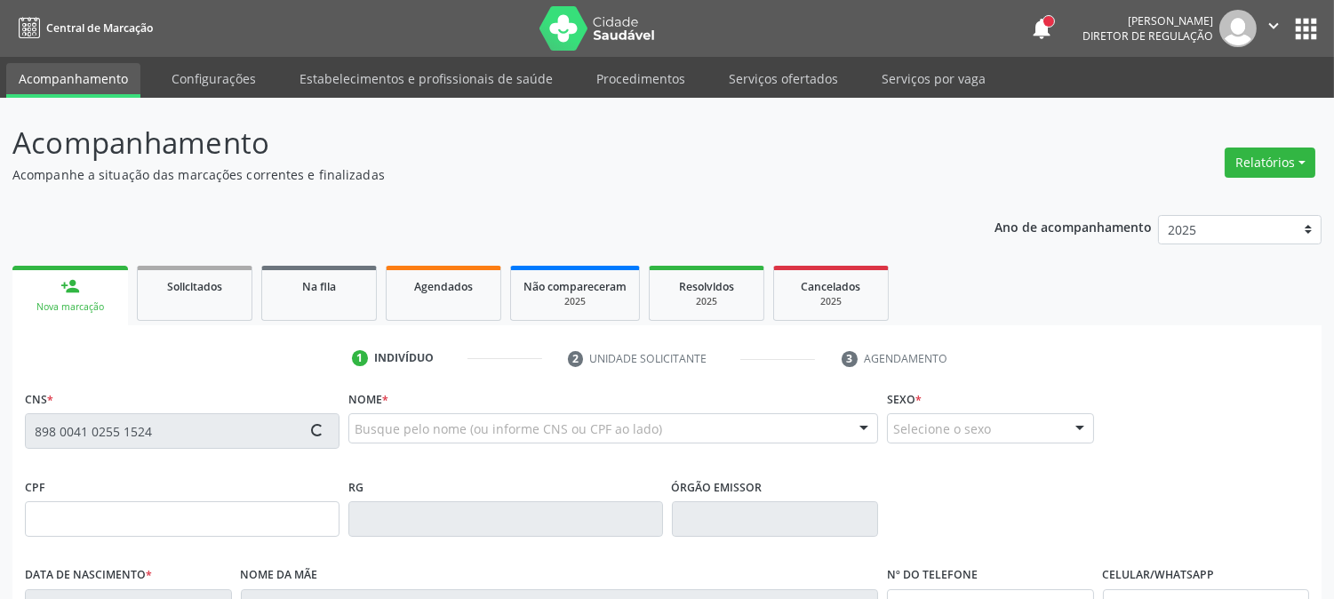
type input "S/N"
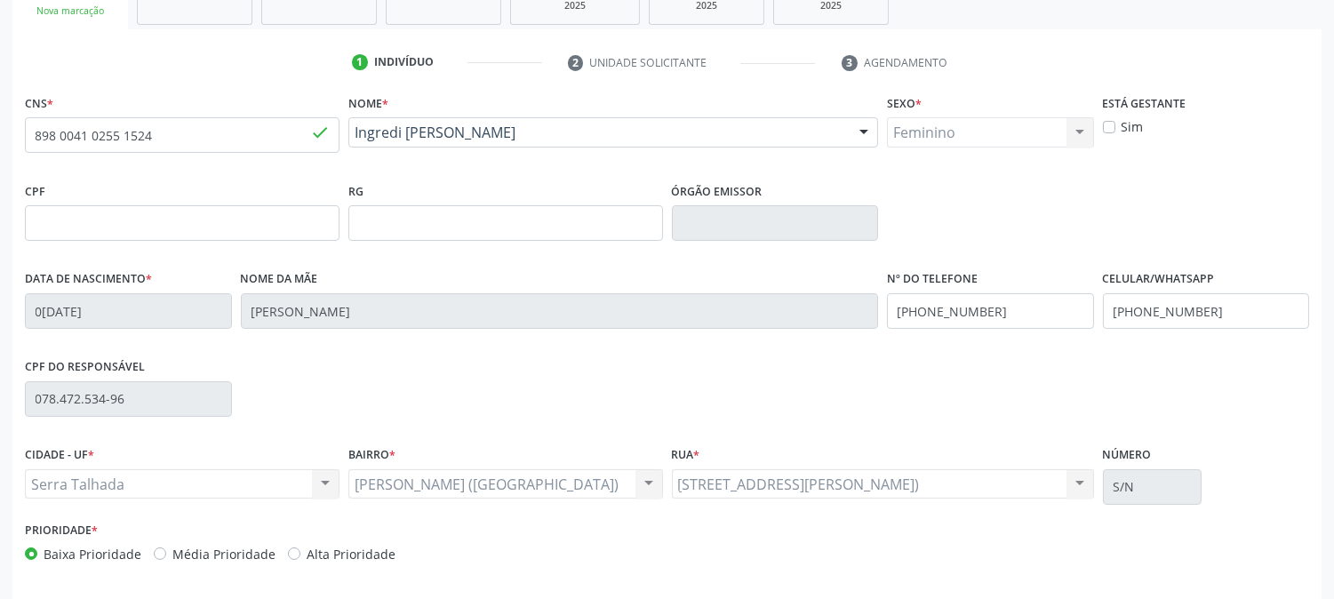
scroll to position [363, 0]
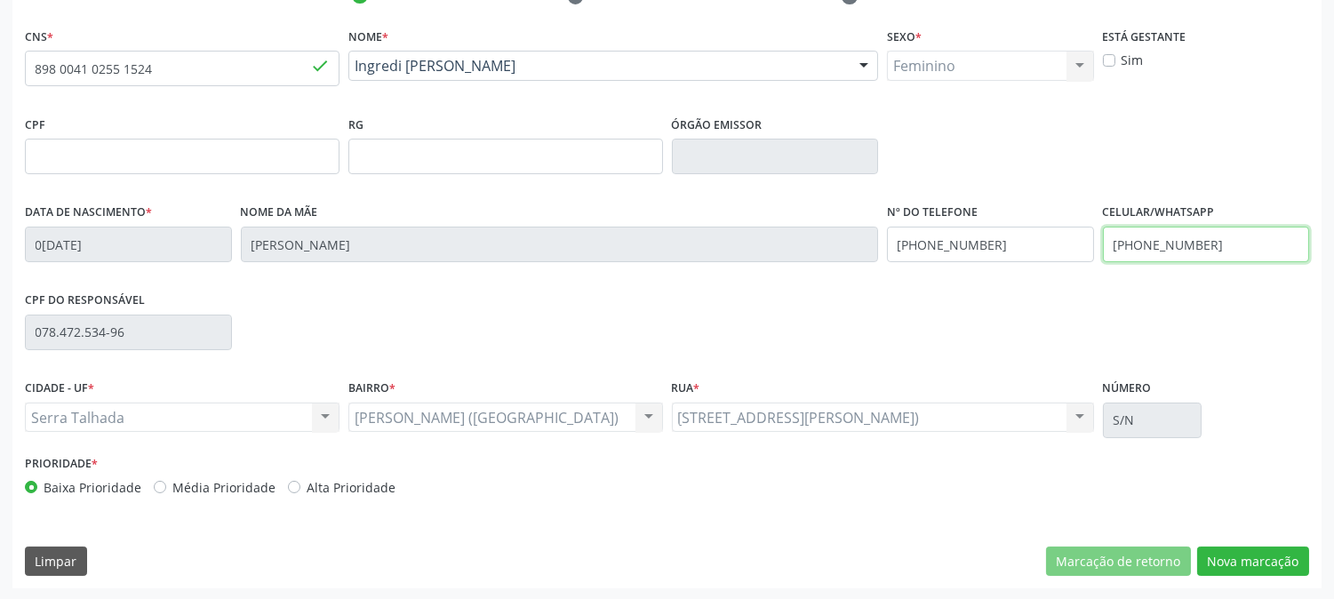
drag, startPoint x: 1214, startPoint y: 247, endPoint x: 1062, endPoint y: 253, distance: 152.1
click at [1062, 253] on div "Data de nascimento * 09/08/2006 Nome da mãe Joselma Lopes da Silva Nº do Telefo…" at bounding box center [666, 243] width 1293 height 88
click at [1224, 394] on div "CIDADE - UF * Serra Talhada Serra Talhada Nenhum resultado encontrado para: " "…" at bounding box center [666, 413] width 1293 height 76
click at [1241, 567] on button "Nova marcação" at bounding box center [1253, 562] width 112 height 30
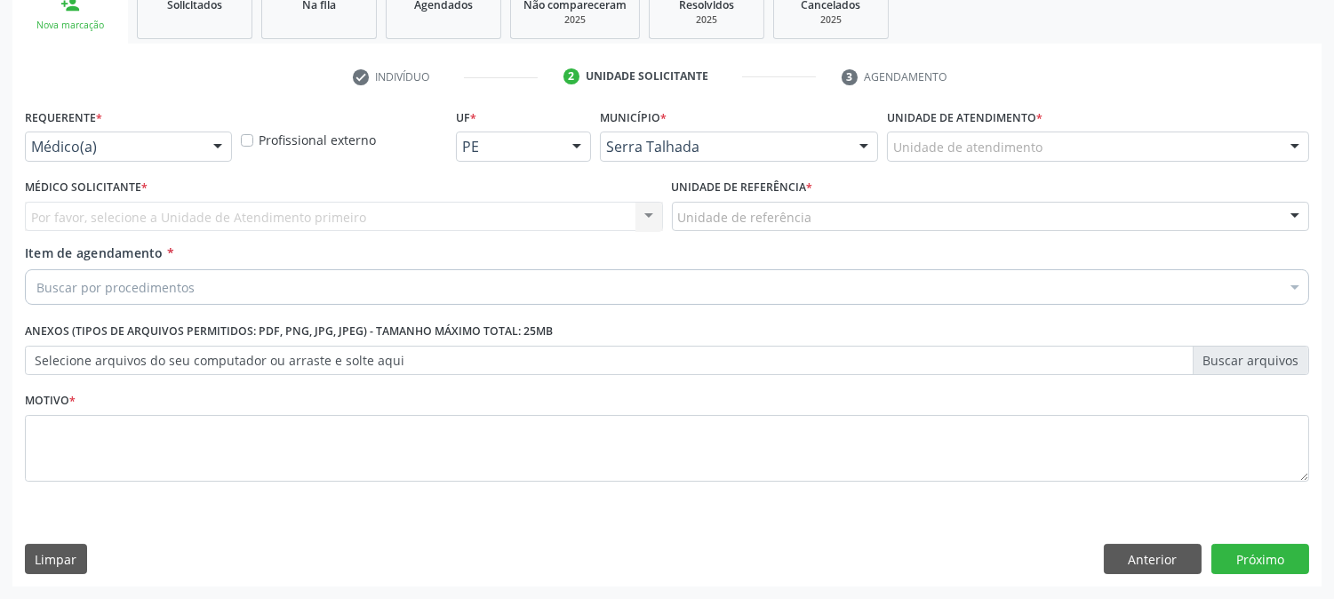
scroll to position [281, 0]
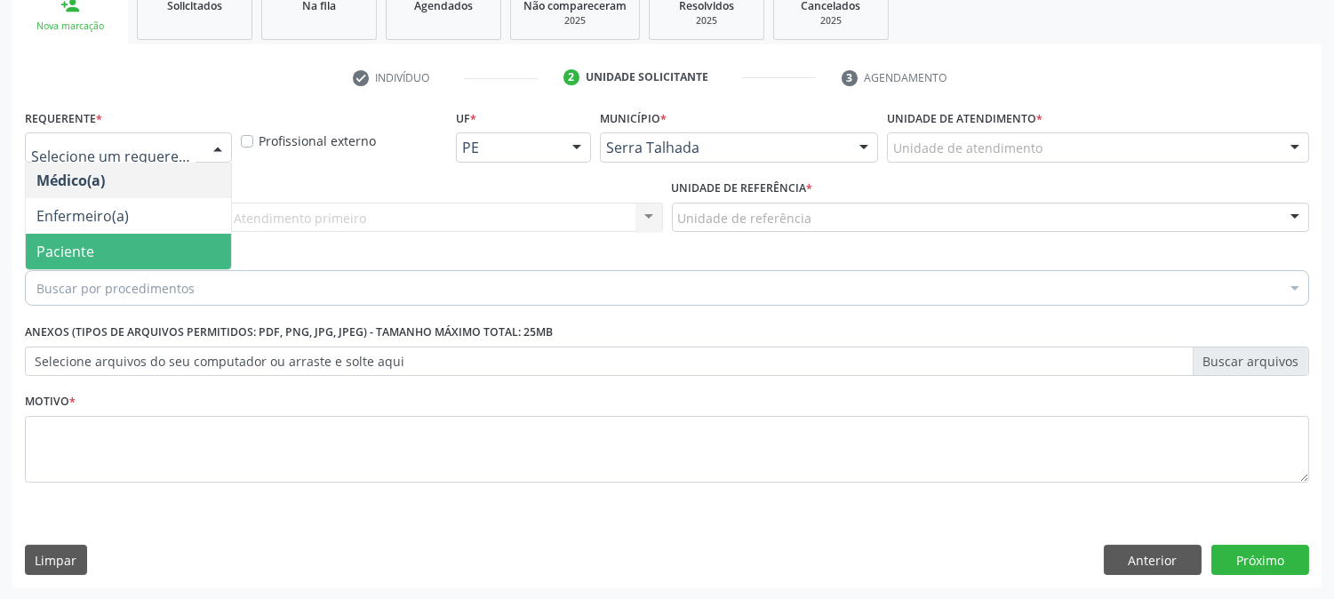
click at [162, 236] on span "Paciente" at bounding box center [128, 252] width 205 height 36
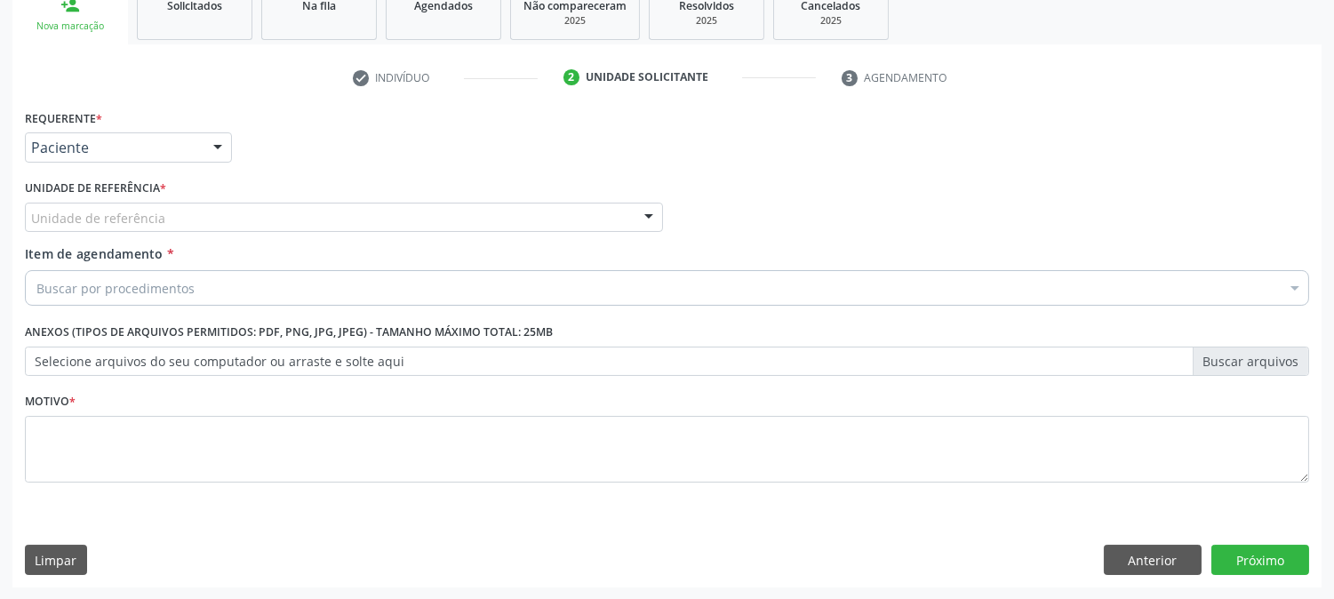
click at [250, 208] on div "Unidade de referência" at bounding box center [344, 218] width 638 height 30
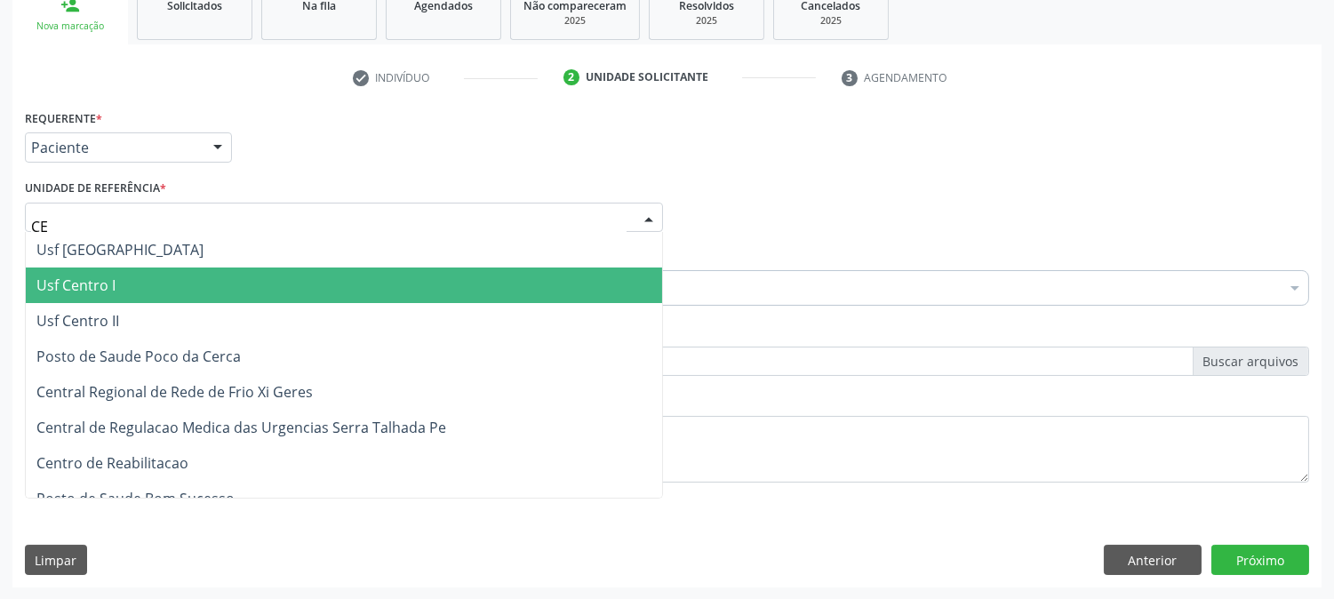
type input "CEN"
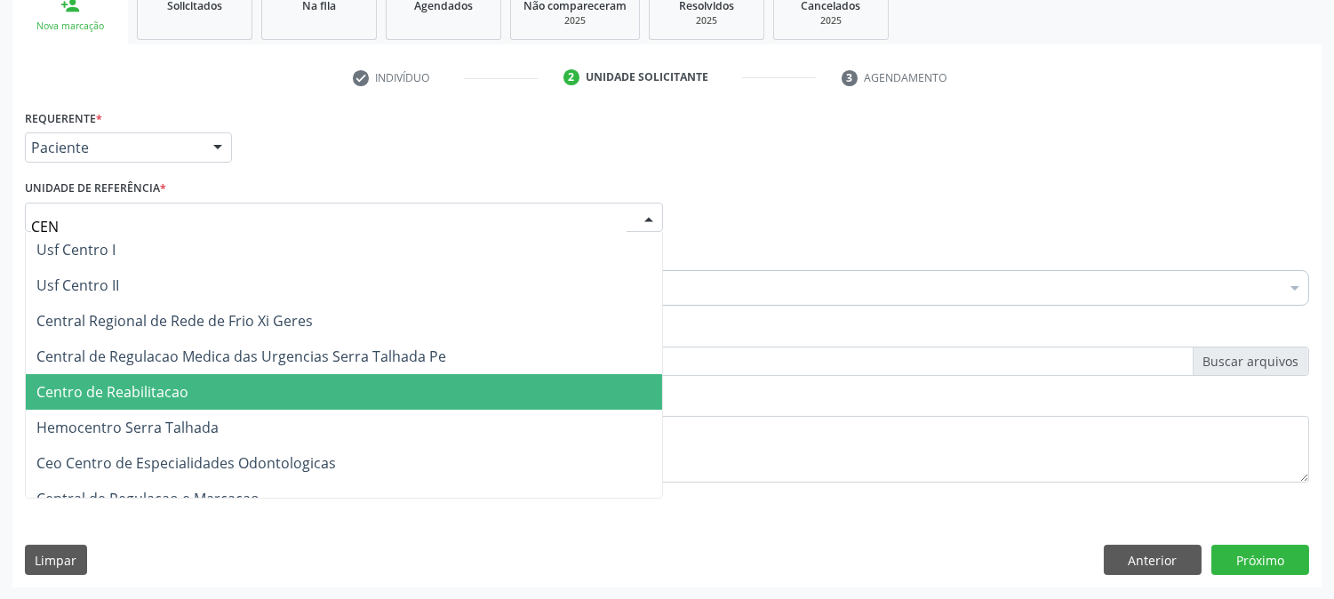
click at [199, 376] on span "Centro de Reabilitacao" at bounding box center [344, 392] width 636 height 36
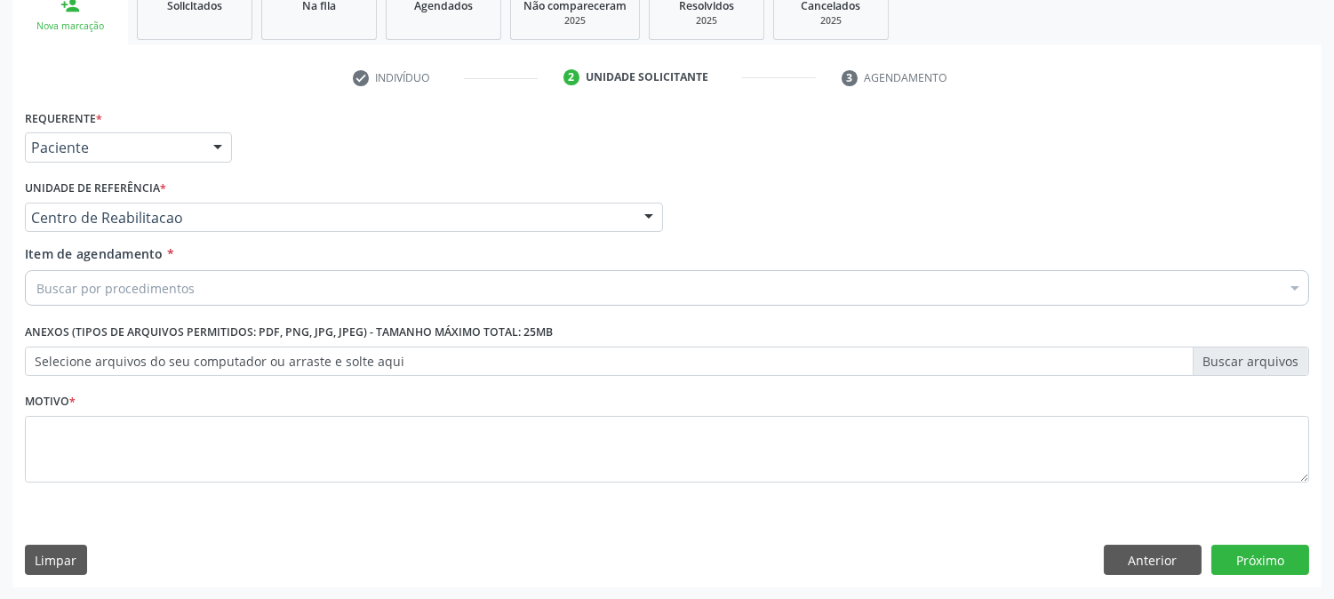
click at [202, 291] on div "Buscar por procedimentos" at bounding box center [667, 288] width 1284 height 36
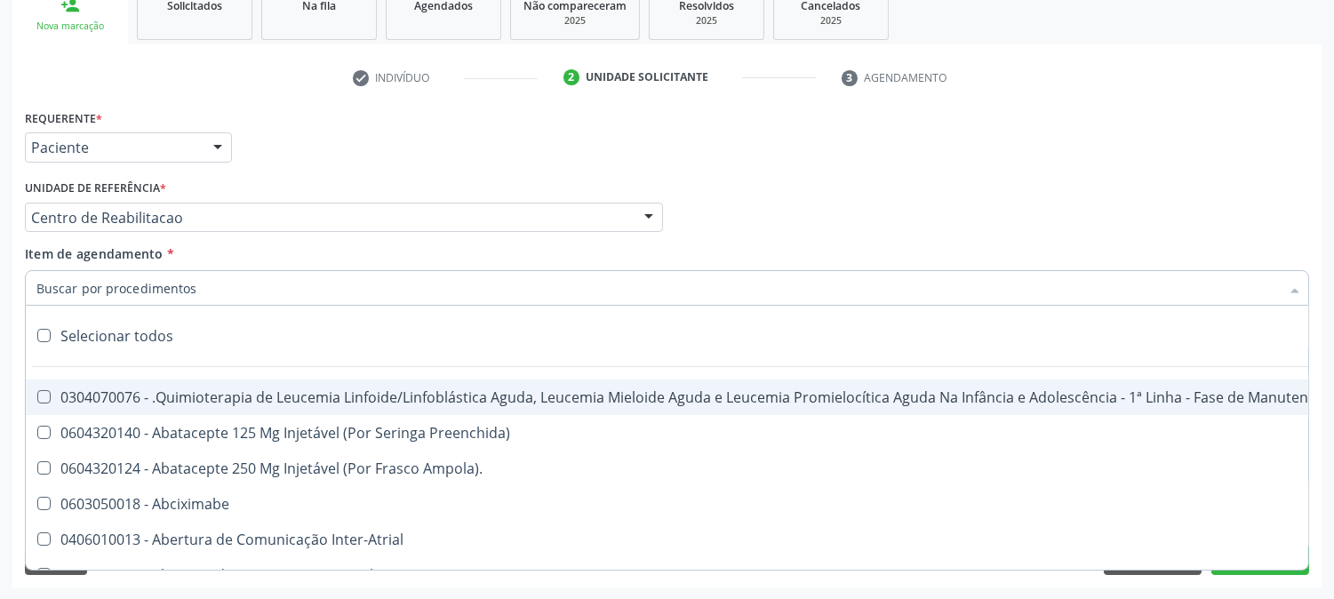
click at [187, 275] on input "Item de agendamento *" at bounding box center [657, 288] width 1243 height 36
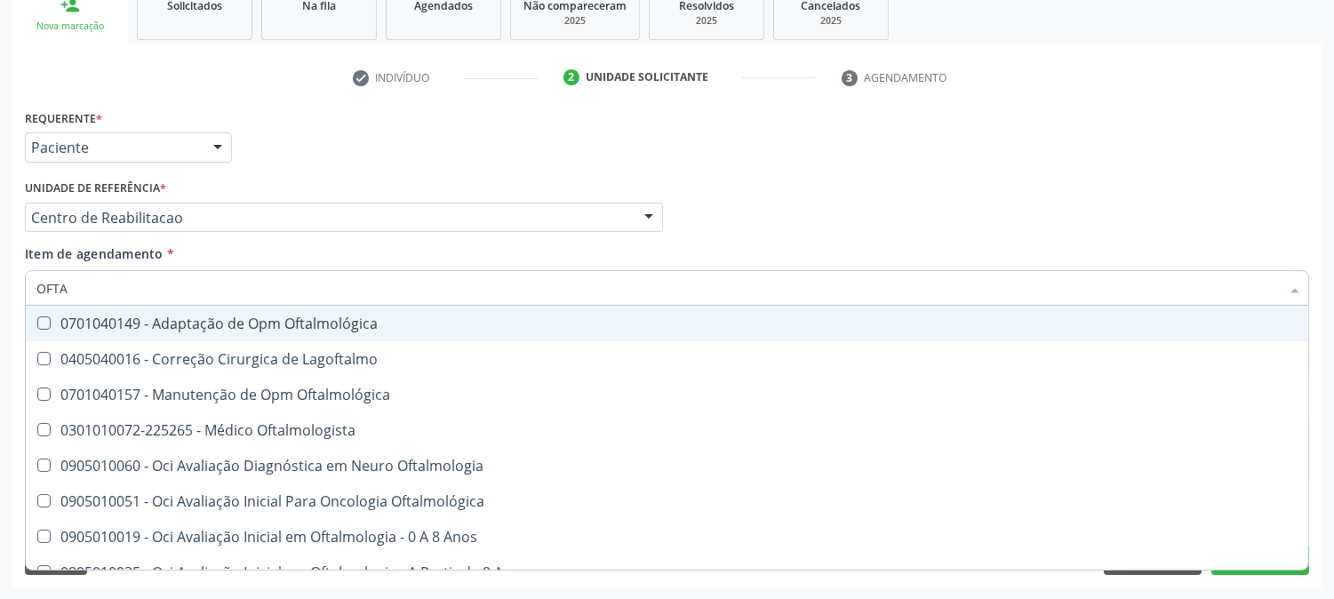
type input "OFTAL"
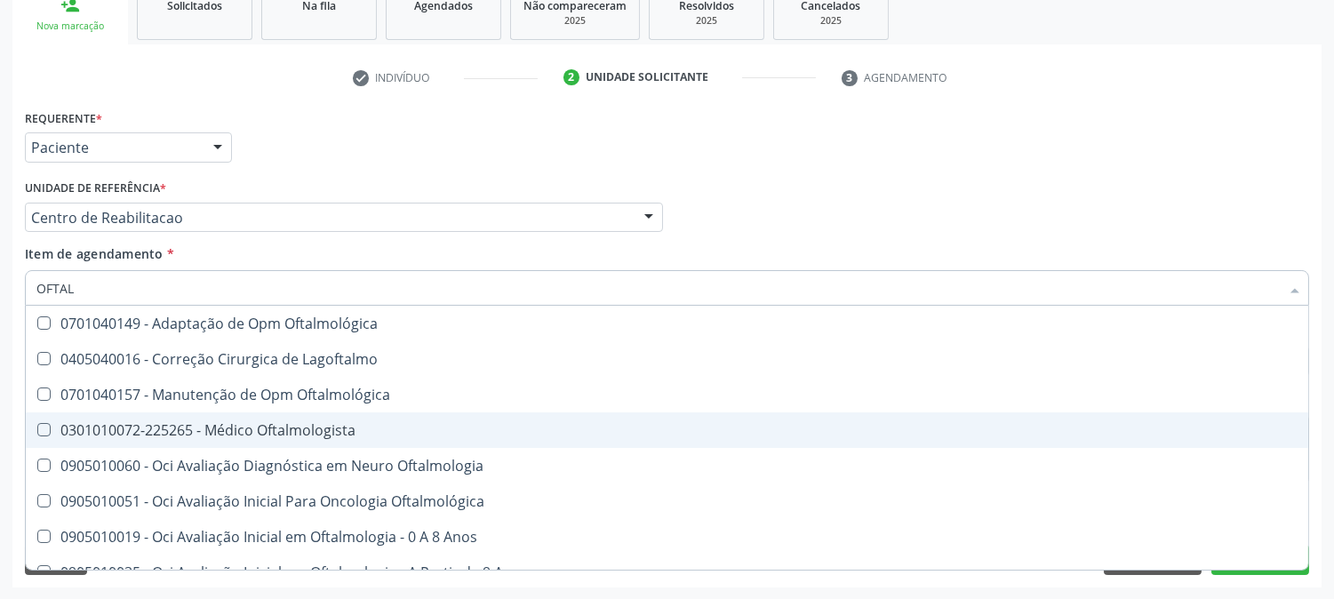
click at [281, 439] on span "0301010072-225265 - Médico Oftalmologista" at bounding box center [667, 430] width 1282 height 36
checkbox Oftalmologista "true"
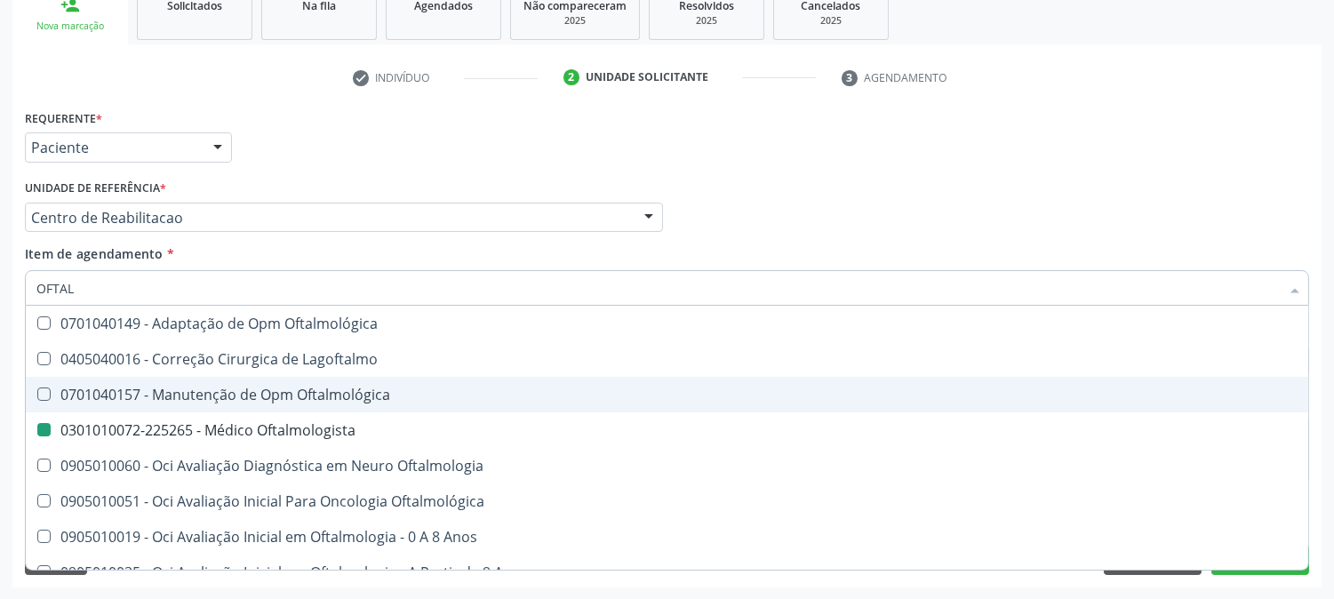
click at [0, 378] on div "Acompanhamento Acompanhe a situação das marcações correntes e finalizadas Relat…" at bounding box center [667, 208] width 1334 height 783
checkbox Lagoftalmo "true"
checkbox Oftalmologista "false"
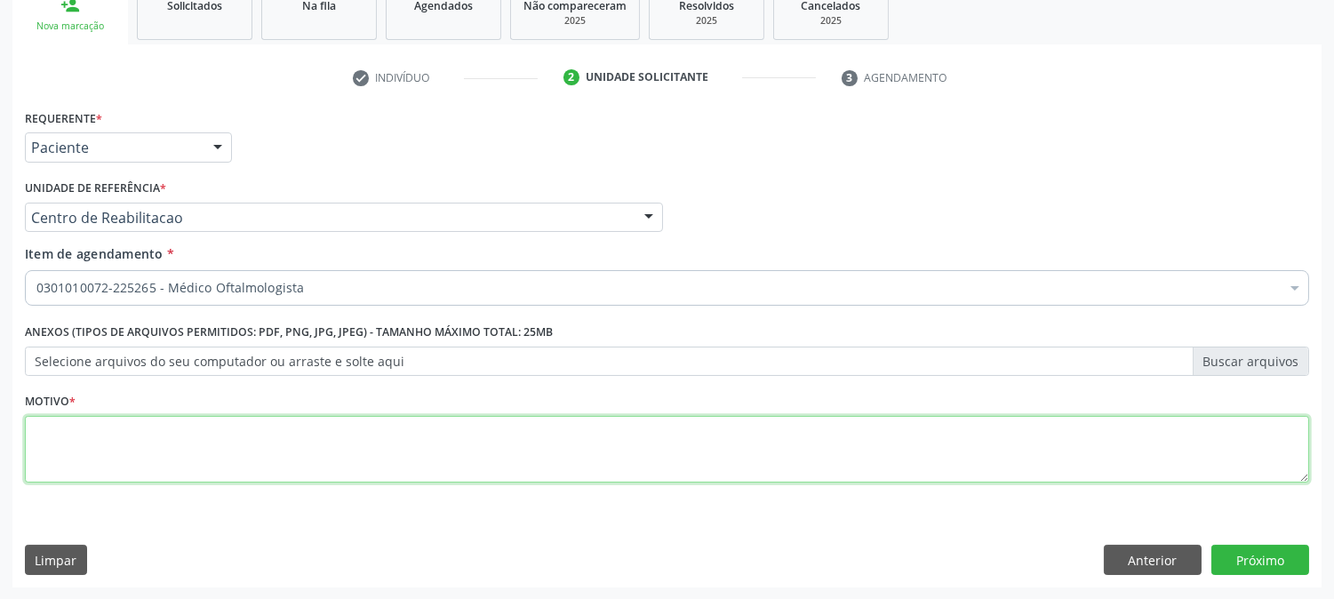
click at [223, 447] on textarea at bounding box center [667, 450] width 1284 height 68
type textarea "."
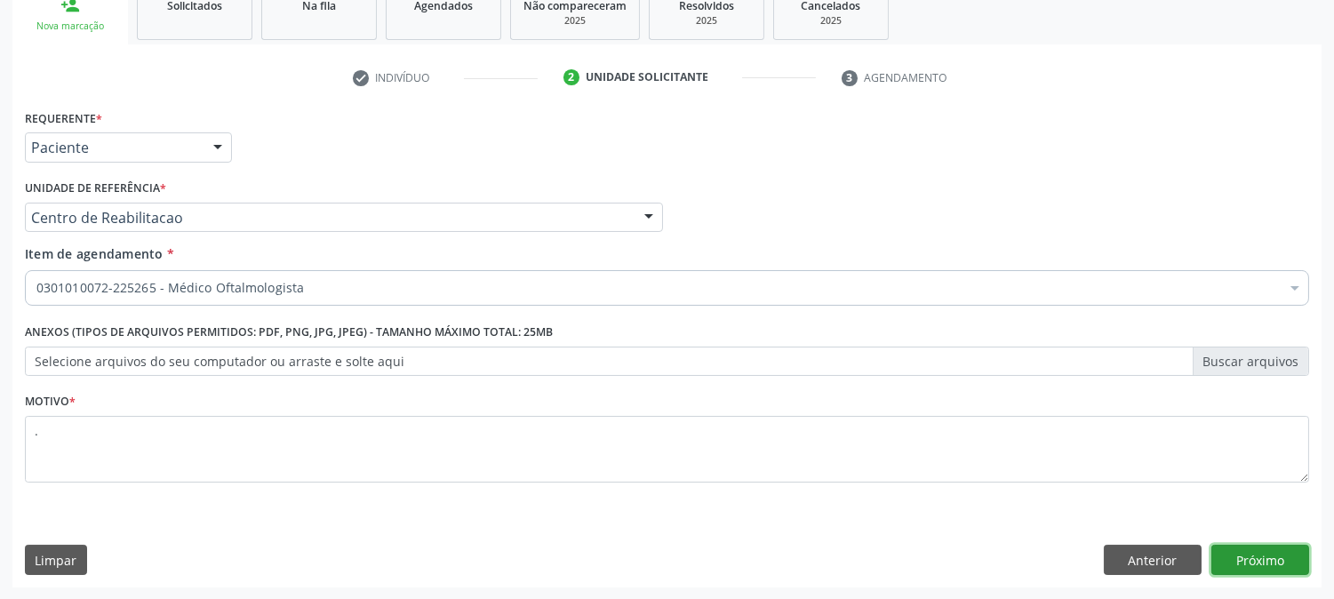
click at [1272, 546] on button "Próximo" at bounding box center [1260, 560] width 98 height 30
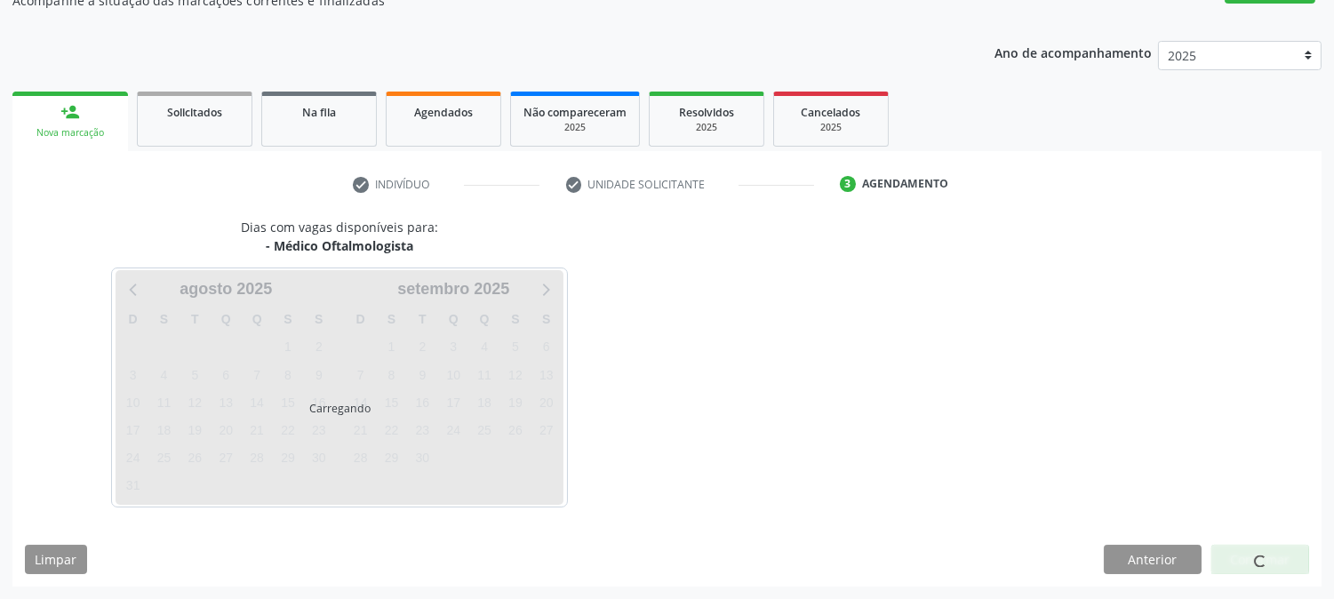
scroll to position [173, 0]
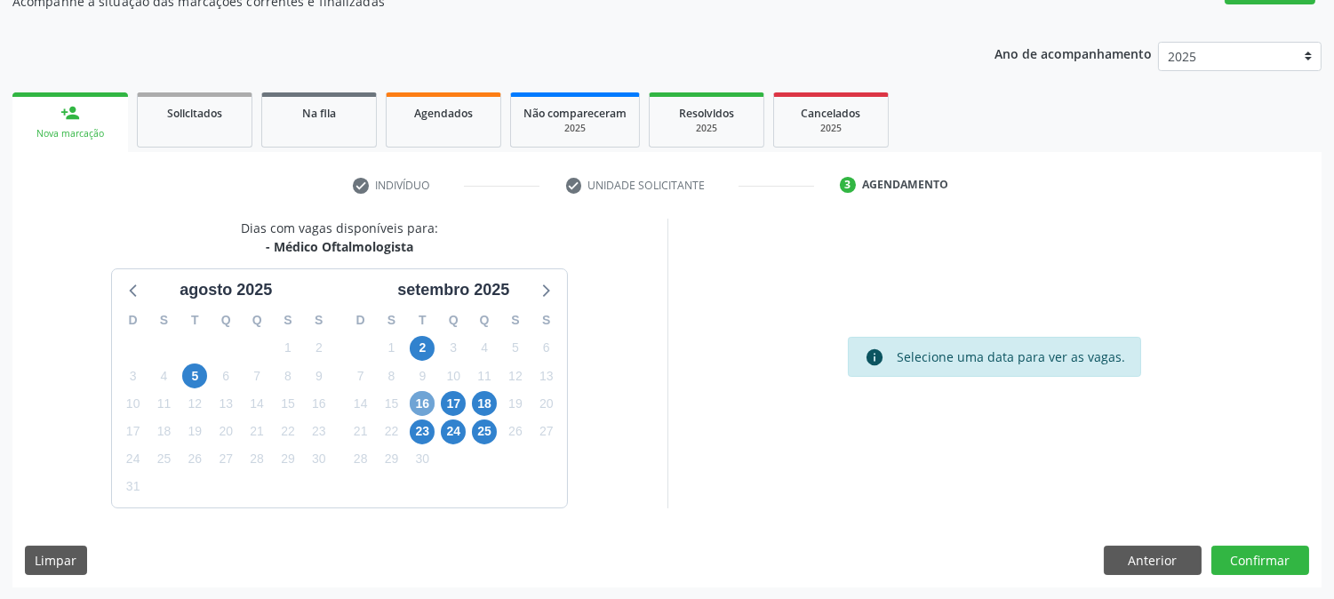
click at [416, 397] on span "16" at bounding box center [422, 403] width 25 height 25
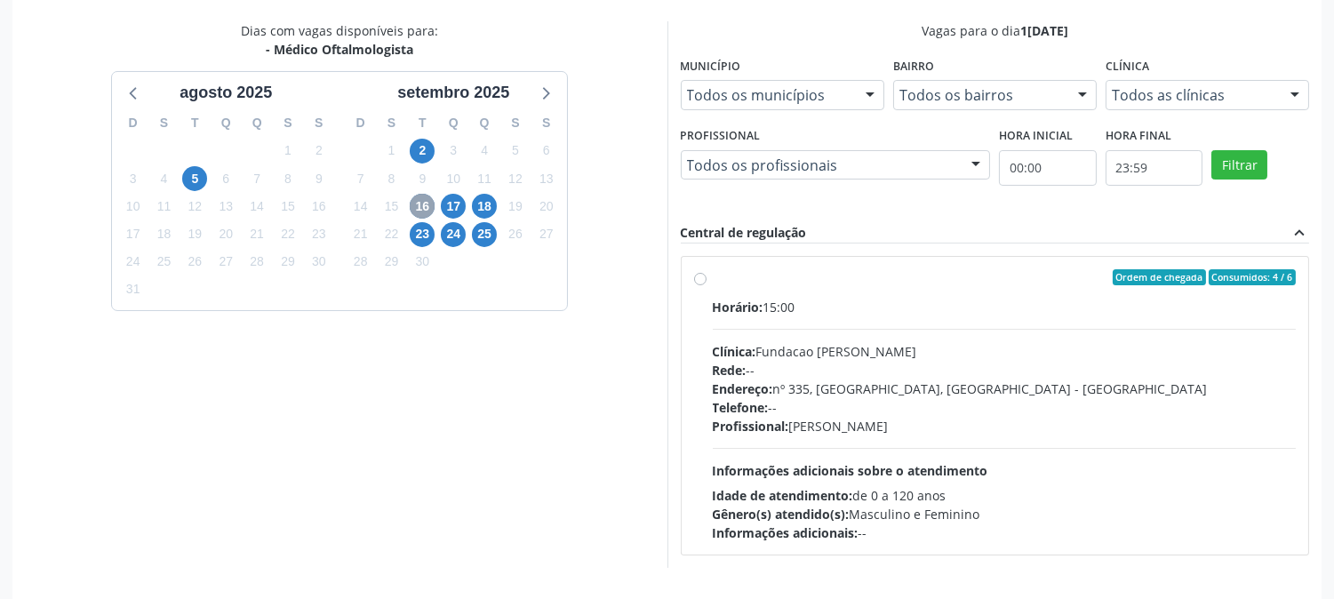
scroll to position [430, 0]
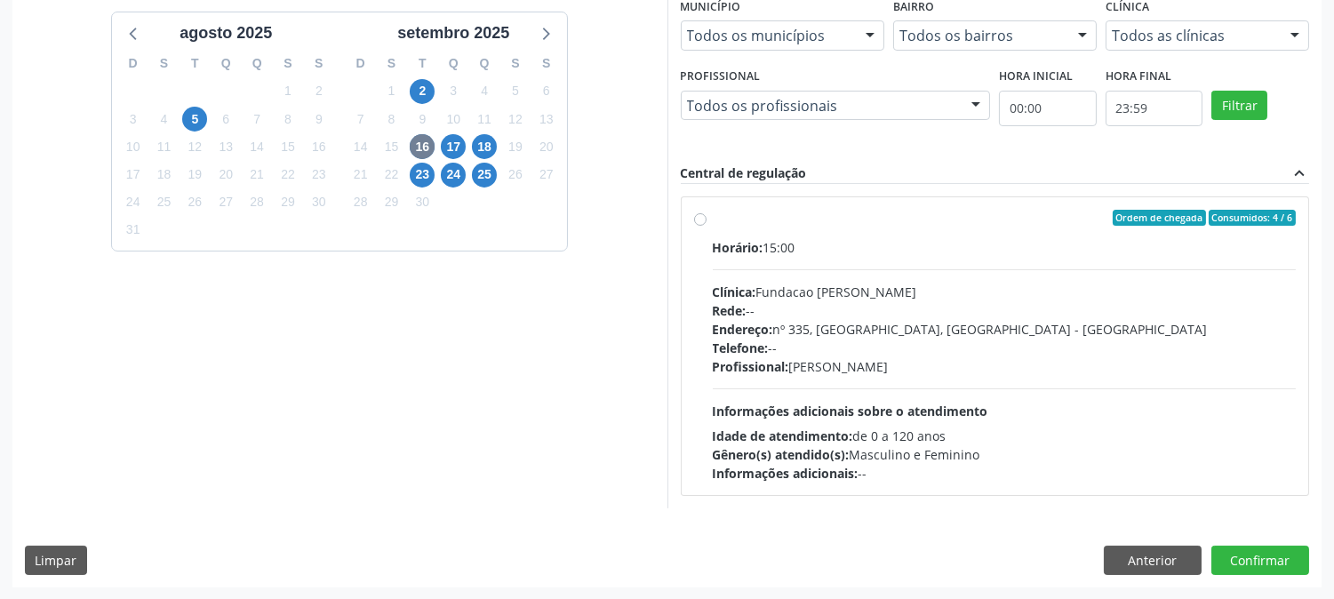
click at [910, 462] on div "Gênero(s) atendido(s): Masculino e Feminino" at bounding box center [1005, 454] width 584 height 19
click at [706, 226] on input "Ordem de chegada Consumidos: 4 / 6 Horário: 15:00 Clínica: Fundacao Altino Vent…" at bounding box center [700, 218] width 12 height 16
radio input "true"
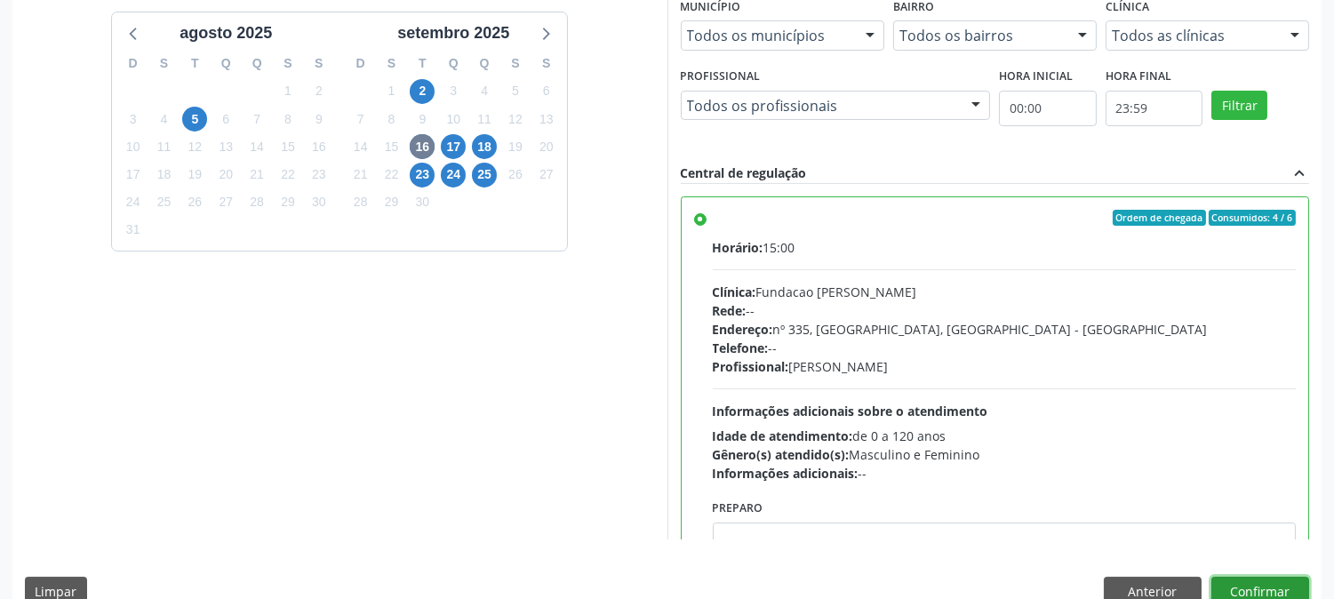
click at [1245, 580] on button "Confirmar" at bounding box center [1260, 592] width 98 height 30
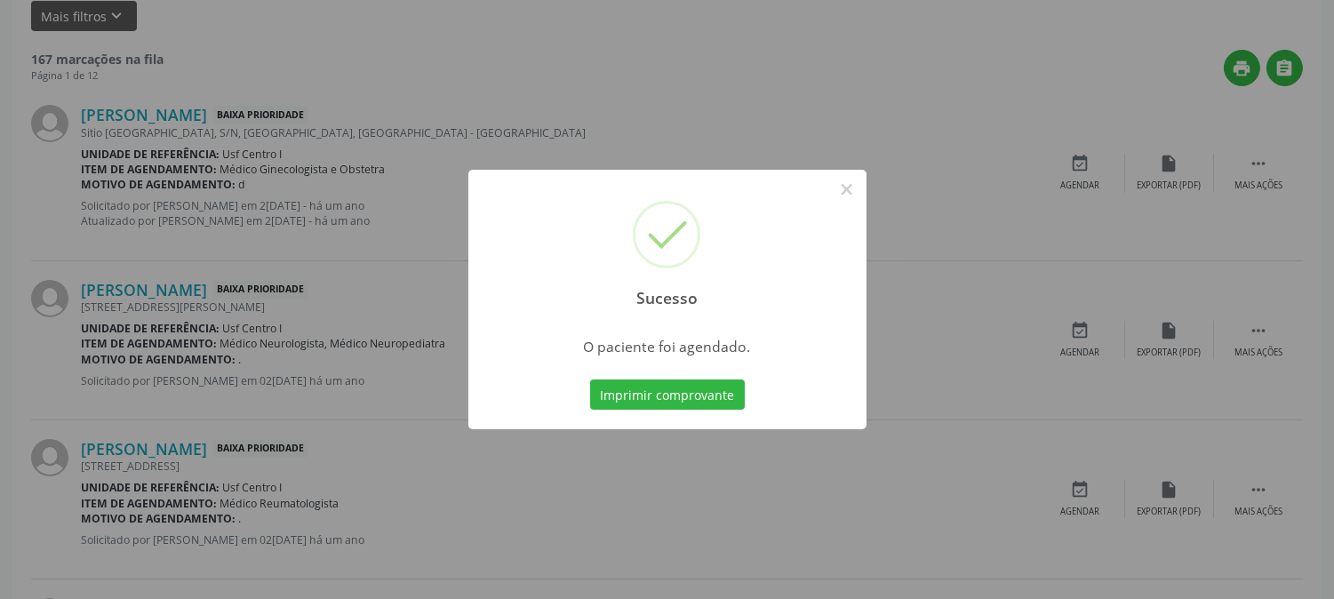
scroll to position [0, 0]
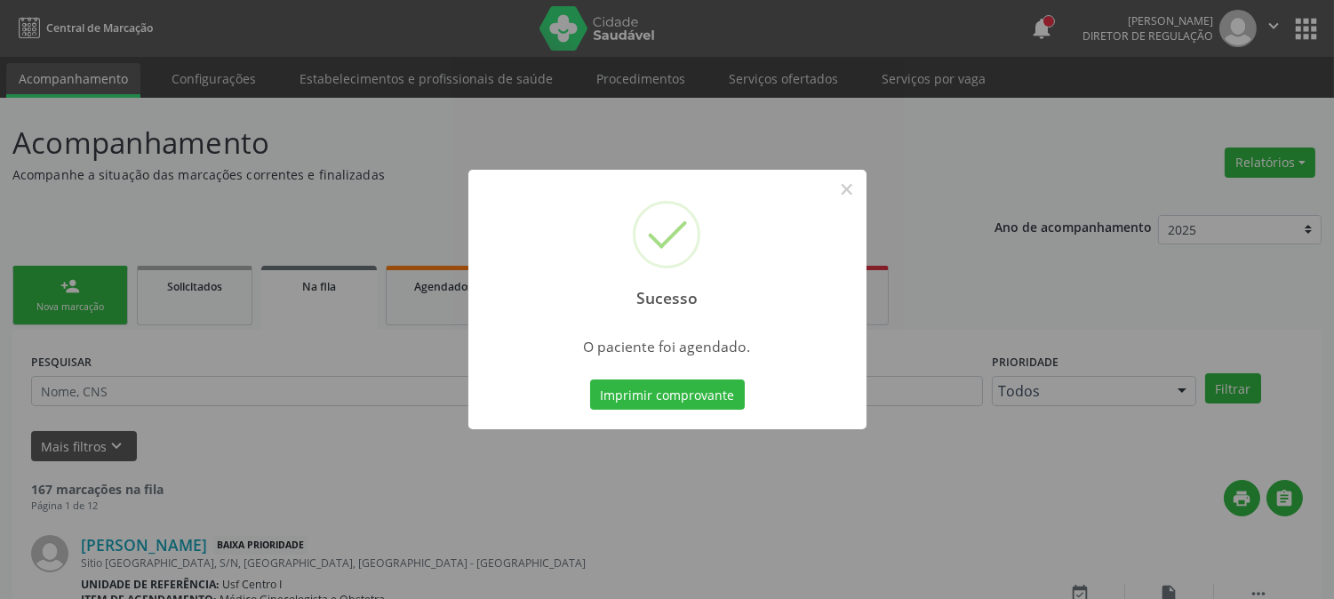
click at [670, 378] on div "Imprimir comprovante Cancel" at bounding box center [667, 394] width 163 height 37
click at [673, 383] on button "Imprimir comprovante" at bounding box center [667, 394] width 155 height 30
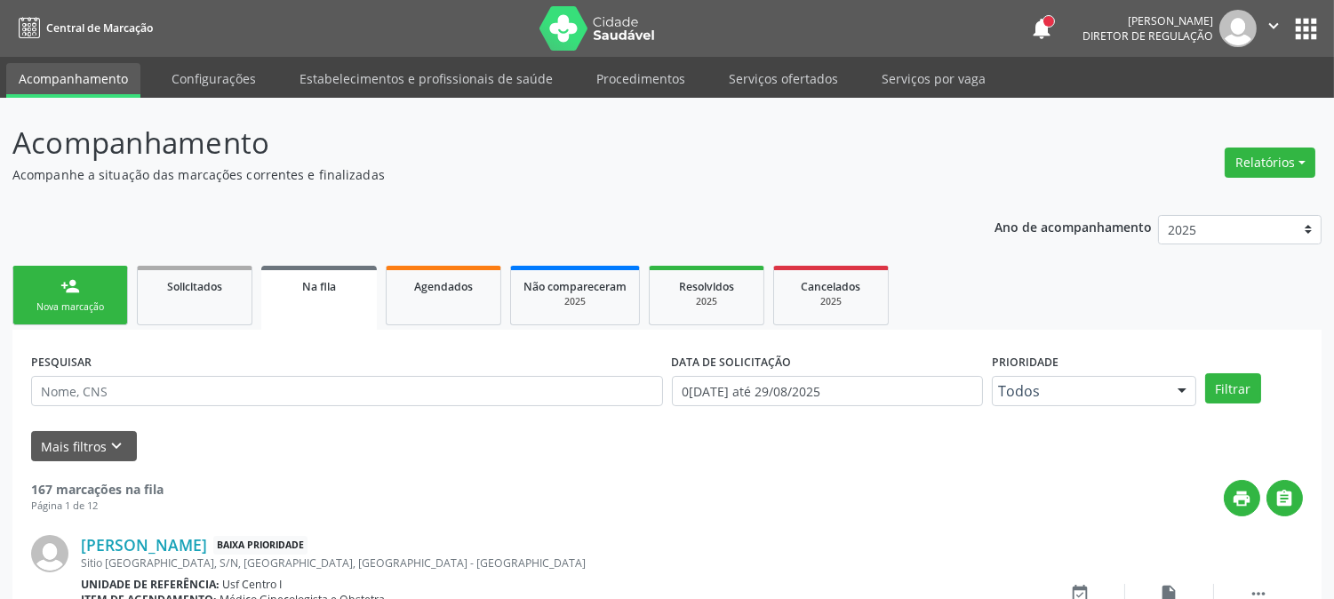
click at [92, 293] on link "person_add Nova marcação" at bounding box center [70, 296] width 116 height 60
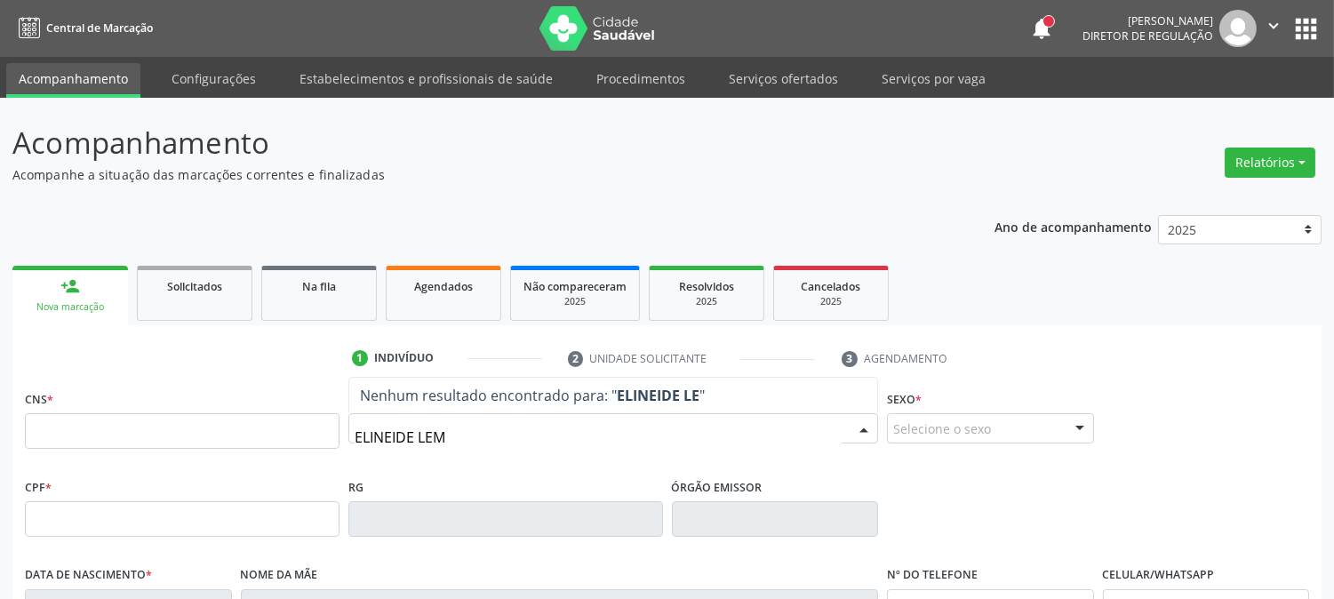
type input "ELINEIDE LEMO"
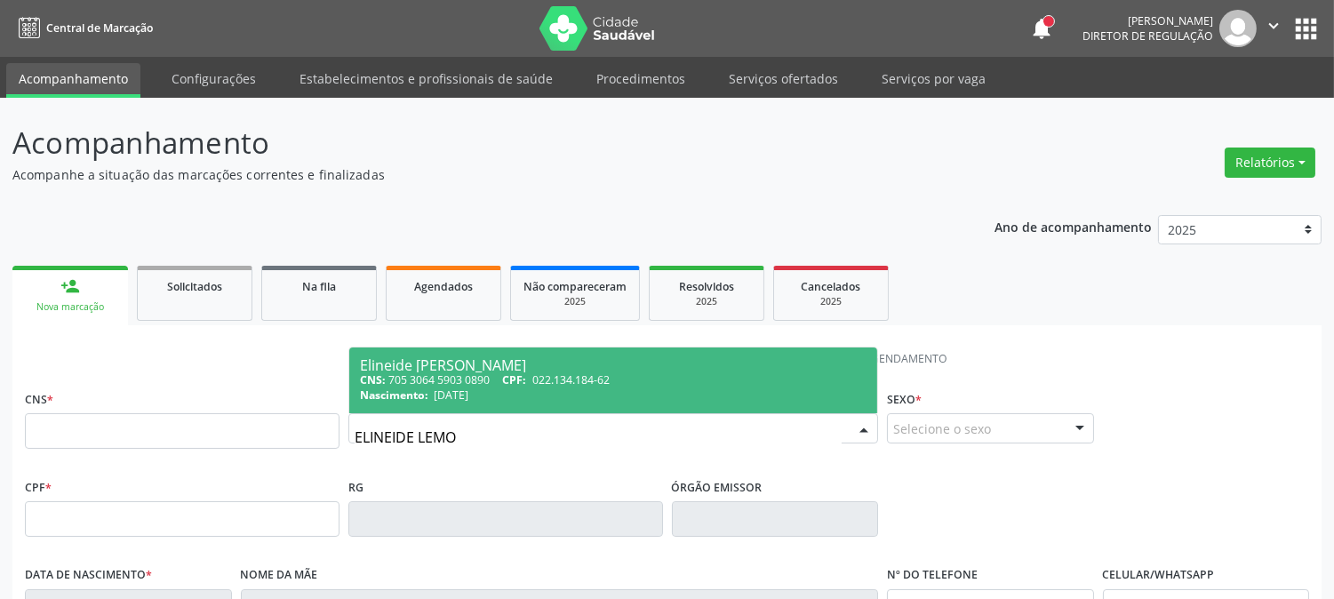
click at [358, 382] on span "Elineide Lemos da Silva CNS: 705 3064 5903 0890 CPF: 022.134.184-62 Nascimento:…" at bounding box center [613, 380] width 528 height 66
type input "705 3064 5903 0890"
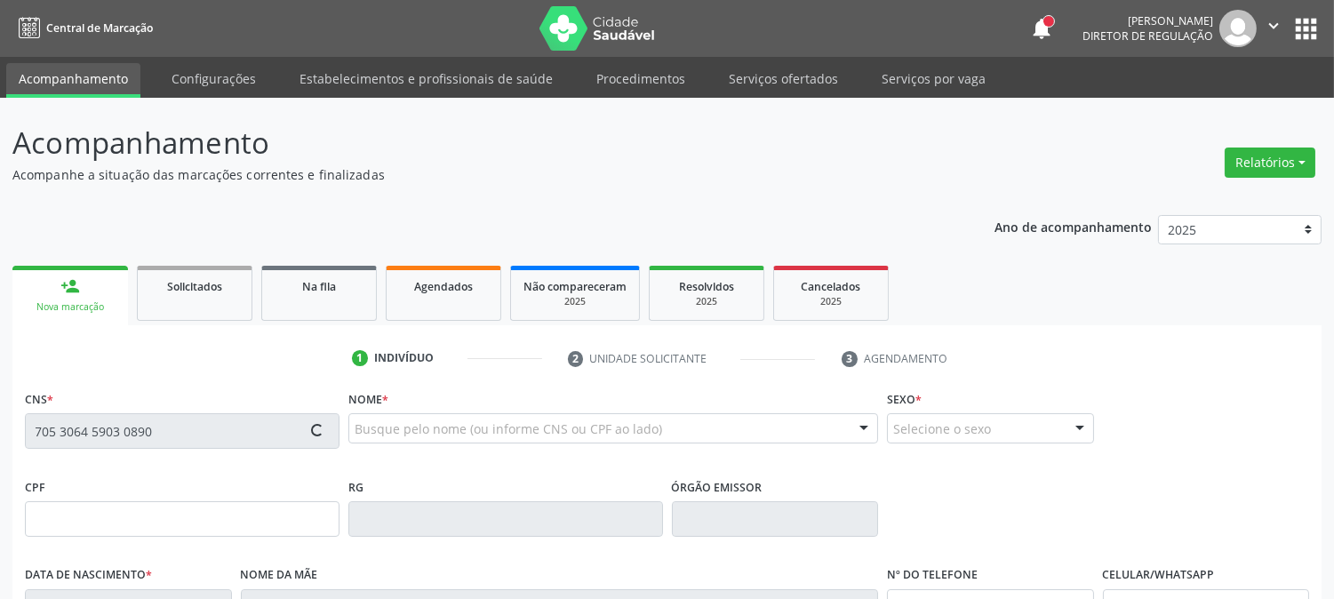
type input "022.134.184-62"
type input "13/04/1972"
type input "Marina Lemos da Silva"
type input "(87) 99994-2121"
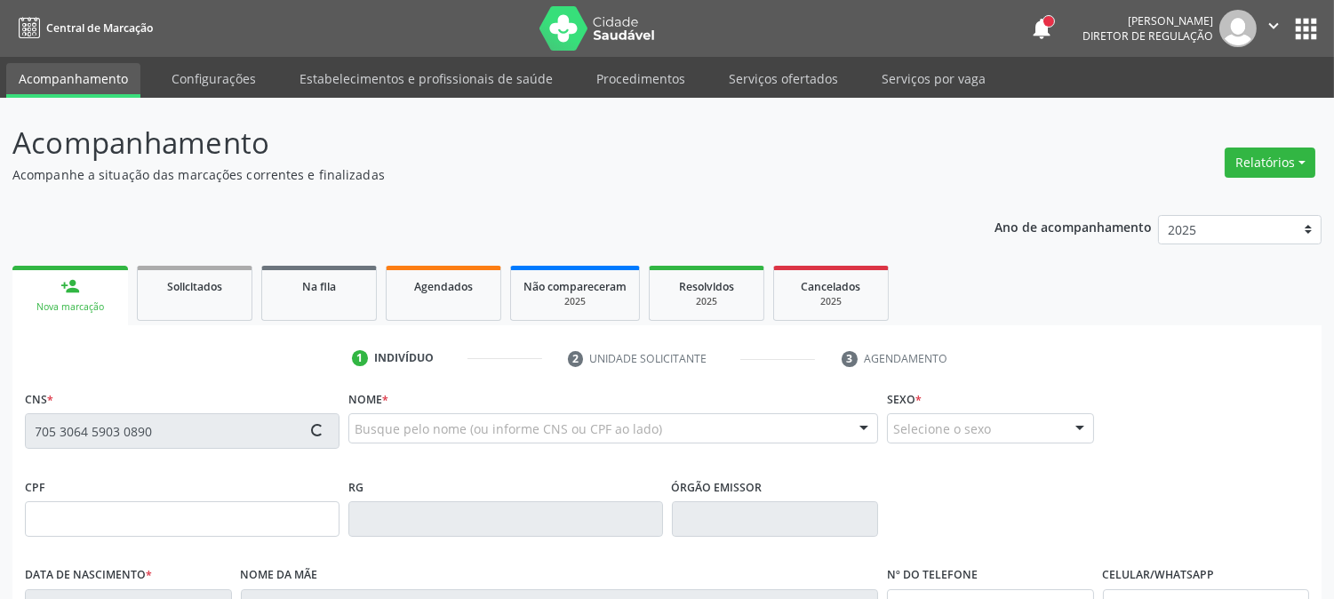
type input "210"
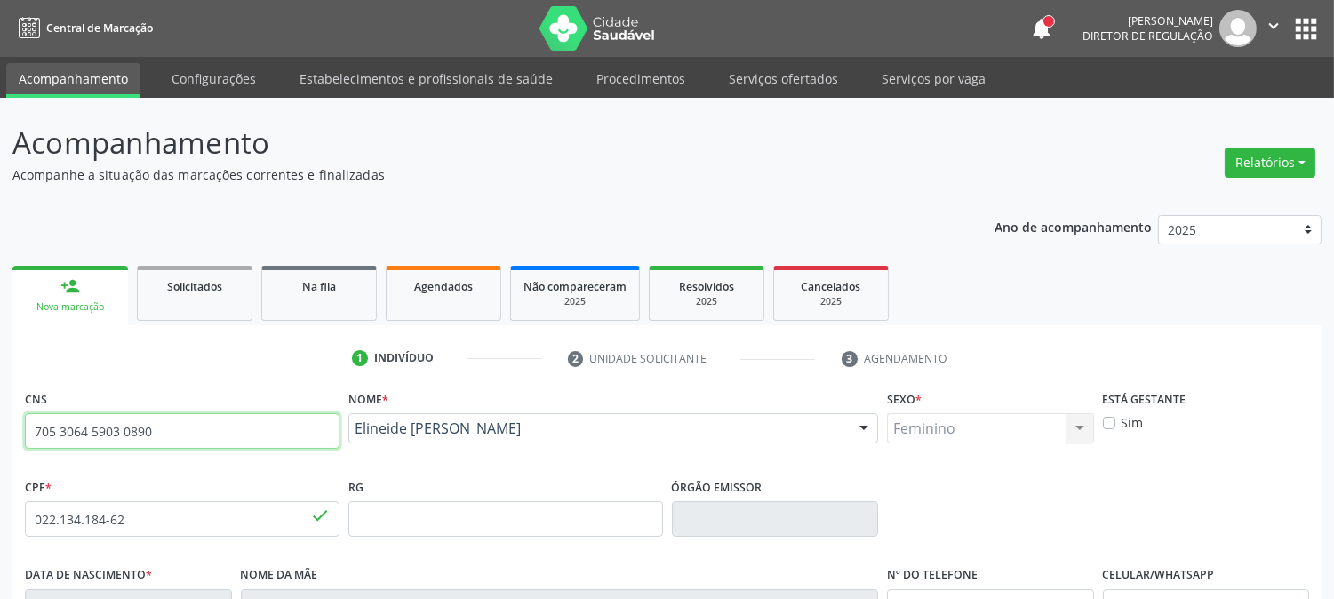
drag, startPoint x: 156, startPoint y: 435, endPoint x: 3, endPoint y: 435, distance: 153.7
click at [3, 435] on div "Acompanhamento Acompanhe a situação das marcações correntes e finalizadas Relat…" at bounding box center [667, 531] width 1334 height 866
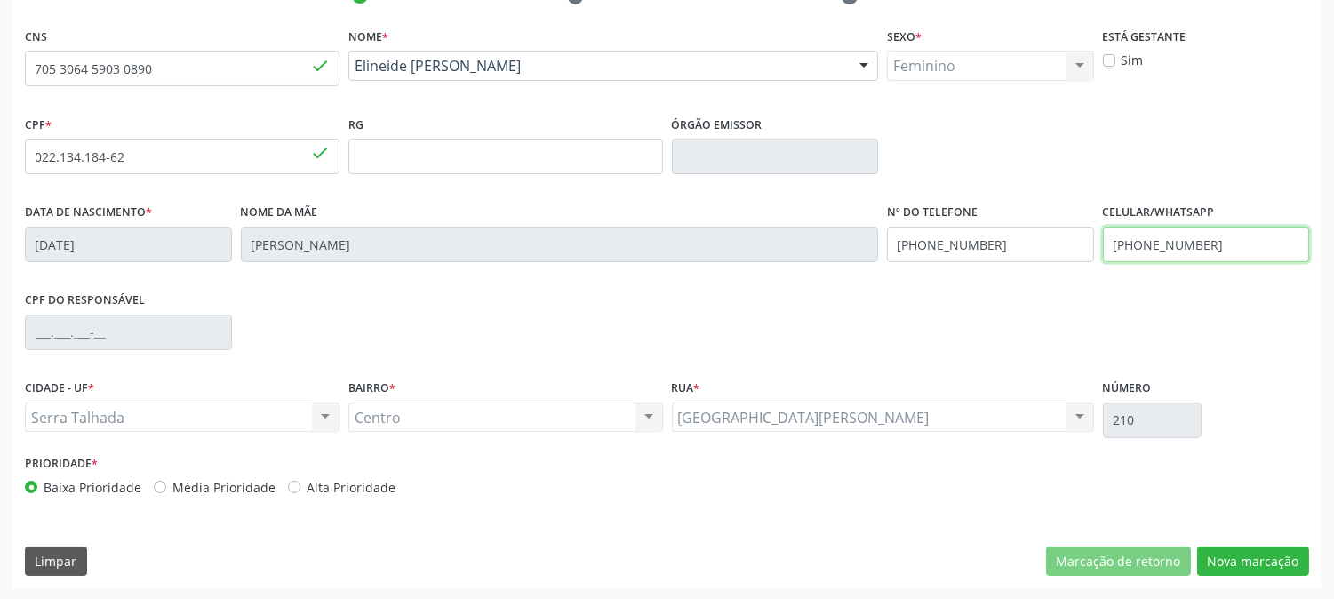
drag, startPoint x: 1226, startPoint y: 246, endPoint x: 1090, endPoint y: 267, distance: 137.6
click at [1090, 267] on div "Data de nascimento * 13/04/1972 Nome da mãe Marina Lemos da Silva Nº do Telefon…" at bounding box center [666, 243] width 1293 height 88
click at [818, 254] on div "Data de nascimento * 13/04/1972 Nome da mãe Marina Lemos da Silva Nº do Telefon…" at bounding box center [666, 243] width 1293 height 88
click at [1257, 505] on div "Prioridade * Baixa Prioridade Média Prioridade Alta Prioridade" at bounding box center [666, 480] width 1293 height 59
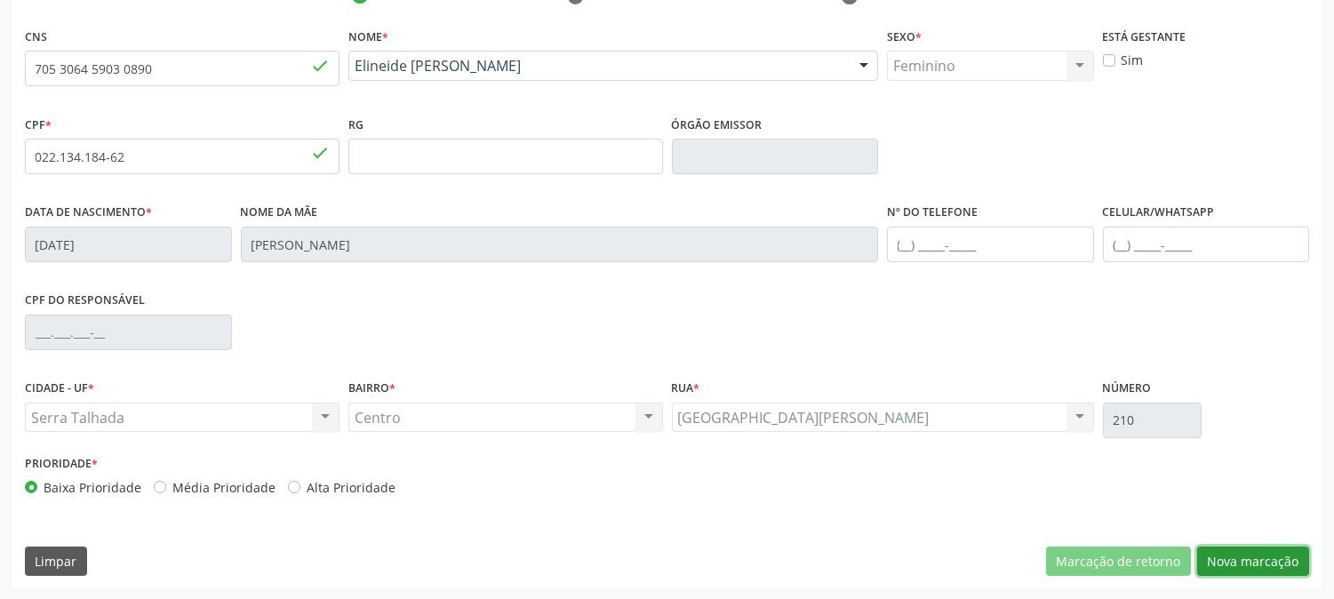
click at [1230, 555] on button "Nova marcação" at bounding box center [1253, 562] width 112 height 30
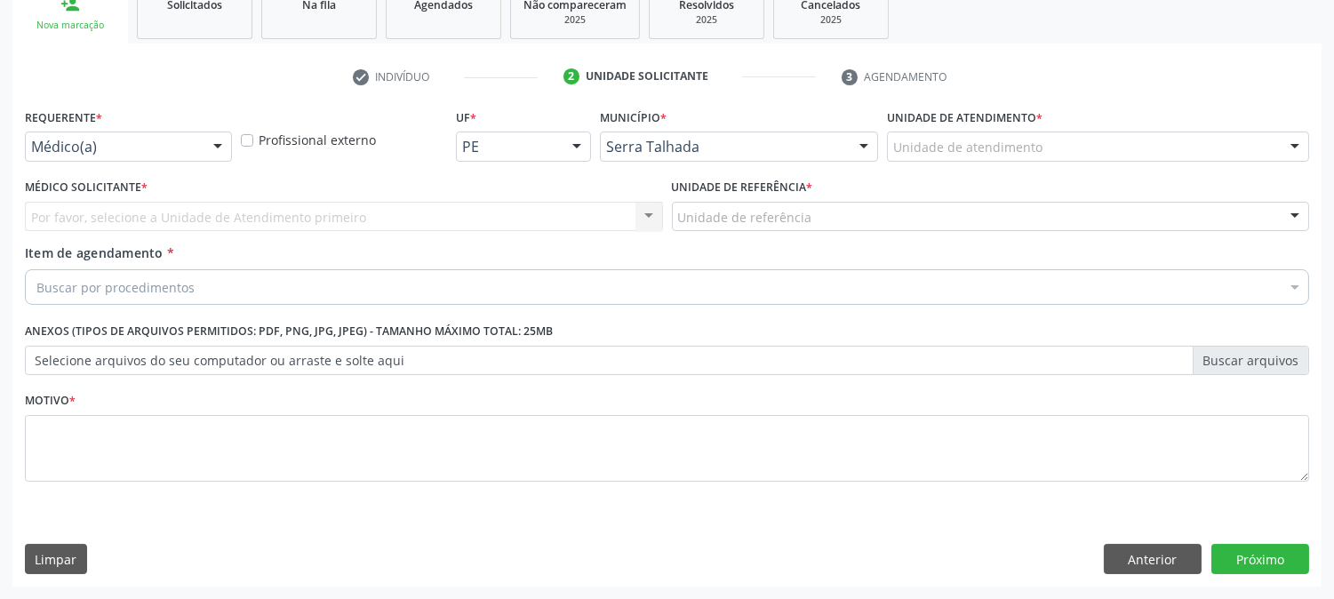
scroll to position [281, 0]
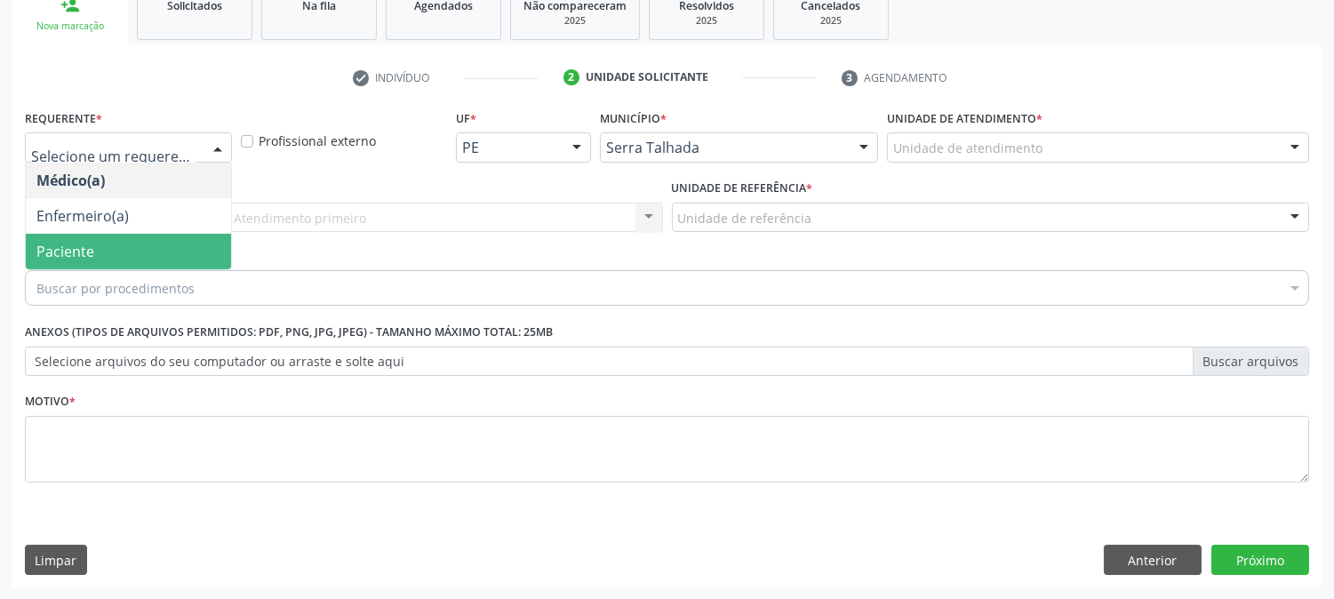
click at [144, 243] on span "Paciente" at bounding box center [128, 252] width 205 height 36
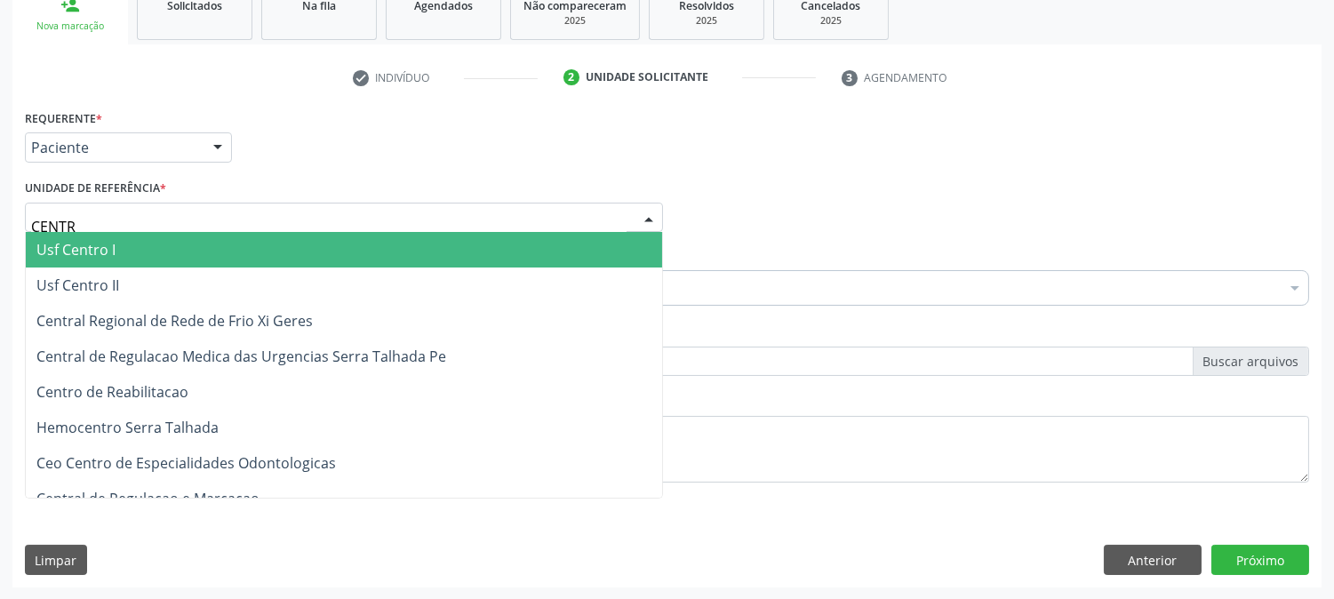
type input "CENTRO"
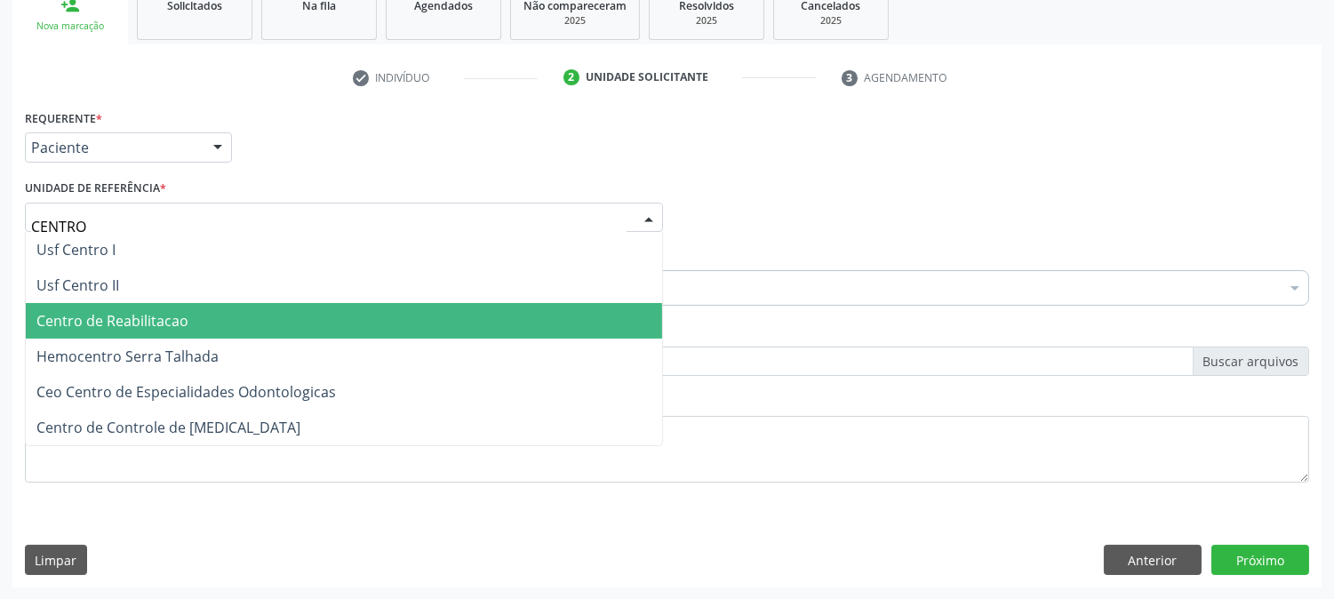
click at [153, 325] on span "Centro de Reabilitacao" at bounding box center [112, 321] width 152 height 20
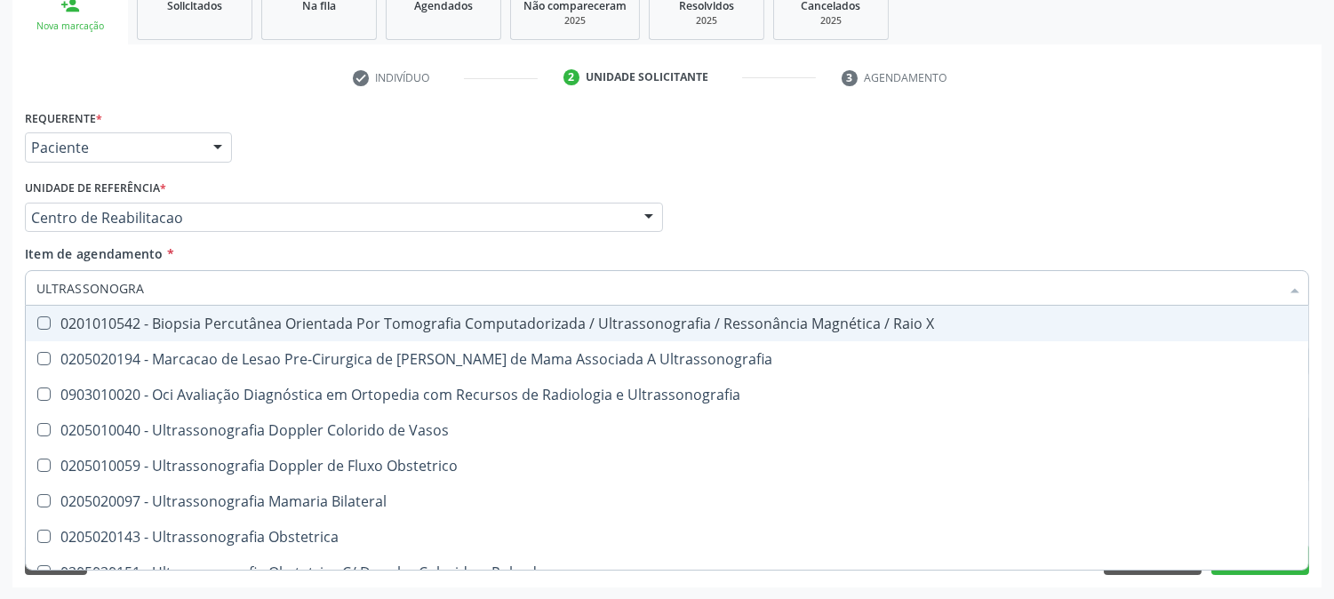
type input "ULTRASSONOGRAF"
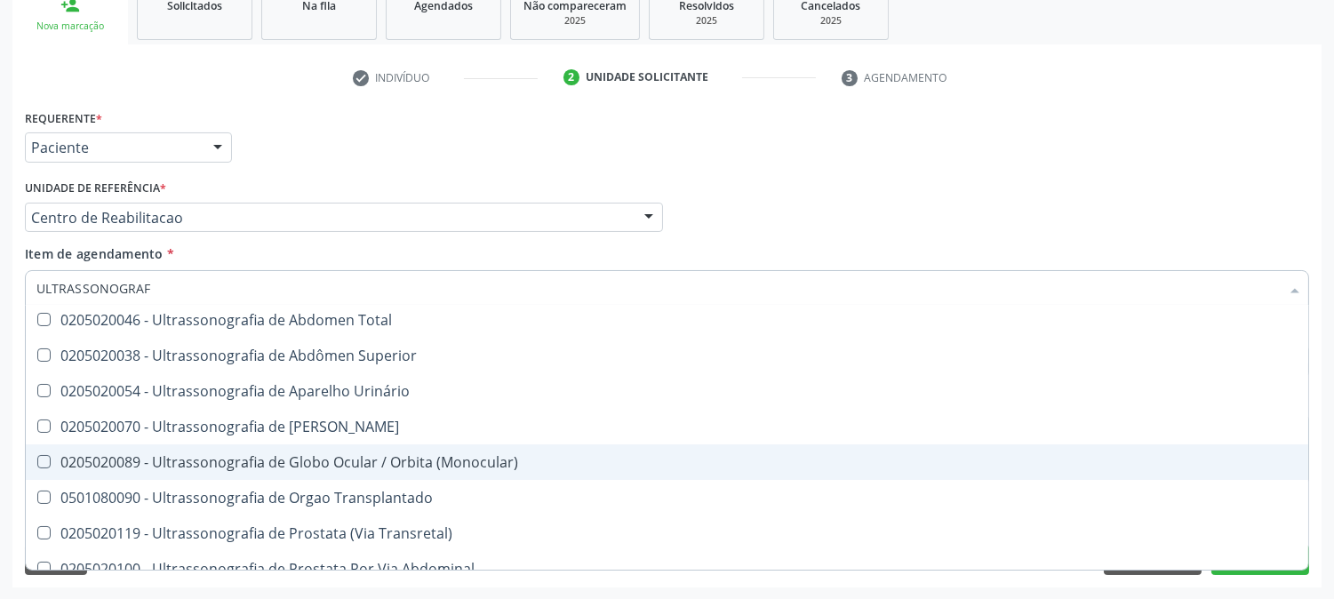
scroll to position [483, 0]
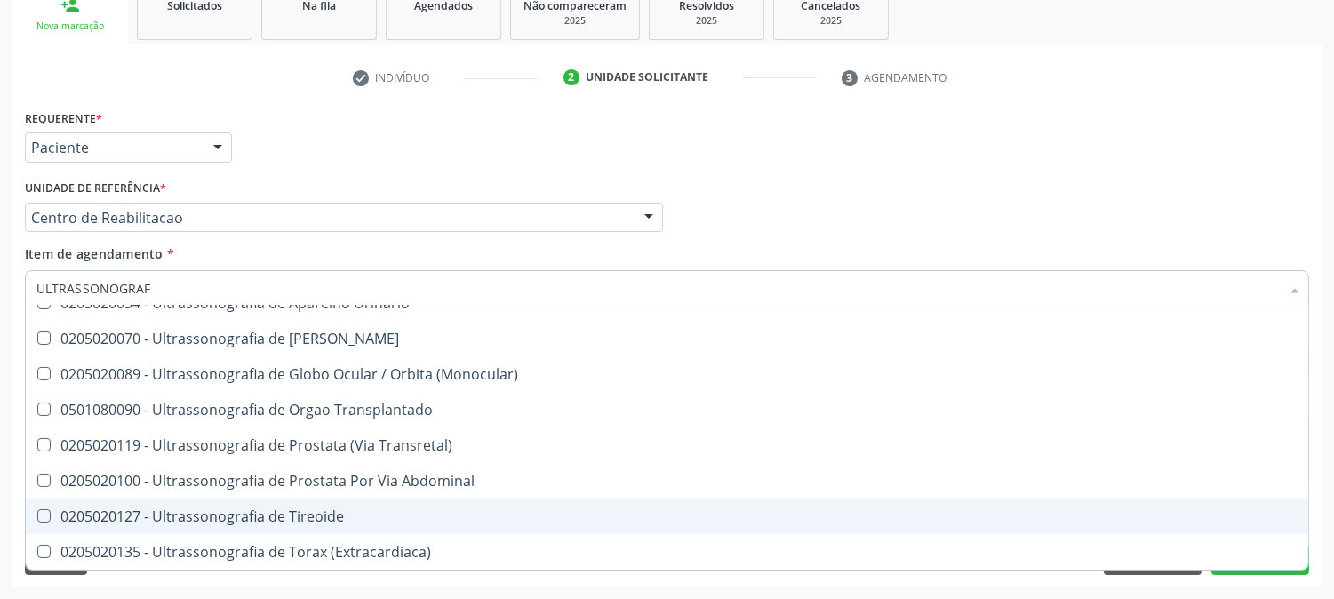
click at [213, 516] on div "0205020127 - Ultrassonografia de Tireoide" at bounding box center [666, 516] width 1261 height 14
checkbox Tireoide "true"
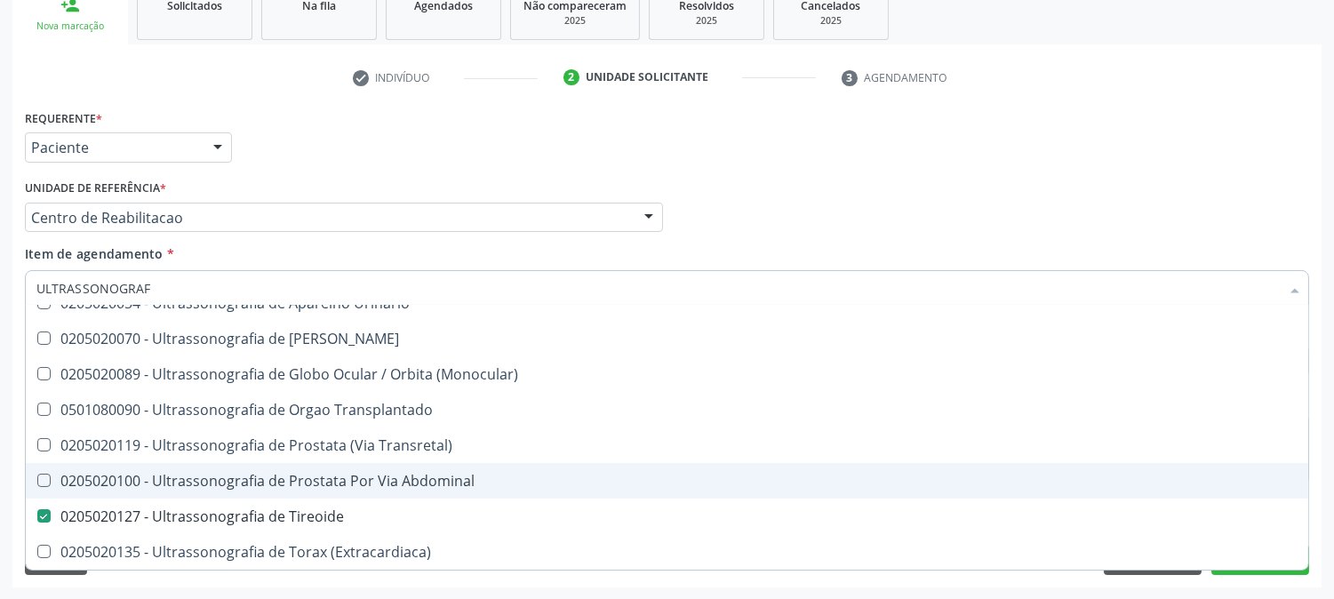
click at [0, 374] on div "Acompanhamento Acompanhe a situação das marcações correntes e finalizadas Relat…" at bounding box center [667, 208] width 1334 height 783
checkbox Ultrassonografia "true"
checkbox Tireoide "false"
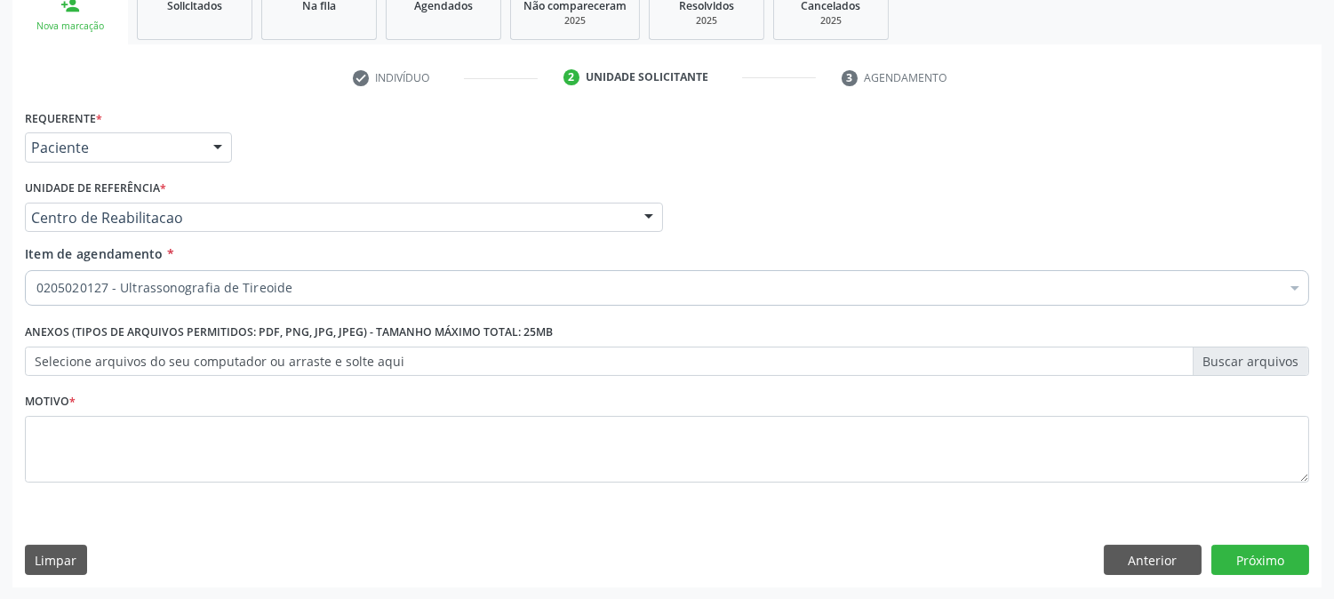
scroll to position [0, 0]
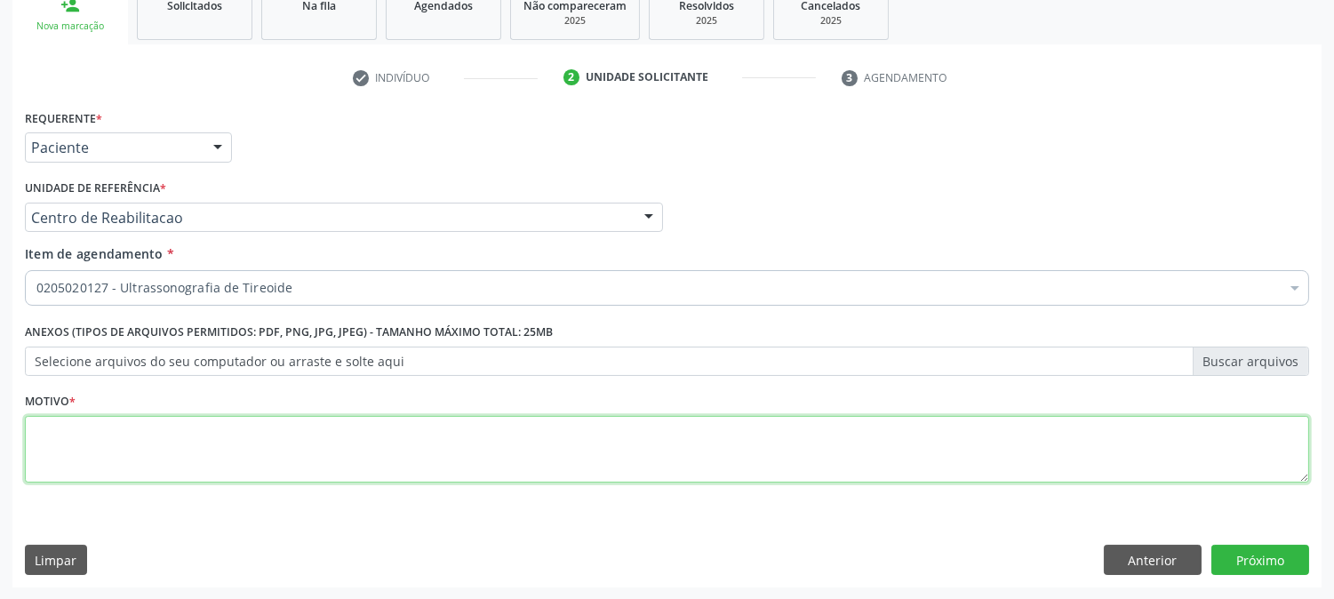
click at [225, 431] on textarea at bounding box center [667, 450] width 1284 height 68
type textarea "."
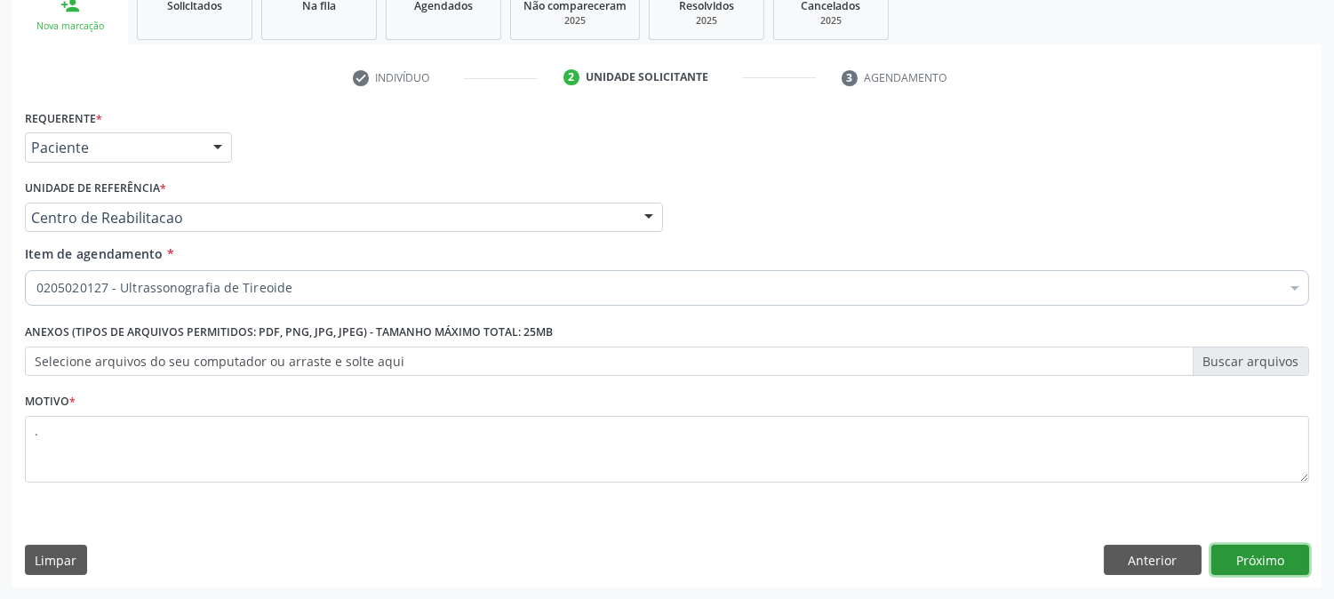
click at [1255, 565] on button "Próximo" at bounding box center [1260, 560] width 98 height 30
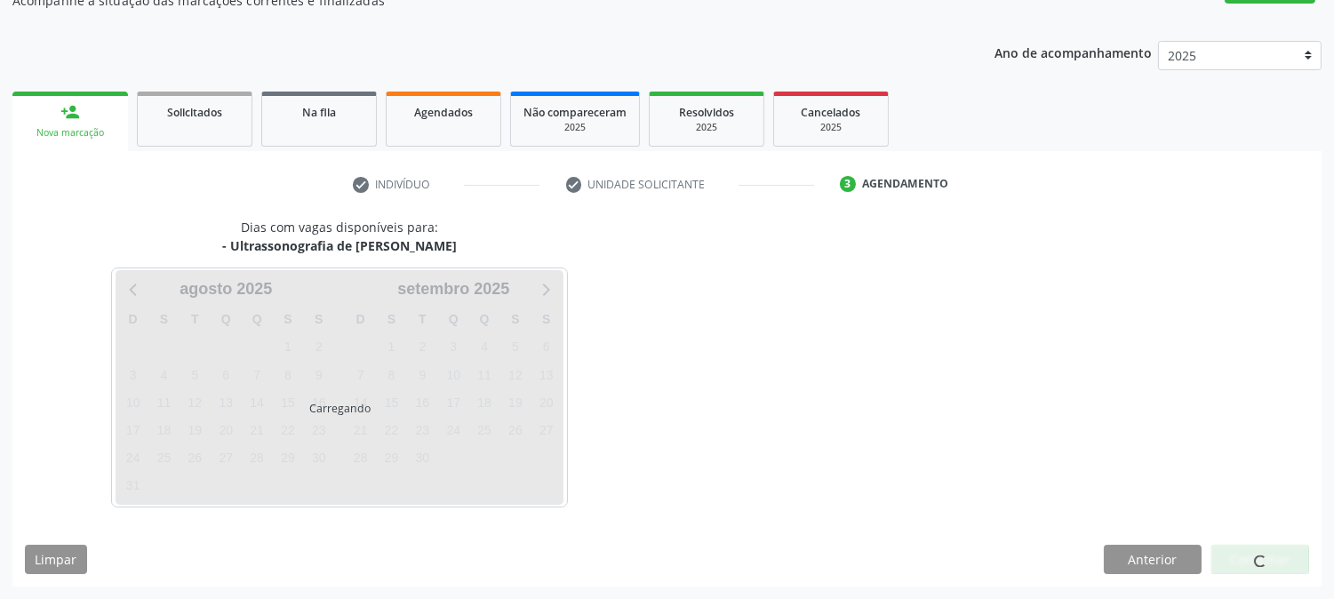
scroll to position [173, 0]
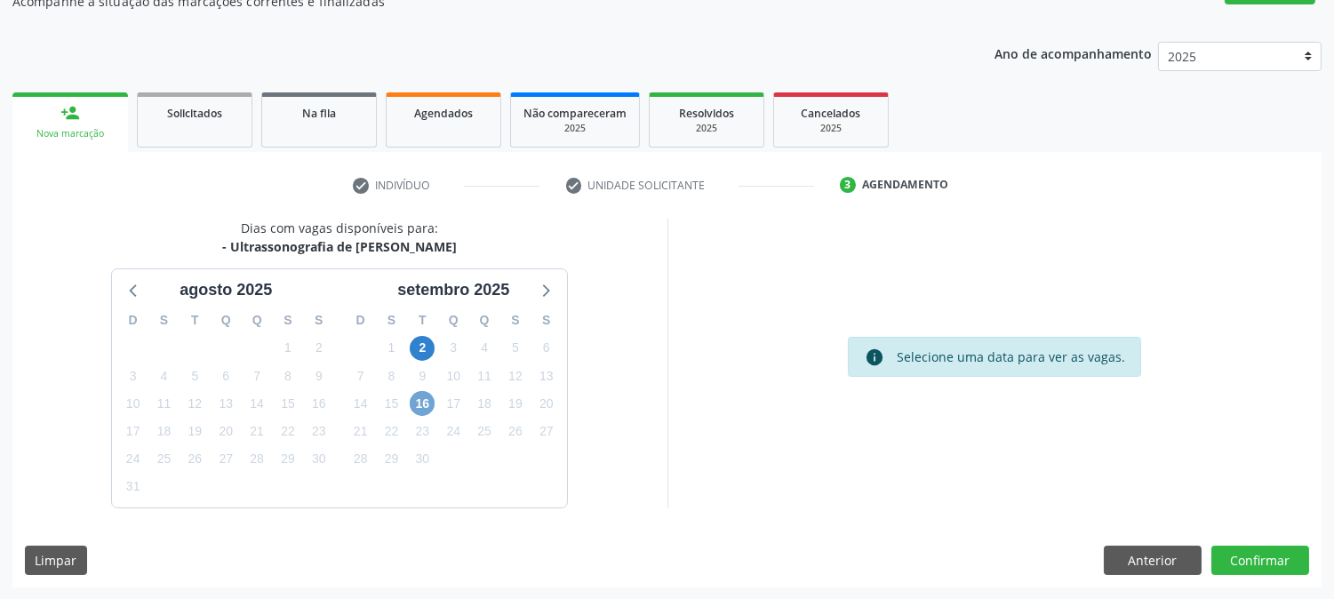
click at [413, 404] on span "16" at bounding box center [422, 403] width 25 height 25
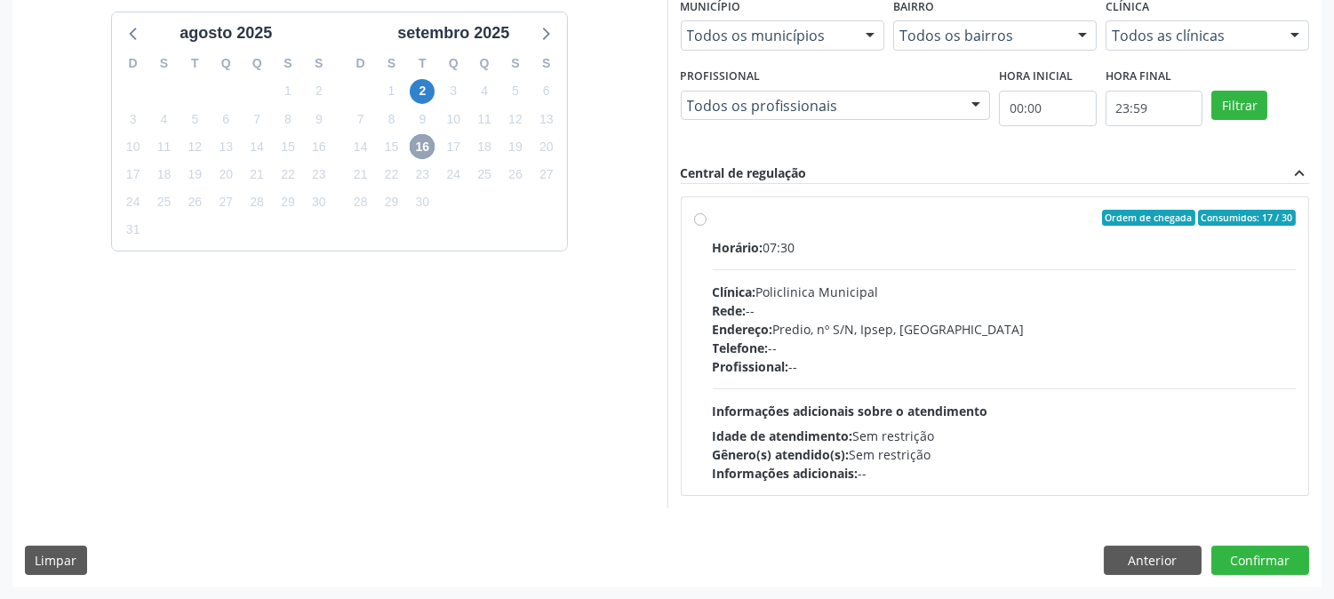
scroll to position [233, 0]
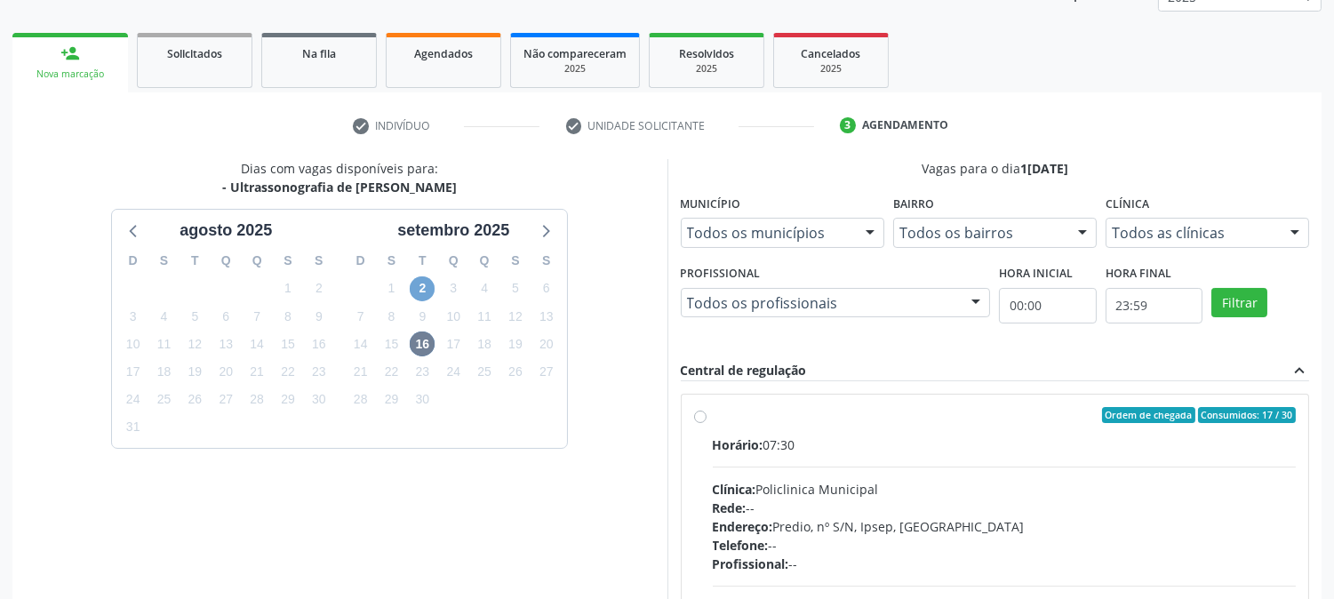
click at [422, 282] on span "2" at bounding box center [422, 288] width 25 height 25
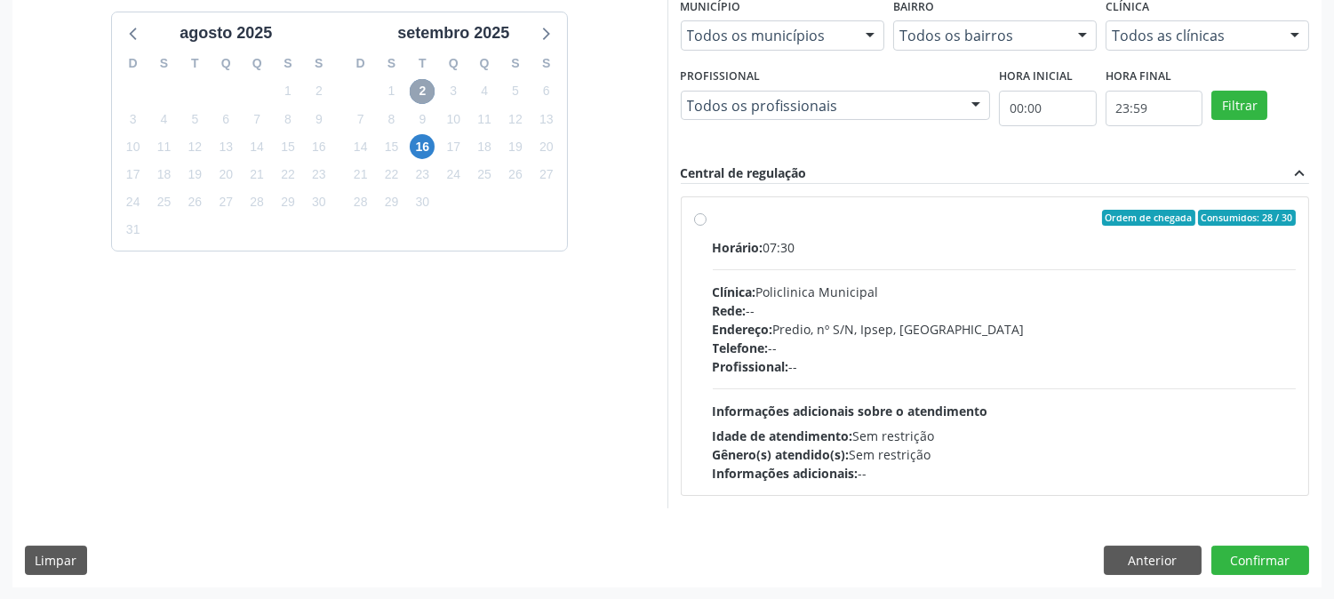
scroll to position [134, 0]
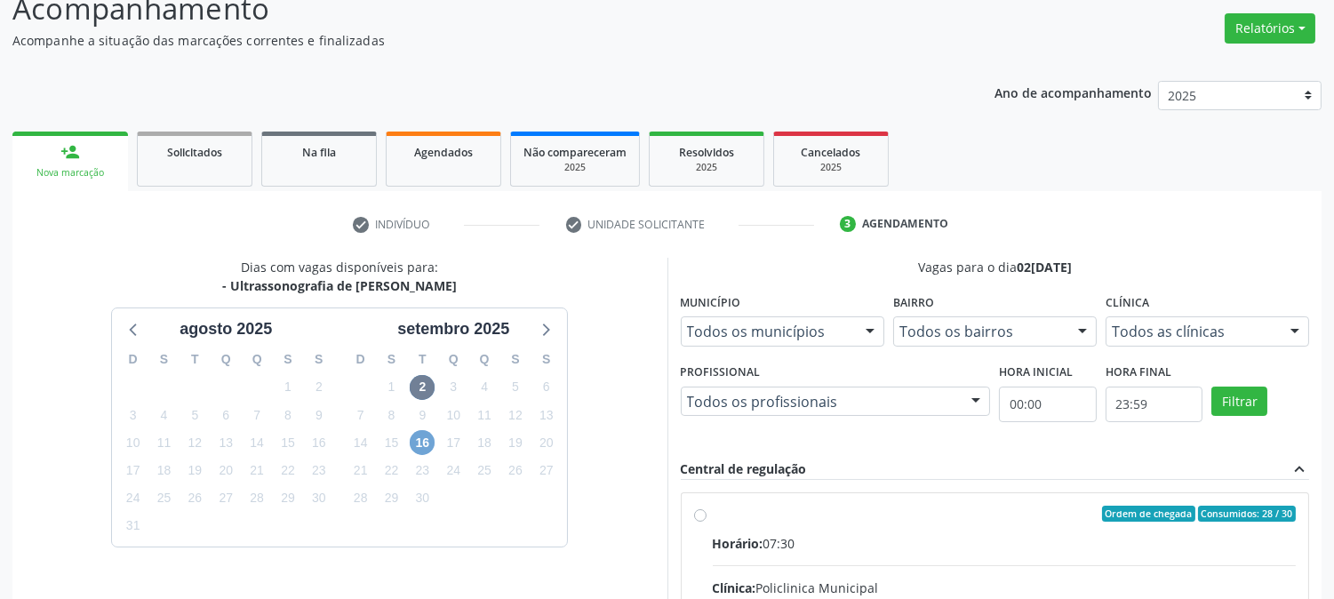
click at [418, 441] on span "16" at bounding box center [422, 442] width 25 height 25
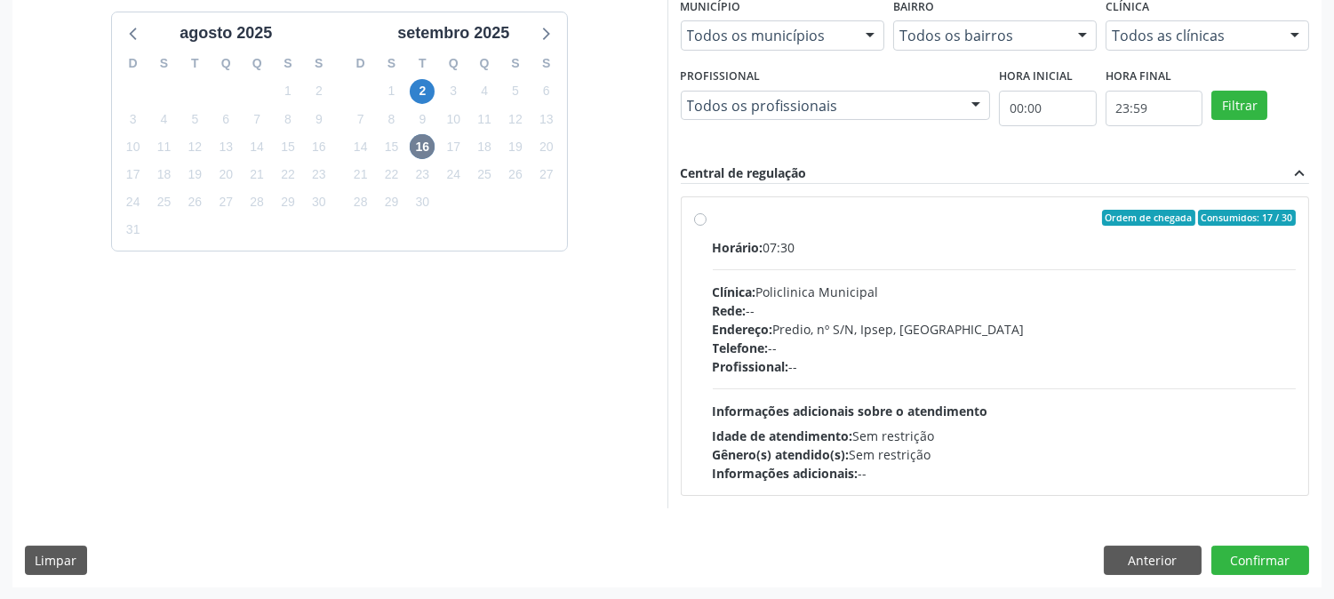
click at [778, 395] on div "Horário: 07:30 Clínica: Policlinica Municipal Rede: -- Endereço: Predio, nº S/N…" at bounding box center [1005, 360] width 584 height 244
click at [706, 226] on input "Ordem de chegada Consumidos: 17 / 30 Horário: 07:30 Clínica: Policlinica Munici…" at bounding box center [700, 218] width 12 height 16
radio input "true"
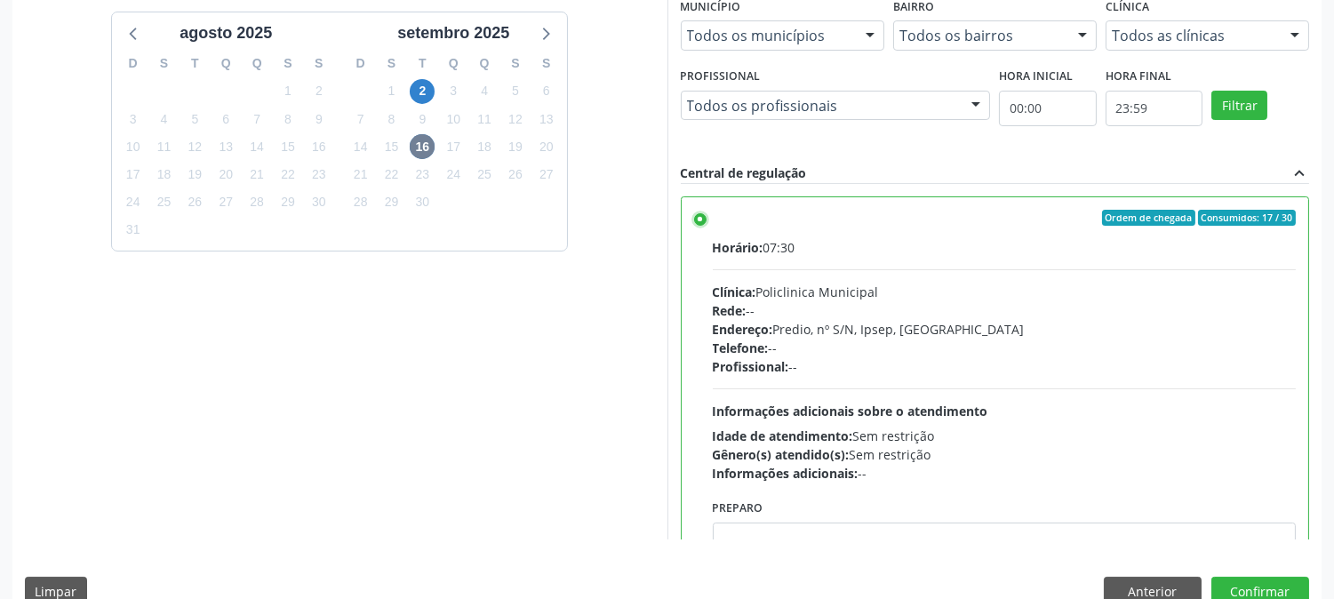
scroll to position [462, 0]
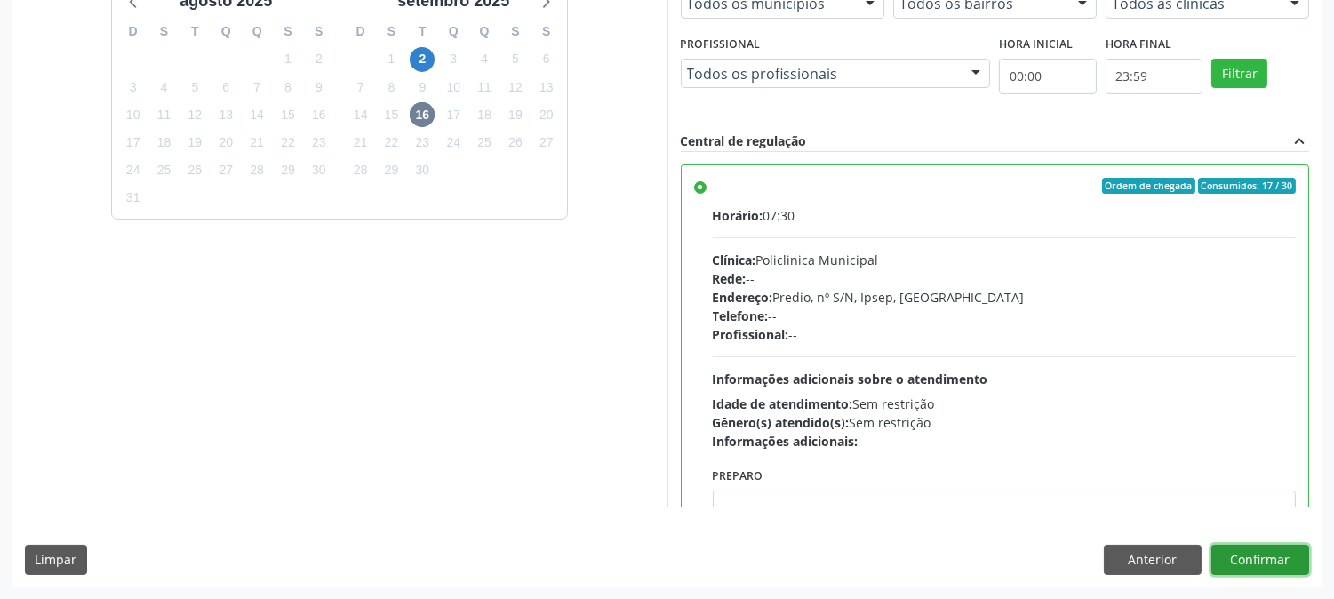
click at [1249, 556] on button "Confirmar" at bounding box center [1260, 560] width 98 height 30
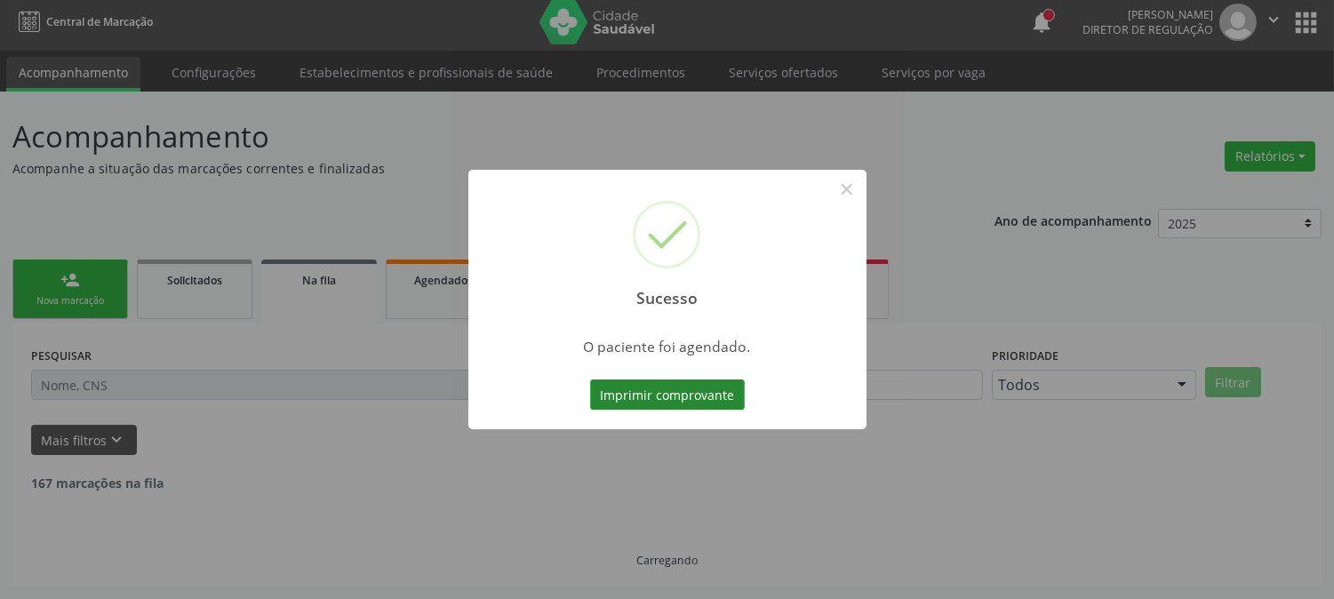
scroll to position [0, 0]
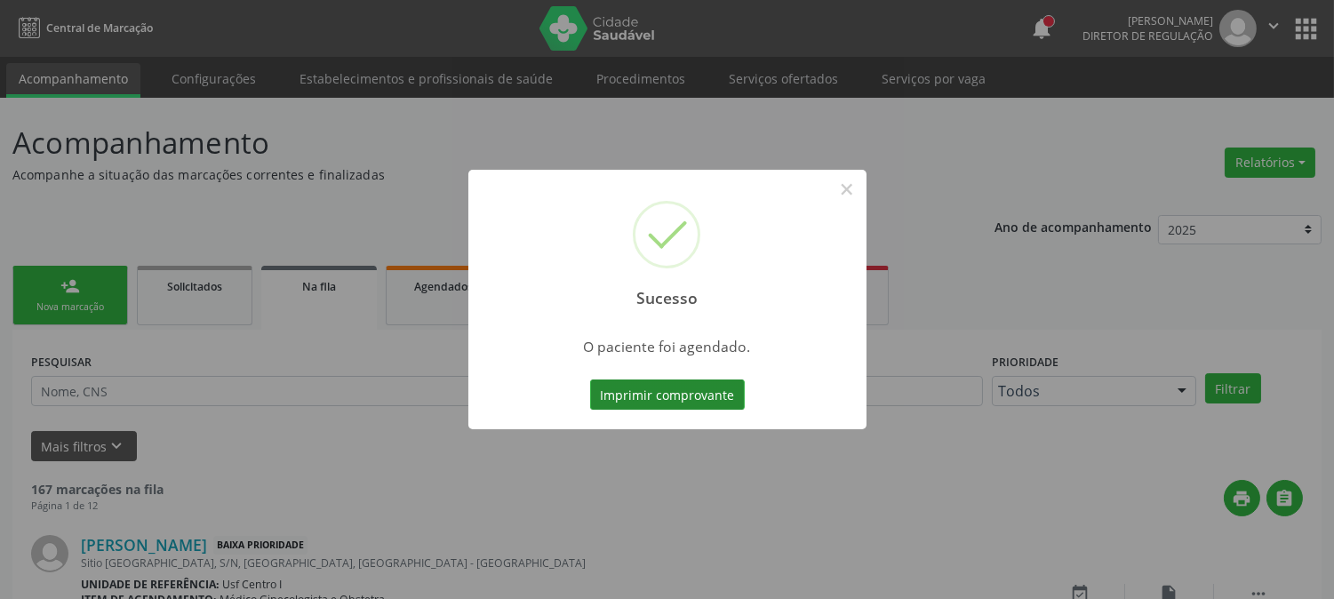
click at [713, 391] on button "Imprimir comprovante" at bounding box center [667, 394] width 155 height 30
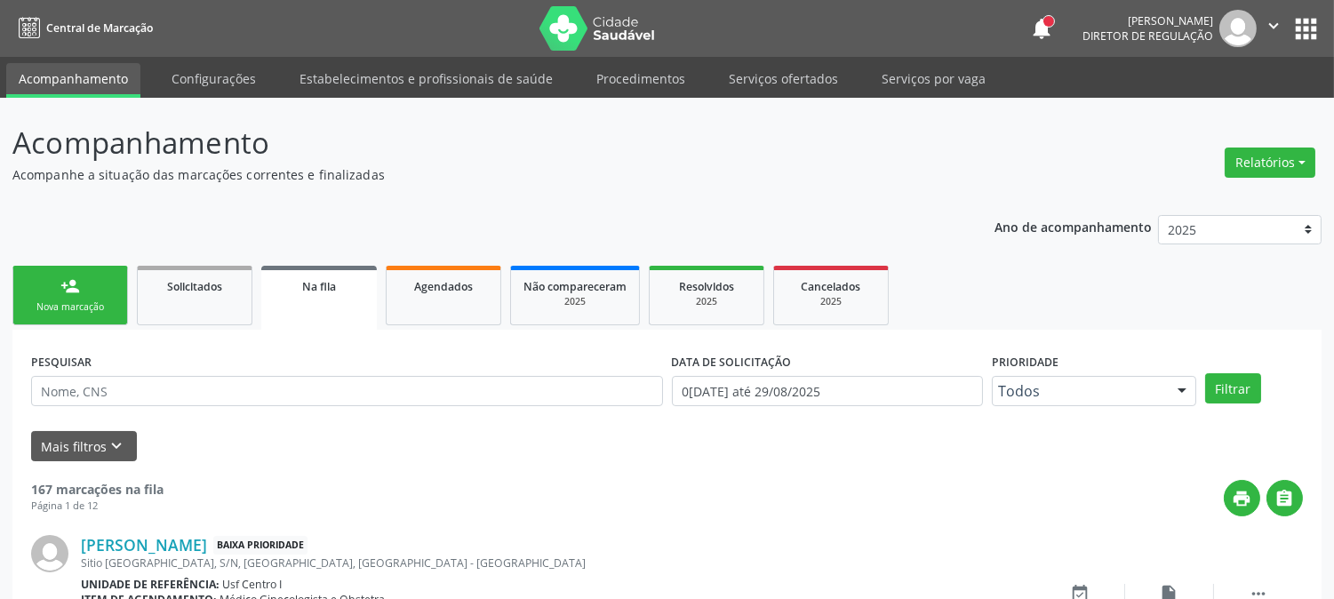
click at [71, 293] on div "person_add" at bounding box center [70, 286] width 20 height 20
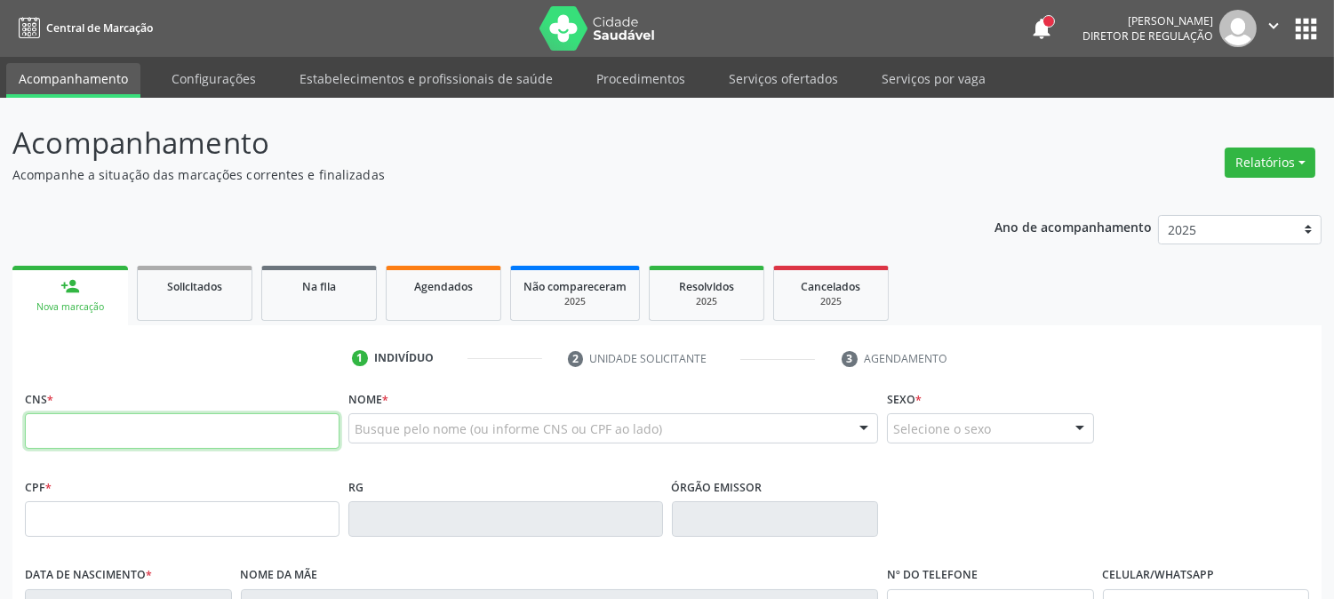
click at [164, 428] on input "text" at bounding box center [182, 431] width 315 height 36
paste input "705 3064 5903 0890"
type input "705 3064 5903 0890"
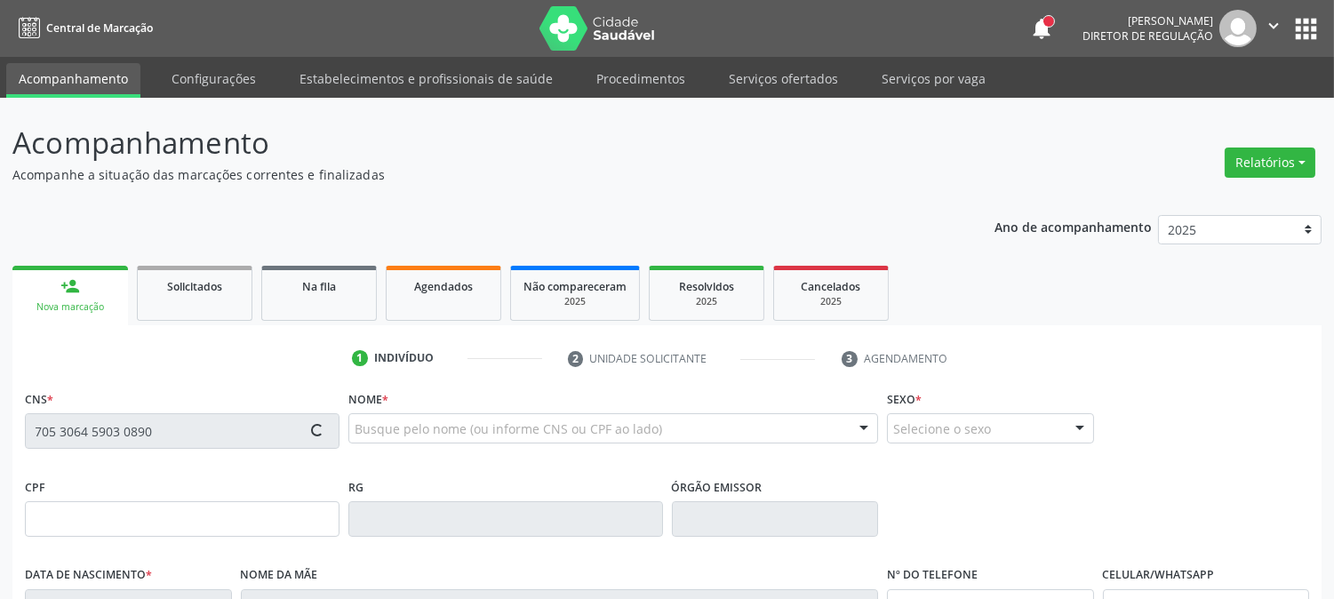
type input "022.134.184-62"
type input "13/04/1972"
type input "Marina Lemos da Silva"
type input "(87) 99994-2121"
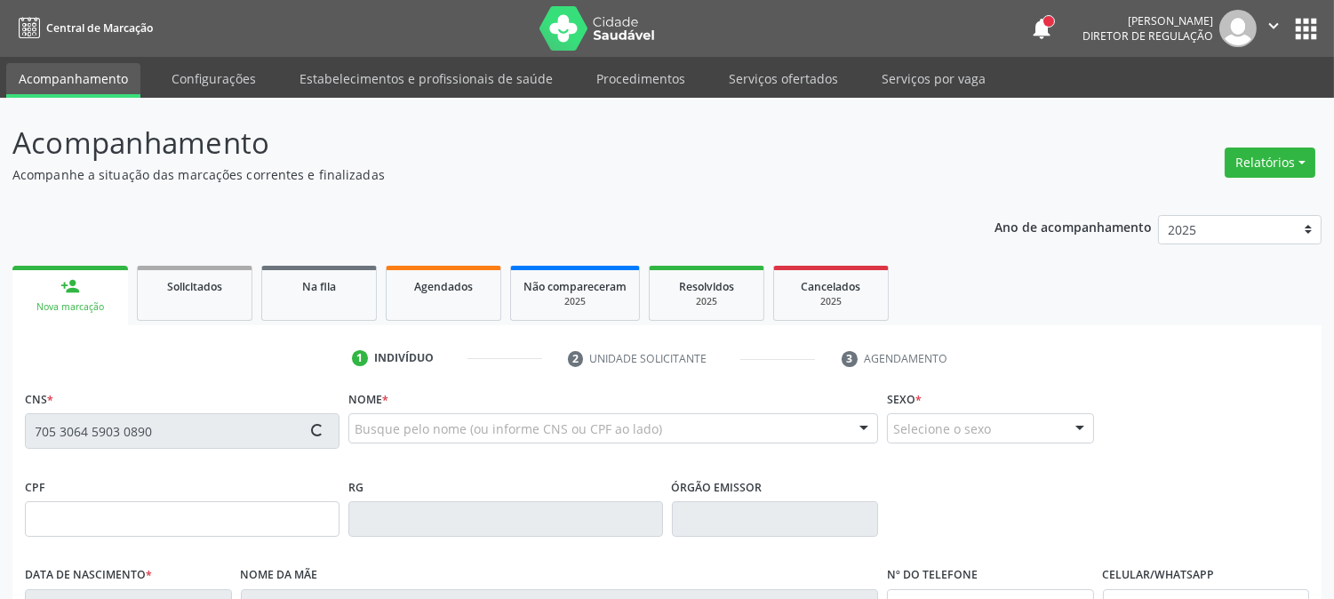
type input "210"
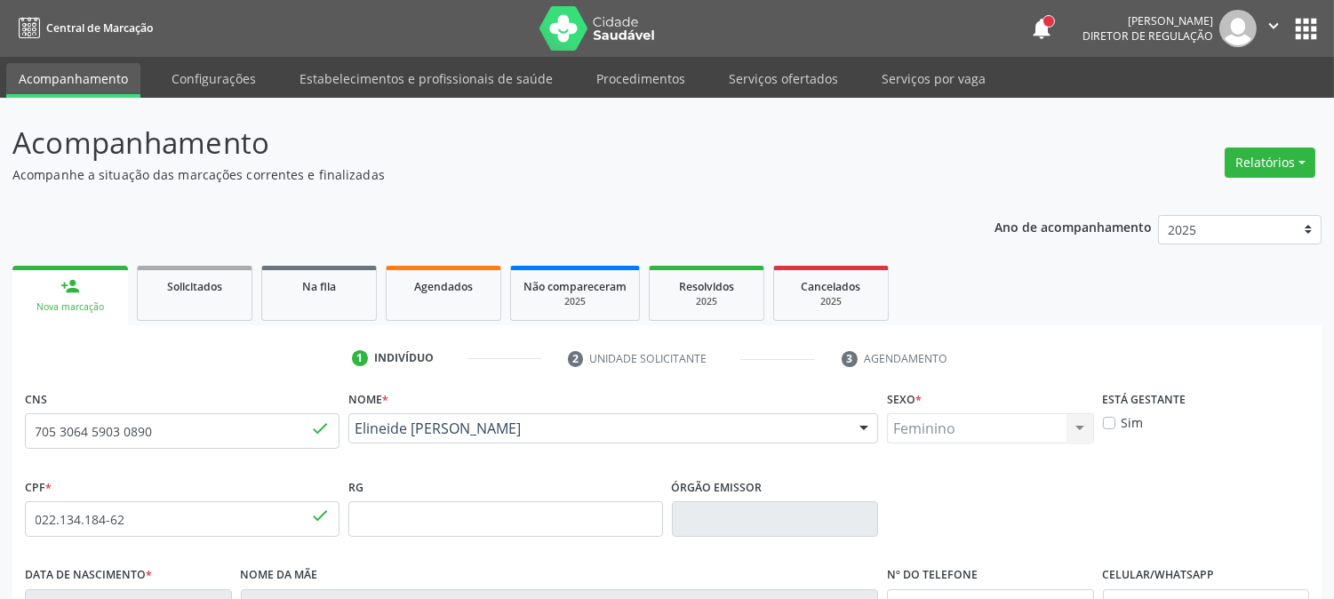
scroll to position [363, 0]
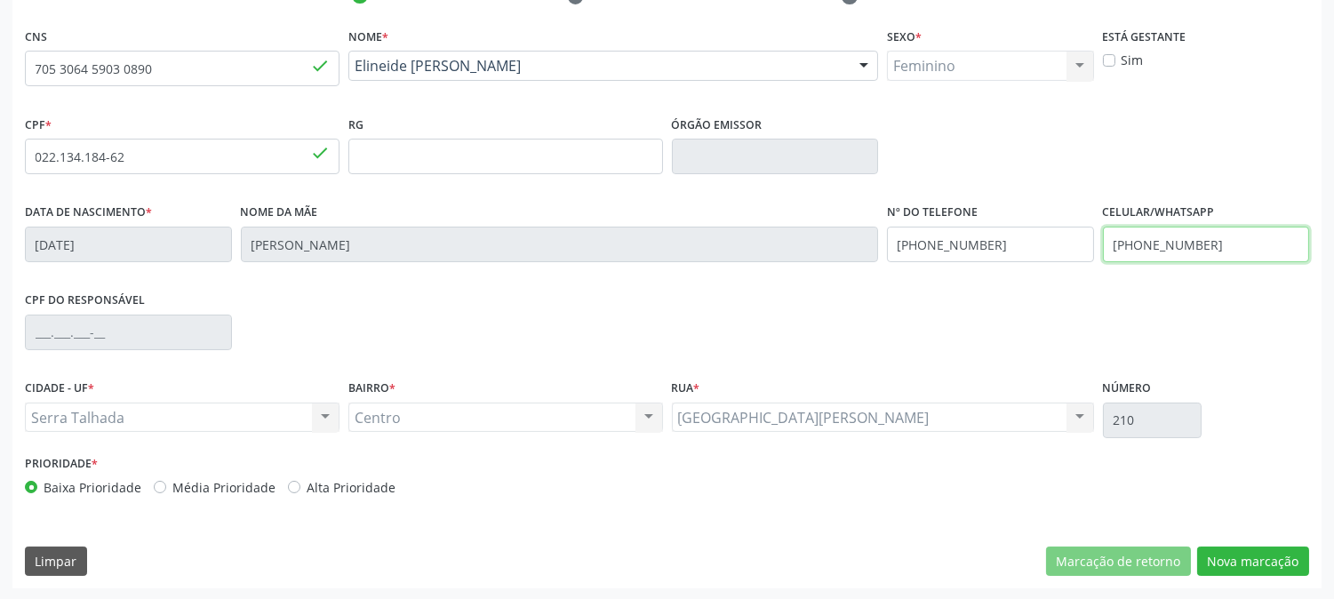
drag, startPoint x: 1215, startPoint y: 246, endPoint x: 940, endPoint y: 246, distance: 274.6
click at [940, 246] on div "Data de nascimento * 13/04/1972 Nome da mãe Marina Lemos da Silva Nº do Telefon…" at bounding box center [666, 243] width 1293 height 88
click at [810, 241] on div "Data de nascimento * 13/04/1972 Nome da mãe Marina Lemos da Silva Nº do Telefon…" at bounding box center [666, 243] width 1293 height 88
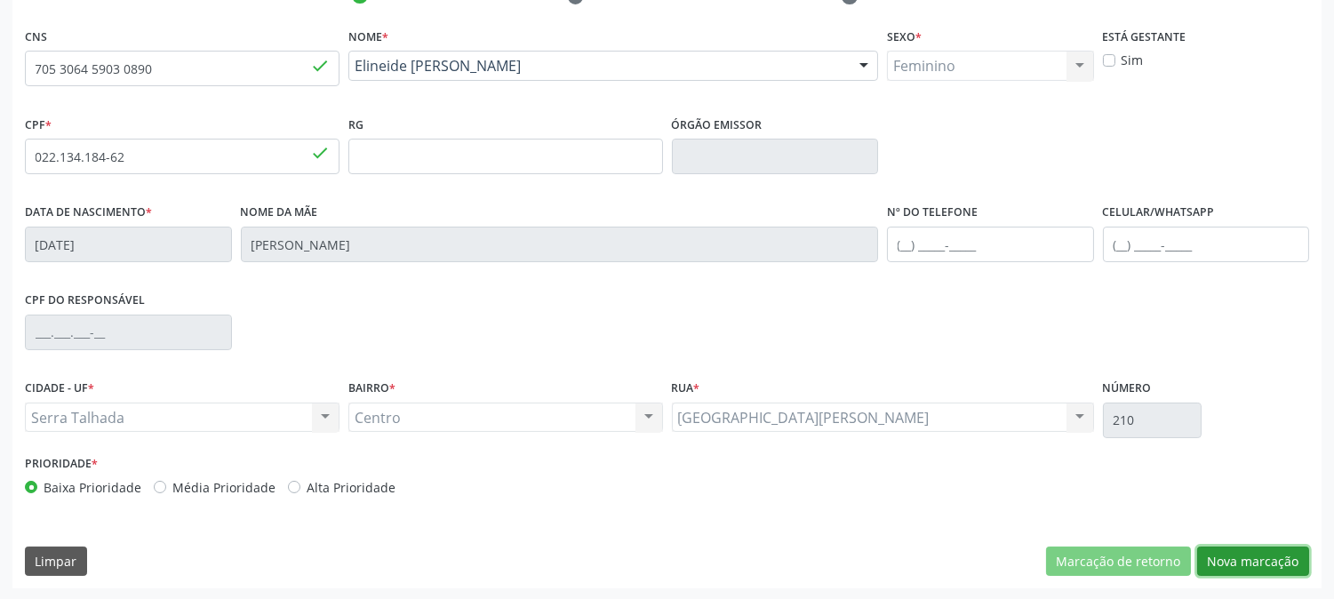
click at [1276, 552] on button "Nova marcação" at bounding box center [1253, 562] width 112 height 30
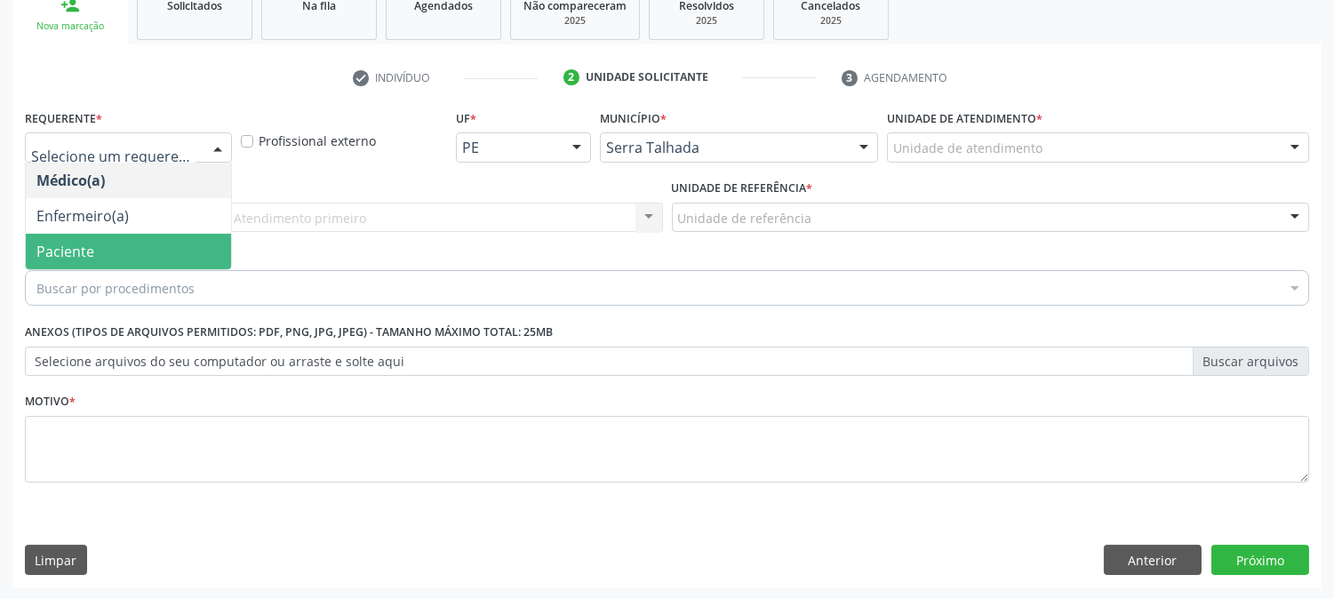
click at [148, 242] on span "Paciente" at bounding box center [128, 252] width 205 height 36
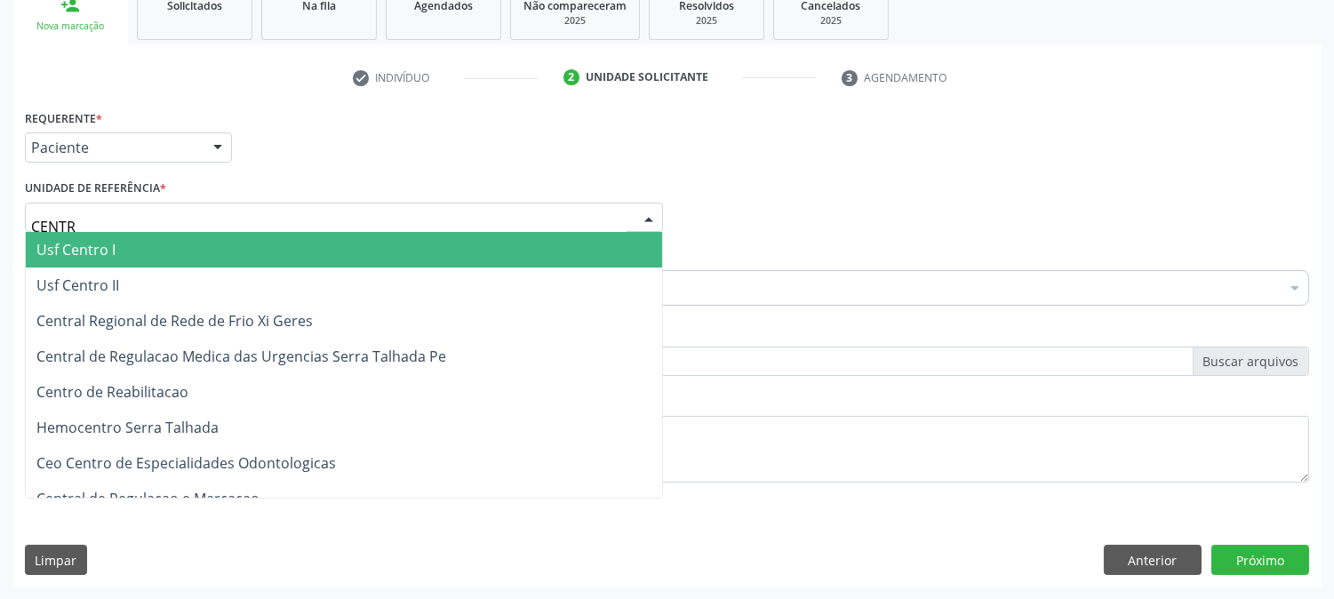
type input "CENTRO"
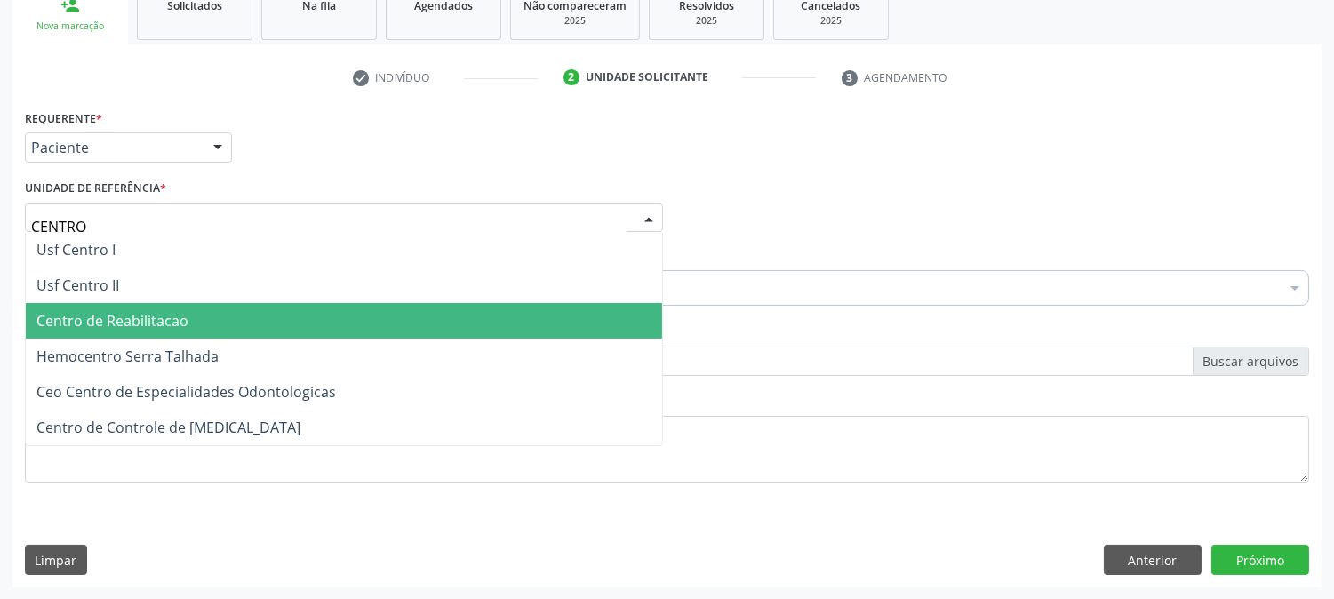
click at [179, 311] on span "Centro de Reabilitacao" at bounding box center [112, 321] width 152 height 20
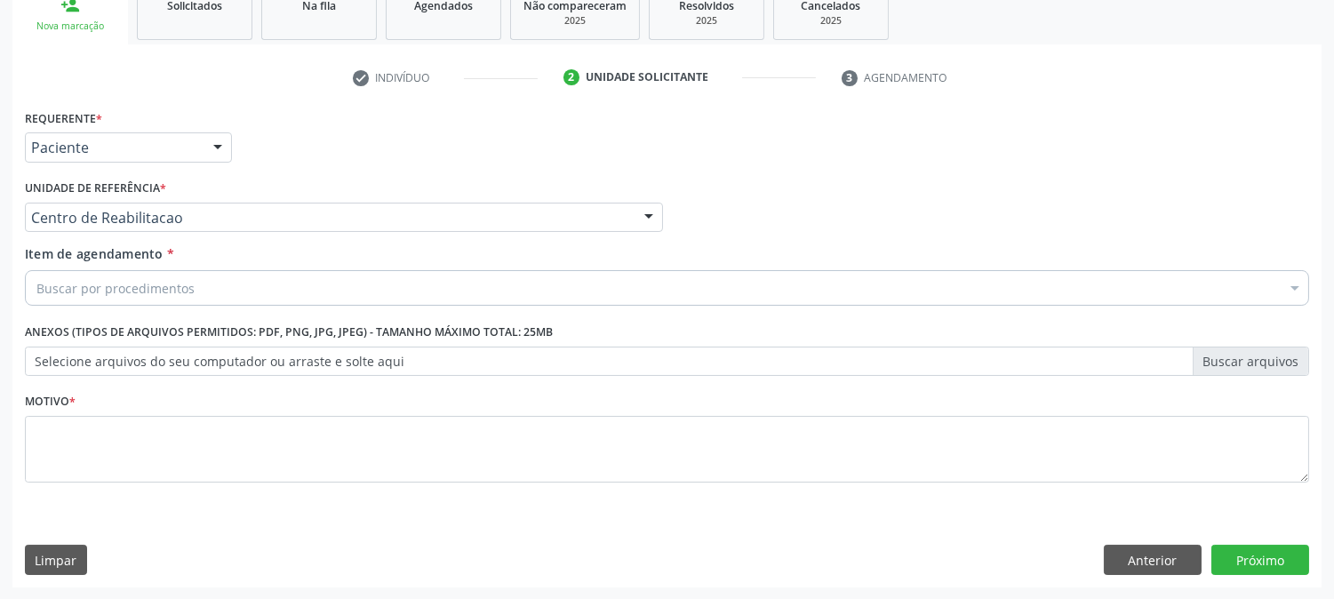
click at [158, 271] on div "Buscar por procedimentos" at bounding box center [667, 288] width 1284 height 36
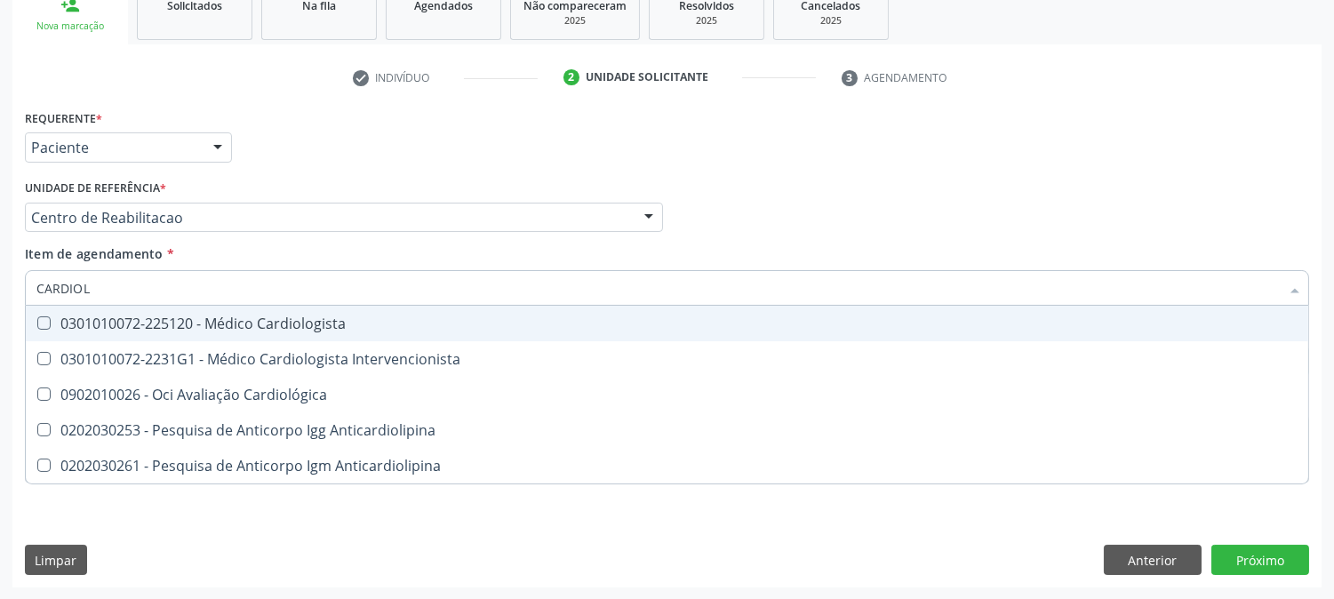
type input "CARDIOLO"
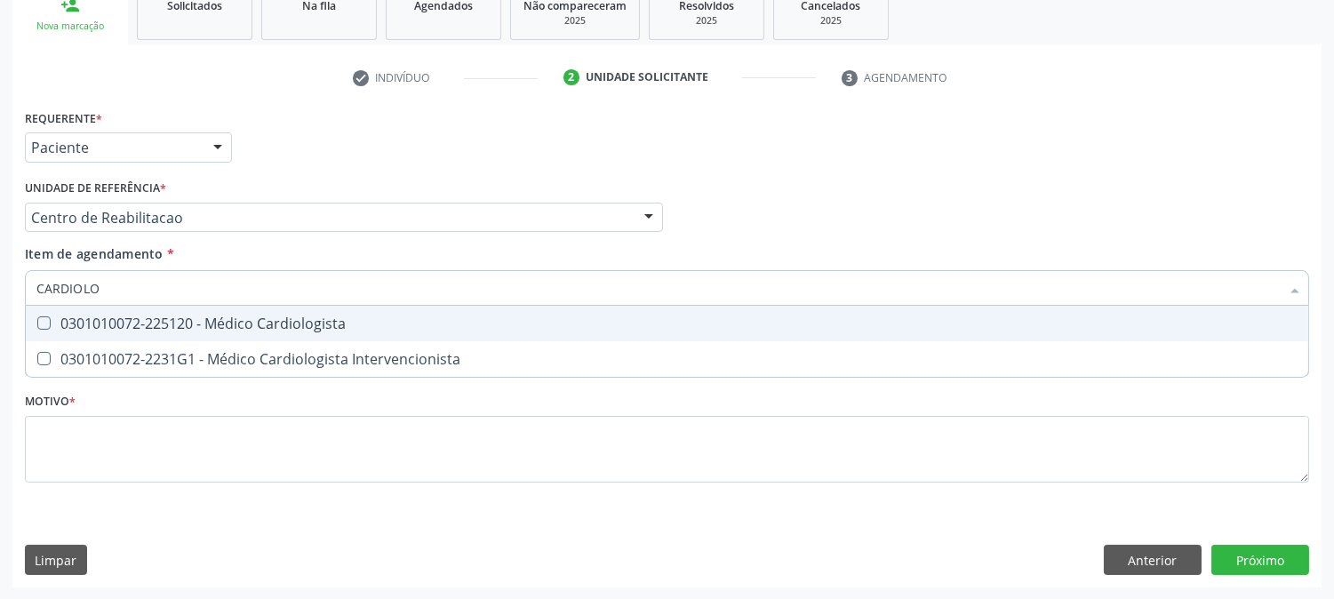
click at [187, 316] on div "0301010072-225120 - Médico Cardiologista" at bounding box center [666, 323] width 1261 height 14
checkbox Cardiologista "true"
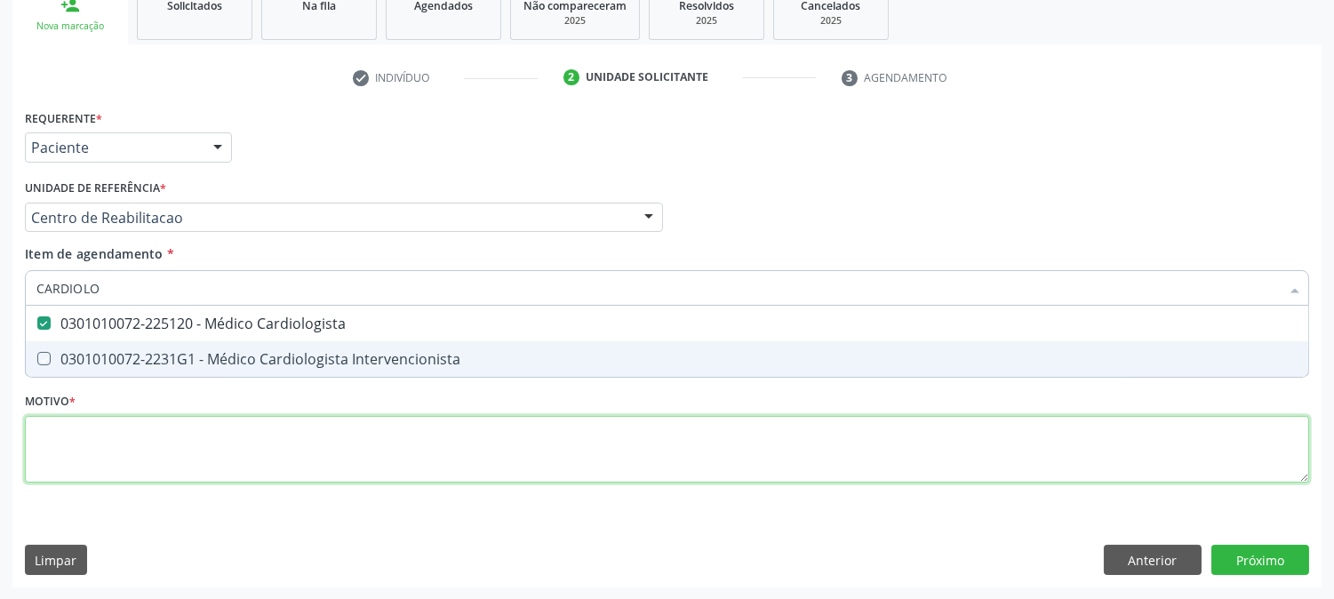
click at [178, 467] on div "Requerente * Paciente Médico(a) Enfermeiro(a) Paciente Nenhum resultado encontr…" at bounding box center [667, 306] width 1284 height 403
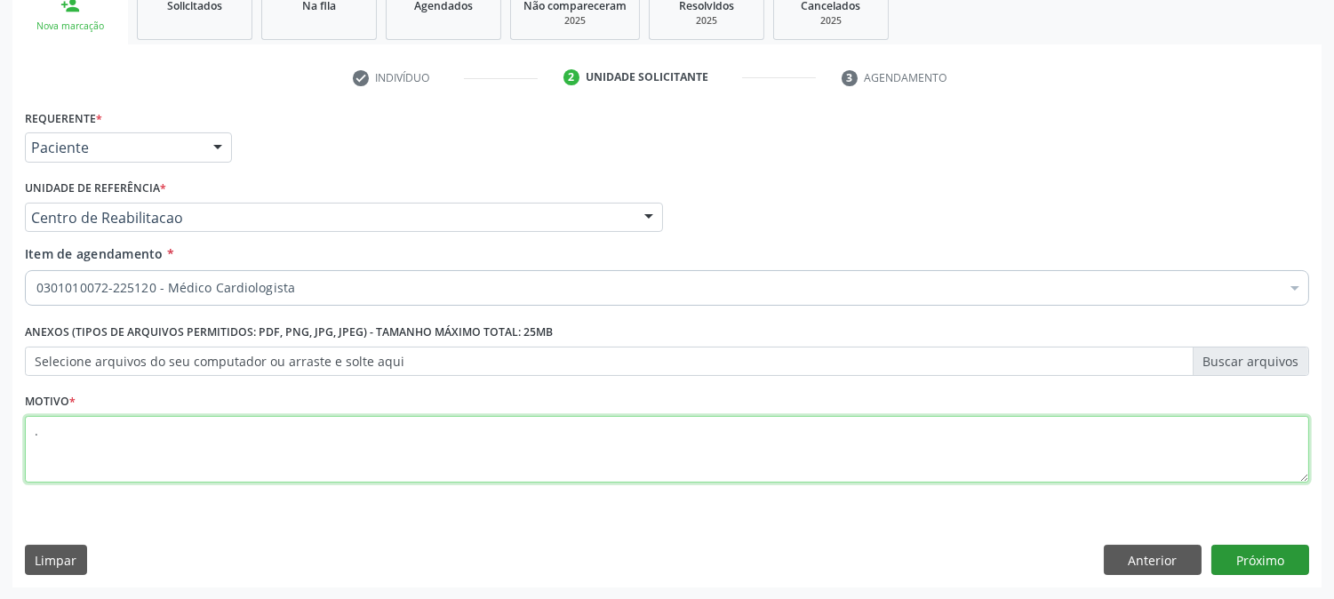
type textarea "."
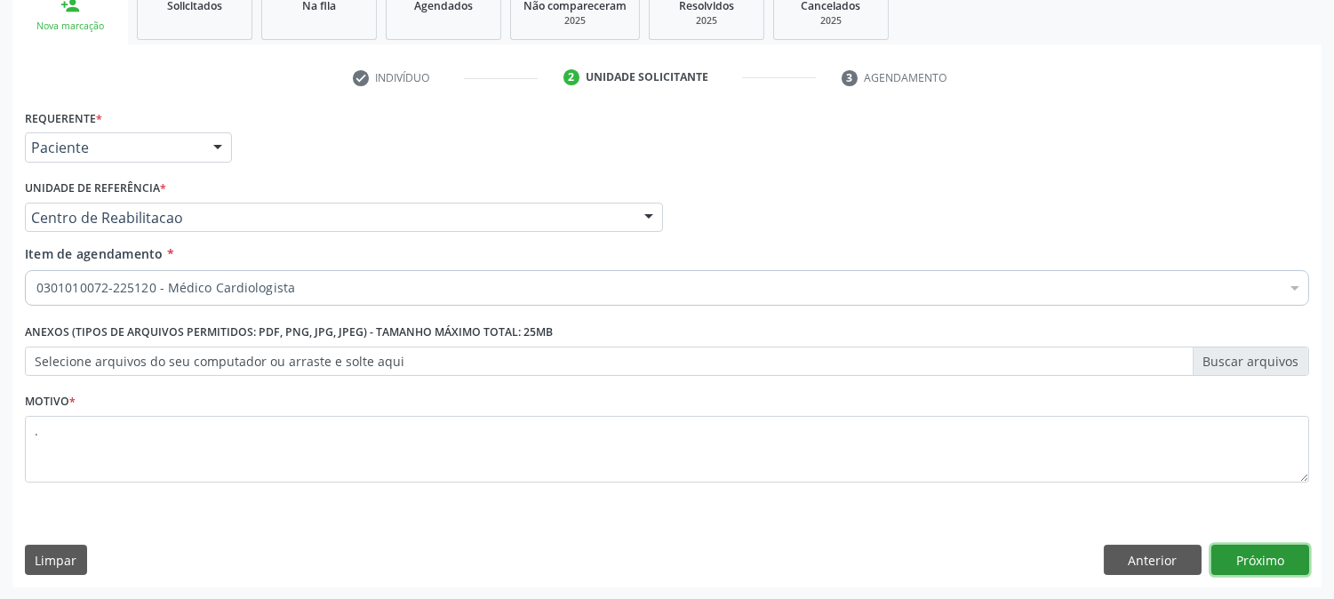
click at [1235, 552] on button "Próximo" at bounding box center [1260, 560] width 98 height 30
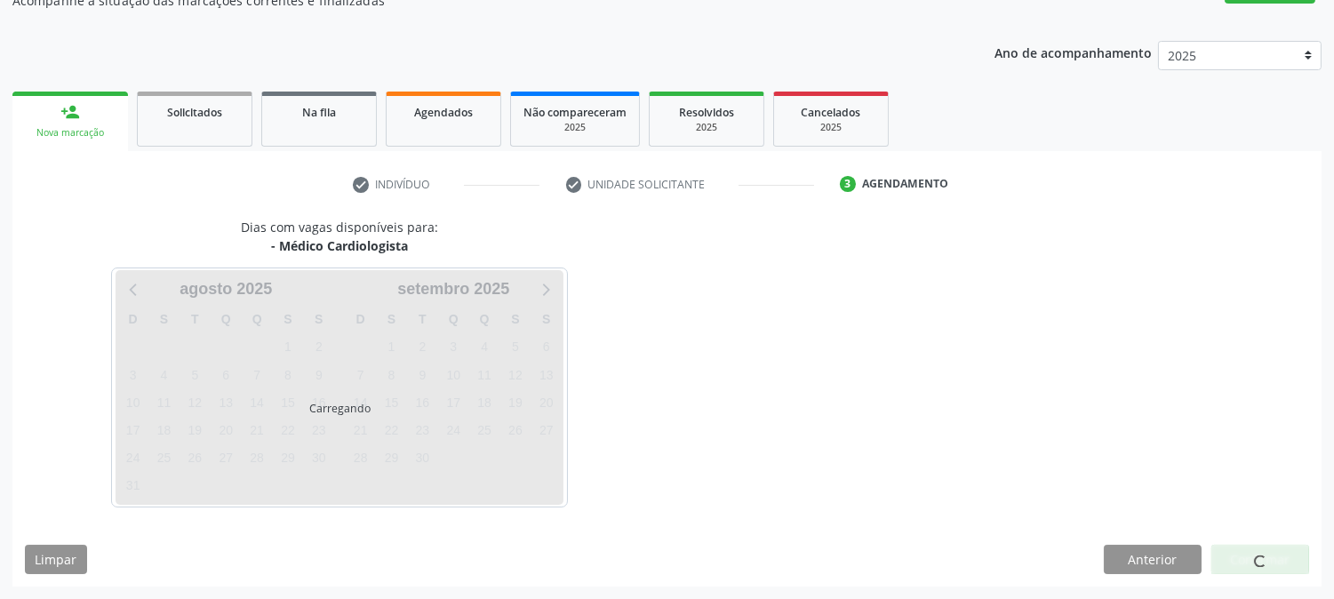
scroll to position [173, 0]
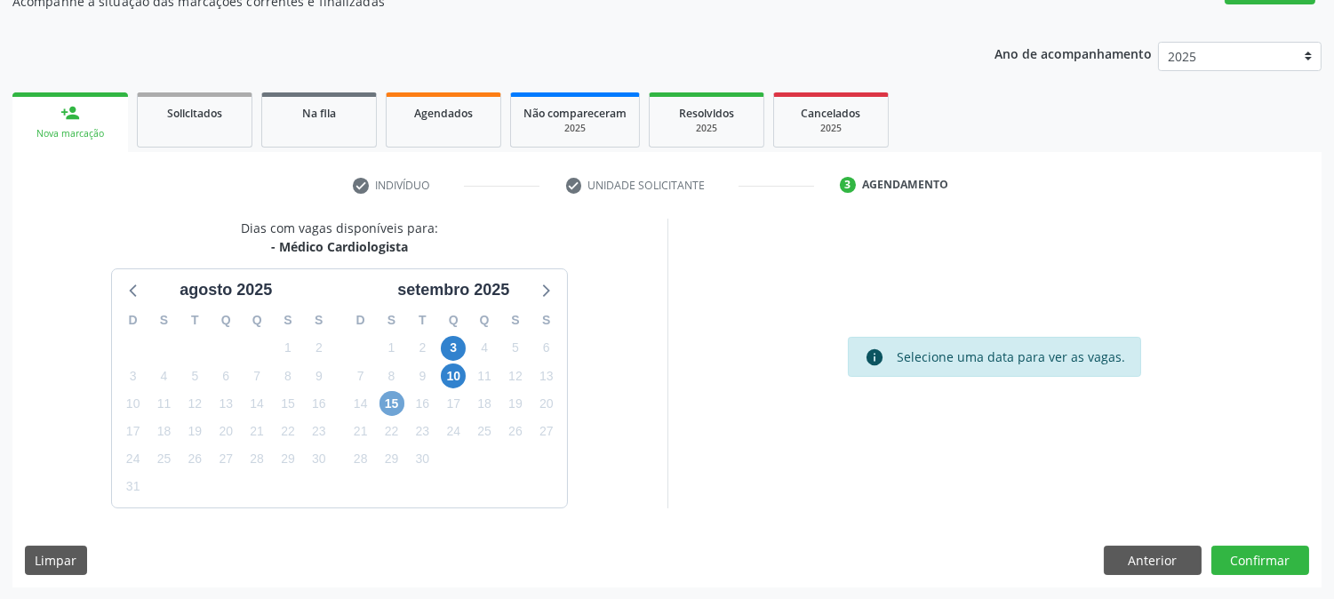
click at [389, 406] on span "15" at bounding box center [391, 403] width 25 height 25
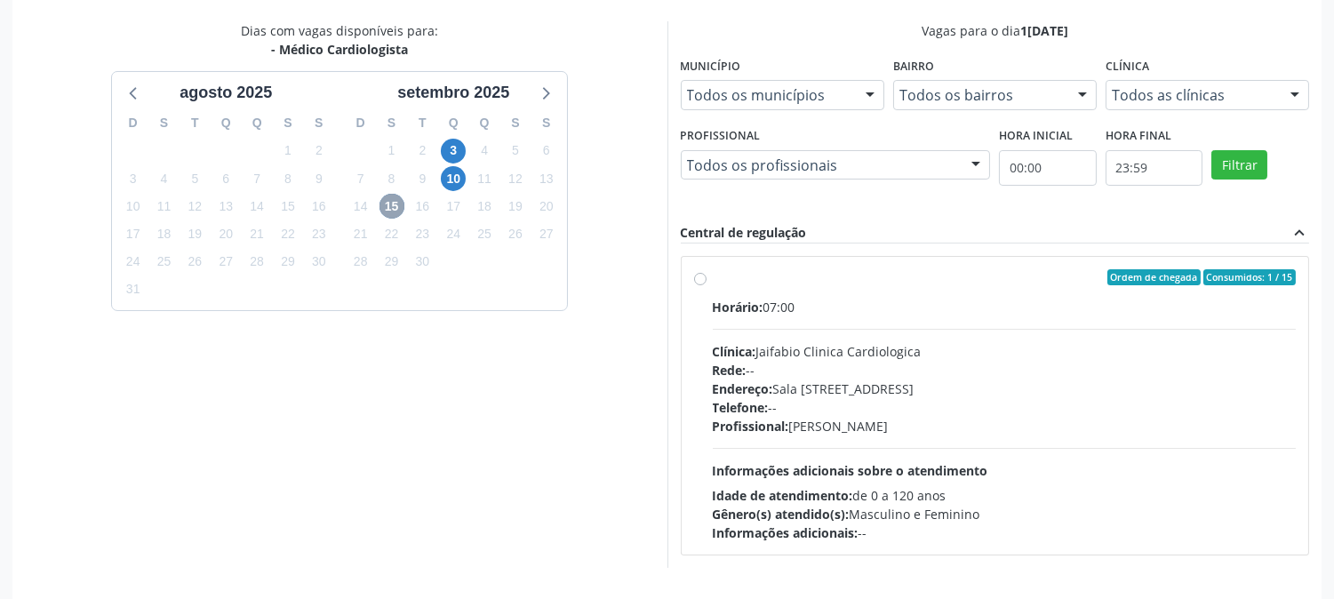
scroll to position [430, 0]
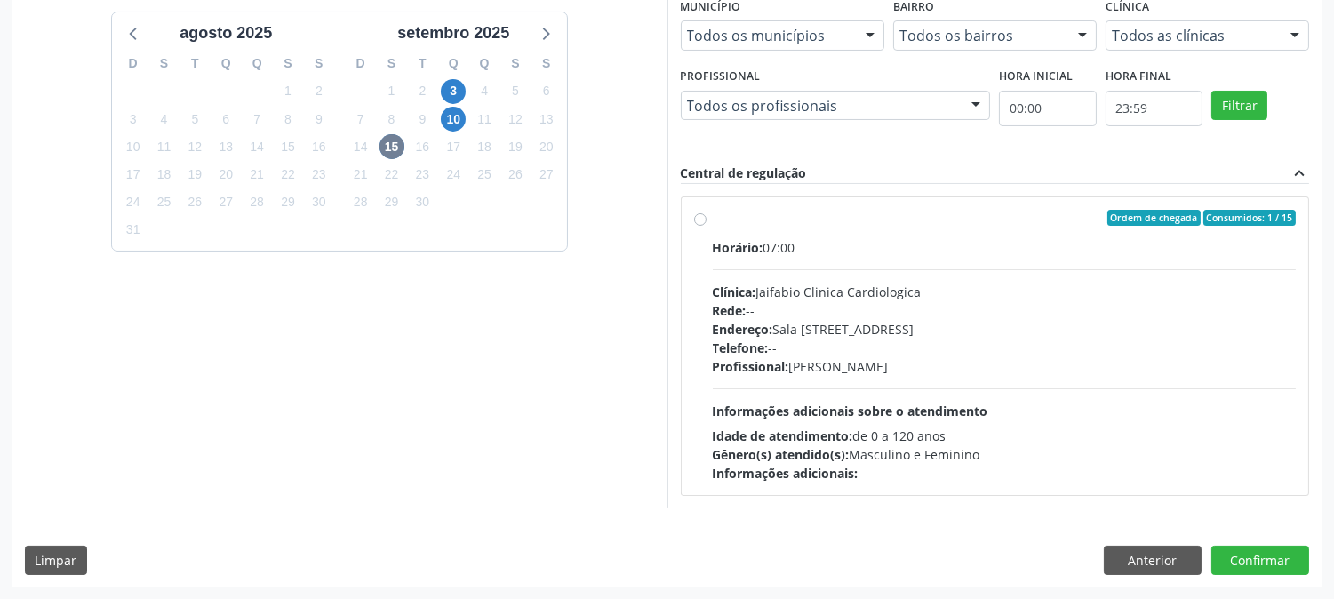
click at [886, 350] on div "Telefone: --" at bounding box center [1005, 348] width 584 height 19
click at [706, 226] on input "Ordem de chegada Consumidos: 1 / 15 Horário: 07:00 Clínica: Jaifabio Clinica Ca…" at bounding box center [700, 218] width 12 height 16
radio input "true"
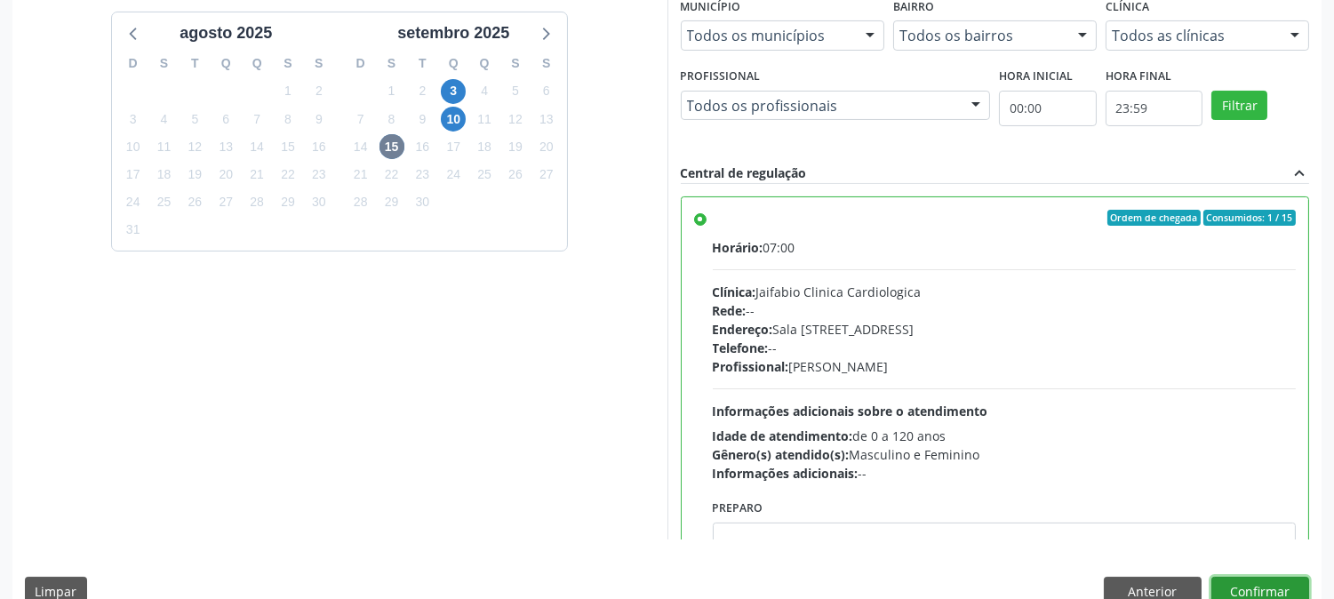
click at [1250, 579] on button "Confirmar" at bounding box center [1260, 592] width 98 height 30
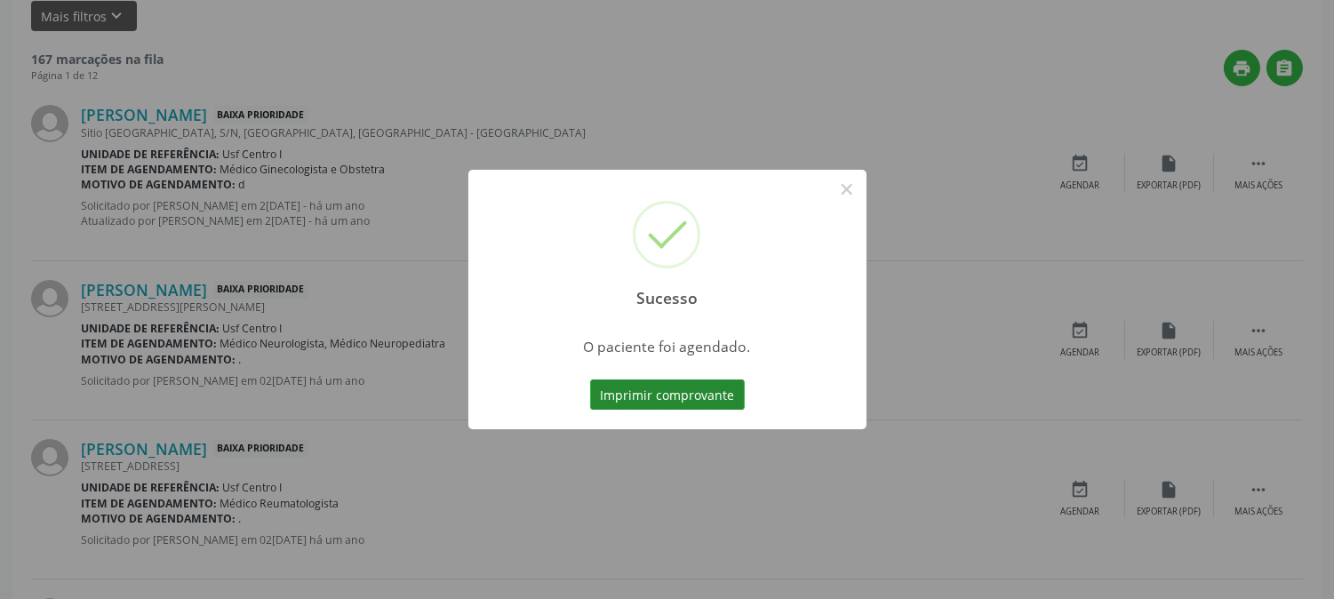
scroll to position [0, 0]
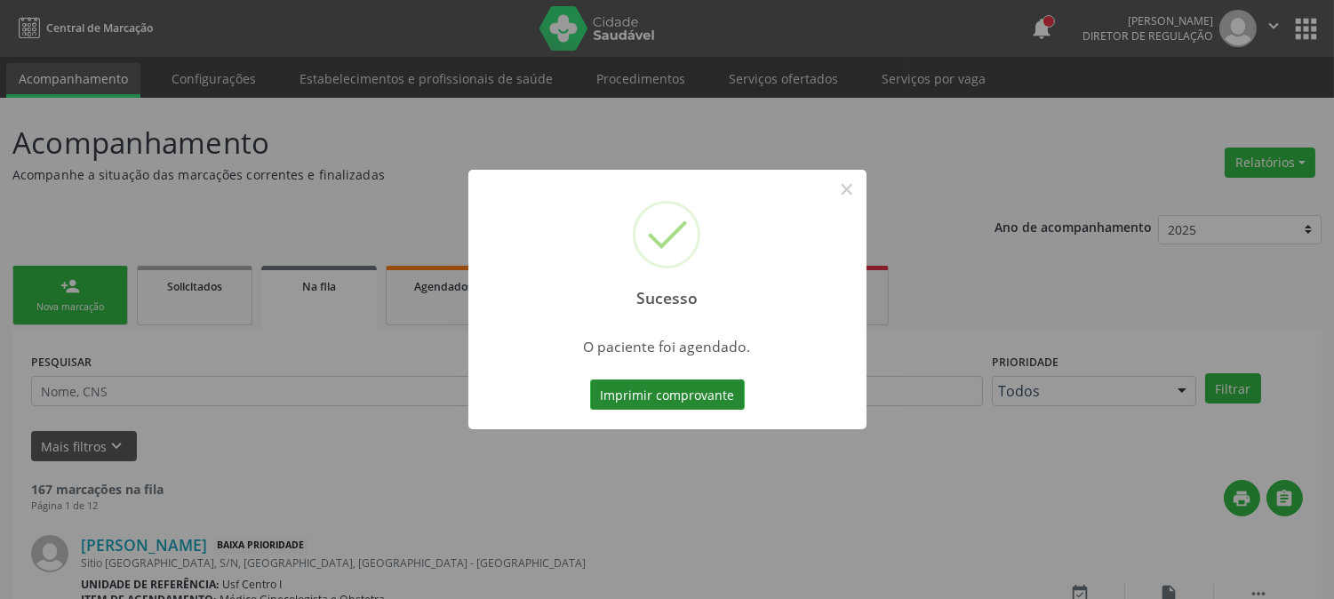
click at [702, 384] on button "Imprimir comprovante" at bounding box center [667, 394] width 155 height 30
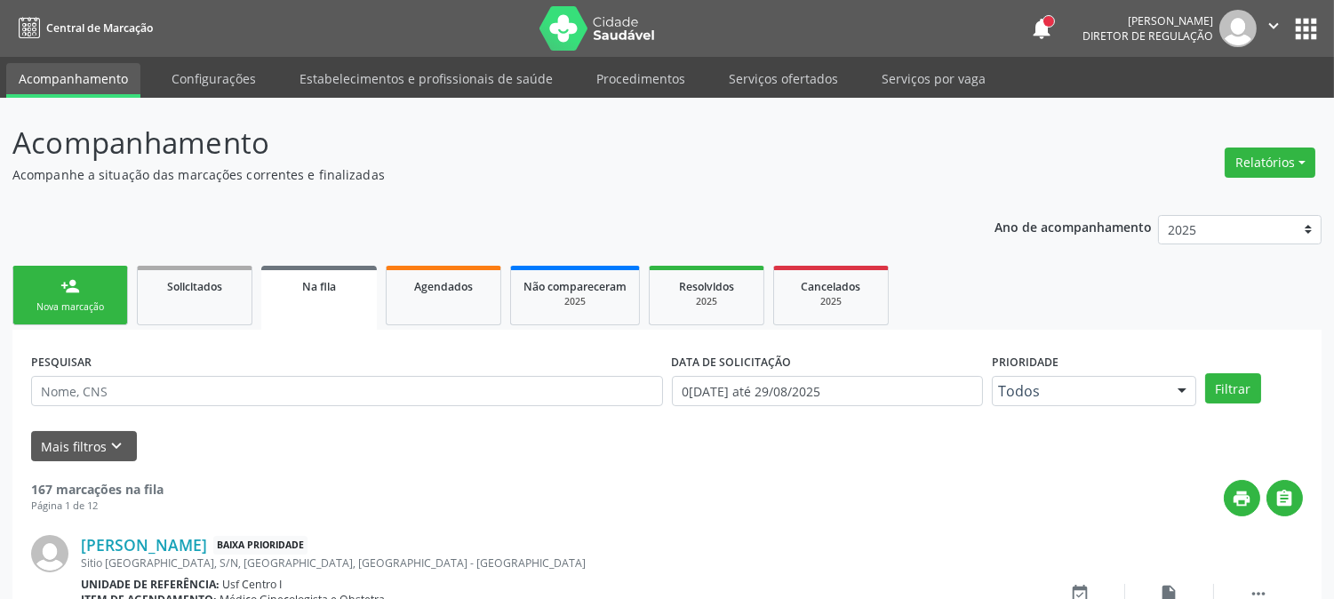
click at [48, 271] on link "person_add Nova marcação" at bounding box center [70, 296] width 116 height 60
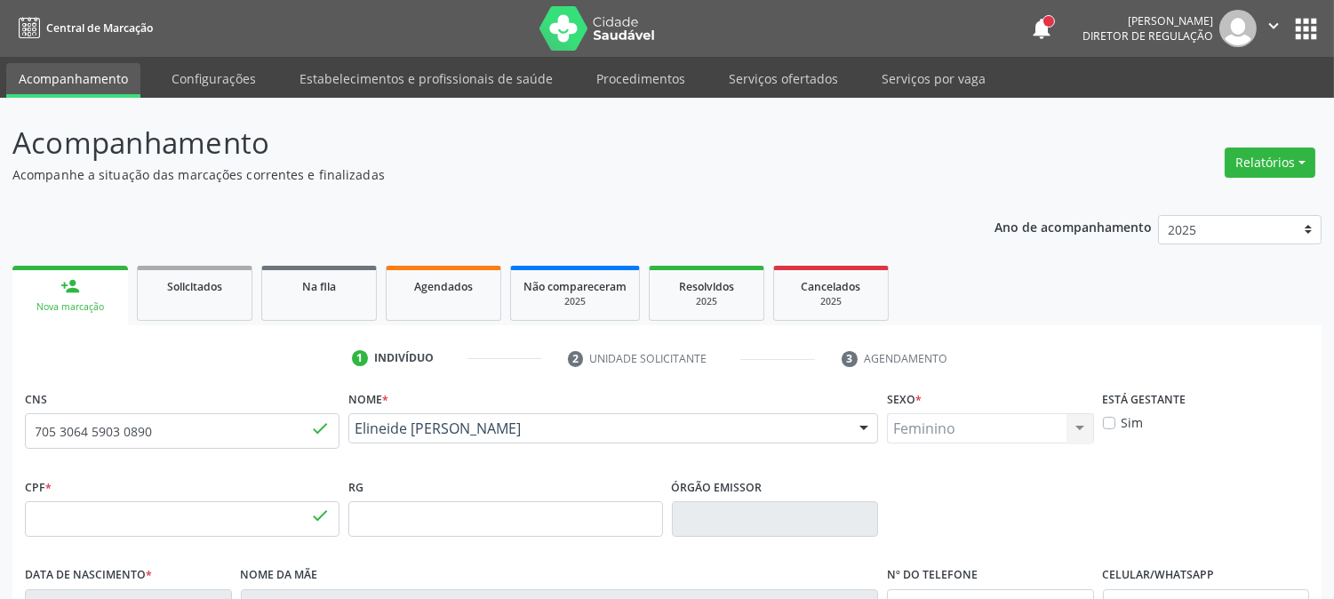
type input "022.134.184-62"
type input "13/04/1972"
type input "Marina Lemos da Silva"
type input "(87) 99994-2121"
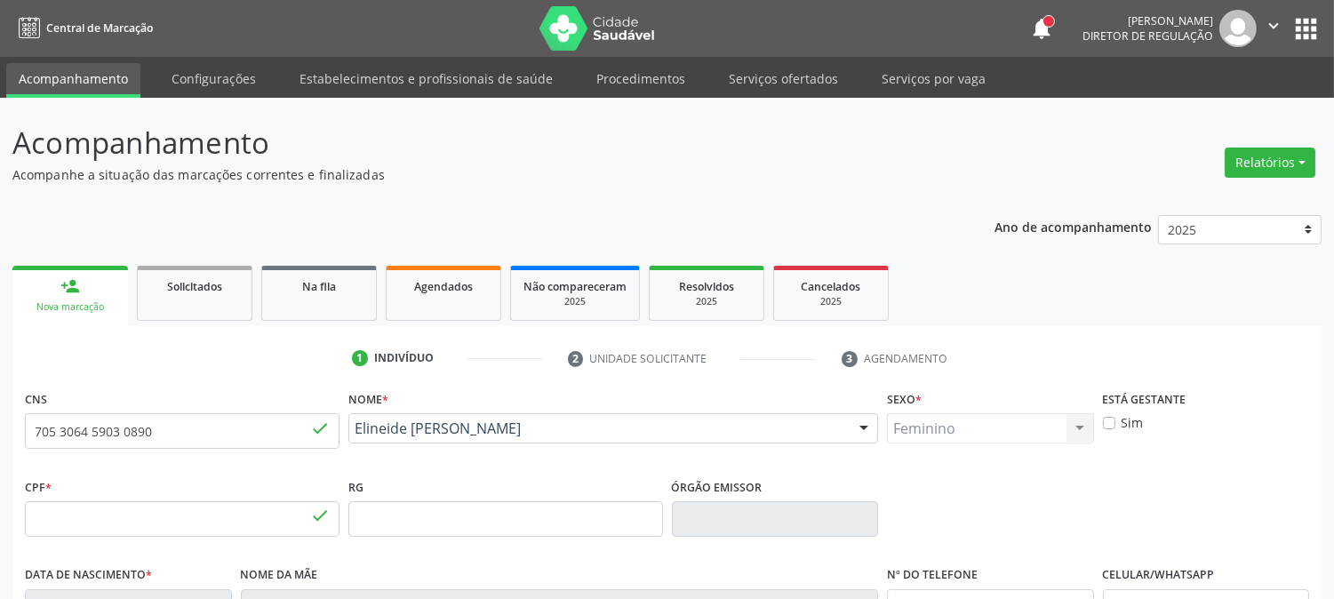
type input "210"
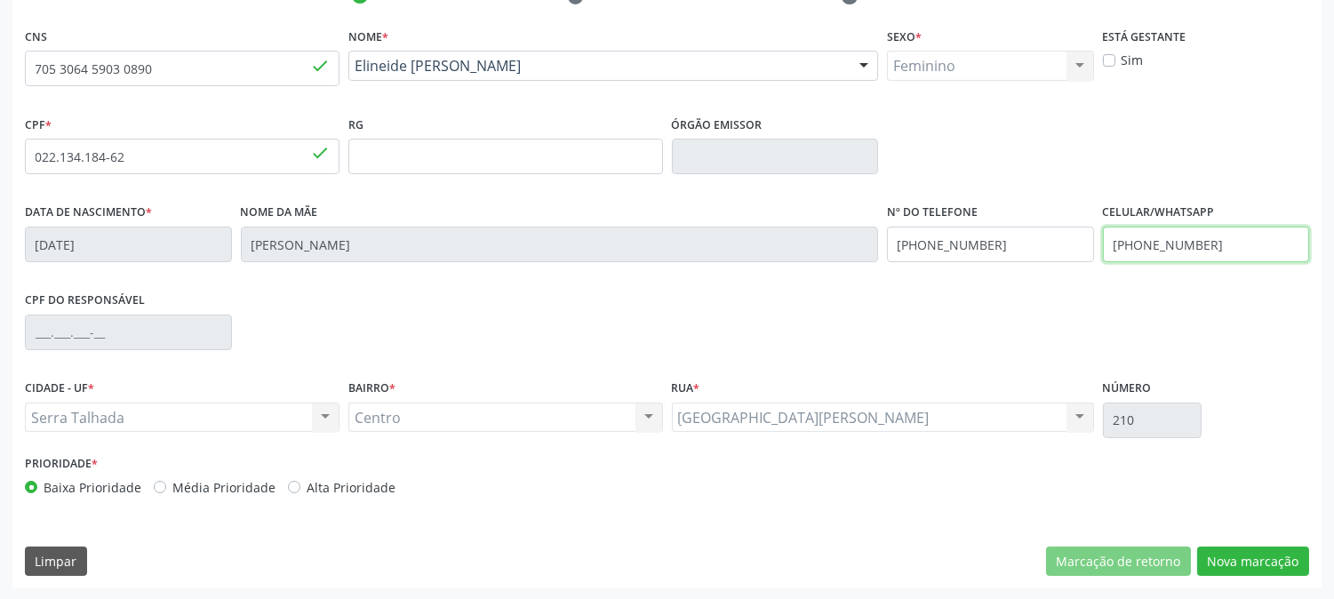
drag, startPoint x: 1210, startPoint y: 250, endPoint x: 1010, endPoint y: 250, distance: 200.8
click at [1010, 250] on div "Data de nascimento * 13/04/1972 Nome da mãe Marina Lemos da Silva Nº do Telefon…" at bounding box center [666, 243] width 1293 height 88
click at [699, 240] on div "Data de nascimento * 13/04/1972 Nome da mãe Marina Lemos da Silva Nº do Telefon…" at bounding box center [666, 243] width 1293 height 88
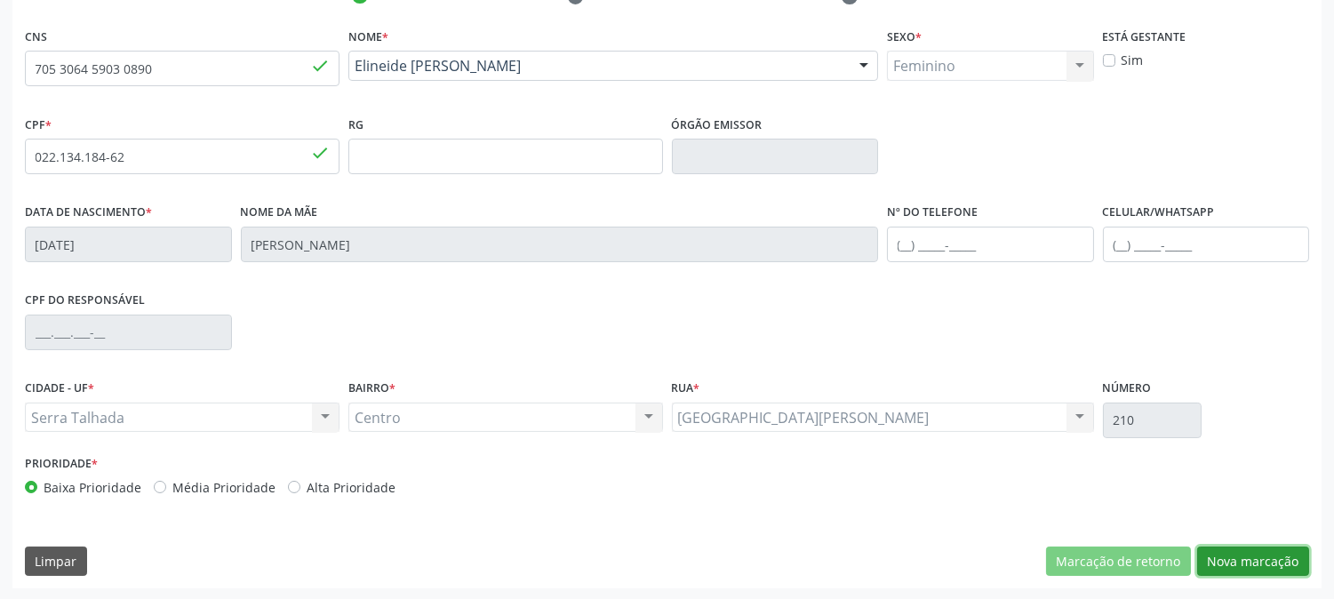
click at [1299, 561] on button "Nova marcação" at bounding box center [1253, 562] width 112 height 30
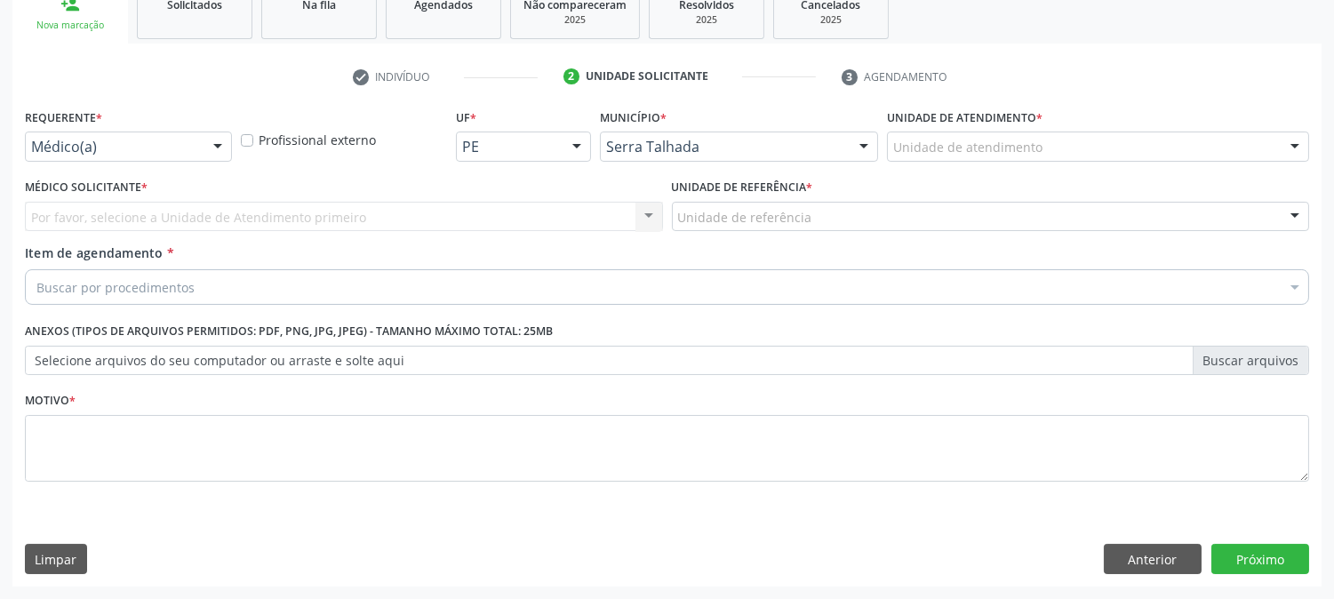
scroll to position [281, 0]
click at [112, 132] on div "Médico(a)" at bounding box center [128, 147] width 207 height 30
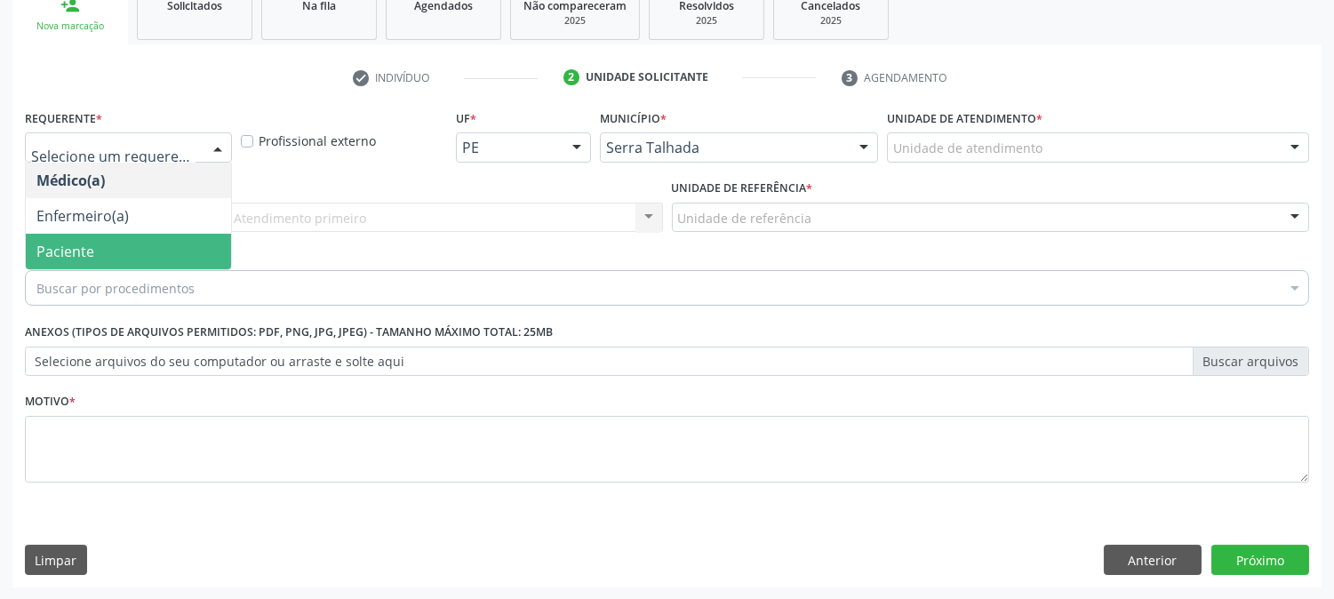
click at [104, 246] on span "Paciente" at bounding box center [128, 252] width 205 height 36
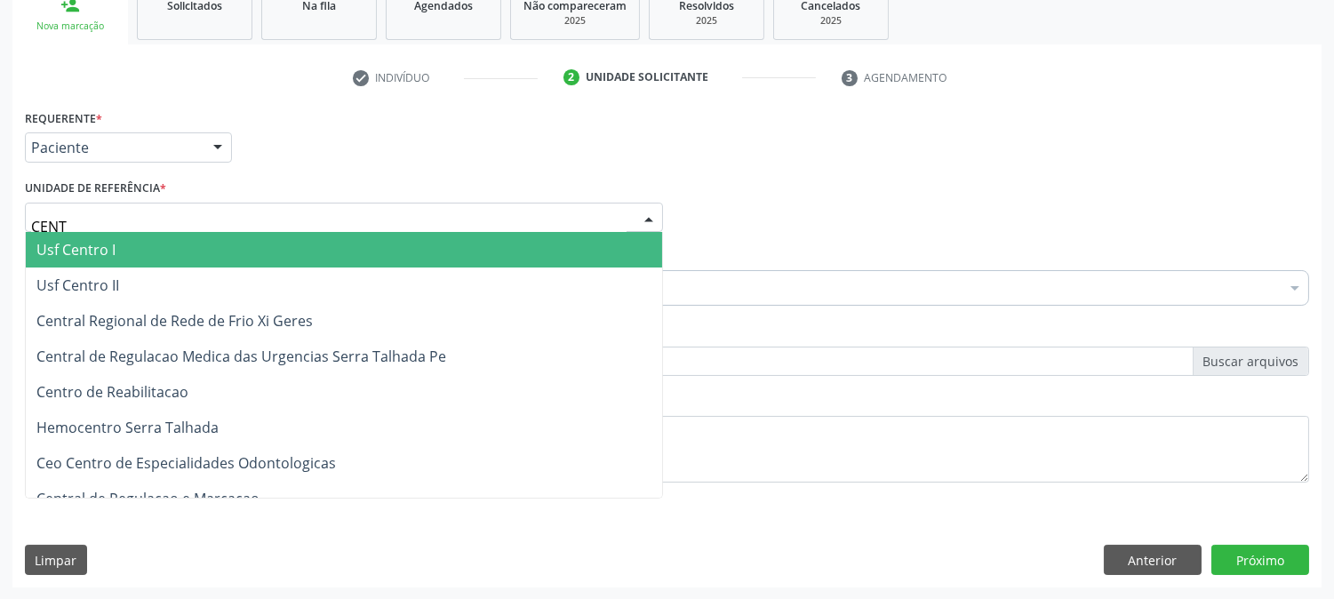
type input "CENTR"
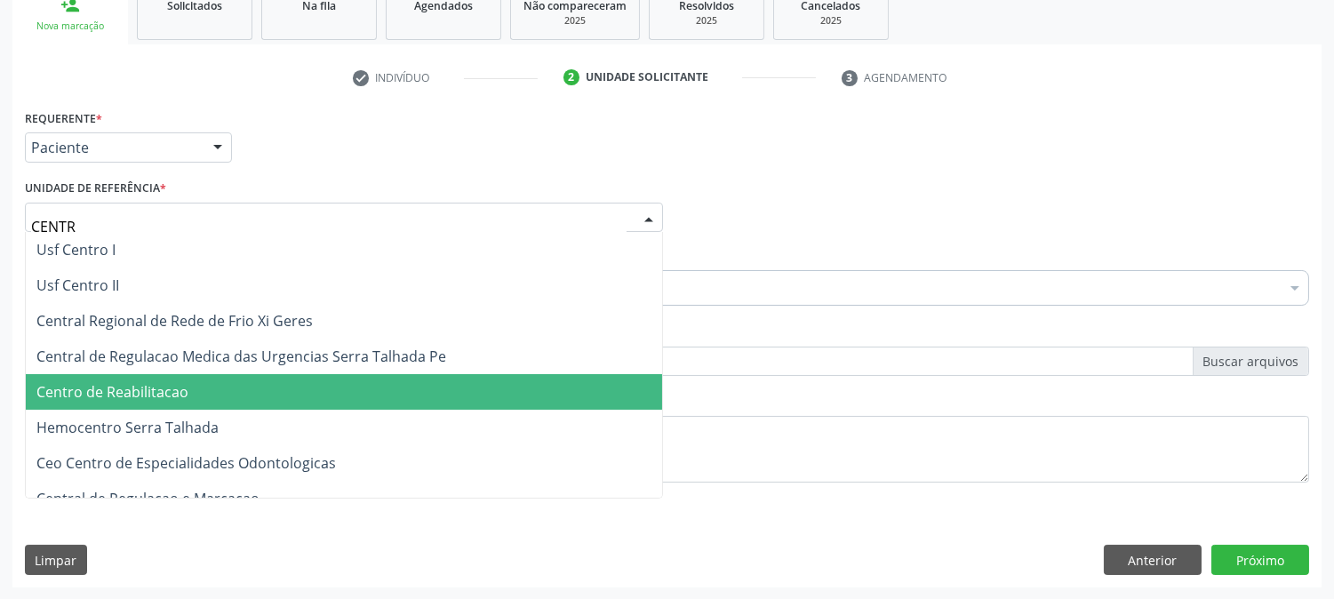
click at [164, 378] on span "Centro de Reabilitacao" at bounding box center [344, 392] width 636 height 36
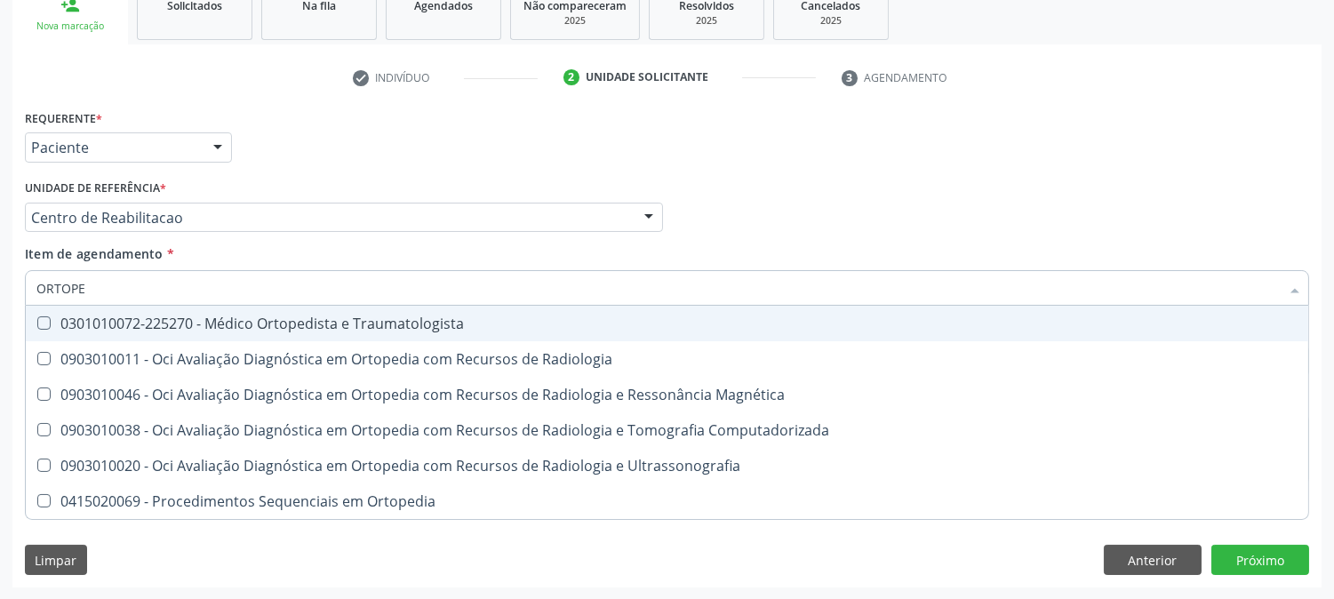
type input "ORTOPED"
click at [263, 322] on div "0301010072-225270 - Médico Ortopedista e Traumatologista" at bounding box center [666, 323] width 1261 height 14
checkbox Traumatologista "true"
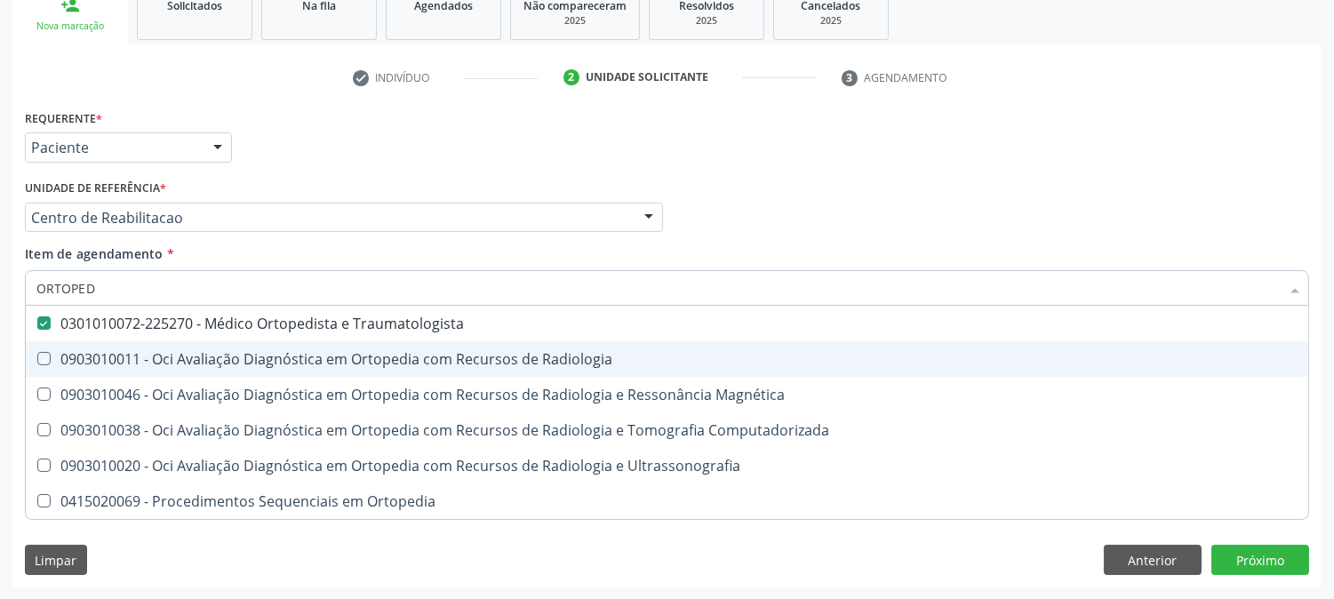
click at [0, 369] on div "Acompanhamento Acompanhe a situação das marcações correntes e finalizadas Relat…" at bounding box center [667, 208] width 1334 height 783
checkbox Radiologia "true"
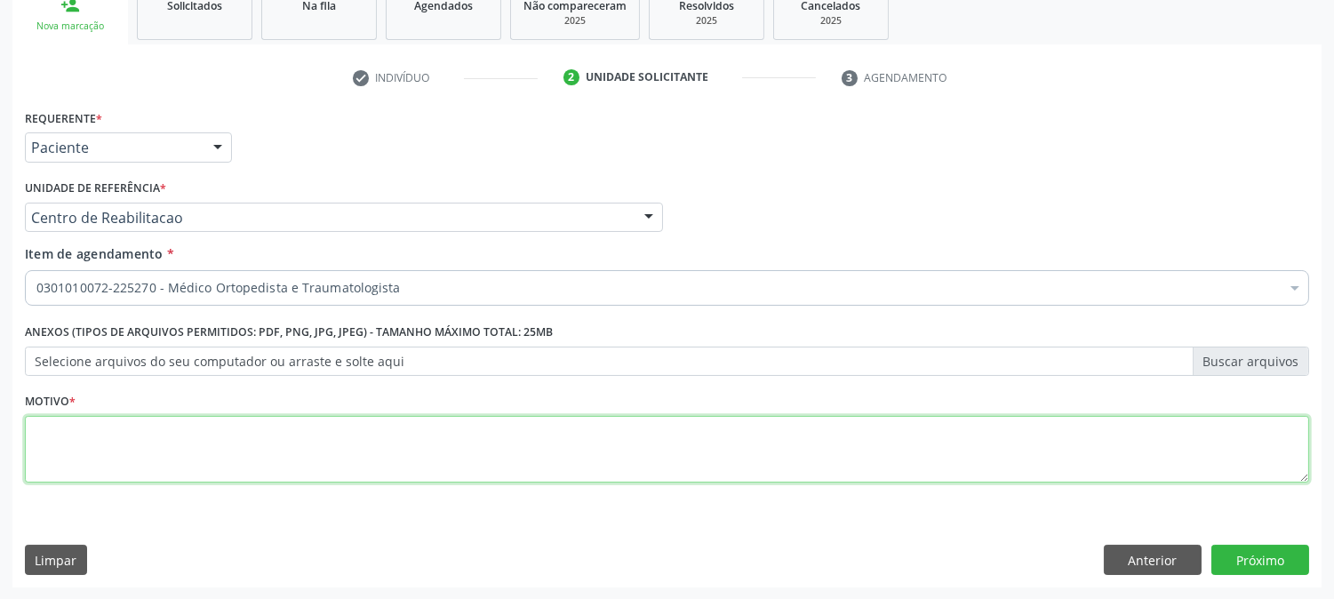
click at [77, 454] on textarea at bounding box center [667, 450] width 1284 height 68
type textarea "."
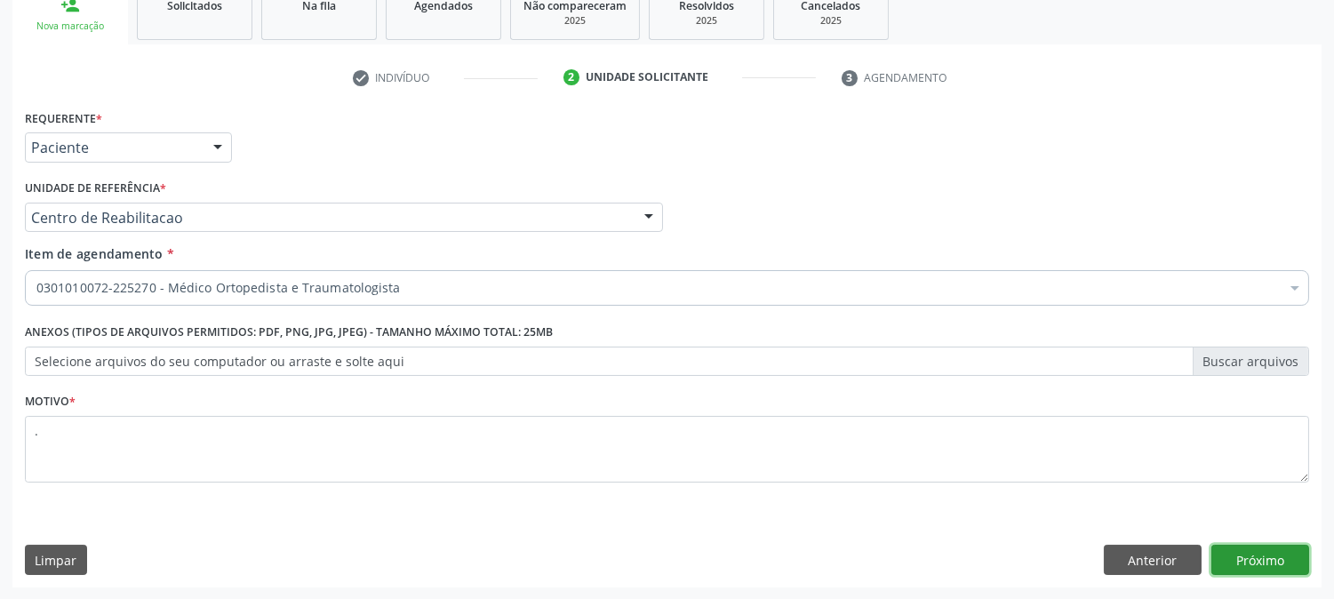
click at [1253, 571] on button "Próximo" at bounding box center [1260, 560] width 98 height 30
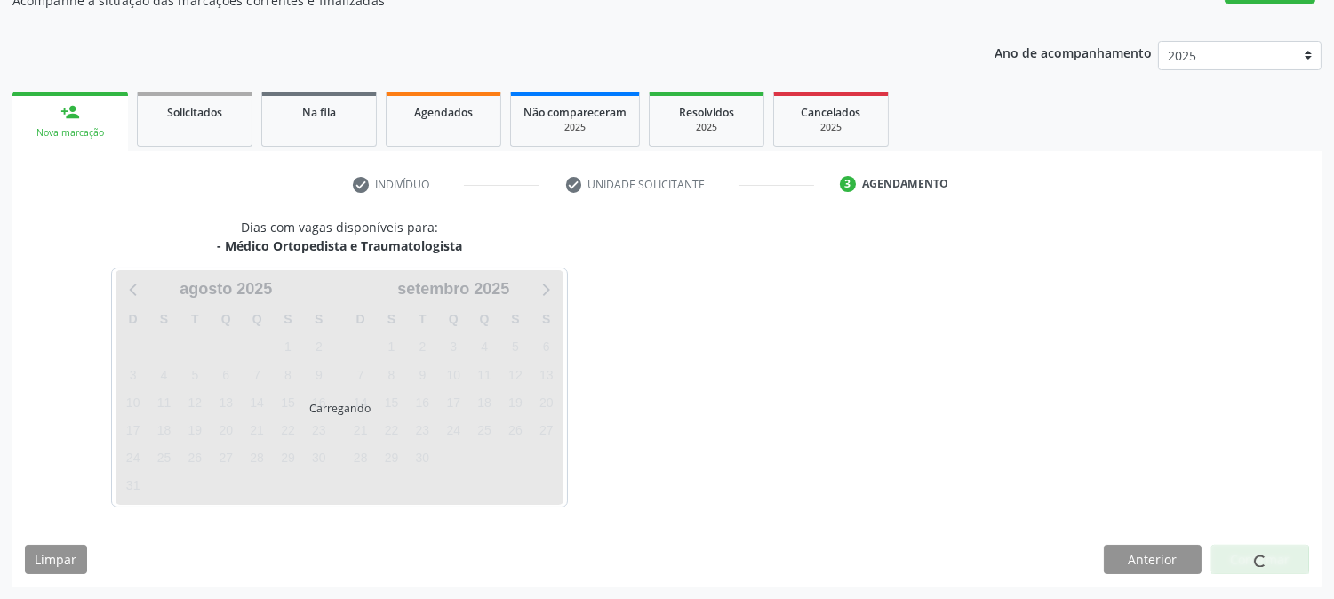
scroll to position [173, 0]
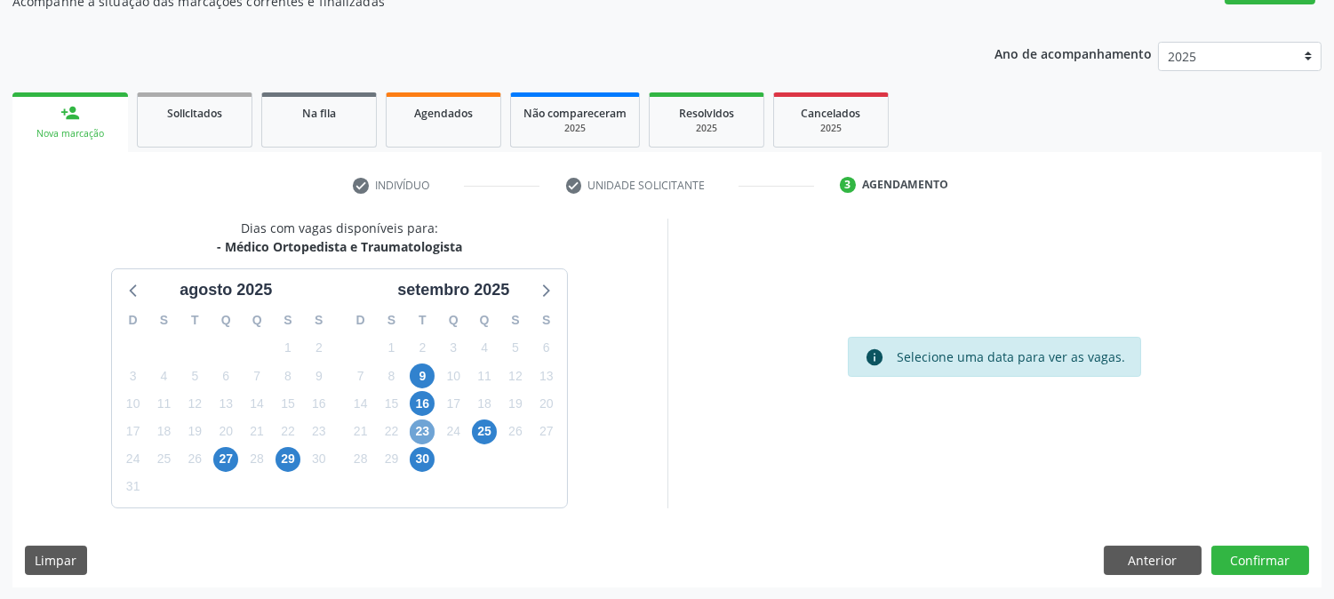
click at [430, 437] on span "23" at bounding box center [422, 431] width 25 height 25
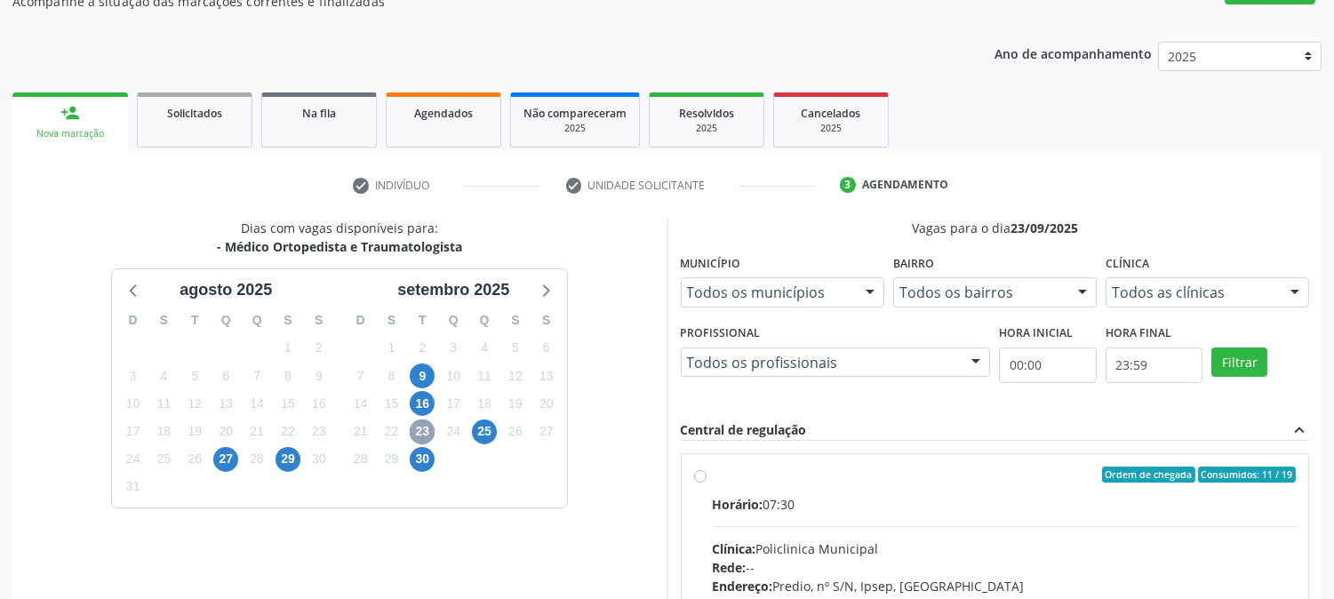
scroll to position [462, 0]
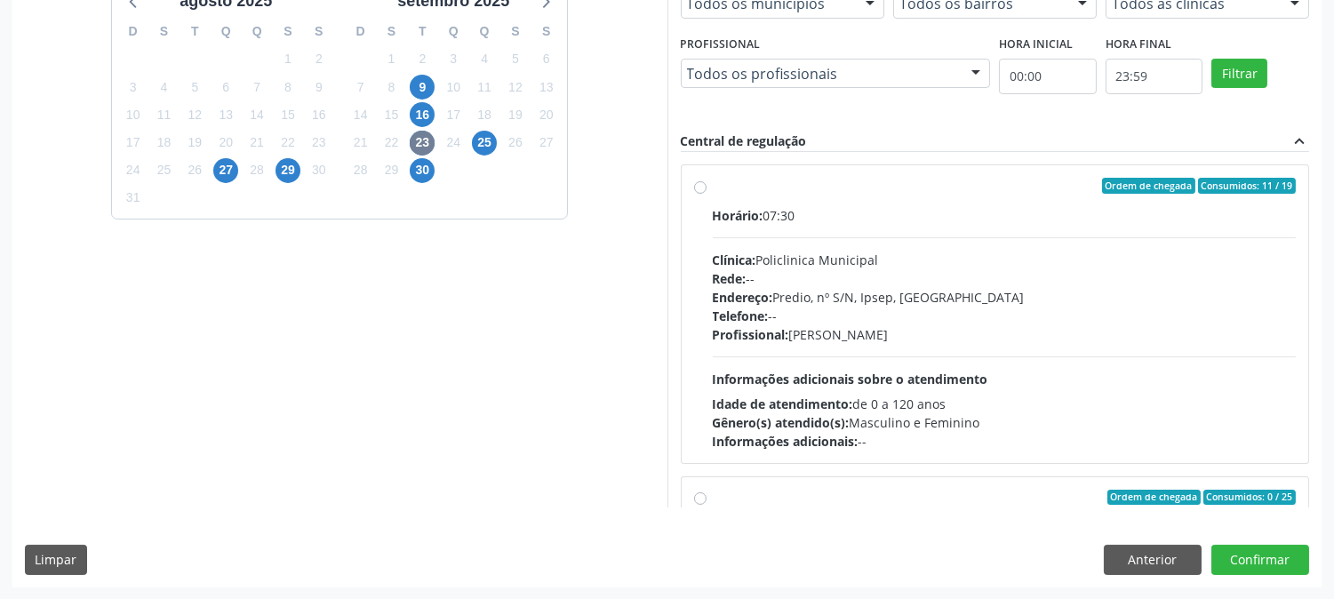
click at [901, 371] on span "Informações adicionais sobre o atendimento" at bounding box center [850, 379] width 275 height 17
click at [706, 194] on input "Ordem de chegada Consumidos: 11 / 19 Horário: 07:30 Clínica: Policlinica Munici…" at bounding box center [700, 186] width 12 height 16
radio input "true"
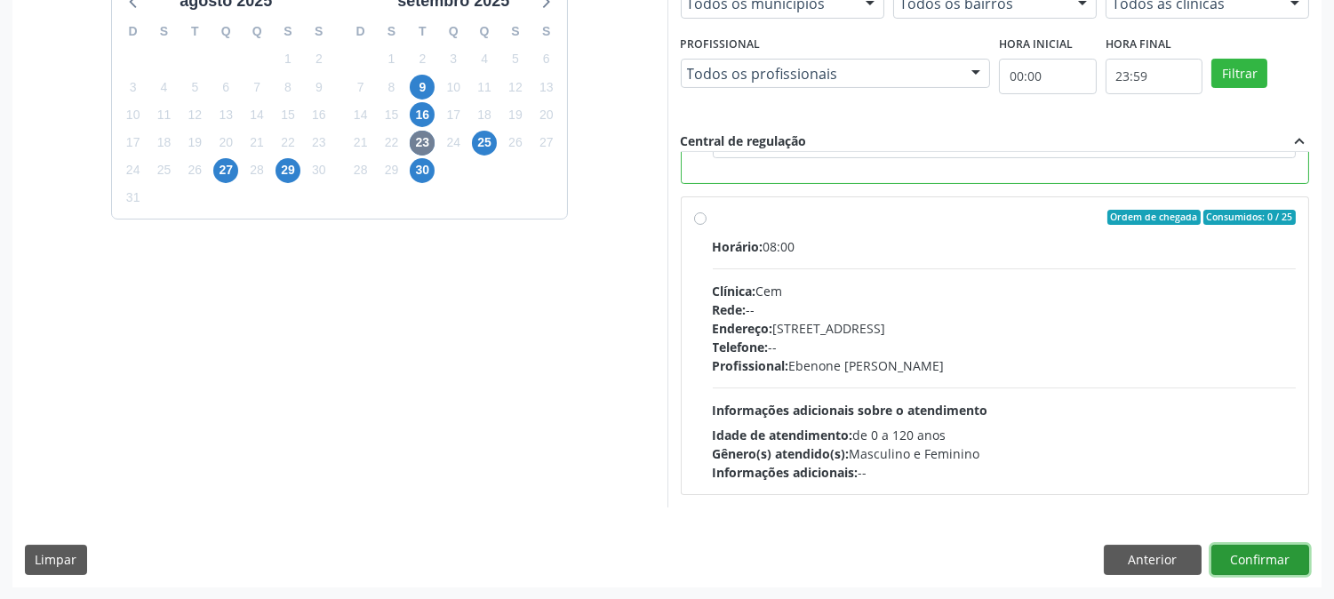
click at [1254, 555] on button "Confirmar" at bounding box center [1260, 560] width 98 height 30
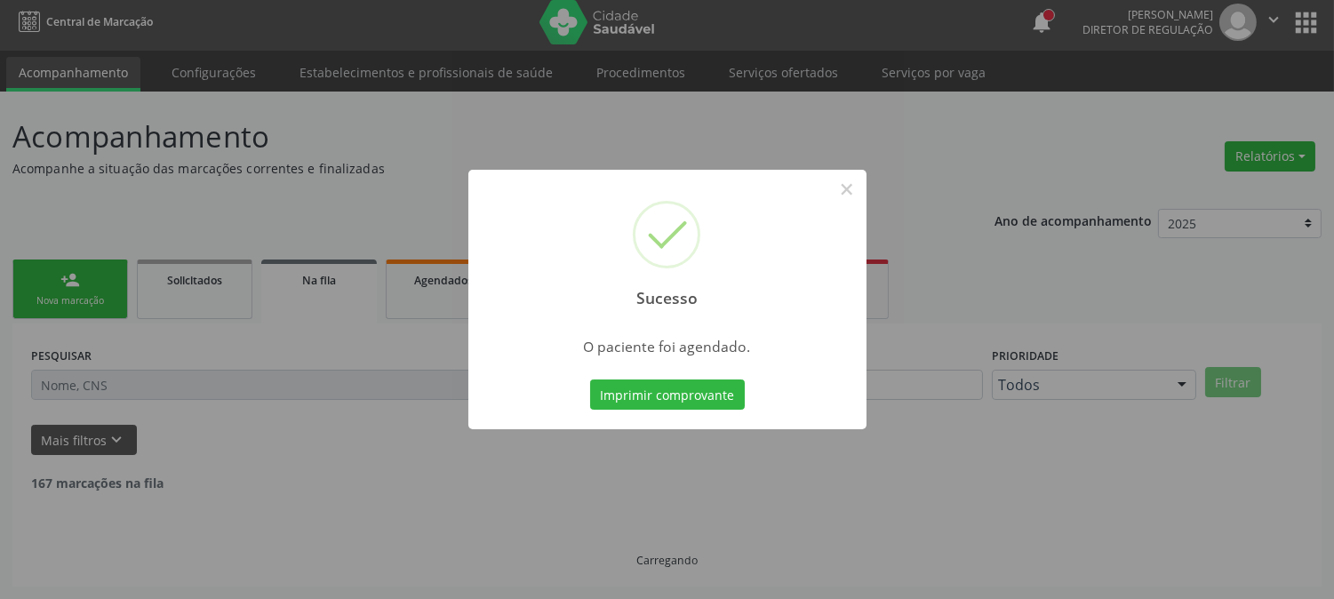
scroll to position [0, 0]
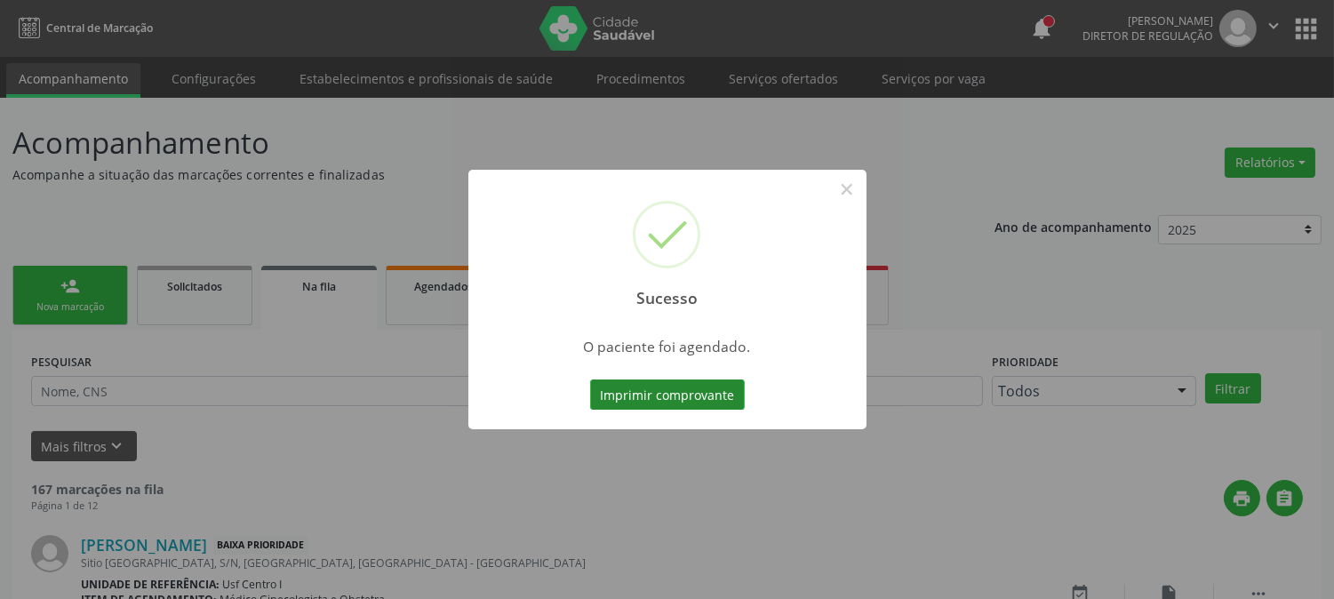
click at [708, 387] on button "Imprimir comprovante" at bounding box center [667, 394] width 155 height 30
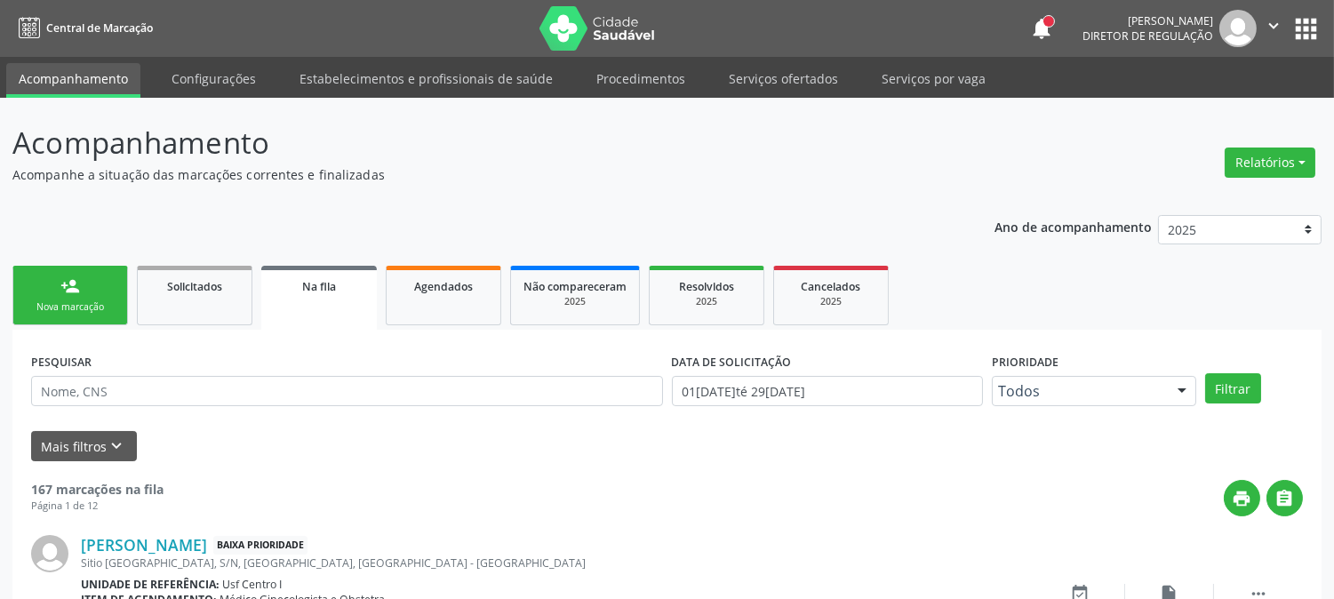
click at [91, 315] on link "person_add Nova marcação" at bounding box center [70, 296] width 116 height 60
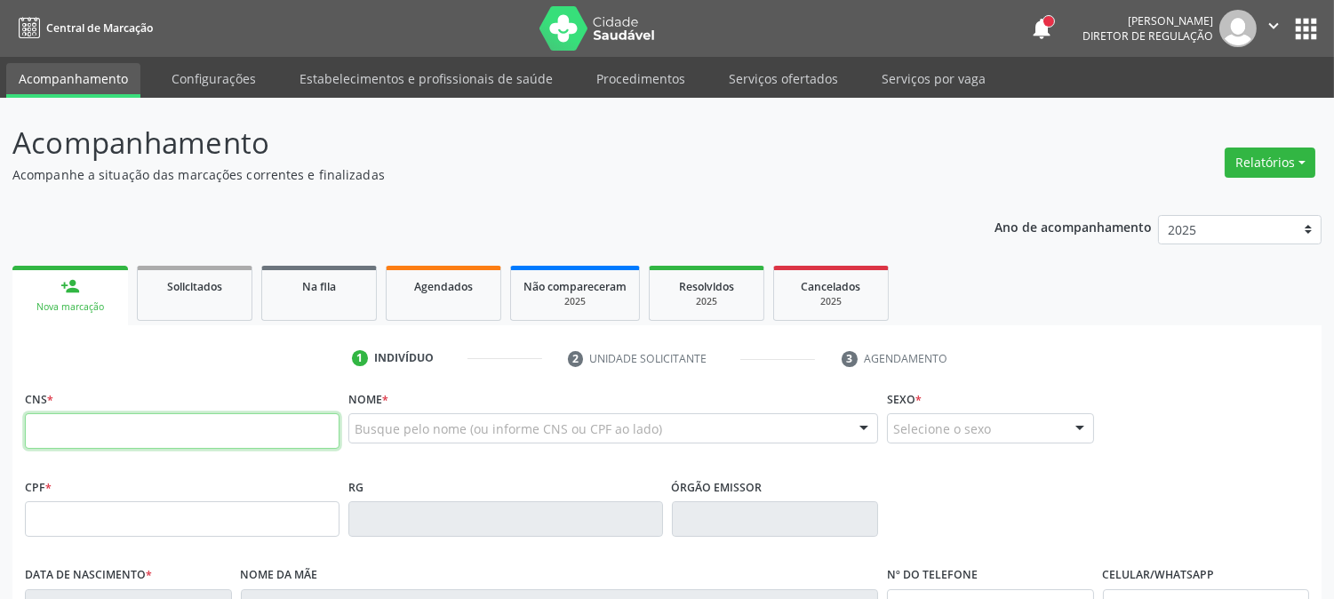
click at [66, 430] on input "text" at bounding box center [182, 431] width 315 height 36
type input "898 0029 9169 7409"
